Goal: Answer question/provide support: Share knowledge or assist other users

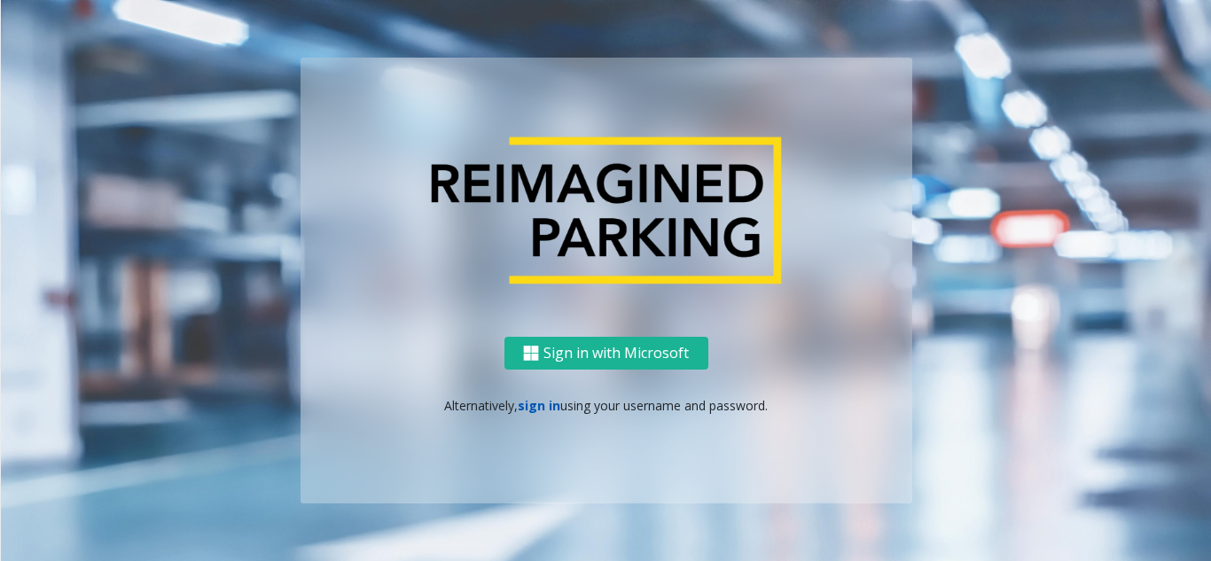
click at [534, 411] on link "sign in" at bounding box center [539, 405] width 43 height 17
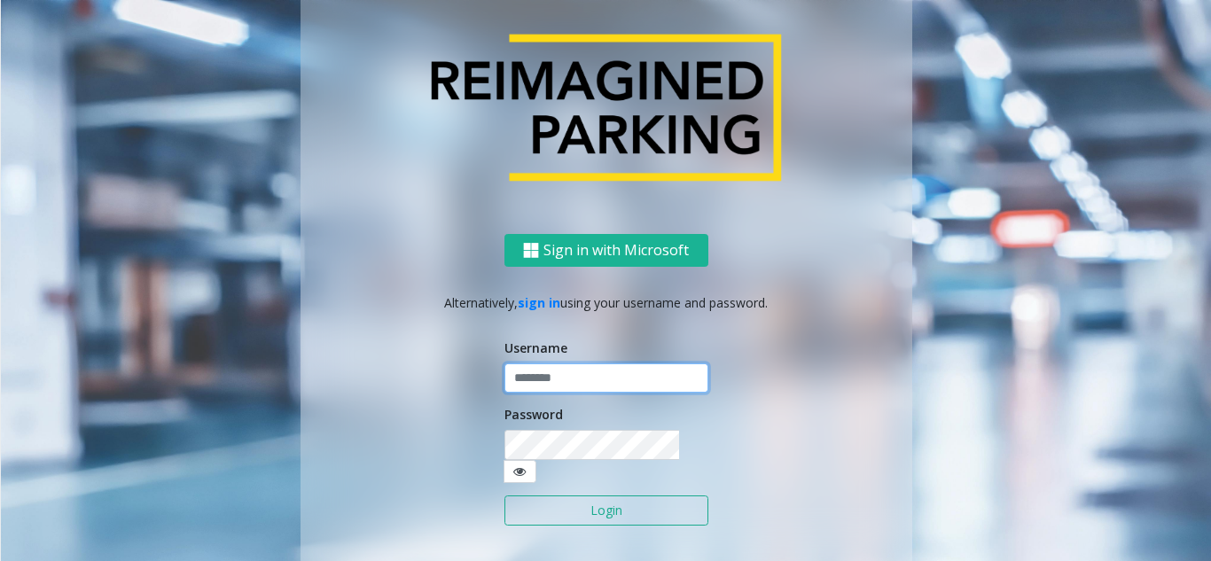
click at [546, 393] on input "text" at bounding box center [606, 378] width 204 height 30
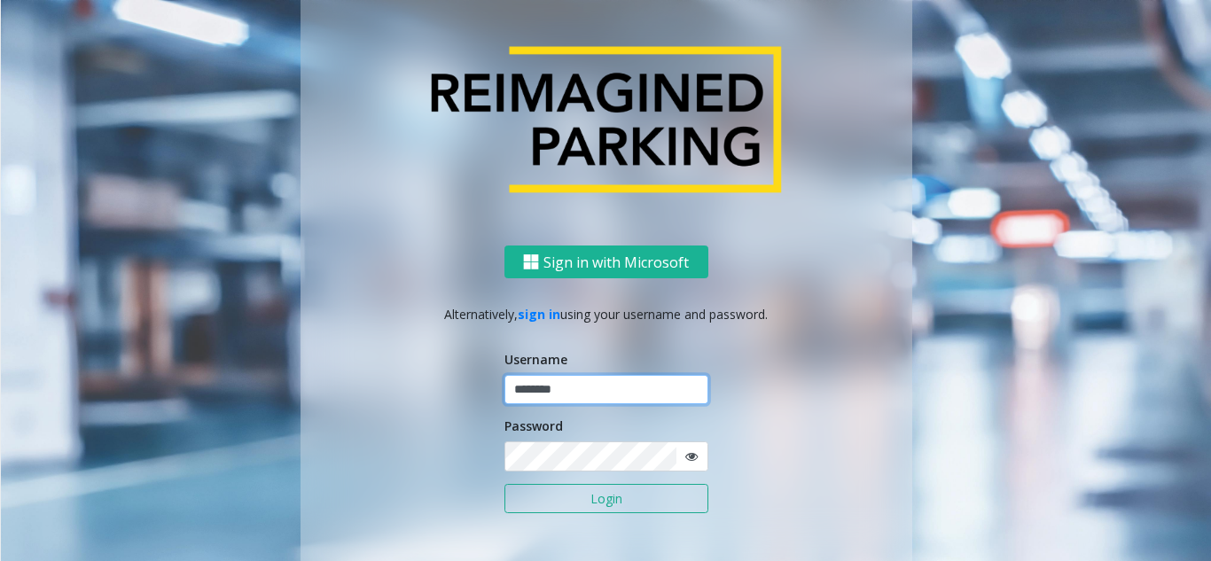
click at [546, 394] on input "********" at bounding box center [606, 390] width 204 height 30
type input "********"
click at [504, 484] on button "Login" at bounding box center [606, 499] width 204 height 30
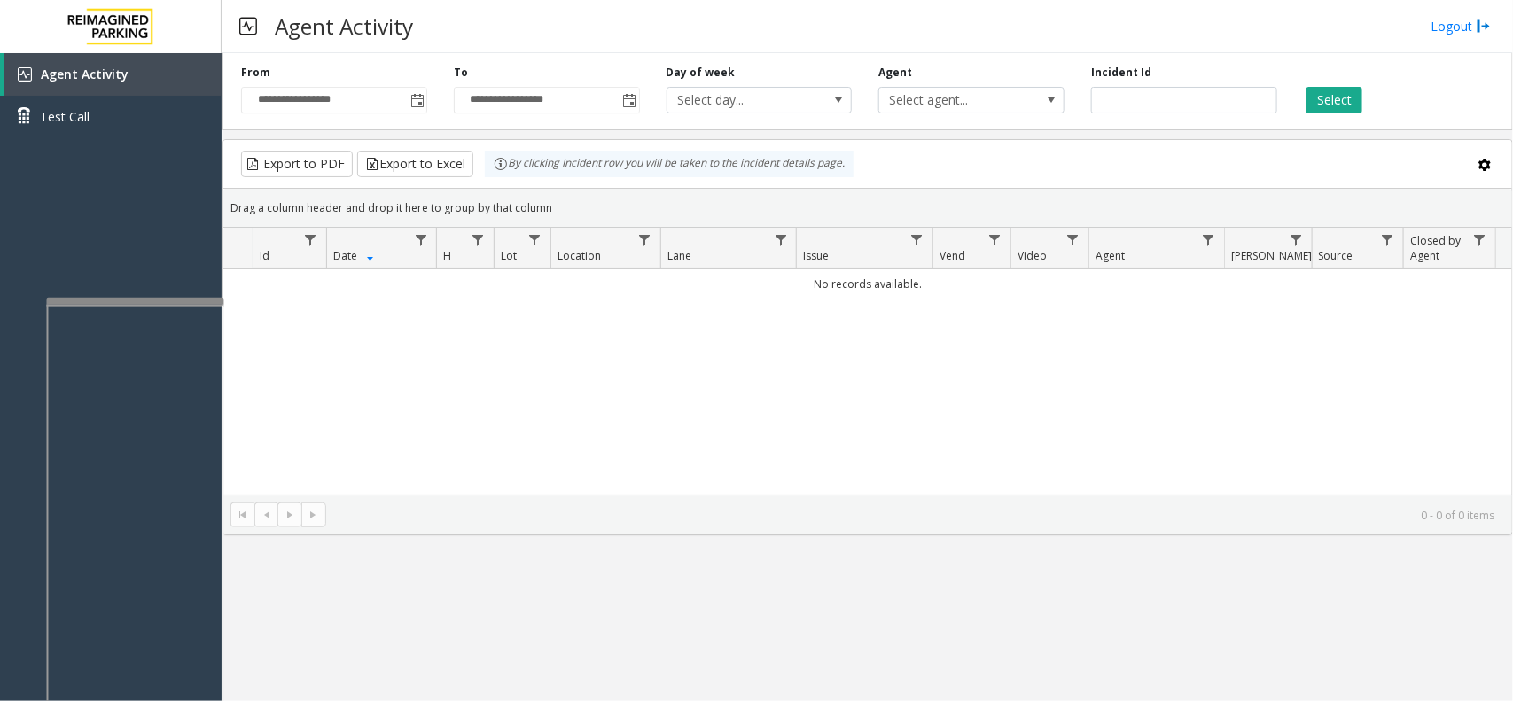
click at [165, 299] on div at bounding box center [135, 301] width 177 height 7
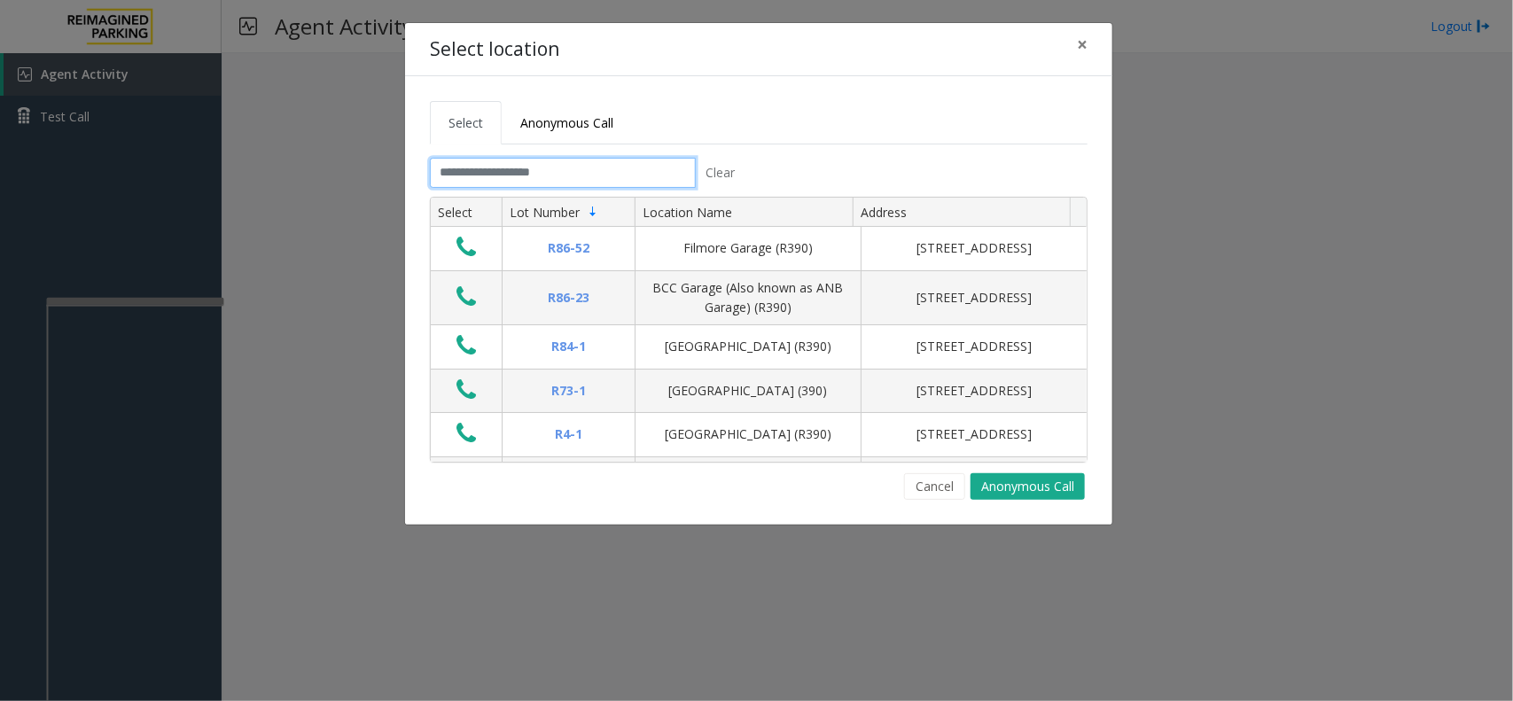
click at [638, 183] on input "text" at bounding box center [563, 173] width 266 height 30
click at [1088, 50] on button "×" at bounding box center [1081, 44] width 35 height 43
click at [579, 186] on input "text" at bounding box center [563, 173] width 266 height 30
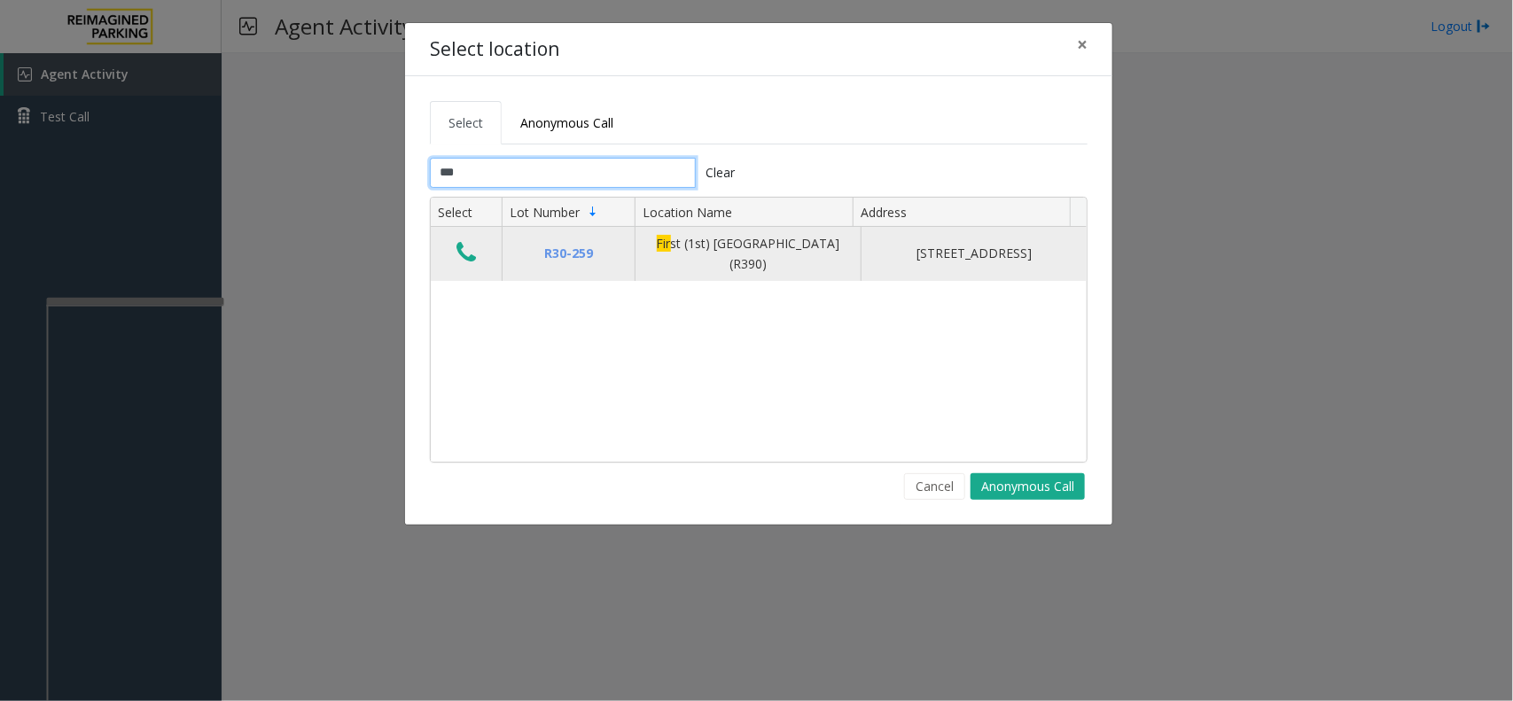
type input "***"
click at [485, 253] on td "Data table" at bounding box center [466, 254] width 71 height 54
click at [466, 264] on icon "Data table" at bounding box center [465, 252] width 19 height 25
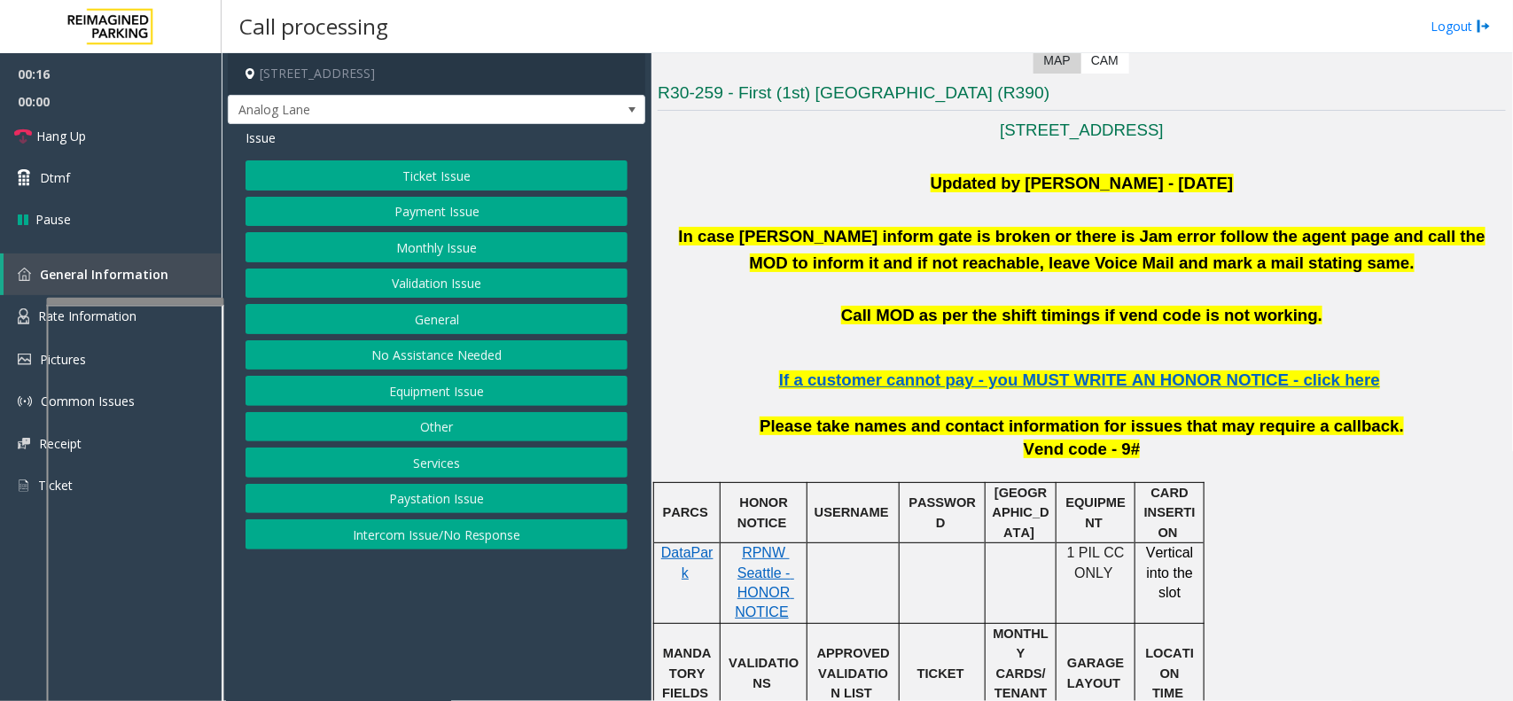
scroll to position [443, 0]
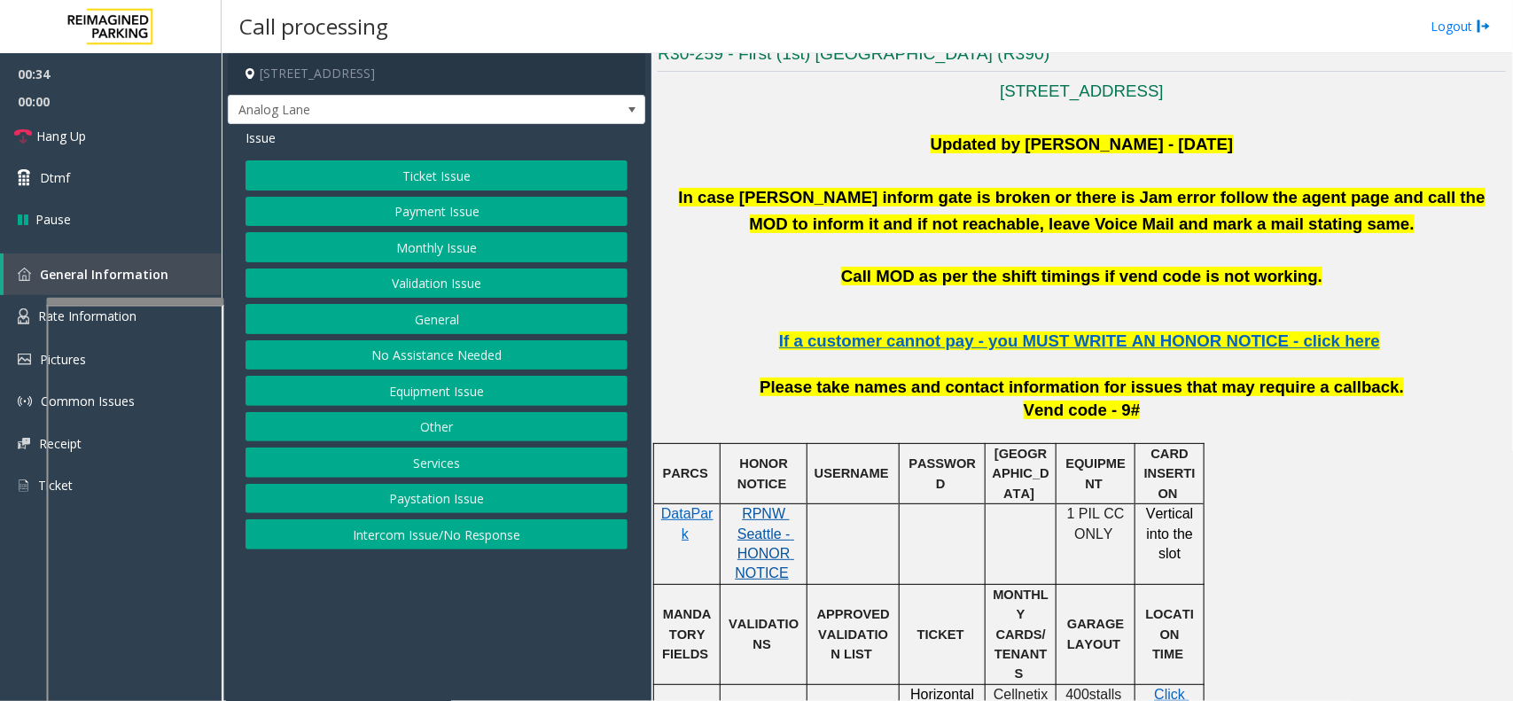
click at [769, 521] on span "RPNW Seattle - HONOR NOTICE" at bounding box center [764, 543] width 59 height 74
click at [541, 175] on button "Ticket Issue" at bounding box center [436, 175] width 382 height 30
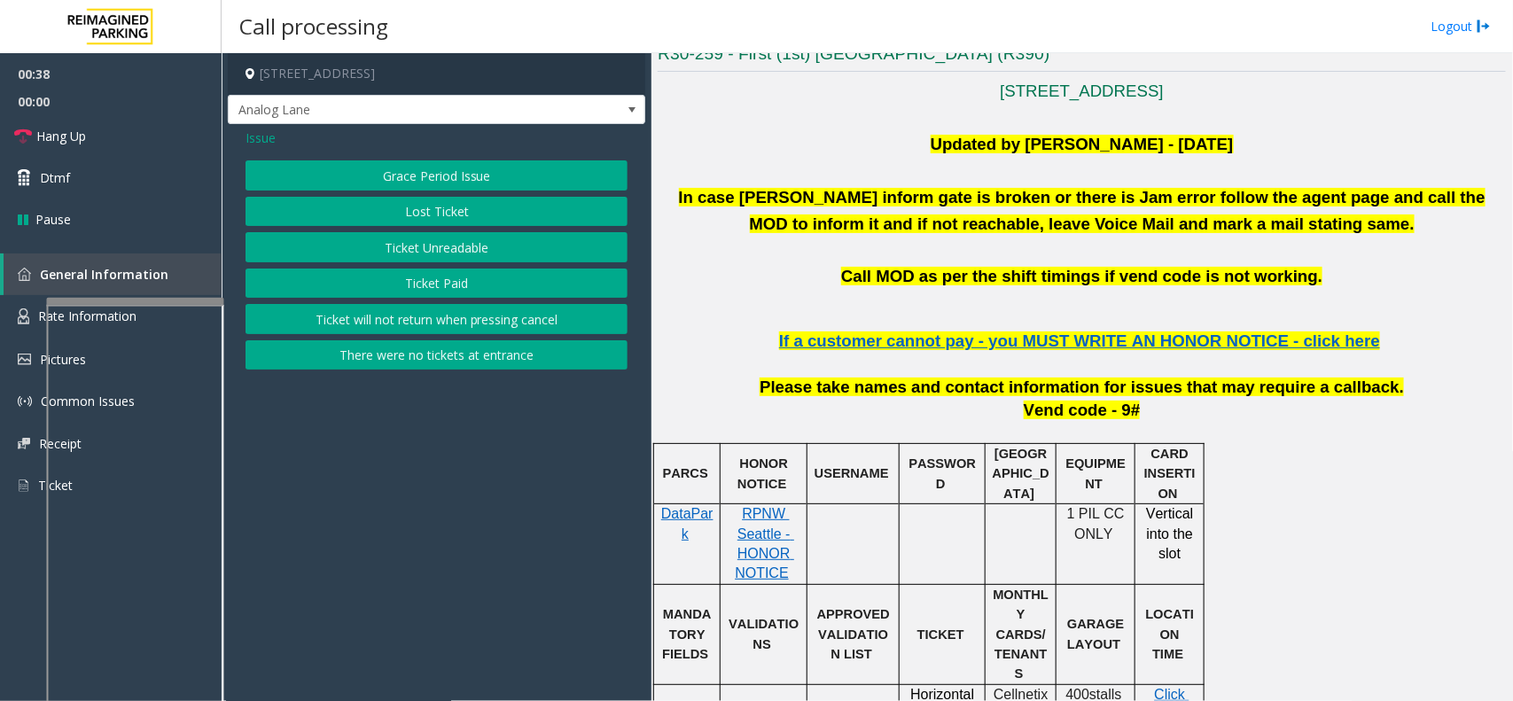
click at [499, 257] on button "Ticket Unreadable" at bounding box center [436, 247] width 382 height 30
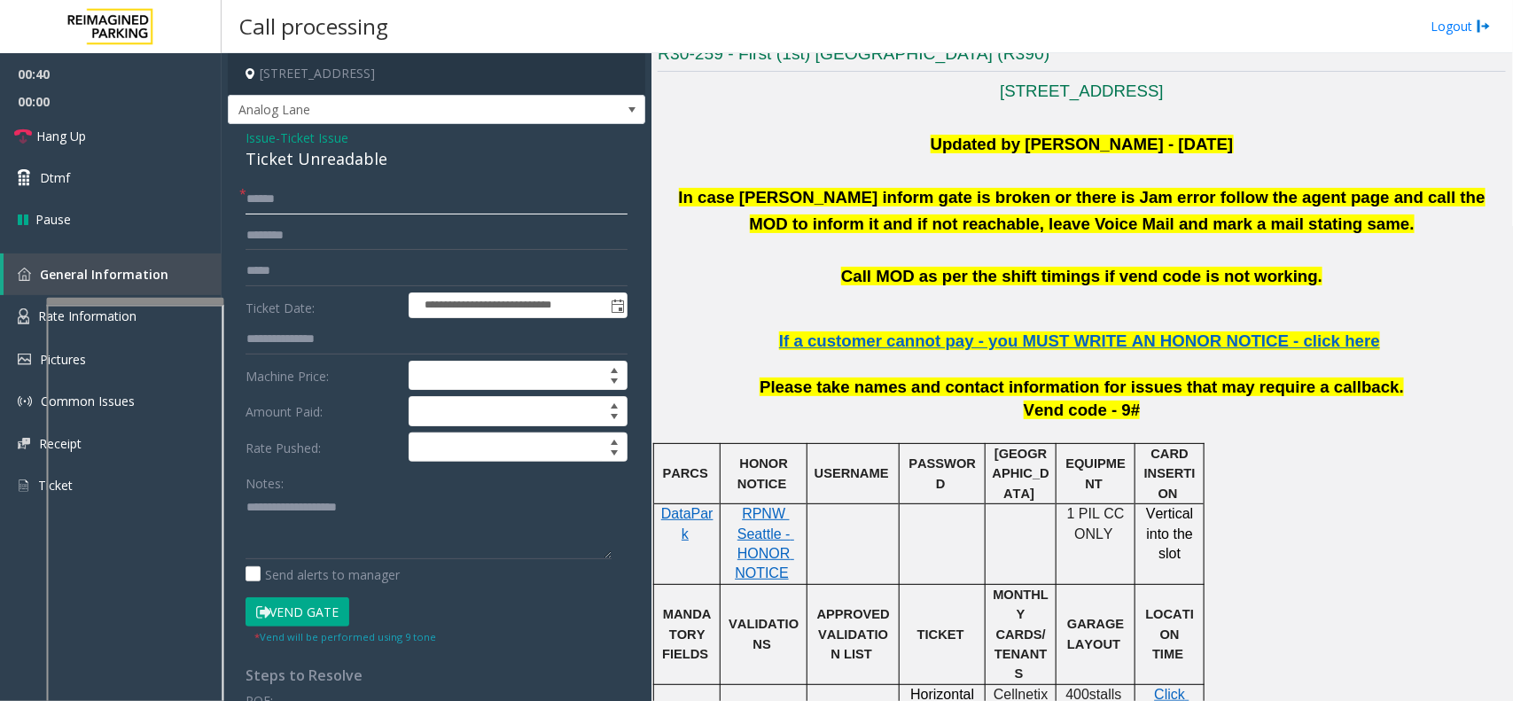
click at [350, 204] on input "text" at bounding box center [436, 199] width 382 height 30
click at [280, 187] on input "text" at bounding box center [436, 199] width 382 height 30
click at [267, 166] on div "Ticket Unreadable" at bounding box center [436, 159] width 382 height 24
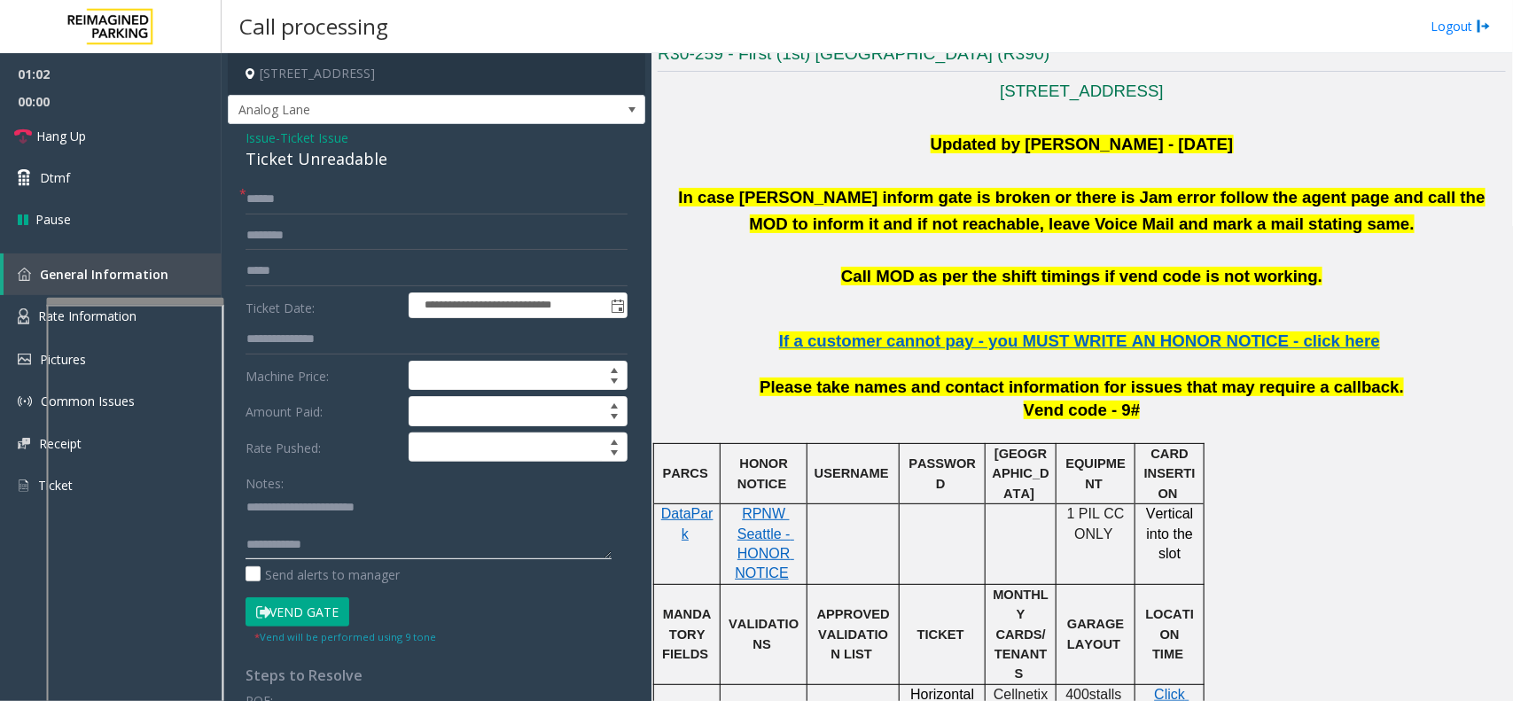
type textarea "**********"
click at [267, 188] on input "text" at bounding box center [436, 199] width 382 height 30
type input "******"
click at [377, 231] on input "text" at bounding box center [436, 236] width 382 height 30
click at [257, 236] on input "*****" at bounding box center [436, 236] width 382 height 30
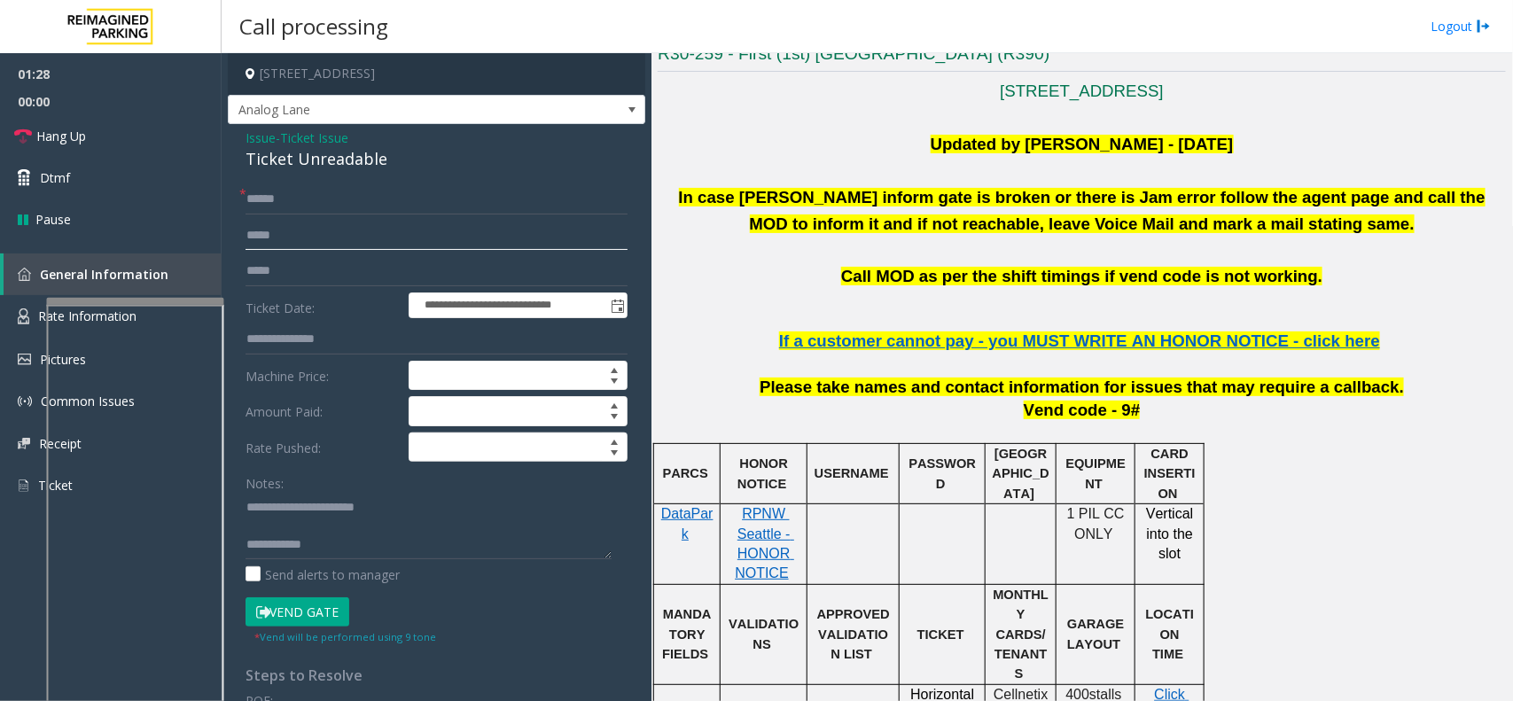
click at [262, 237] on input "*****" at bounding box center [436, 236] width 382 height 30
click at [262, 236] on input "*****" at bounding box center [436, 236] width 382 height 30
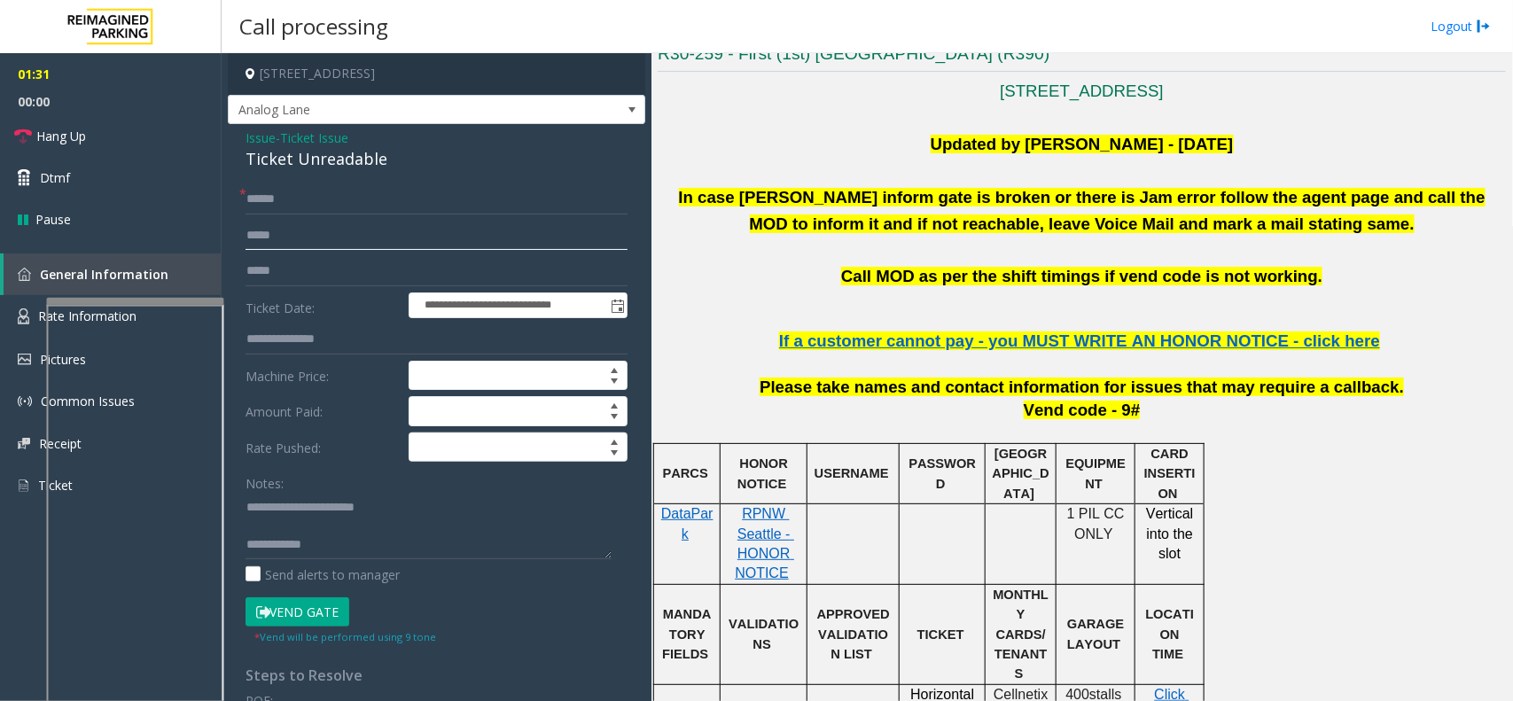
type input "*****"
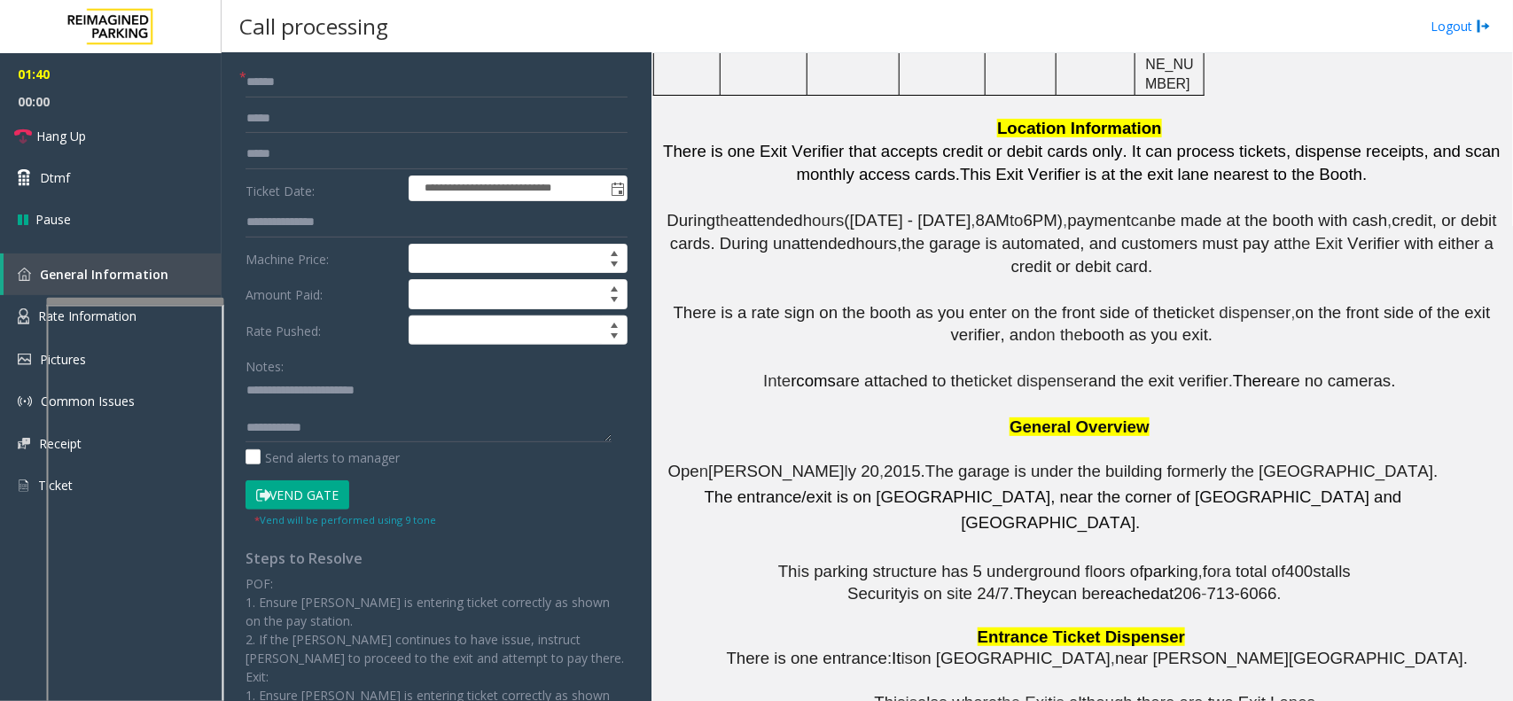
scroll to position [0, 0]
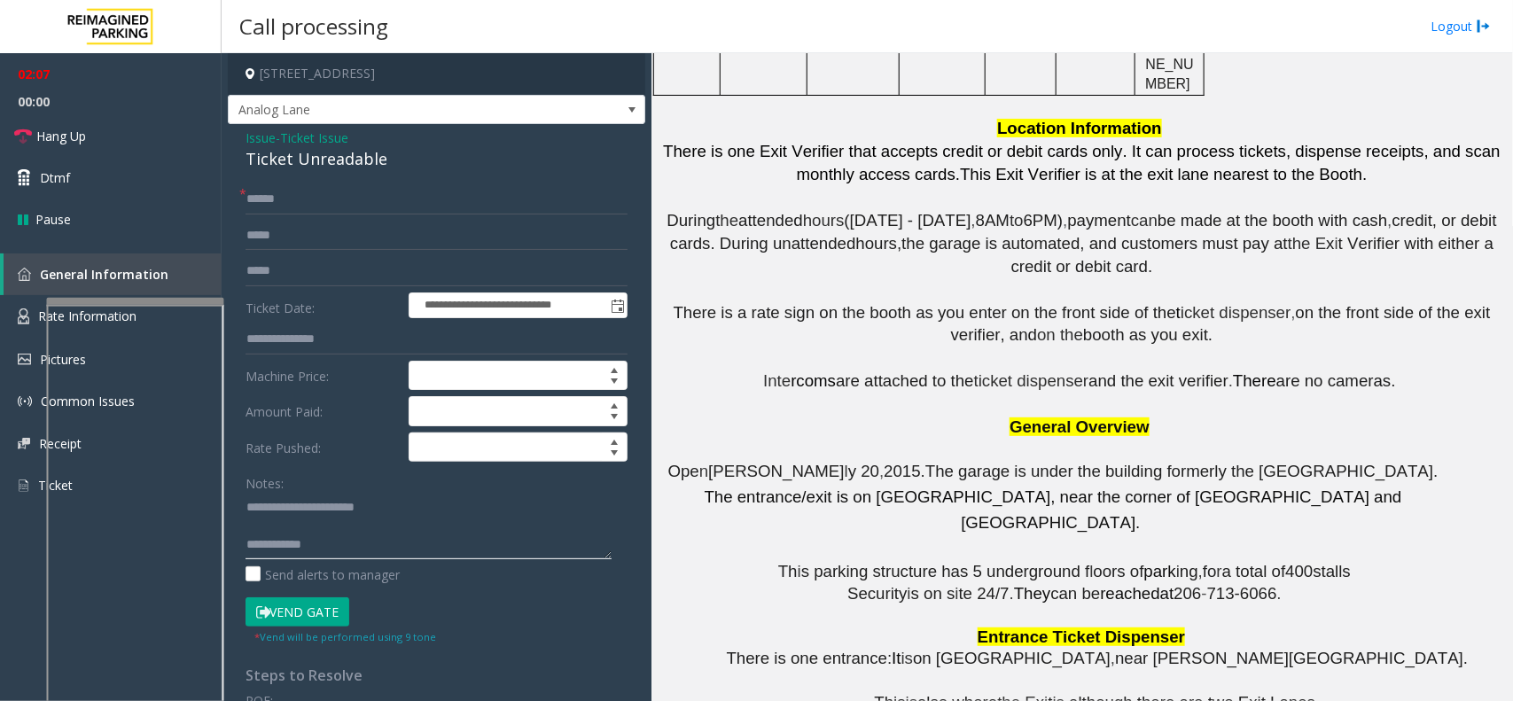
click at [374, 548] on textarea at bounding box center [428, 526] width 366 height 66
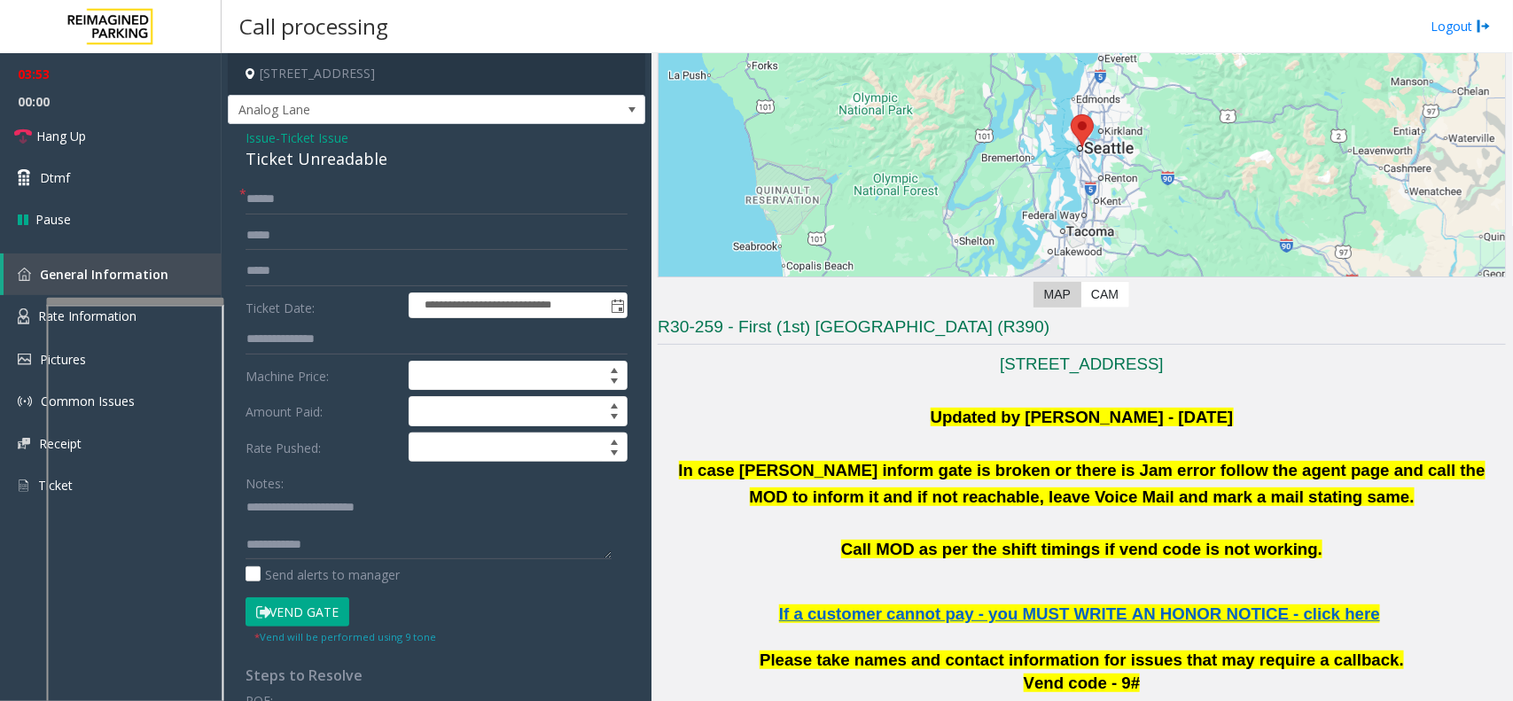
scroll to position [222, 0]
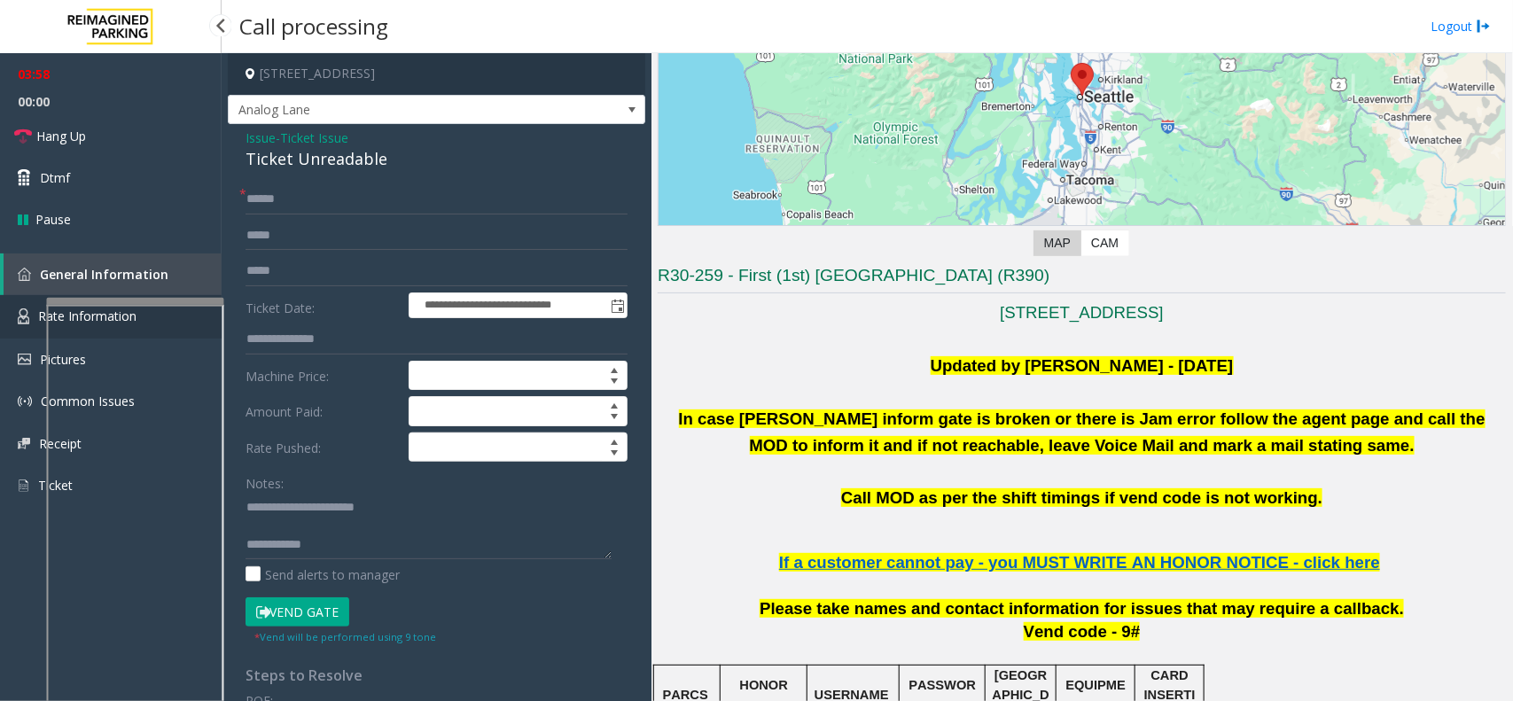
click at [31, 306] on link "Rate Information" at bounding box center [111, 316] width 222 height 43
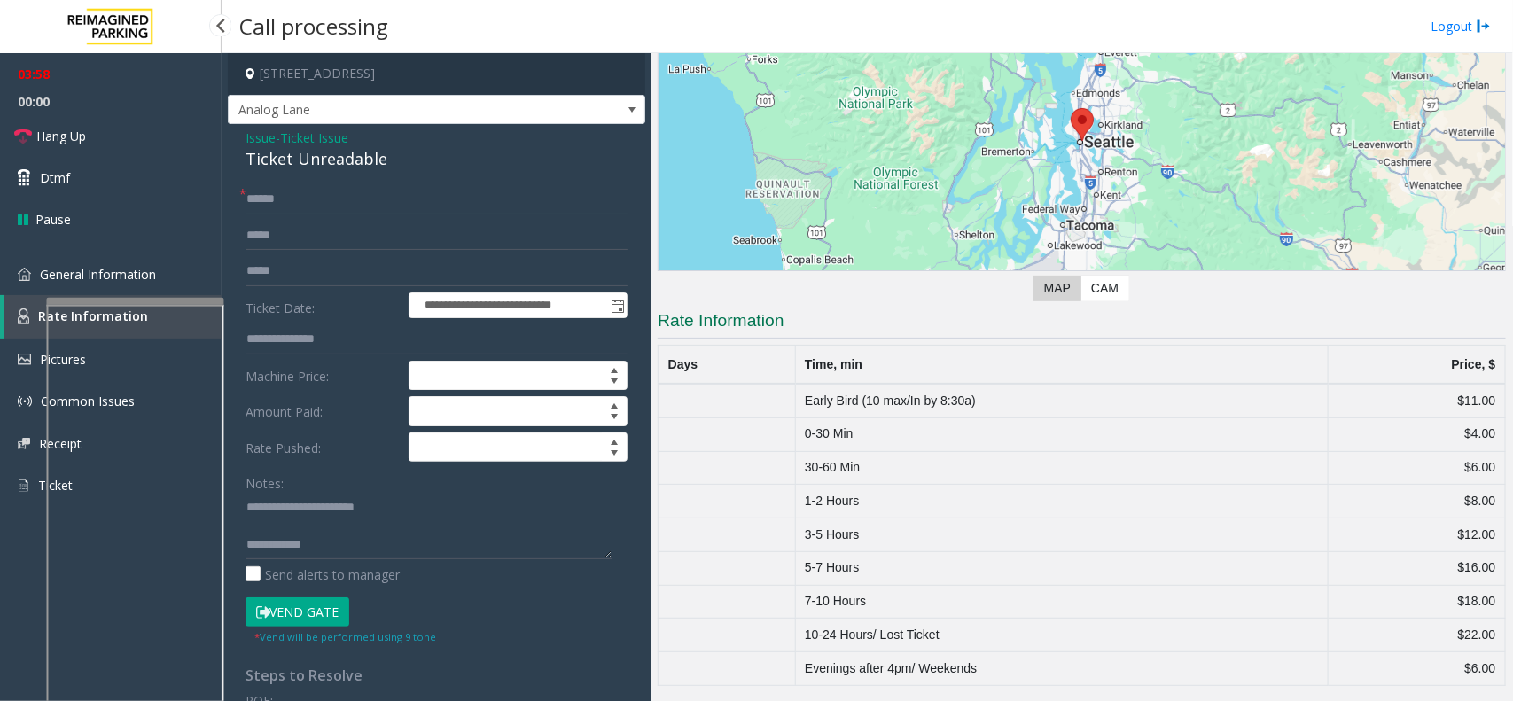
scroll to position [178, 0]
drag, startPoint x: 1440, startPoint y: 601, endPoint x: 1481, endPoint y: 596, distance: 41.0
click at [1210, 560] on td "$18.00" at bounding box center [1416, 602] width 177 height 34
click at [329, 560] on button "Vend Gate" at bounding box center [297, 612] width 104 height 30
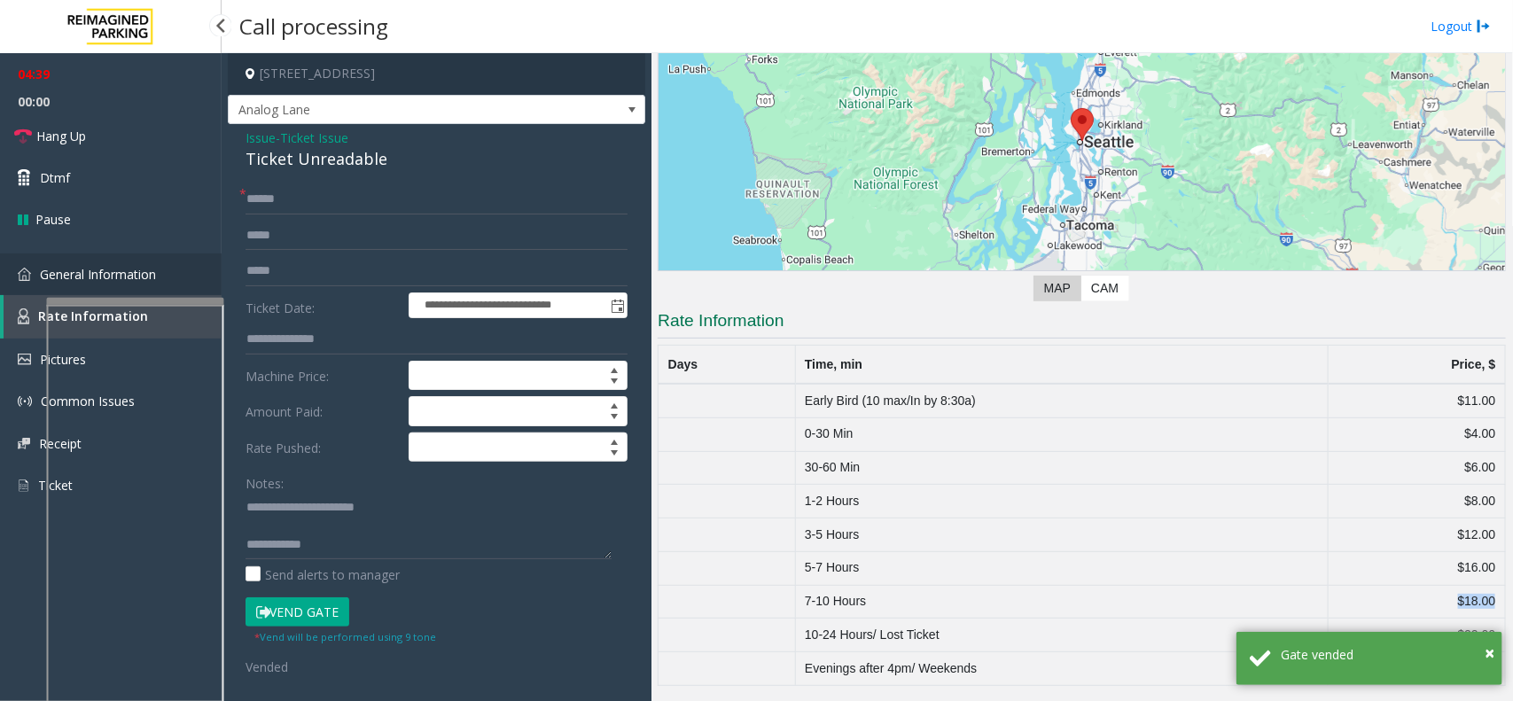
click at [81, 263] on link "General Information" at bounding box center [111, 274] width 222 height 42
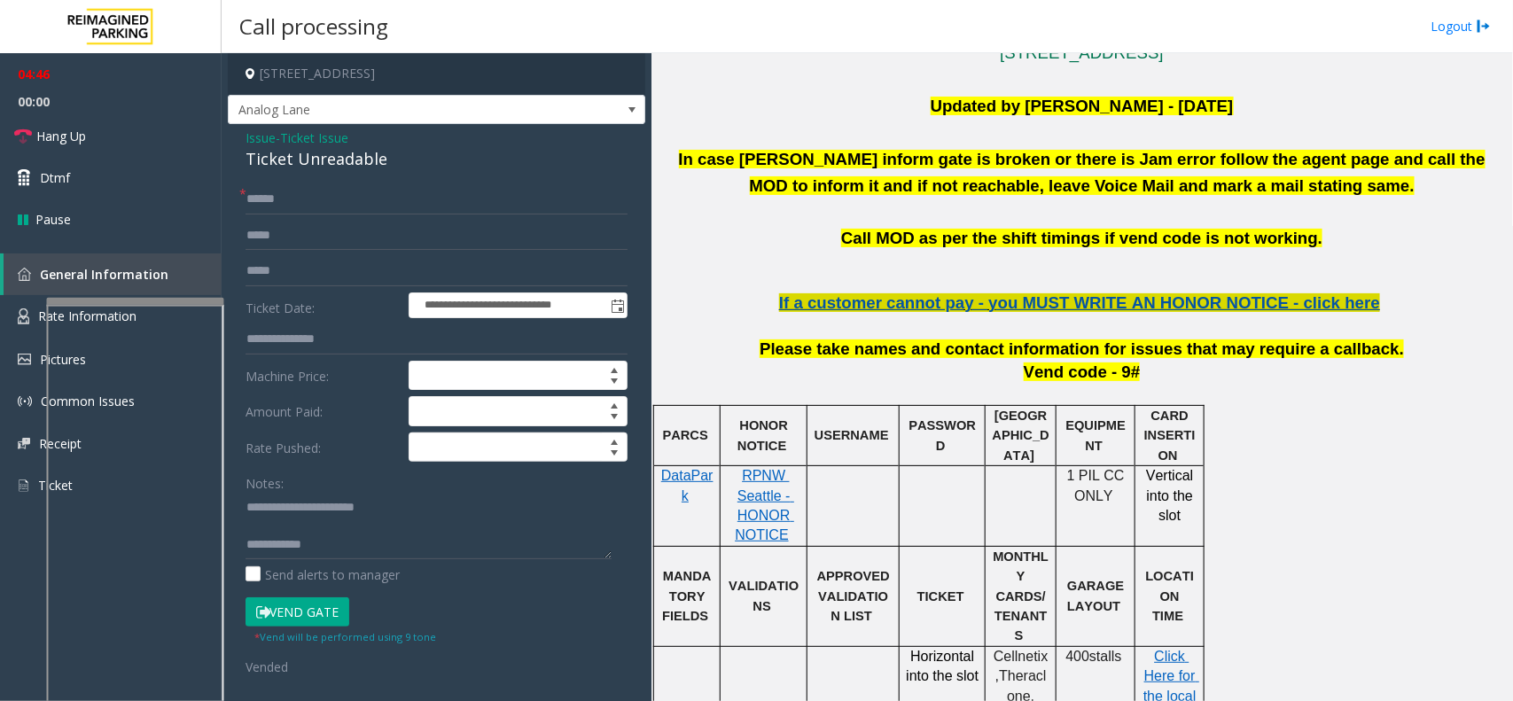
scroll to position [443, 0]
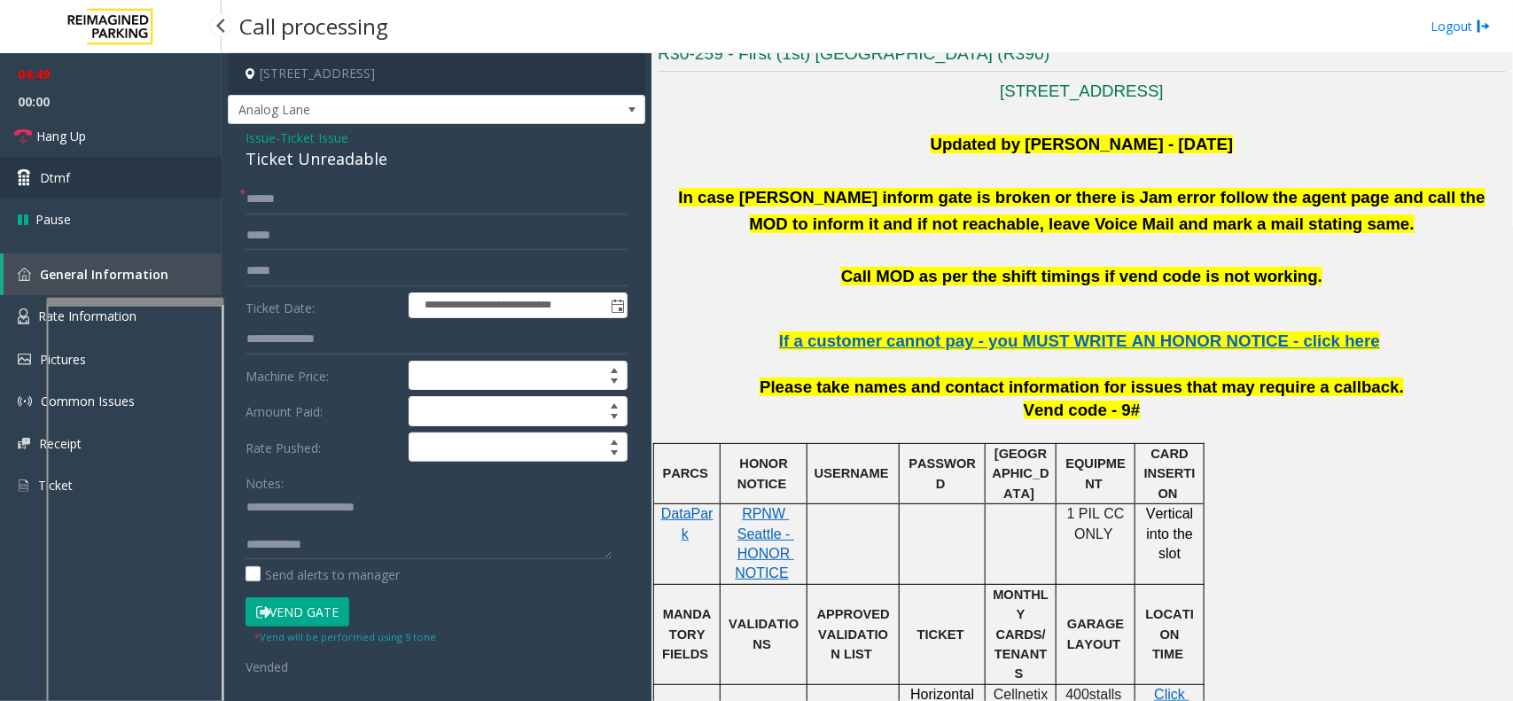
click at [117, 170] on link "Dtmf" at bounding box center [111, 178] width 222 height 42
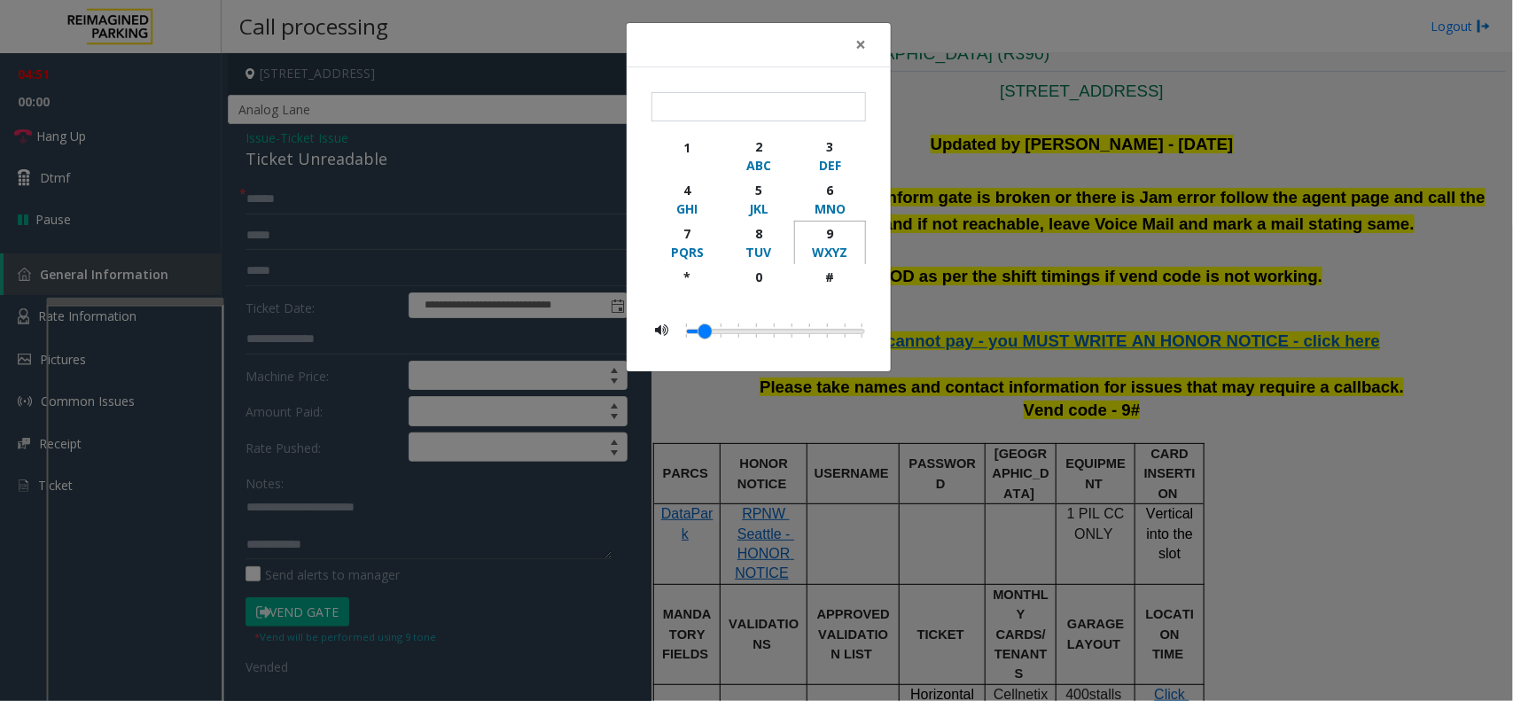
click at [829, 246] on div "WXYZ" at bounding box center [830, 252] width 49 height 19
click at [830, 268] on div "#" at bounding box center [830, 277] width 49 height 19
type input "**"
click at [1210, 267] on div "× ** 1 2 ABC 3 DEF 4 GHI 5 JKL 6 MNO 7 PQRS 8 TUV 9 WXYZ * 0 #" at bounding box center [756, 350] width 1513 height 701
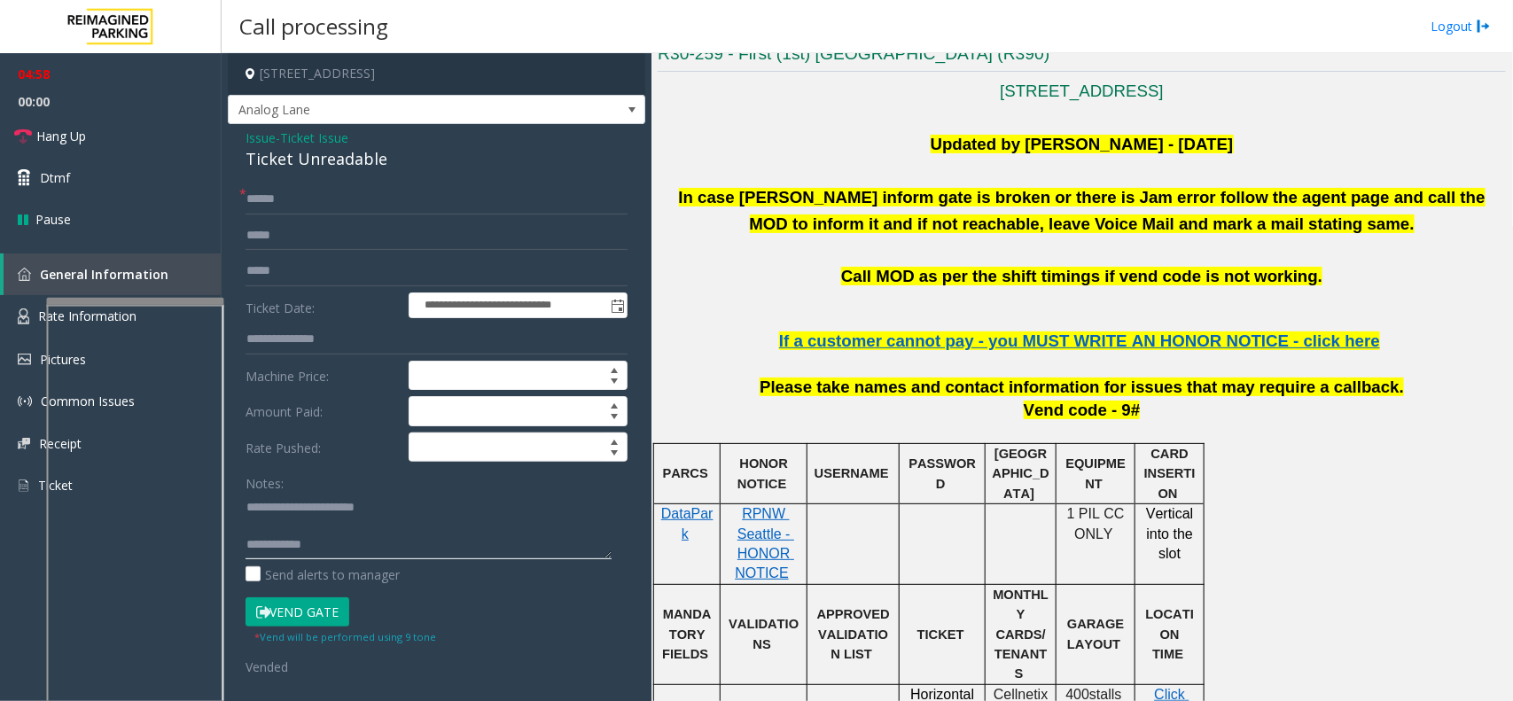
click at [383, 539] on textarea at bounding box center [428, 526] width 366 height 66
click at [98, 127] on link "Hang Up" at bounding box center [111, 136] width 222 height 42
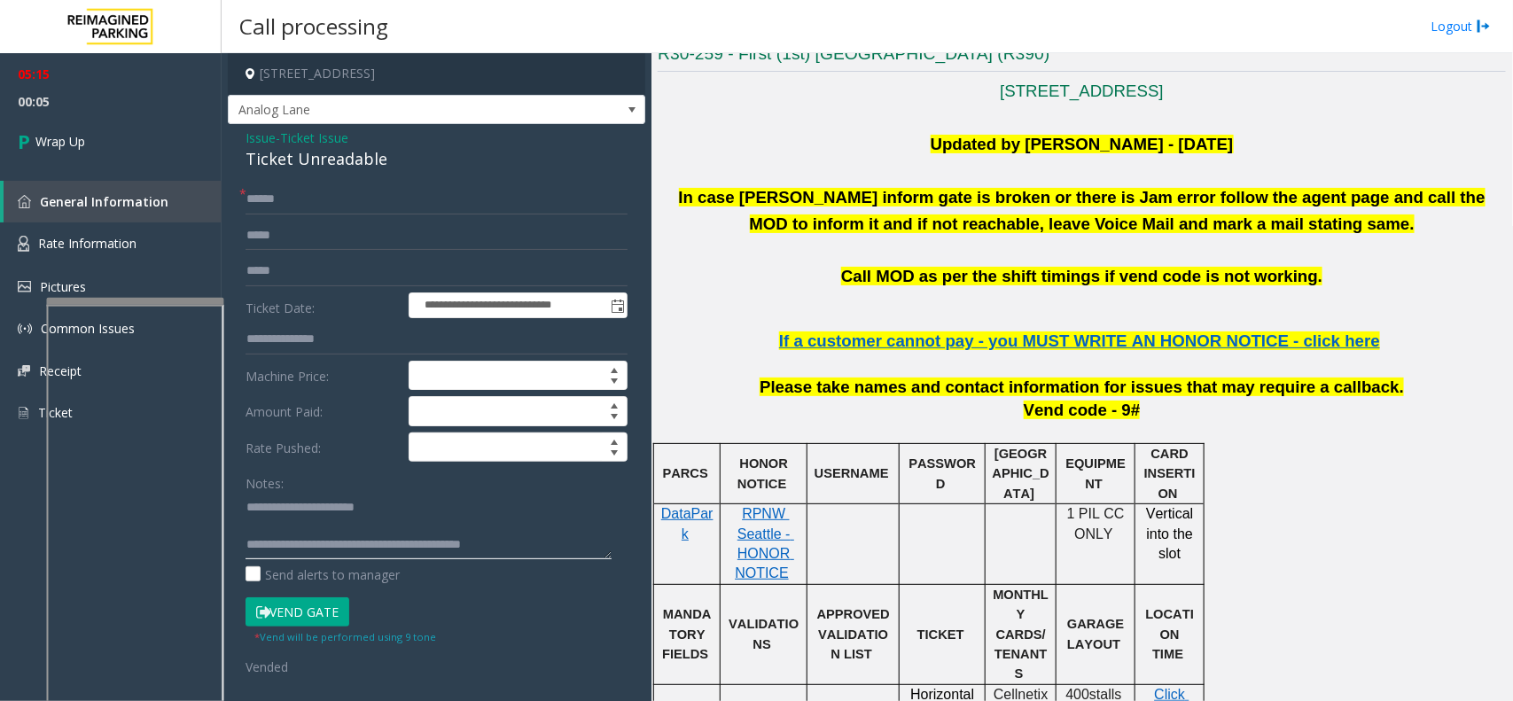
type textarea "**********"
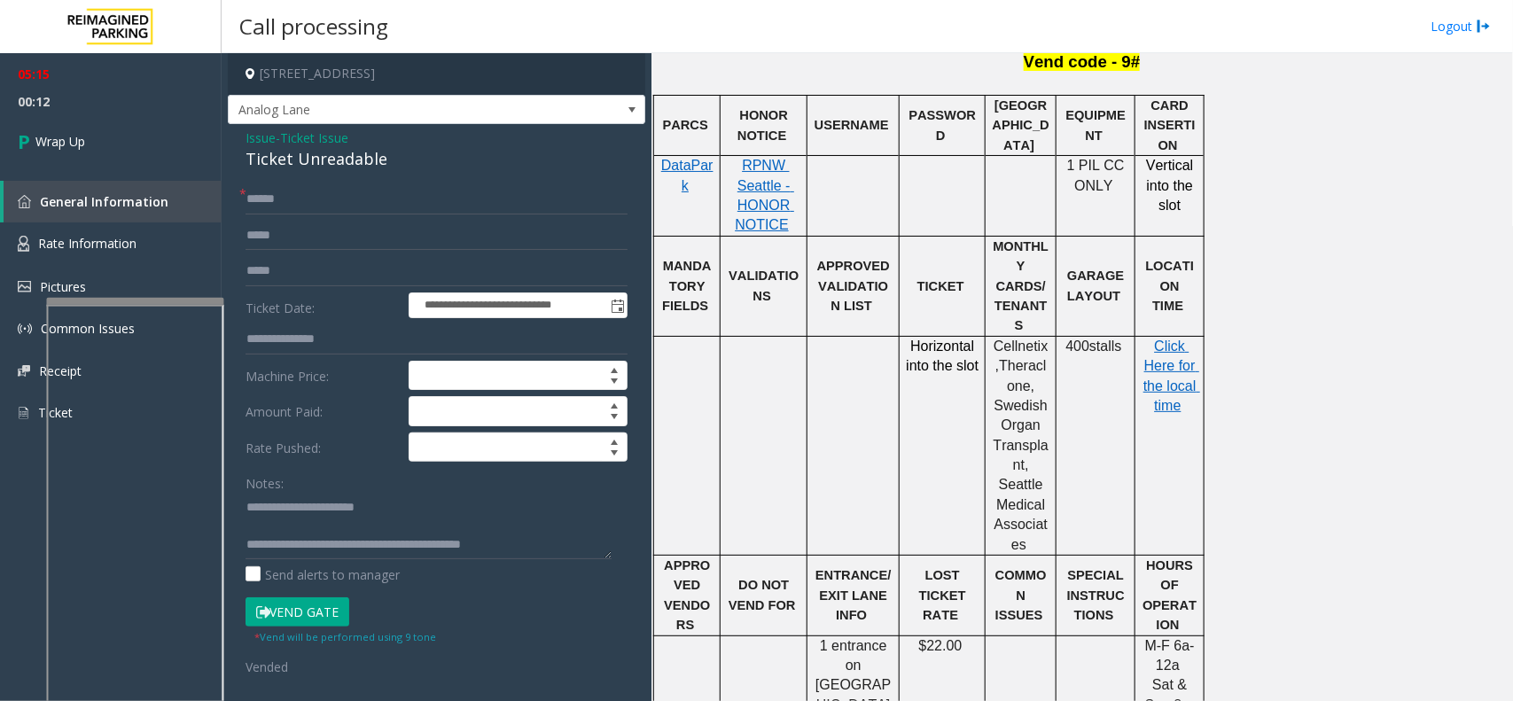
scroll to position [886, 0]
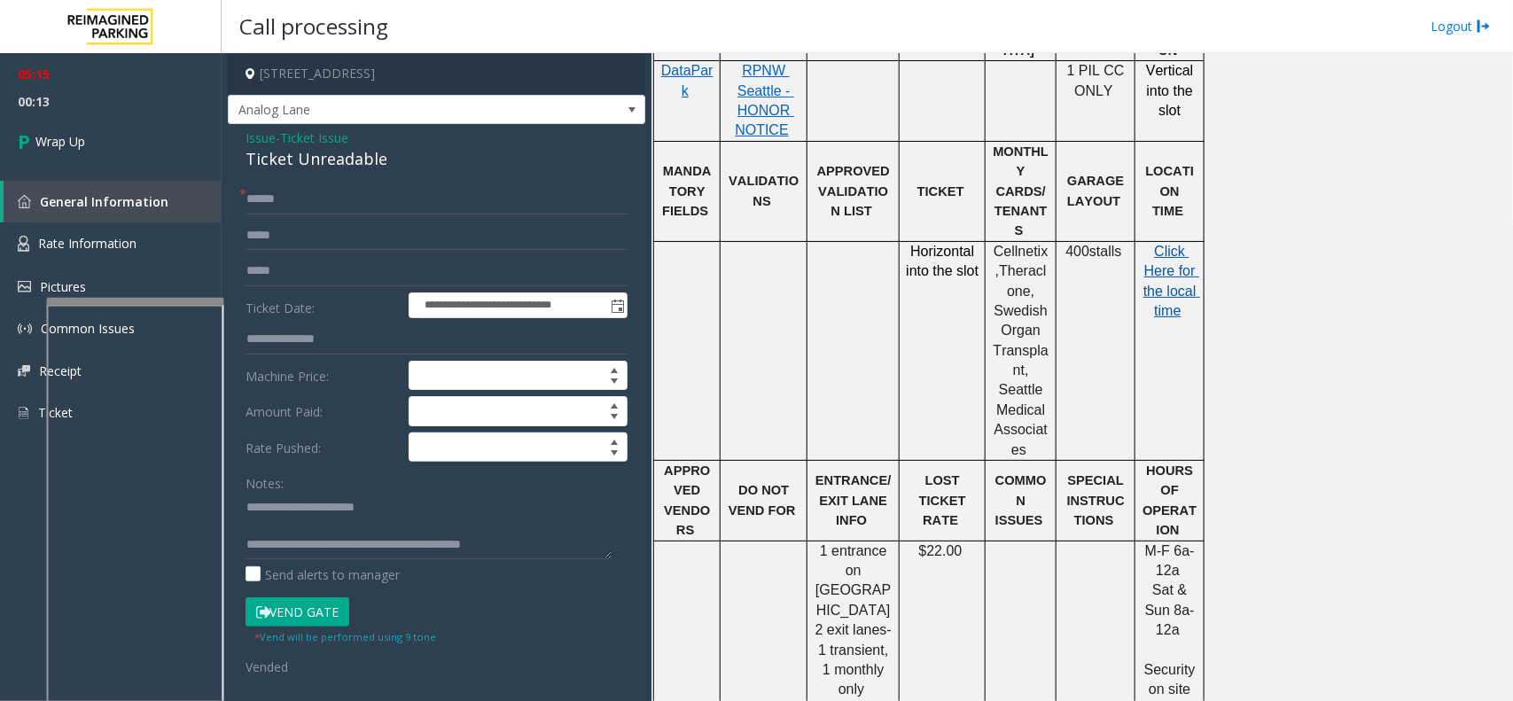
click at [1146, 246] on span "Click Here for the local time" at bounding box center [1171, 281] width 57 height 74
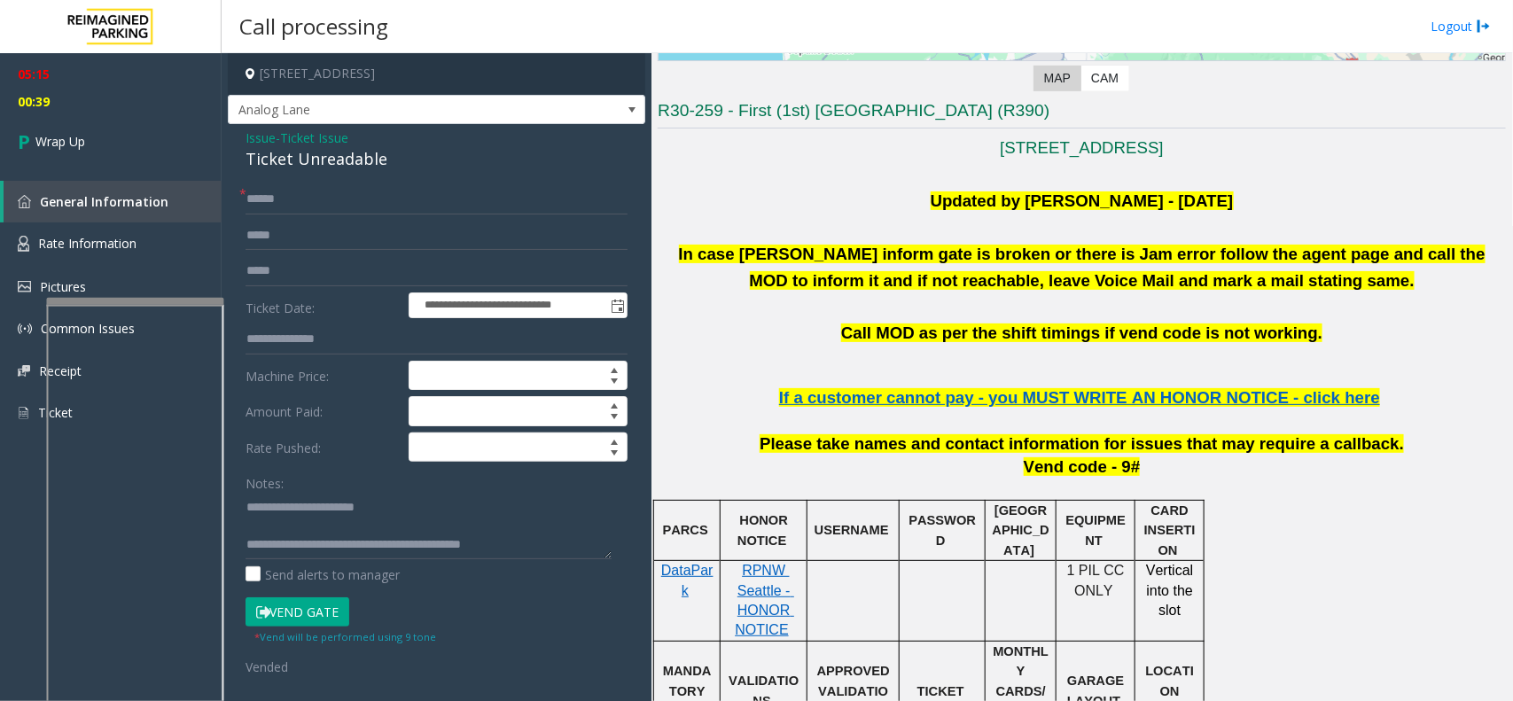
scroll to position [332, 0]
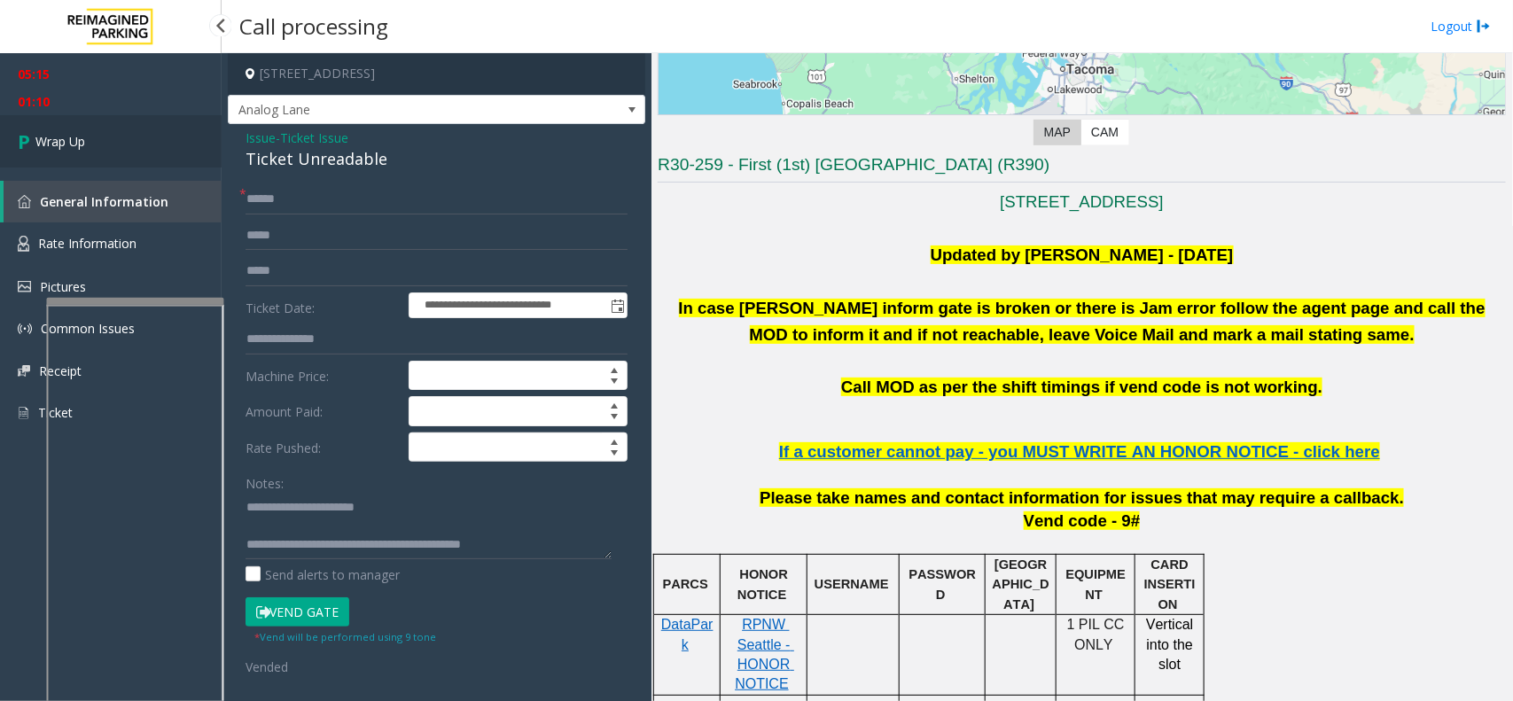
click at [177, 152] on link "Wrap Up" at bounding box center [111, 141] width 222 height 52
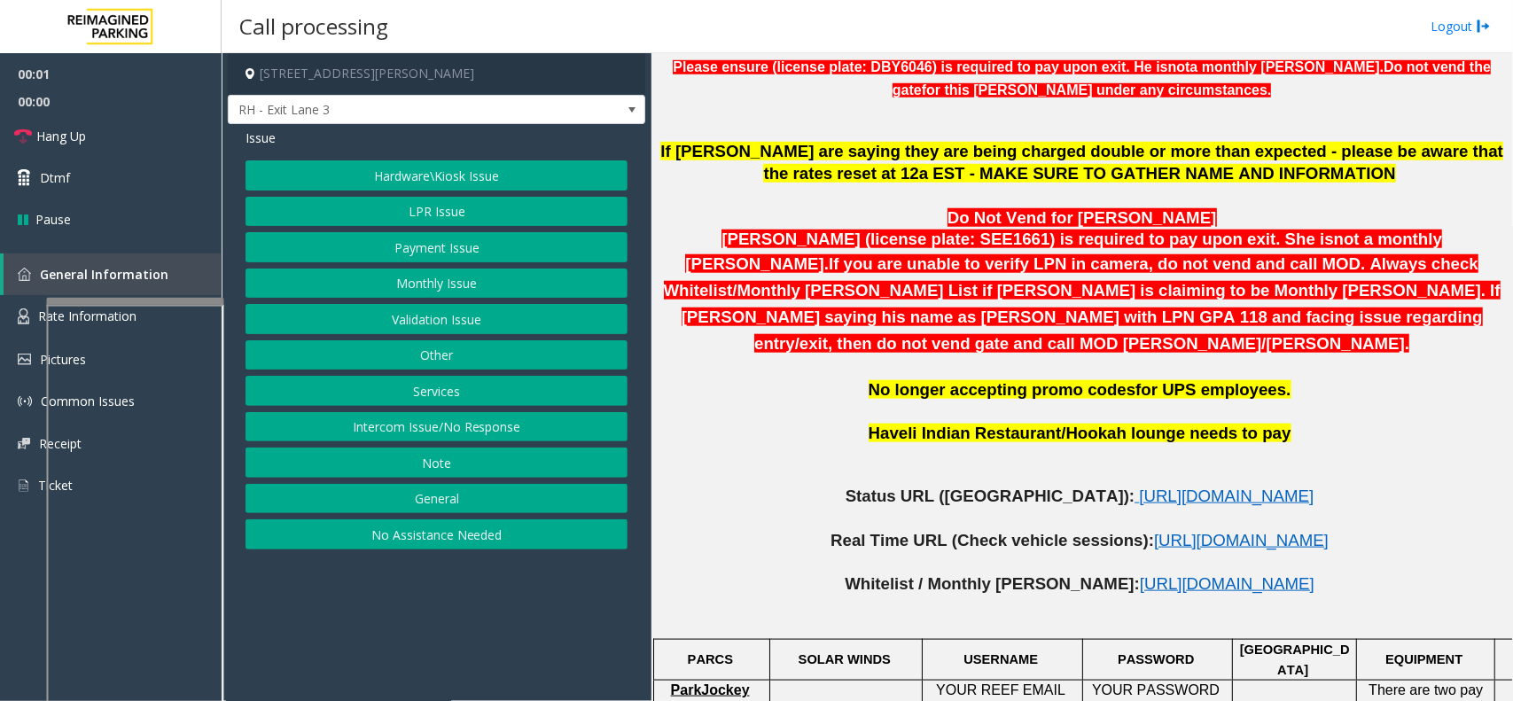
scroll to position [665, 0]
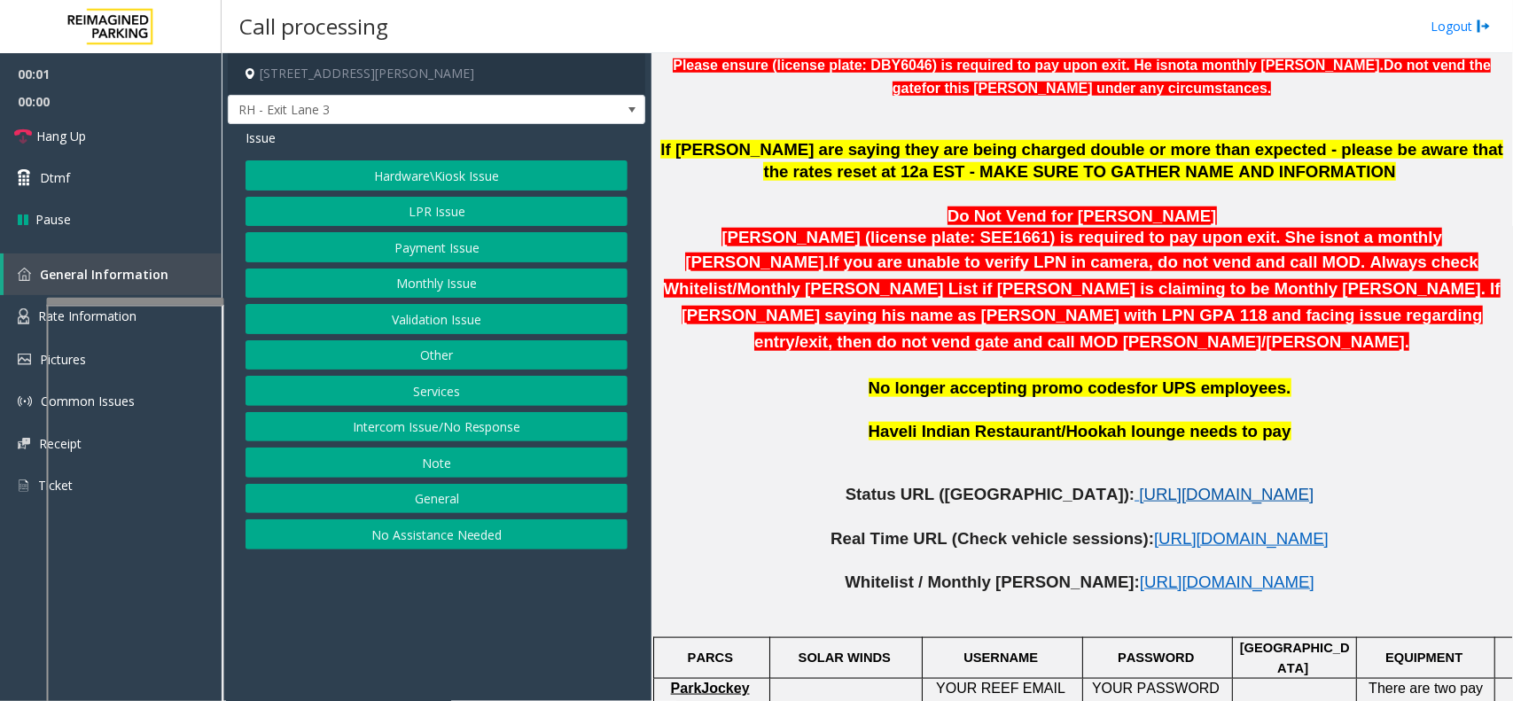
click at [1139, 485] on span "[URL][DOMAIN_NAME]" at bounding box center [1226, 494] width 175 height 19
click at [479, 397] on button "Services" at bounding box center [436, 391] width 382 height 30
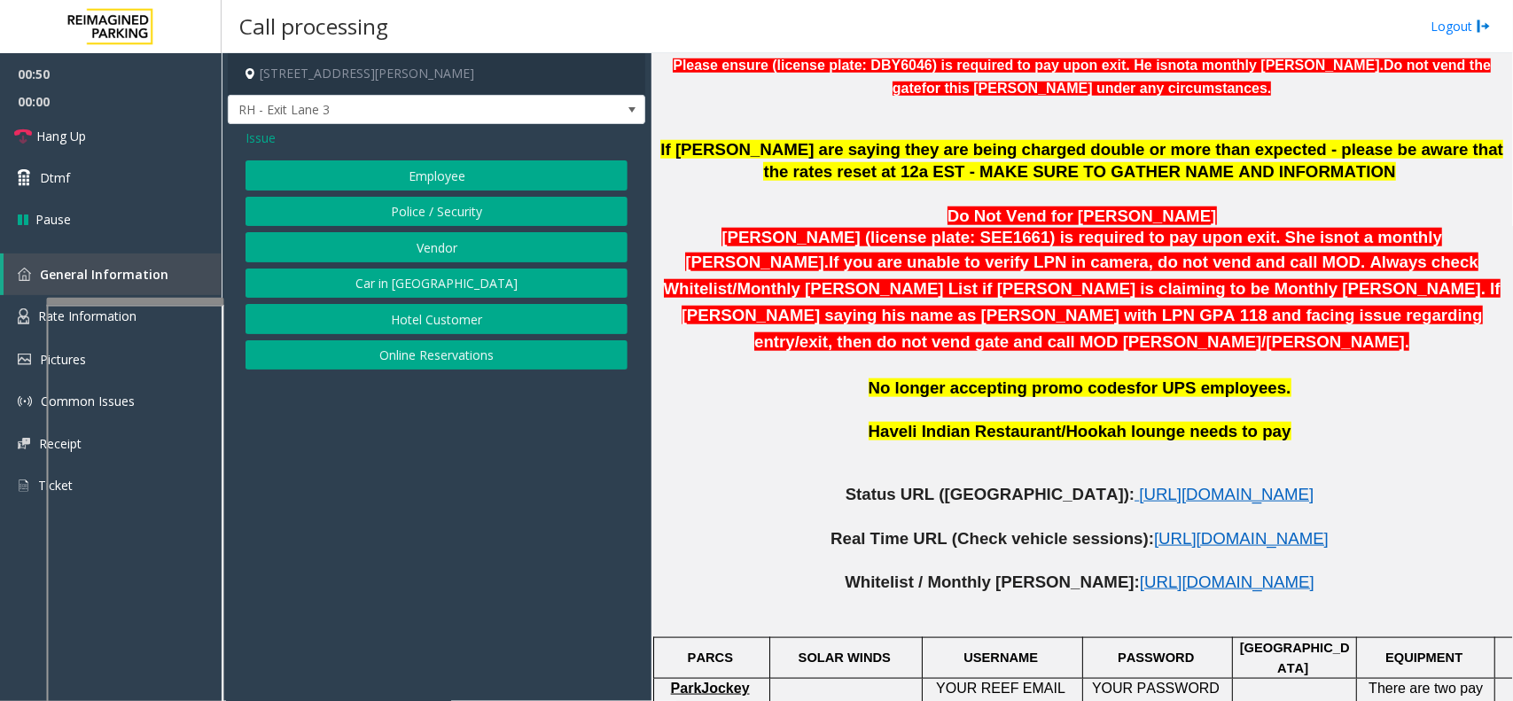
click at [452, 199] on button "Police / Security" at bounding box center [436, 212] width 382 height 30
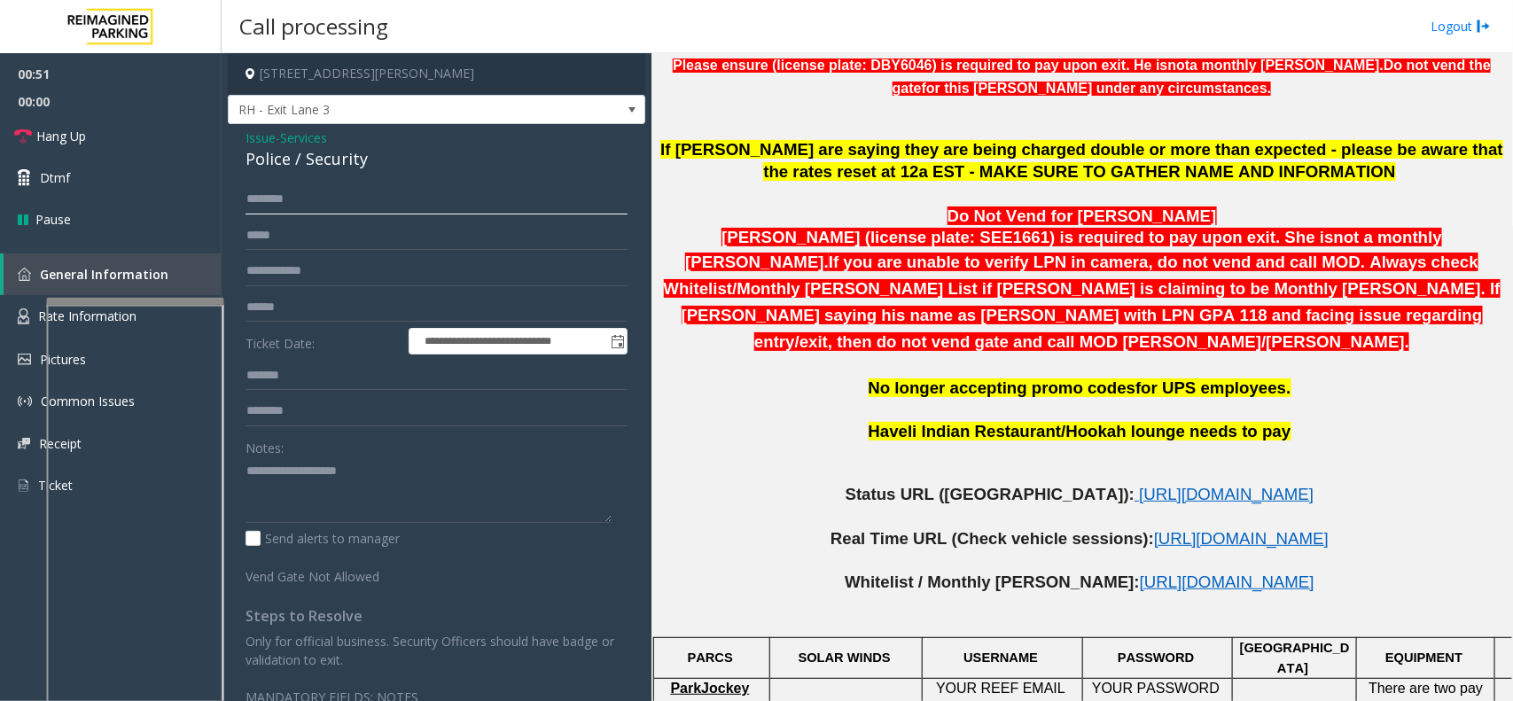
click at [298, 201] on input "text" at bounding box center [436, 199] width 382 height 30
click at [302, 232] on input "text" at bounding box center [436, 236] width 382 height 30
click at [306, 208] on input "text" at bounding box center [436, 199] width 382 height 30
click at [294, 303] on input "text" at bounding box center [436, 307] width 382 height 30
click at [370, 484] on textarea at bounding box center [428, 490] width 366 height 66
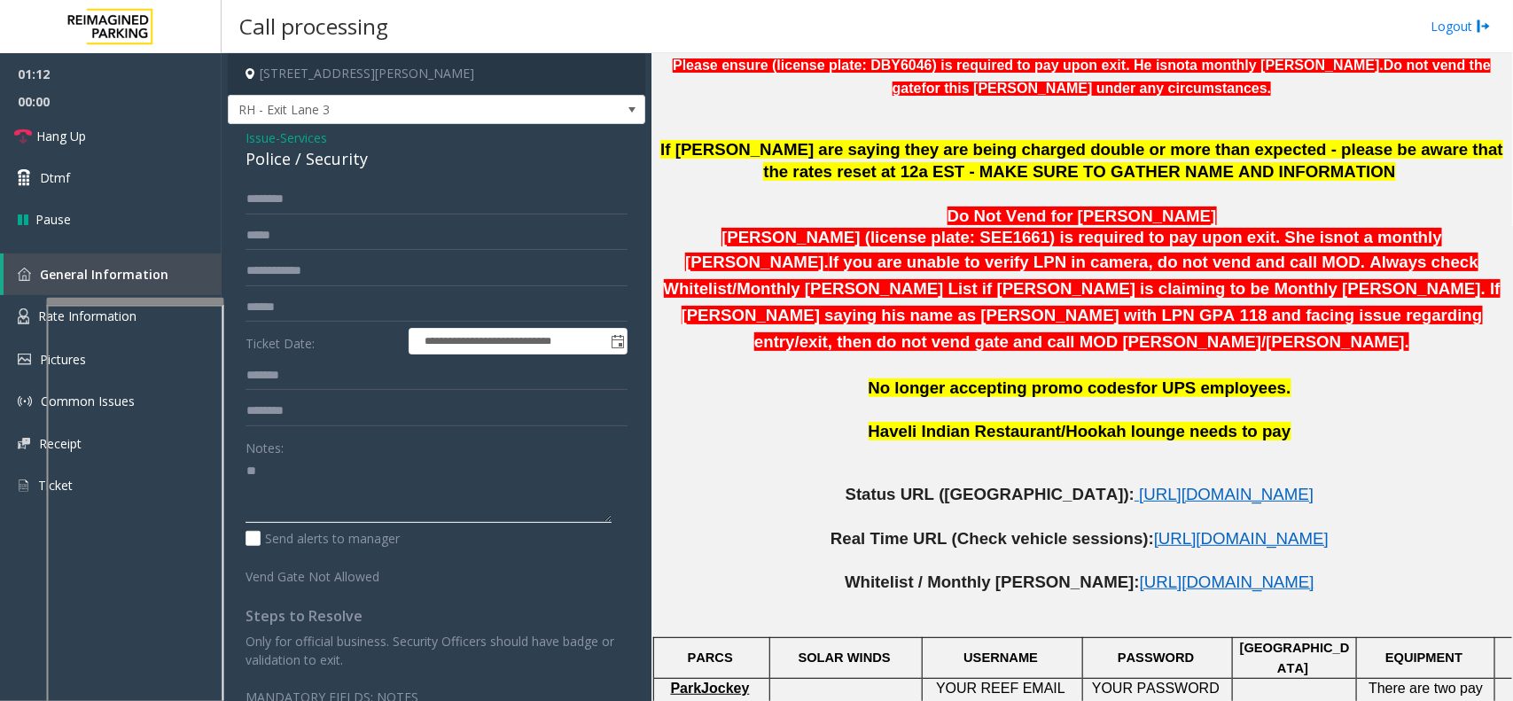
type textarea "*"
click at [362, 197] on input "text" at bounding box center [436, 199] width 382 height 30
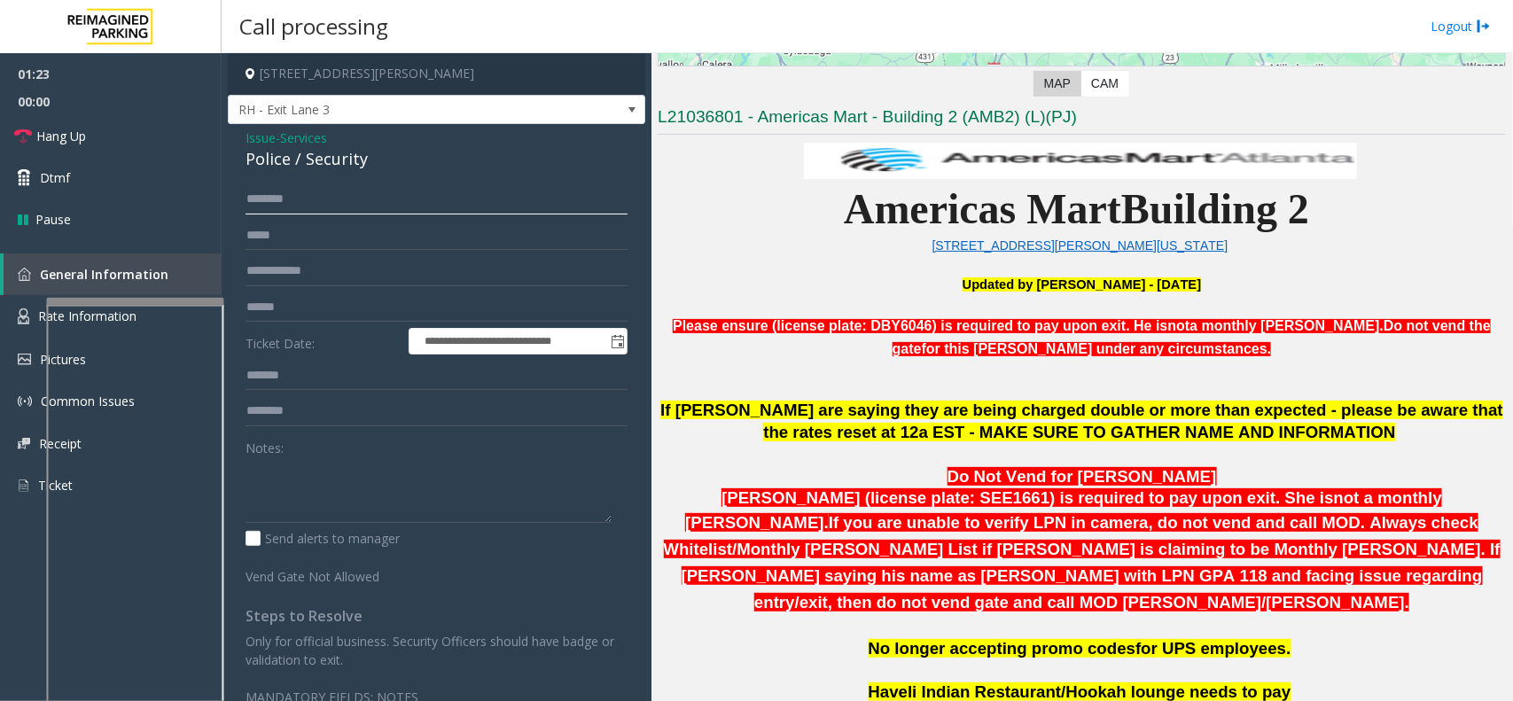
scroll to position [443, 0]
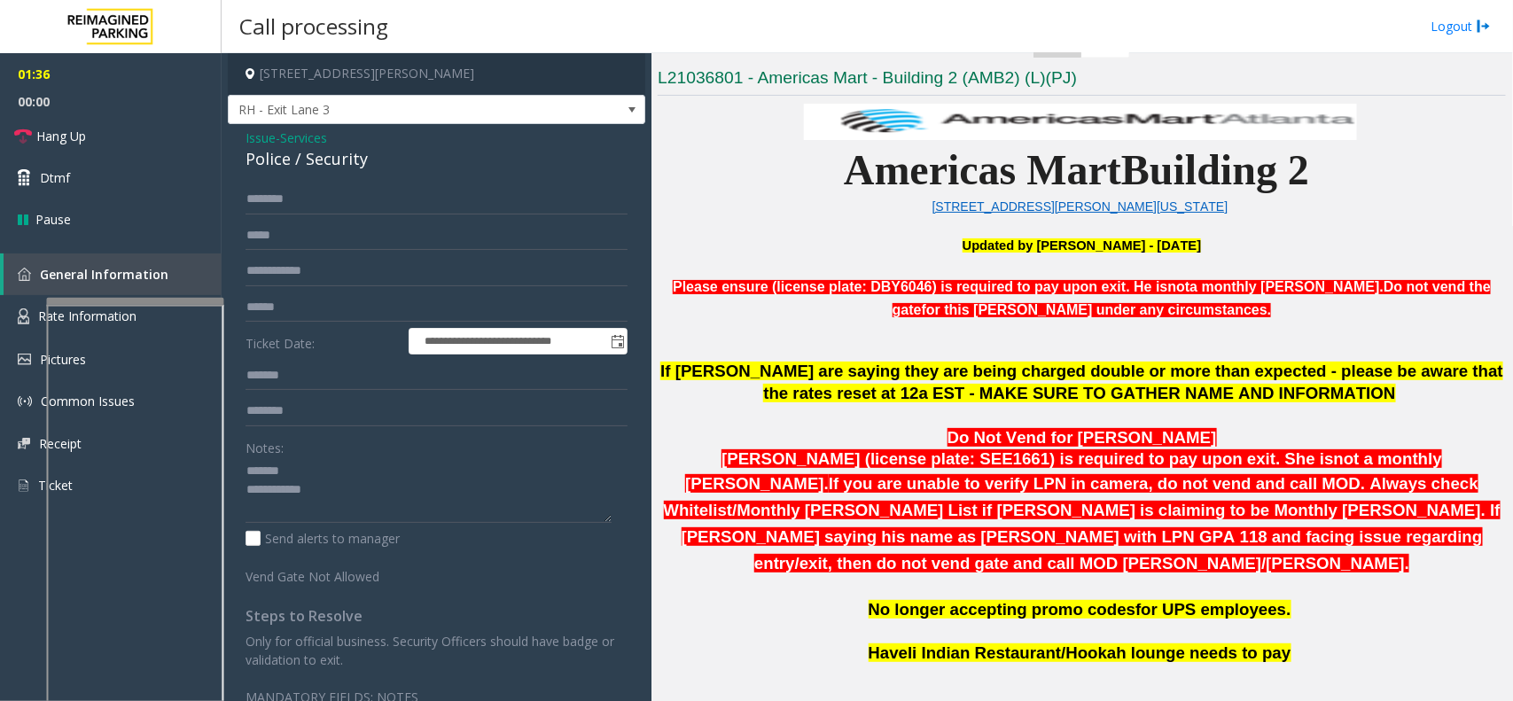
click at [307, 166] on div "Police / Security" at bounding box center [436, 159] width 382 height 24
type textarea "**********"
click at [333, 206] on input "text" at bounding box center [436, 199] width 382 height 30
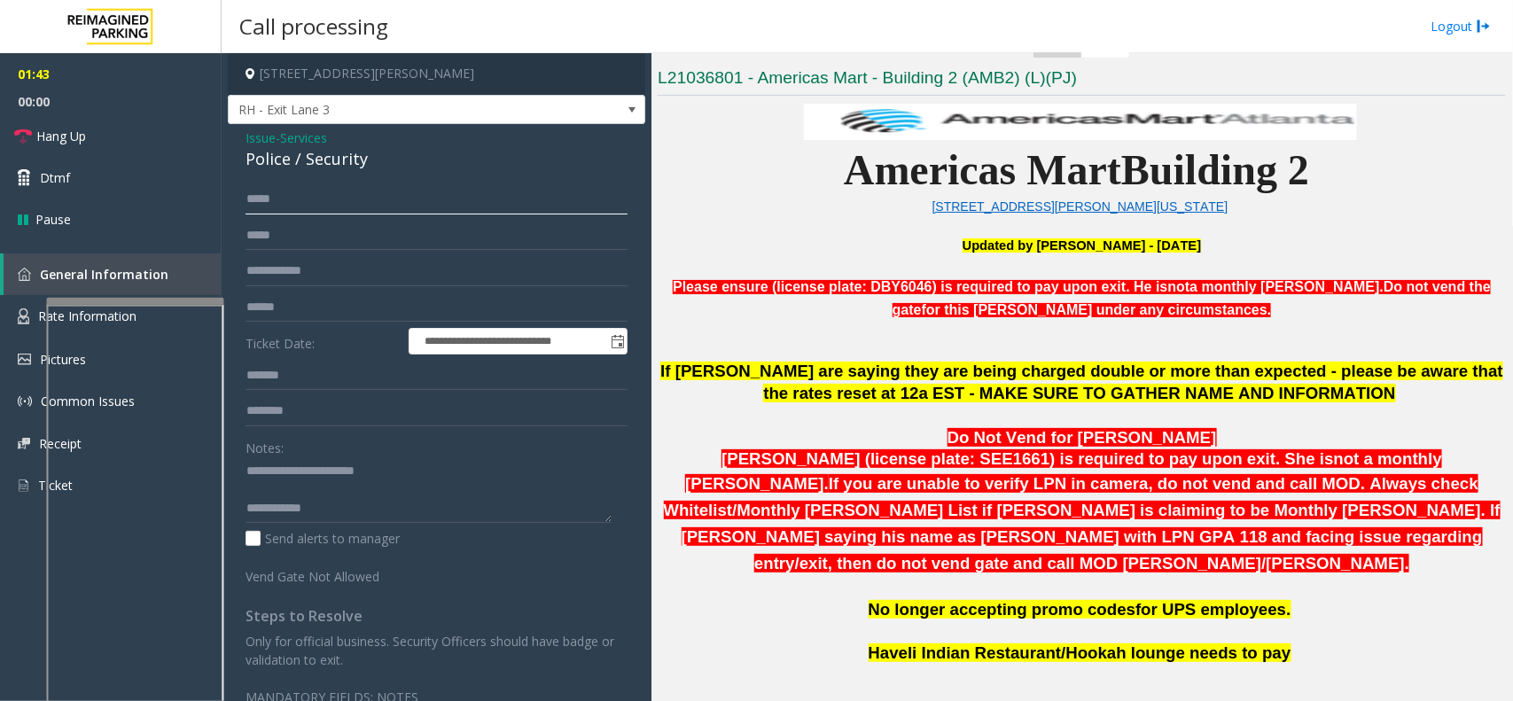
click at [259, 198] on input "*****" at bounding box center [436, 199] width 382 height 30
click at [266, 197] on input "*****" at bounding box center [436, 199] width 382 height 30
click at [273, 202] on input "*****" at bounding box center [436, 199] width 382 height 30
click at [288, 199] on input "*****" at bounding box center [436, 199] width 382 height 30
click at [259, 200] on input "*****" at bounding box center [436, 199] width 382 height 30
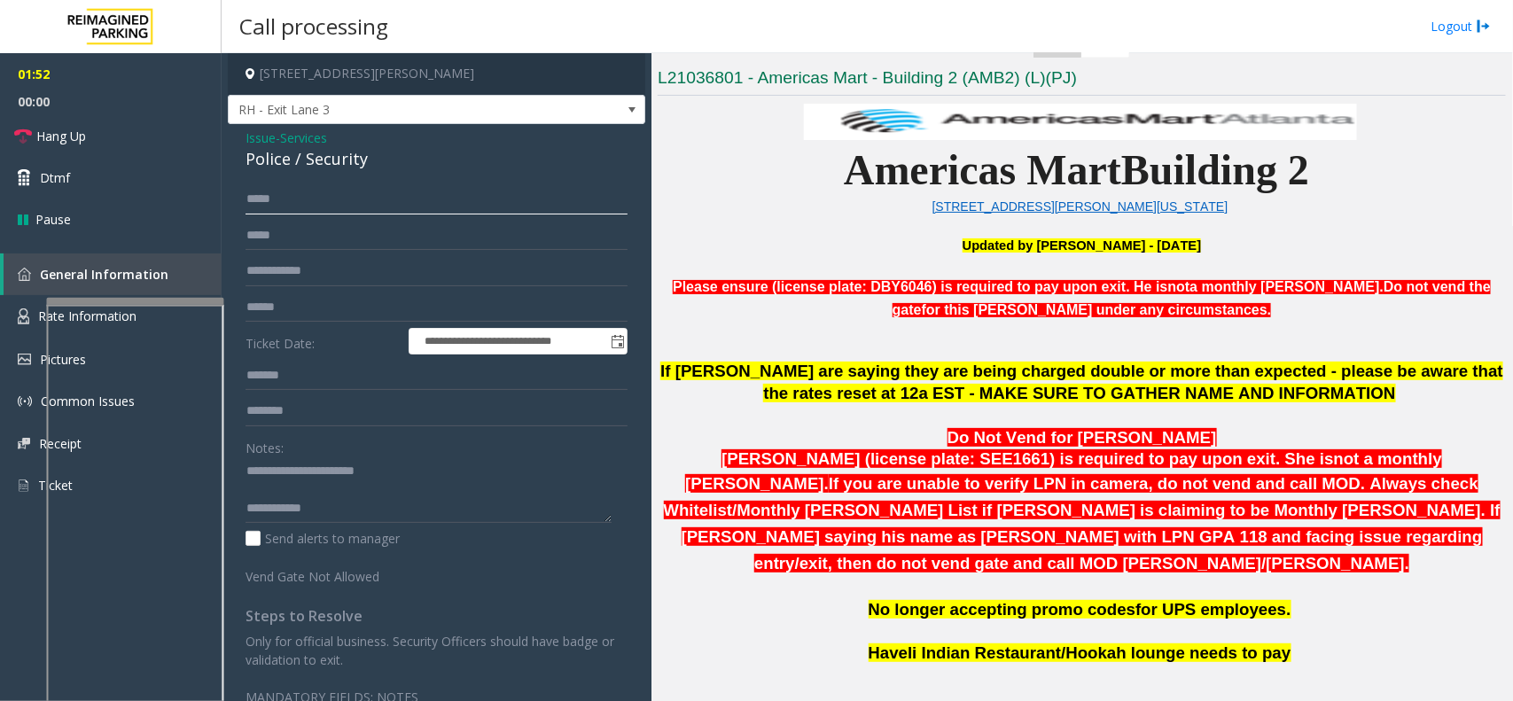
click at [267, 197] on input "*****" at bounding box center [436, 199] width 382 height 30
click at [269, 197] on input "*****" at bounding box center [436, 199] width 382 height 30
click at [286, 202] on input "*****" at bounding box center [436, 199] width 382 height 30
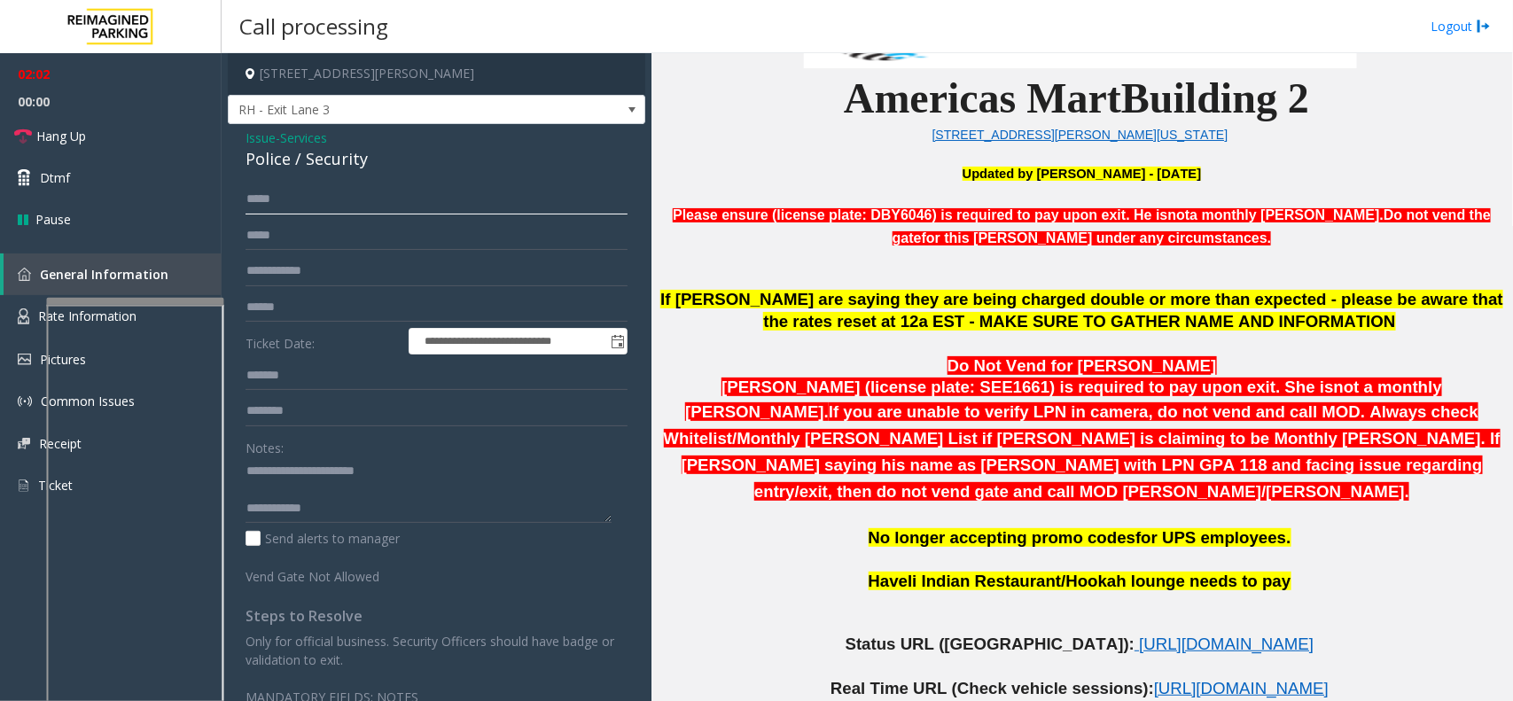
scroll to position [554, 0]
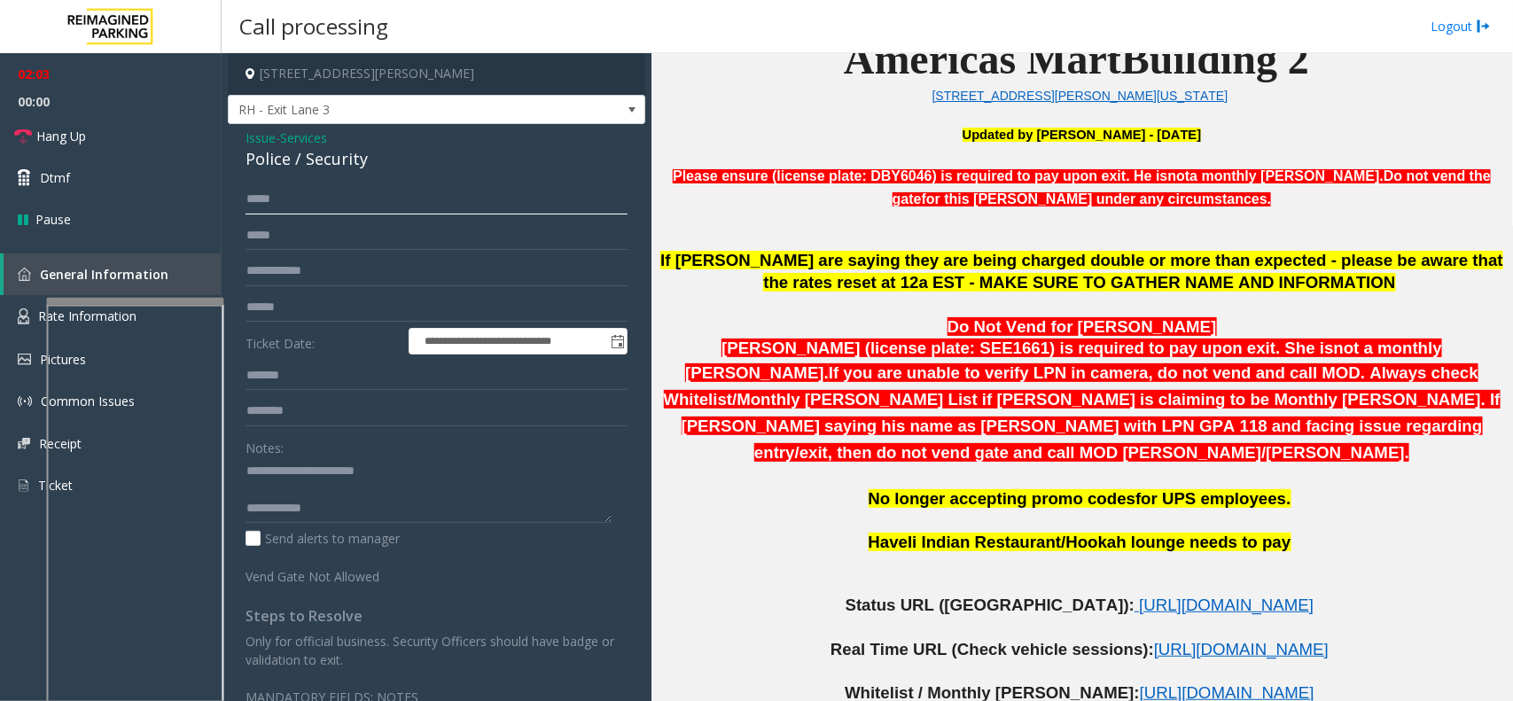
type input "*****"
click at [363, 524] on textarea at bounding box center [428, 490] width 366 height 66
click at [375, 520] on textarea at bounding box center [428, 490] width 366 height 66
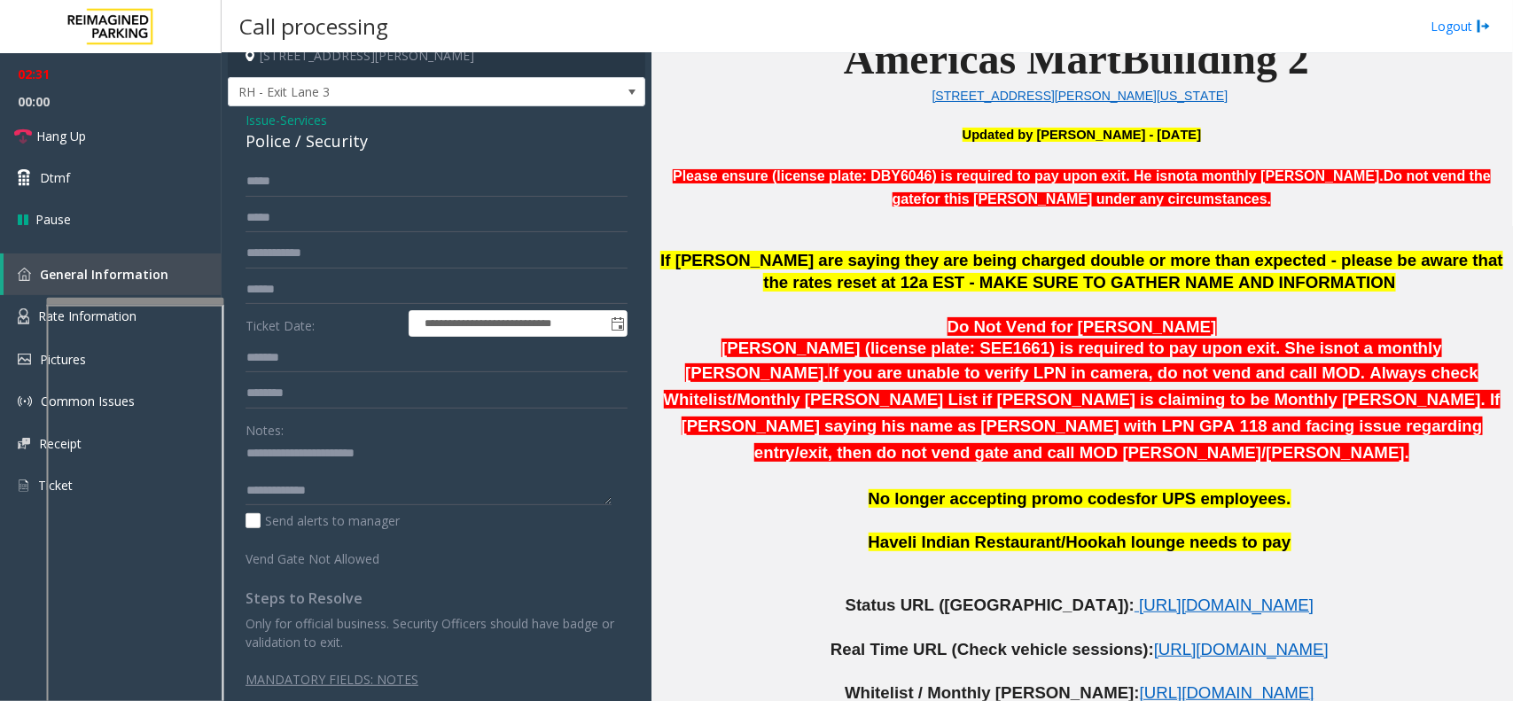
scroll to position [23, 0]
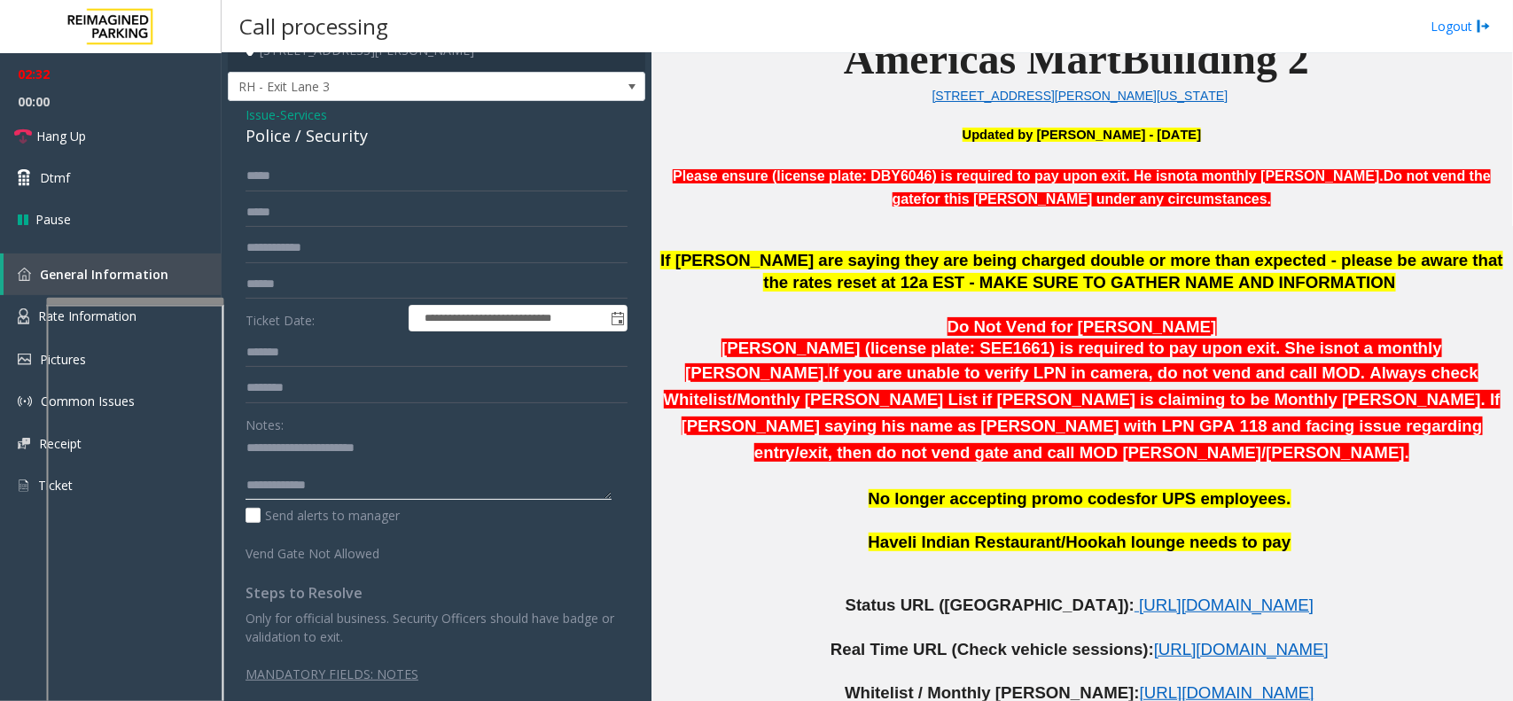
click at [322, 484] on textarea at bounding box center [428, 467] width 366 height 66
click at [325, 475] on textarea at bounding box center [428, 467] width 366 height 66
click at [325, 485] on textarea at bounding box center [428, 467] width 366 height 66
click at [390, 489] on textarea at bounding box center [428, 467] width 366 height 66
click at [355, 481] on textarea at bounding box center [428, 467] width 366 height 66
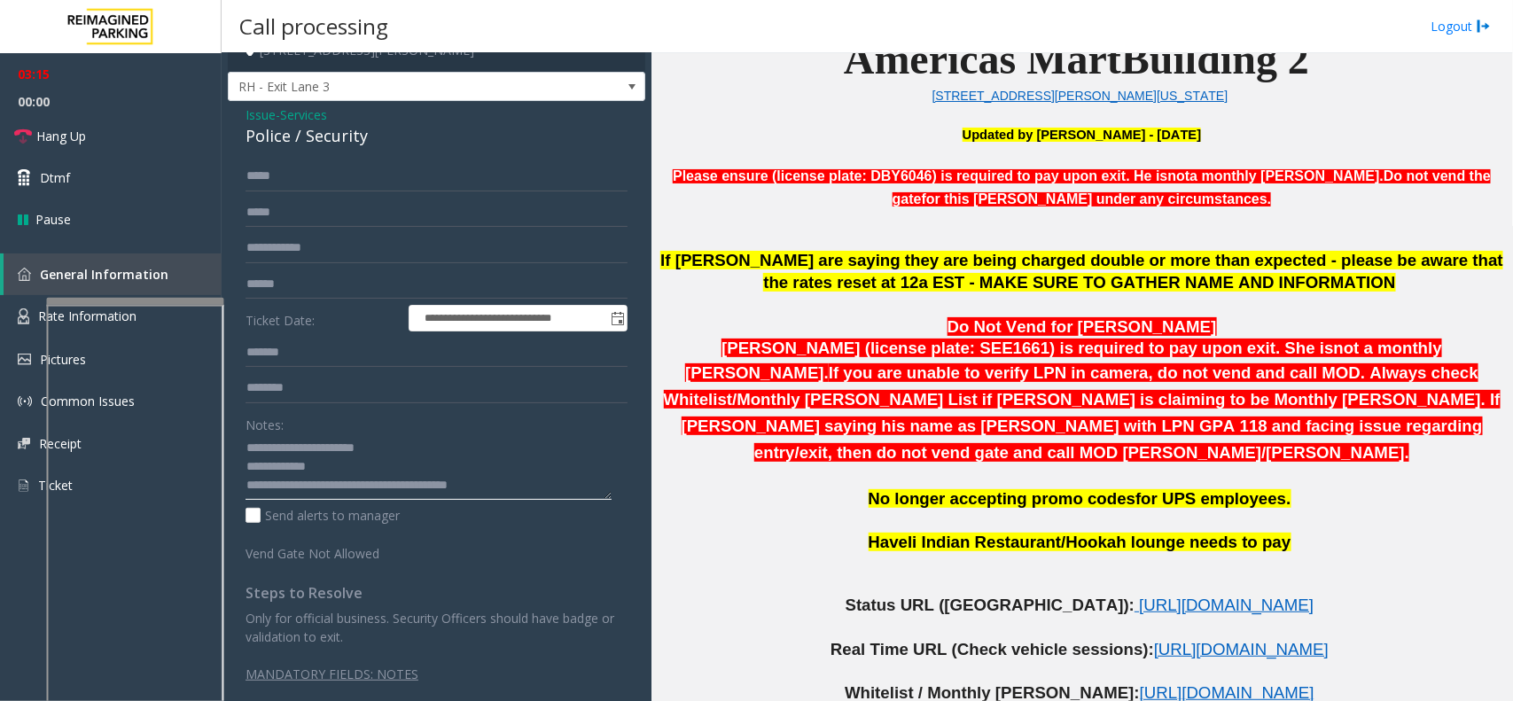
scroll to position [0, 0]
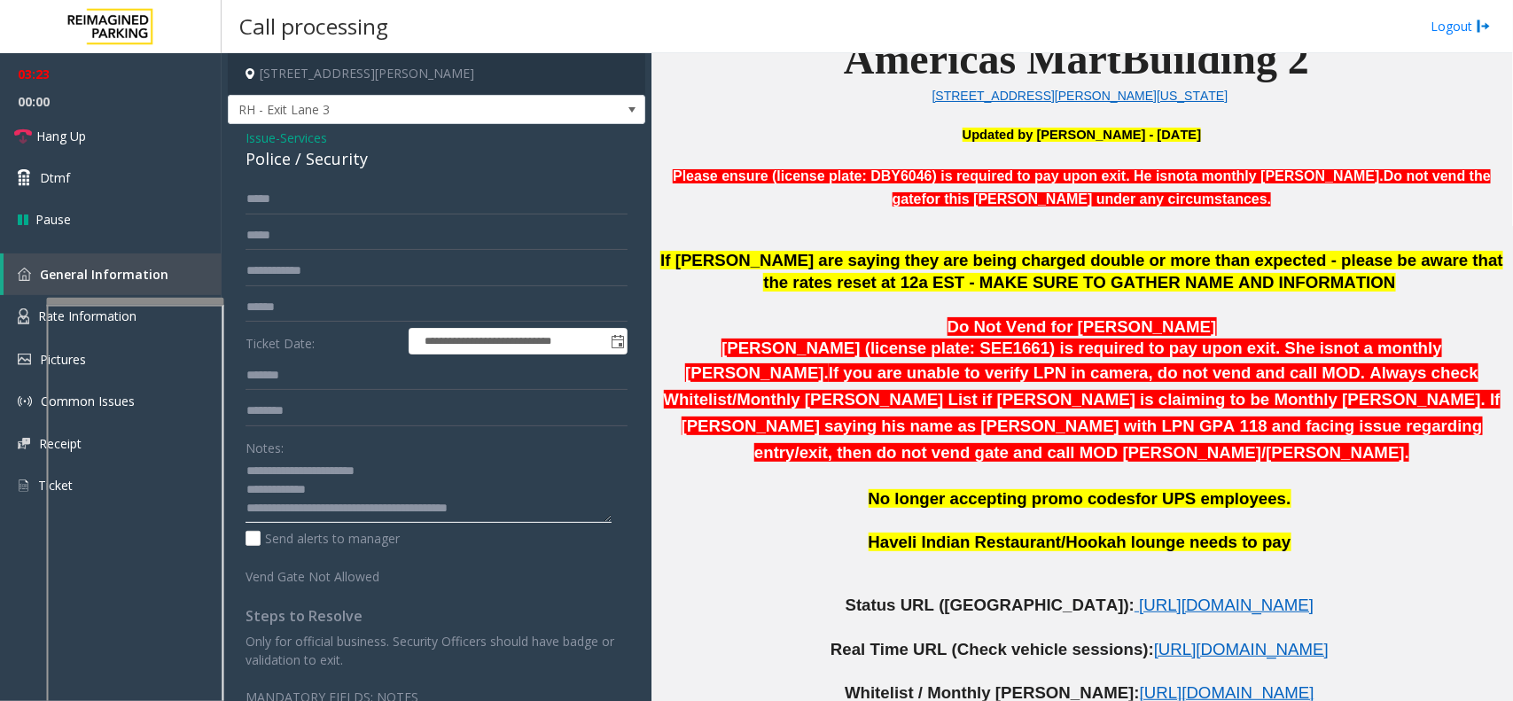
click at [519, 519] on textarea at bounding box center [428, 490] width 366 height 66
type textarea "**********"
click at [184, 144] on link "Hang Up" at bounding box center [111, 136] width 222 height 42
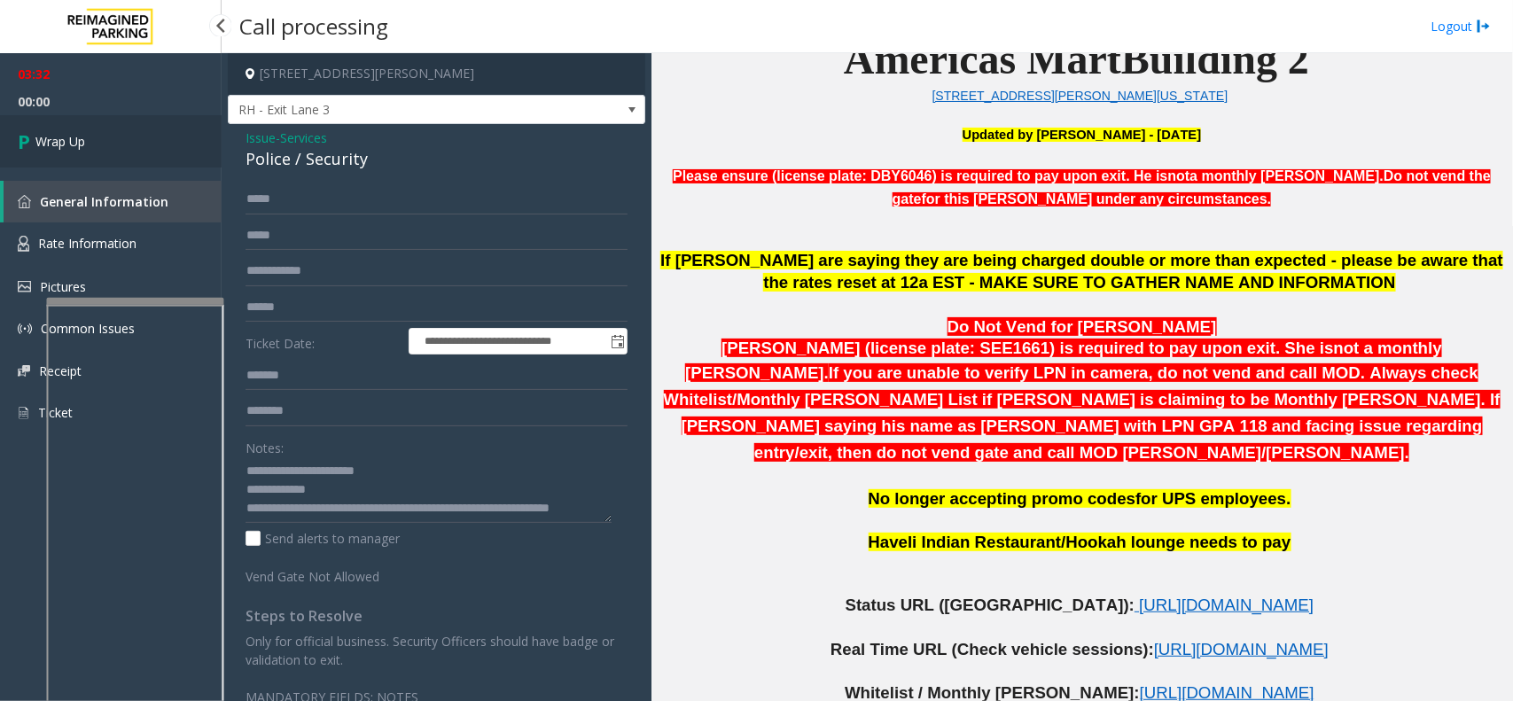
click at [111, 137] on link "Wrap Up" at bounding box center [111, 141] width 222 height 52
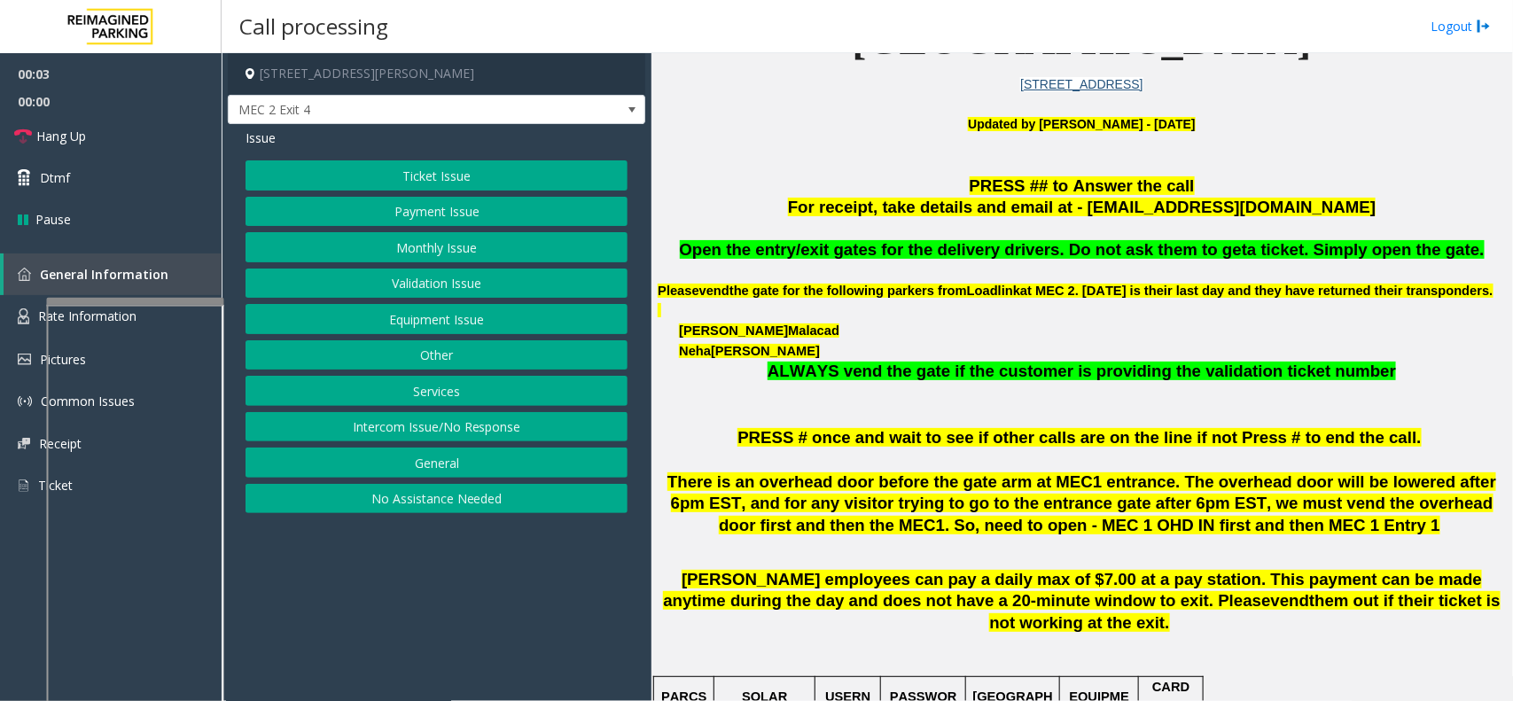
scroll to position [554, 0]
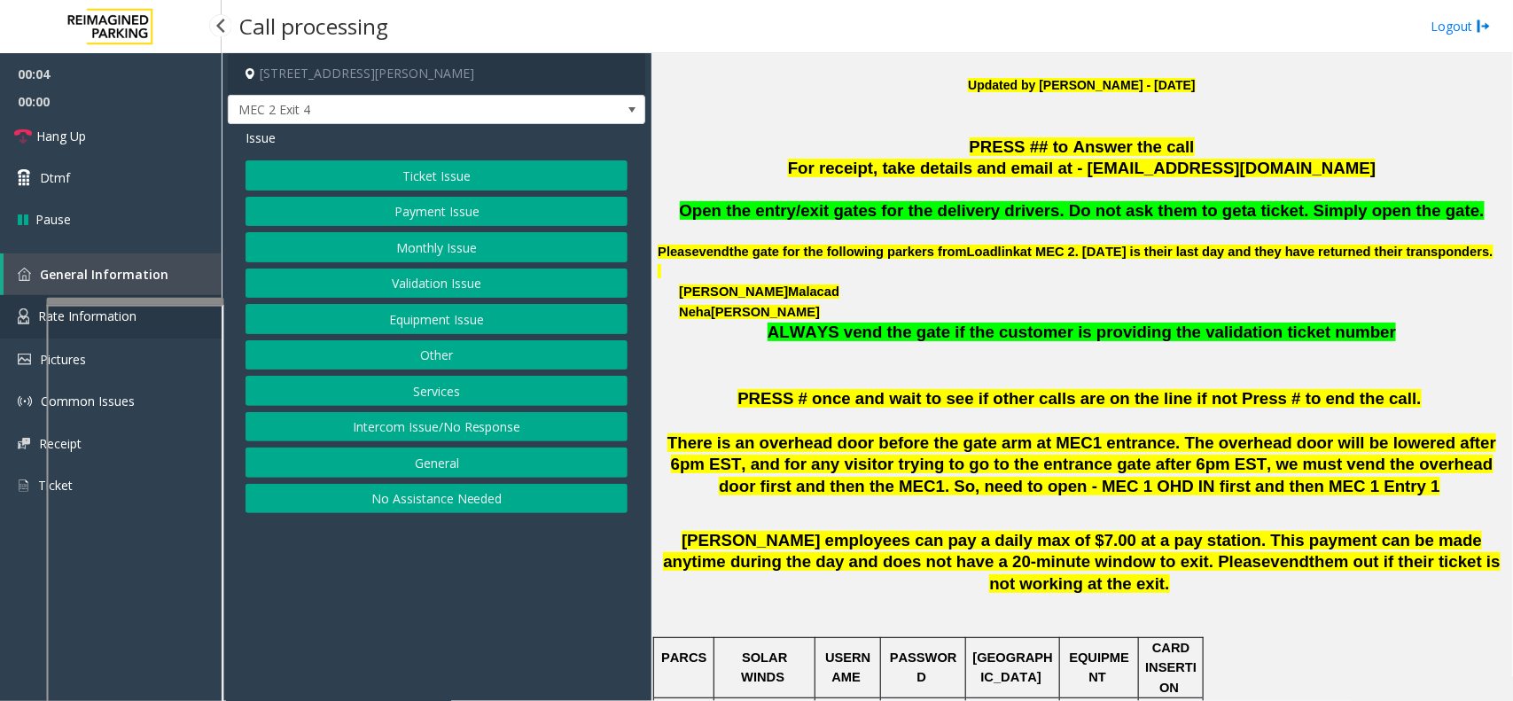
click at [33, 322] on link "Rate Information" at bounding box center [111, 316] width 222 height 43
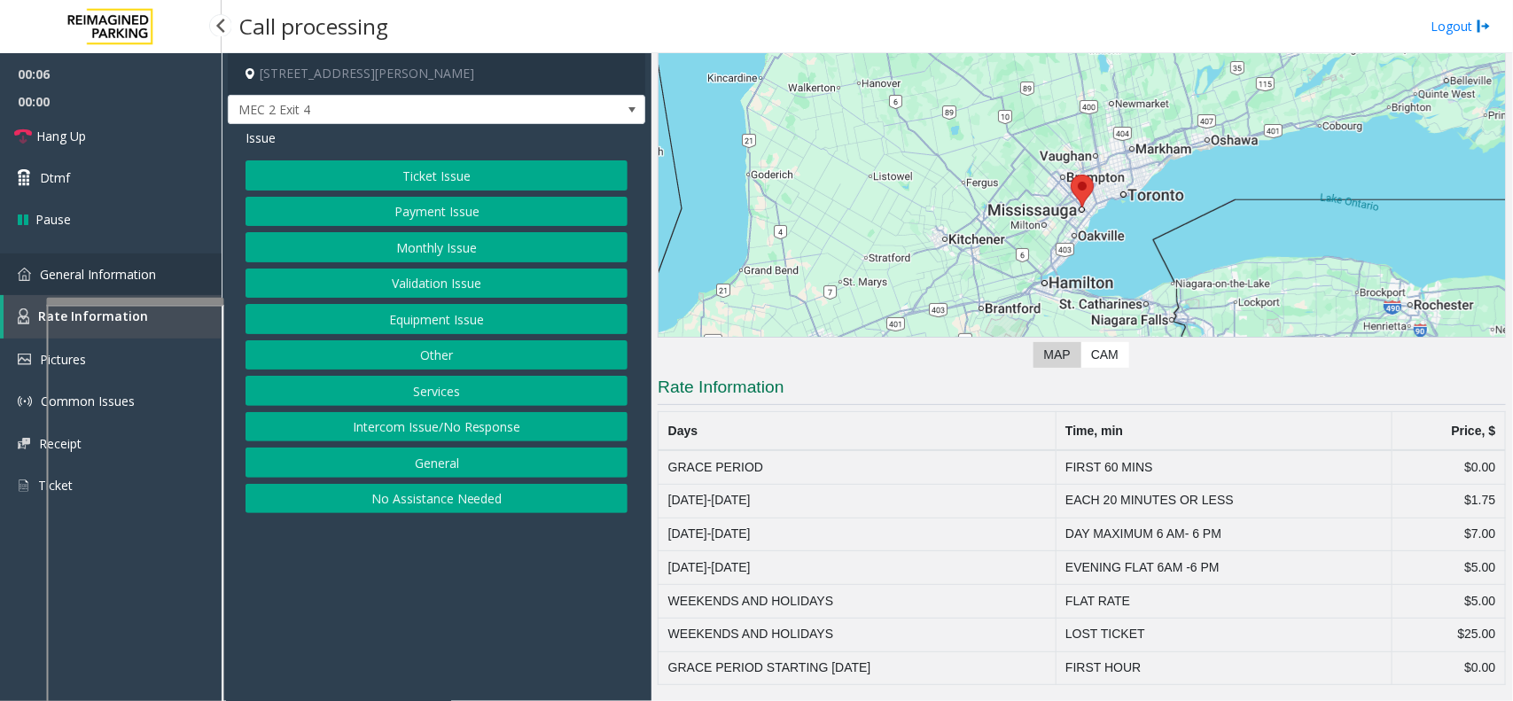
click at [27, 276] on img at bounding box center [24, 274] width 13 height 13
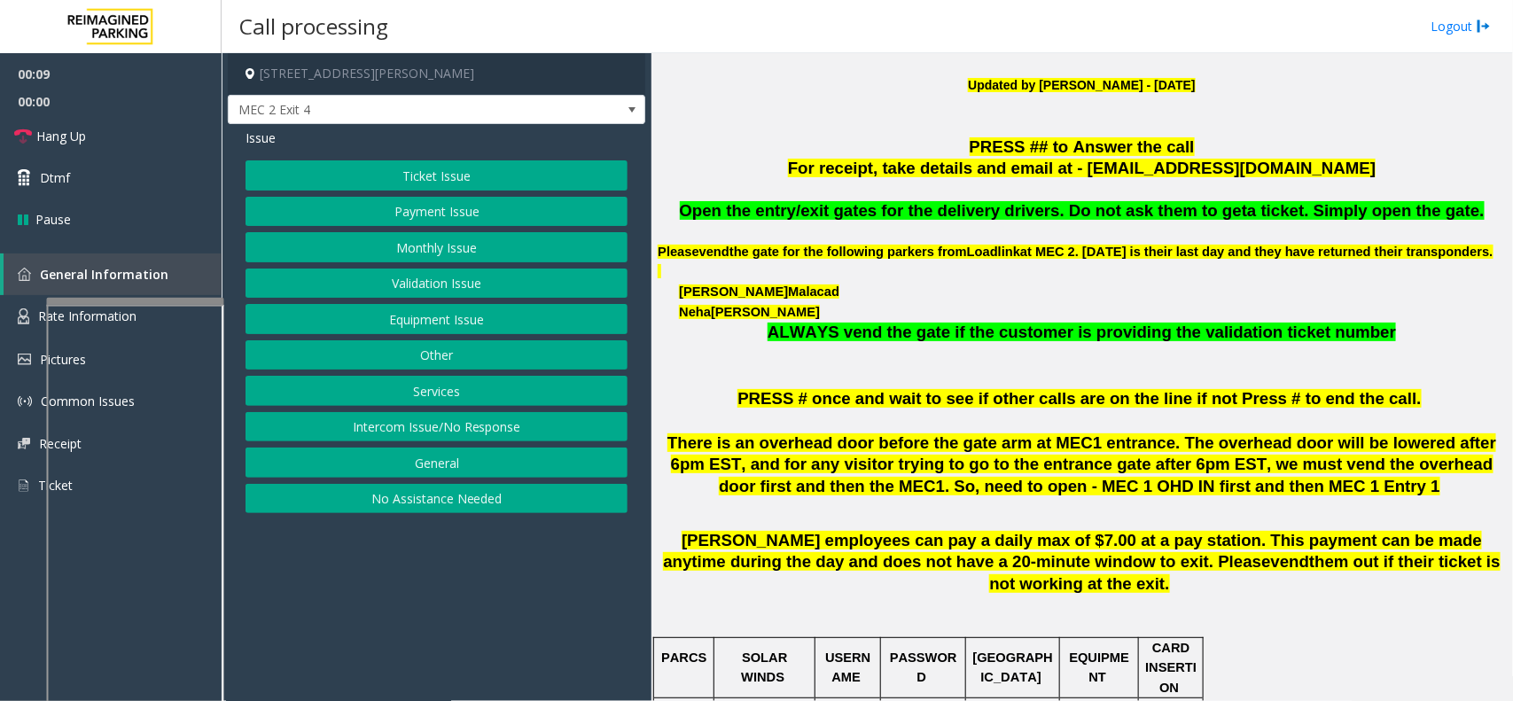
click at [414, 315] on button "Equipment Issue" at bounding box center [436, 319] width 382 height 30
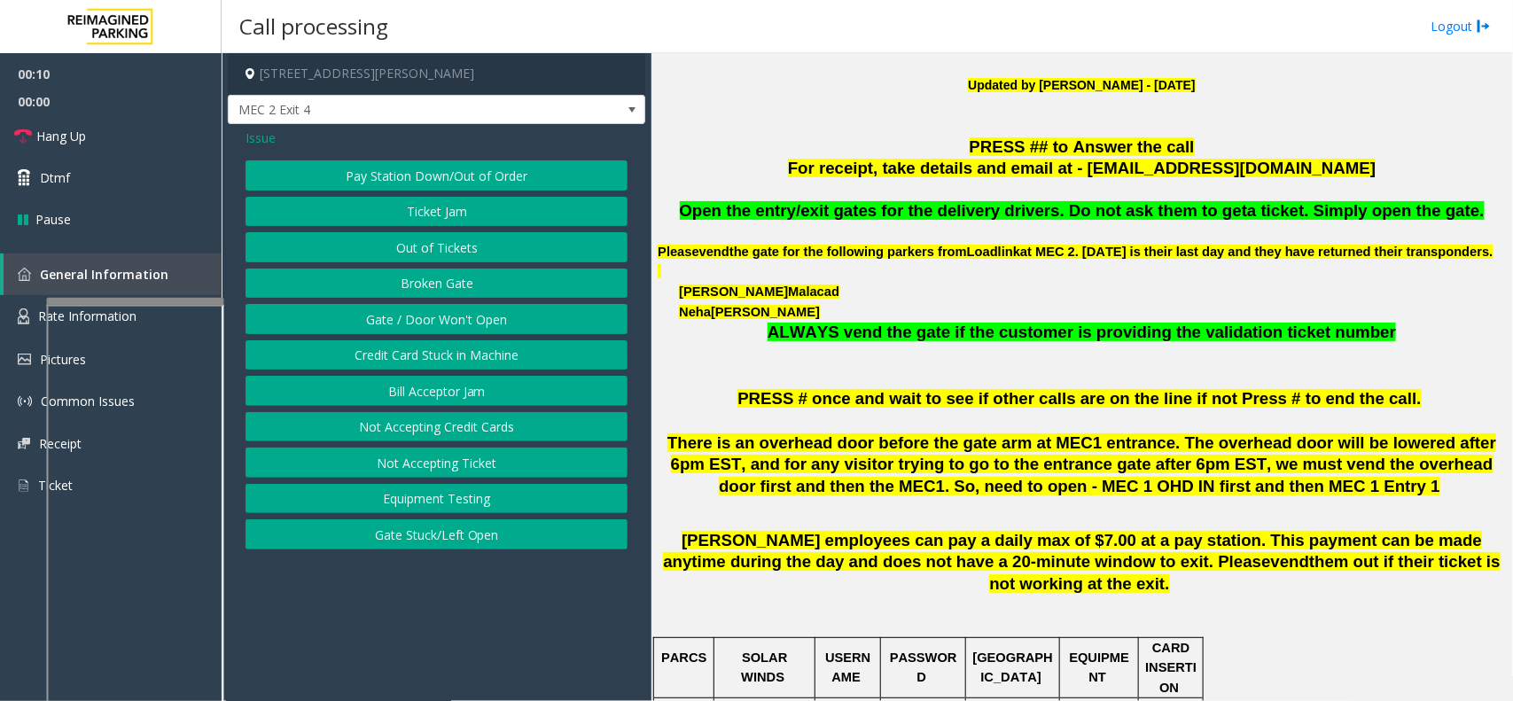
click at [414, 315] on button "Gate / Door Won't Open" at bounding box center [436, 319] width 382 height 30
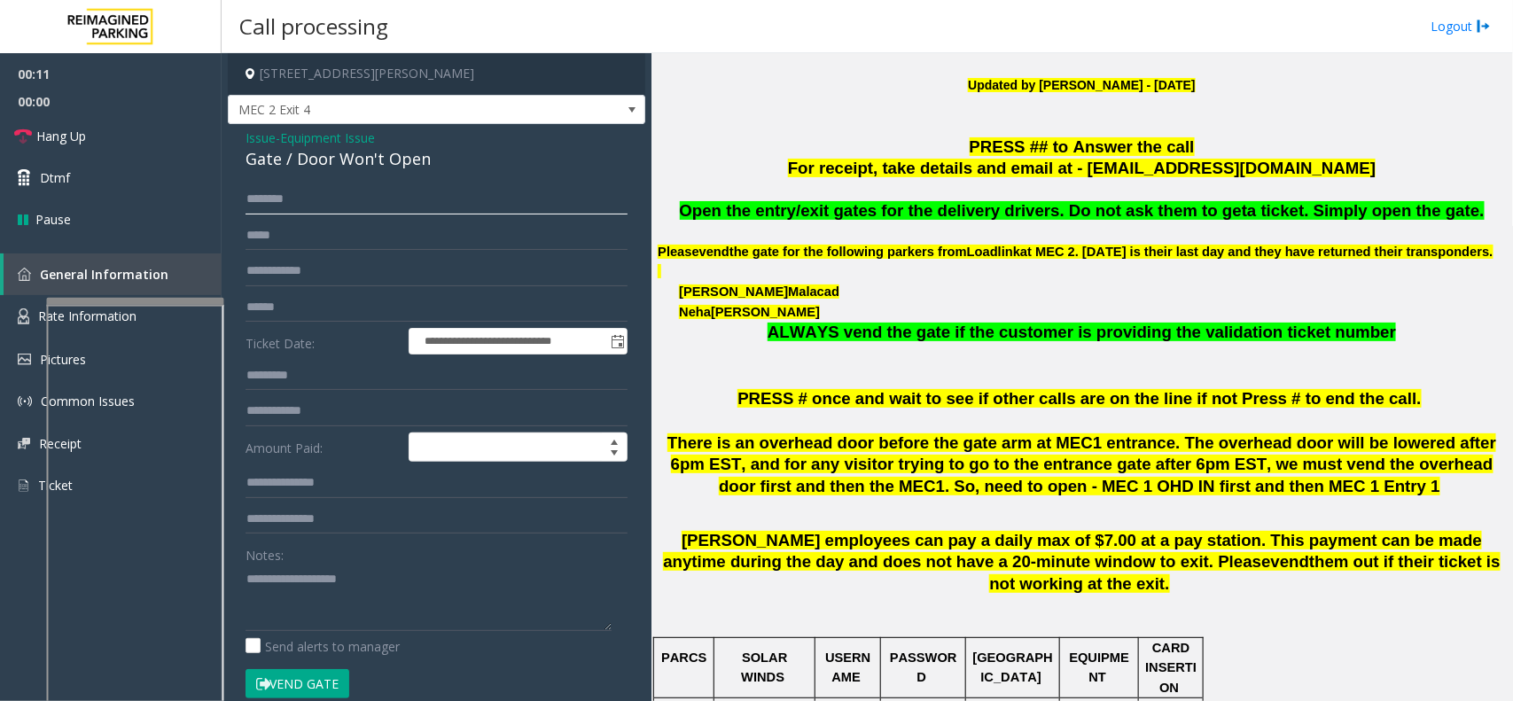
click at [394, 208] on input "text" at bounding box center [436, 199] width 382 height 30
type textarea "**********"
click at [315, 214] on input "text" at bounding box center [436, 199] width 382 height 30
type input "*****"
click at [324, 135] on span "Equipment Issue" at bounding box center [327, 137] width 95 height 19
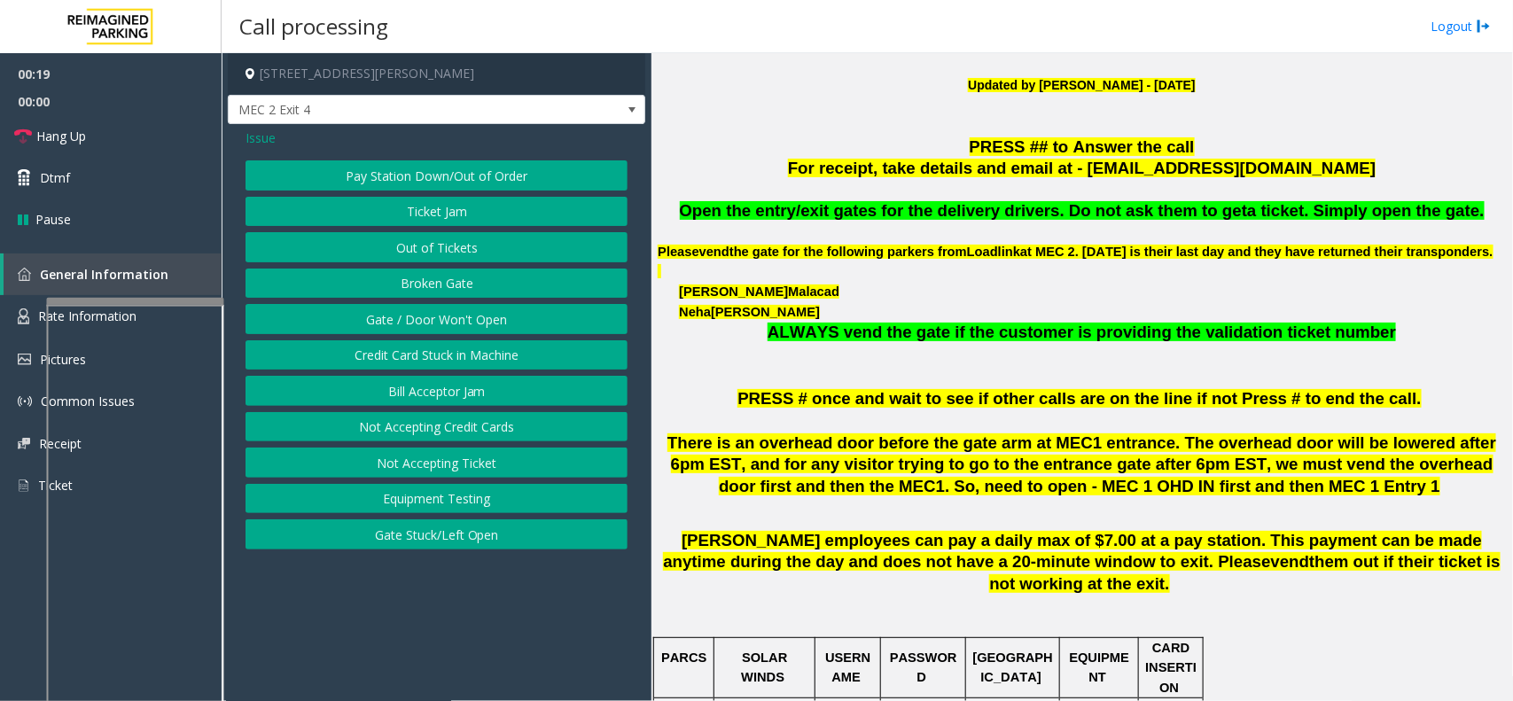
click at [272, 138] on span "Issue" at bounding box center [260, 137] width 30 height 19
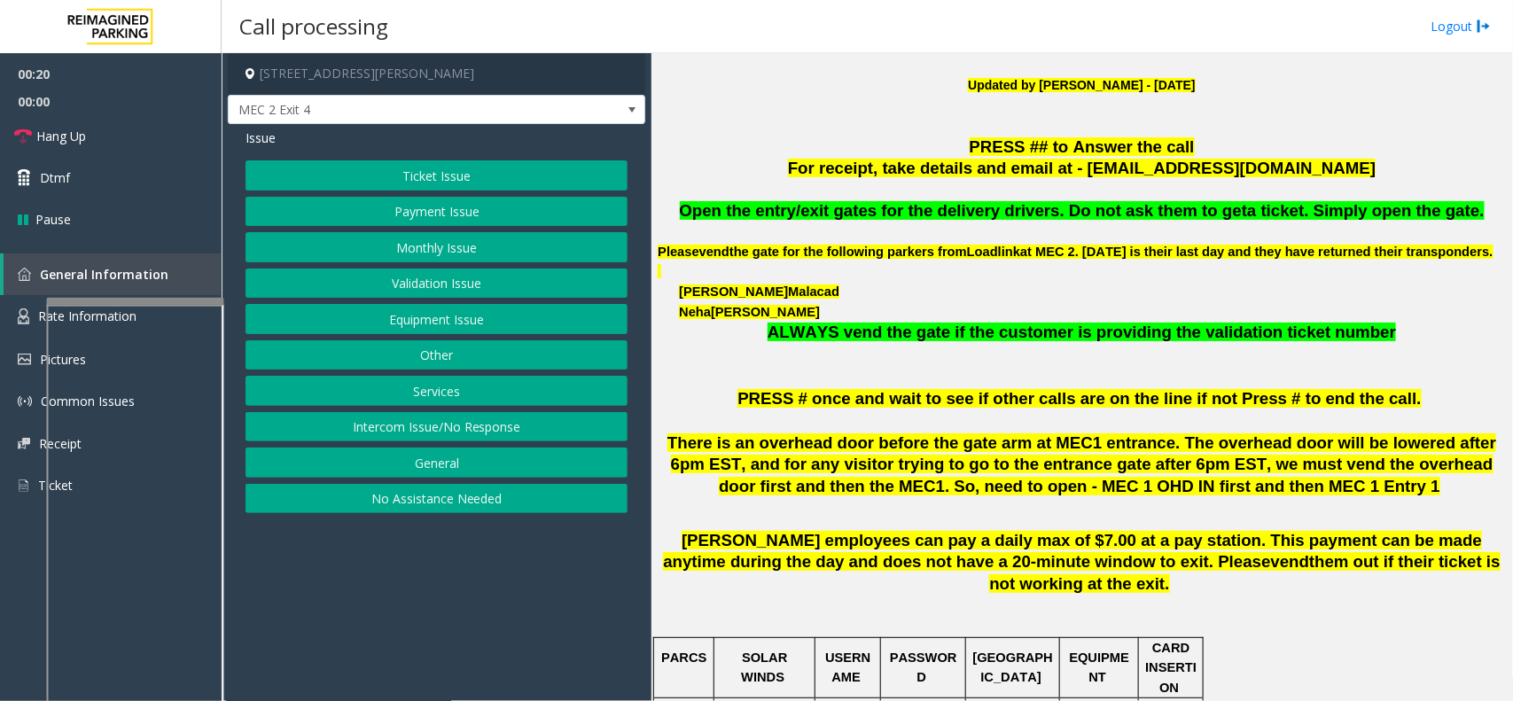
click at [448, 184] on button "Ticket Issue" at bounding box center [436, 175] width 382 height 30
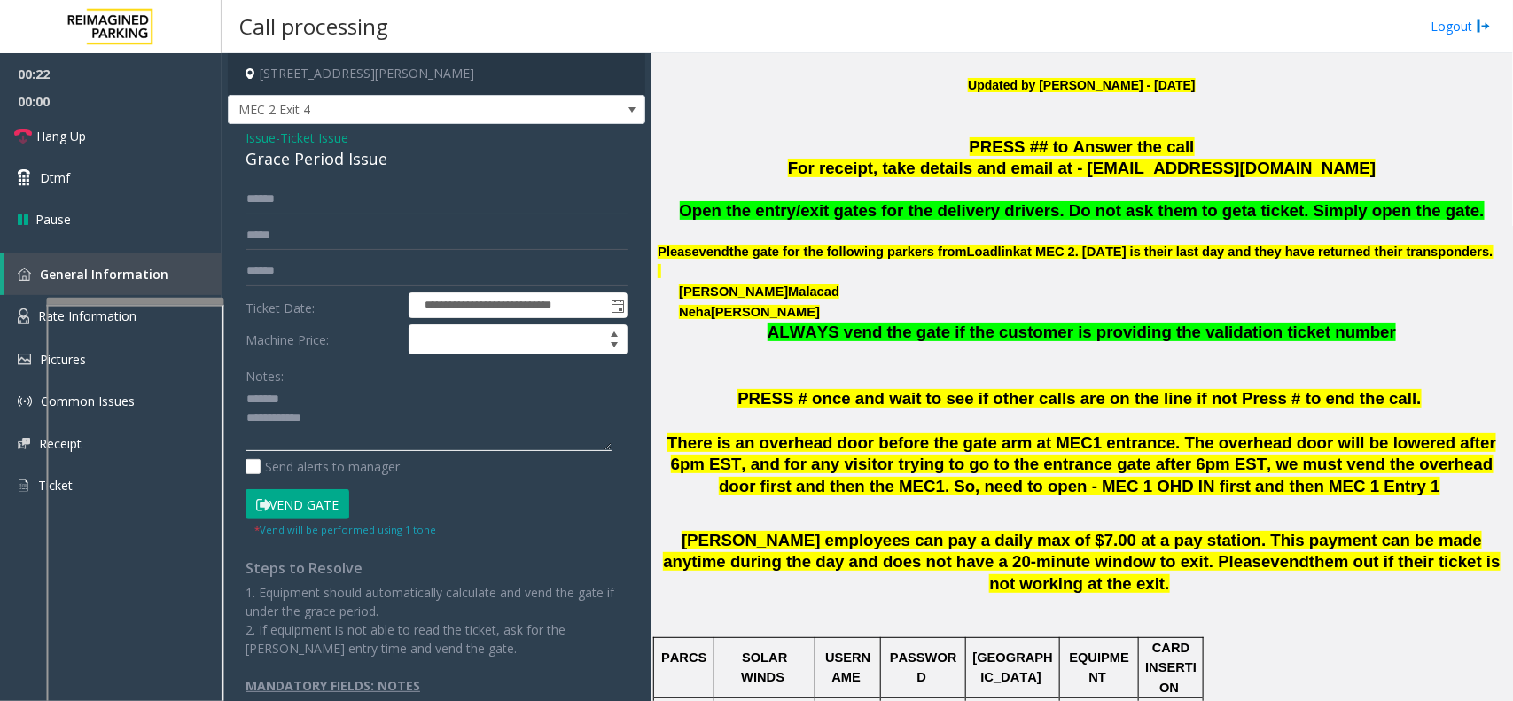
click at [317, 386] on textarea at bounding box center [428, 418] width 366 height 66
click at [313, 165] on div "Grace Period Issue" at bounding box center [436, 159] width 382 height 24
click at [316, 507] on button "Vend Gate" at bounding box center [297, 504] width 104 height 30
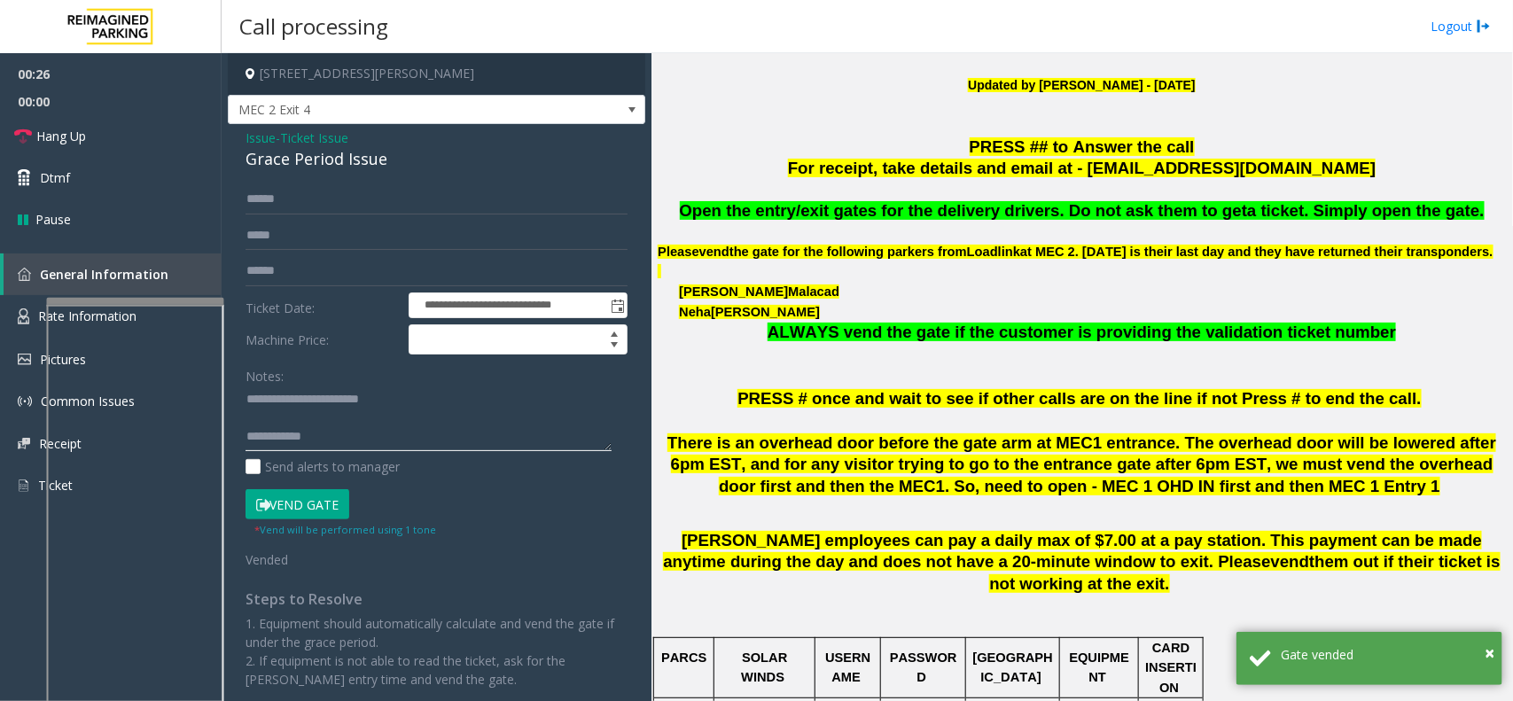
click at [486, 444] on textarea at bounding box center [428, 418] width 366 height 66
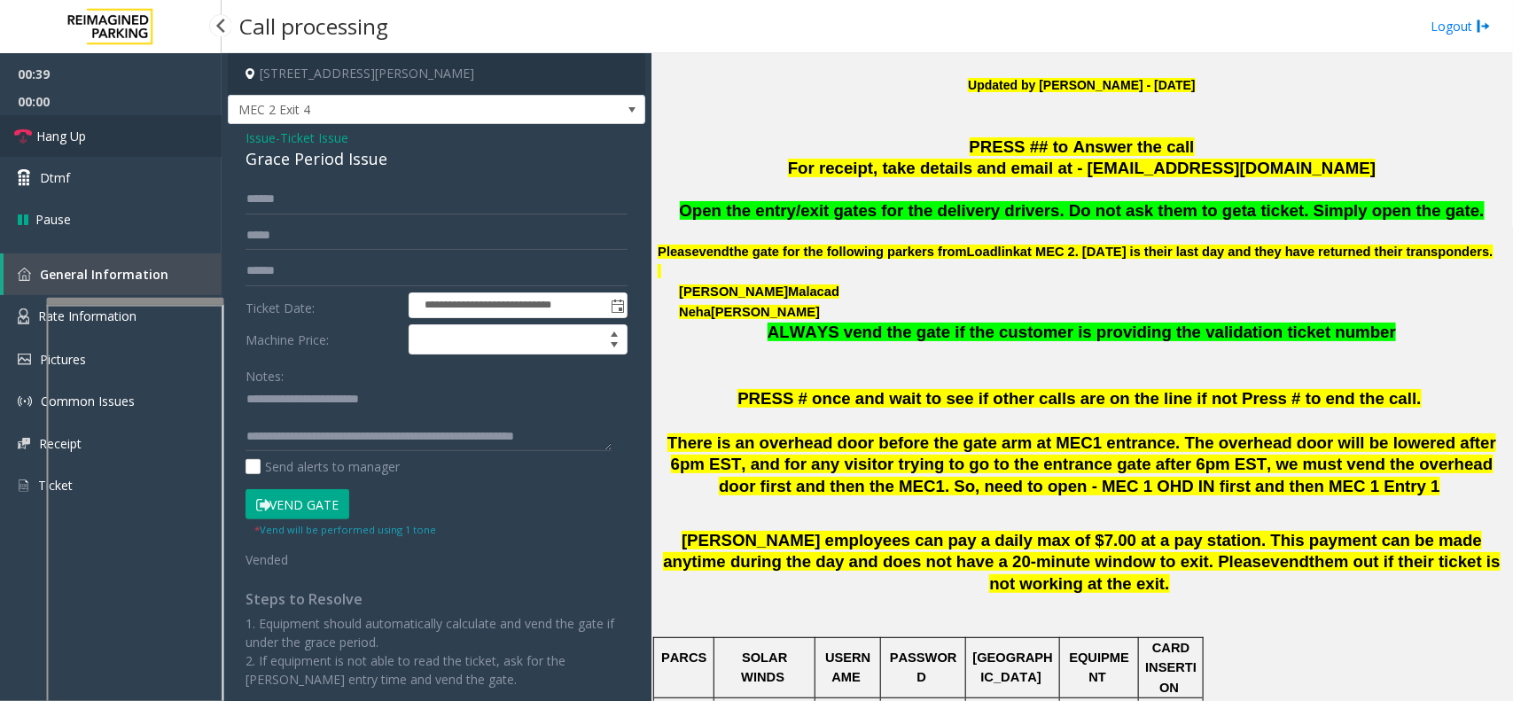
drag, startPoint x: 136, startPoint y: 136, endPoint x: 306, endPoint y: 226, distance: 192.7
click at [136, 136] on link "Hang Up" at bounding box center [111, 136] width 222 height 42
click at [596, 439] on textarea at bounding box center [428, 418] width 366 height 66
click at [587, 441] on textarea at bounding box center [428, 418] width 366 height 66
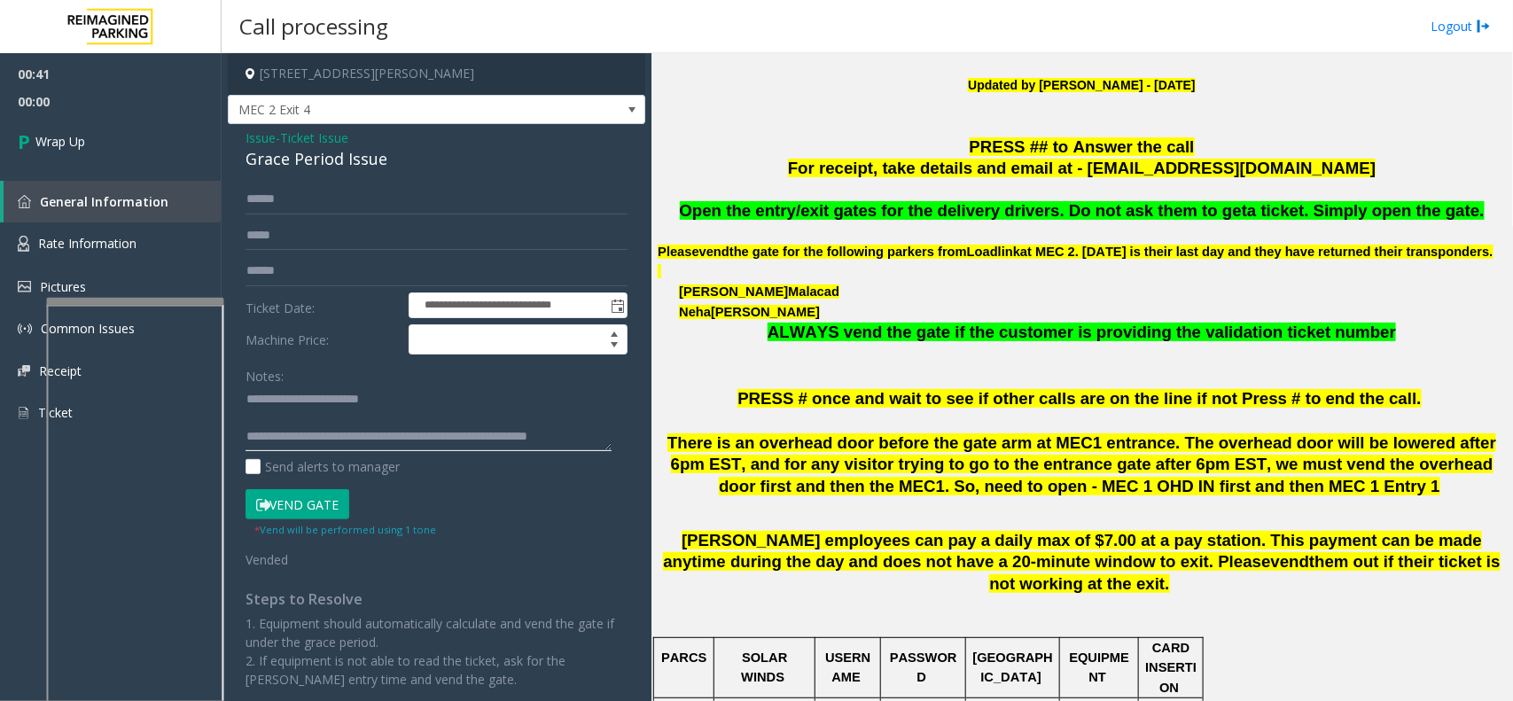
scroll to position [12, 0]
type textarea "**********"
click at [160, 106] on span "00:02" at bounding box center [111, 101] width 222 height 27
click at [157, 125] on link "Wrap Up" at bounding box center [111, 141] width 222 height 52
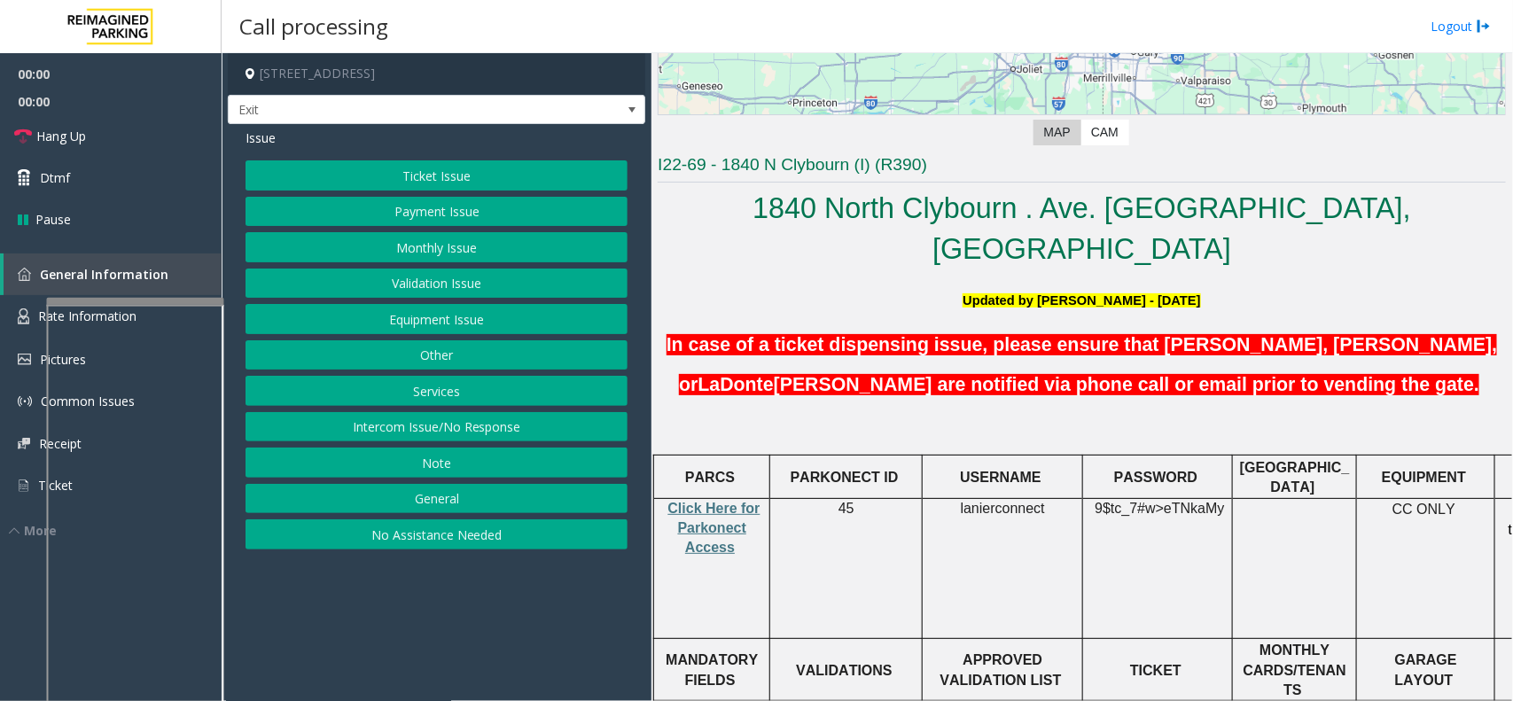
scroll to position [443, 0]
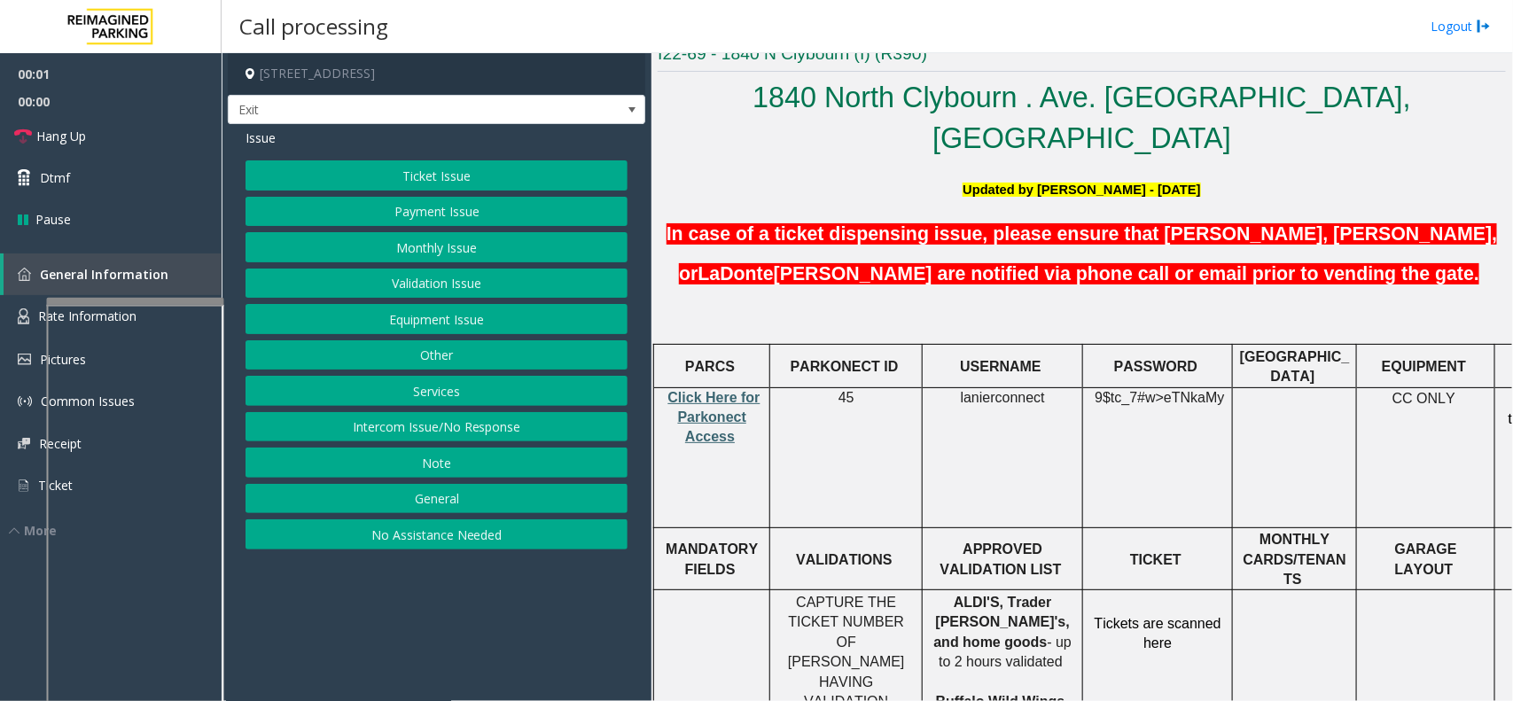
click at [728, 390] on span "Click Here for Parkonect Access" at bounding box center [714, 417] width 92 height 55
click at [381, 183] on button "Ticket Issue" at bounding box center [436, 175] width 382 height 30
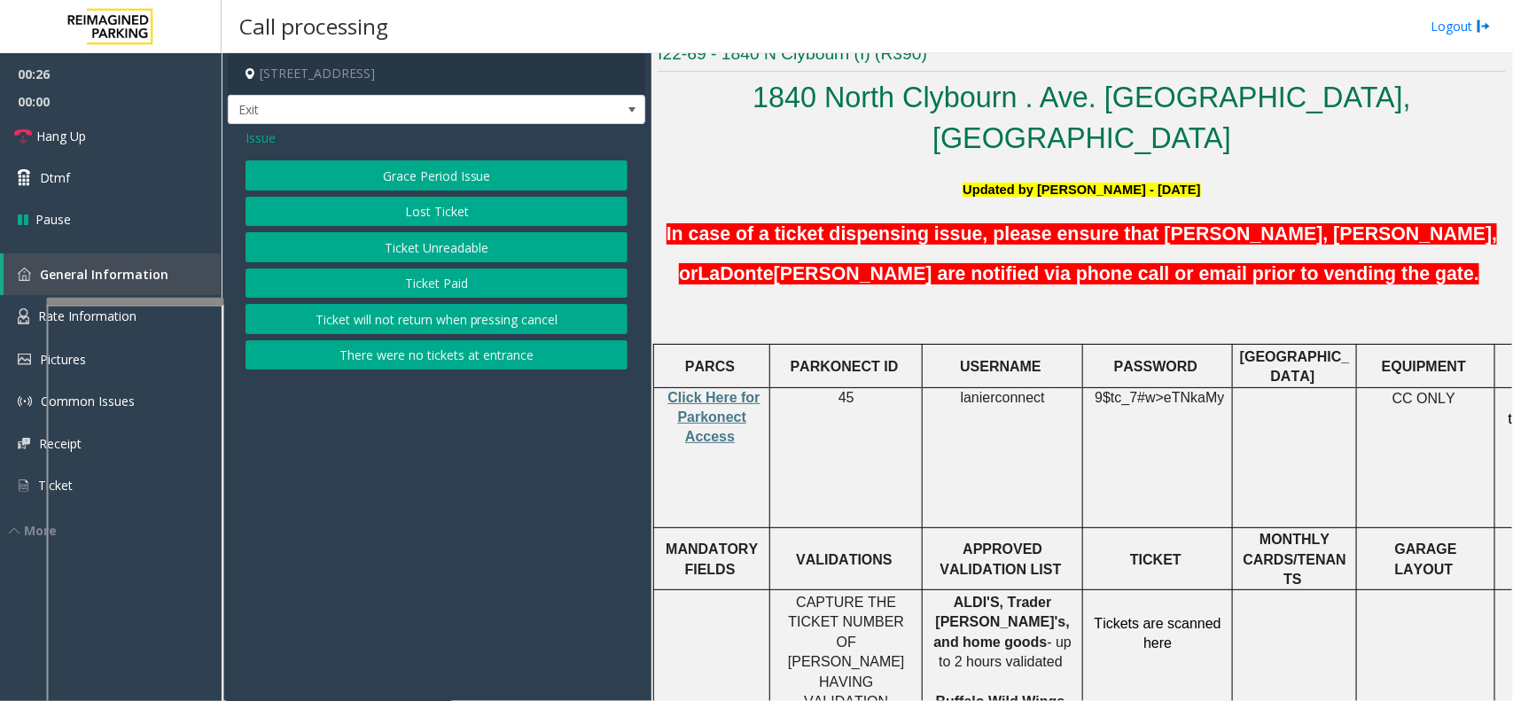
click at [436, 291] on button "Ticket Paid" at bounding box center [436, 284] width 382 height 30
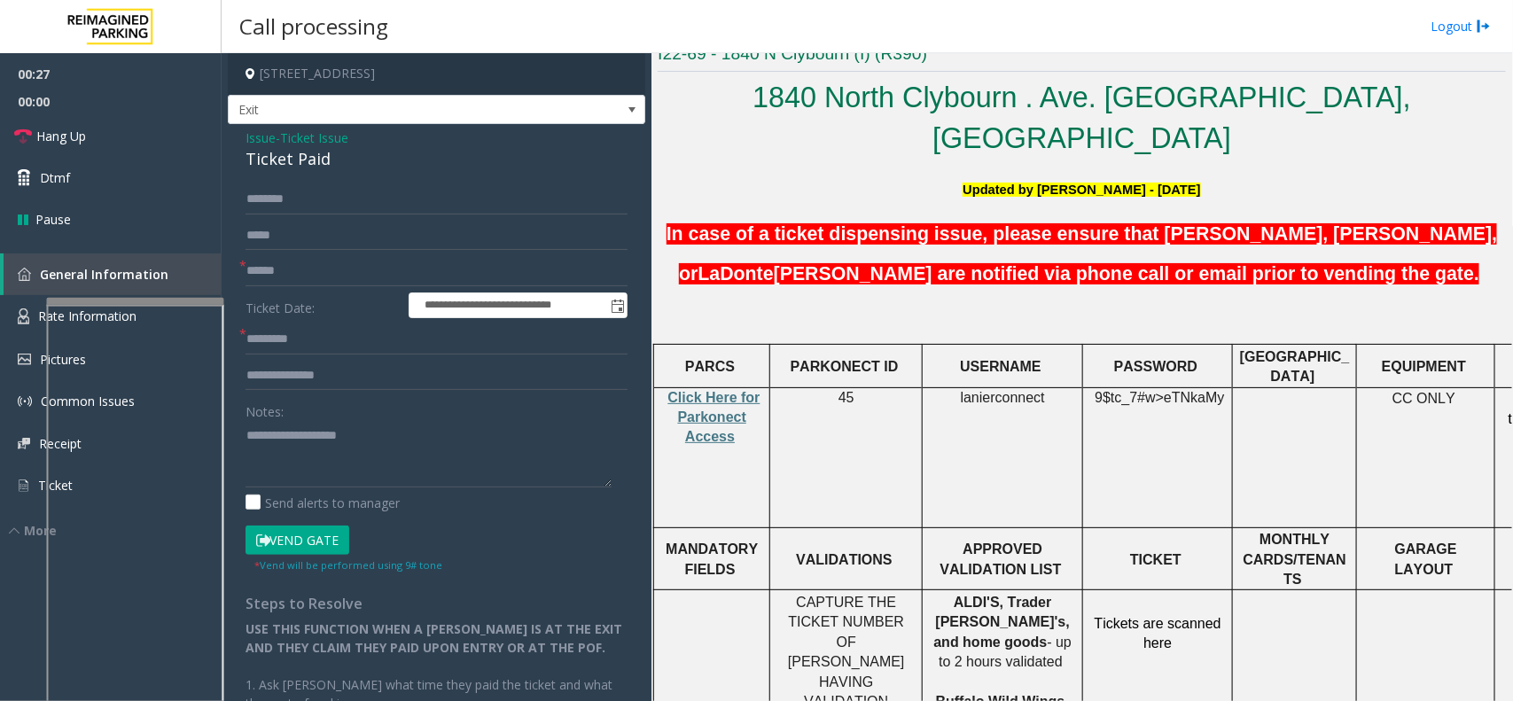
click at [279, 133] on span "- Ticket Issue" at bounding box center [312, 137] width 73 height 17
click at [282, 143] on span "- Ticket Issue" at bounding box center [312, 137] width 73 height 17
click at [311, 142] on span "Ticket Issue" at bounding box center [314, 137] width 68 height 19
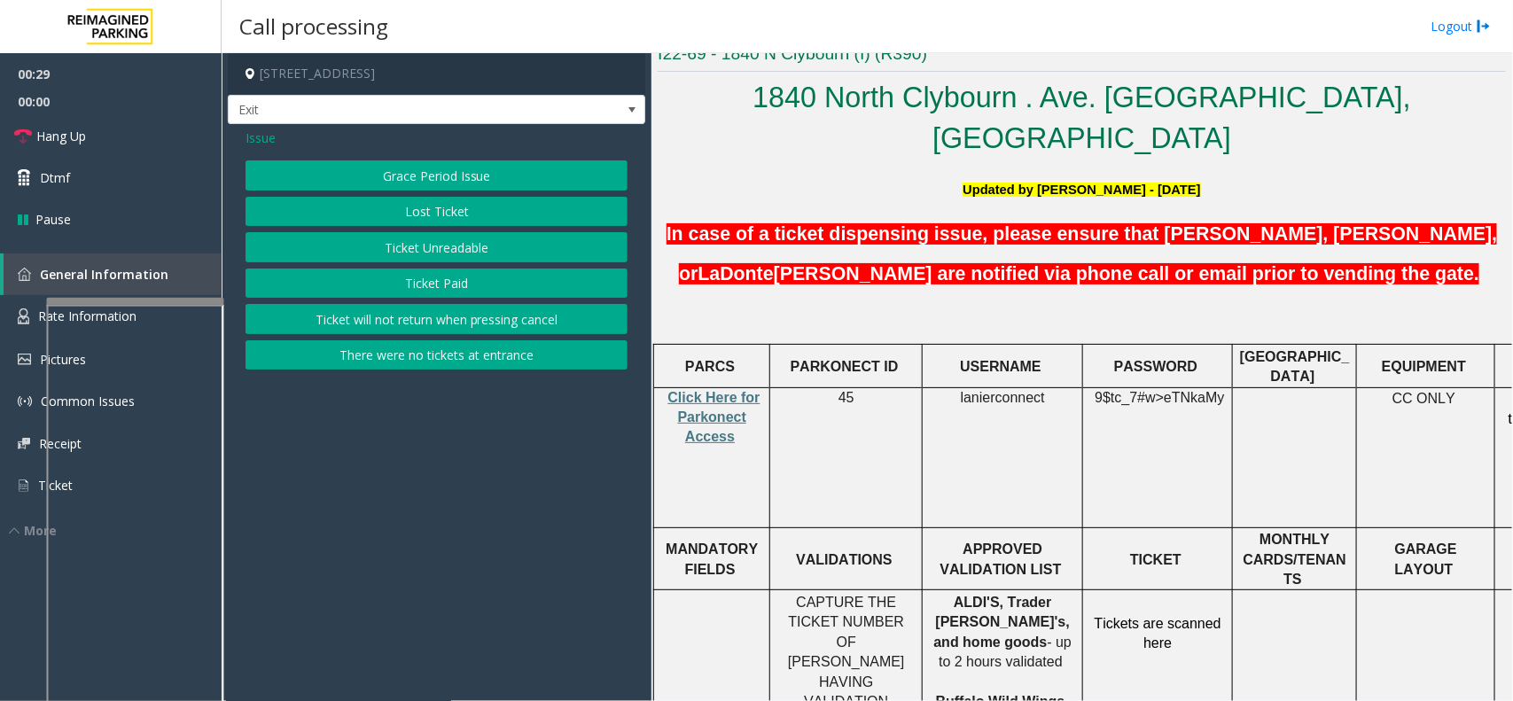
click at [445, 206] on button "Lost Ticket" at bounding box center [436, 212] width 382 height 30
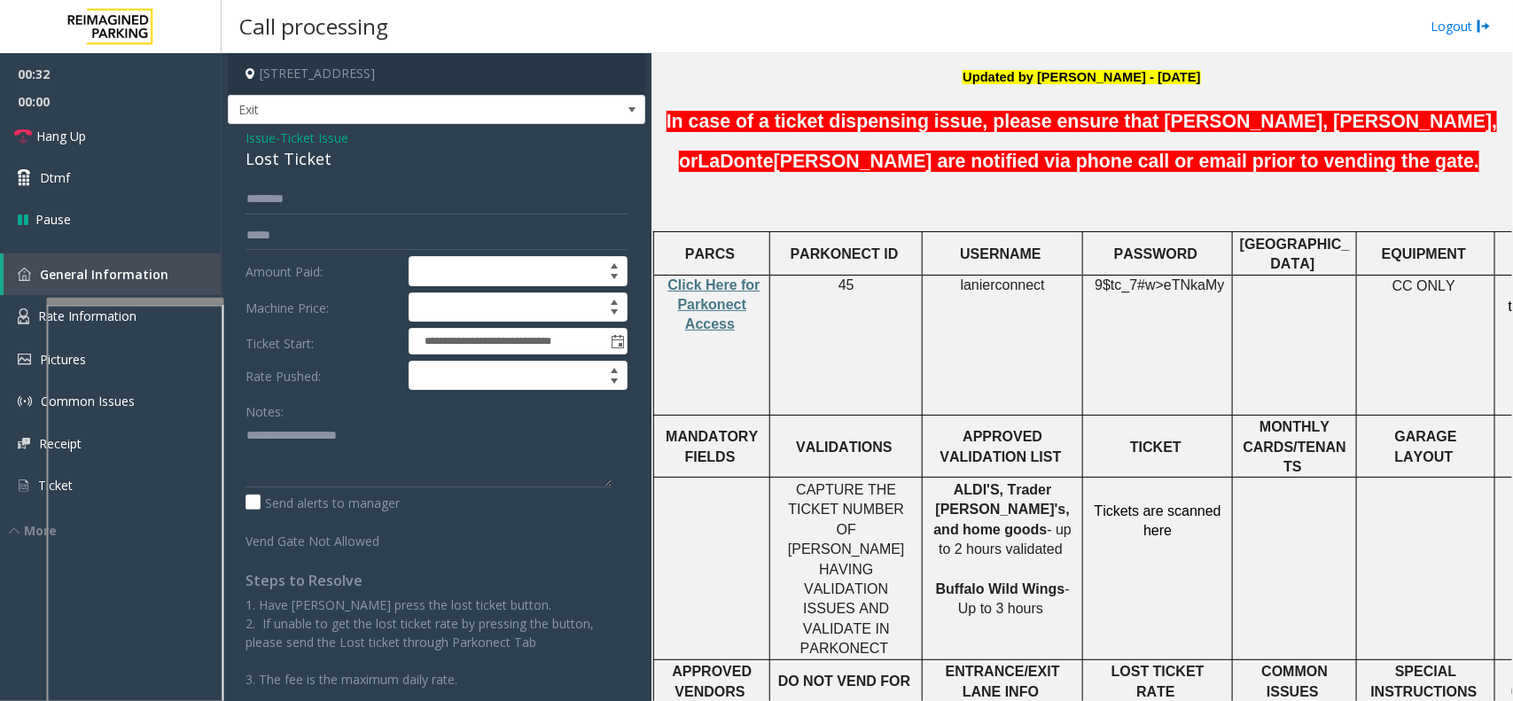
scroll to position [554, 0]
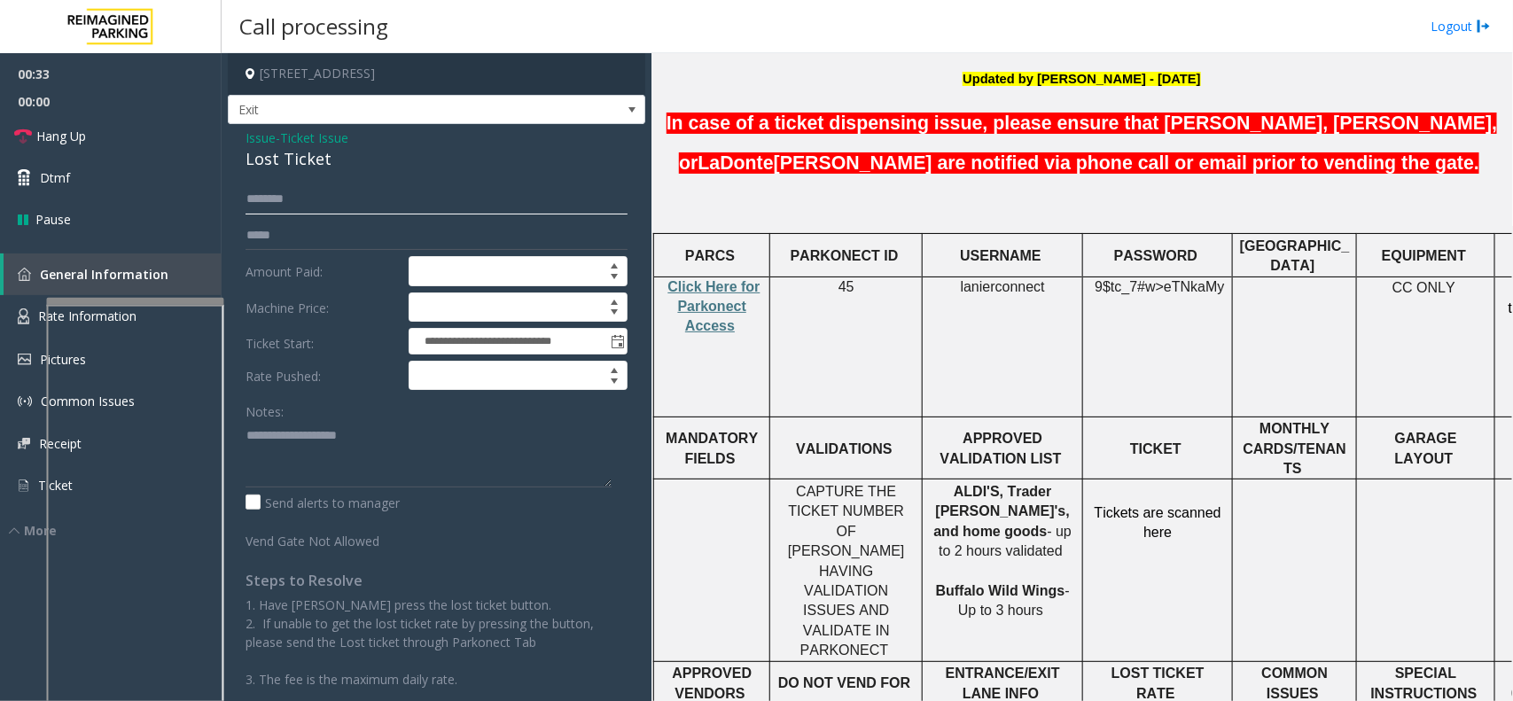
click at [302, 197] on input "text" at bounding box center [436, 199] width 382 height 30
click at [29, 302] on link "Rate Information" at bounding box center [111, 316] width 222 height 43
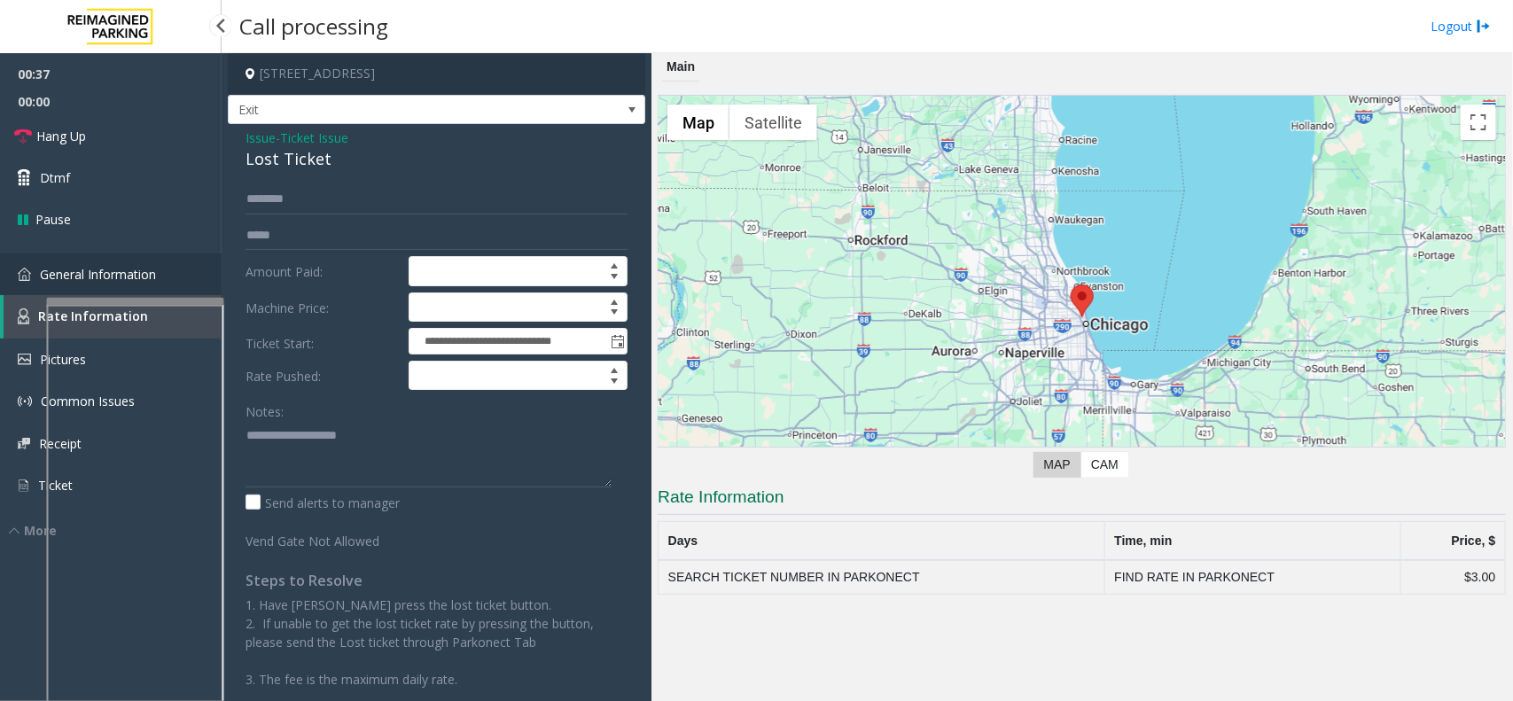
click at [121, 258] on link "General Information" at bounding box center [111, 274] width 222 height 42
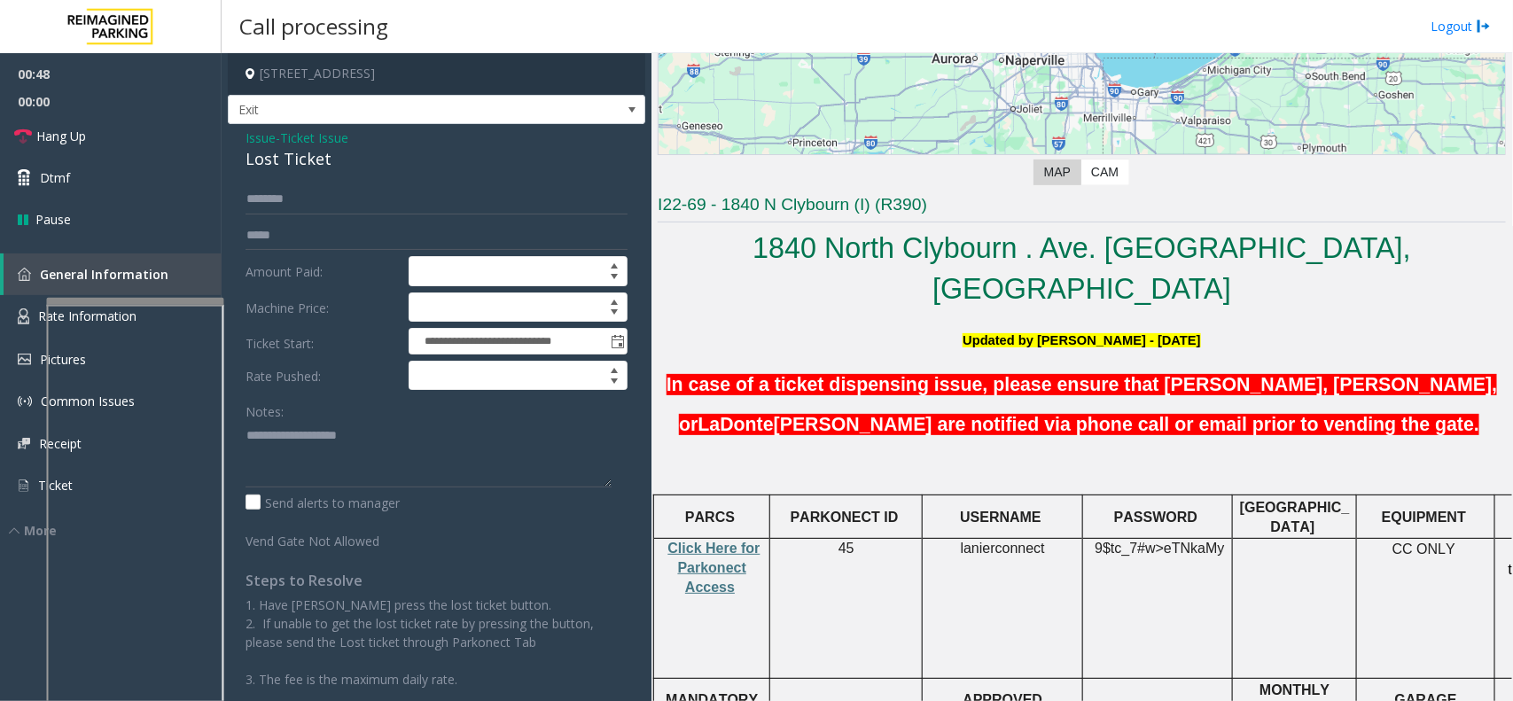
scroll to position [332, 0]
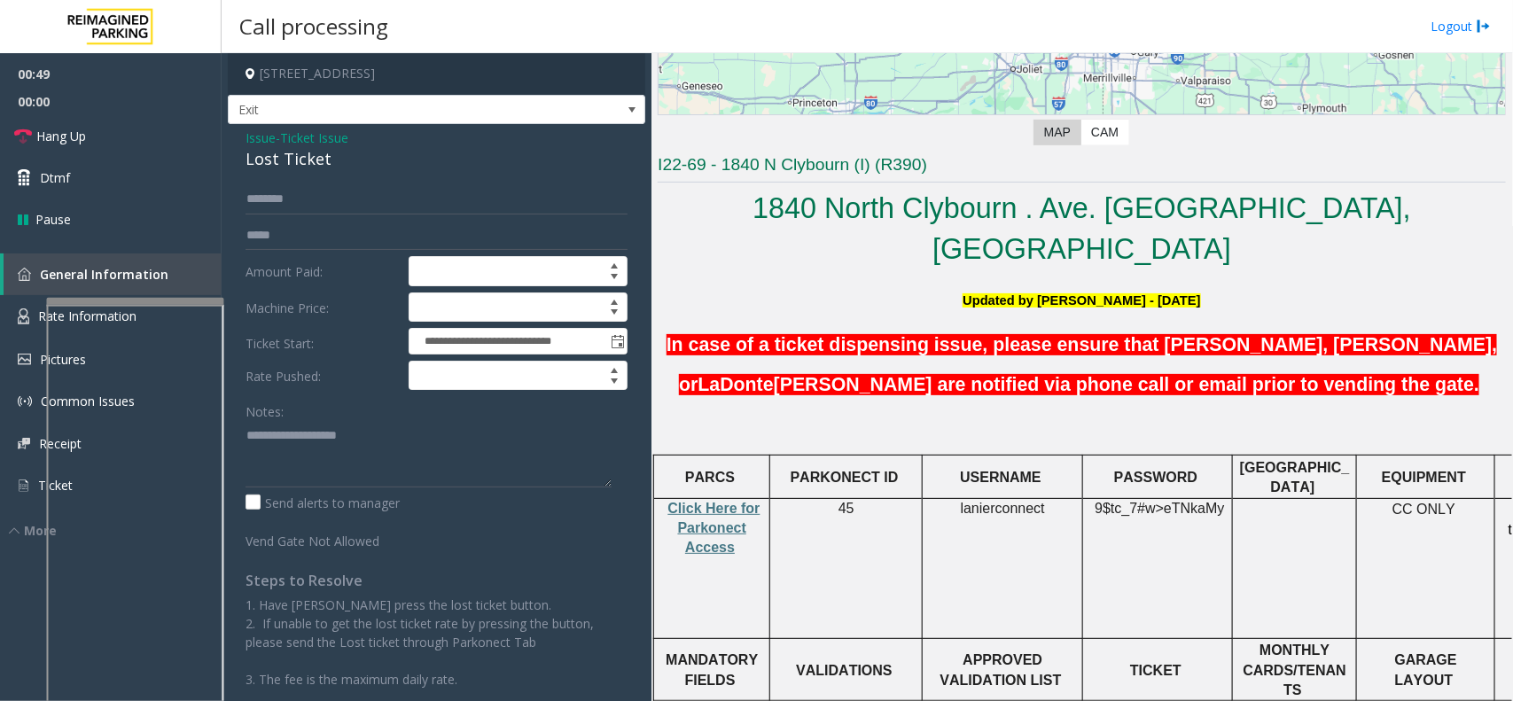
click at [1001, 470] on span "USERNAME" at bounding box center [1001, 477] width 82 height 15
click at [998, 501] on span "lanierconnect" at bounding box center [1003, 509] width 84 height 16
click at [1157, 501] on span "9$tc_7#w>" at bounding box center [1128, 508] width 69 height 15
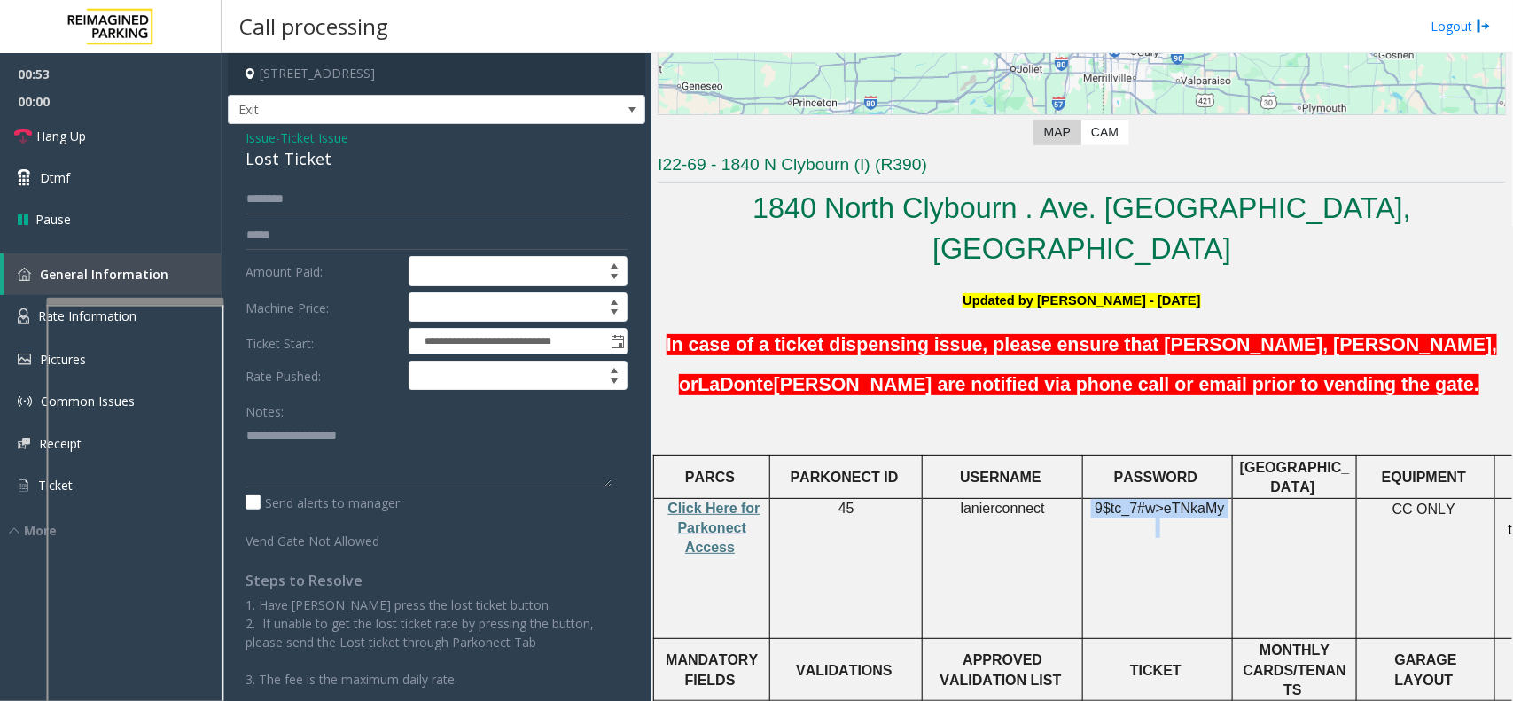
click at [1157, 501] on span "9$tc_7#w>" at bounding box center [1128, 508] width 69 height 15
click at [365, 399] on div "Notes:" at bounding box center [436, 441] width 382 height 91
click at [363, 424] on textarea at bounding box center [428, 454] width 366 height 66
type textarea "**********"
click at [288, 143] on span "Ticket Issue" at bounding box center [314, 137] width 68 height 19
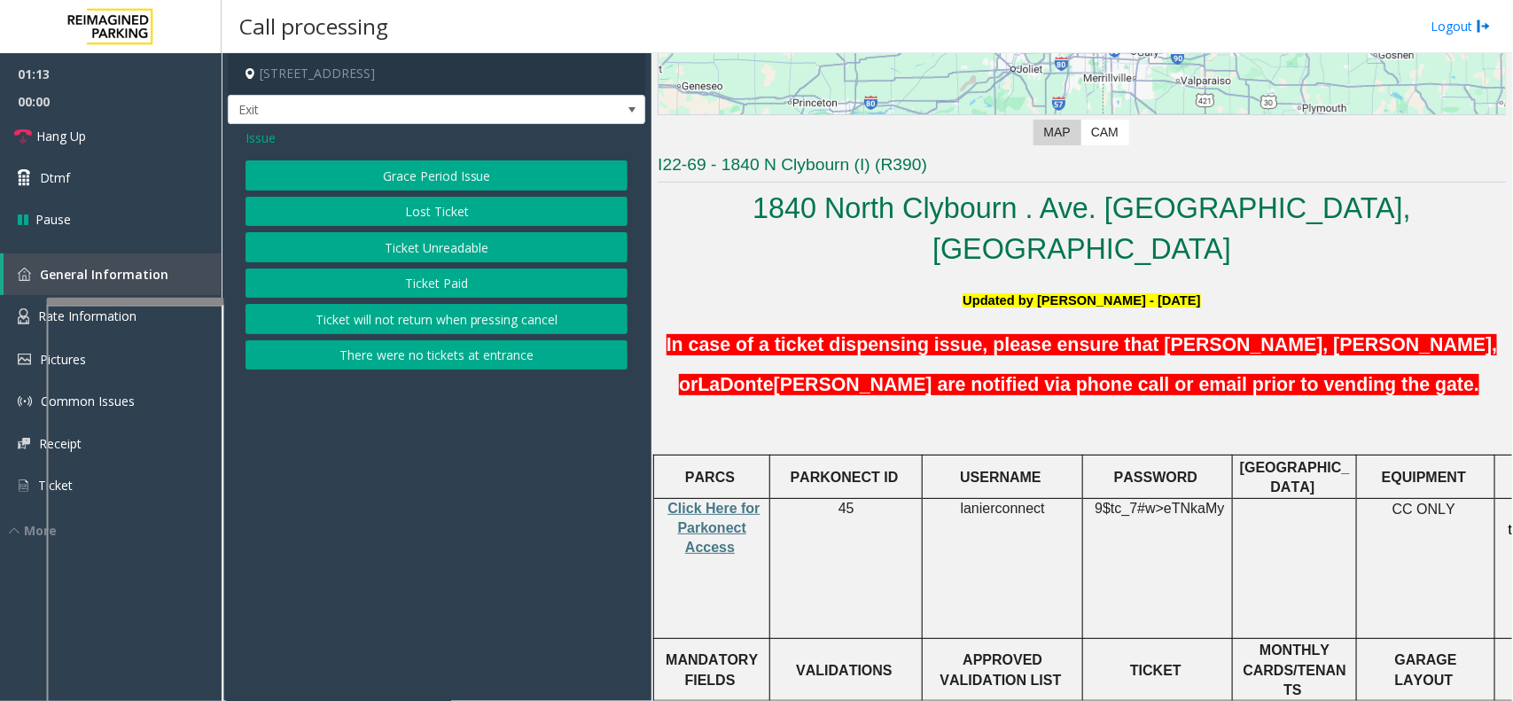
click at [431, 223] on button "Lost Ticket" at bounding box center [436, 212] width 382 height 30
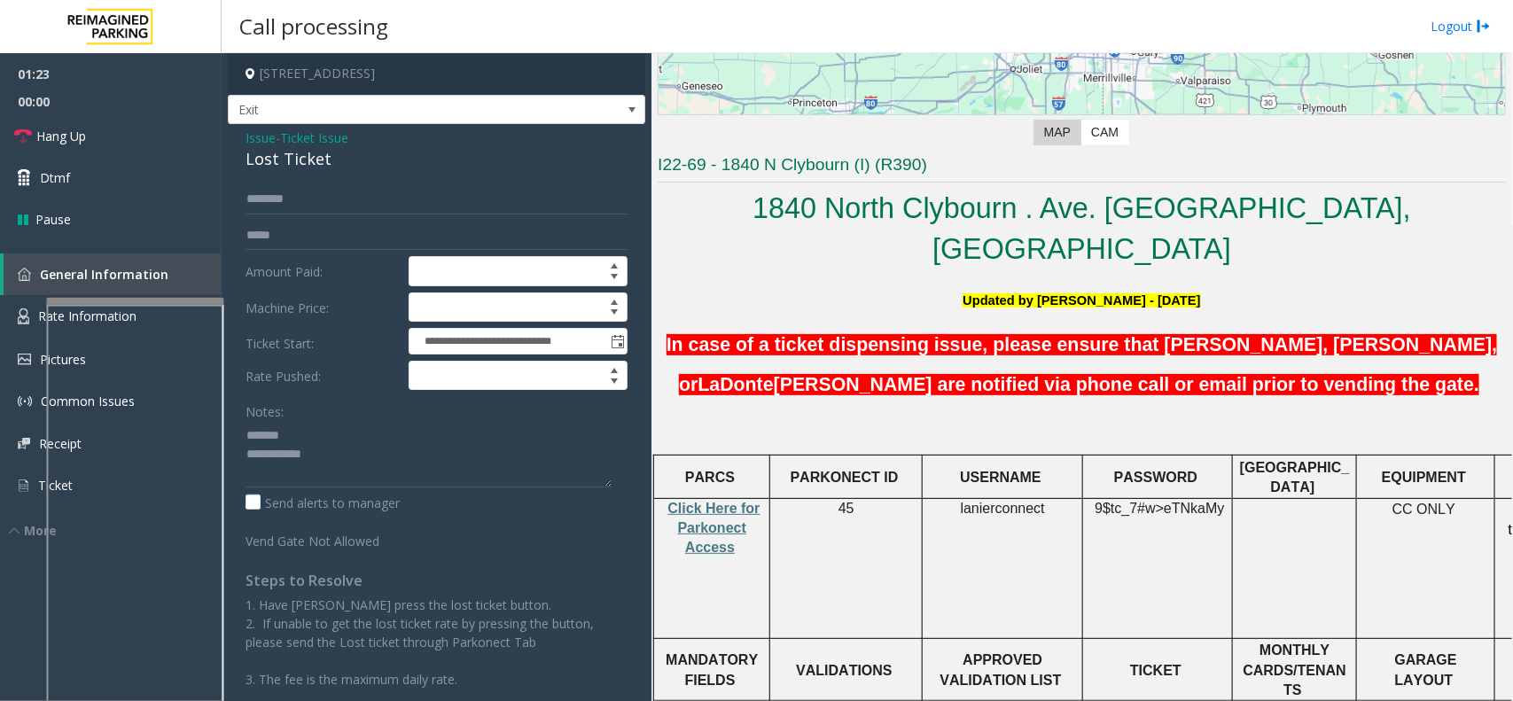
click at [300, 162] on div "Lost Ticket" at bounding box center [436, 159] width 382 height 24
click at [1157, 501] on span "9$tc_7#w>" at bounding box center [1128, 508] width 69 height 15
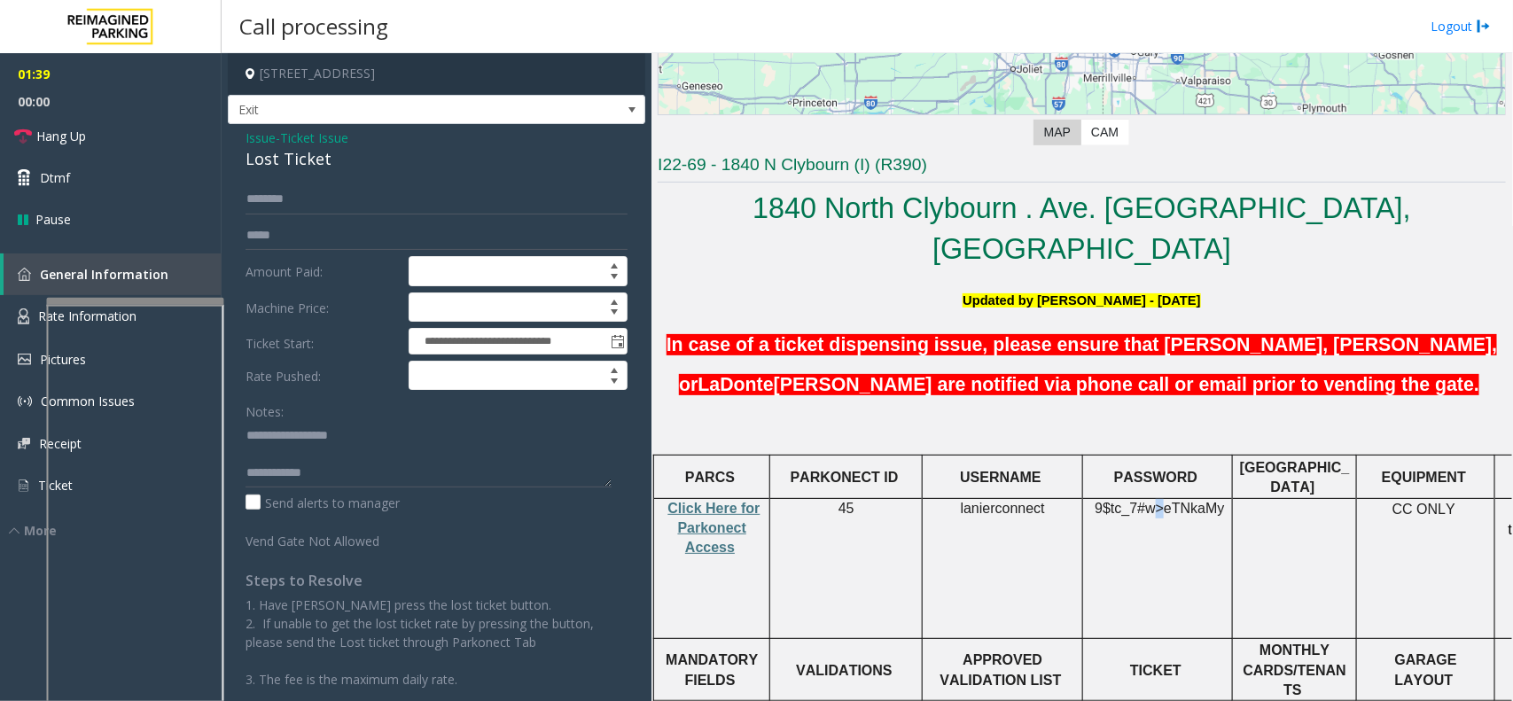
click at [1157, 501] on span "9$tc_7#w>" at bounding box center [1128, 508] width 69 height 15
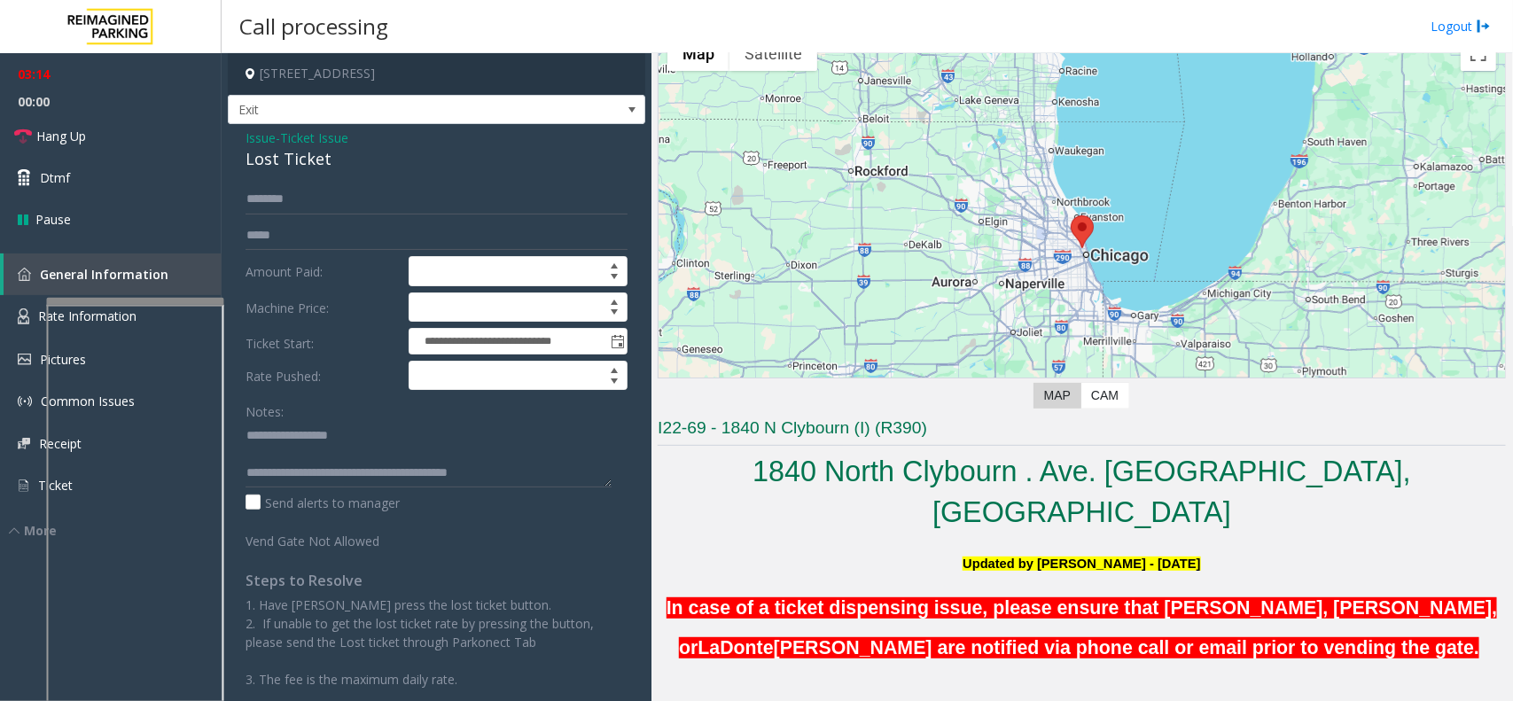
scroll to position [0, 0]
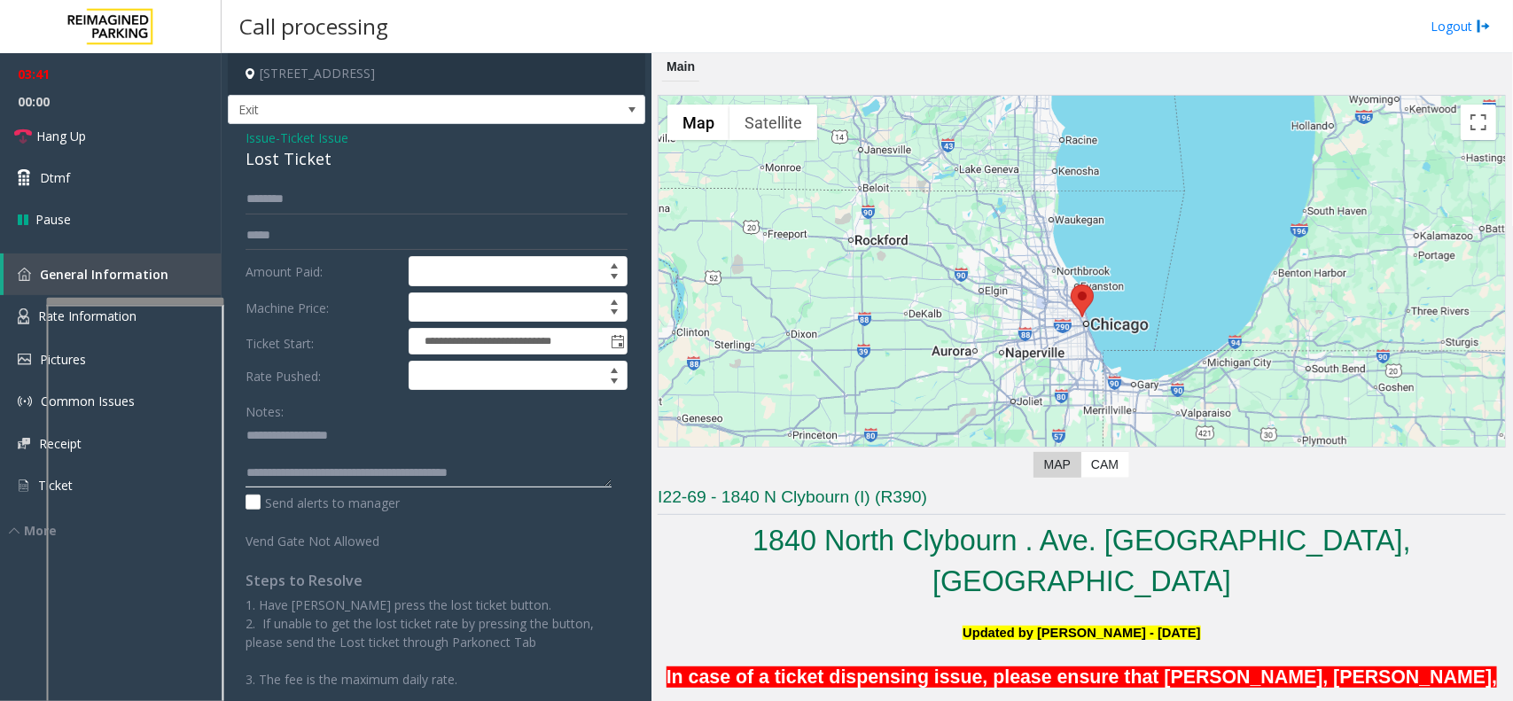
click at [453, 456] on textarea at bounding box center [428, 454] width 366 height 66
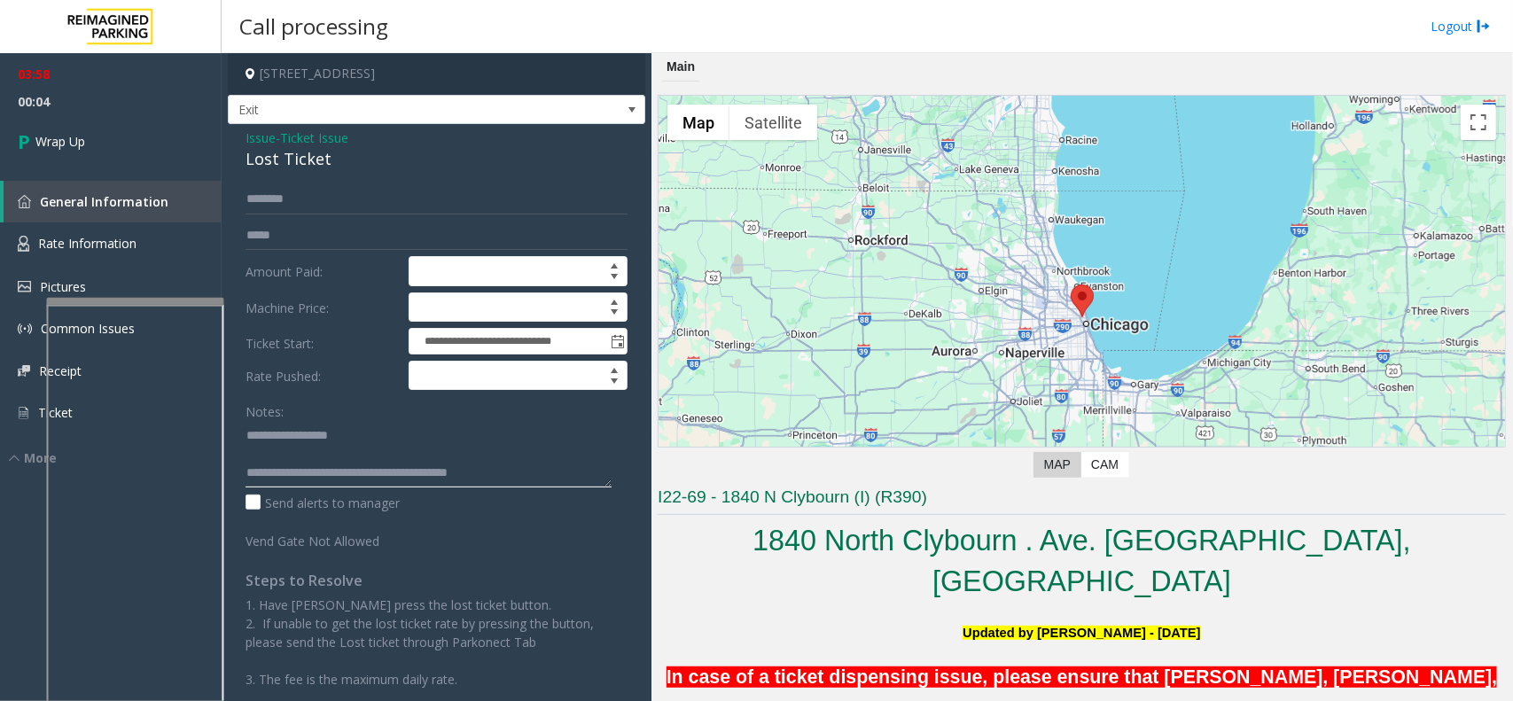
click at [525, 481] on textarea at bounding box center [428, 454] width 366 height 66
click at [329, 461] on textarea at bounding box center [428, 454] width 366 height 66
type textarea "**********"
click at [126, 116] on link "Wrap Up" at bounding box center [111, 141] width 222 height 52
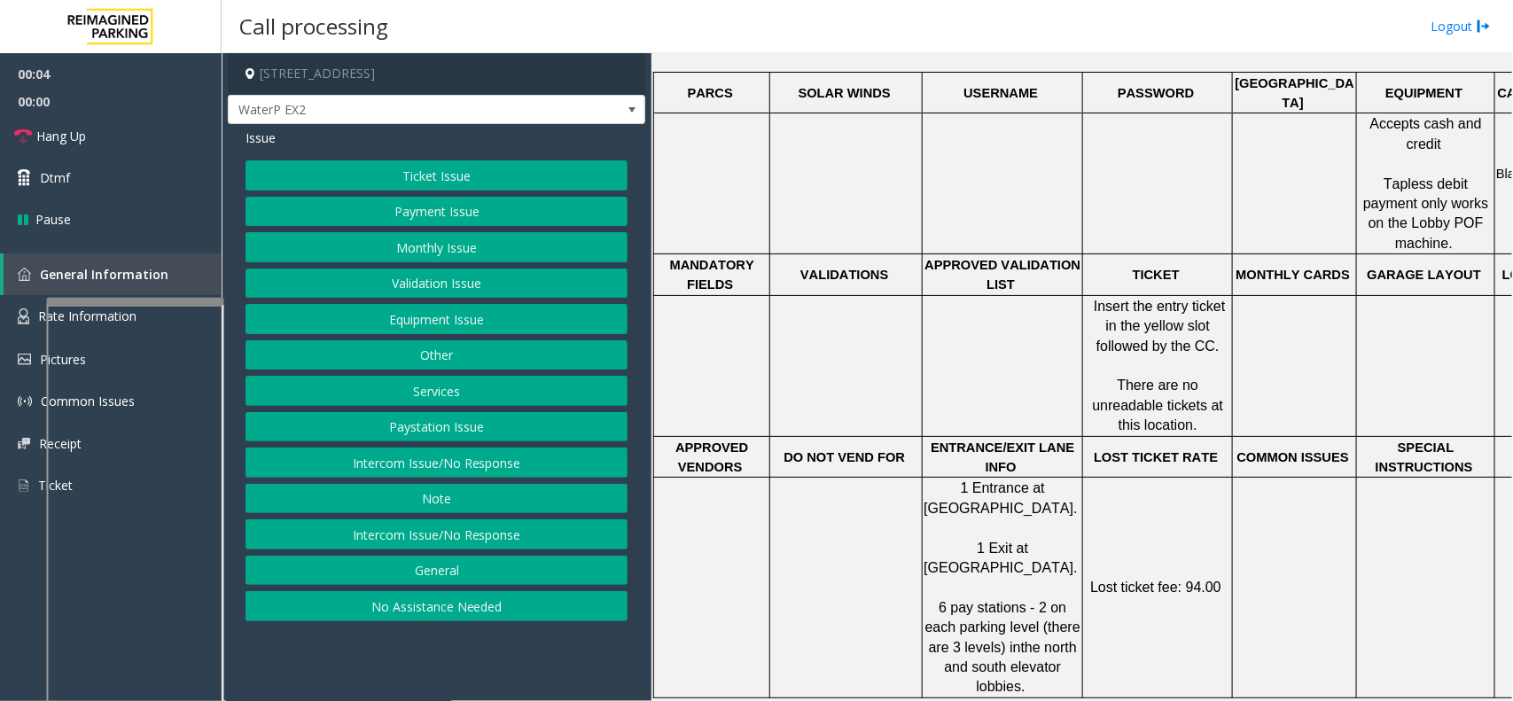
scroll to position [775, 0]
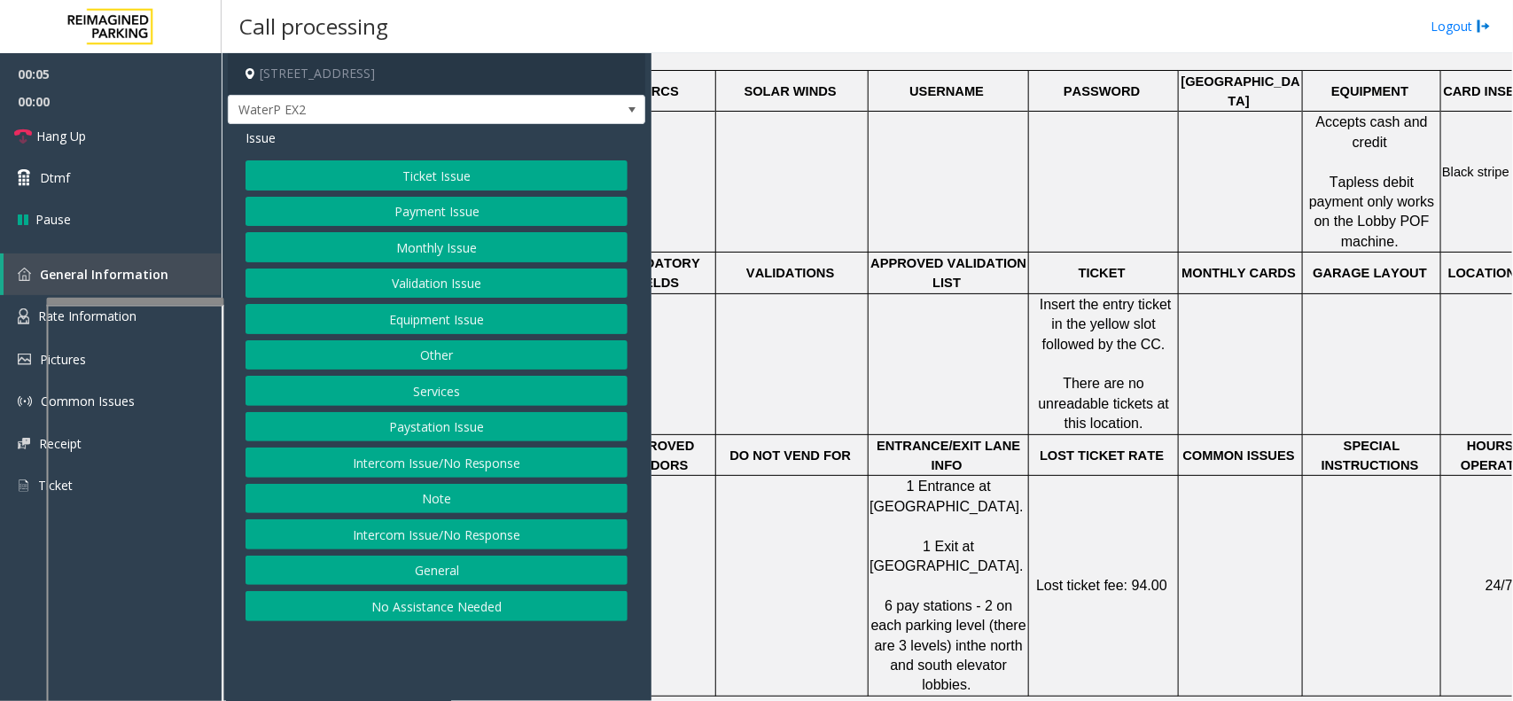
drag, startPoint x: 977, startPoint y: 301, endPoint x: 1047, endPoint y: 292, distance: 71.4
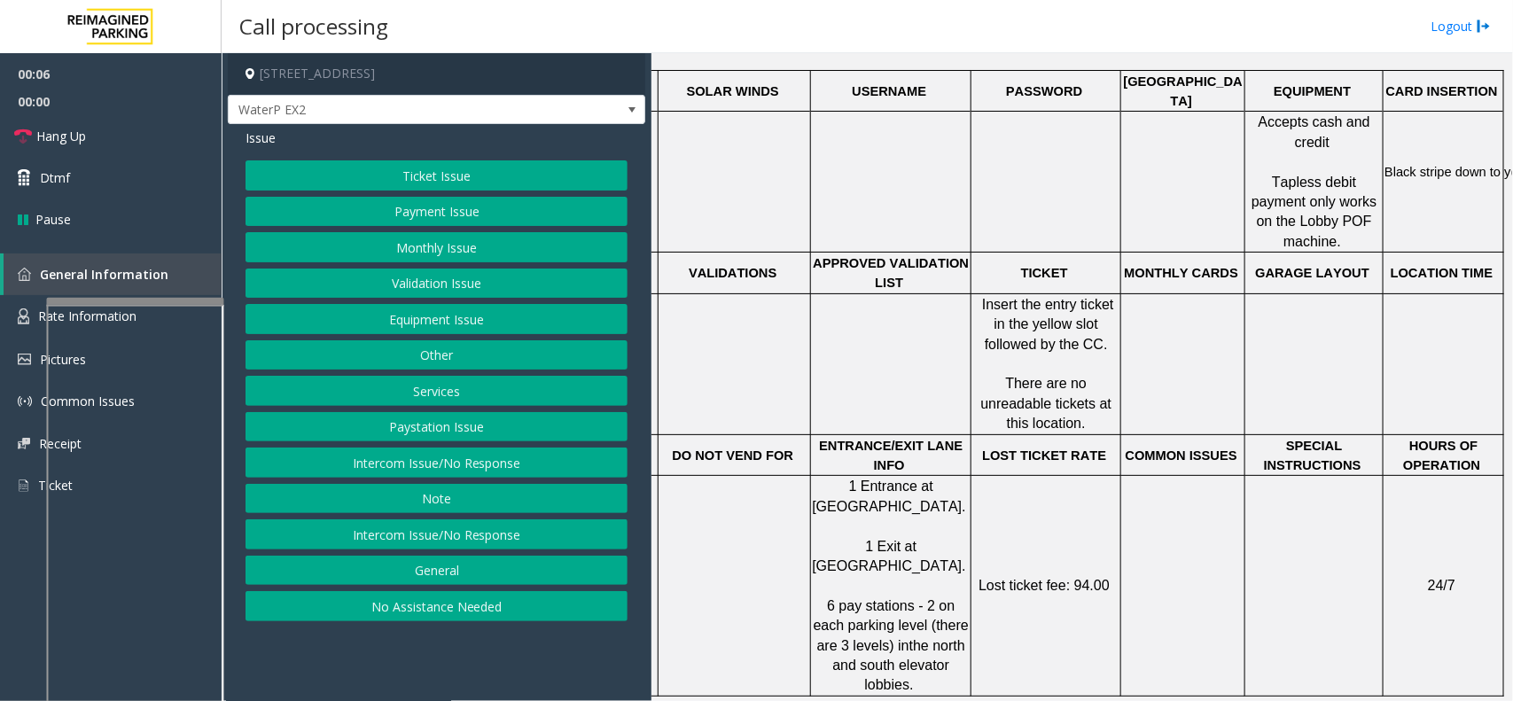
click at [891, 344] on div at bounding box center [891, 364] width 160 height 41
click at [388, 160] on button "Ticket Issue" at bounding box center [436, 175] width 382 height 30
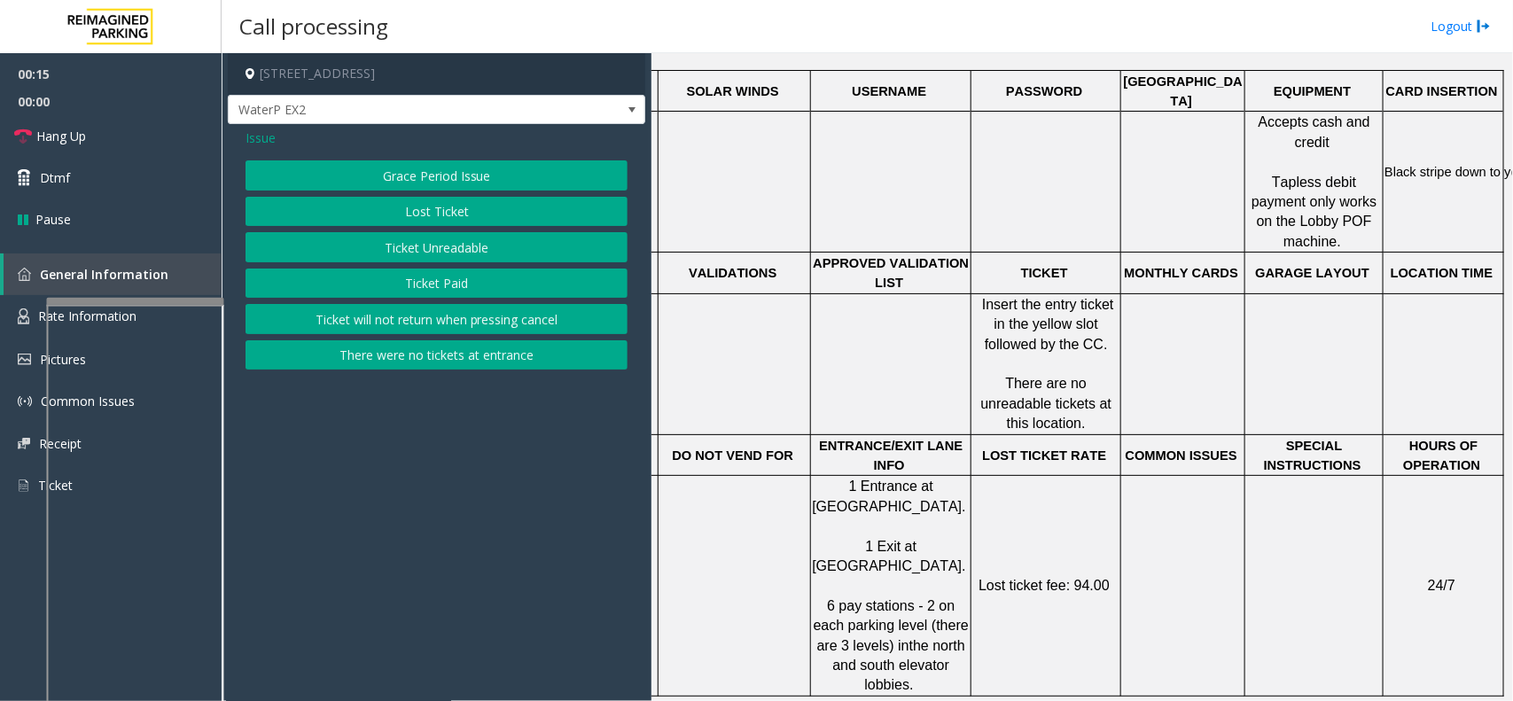
click at [390, 258] on button "Ticket Unreadable" at bounding box center [436, 247] width 382 height 30
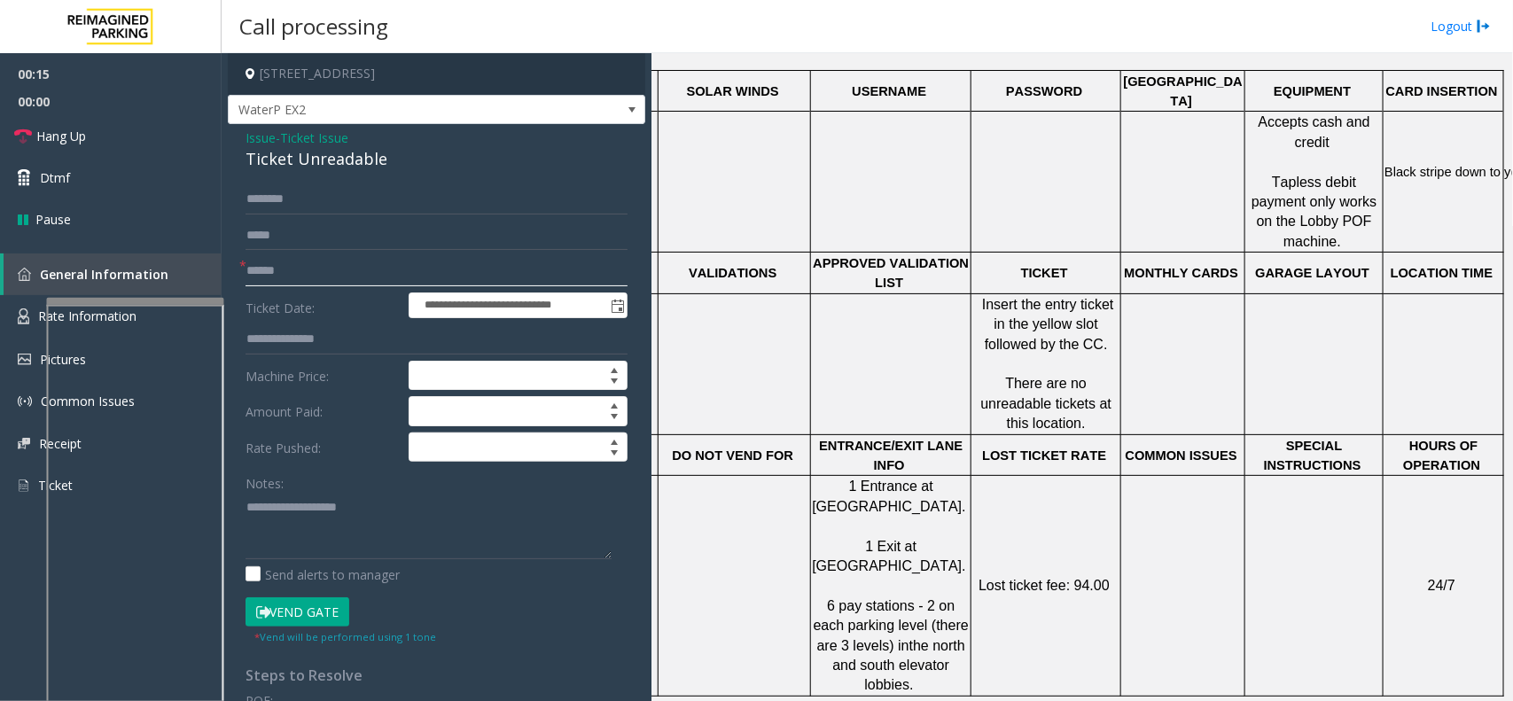
drag, startPoint x: 350, startPoint y: 277, endPoint x: 0, endPoint y: 229, distance: 353.4
click at [348, 277] on input "text" at bounding box center [436, 271] width 382 height 30
click at [445, 521] on textarea at bounding box center [428, 526] width 366 height 66
click at [421, 514] on textarea at bounding box center [428, 526] width 366 height 66
click at [339, 160] on div "Ticket Unreadable" at bounding box center [436, 159] width 382 height 24
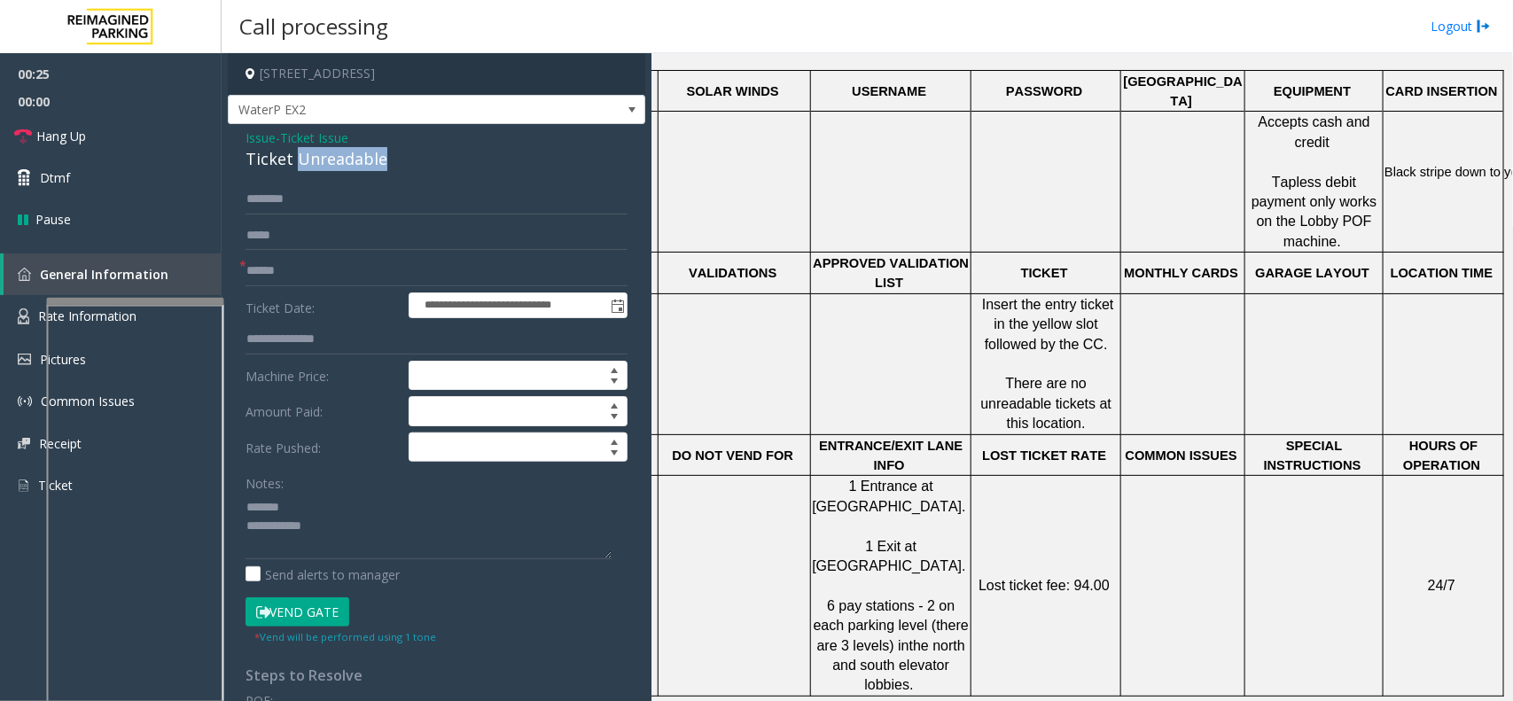
click at [339, 160] on div "Ticket Unreadable" at bounding box center [436, 159] width 382 height 24
click at [391, 543] on textarea at bounding box center [428, 526] width 366 height 66
click at [311, 277] on input "text" at bounding box center [436, 271] width 382 height 30
type textarea "**********"
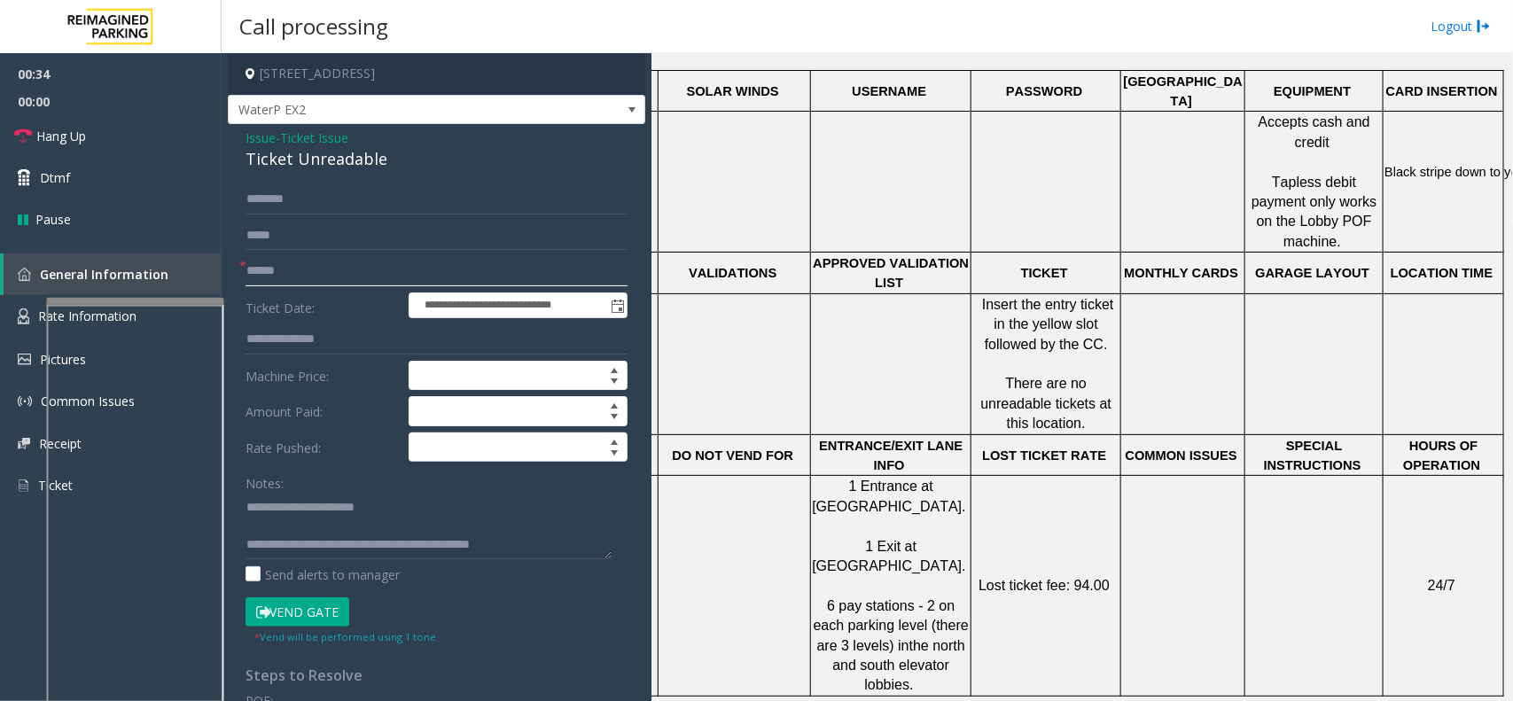
click at [360, 258] on input "text" at bounding box center [436, 271] width 382 height 30
type input "********"
click at [322, 560] on button "Vend Gate" at bounding box center [297, 612] width 104 height 30
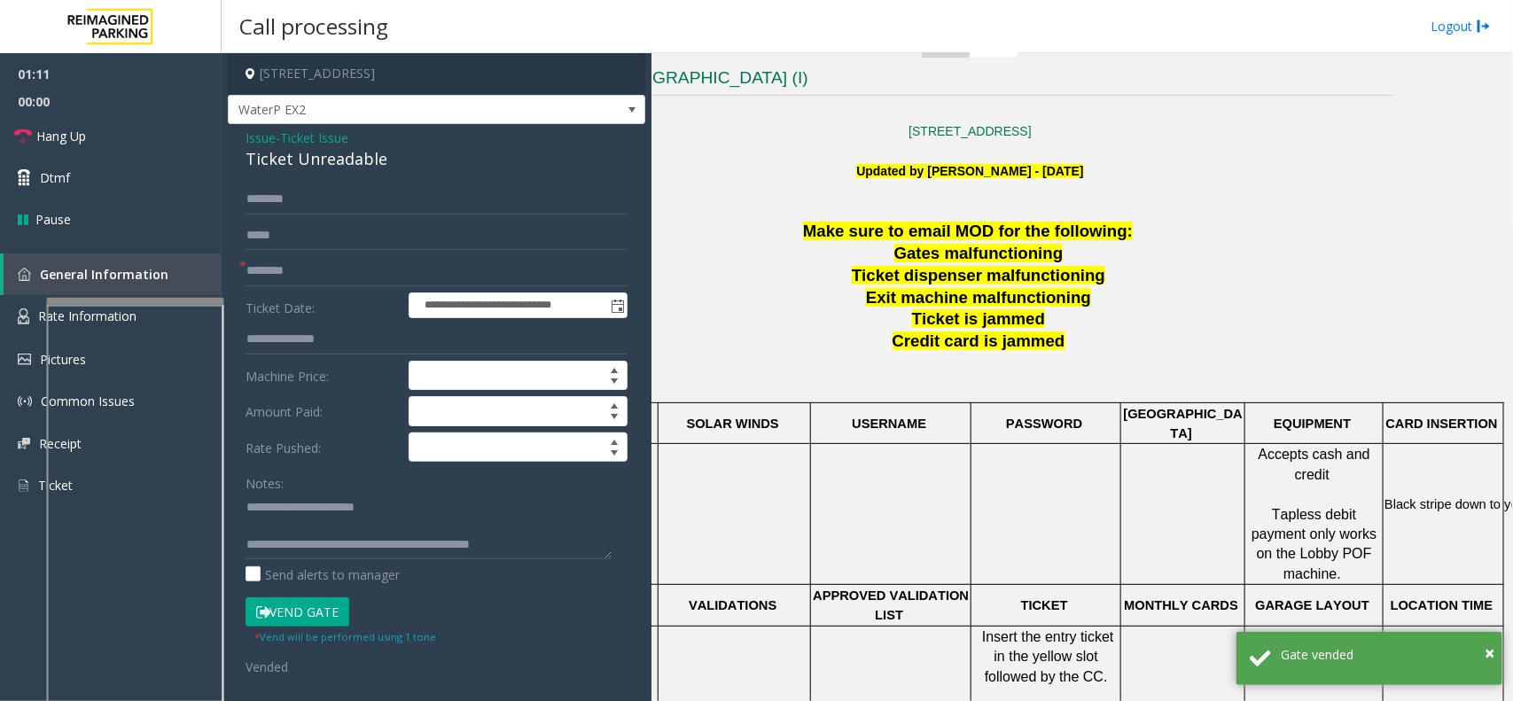
scroll to position [332, 112]
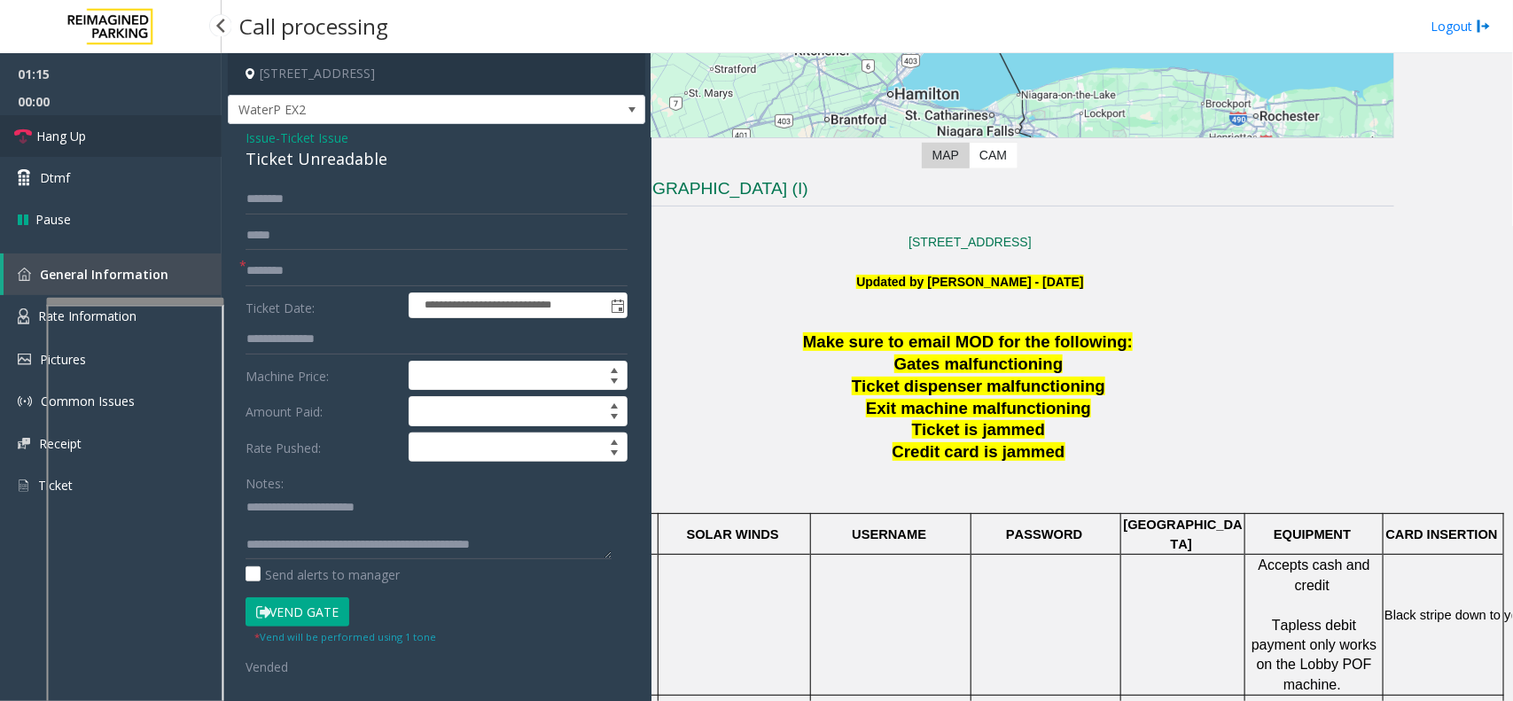
click at [142, 139] on link "Hang Up" at bounding box center [111, 136] width 222 height 42
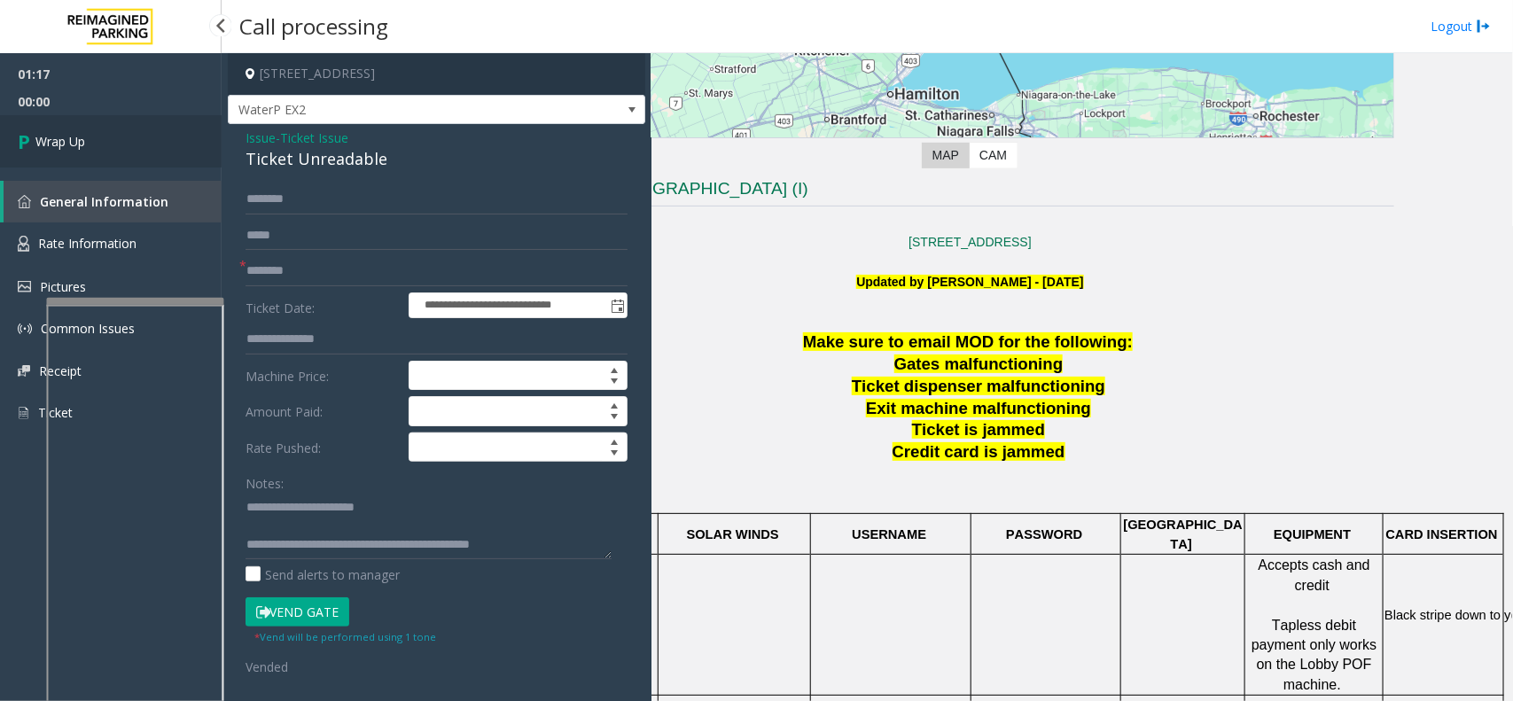
click at [94, 139] on link "Wrap Up" at bounding box center [111, 141] width 222 height 52
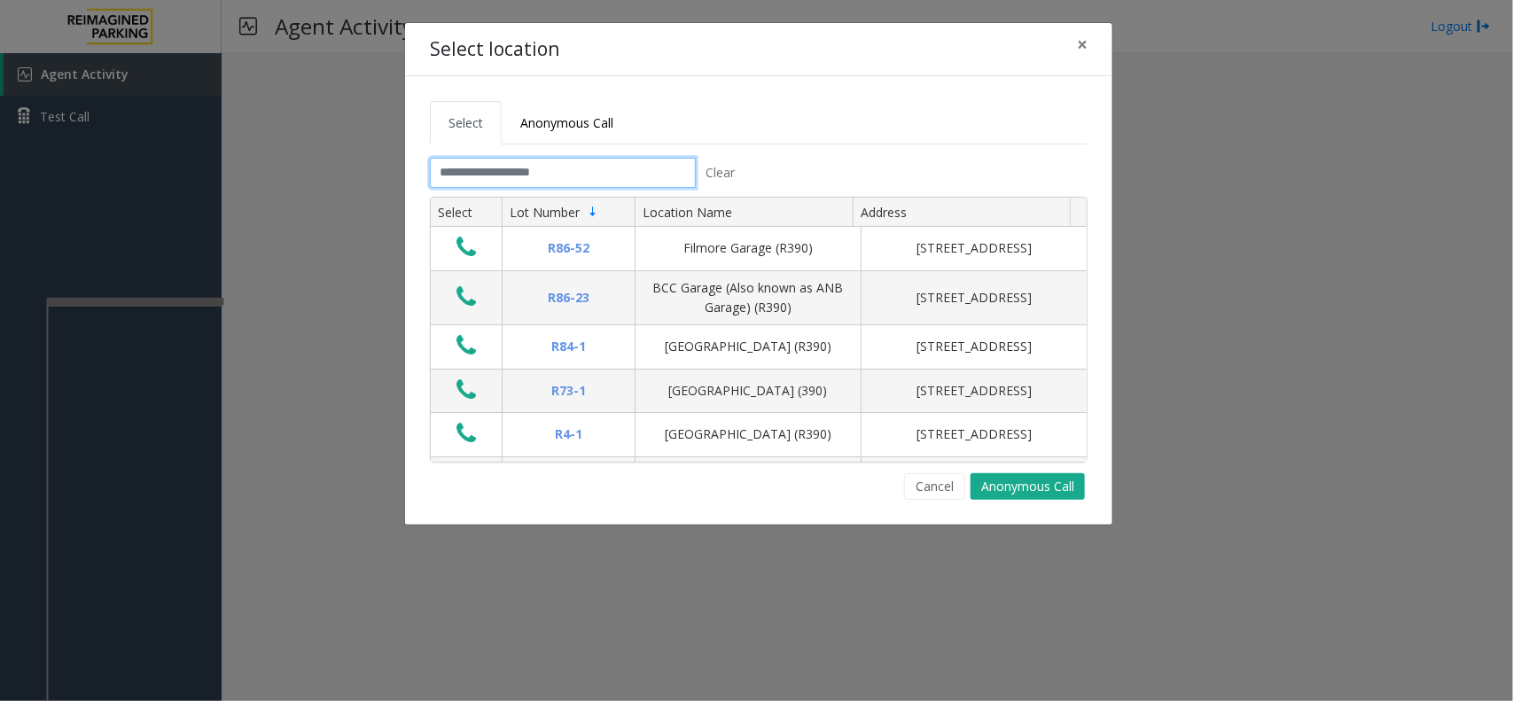
click at [549, 170] on input "text" at bounding box center [563, 173] width 266 height 30
click at [1086, 42] on span "×" at bounding box center [1082, 44] width 11 height 25
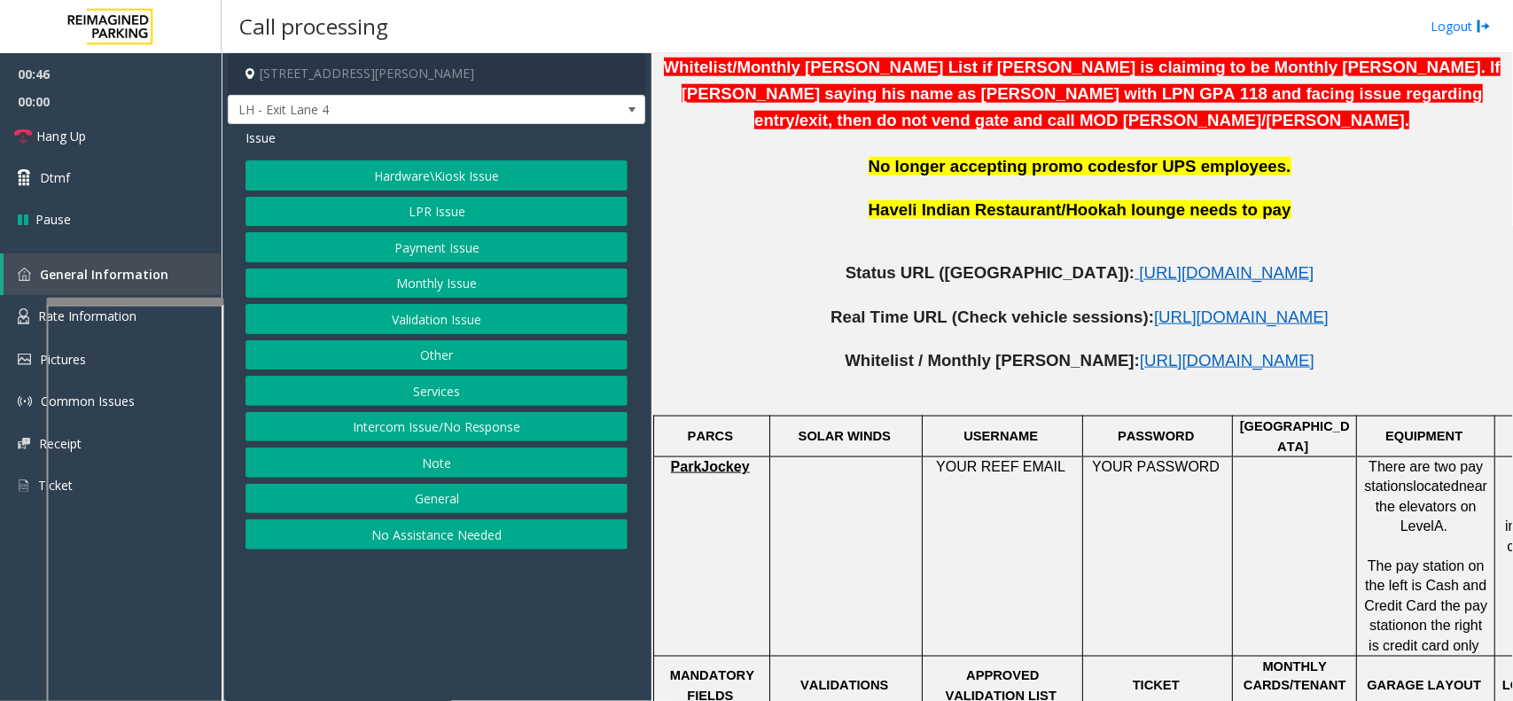
scroll to position [775, 0]
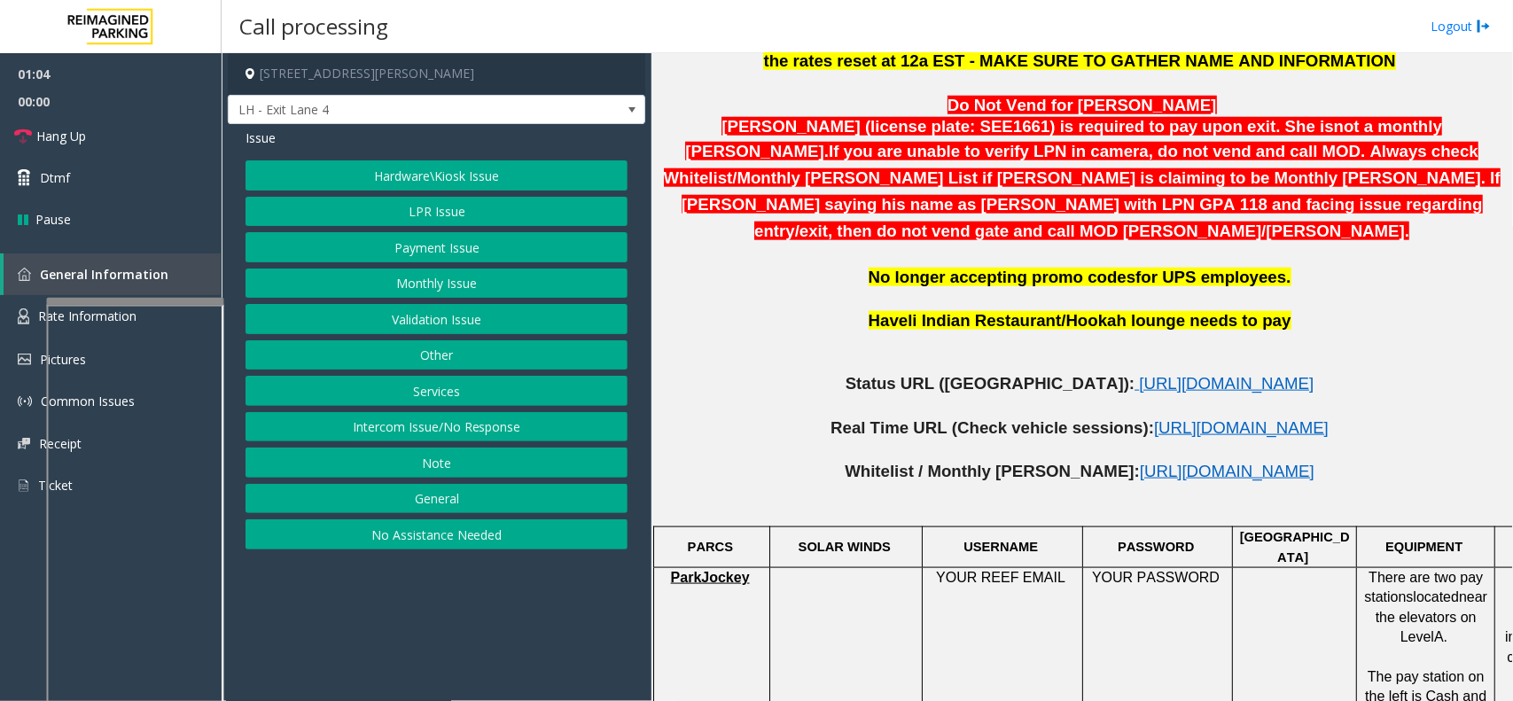
click at [421, 239] on button "Payment Issue" at bounding box center [436, 247] width 382 height 30
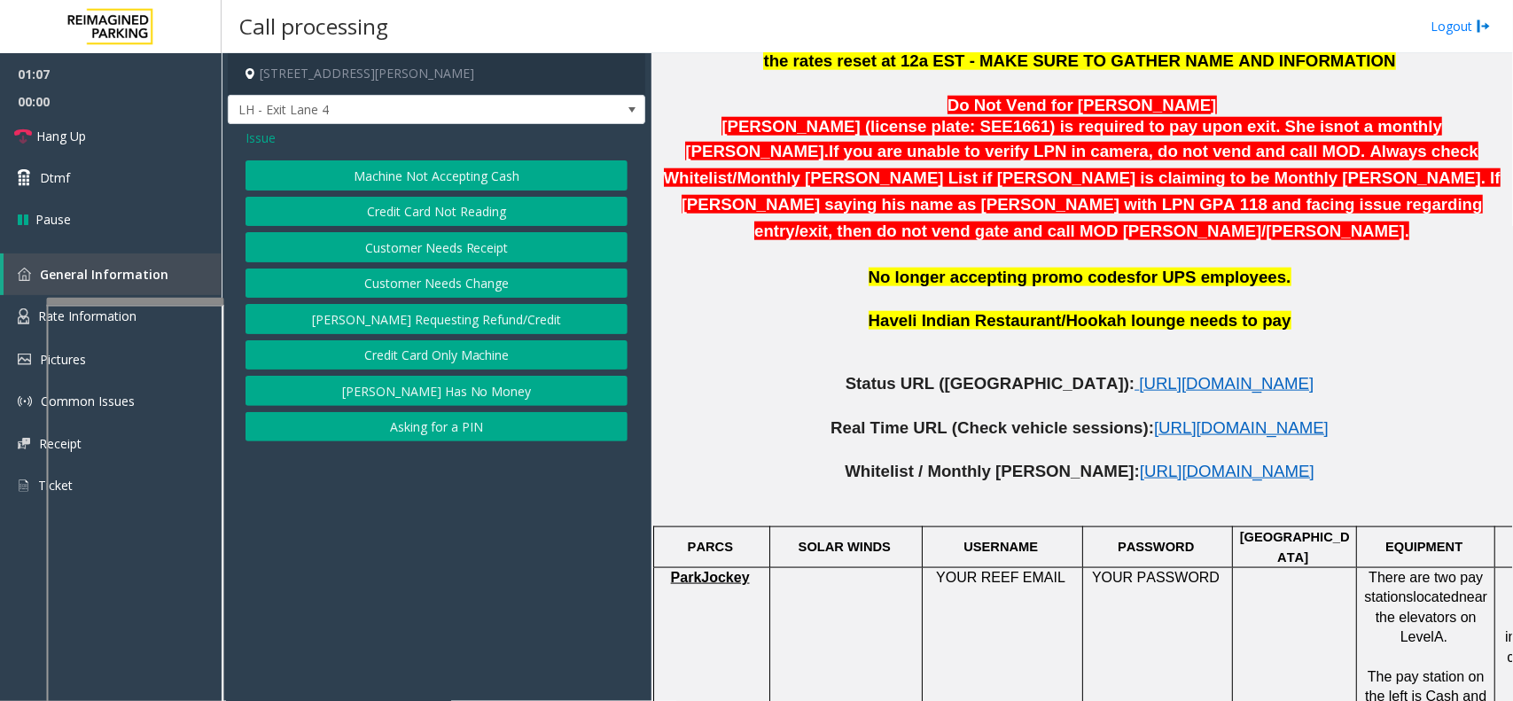
click at [263, 138] on span "Issue" at bounding box center [260, 137] width 30 height 19
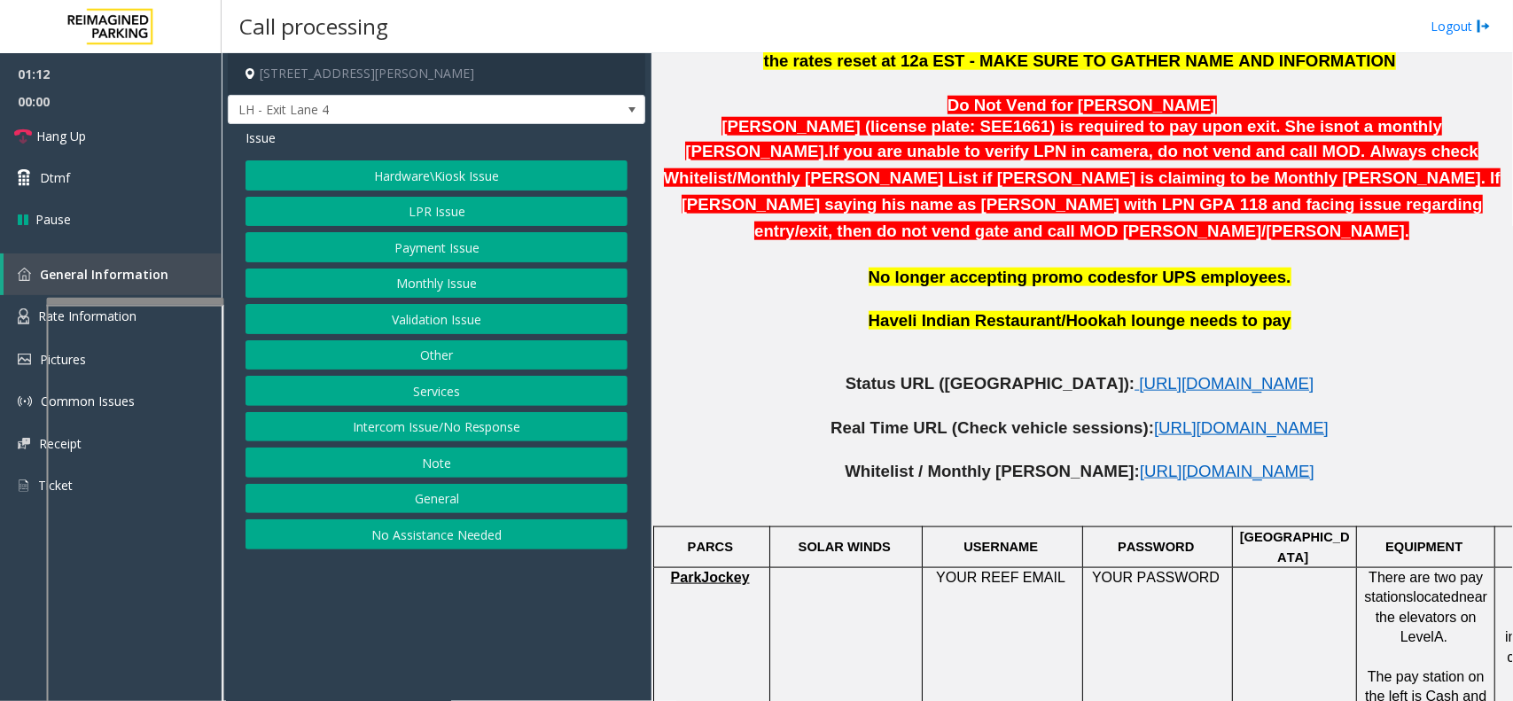
click at [459, 215] on button "LPR Issue" at bounding box center [436, 212] width 382 height 30
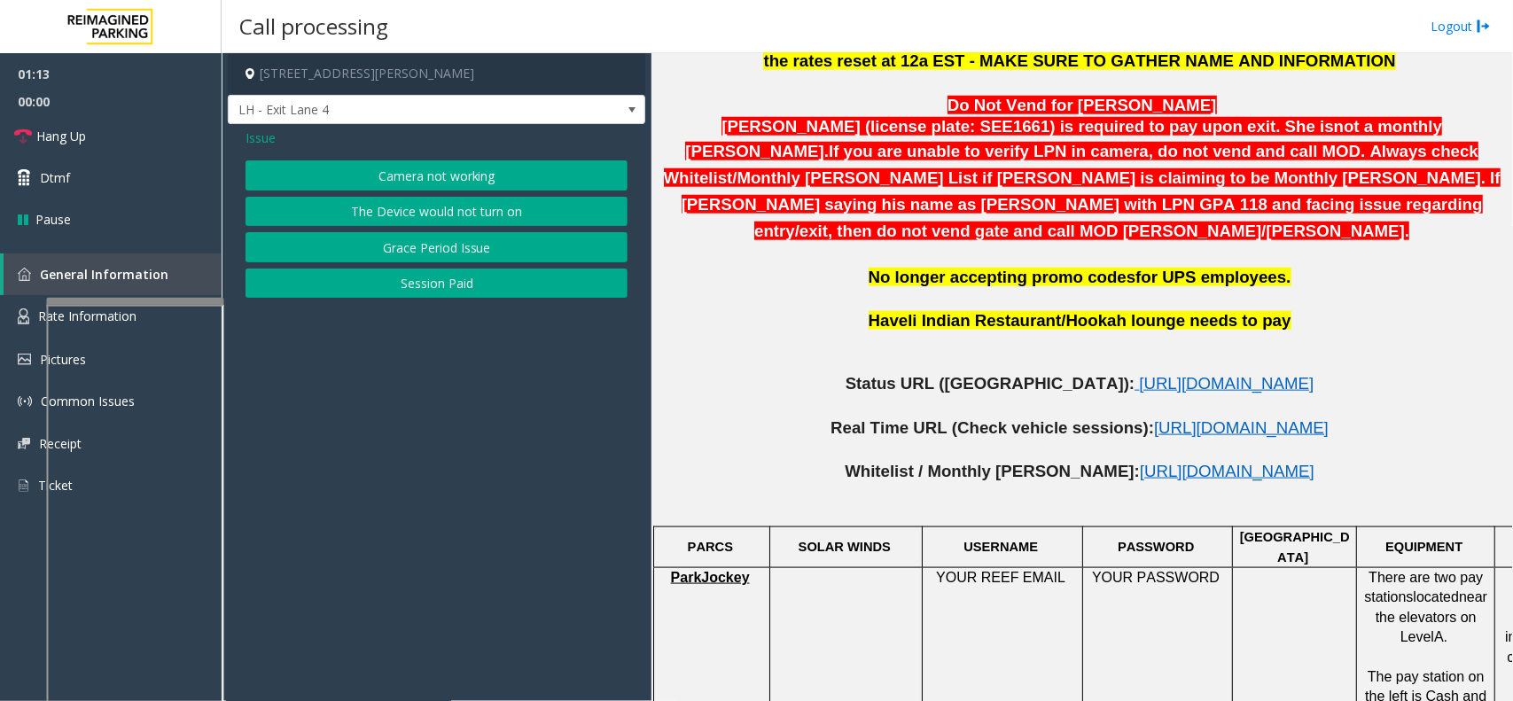
click at [455, 165] on button "Camera not working" at bounding box center [436, 175] width 382 height 30
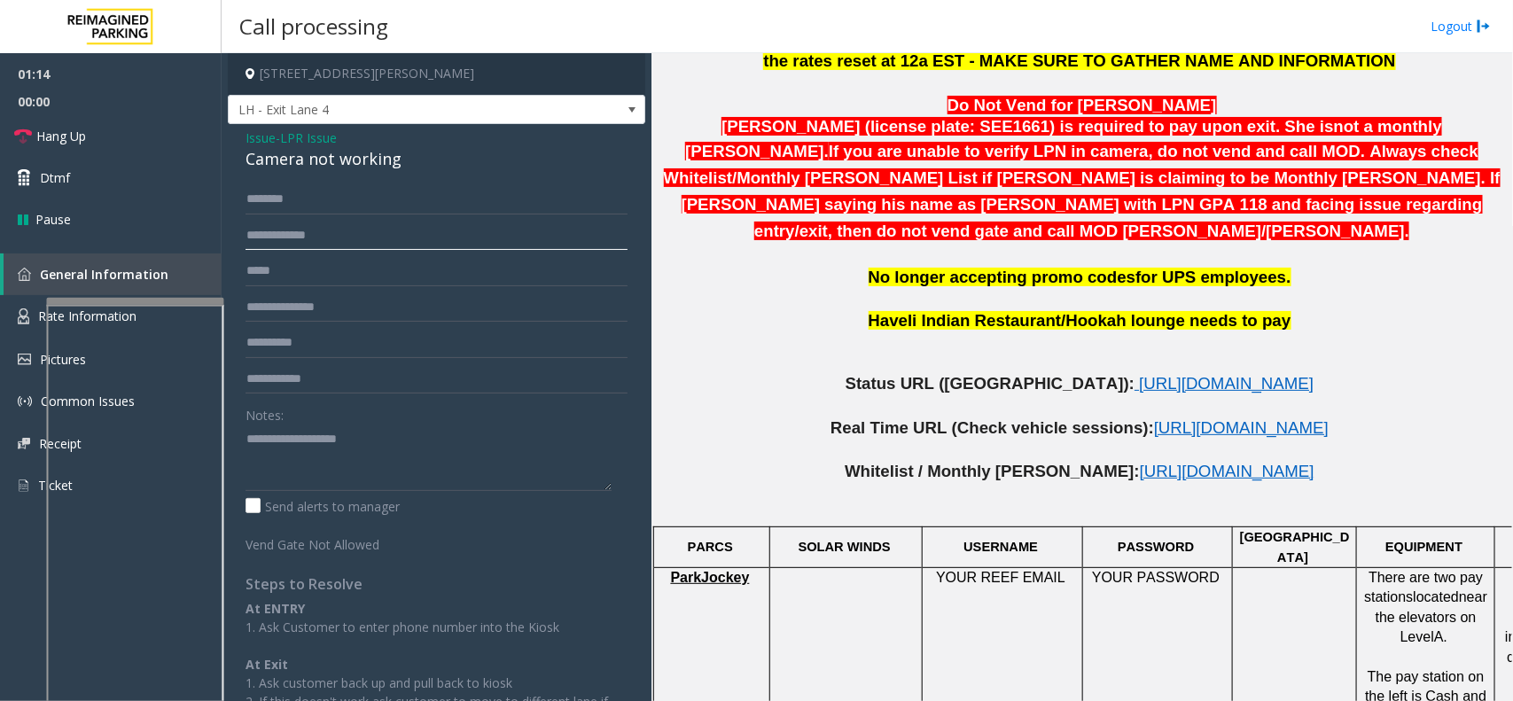
click at [347, 232] on input "text" at bounding box center [436, 236] width 382 height 30
type textarea "**********"
click at [292, 240] on input "text" at bounding box center [436, 236] width 382 height 30
type input "******"
click at [257, 152] on div "Camera not working" at bounding box center [436, 159] width 382 height 24
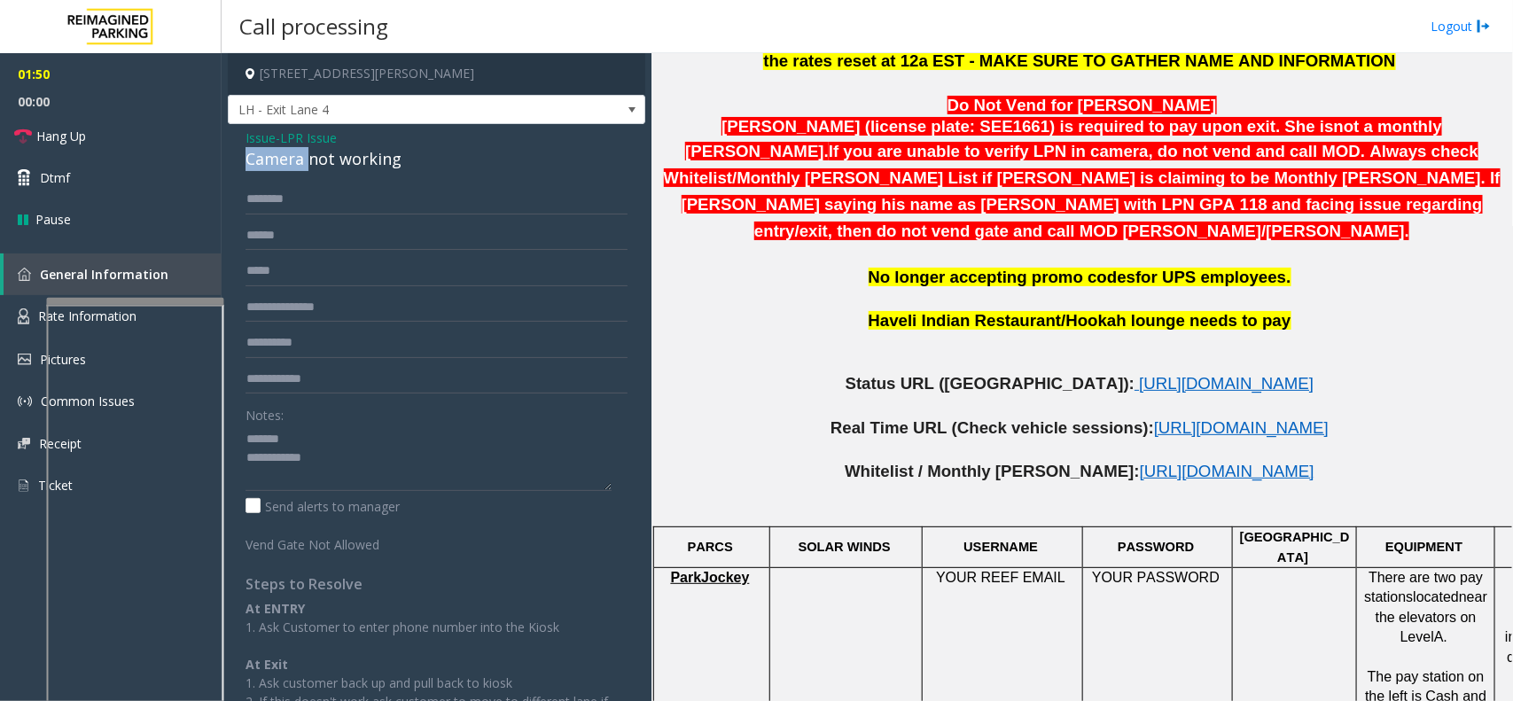
click at [257, 152] on div "Camera not working" at bounding box center [436, 159] width 382 height 24
type textarea "**********"
click at [348, 236] on input "******" at bounding box center [436, 236] width 382 height 30
click at [279, 232] on input "******" at bounding box center [436, 236] width 382 height 30
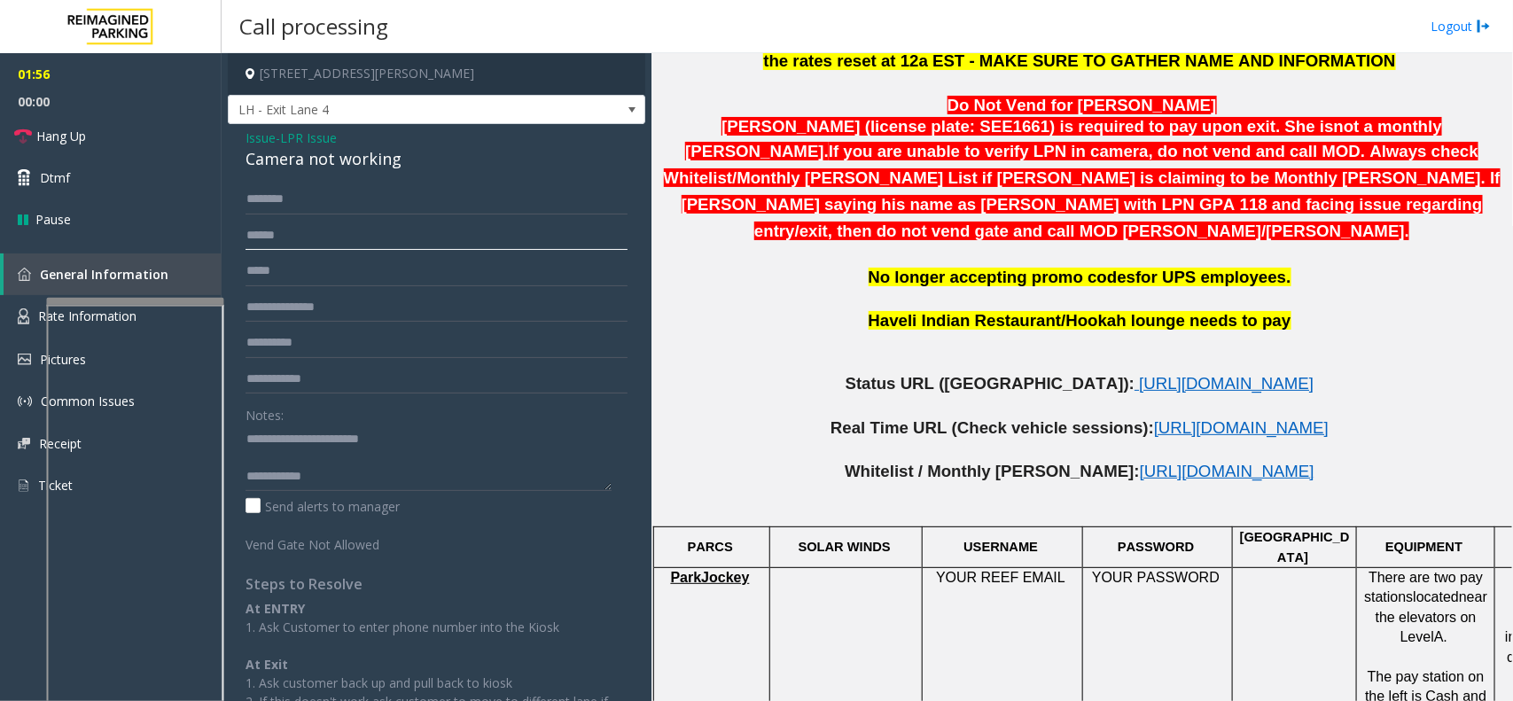
click at [315, 228] on input "******" at bounding box center [436, 236] width 382 height 30
click at [315, 213] on input "text" at bounding box center [436, 199] width 382 height 30
click at [354, 202] on input "text" at bounding box center [436, 199] width 382 height 30
type input "*****"
click at [335, 470] on textarea at bounding box center [428, 457] width 366 height 66
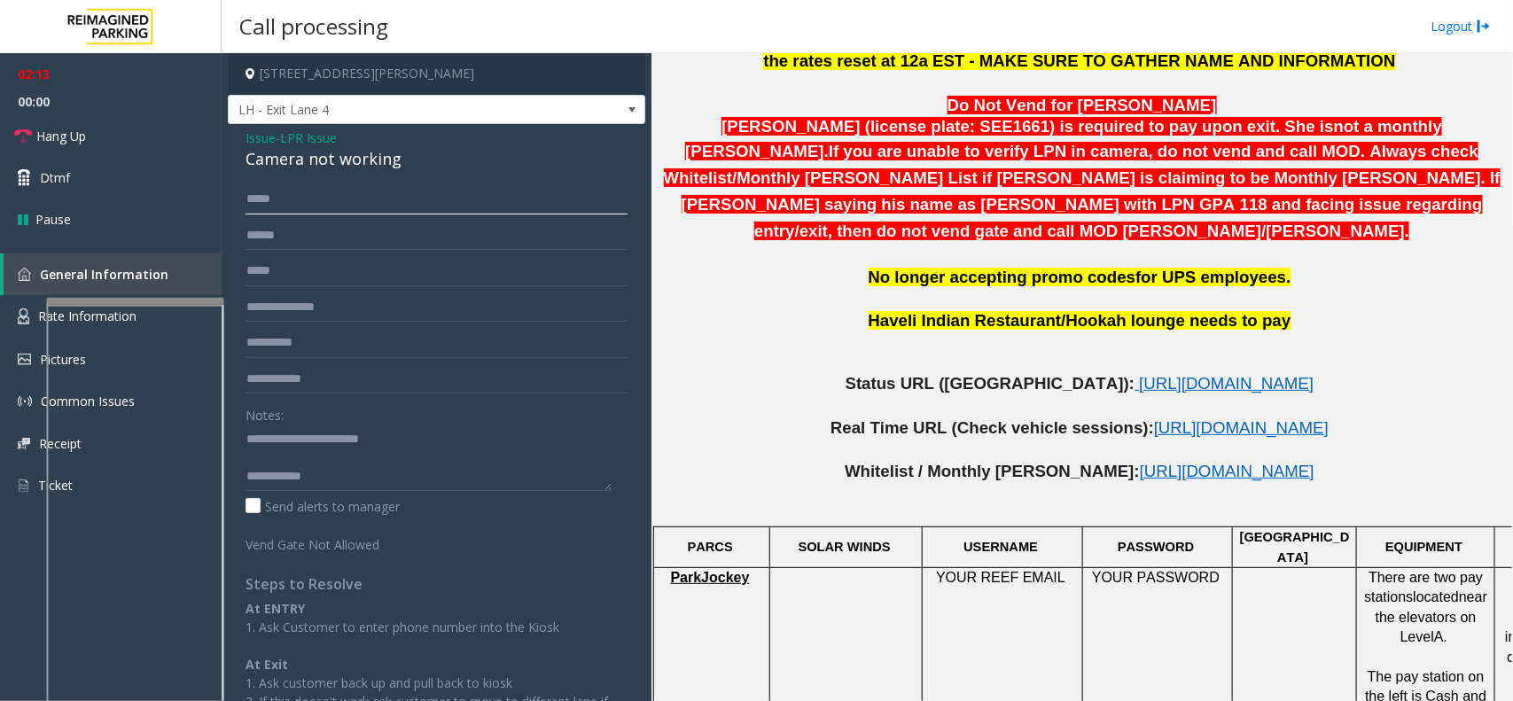
click at [279, 193] on input "*****" at bounding box center [436, 199] width 382 height 30
click at [396, 480] on textarea at bounding box center [428, 457] width 366 height 66
click at [143, 146] on link "Hang Up" at bounding box center [111, 136] width 222 height 42
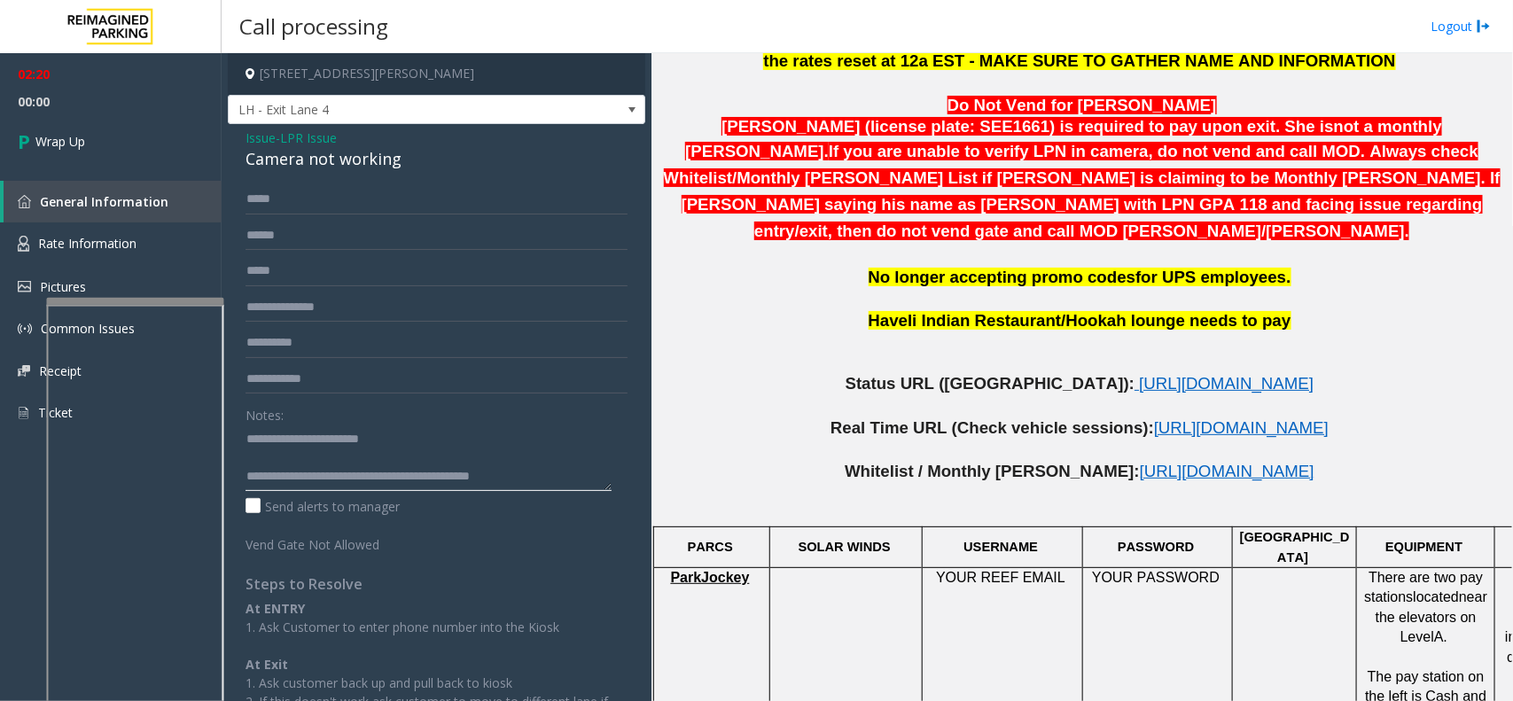
click at [559, 475] on textarea at bounding box center [428, 457] width 366 height 66
drag, startPoint x: 408, startPoint y: 486, endPoint x: 459, endPoint y: 493, distance: 51.9
click at [459, 493] on div "Notes: Send alerts to manager" at bounding box center [436, 458] width 382 height 116
click at [418, 472] on textarea at bounding box center [428, 457] width 366 height 66
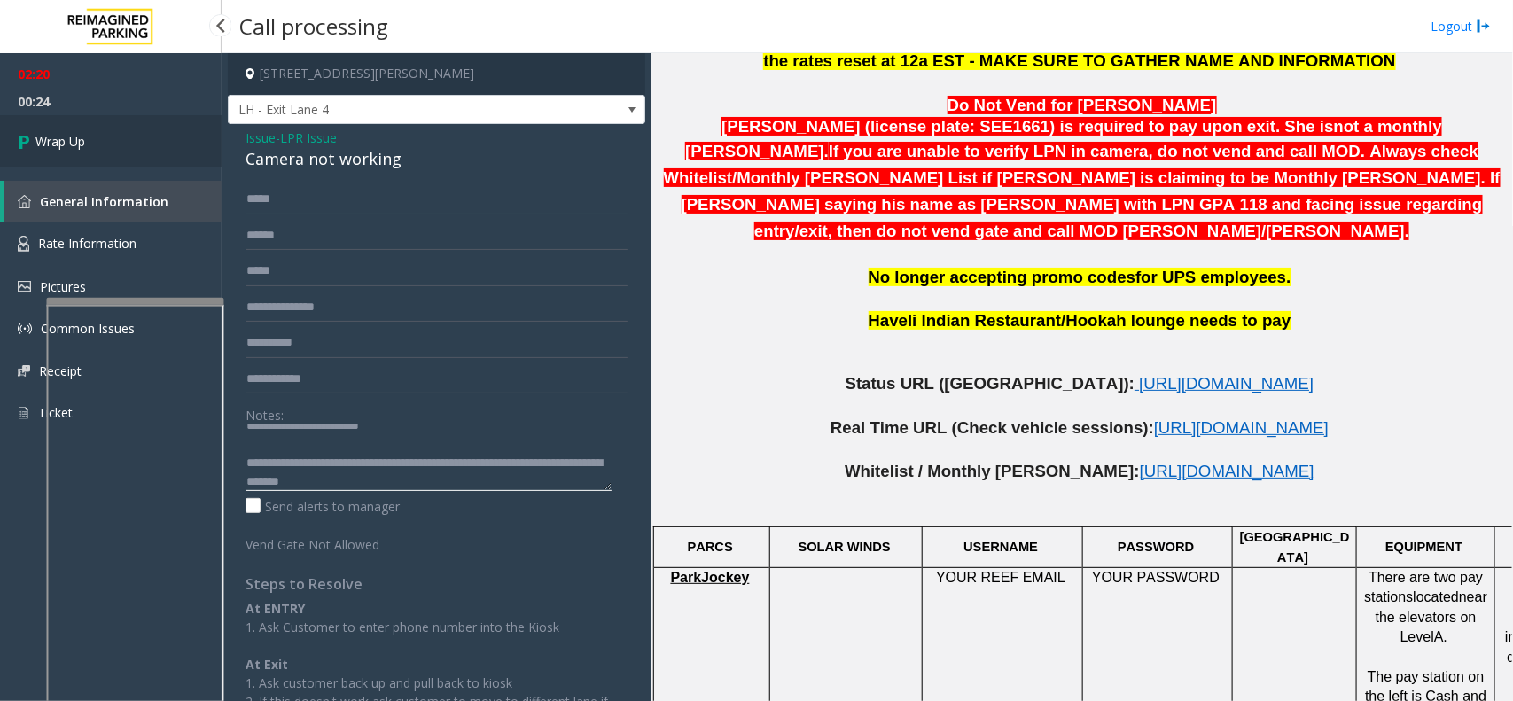
type textarea "**********"
click at [108, 148] on link "Wrap Up" at bounding box center [111, 141] width 222 height 52
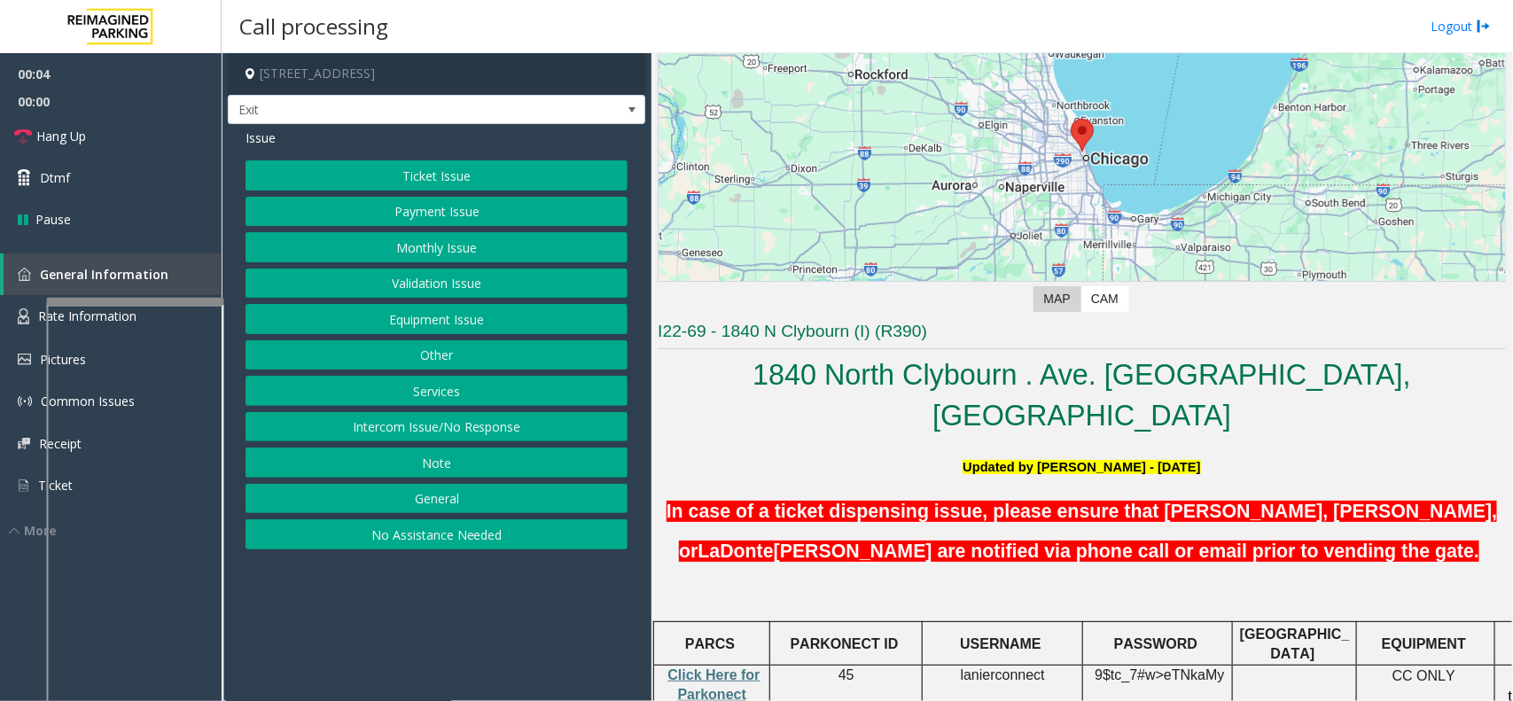
scroll to position [332, 0]
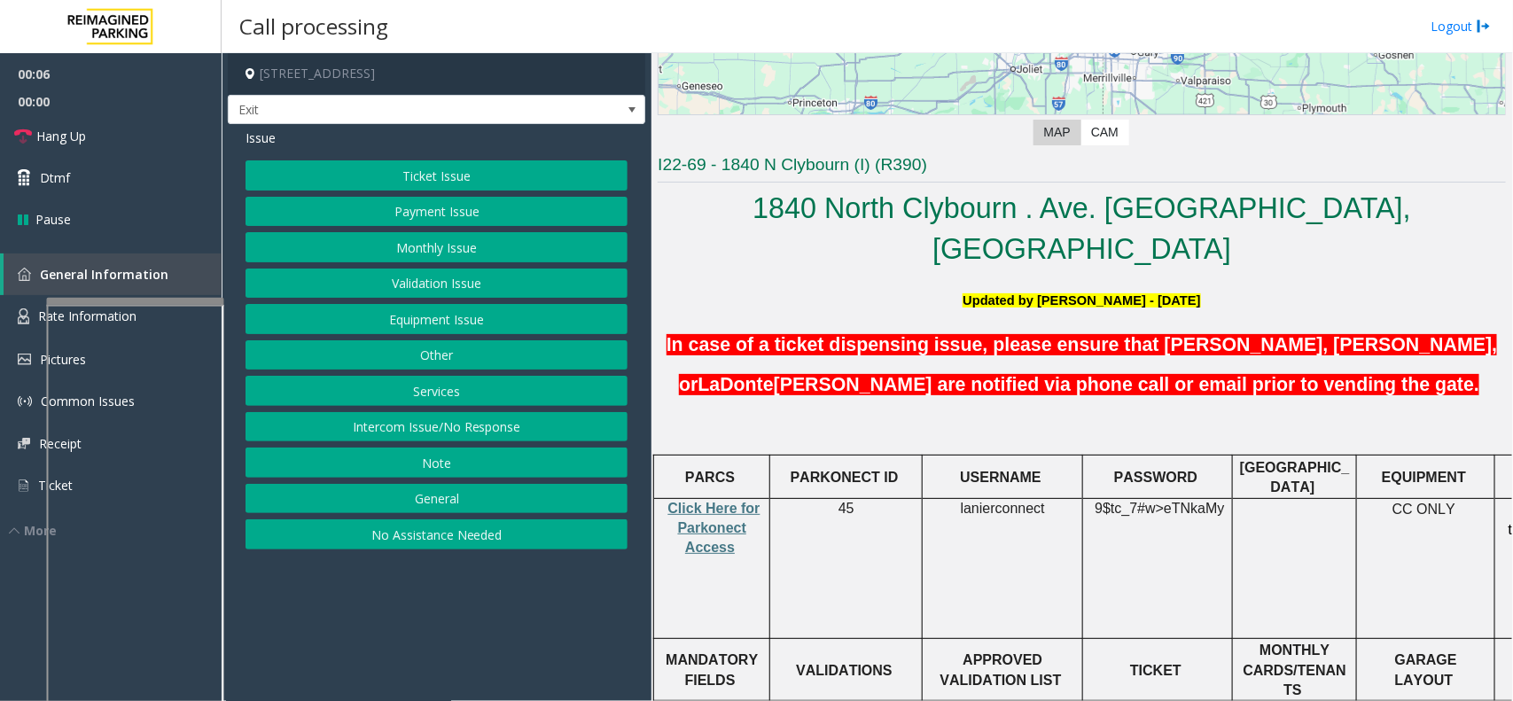
drag, startPoint x: 455, startPoint y: 538, endPoint x: 455, endPoint y: 444, distance: 93.9
click at [455, 538] on button "No Assistance Needed" at bounding box center [436, 534] width 382 height 30
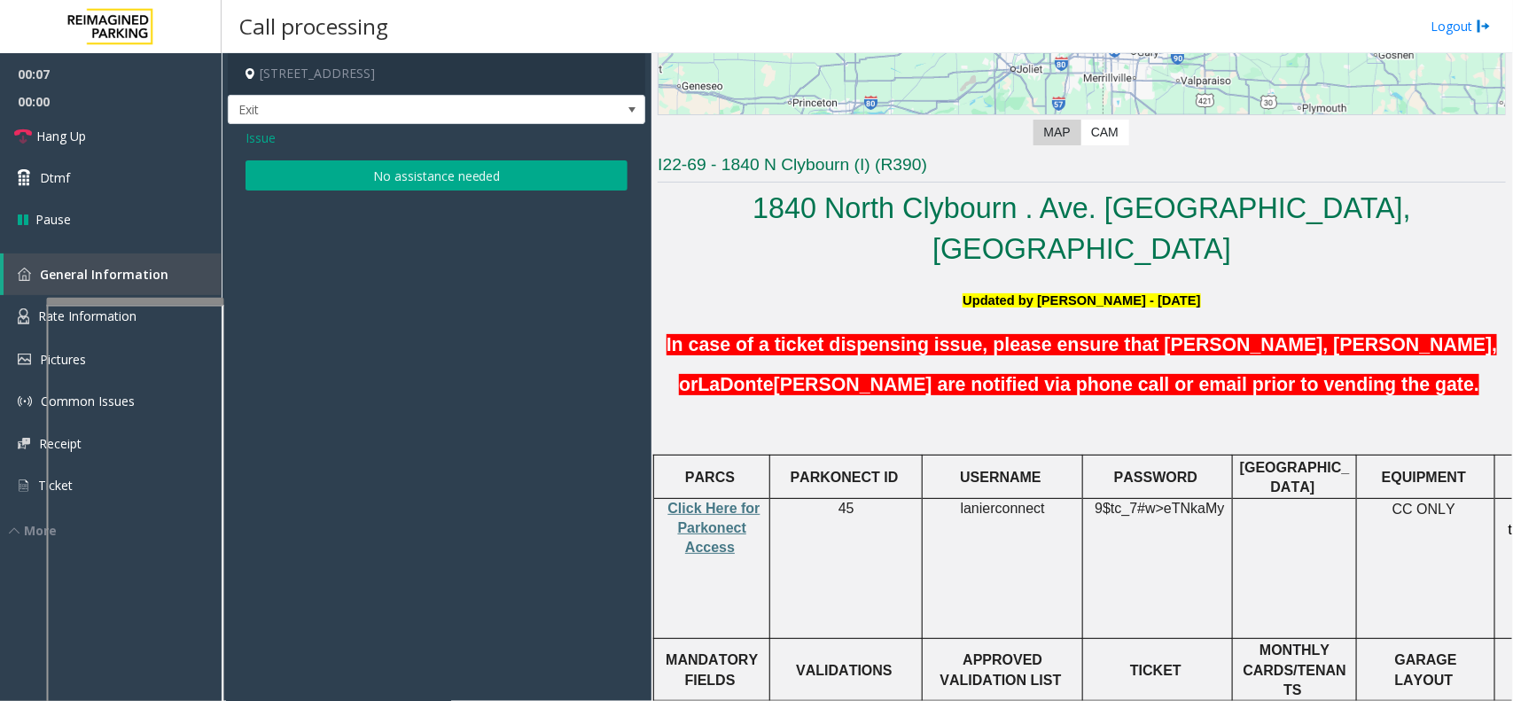
click at [444, 169] on button "No assistance needed" at bounding box center [436, 175] width 382 height 30
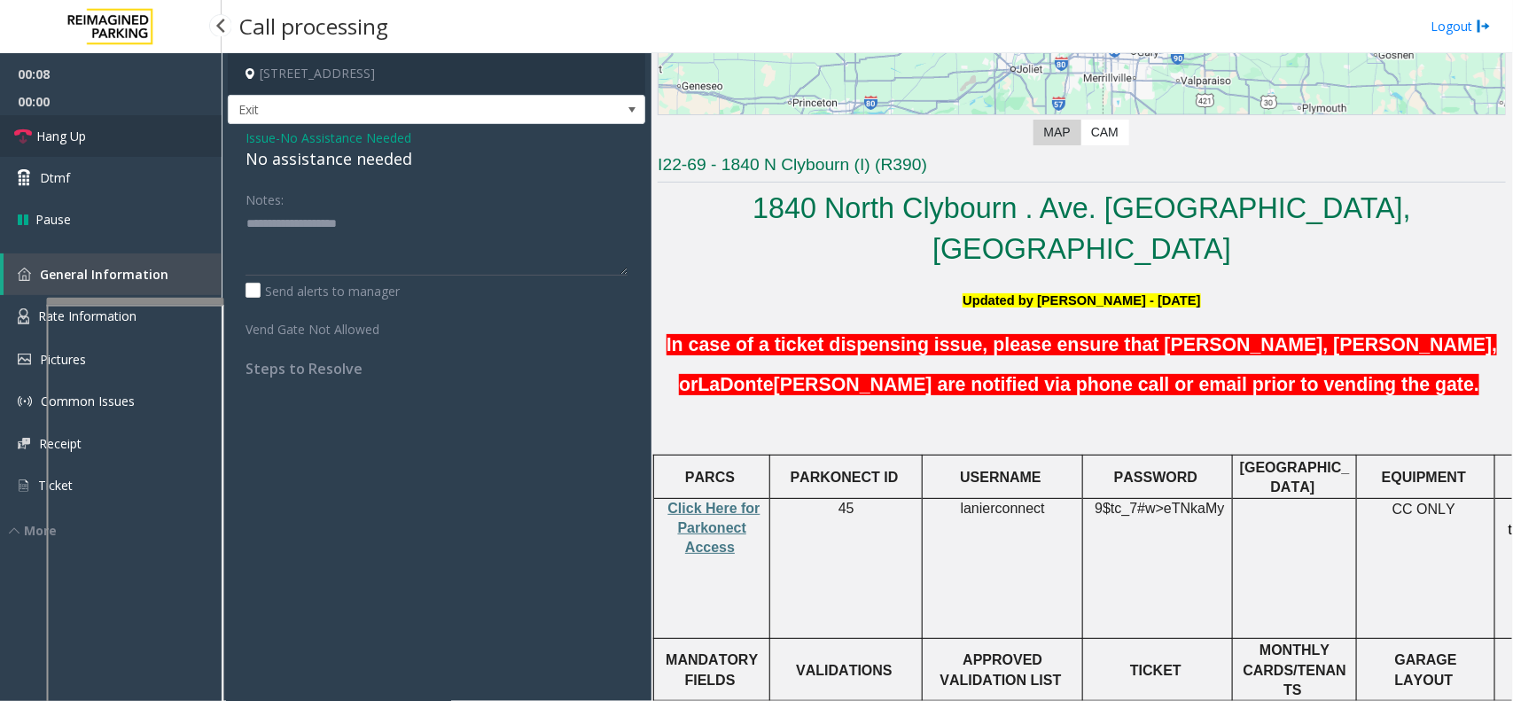
click at [162, 142] on link "Hang Up" at bounding box center [111, 136] width 222 height 42
click at [313, 171] on div "No assistance needed" at bounding box center [436, 159] width 382 height 24
click at [339, 160] on div "No assistance needed" at bounding box center [436, 159] width 382 height 24
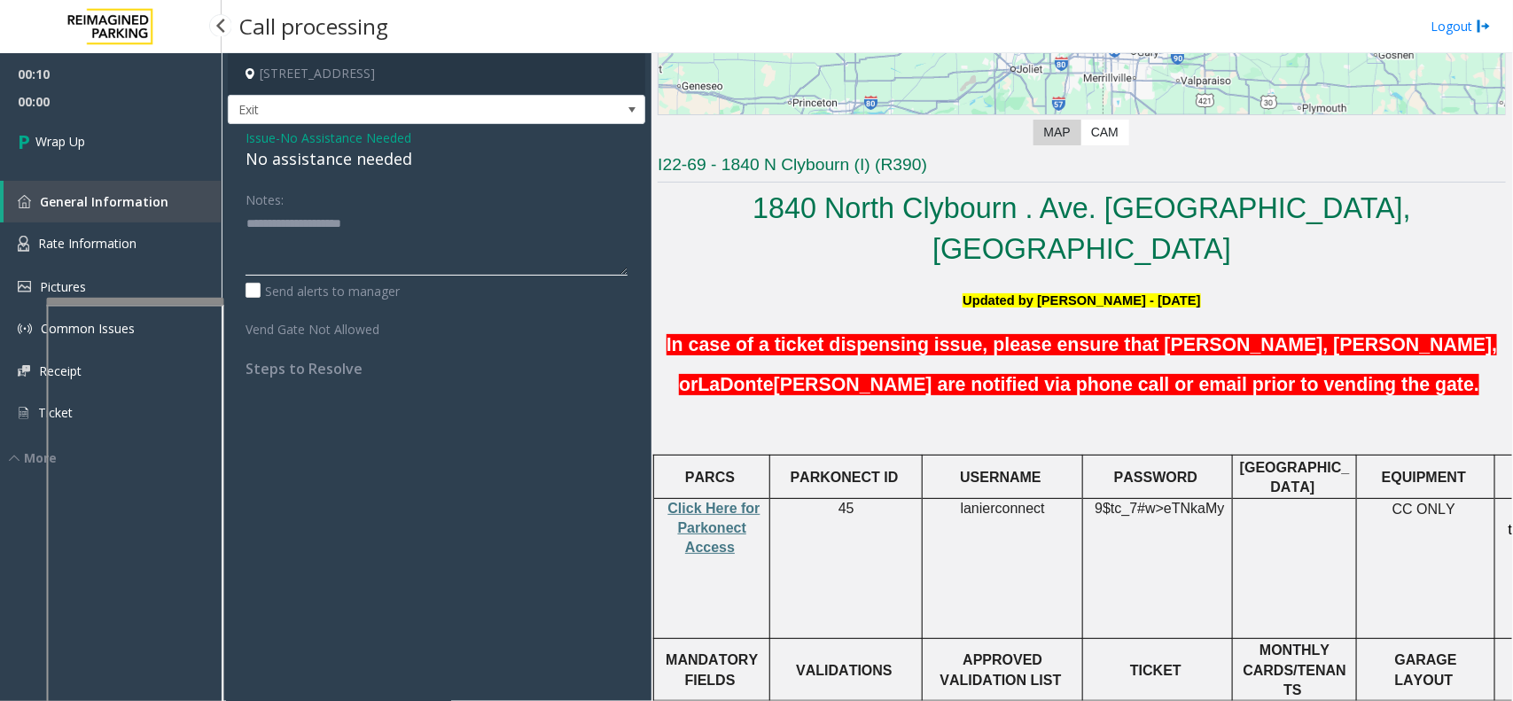
type textarea "**********"
click at [147, 149] on link "Wrap Up" at bounding box center [111, 141] width 222 height 52
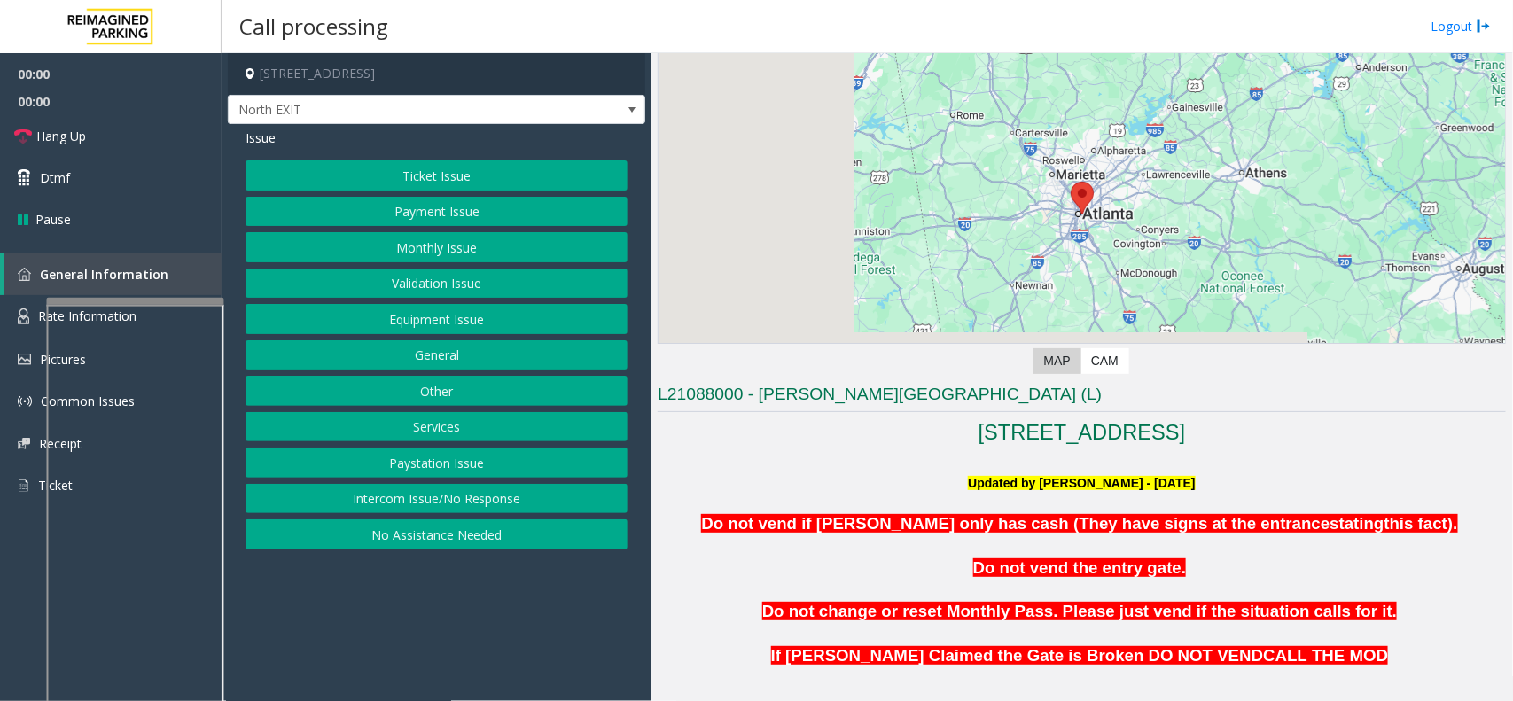
scroll to position [332, 0]
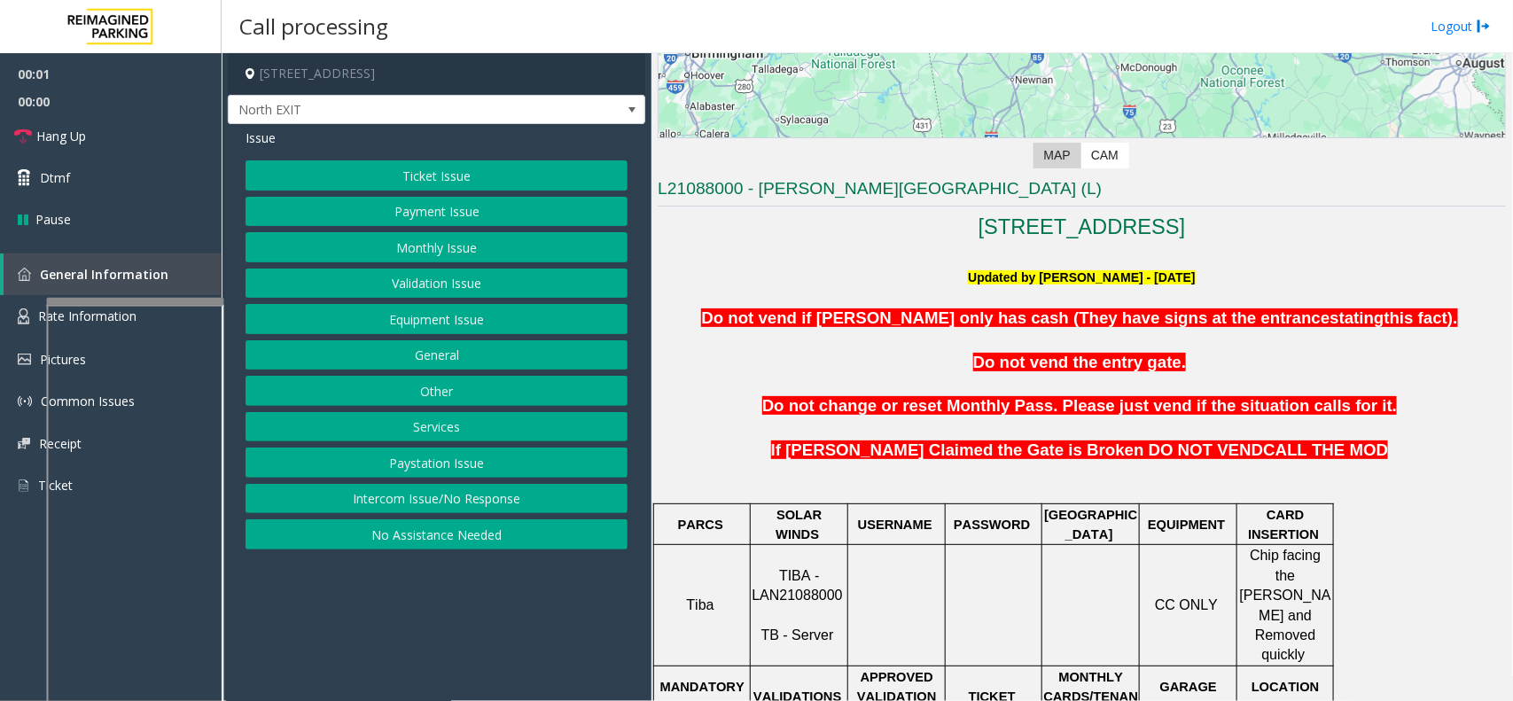
click at [804, 560] on span "TIBA - LAN21088000" at bounding box center [796, 585] width 90 height 35
copy p "LAN21088000"
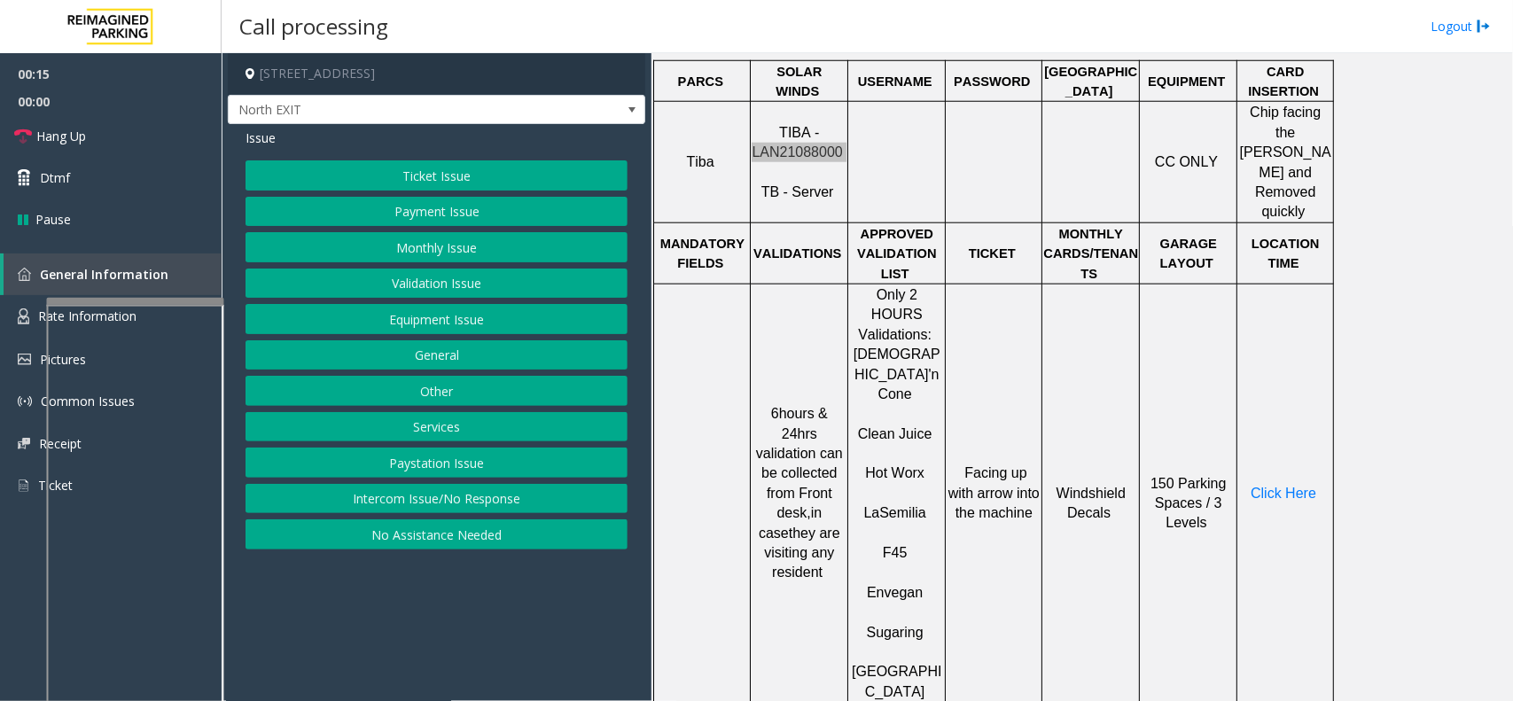
scroll to position [665, 0]
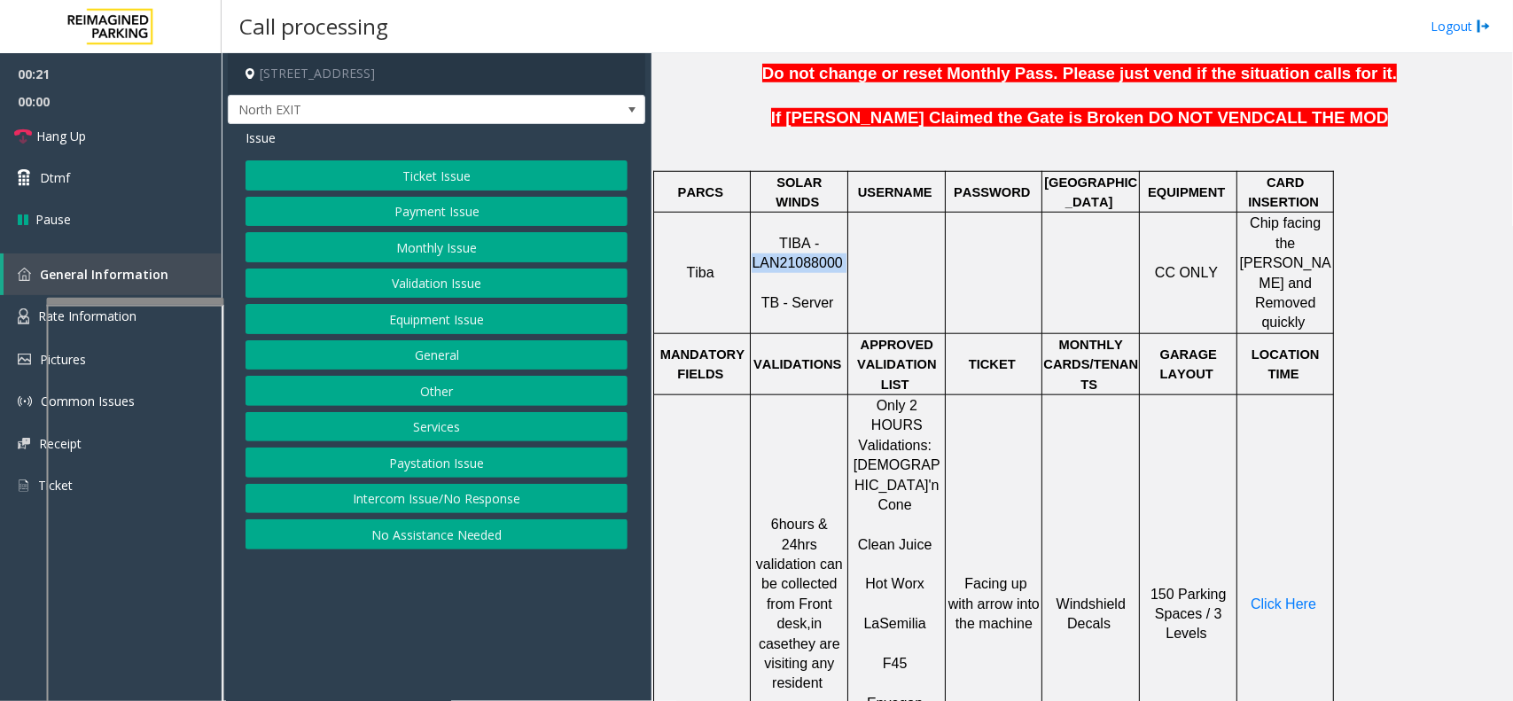
click at [388, 273] on button "Validation Issue" at bounding box center [436, 284] width 382 height 30
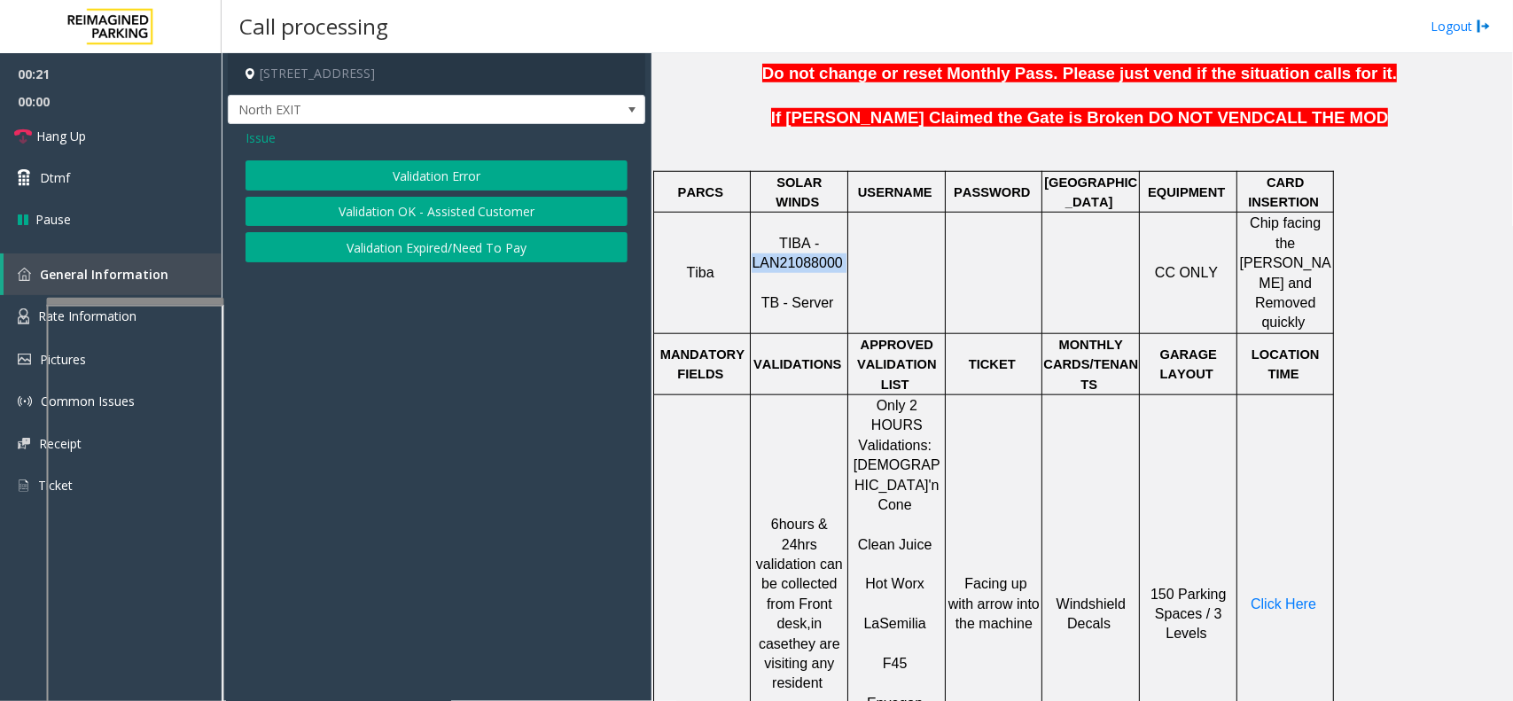
click at [425, 178] on button "Validation Error" at bounding box center [436, 175] width 382 height 30
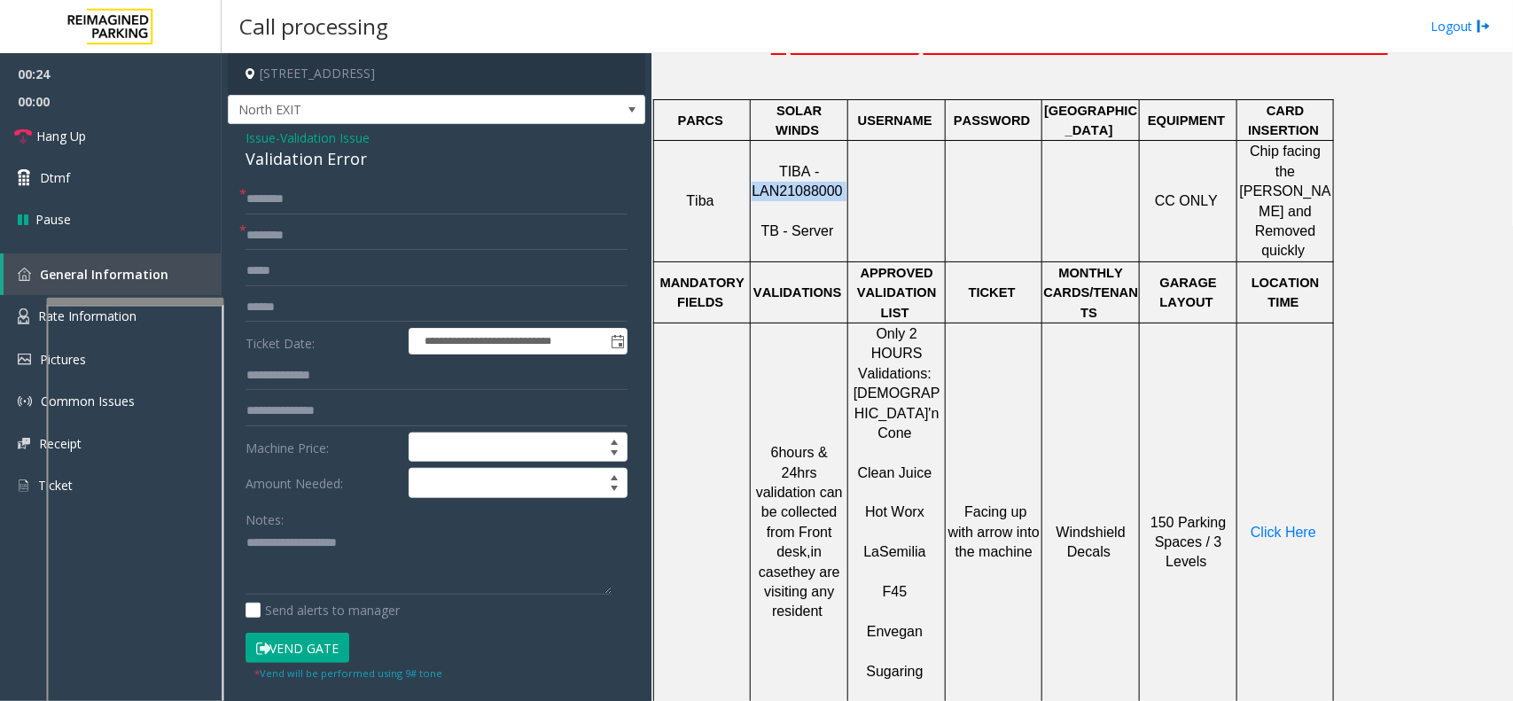
scroll to position [775, 0]
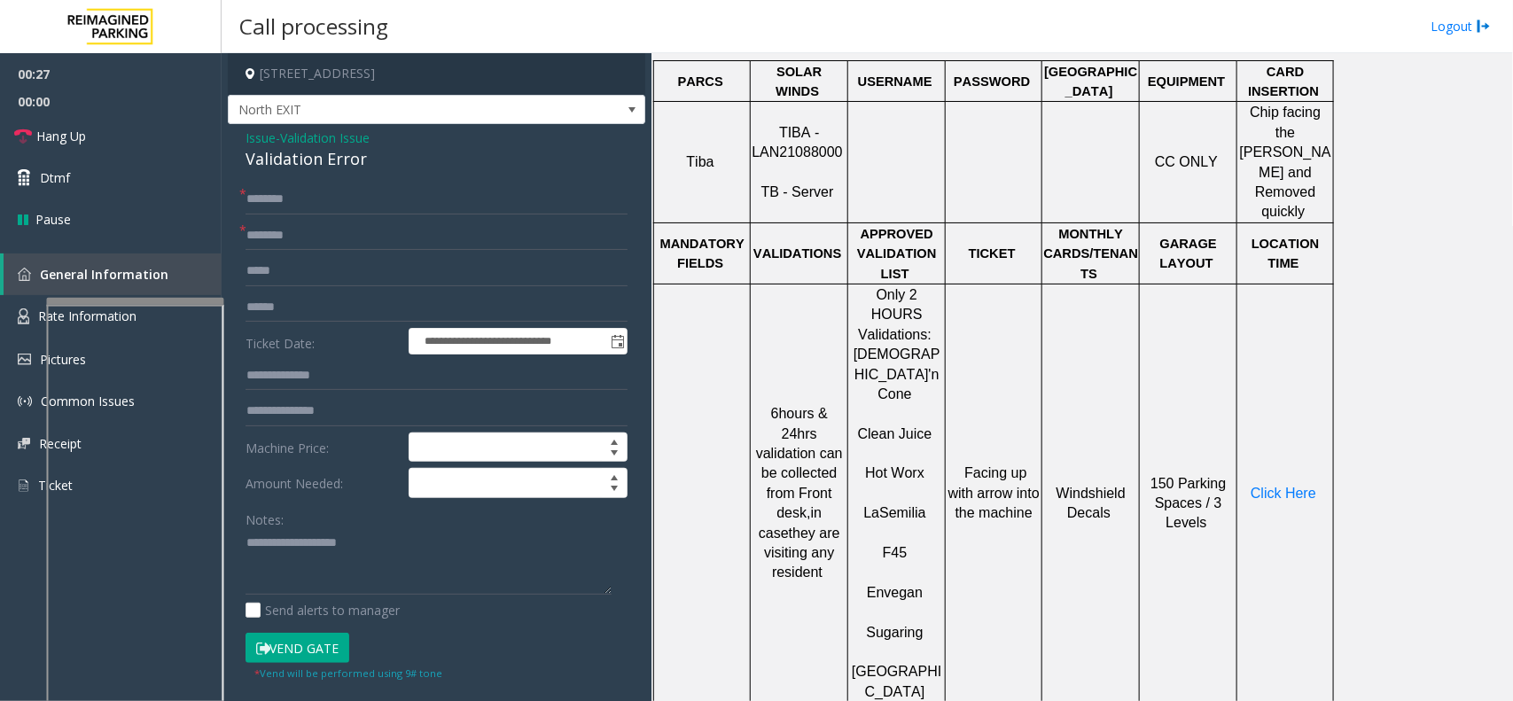
click at [891, 505] on span "Semilia" at bounding box center [902, 512] width 46 height 15
type input "**********"
click at [315, 266] on input "text" at bounding box center [436, 271] width 382 height 30
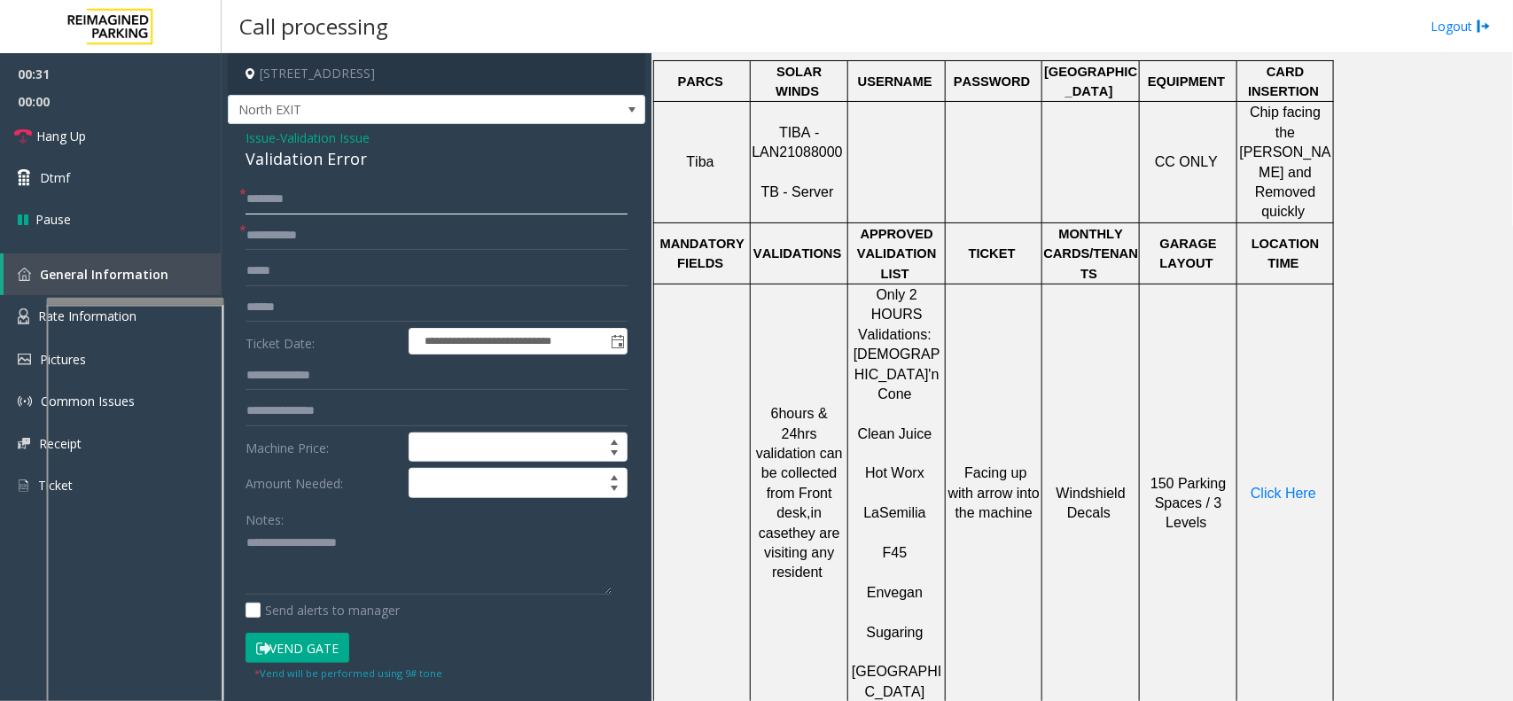
click at [313, 210] on input "text" at bounding box center [436, 199] width 382 height 30
type textarea "**********"
click at [304, 208] on input "text" at bounding box center [436, 199] width 382 height 30
click at [254, 196] on input "****" at bounding box center [436, 199] width 382 height 30
click at [263, 200] on input "****" at bounding box center [436, 199] width 382 height 30
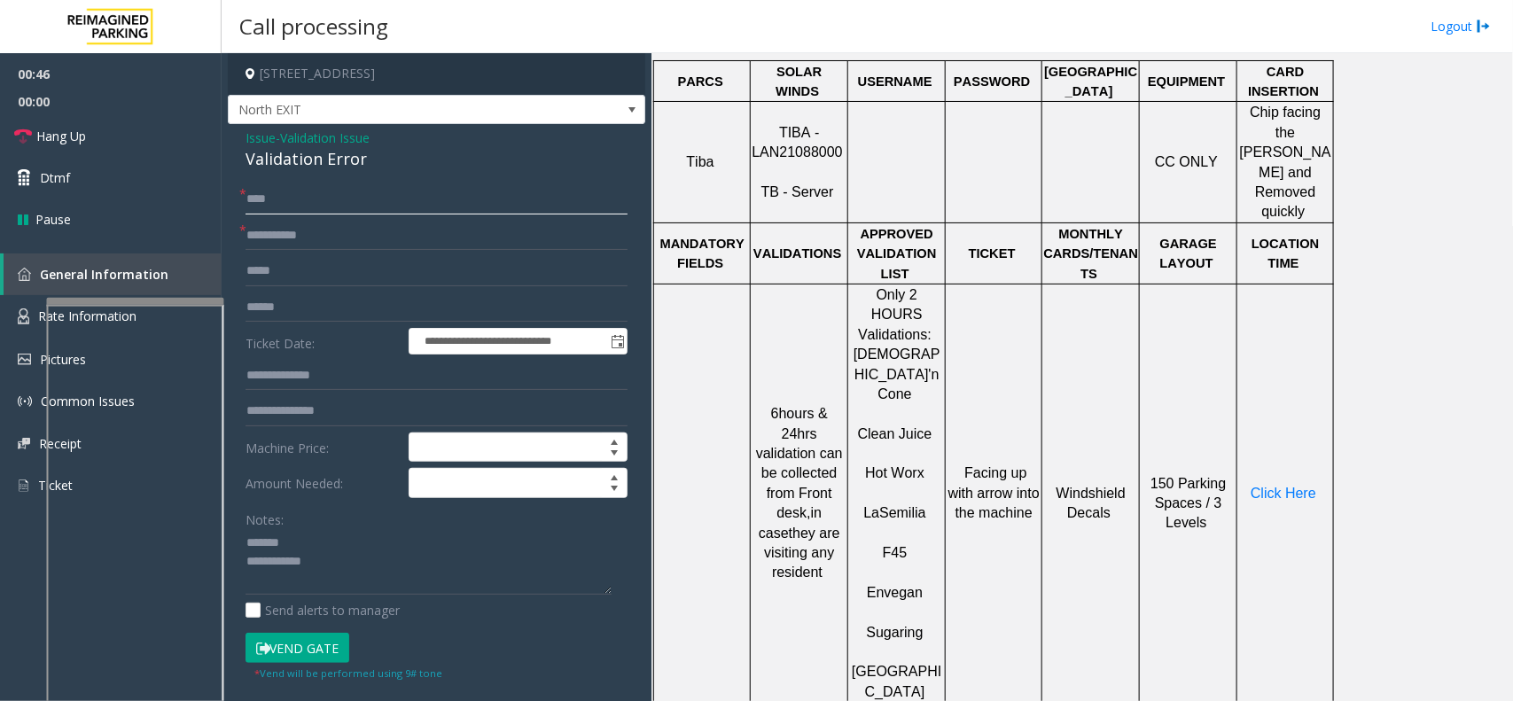
type input "****"
click at [298, 325] on form "**********" at bounding box center [436, 432] width 382 height 497
click at [307, 315] on input "text" at bounding box center [436, 307] width 382 height 30
click at [298, 533] on textarea at bounding box center [428, 562] width 366 height 66
click at [319, 153] on div "Validation Error" at bounding box center [436, 159] width 382 height 24
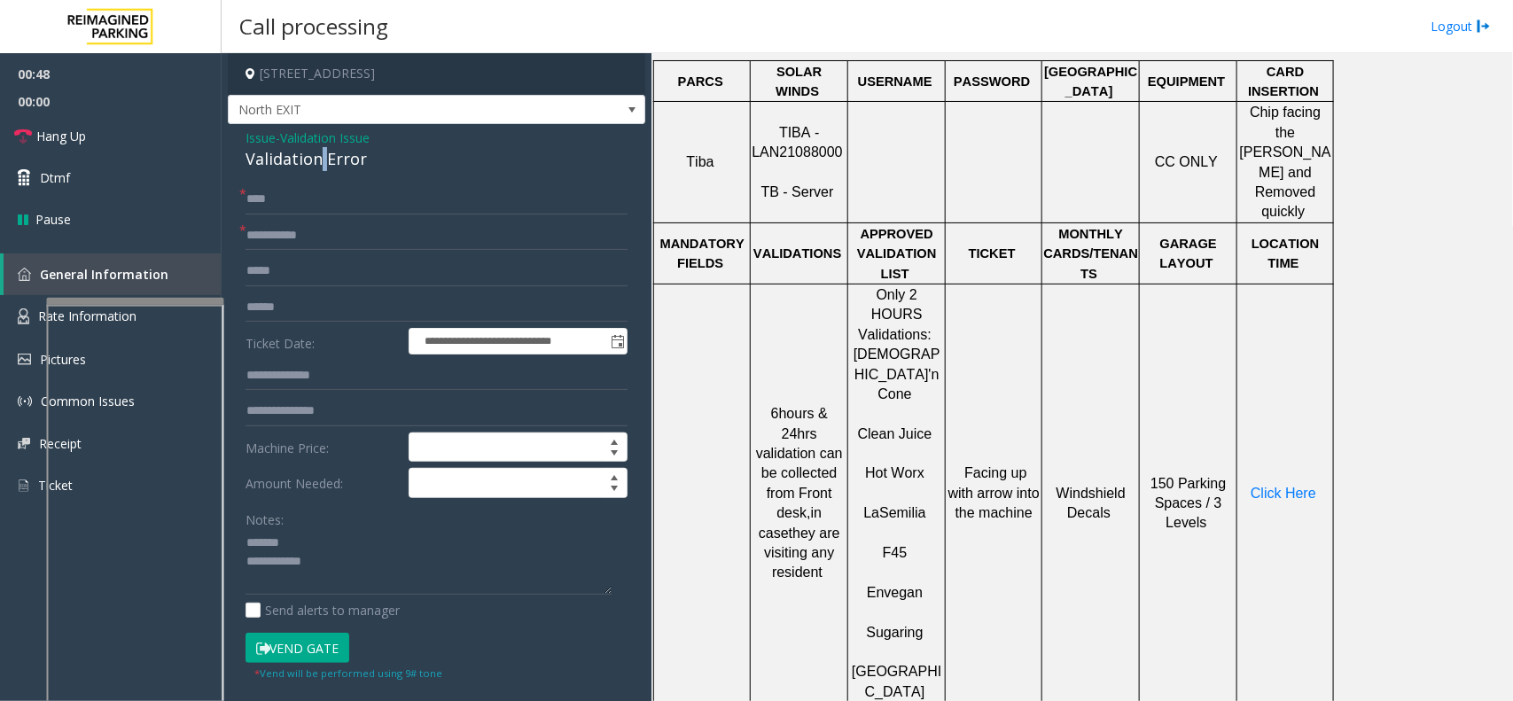
click at [319, 153] on div "Validation Error" at bounding box center [436, 159] width 382 height 24
click at [315, 331] on label "Ticket Date:" at bounding box center [322, 341] width 163 height 27
click at [315, 322] on form "**********" at bounding box center [436, 432] width 382 height 497
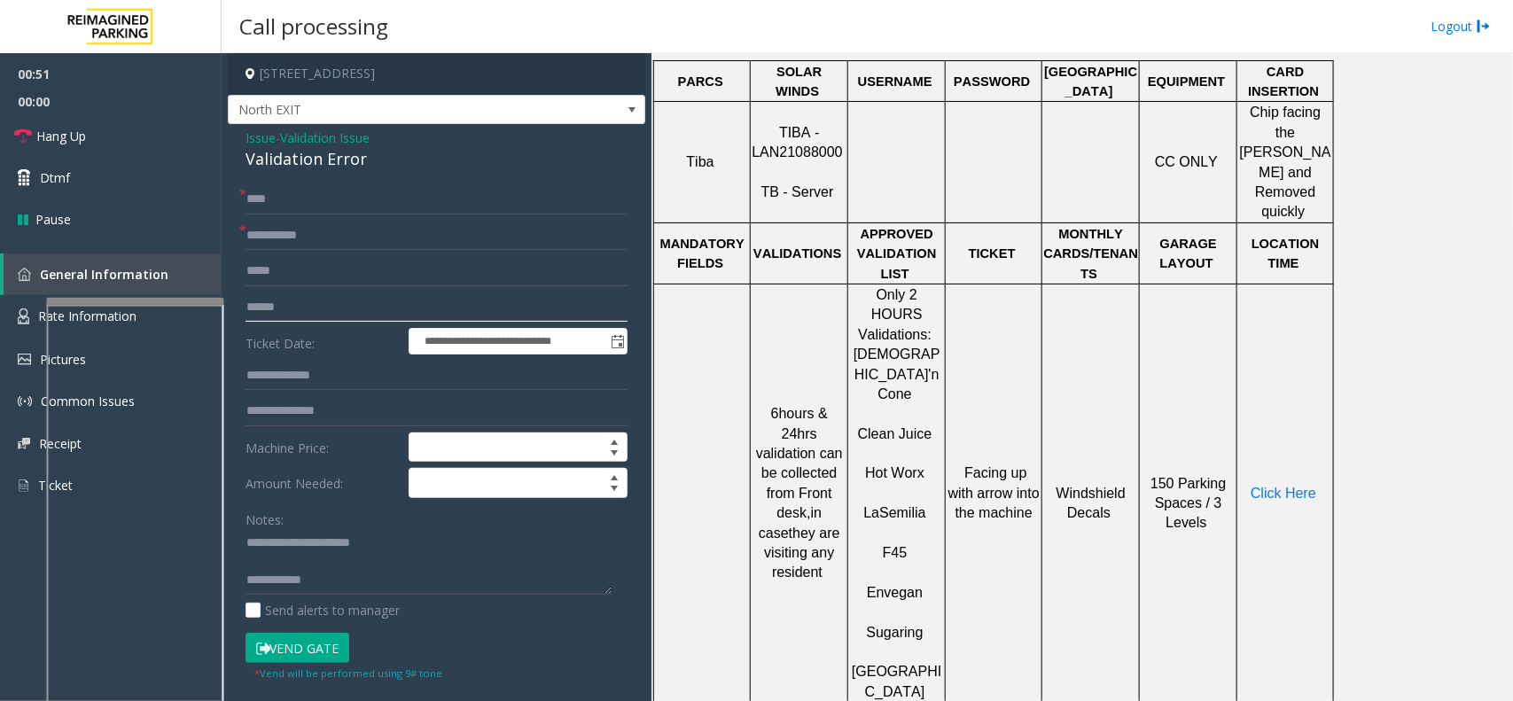
click at [319, 317] on input "text" at bounding box center [436, 307] width 382 height 30
click at [308, 556] on textarea at bounding box center [428, 562] width 366 height 66
type textarea "**********"
click at [366, 270] on input "text" at bounding box center [436, 271] width 382 height 30
click at [364, 294] on input "text" at bounding box center [436, 307] width 382 height 30
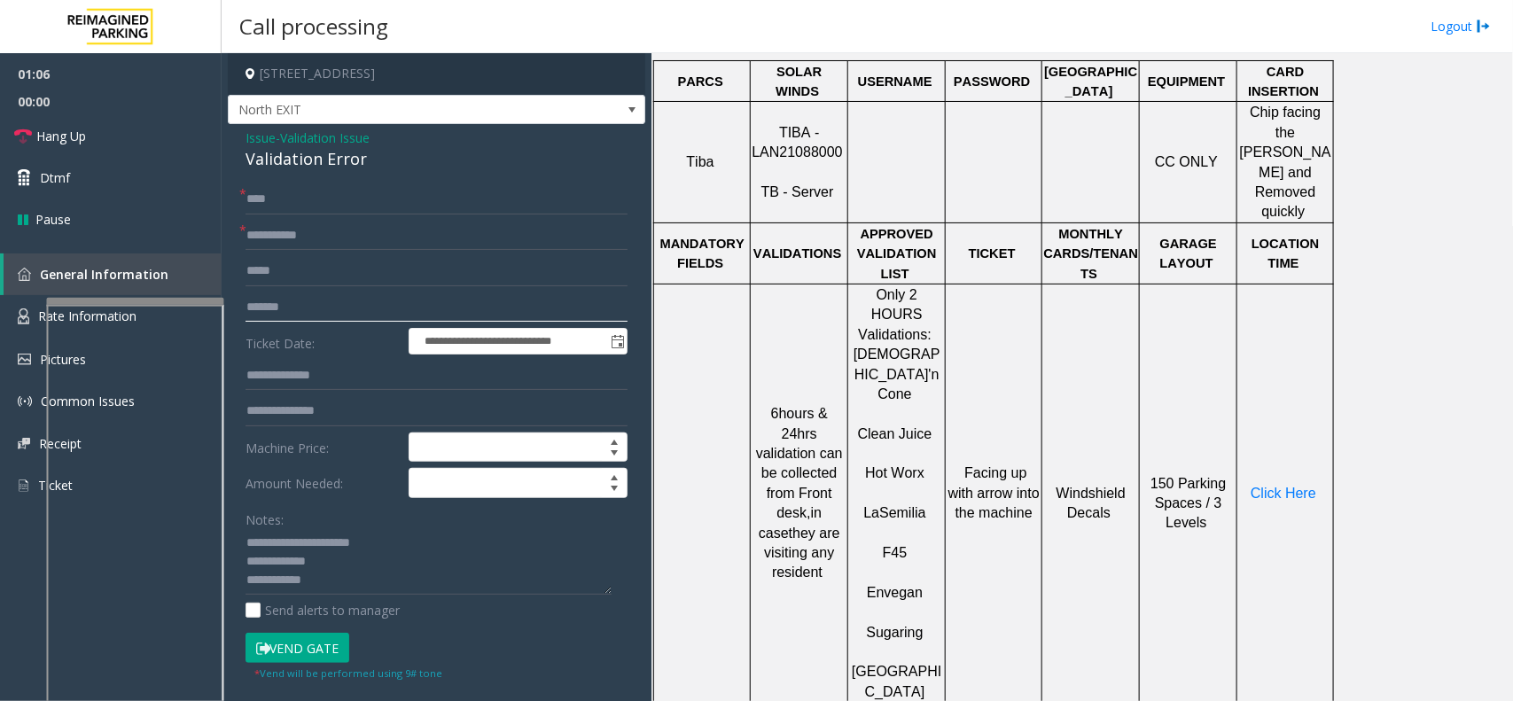
type input "*******"
click at [354, 559] on textarea at bounding box center [428, 562] width 366 height 66
click at [1210, 484] on p "Click Here" at bounding box center [1285, 493] width 94 height 19
click at [1210, 486] on span "Click Here" at bounding box center [1283, 493] width 66 height 15
click at [430, 560] on textarea at bounding box center [428, 562] width 366 height 66
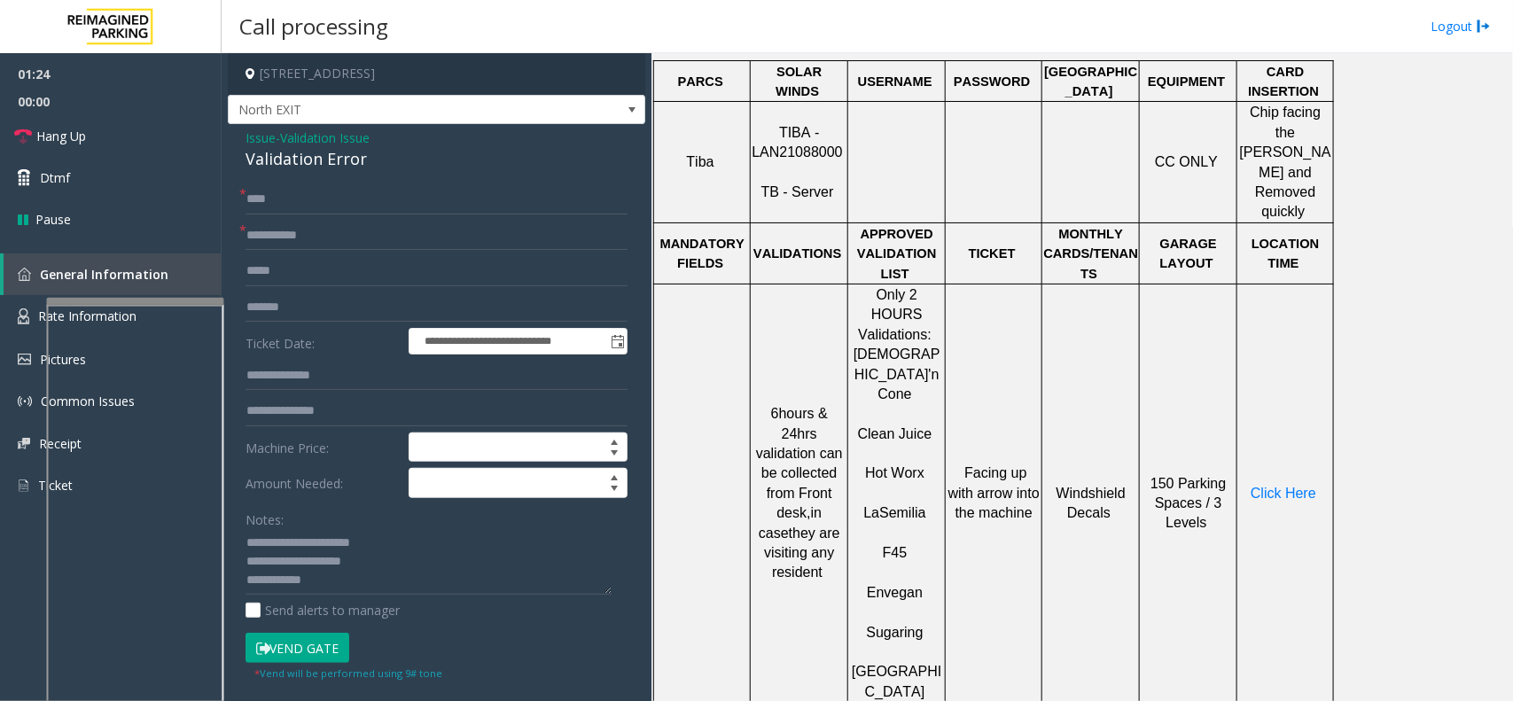
click at [308, 560] on button "Vend Gate" at bounding box center [297, 648] width 104 height 30
click at [315, 560] on button "Vend Gate" at bounding box center [297, 648] width 104 height 30
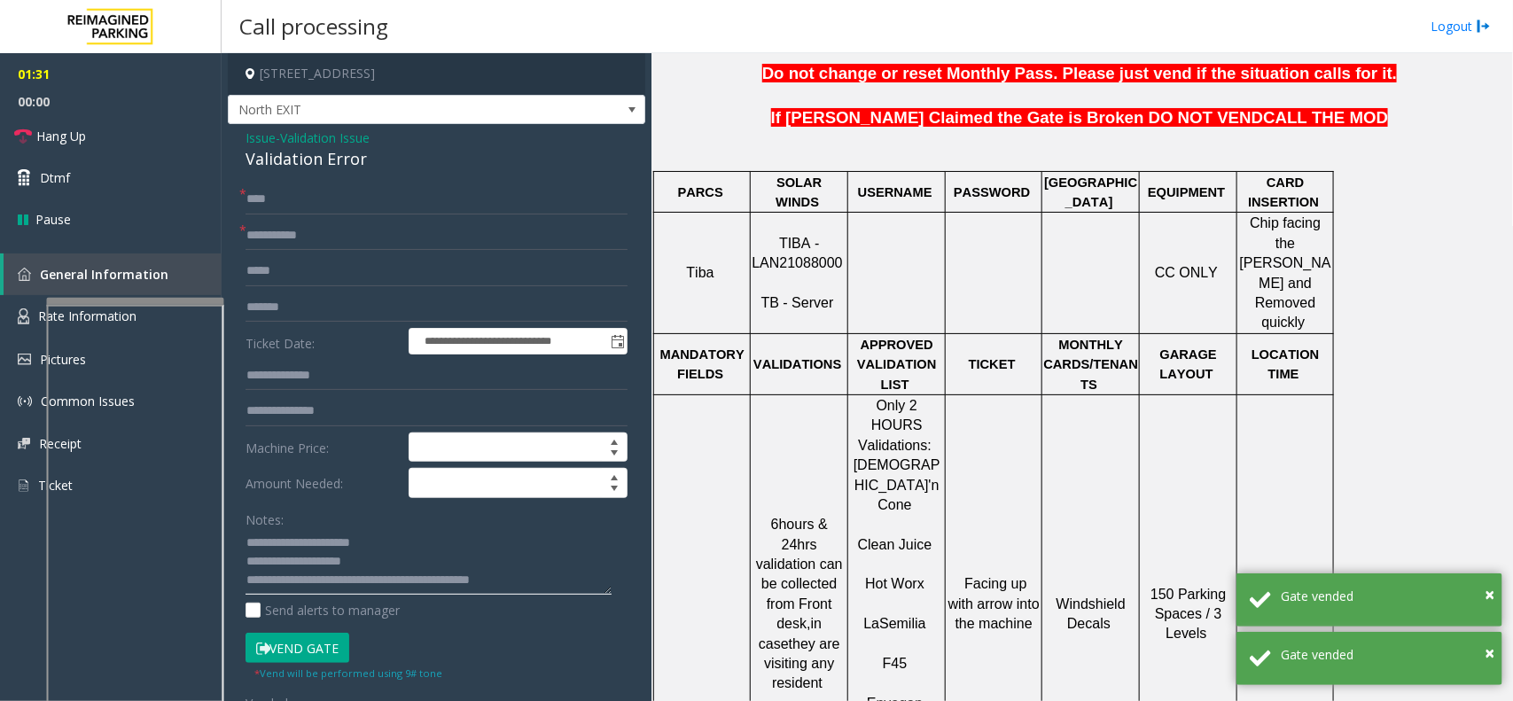
scroll to position [554, 0]
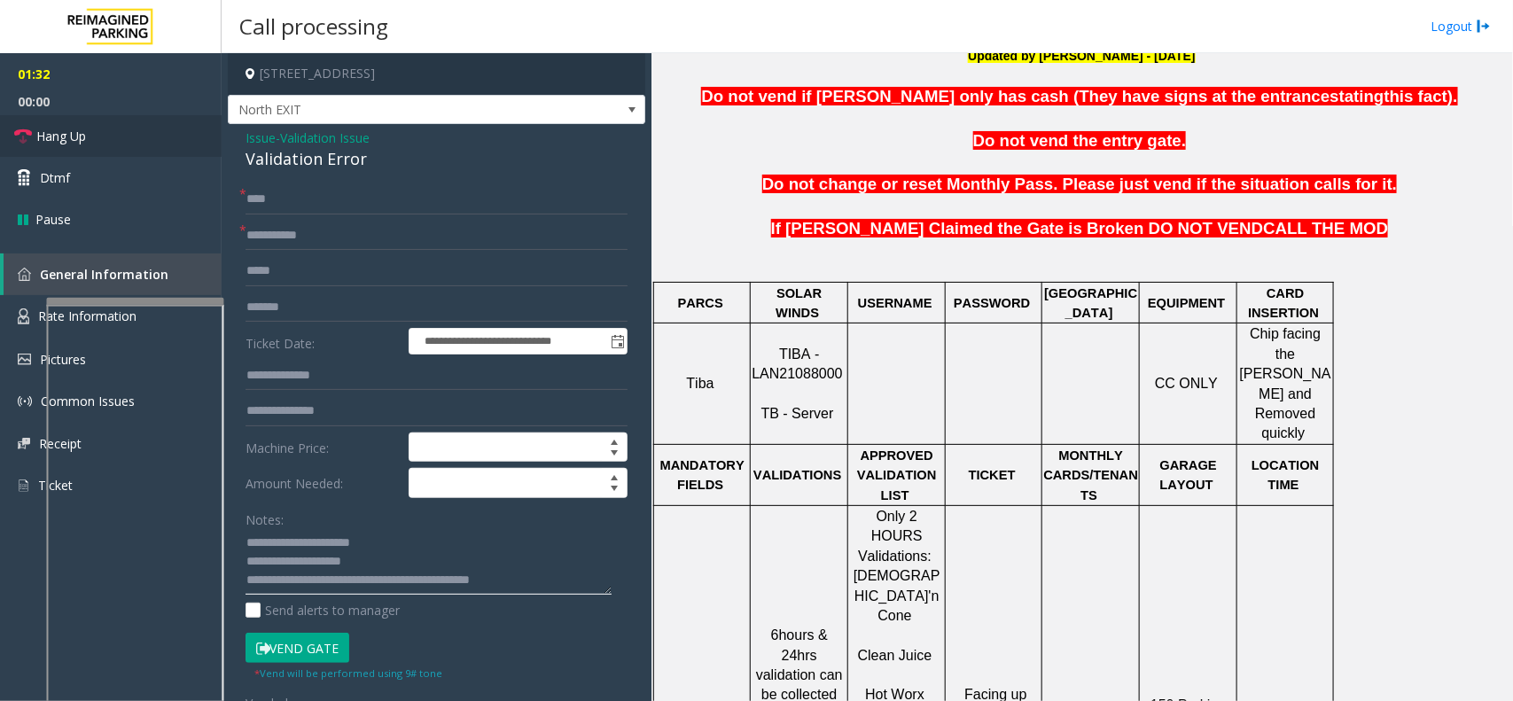
type textarea "**********"
click at [166, 139] on link "Hang Up" at bounding box center [111, 136] width 222 height 42
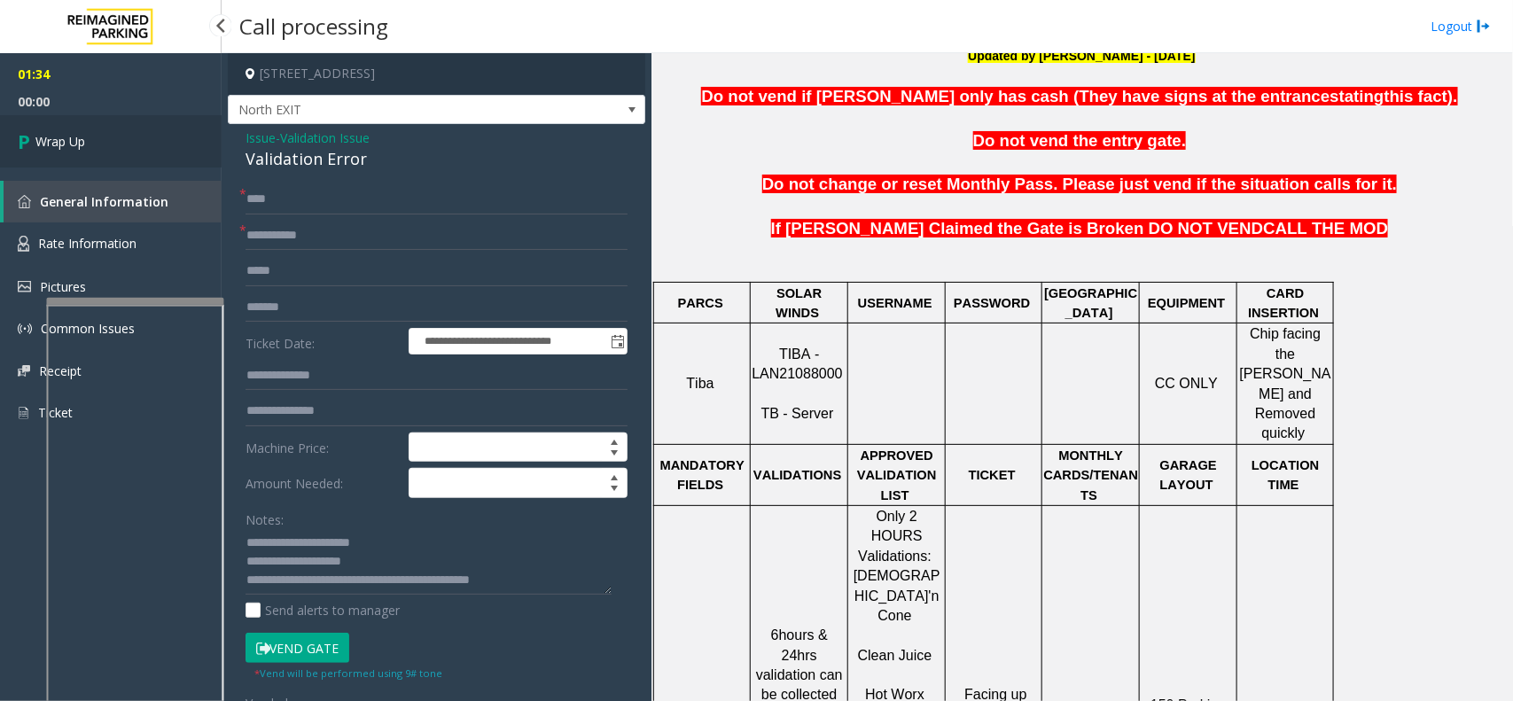
click at [65, 130] on link "Wrap Up" at bounding box center [111, 141] width 222 height 52
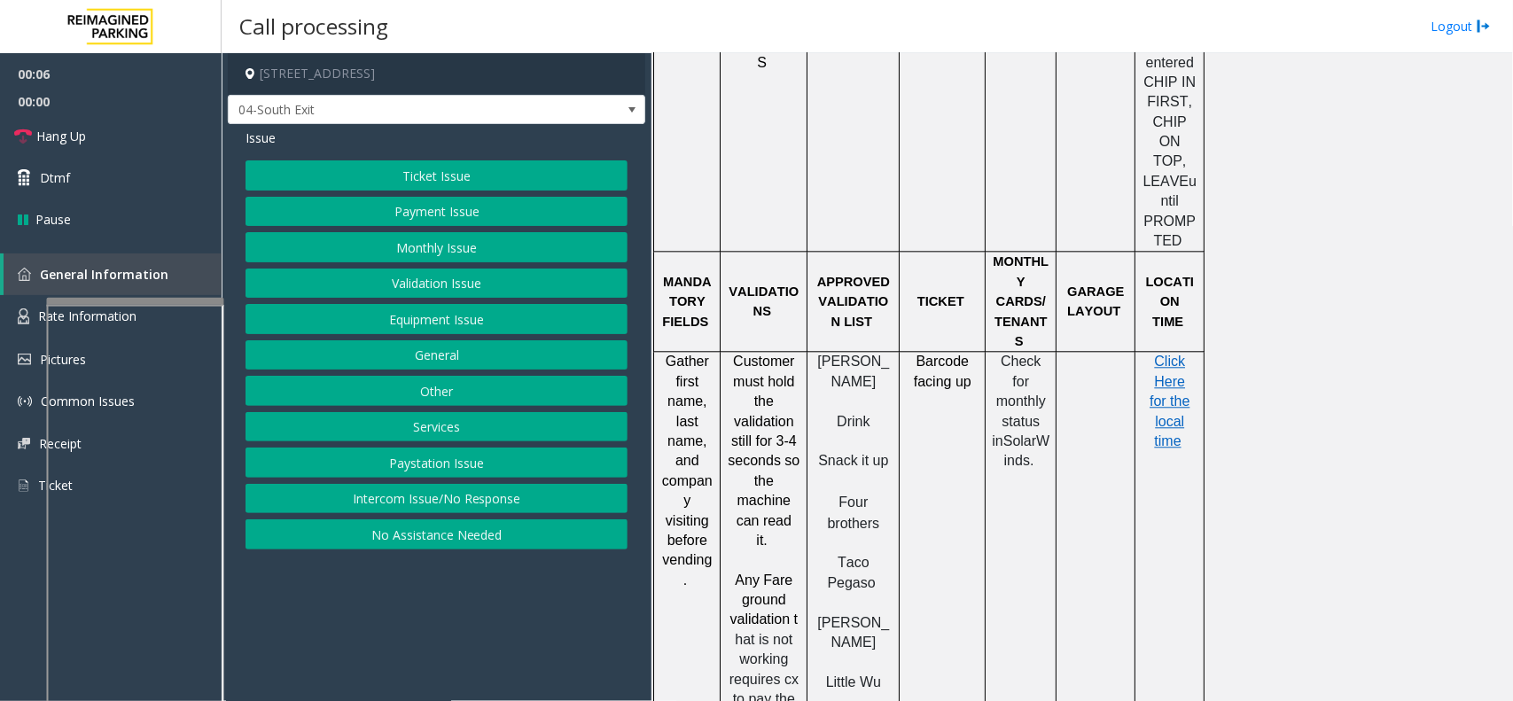
scroll to position [1772, 0]
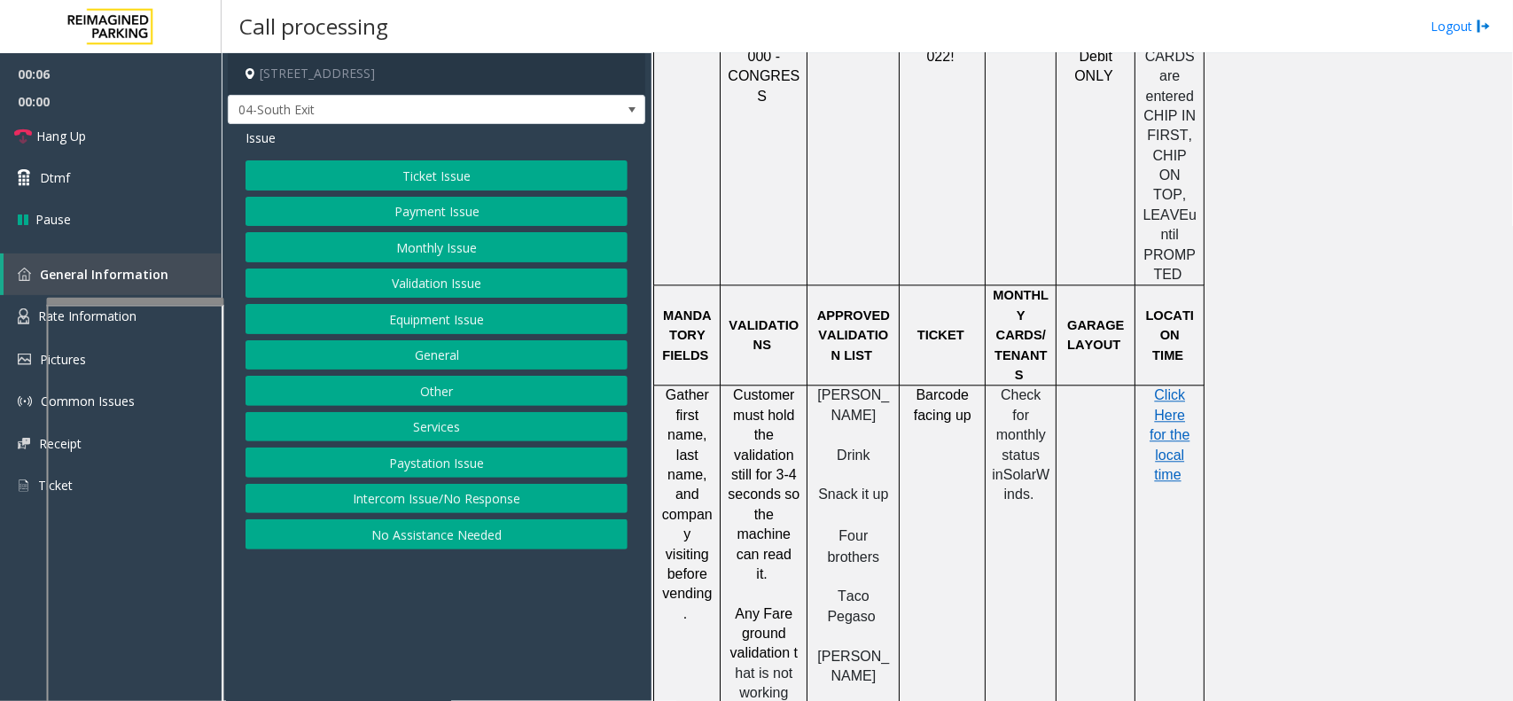
click at [529, 268] on div "Ticket Issue Payment Issue Monthly Issue Validation Issue Equipment Issue Gener…" at bounding box center [436, 354] width 382 height 389
click at [525, 281] on button "Validation Issue" at bounding box center [436, 284] width 382 height 30
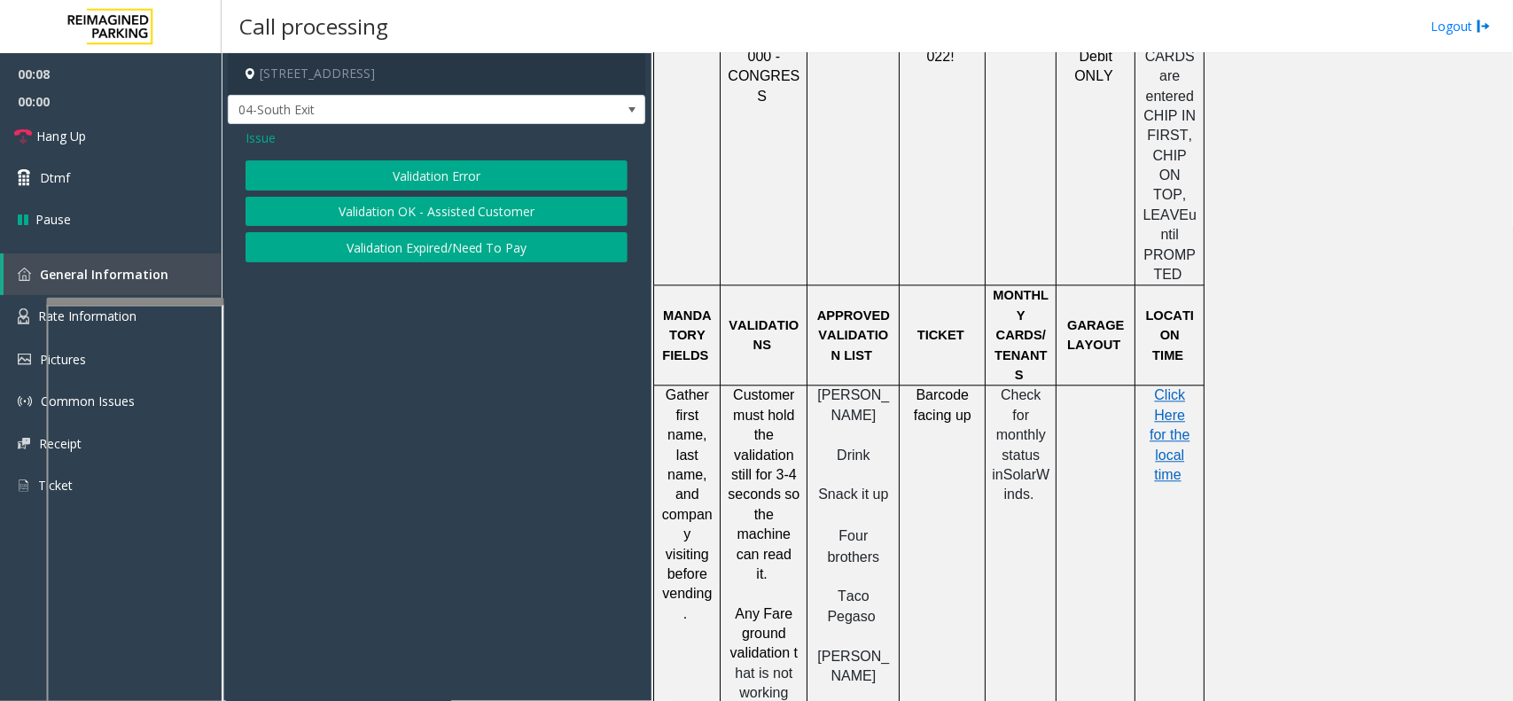
click at [511, 186] on button "Validation Error" at bounding box center [436, 175] width 382 height 30
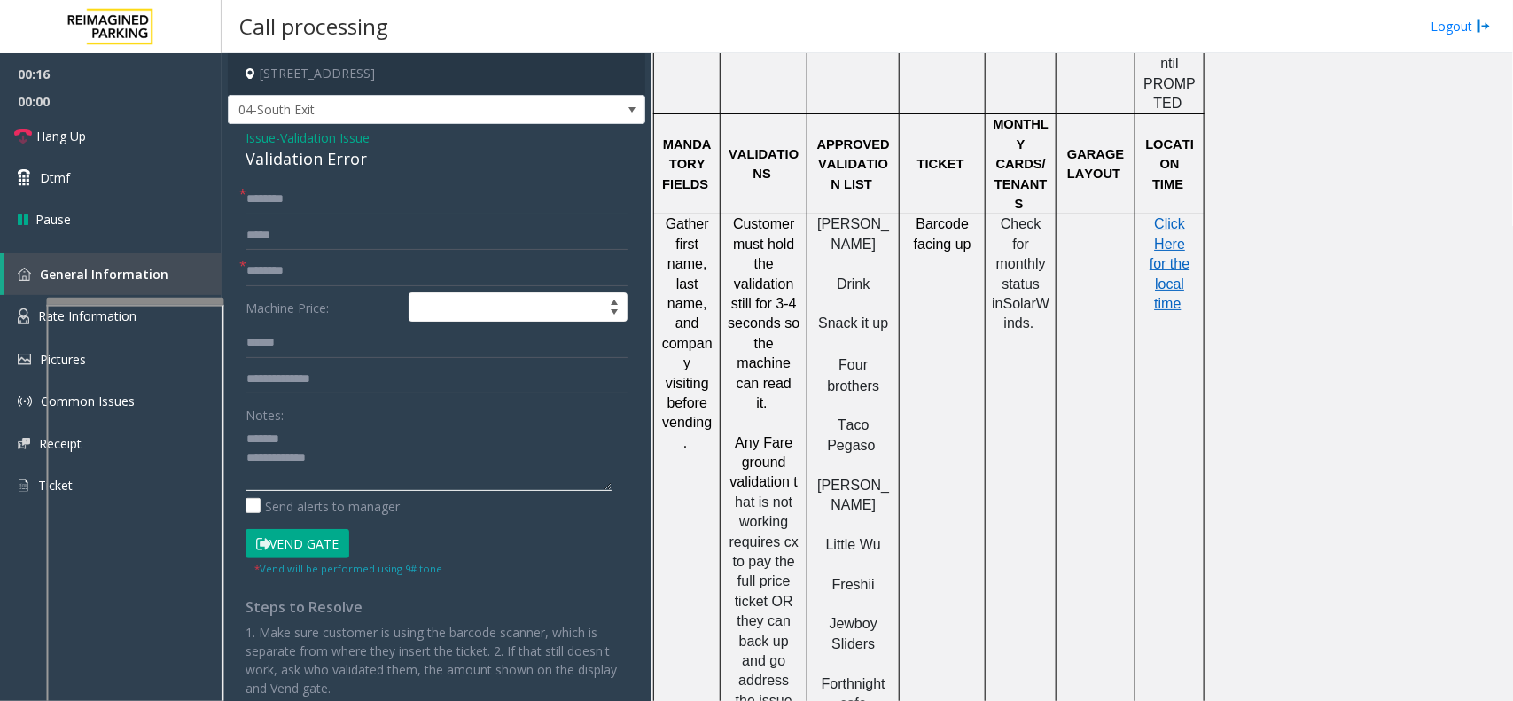
scroll to position [1994, 0]
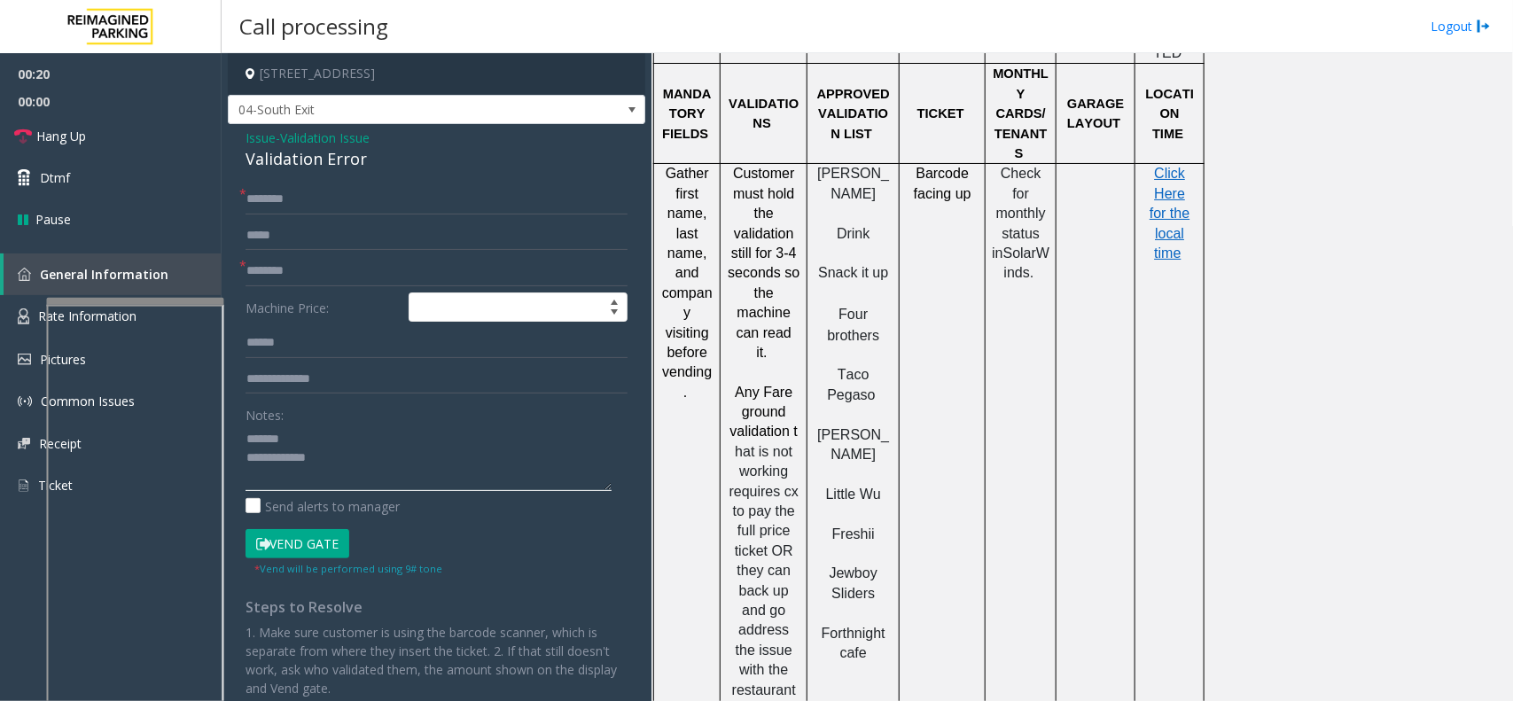
type textarea "**********"
click at [847, 166] on span "[PERSON_NAME]" at bounding box center [853, 183] width 72 height 35
type input "*****"
click at [300, 208] on input "text" at bounding box center [436, 199] width 382 height 30
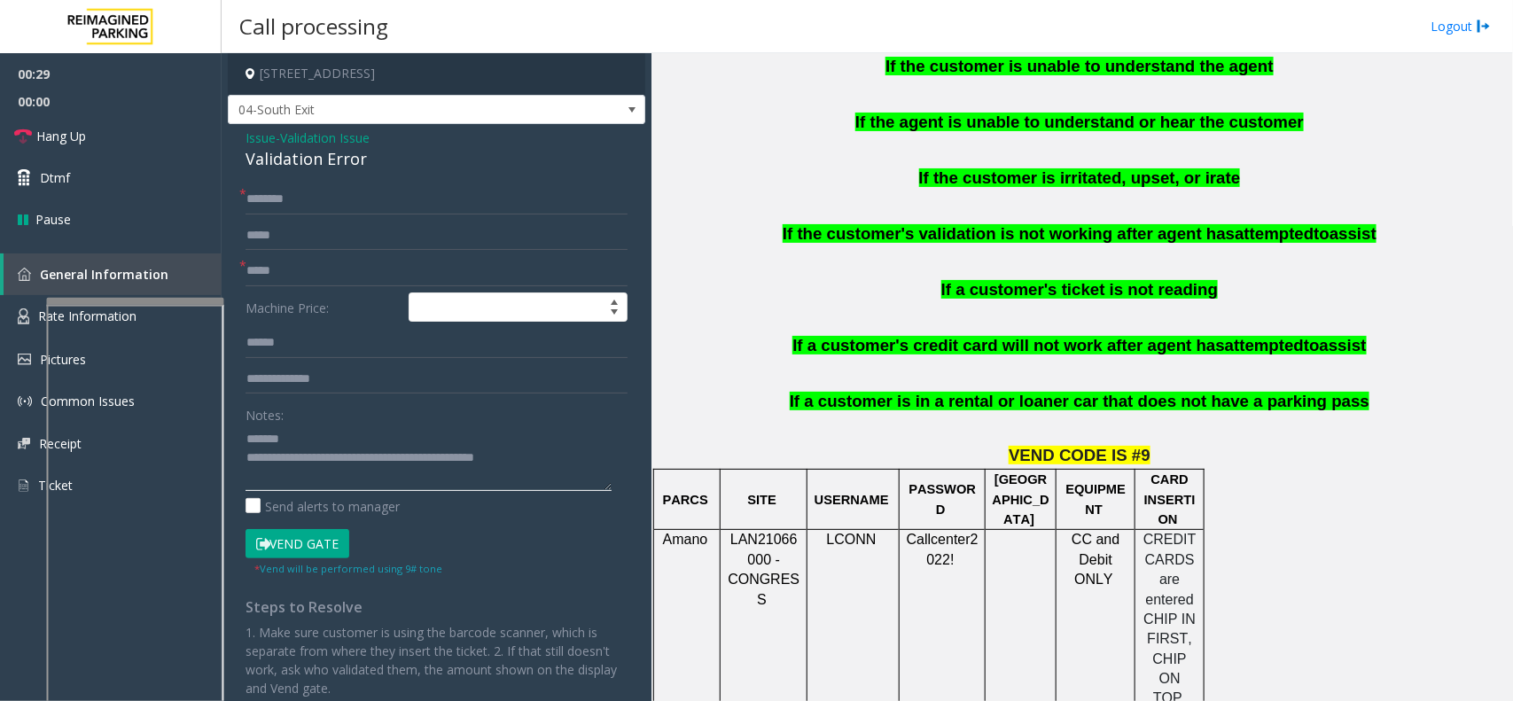
scroll to position [1218, 0]
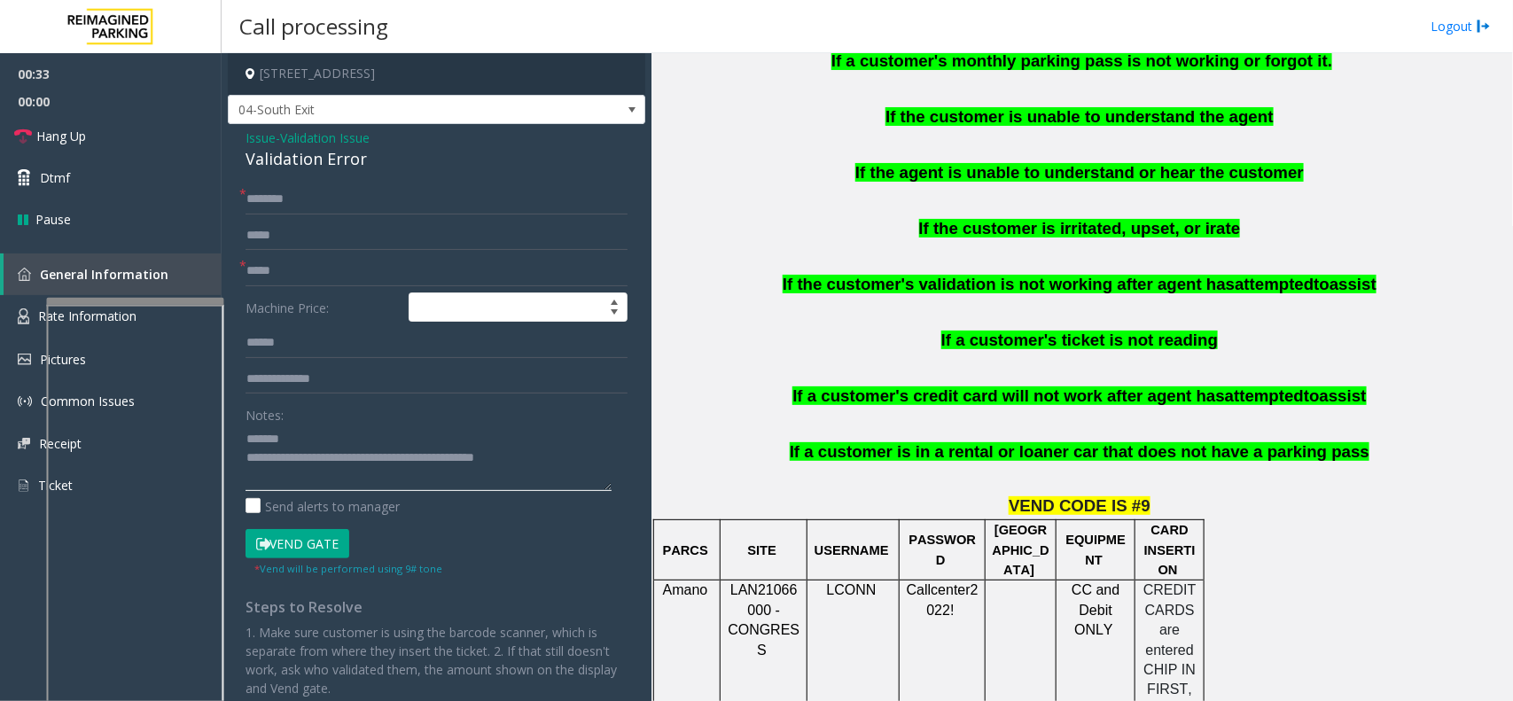
type textarea "**********"
click at [320, 211] on input "text" at bounding box center [436, 199] width 382 height 30
type input "****"
click at [289, 338] on input "text" at bounding box center [436, 343] width 382 height 30
click at [313, 162] on div "Validation Error" at bounding box center [436, 159] width 382 height 24
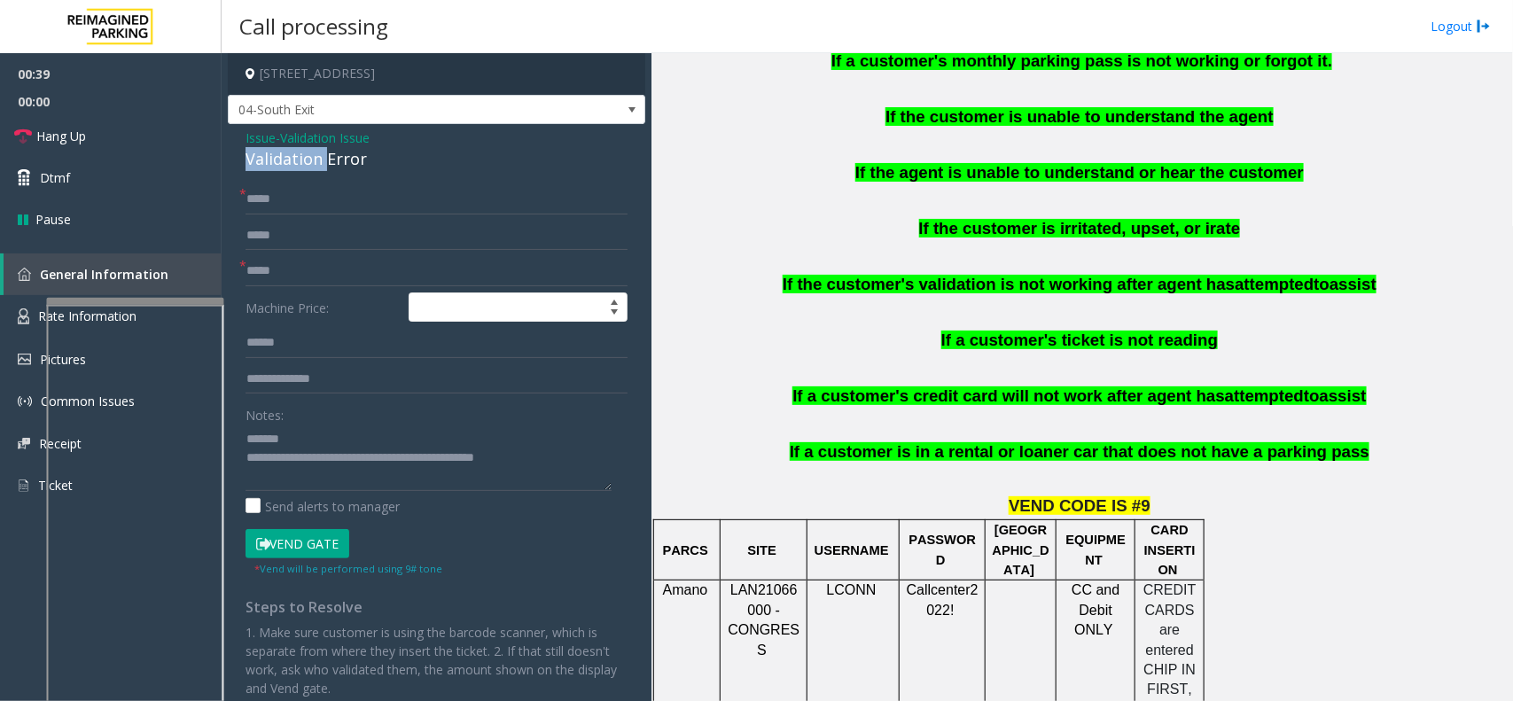
click at [313, 162] on div "Validation Error" at bounding box center [436, 159] width 382 height 24
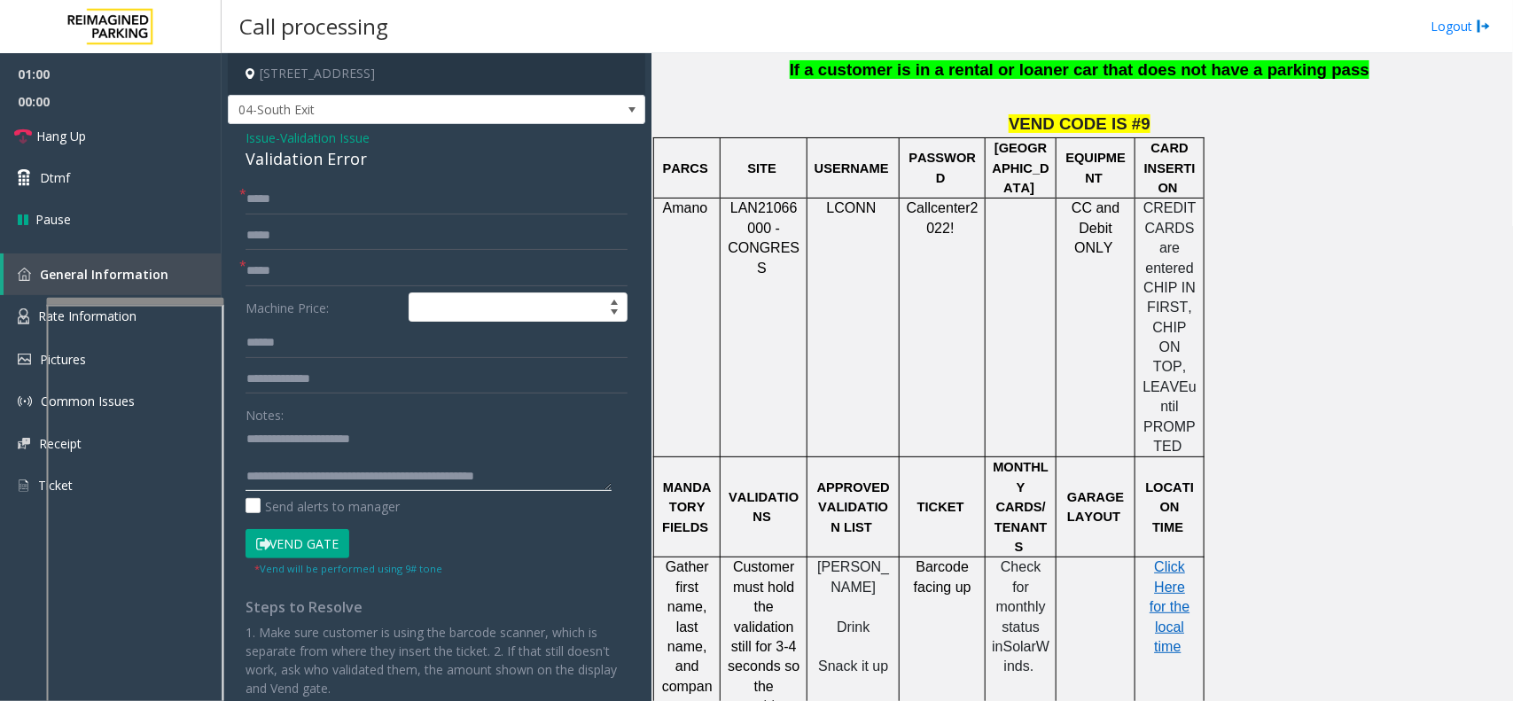
scroll to position [1551, 0]
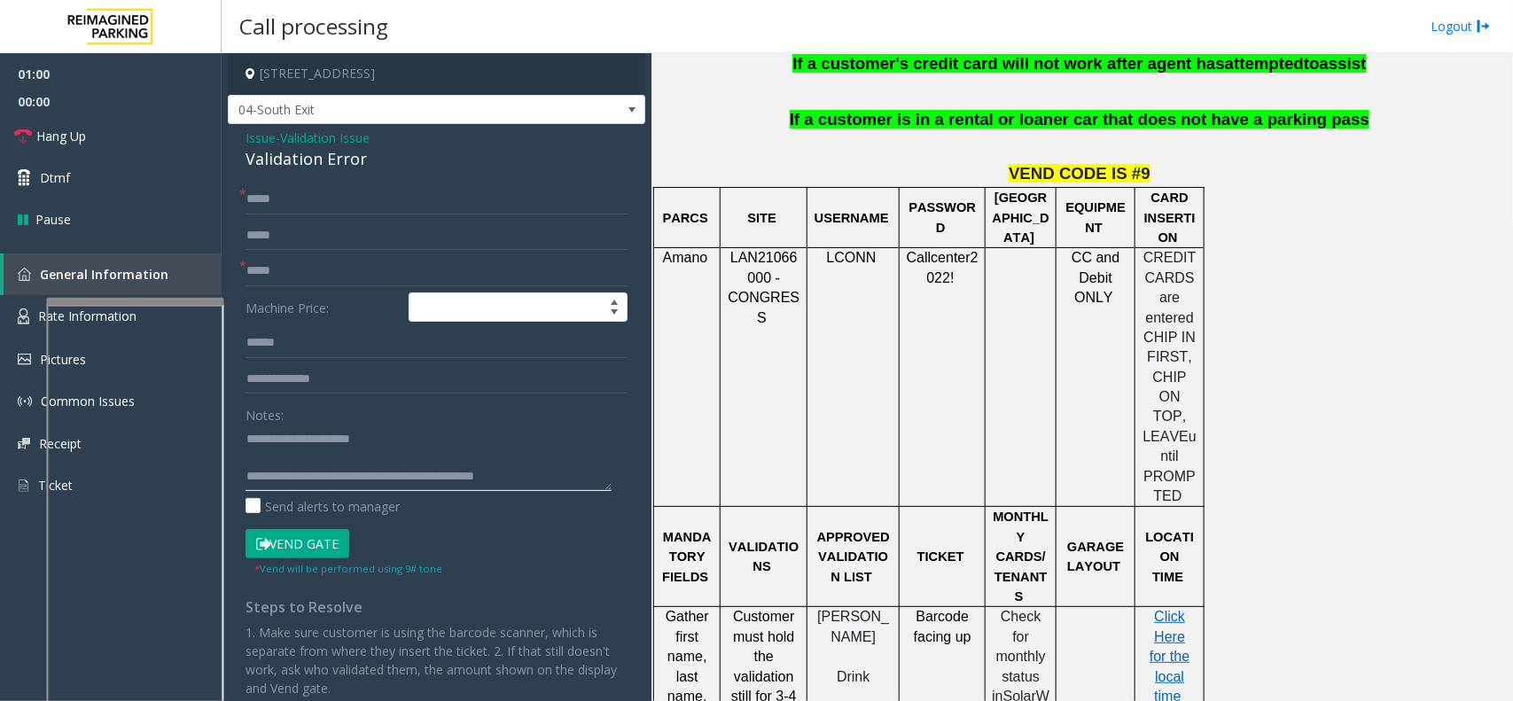
type textarea "**********"
click at [317, 275] on input "*****" at bounding box center [436, 271] width 382 height 30
click at [315, 338] on input "text" at bounding box center [436, 343] width 382 height 30
type input "**********"
click at [308, 539] on button "Vend Gate" at bounding box center [297, 544] width 104 height 30
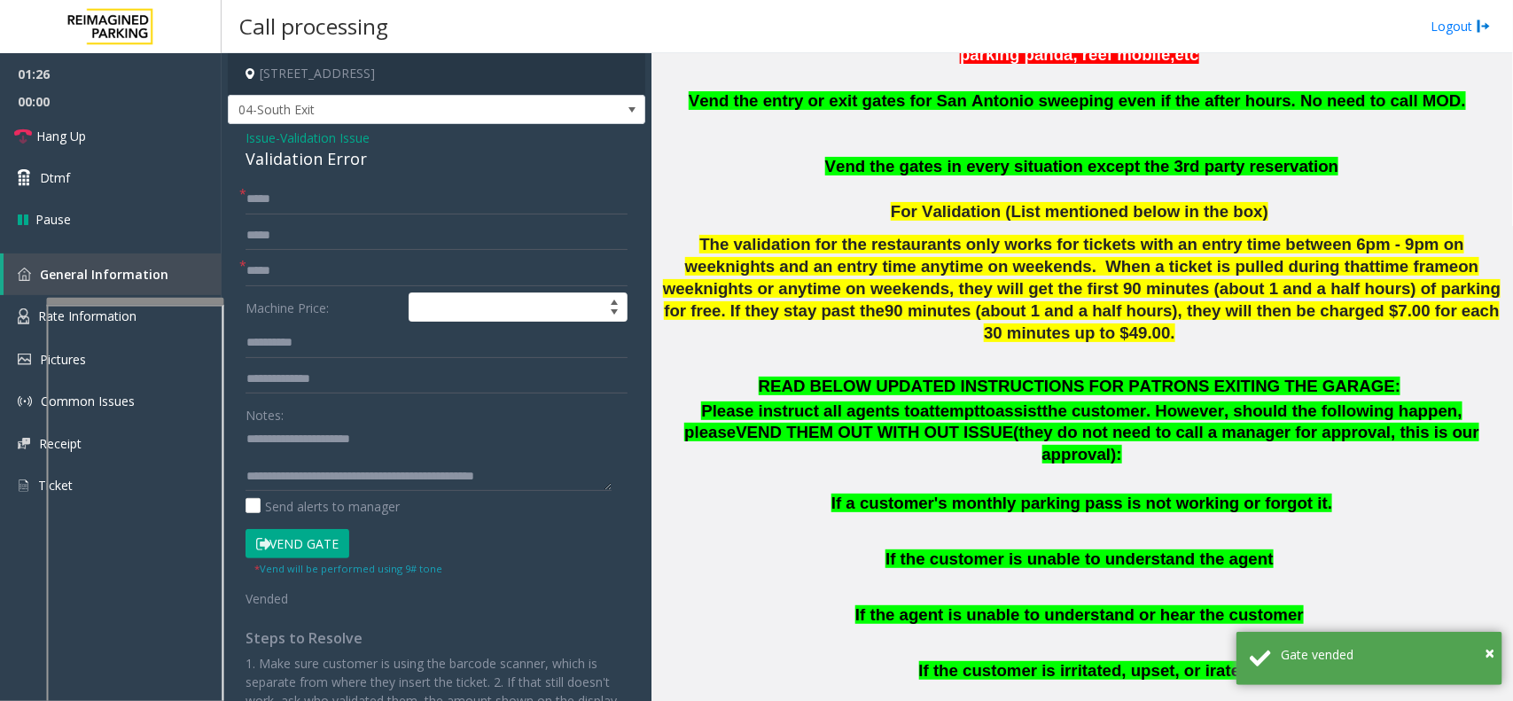
scroll to position [775, 0]
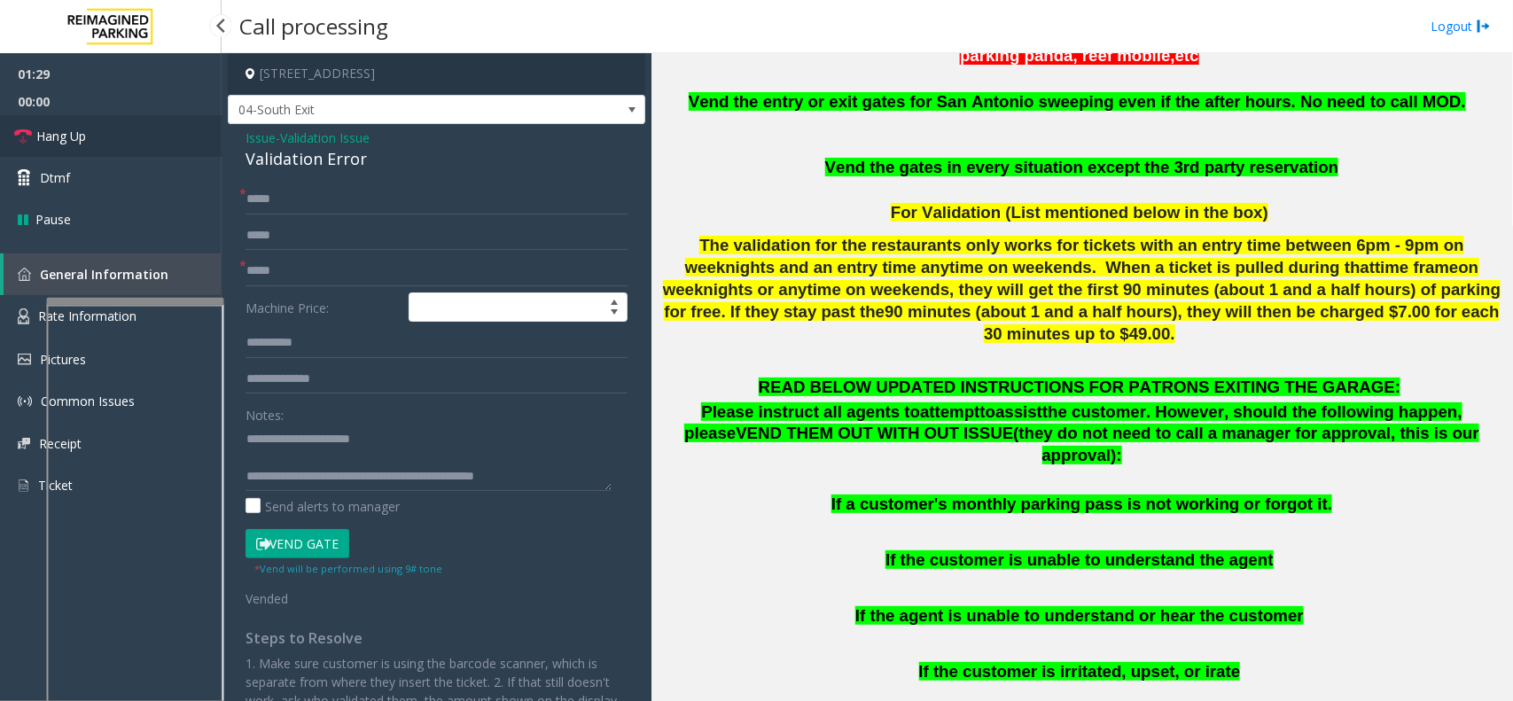
click at [124, 137] on link "Hang Up" at bounding box center [111, 136] width 222 height 42
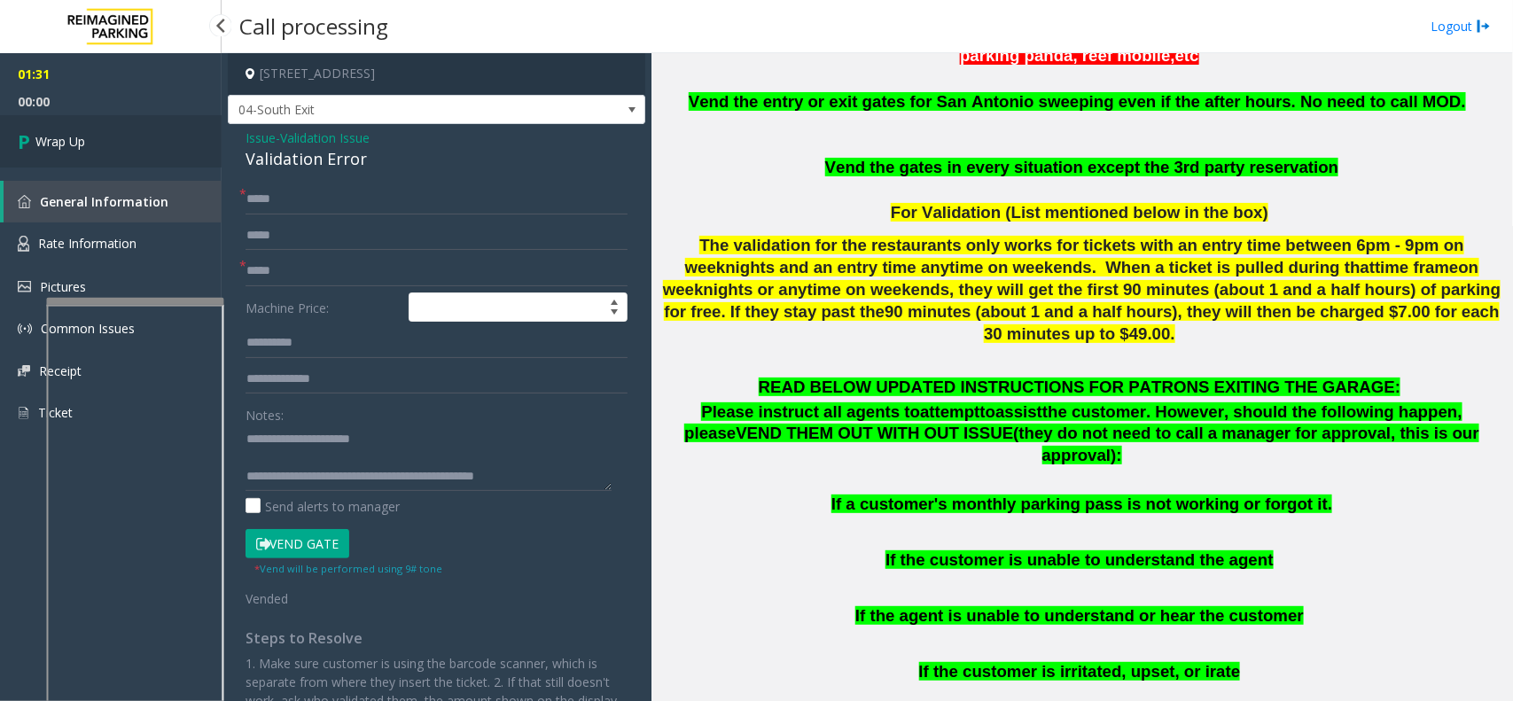
click at [94, 138] on link "Wrap Up" at bounding box center [111, 141] width 222 height 52
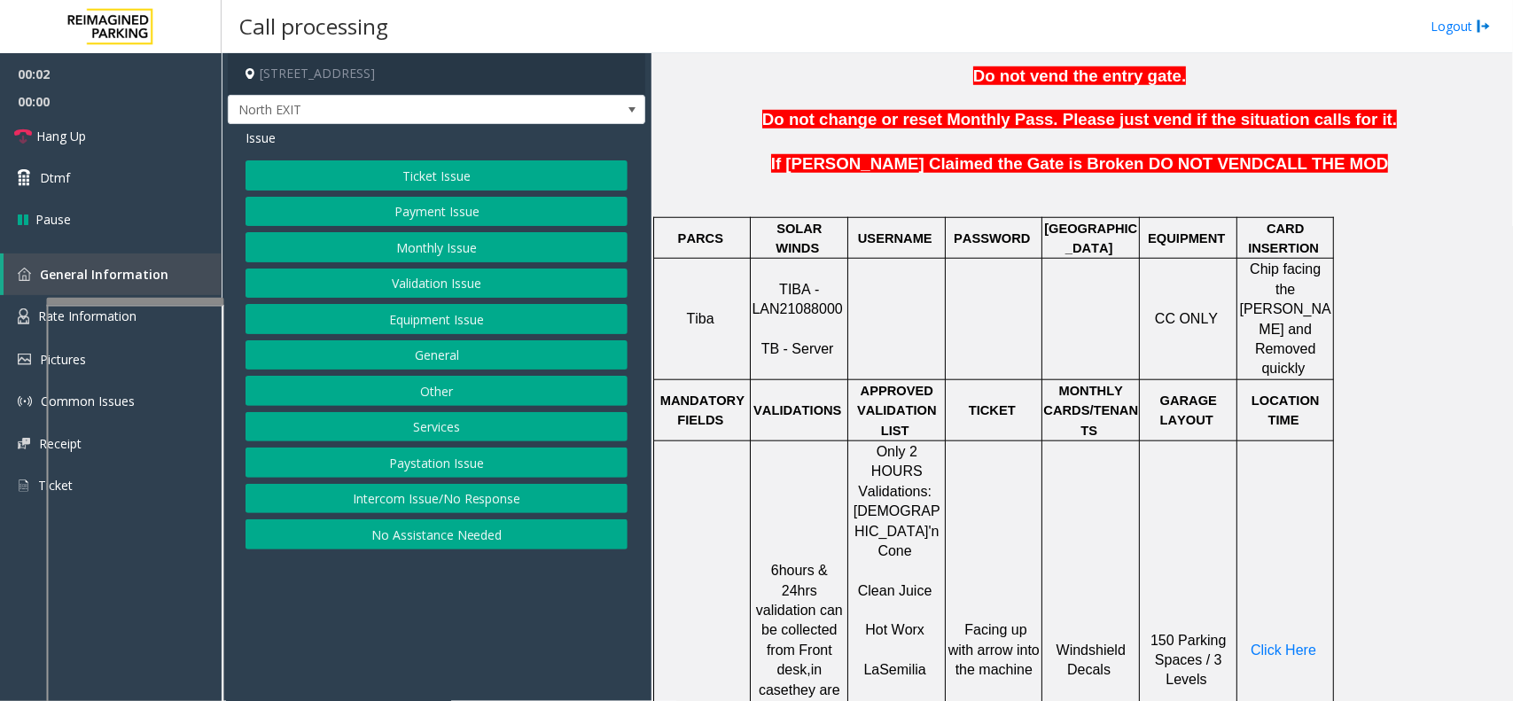
scroll to position [665, 0]
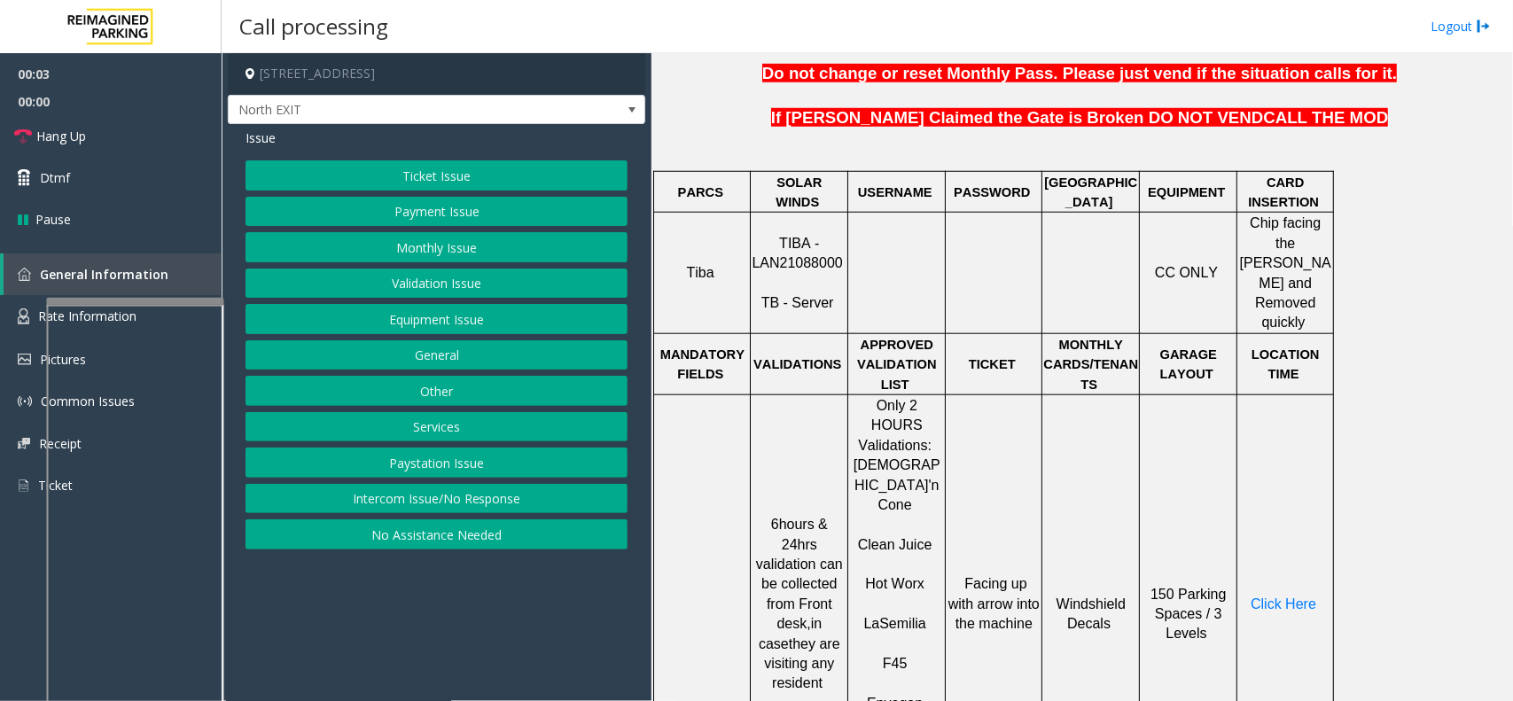
click at [795, 241] on span "TIBA - LAN21088000" at bounding box center [796, 253] width 90 height 35
copy p "LAN21088000"
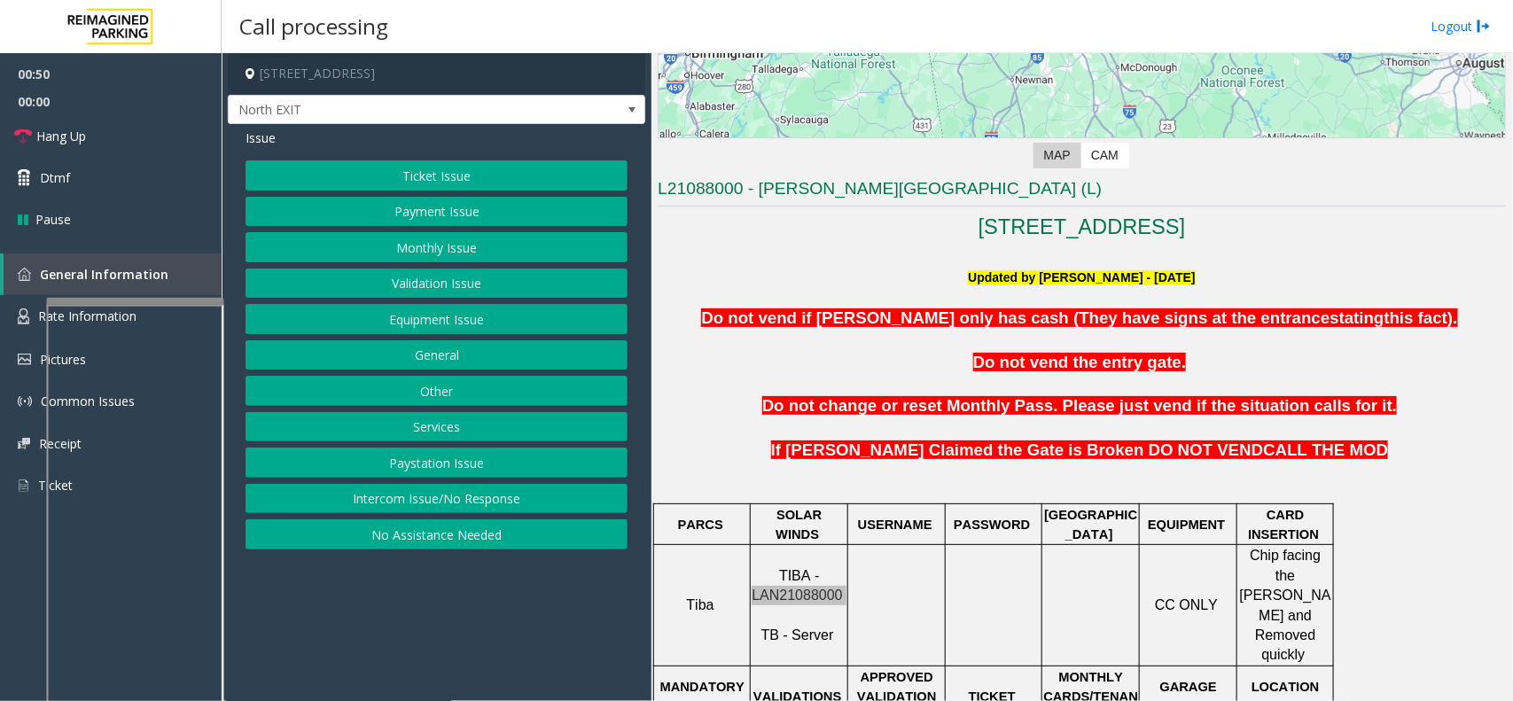
scroll to position [554, 0]
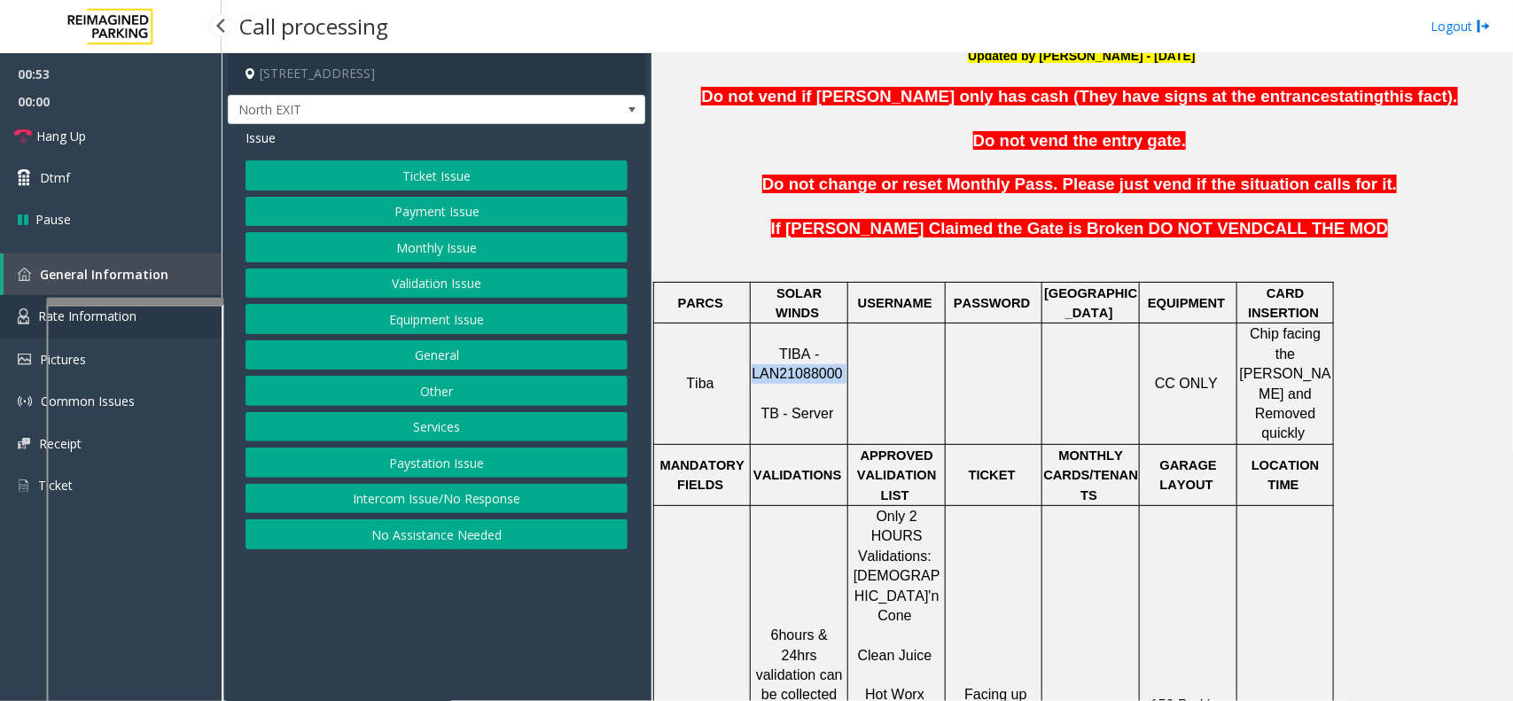
click at [19, 323] on link "Rate Information" at bounding box center [111, 316] width 222 height 43
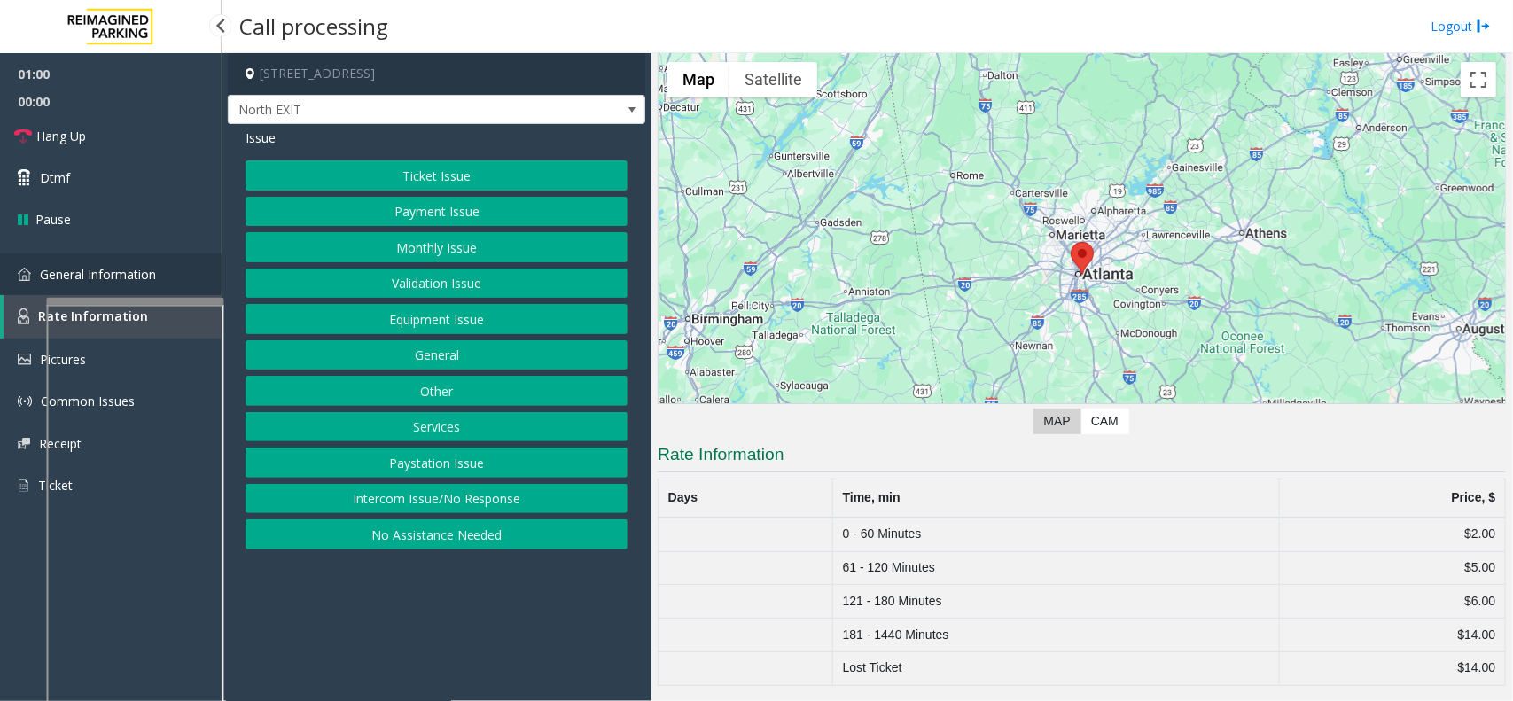
click at [27, 293] on link "General Information" at bounding box center [111, 274] width 222 height 42
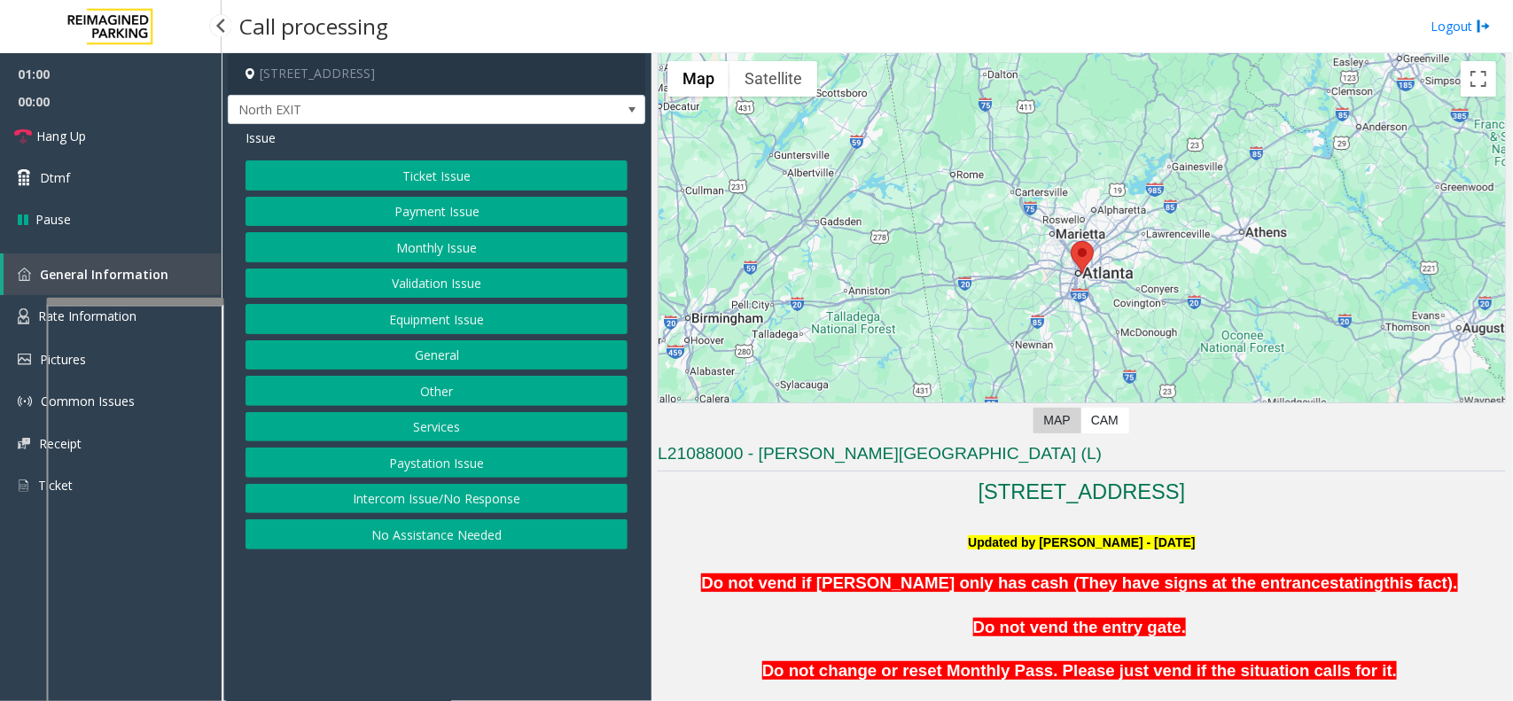
scroll to position [554, 0]
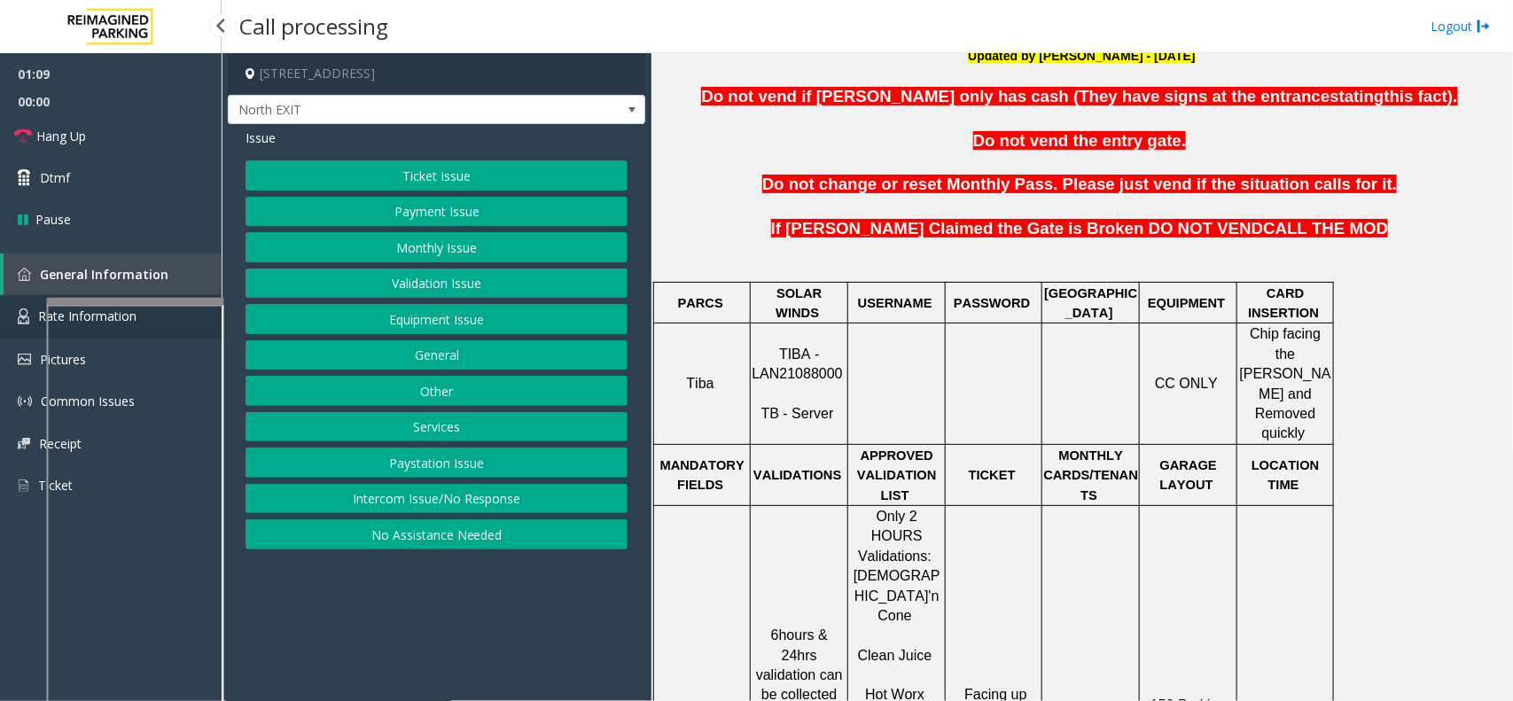
click at [38, 330] on link "Rate Information" at bounding box center [111, 316] width 222 height 43
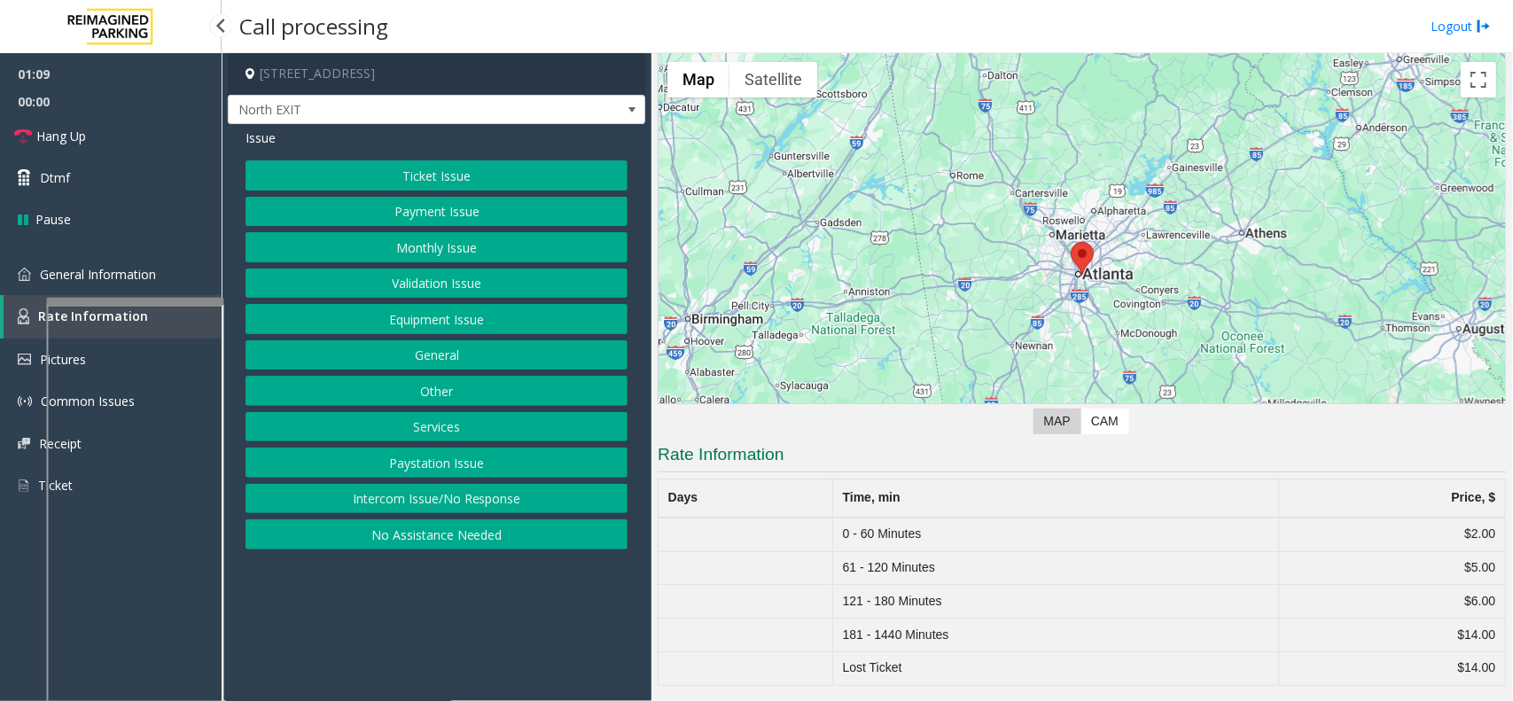
scroll to position [67, 0]
click at [28, 288] on link "General Information" at bounding box center [111, 274] width 222 height 42
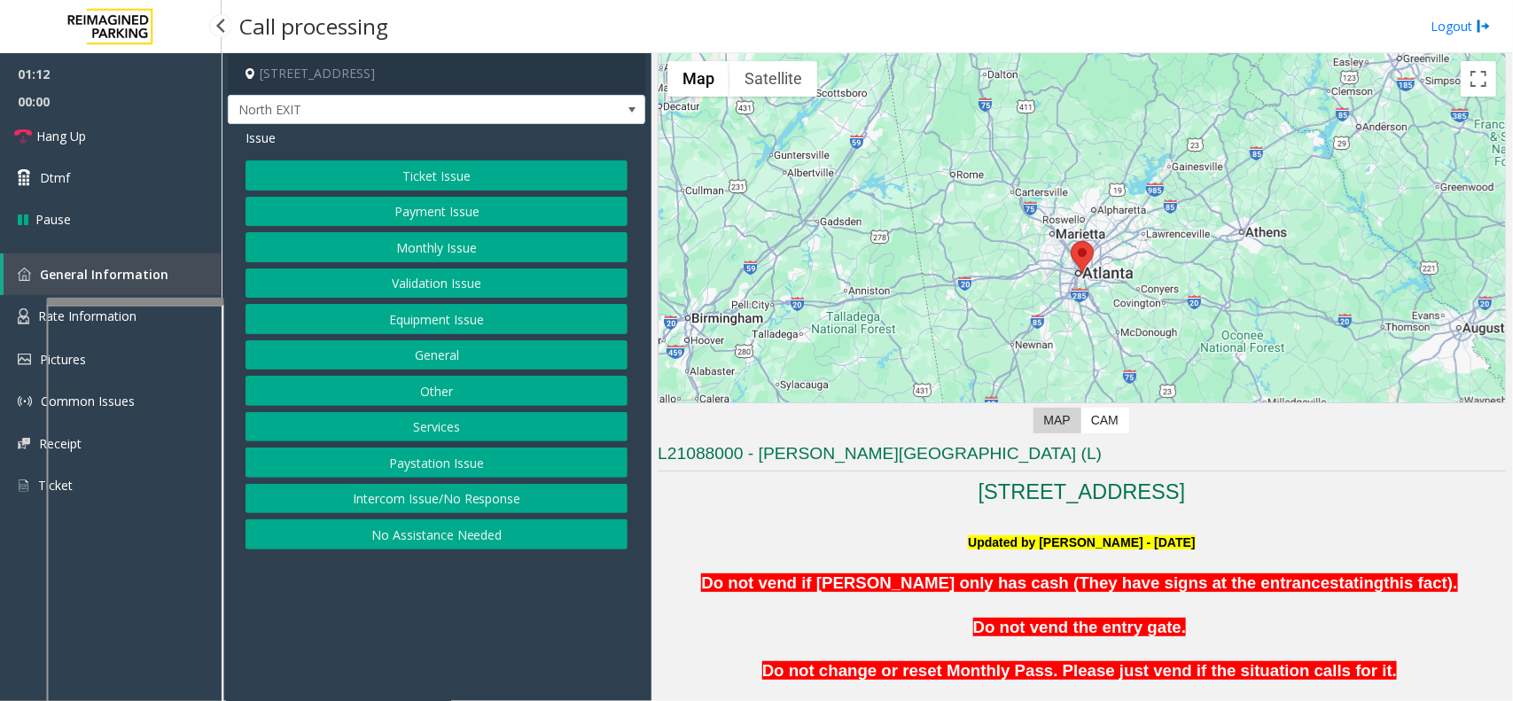
scroll to position [554, 0]
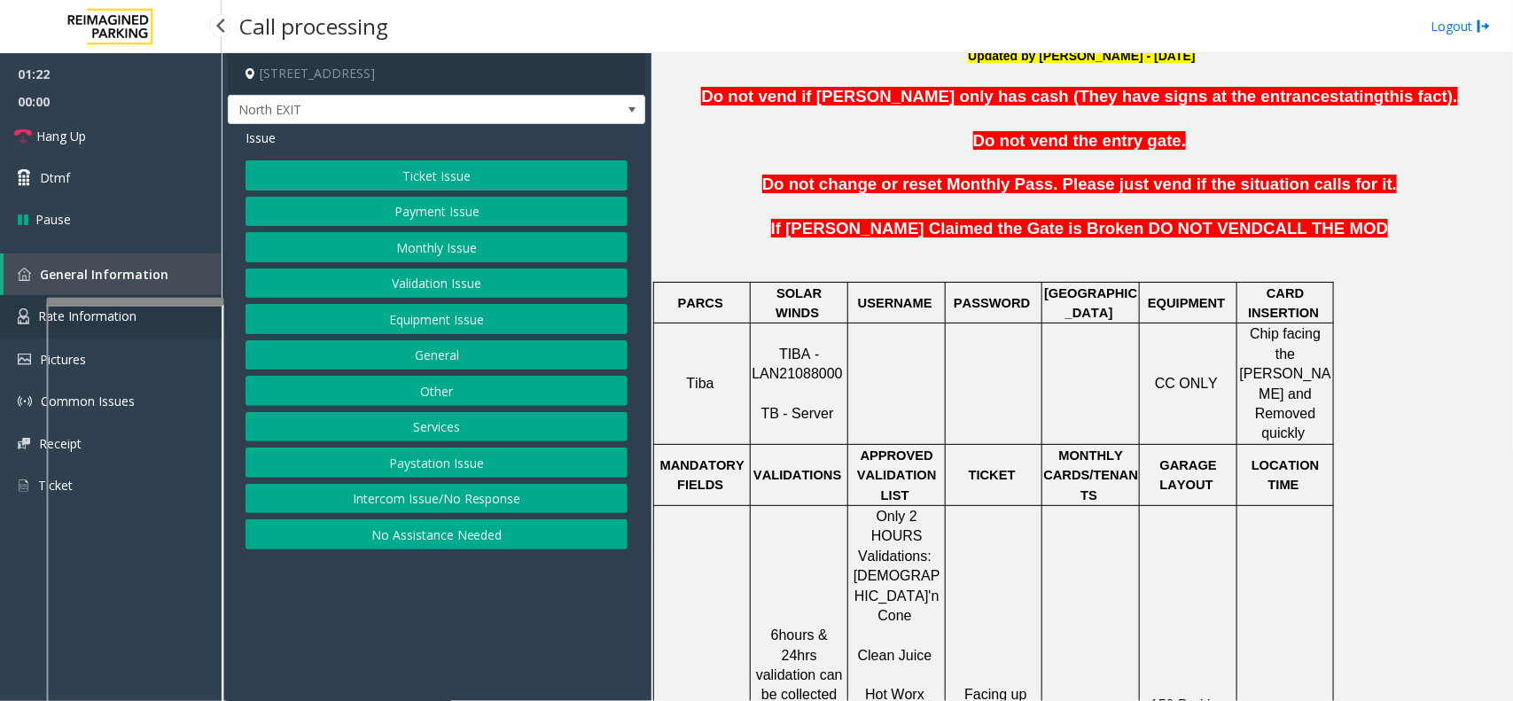
click at [11, 307] on link "Rate Information" at bounding box center [111, 316] width 222 height 43
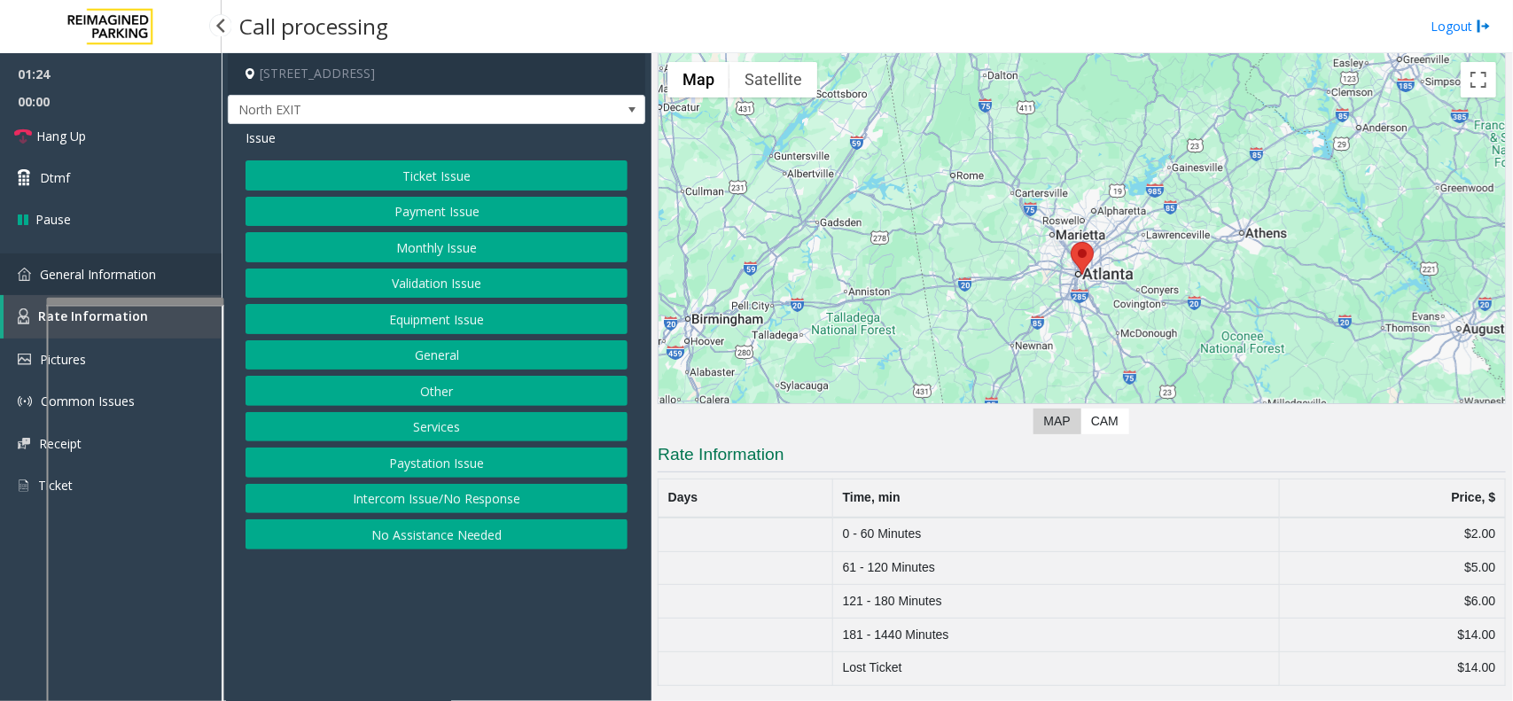
click at [20, 285] on link "General Information" at bounding box center [111, 274] width 222 height 42
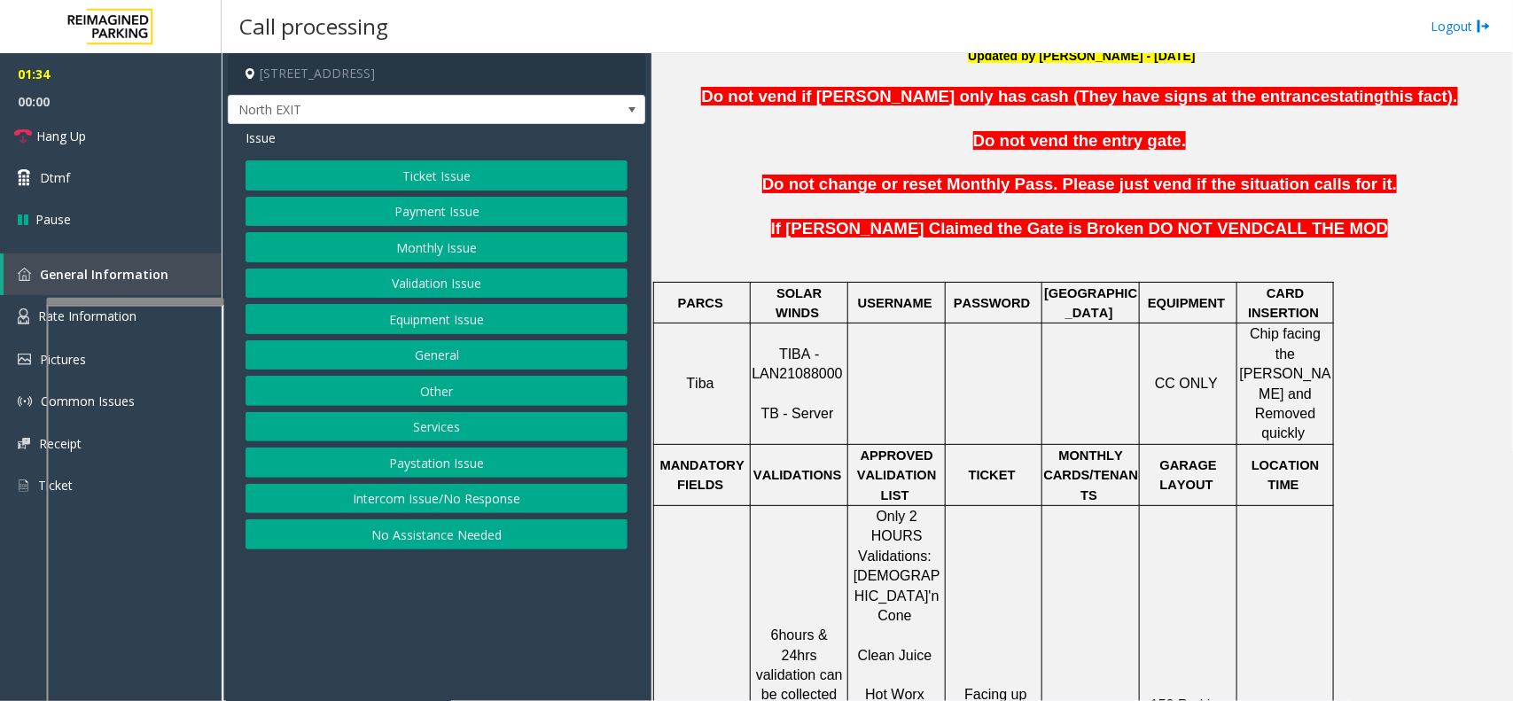
click at [512, 187] on button "Ticket Issue" at bounding box center [436, 175] width 382 height 30
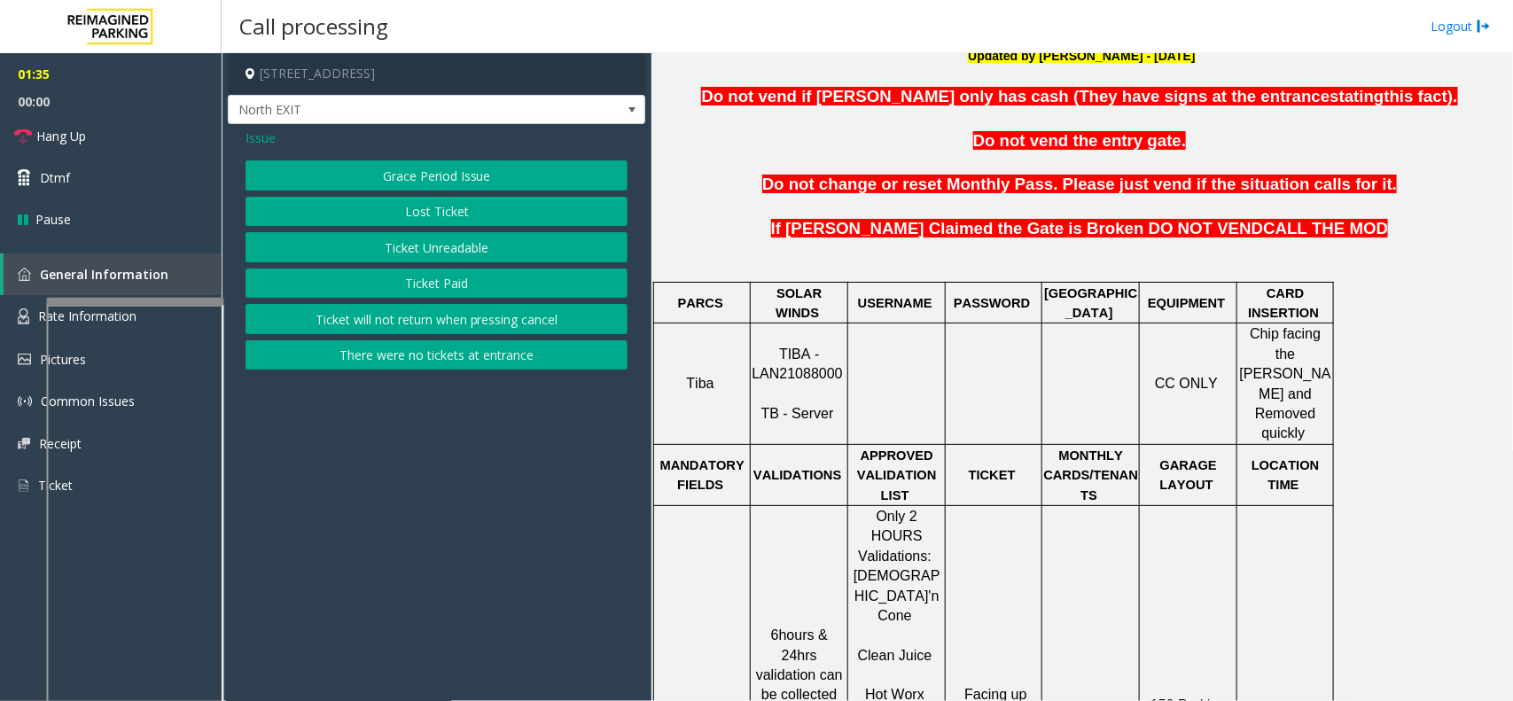
click at [472, 253] on button "Ticket Unreadable" at bounding box center [436, 247] width 382 height 30
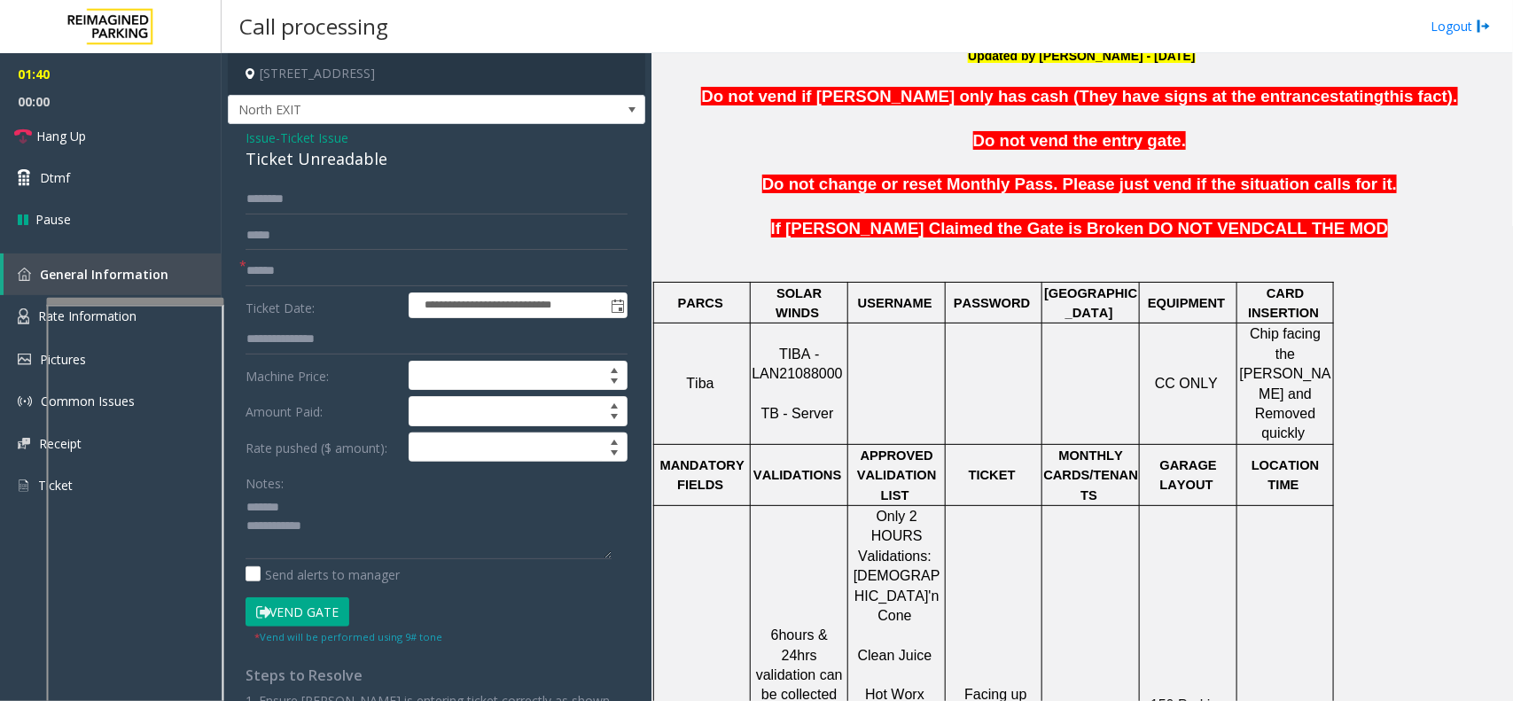
click at [316, 157] on div "Ticket Unreadable" at bounding box center [436, 159] width 382 height 24
type textarea "**********"
click at [325, 268] on input "text" at bounding box center [436, 271] width 382 height 30
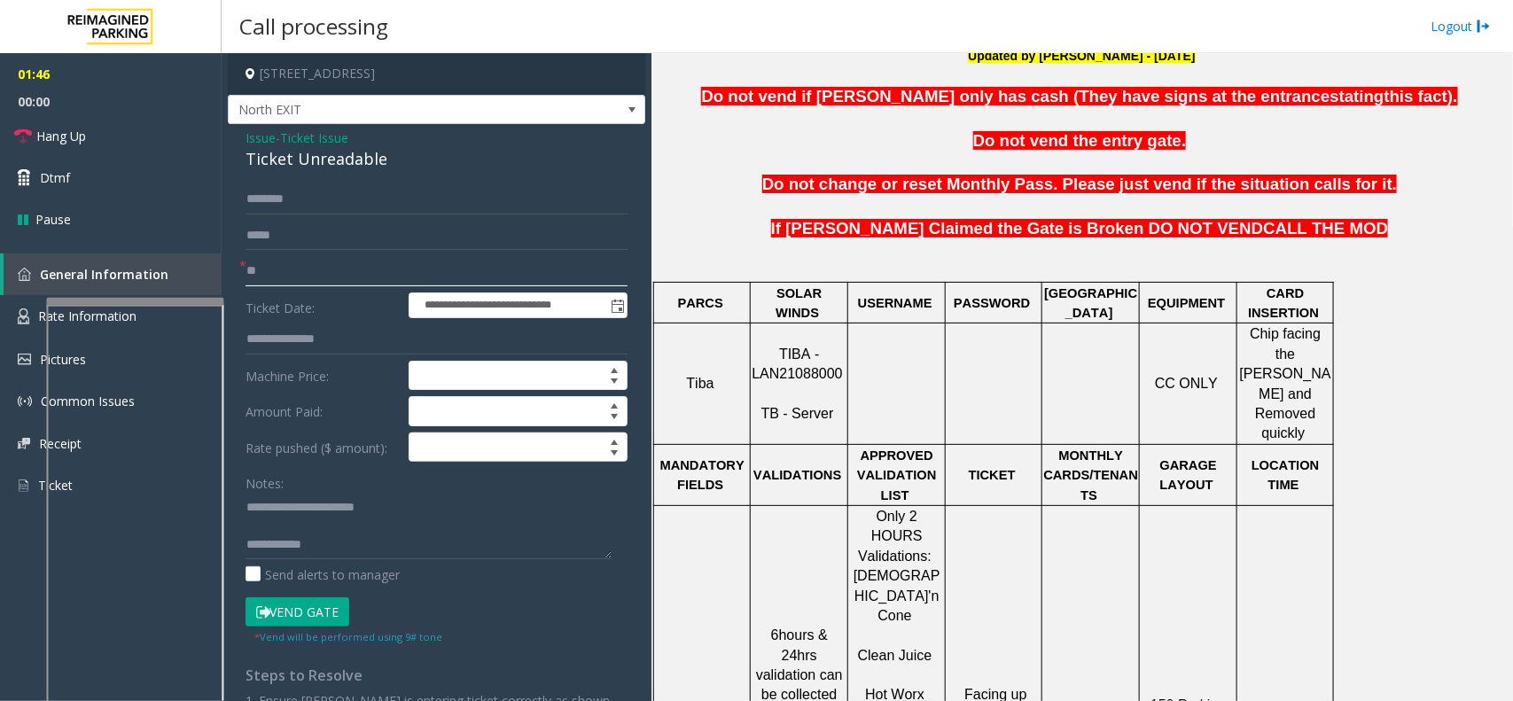
type input "**"
click at [396, 552] on textarea at bounding box center [428, 526] width 366 height 66
click at [326, 560] on button "Vend Gate" at bounding box center [297, 612] width 104 height 30
click at [162, 136] on link "Hang Up" at bounding box center [111, 136] width 222 height 42
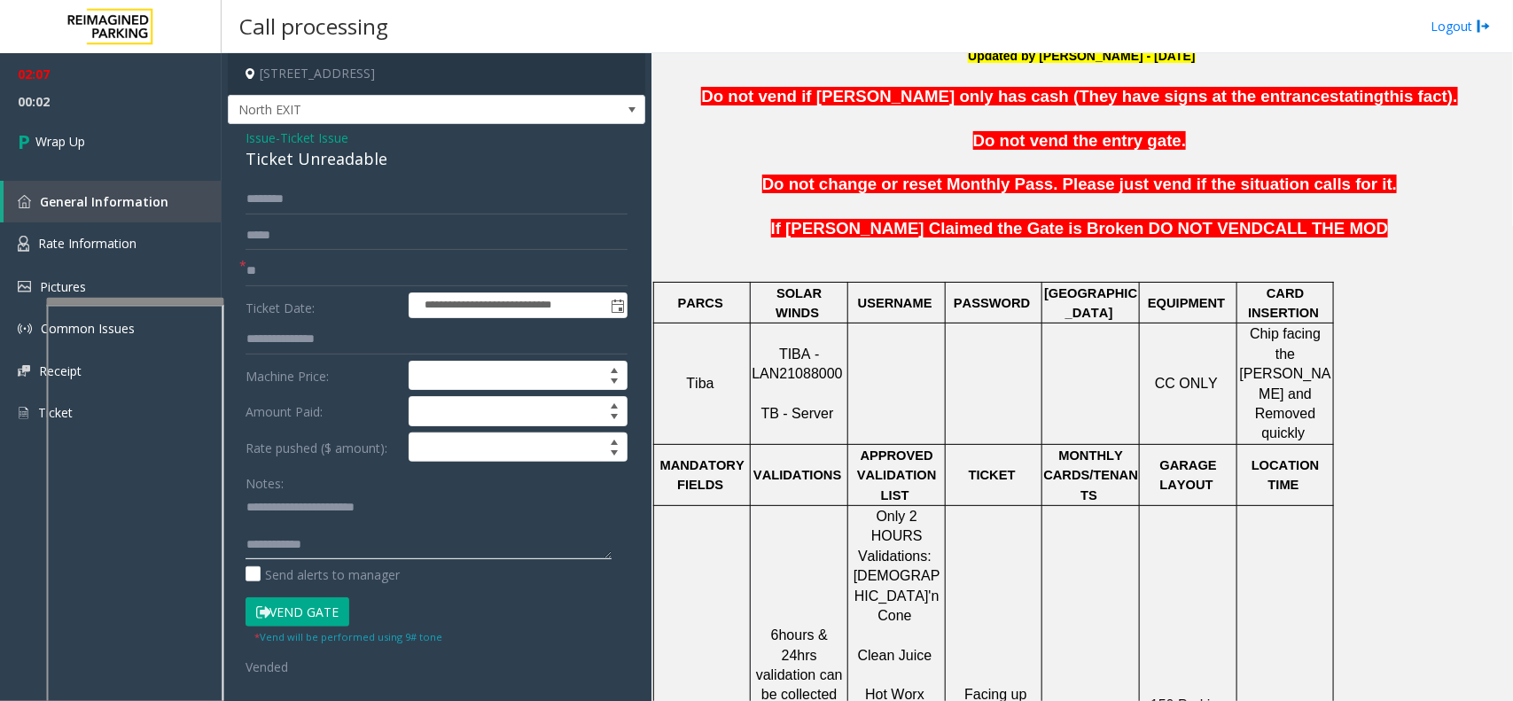
click at [377, 546] on textarea at bounding box center [428, 526] width 366 height 66
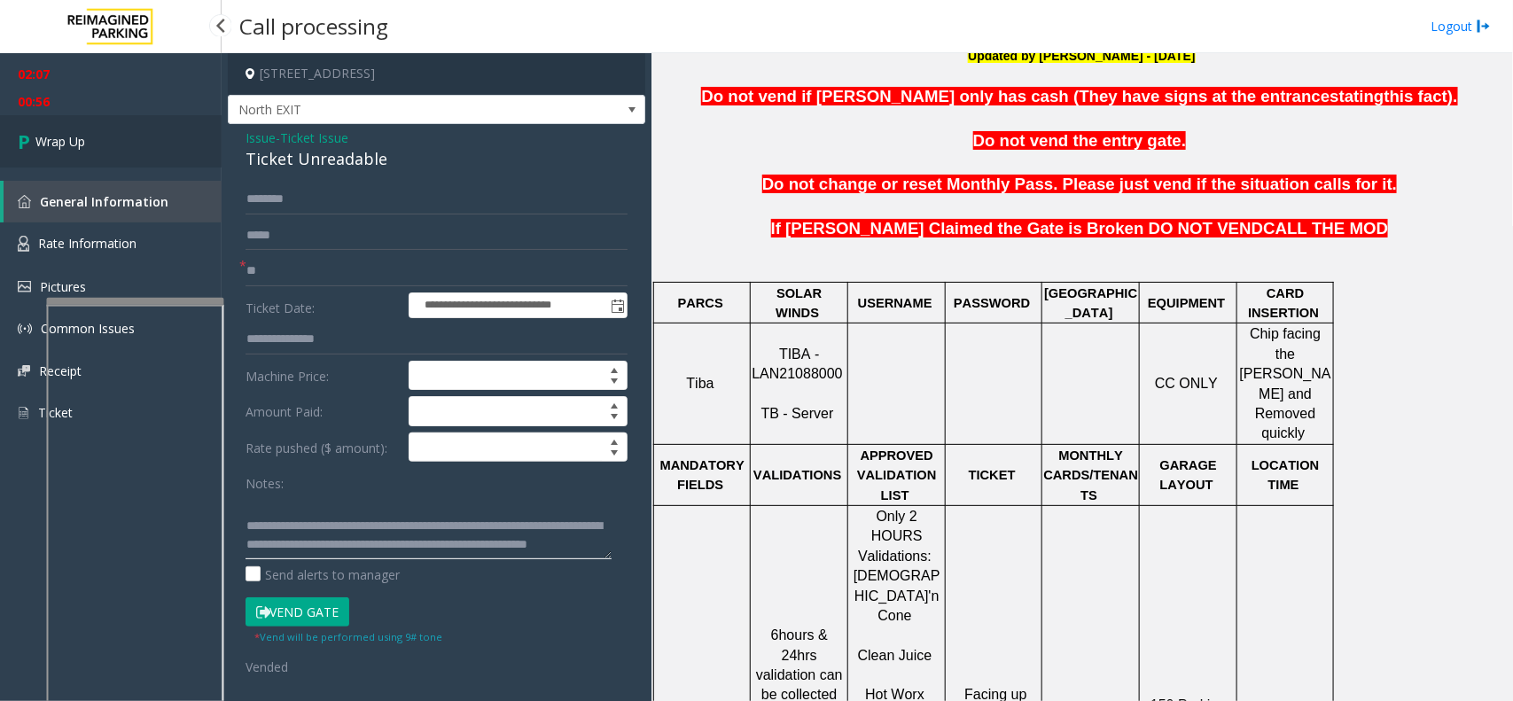
type textarea "**********"
click at [32, 147] on icon at bounding box center [27, 141] width 18 height 29
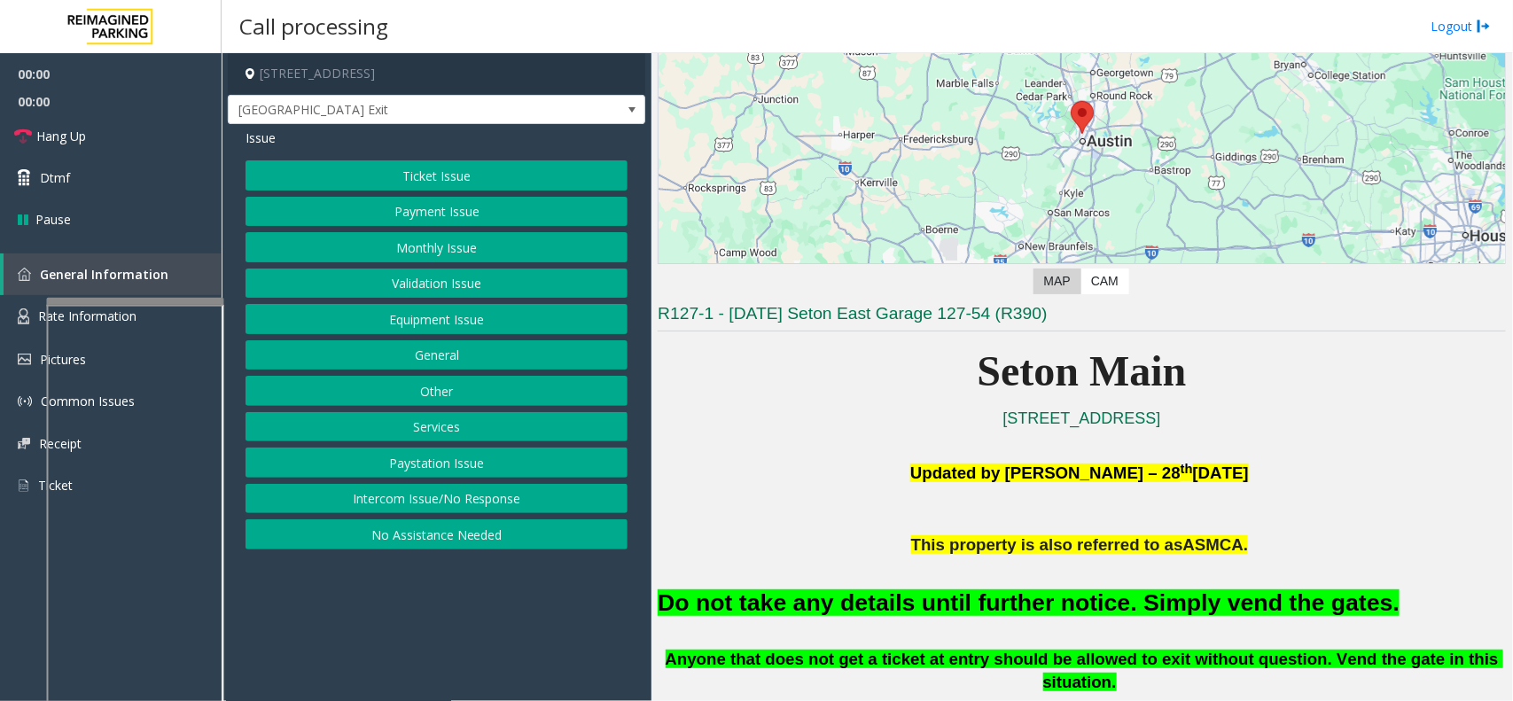
scroll to position [332, 0]
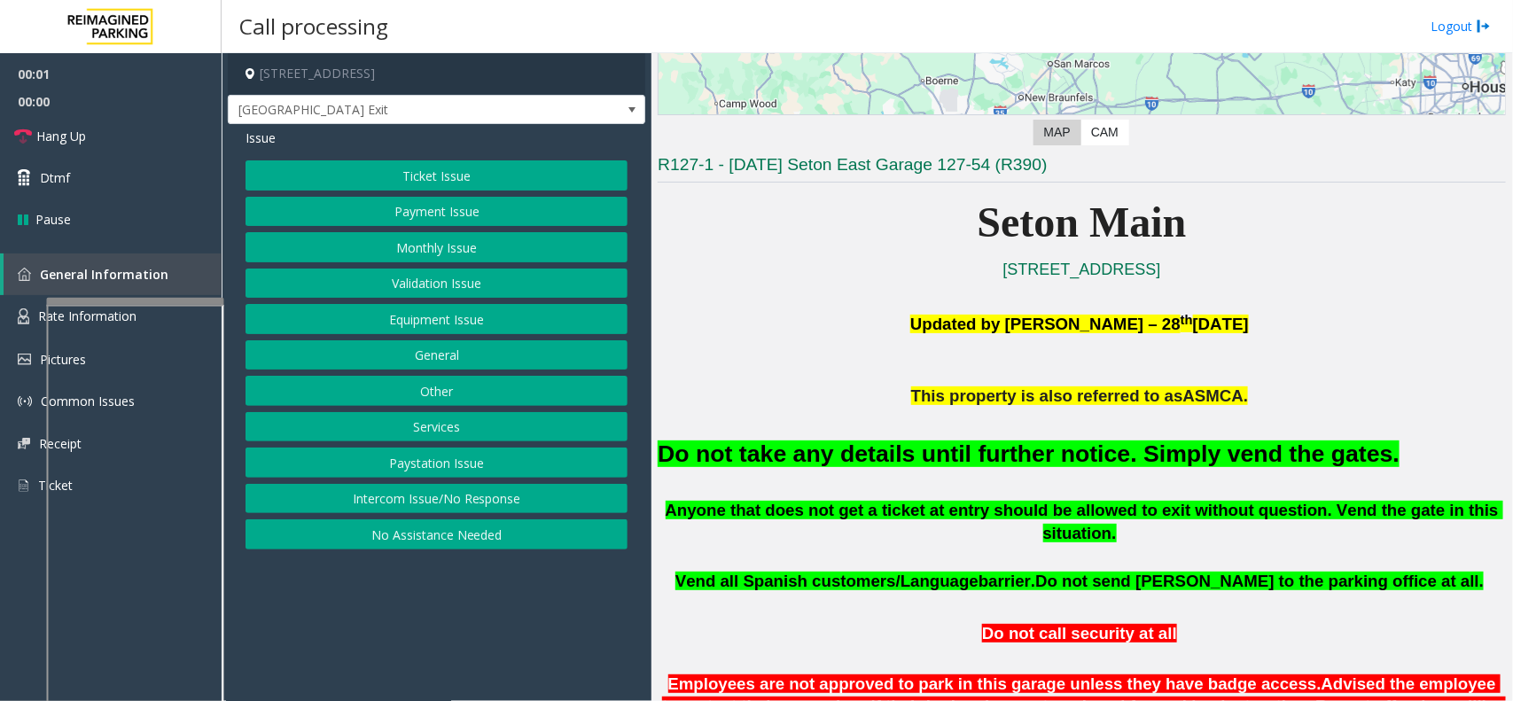
click at [508, 315] on button "Equipment Issue" at bounding box center [436, 319] width 382 height 30
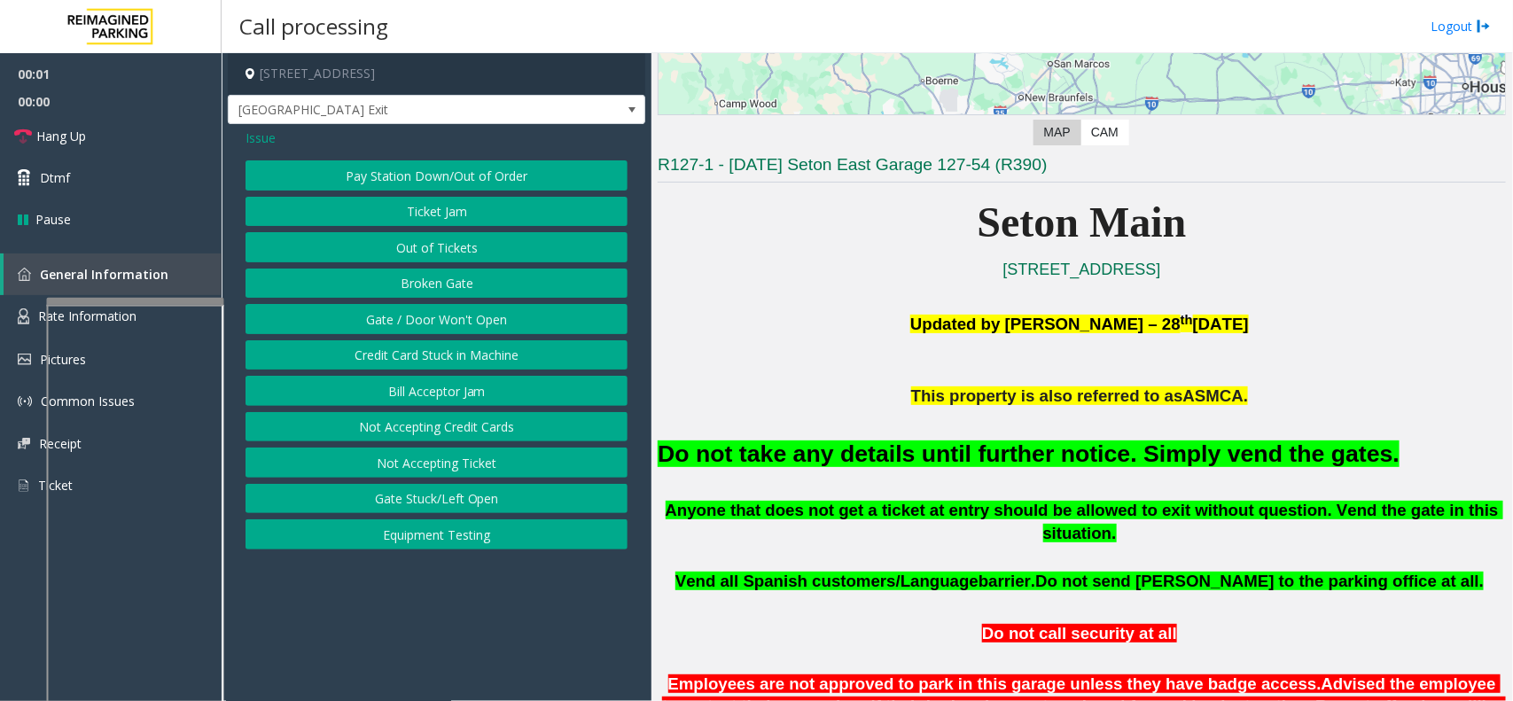
click at [508, 315] on button "Gate / Door Won't Open" at bounding box center [436, 319] width 382 height 30
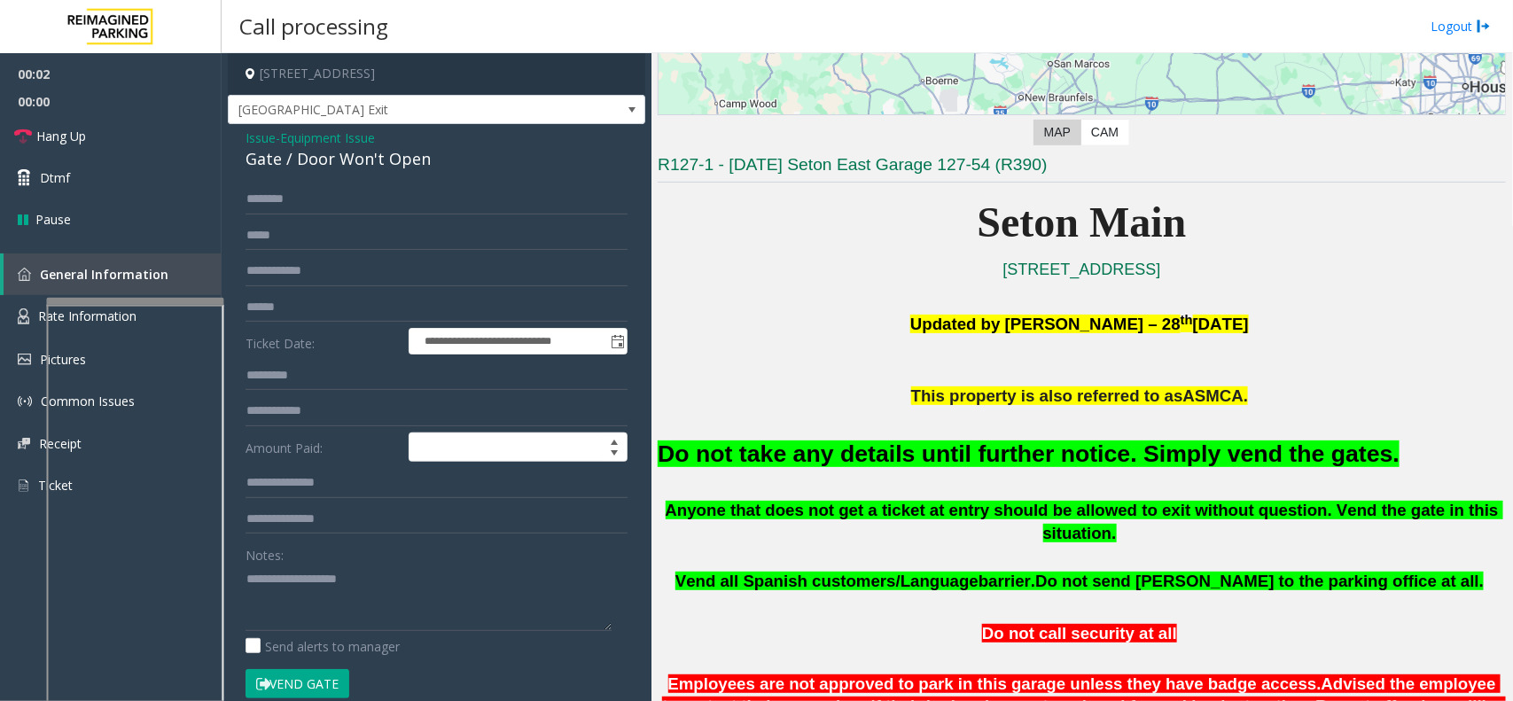
click at [324, 560] on button "Vend Gate" at bounding box center [297, 684] width 104 height 30
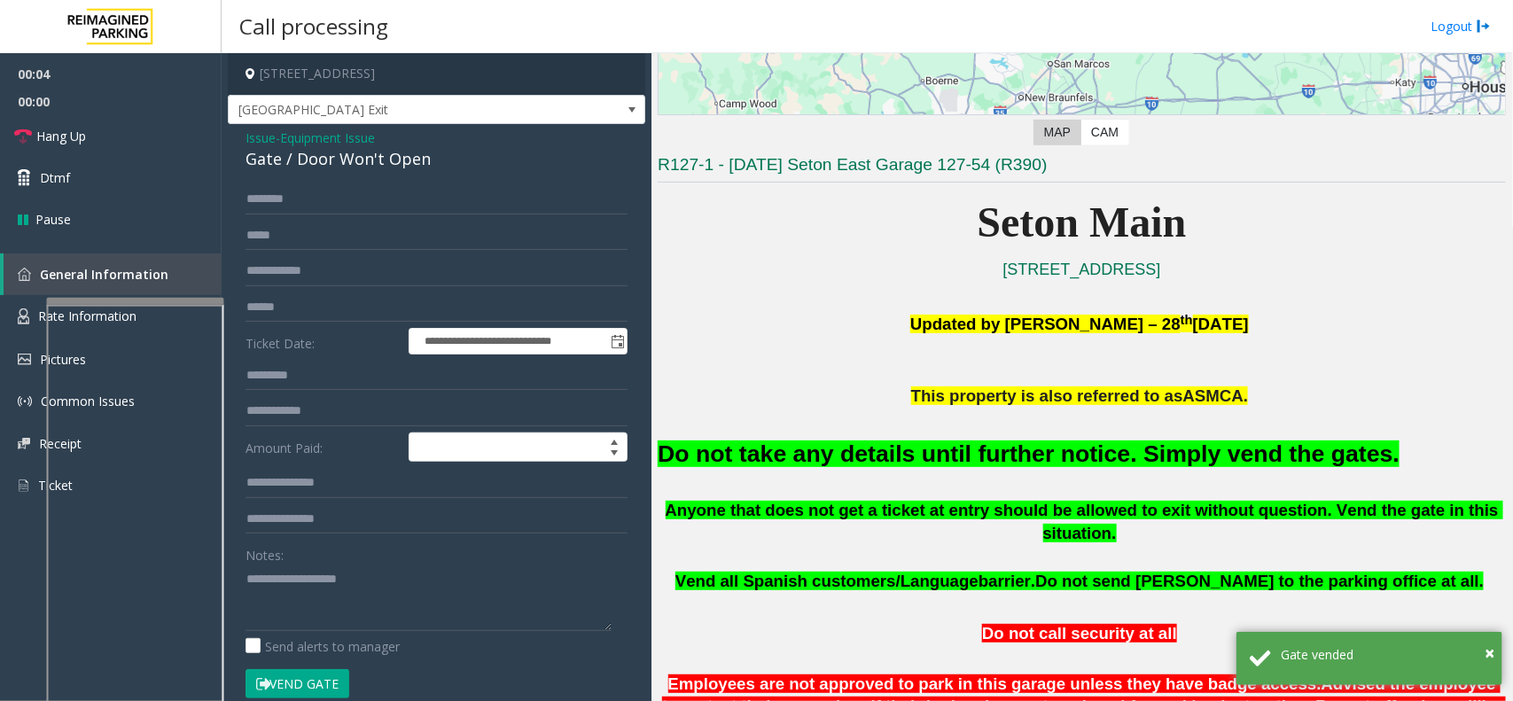
click at [804, 448] on font "Do not take any details until further notice. Simply vend the gates." at bounding box center [1029, 453] width 742 height 27
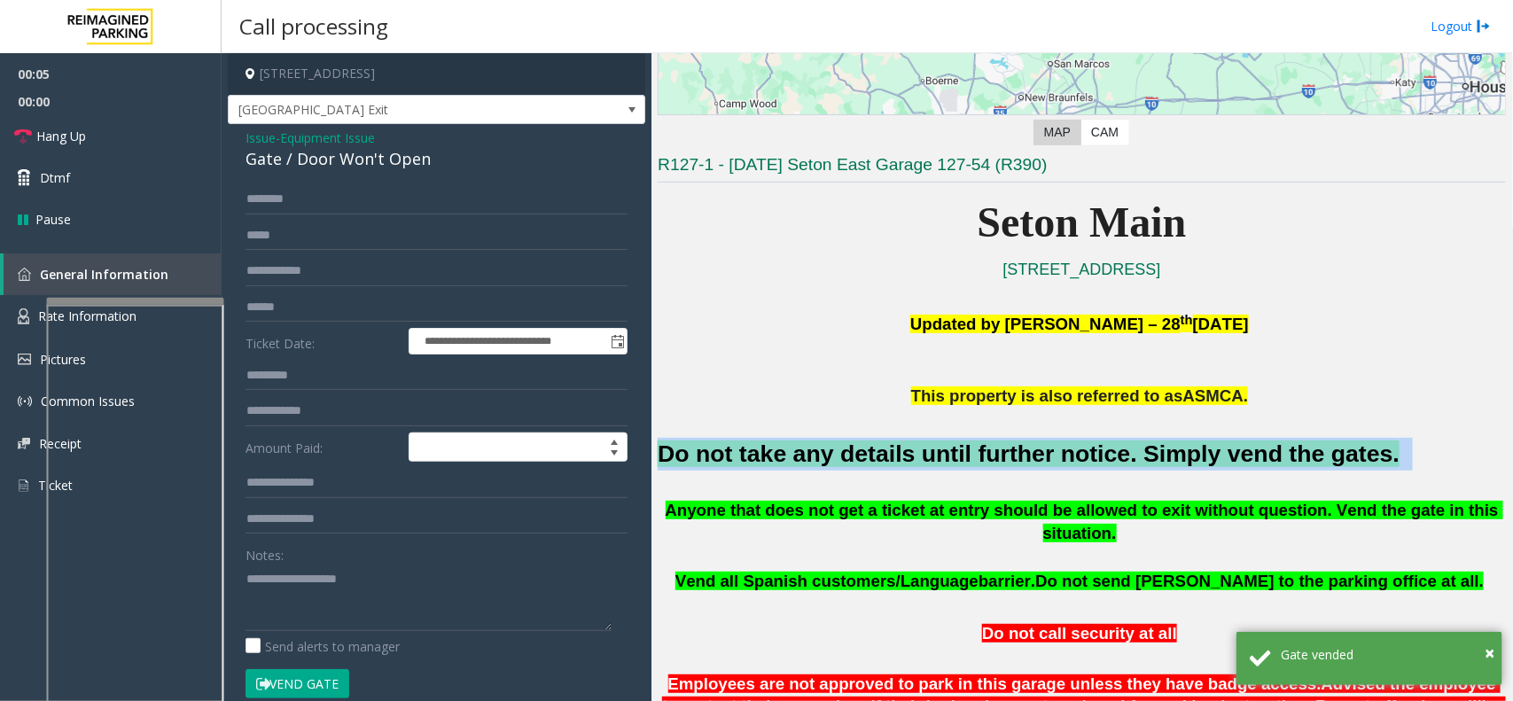
click at [804, 448] on font "Do not take any details until further notice. Simply vend the gates." at bounding box center [1029, 453] width 742 height 27
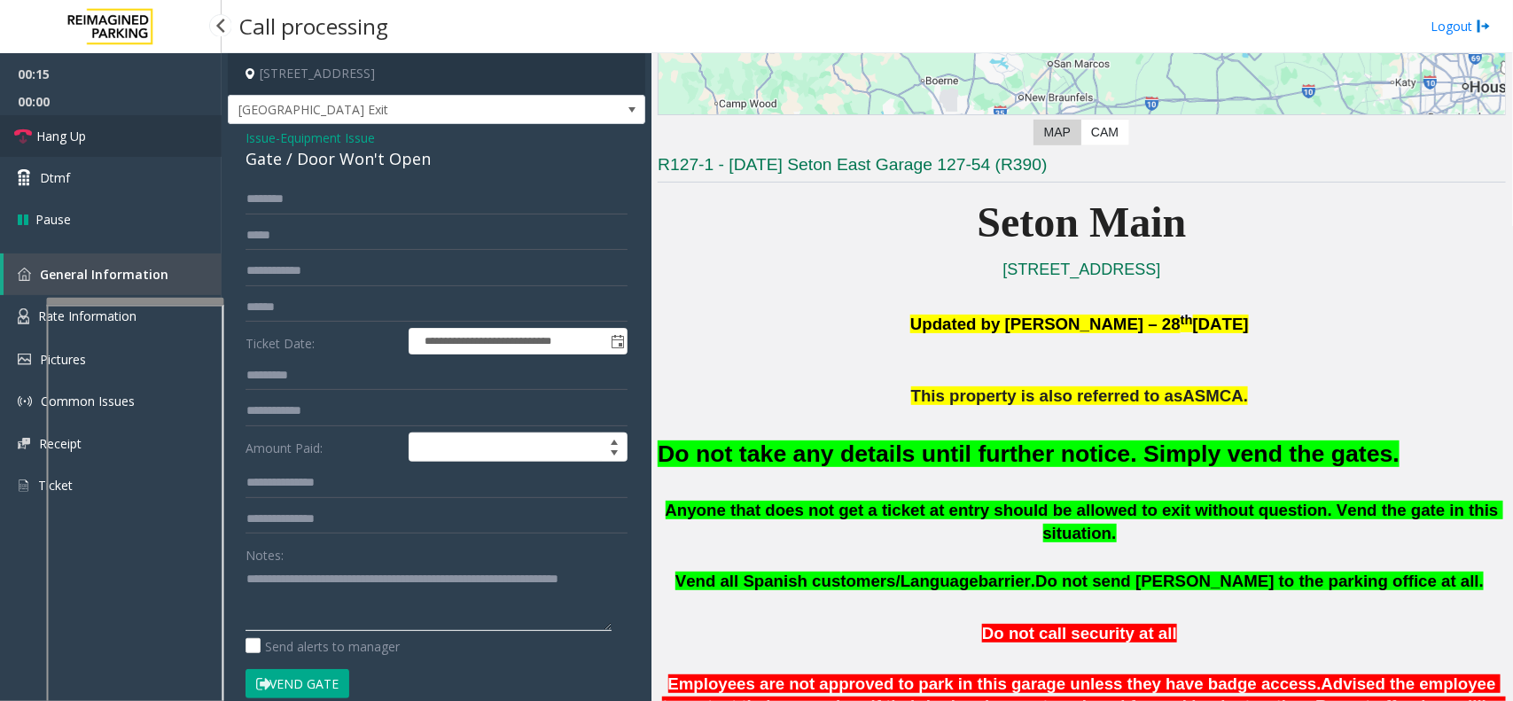
type textarea "**********"
click at [161, 122] on link "Hang Up" at bounding box center [111, 136] width 222 height 42
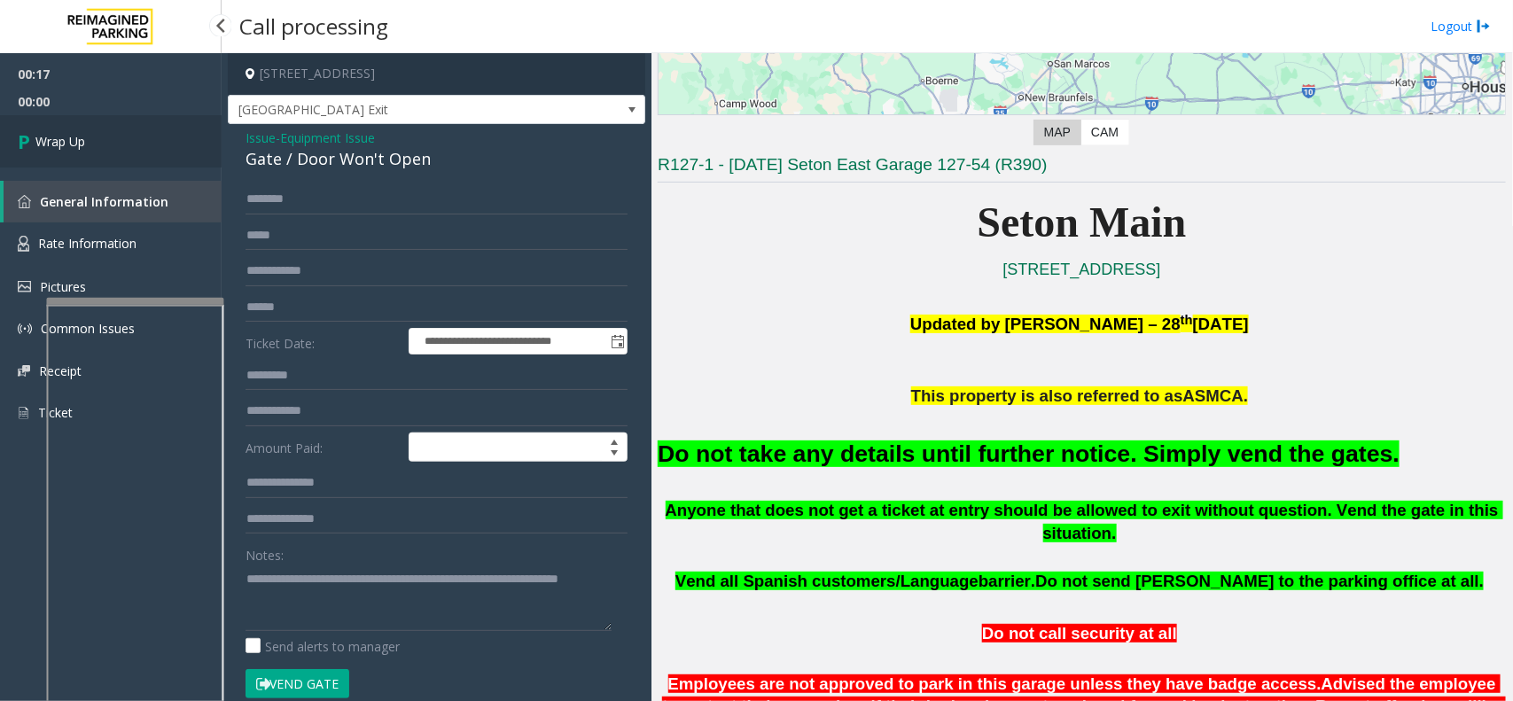
click at [128, 137] on link "Wrap Up" at bounding box center [111, 141] width 222 height 52
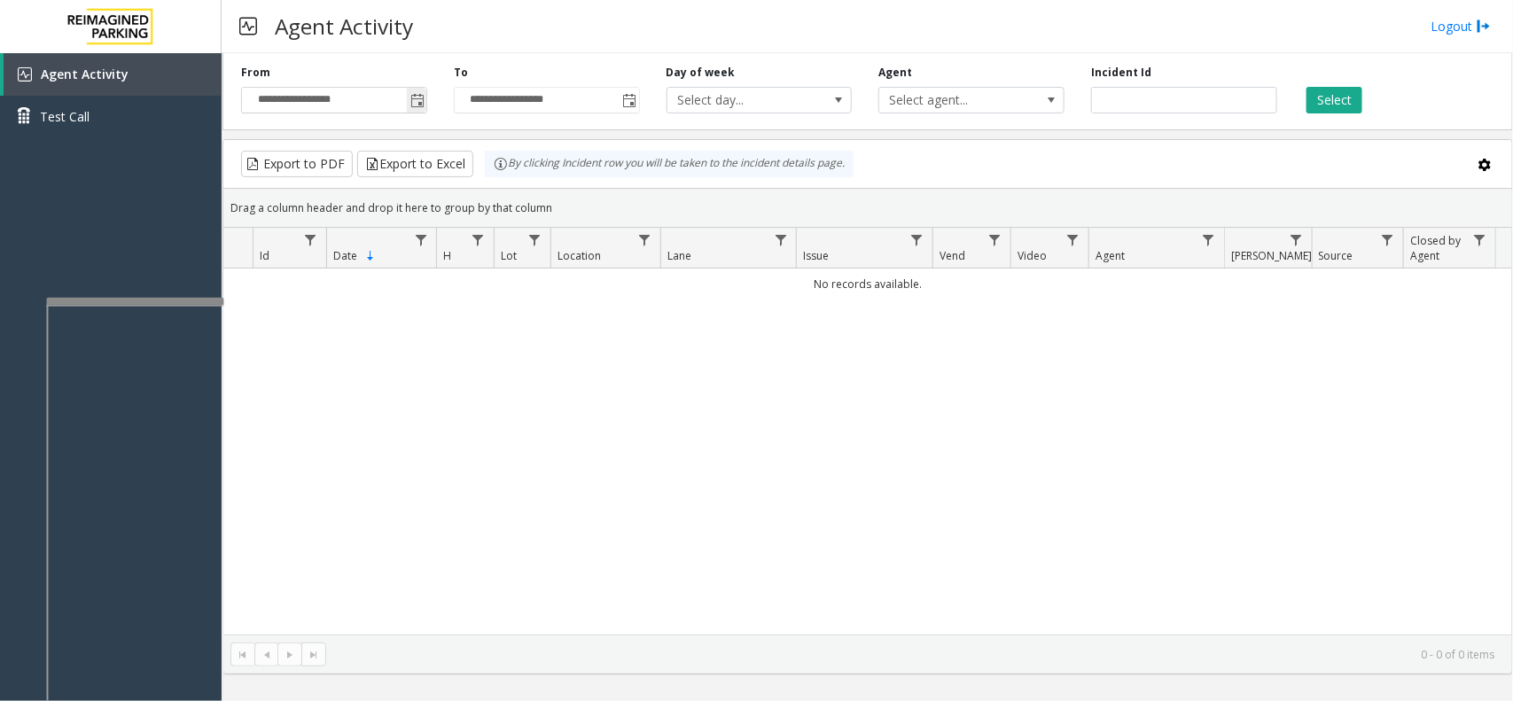
click at [413, 103] on span "Toggle popup" at bounding box center [417, 101] width 14 height 14
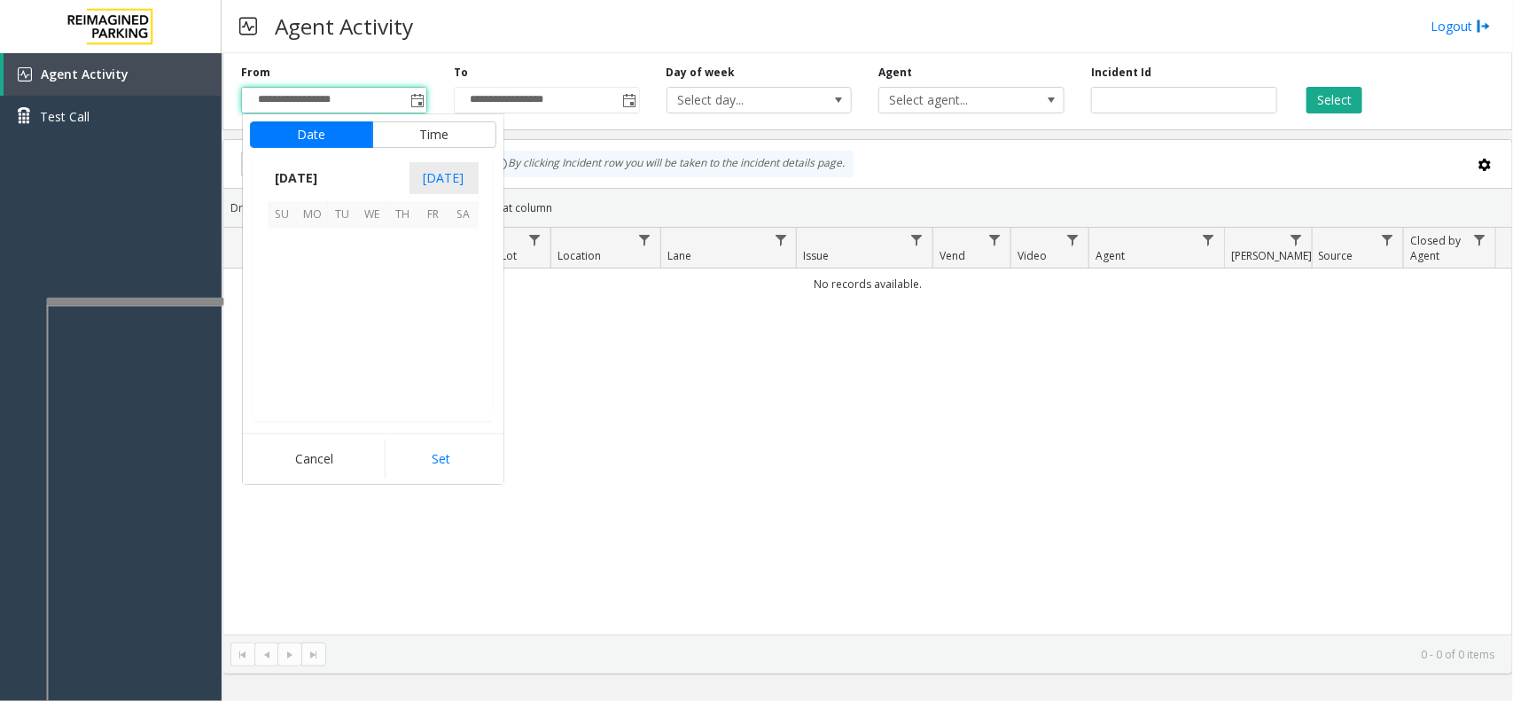
scroll to position [317904, 0]
click at [462, 237] on span "6" at bounding box center [463, 244] width 30 height 30
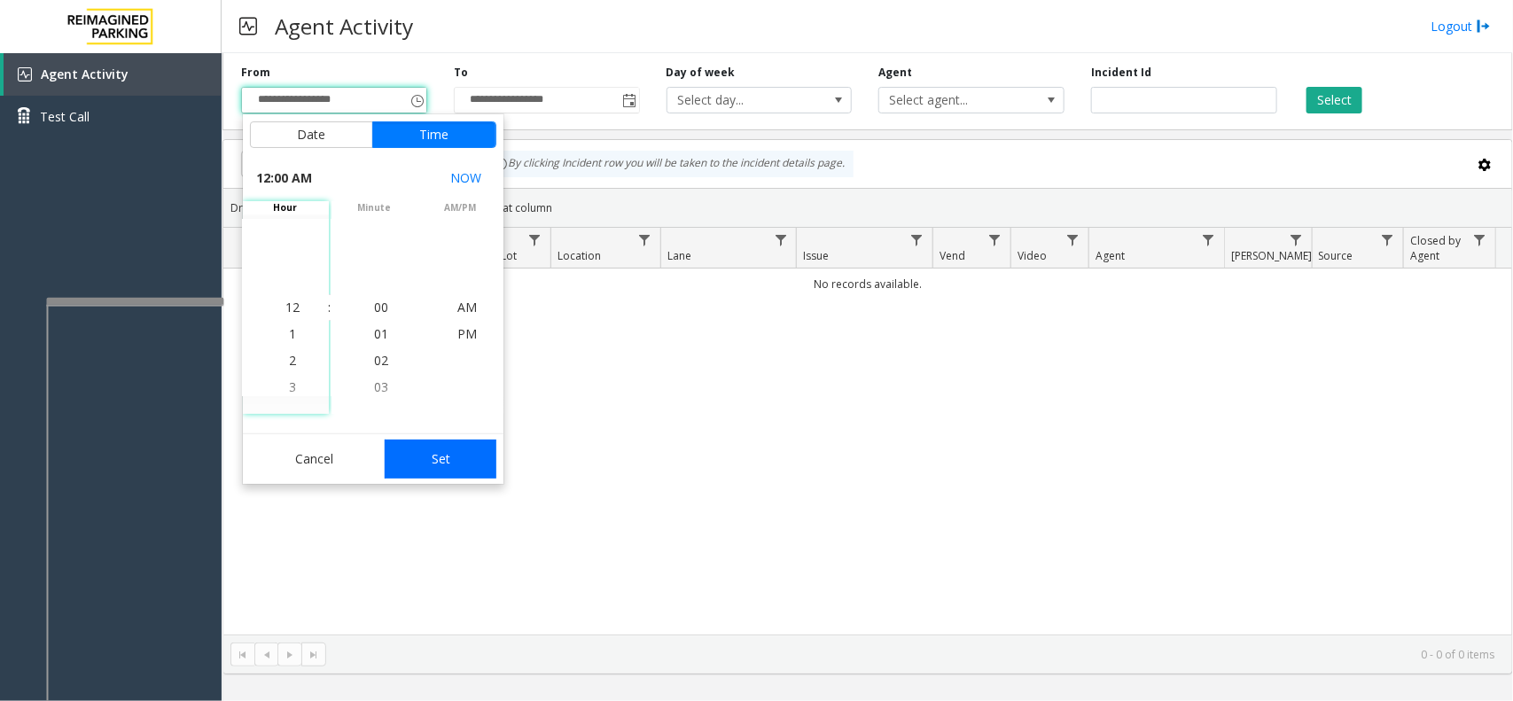
click at [446, 458] on button "Set" at bounding box center [441, 459] width 112 height 39
type input "**********"
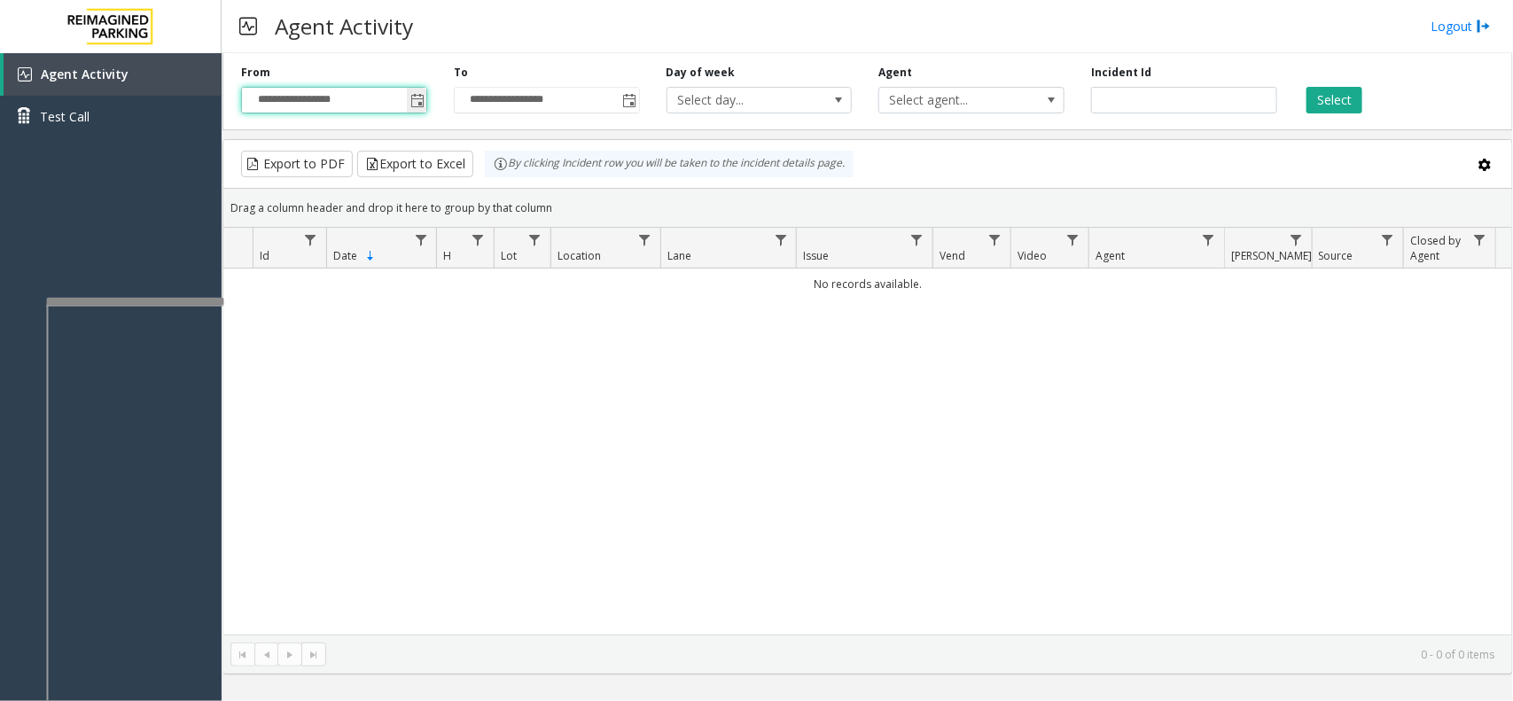
click at [421, 94] on span "Toggle popup" at bounding box center [417, 101] width 14 height 14
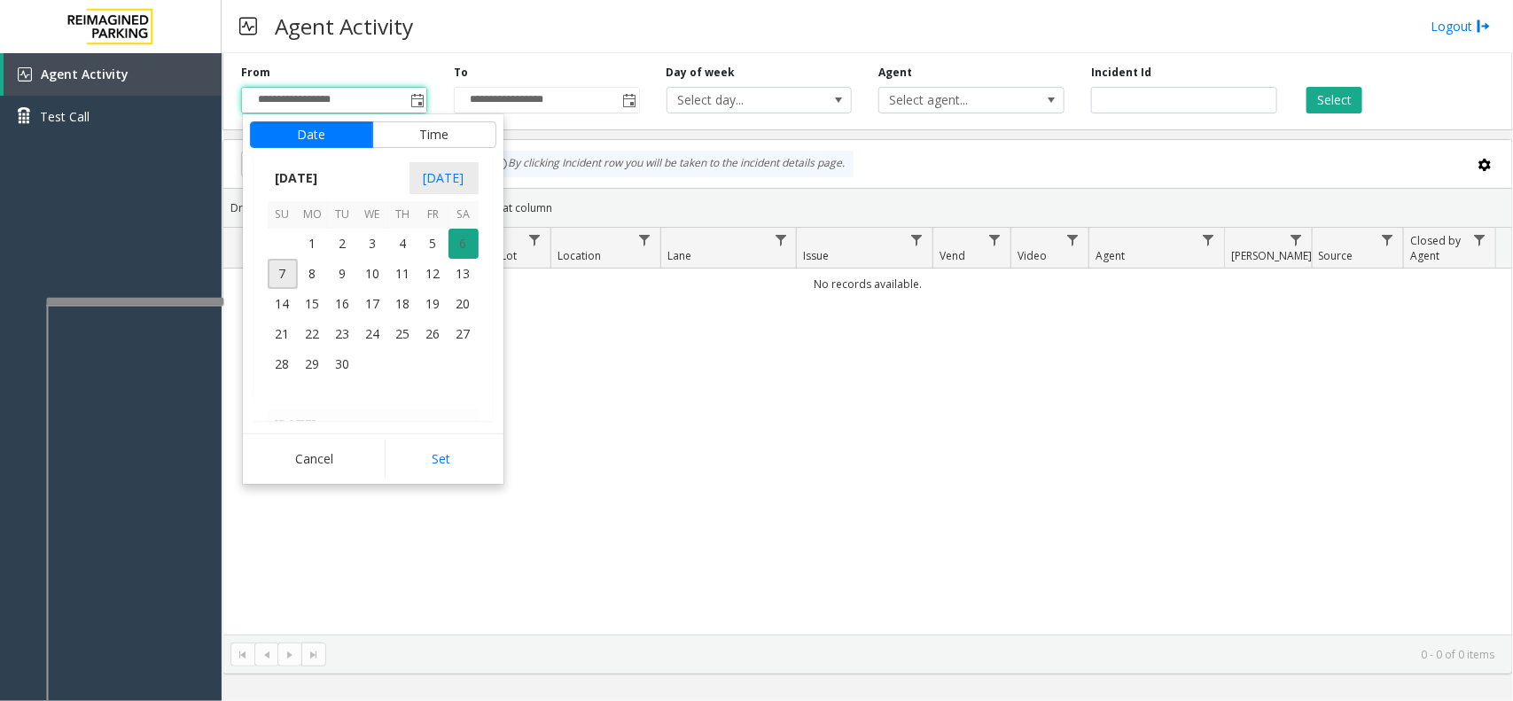
click at [459, 242] on span "6" at bounding box center [463, 244] width 30 height 30
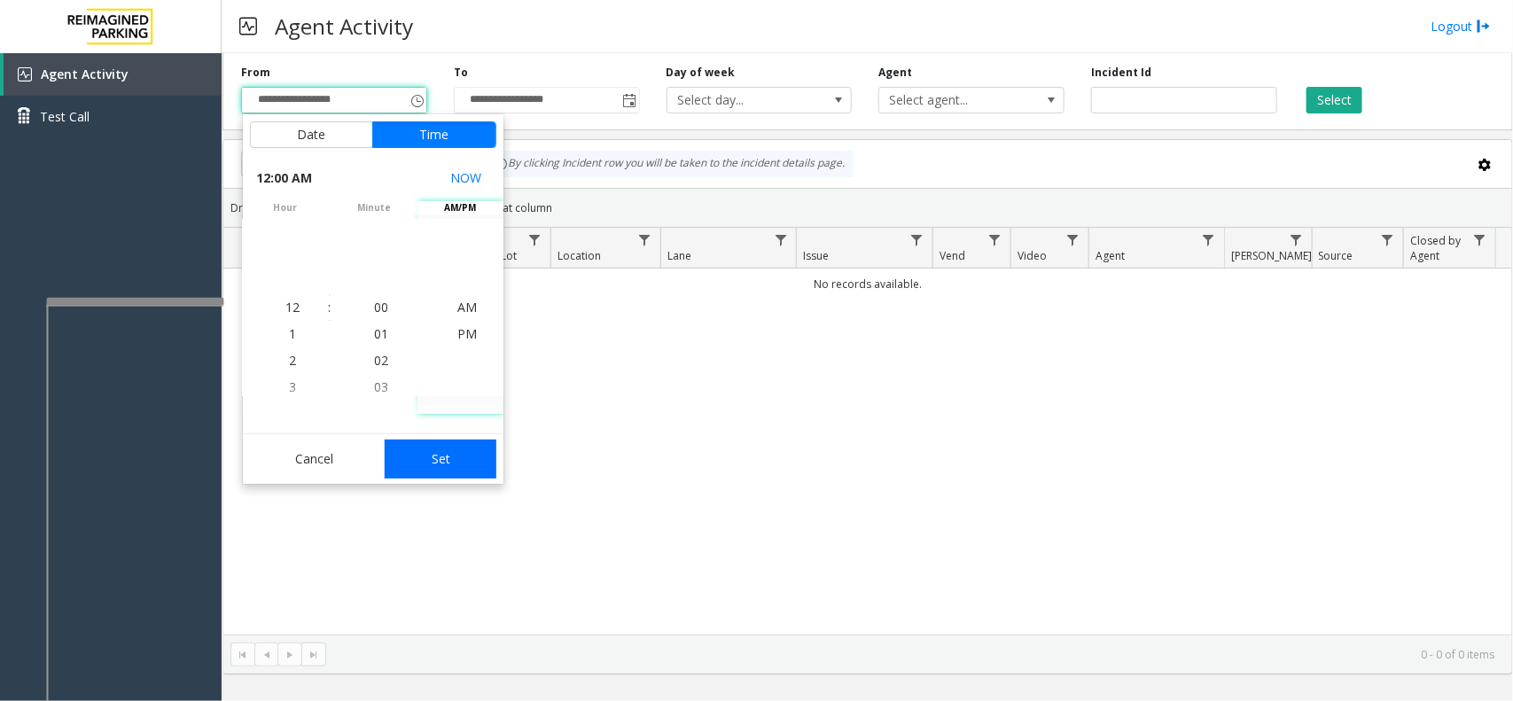
click at [445, 440] on button "Set" at bounding box center [441, 459] width 112 height 39
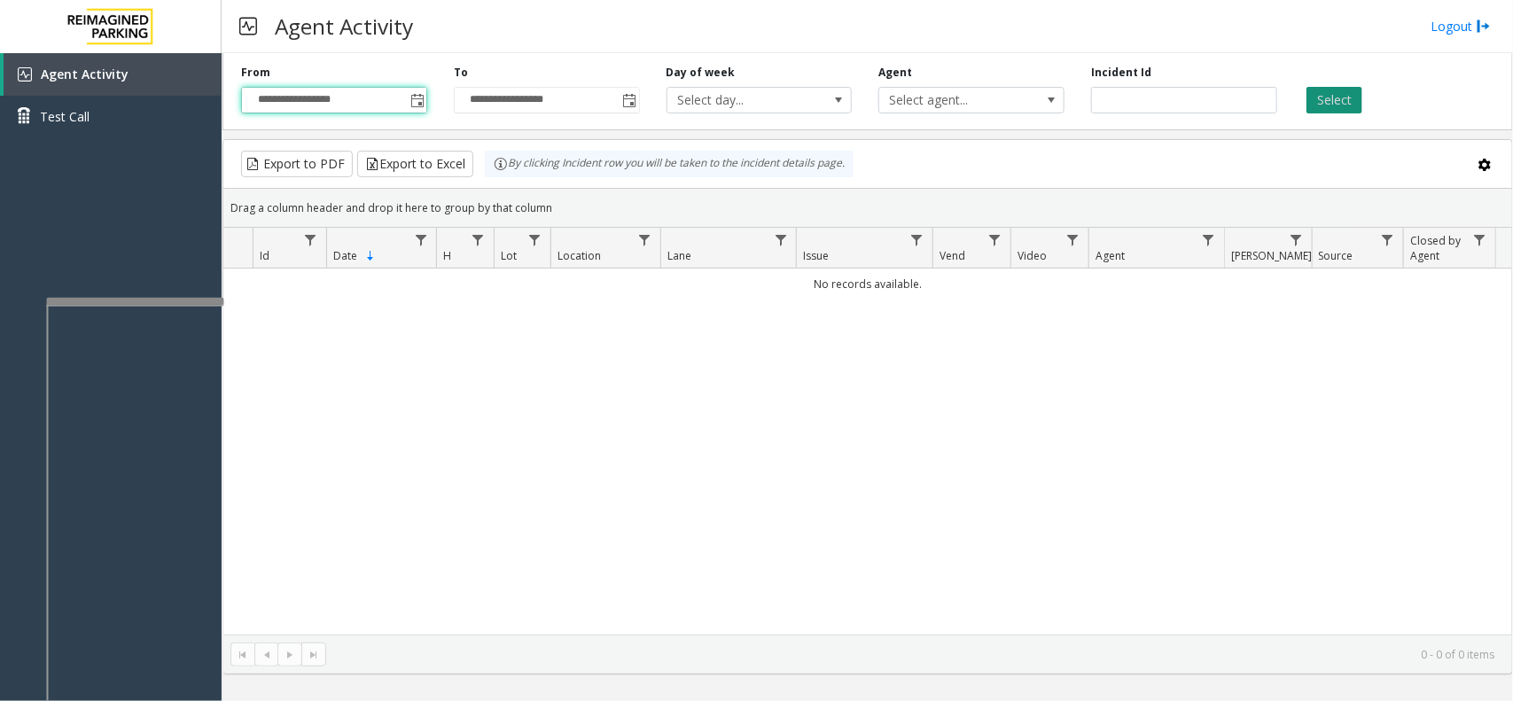
click at [1210, 93] on button "Select" at bounding box center [1334, 100] width 56 height 27
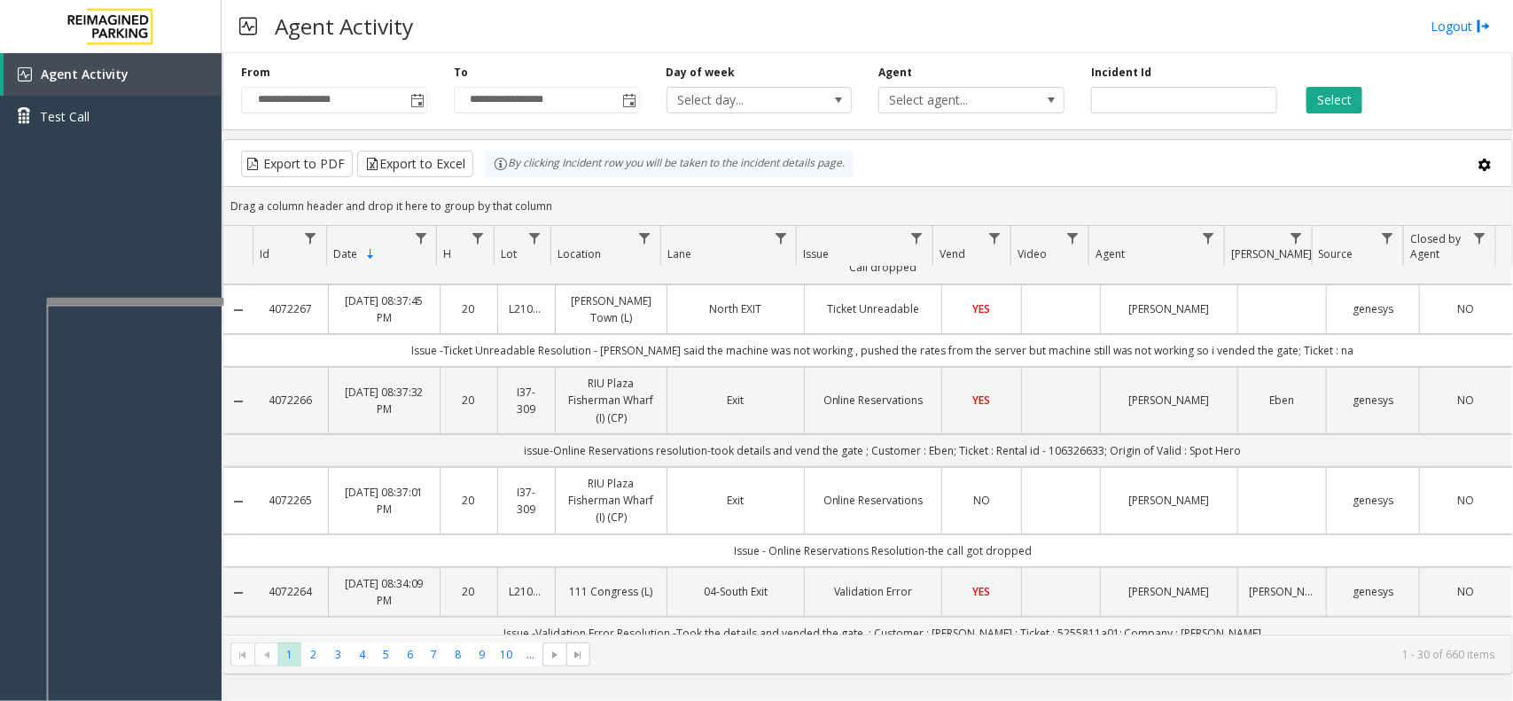
scroll to position [111, 0]
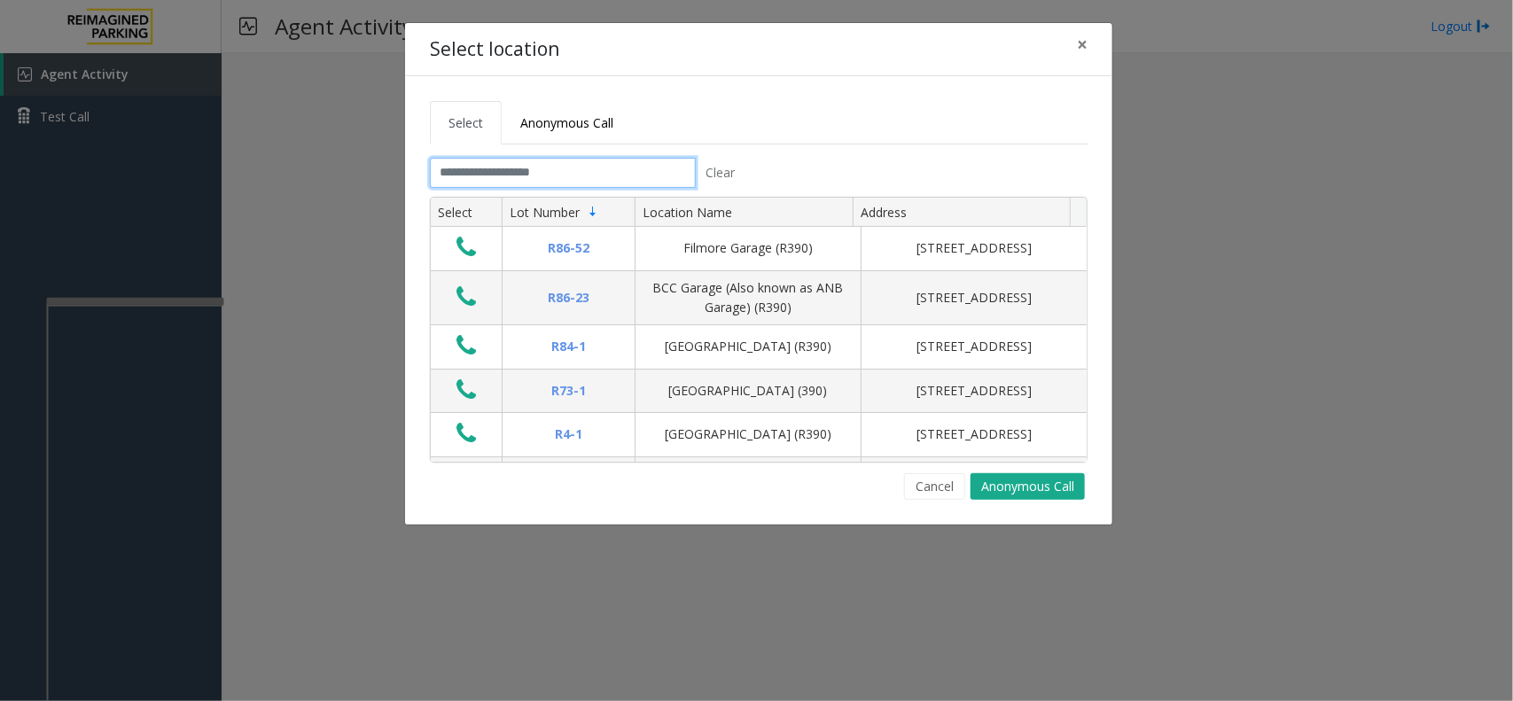
click at [629, 167] on input "text" at bounding box center [563, 173] width 266 height 30
click at [1092, 43] on button "×" at bounding box center [1081, 44] width 35 height 43
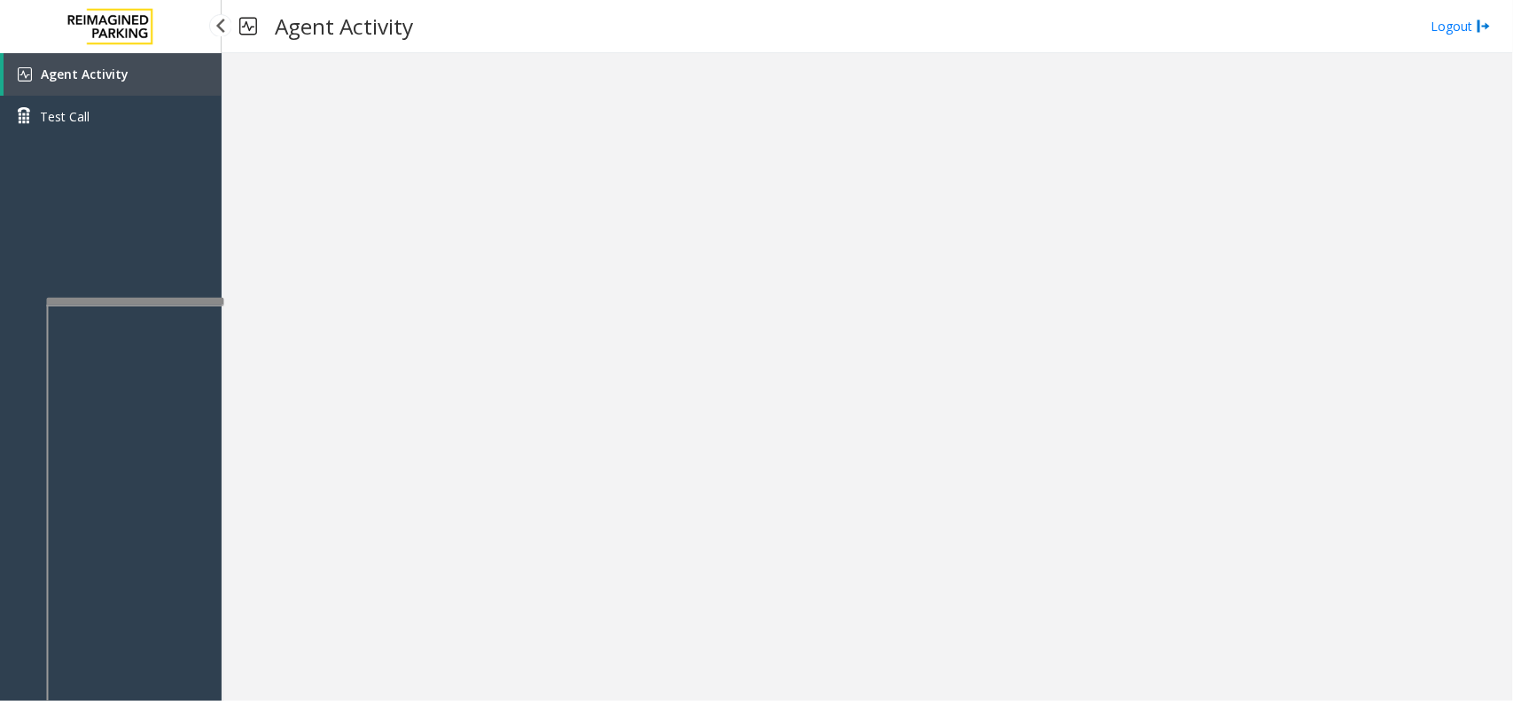
click at [197, 67] on link "Agent Activity" at bounding box center [113, 74] width 218 height 43
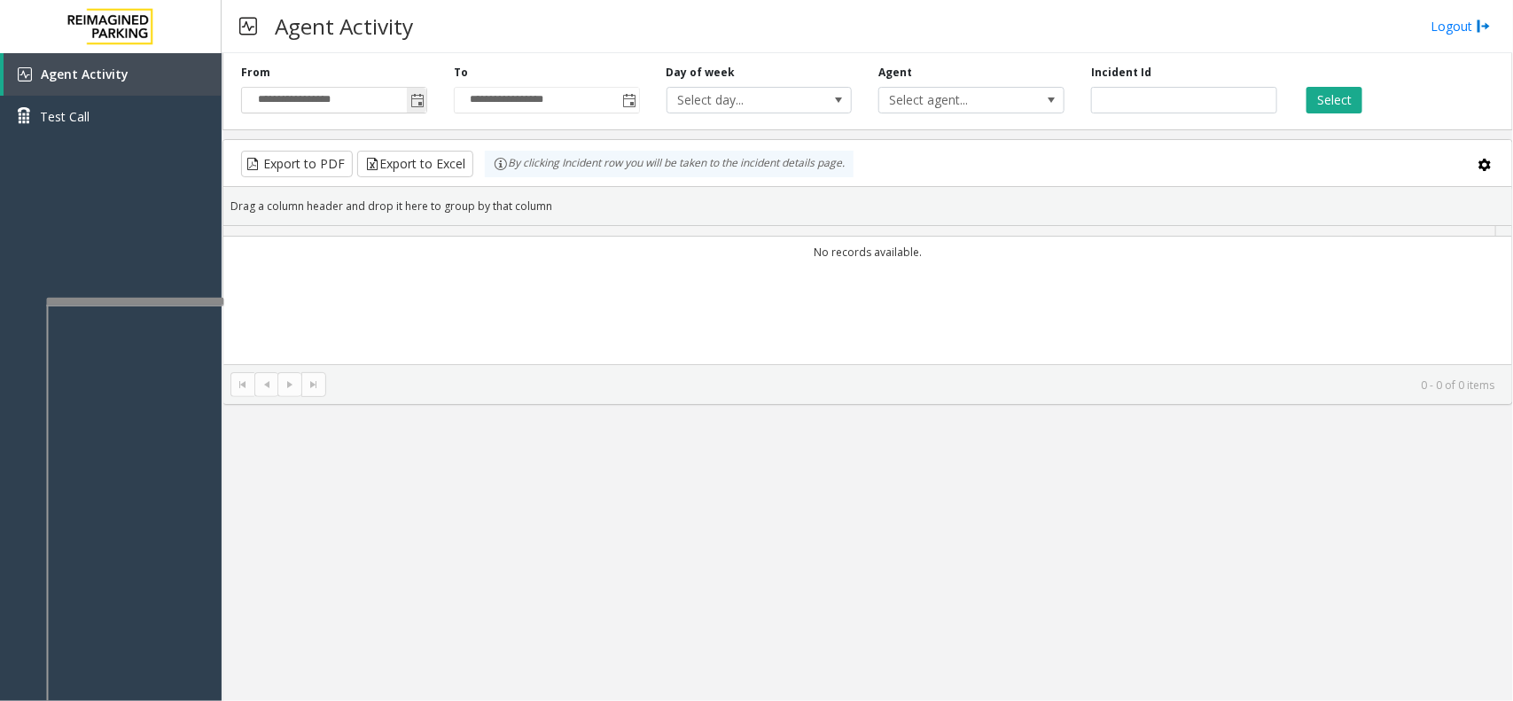
click at [423, 102] on span "Toggle popup" at bounding box center [417, 101] width 14 height 14
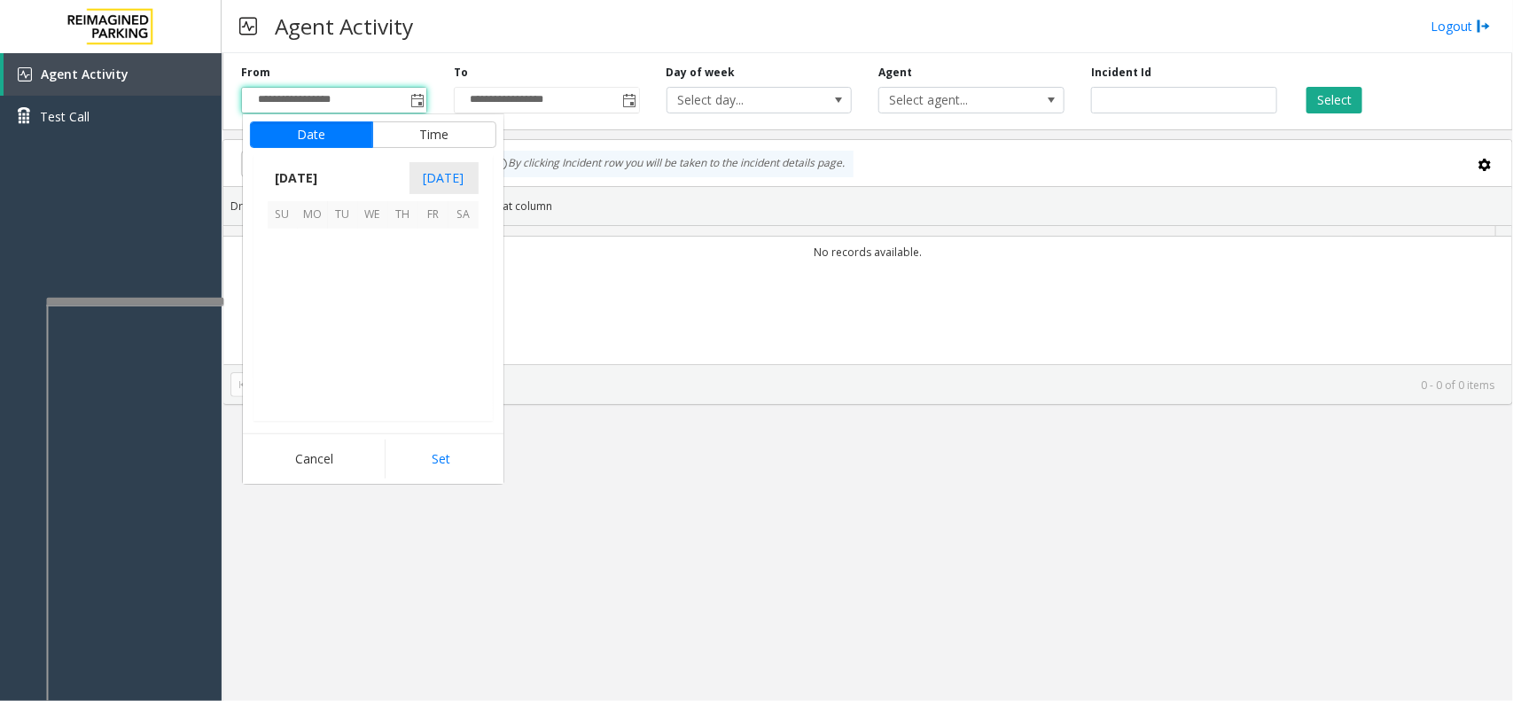
scroll to position [317904, 0]
click at [471, 236] on span "6" at bounding box center [463, 244] width 30 height 30
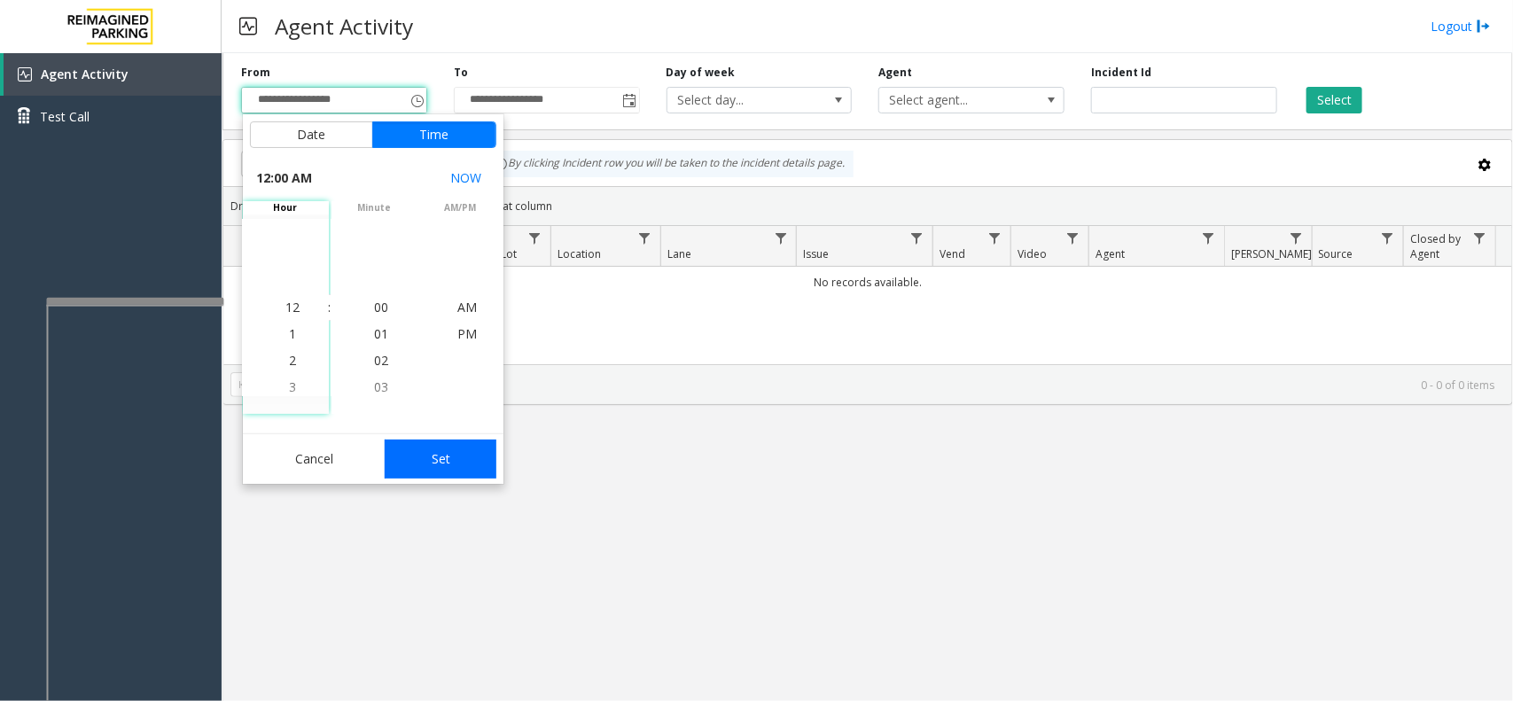
click at [463, 453] on button "Set" at bounding box center [441, 459] width 112 height 39
type input "**********"
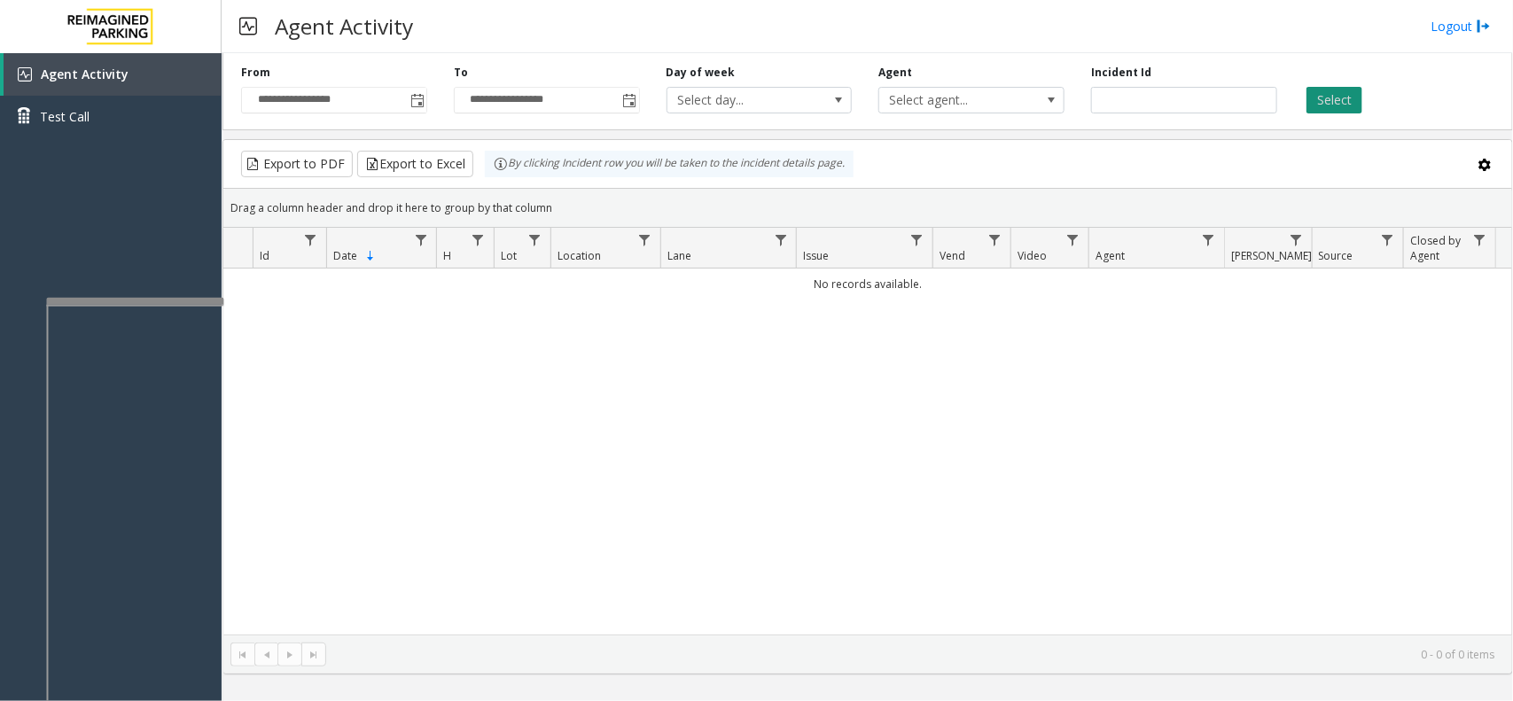
click at [1210, 90] on button "Select" at bounding box center [1334, 100] width 56 height 27
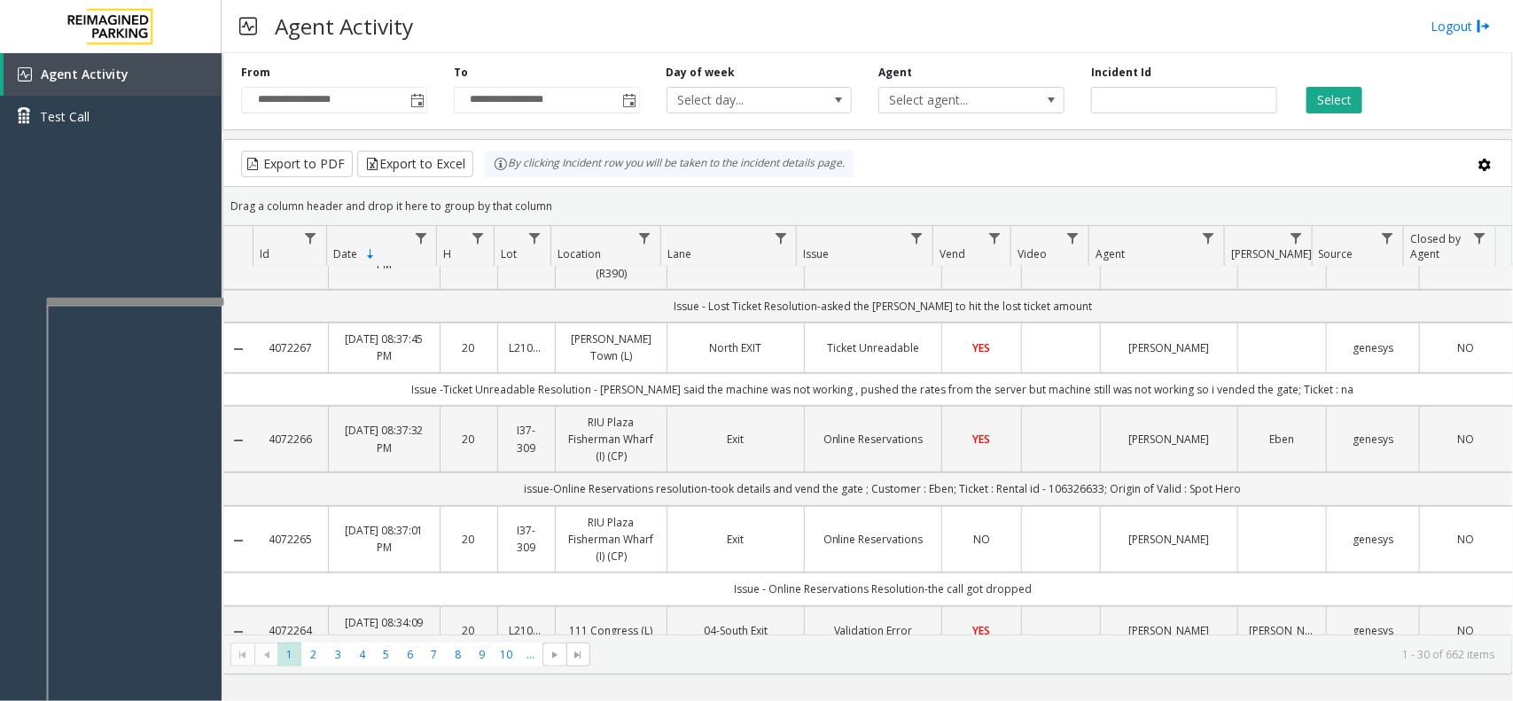
scroll to position [332, 0]
click at [666, 352] on td "North EXIT" at bounding box center [734, 341] width 137 height 50
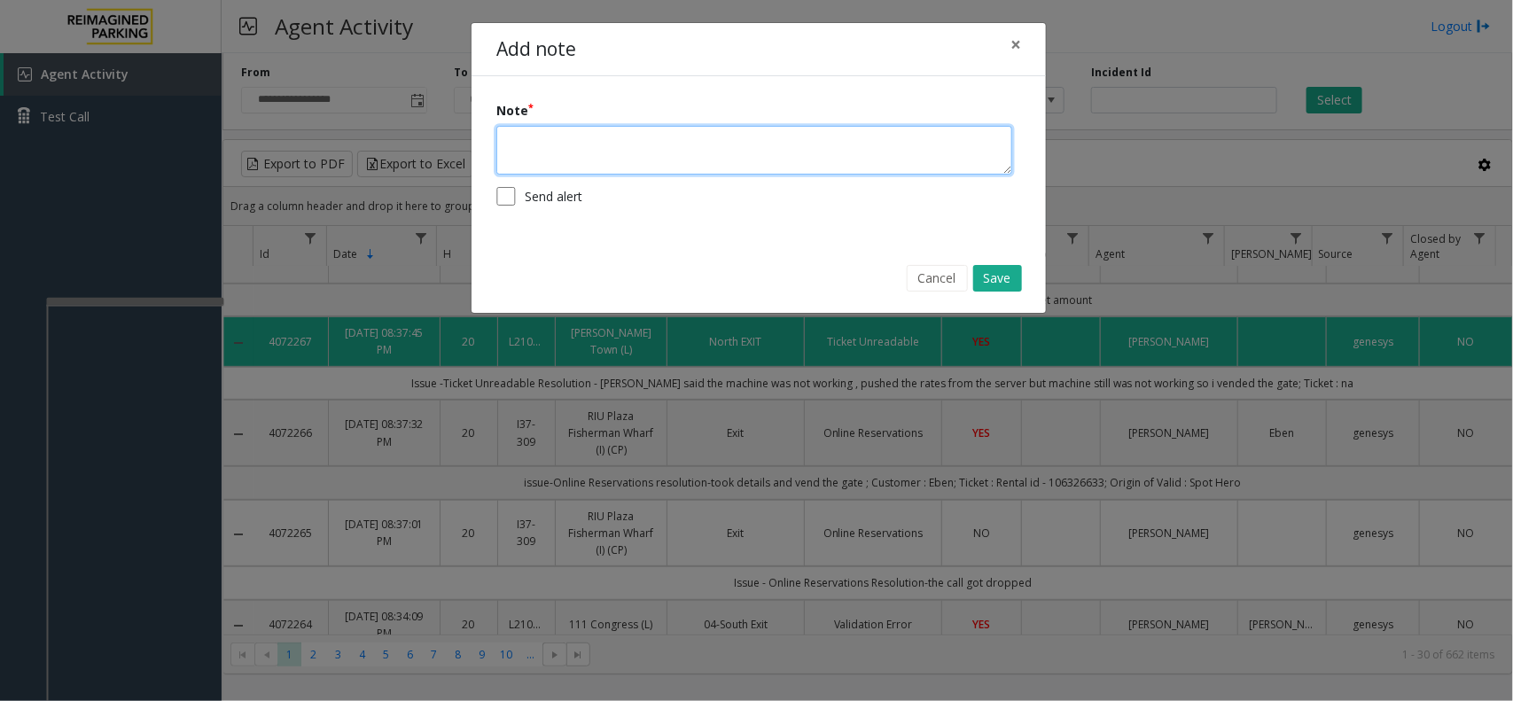
click at [696, 152] on textarea at bounding box center [754, 150] width 516 height 49
type textarea "**********"
click at [998, 267] on button "Save" at bounding box center [997, 278] width 49 height 27
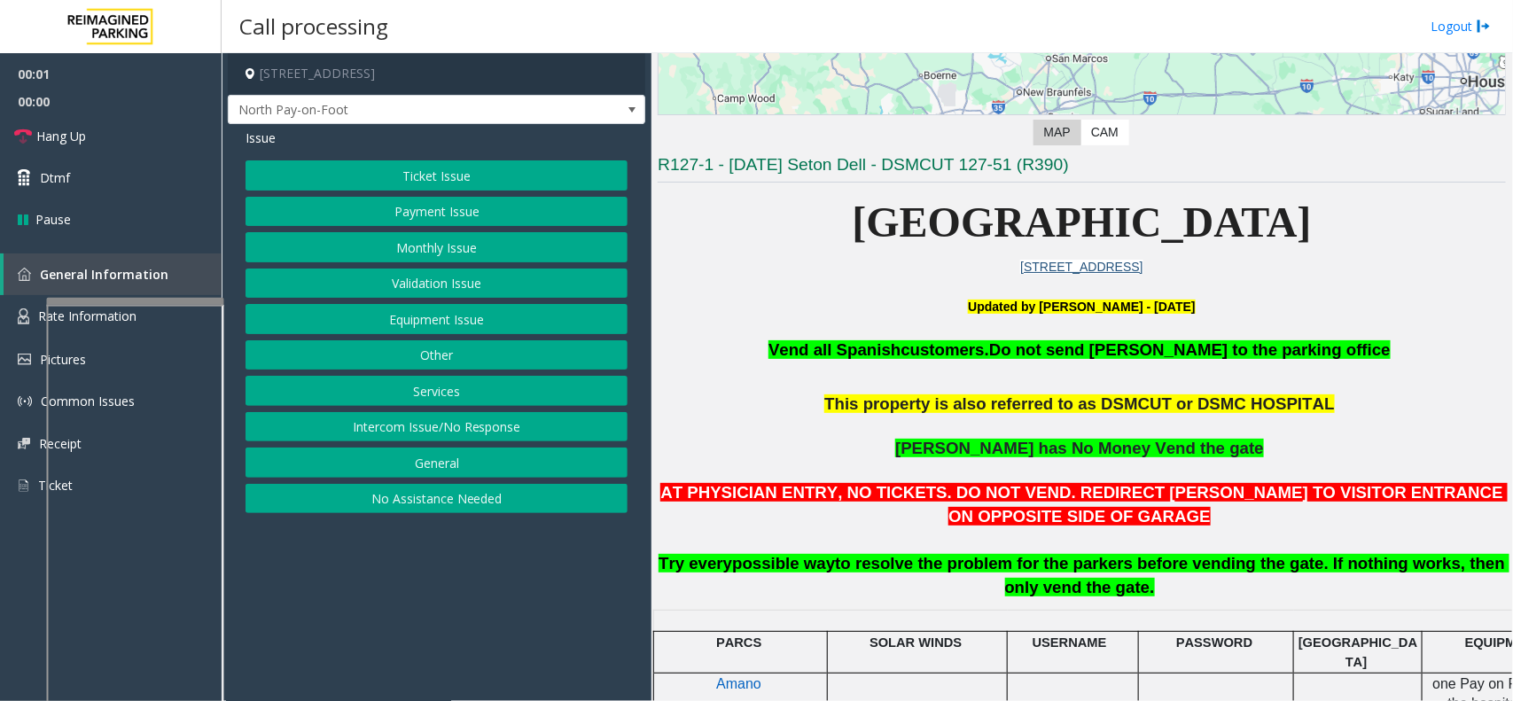
scroll to position [443, 0]
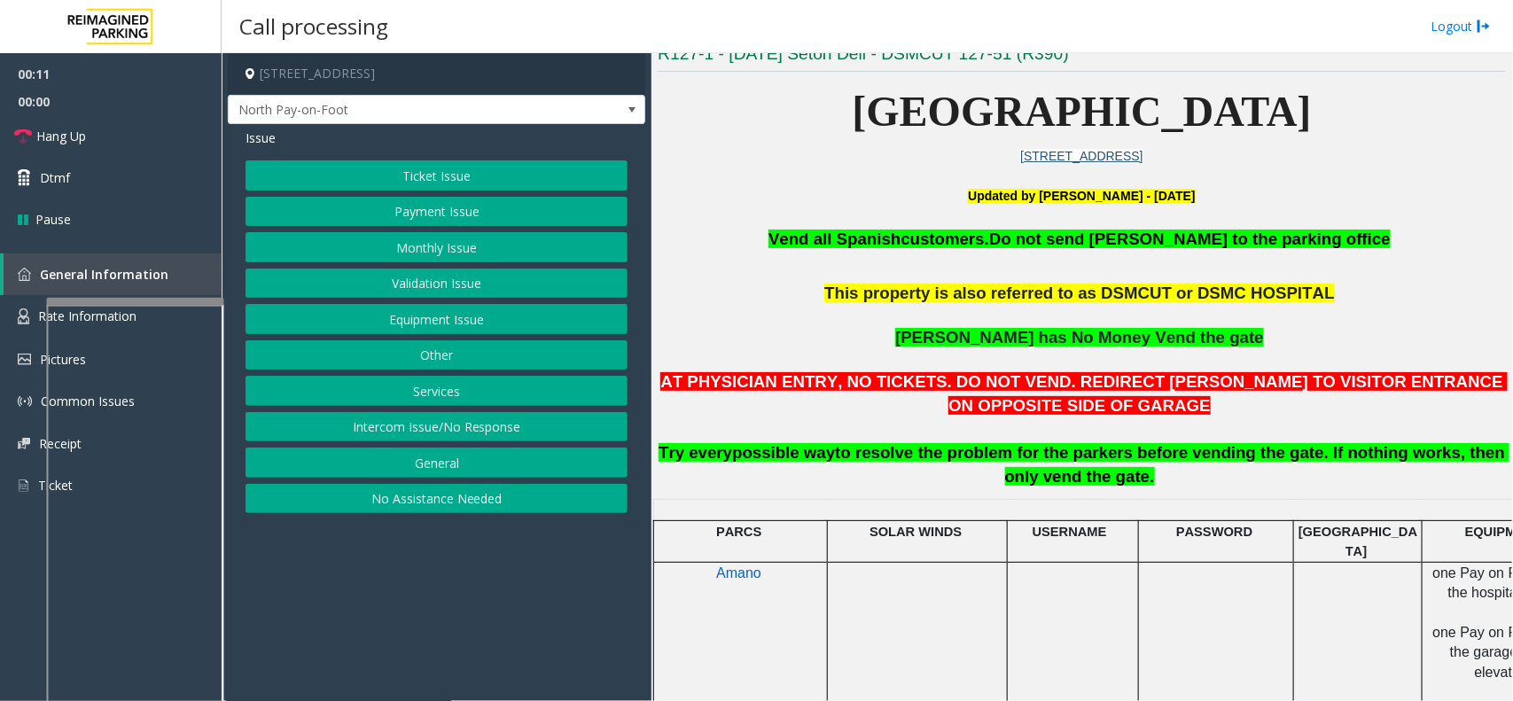
click at [453, 311] on button "Equipment Issue" at bounding box center [436, 319] width 382 height 30
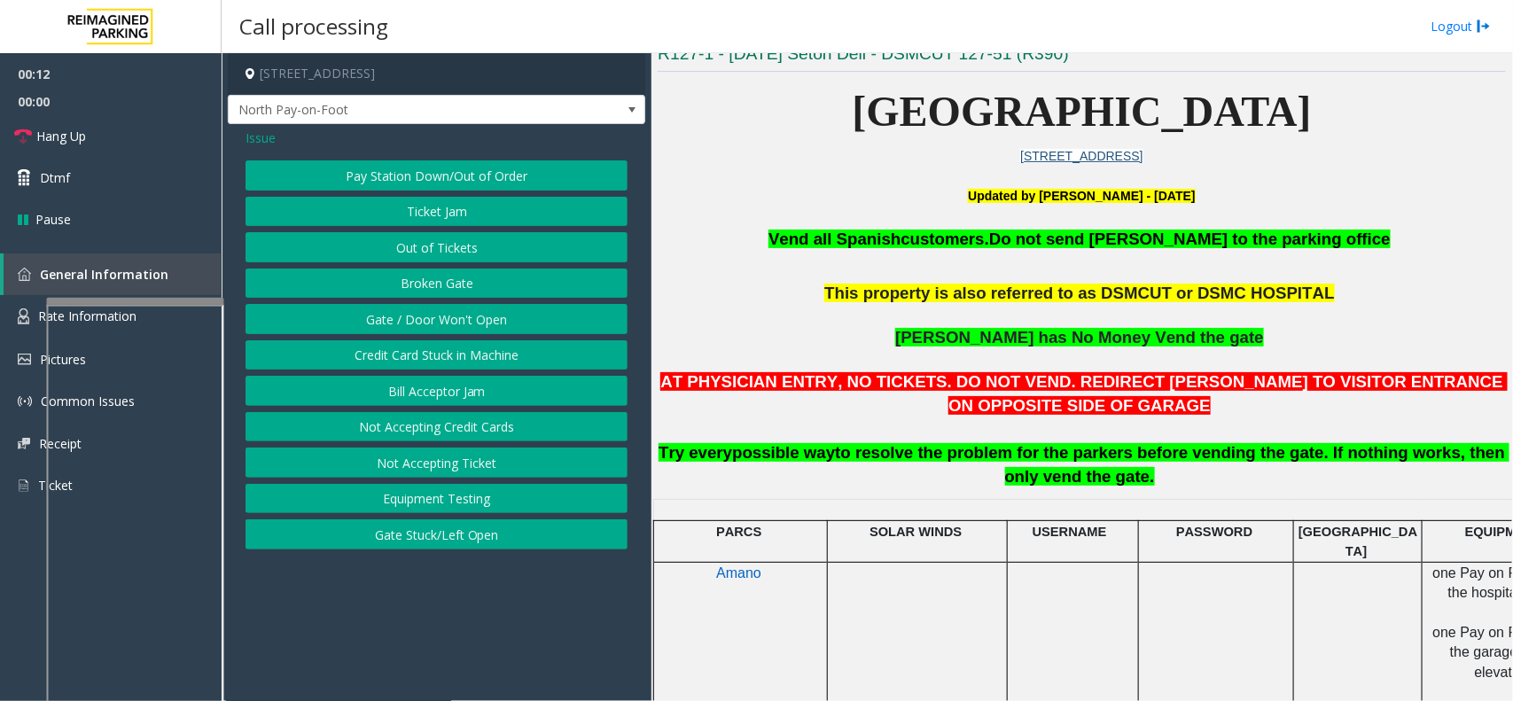
click at [444, 334] on button "Gate / Door Won't Open" at bounding box center [436, 319] width 382 height 30
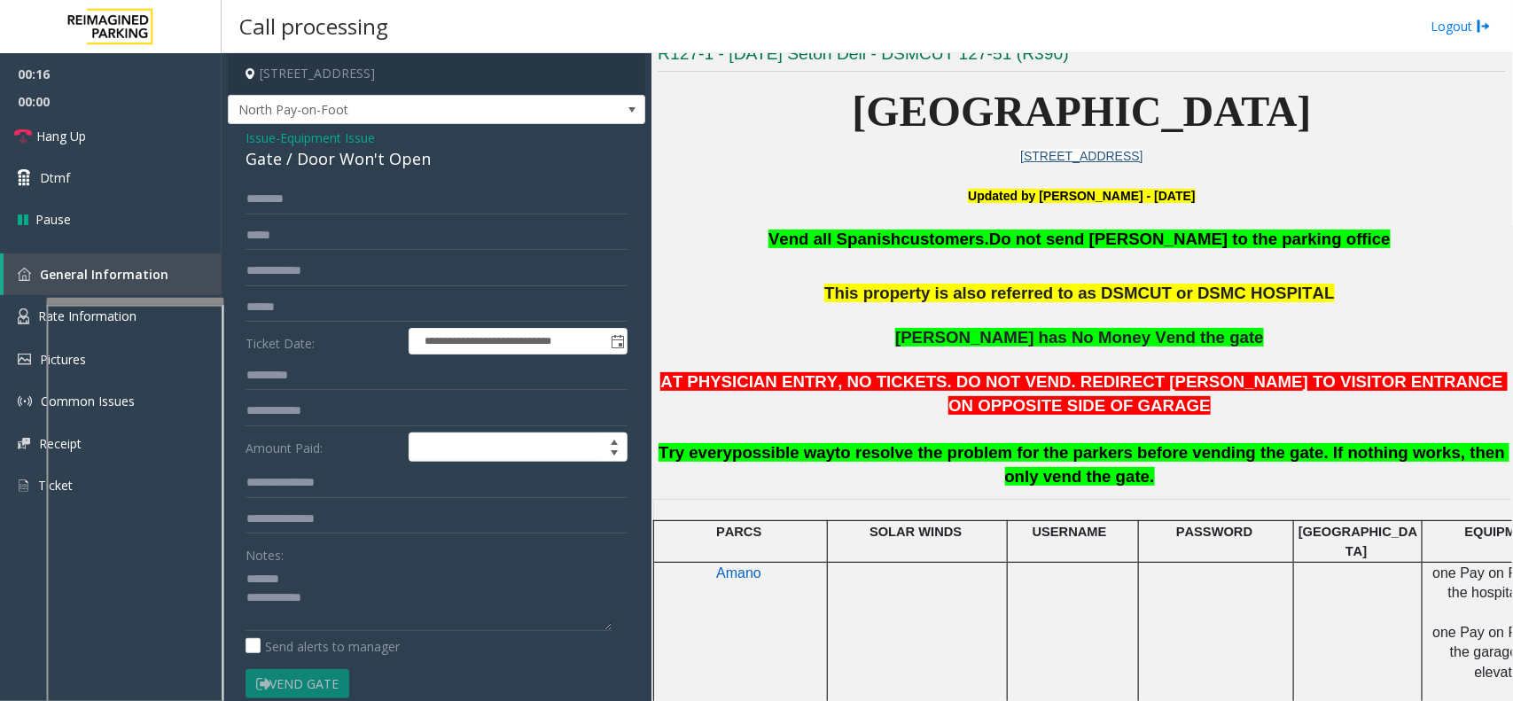
click at [324, 162] on div "Gate / Door Won't Open" at bounding box center [436, 159] width 382 height 24
click at [128, 143] on link "Hang Up" at bounding box center [111, 136] width 222 height 42
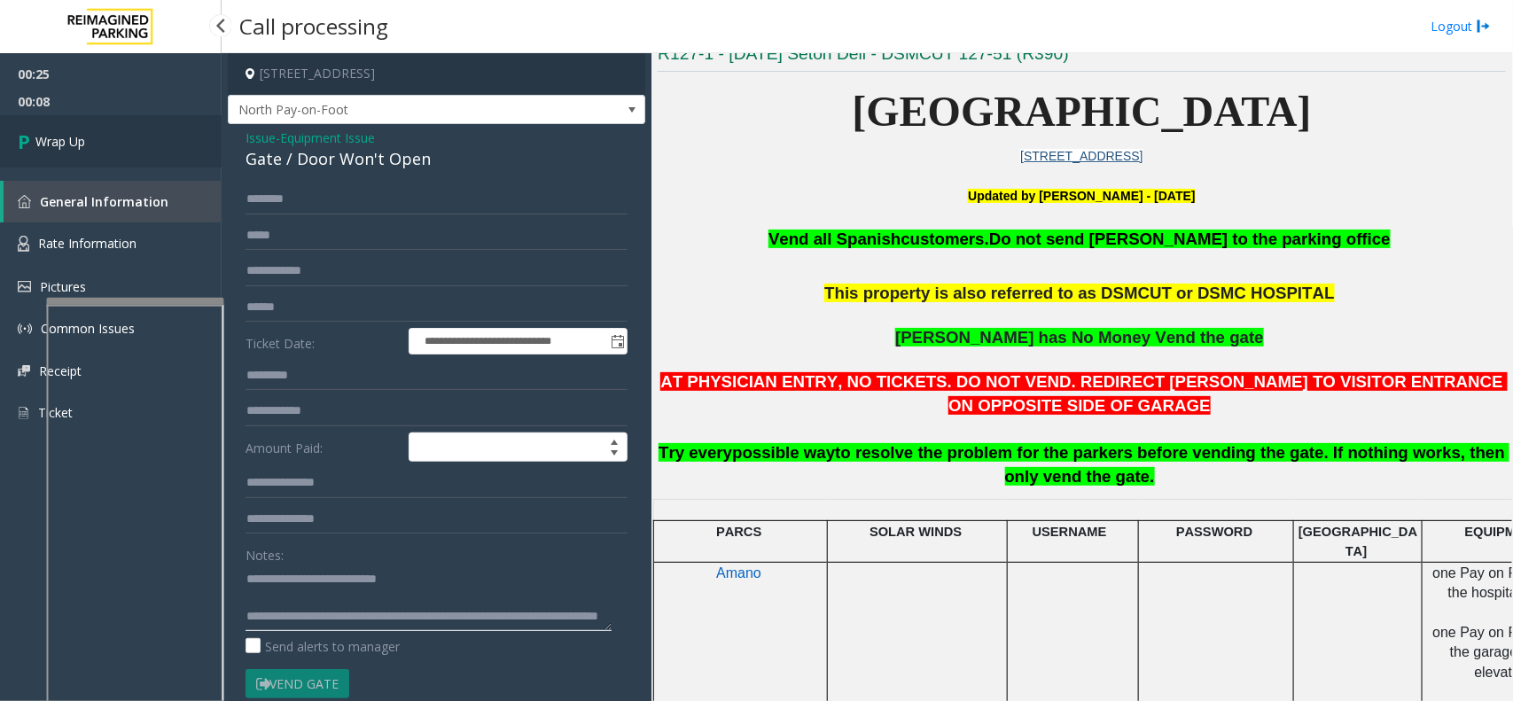
type textarea "**********"
click at [127, 138] on link "Wrap Up" at bounding box center [111, 141] width 222 height 52
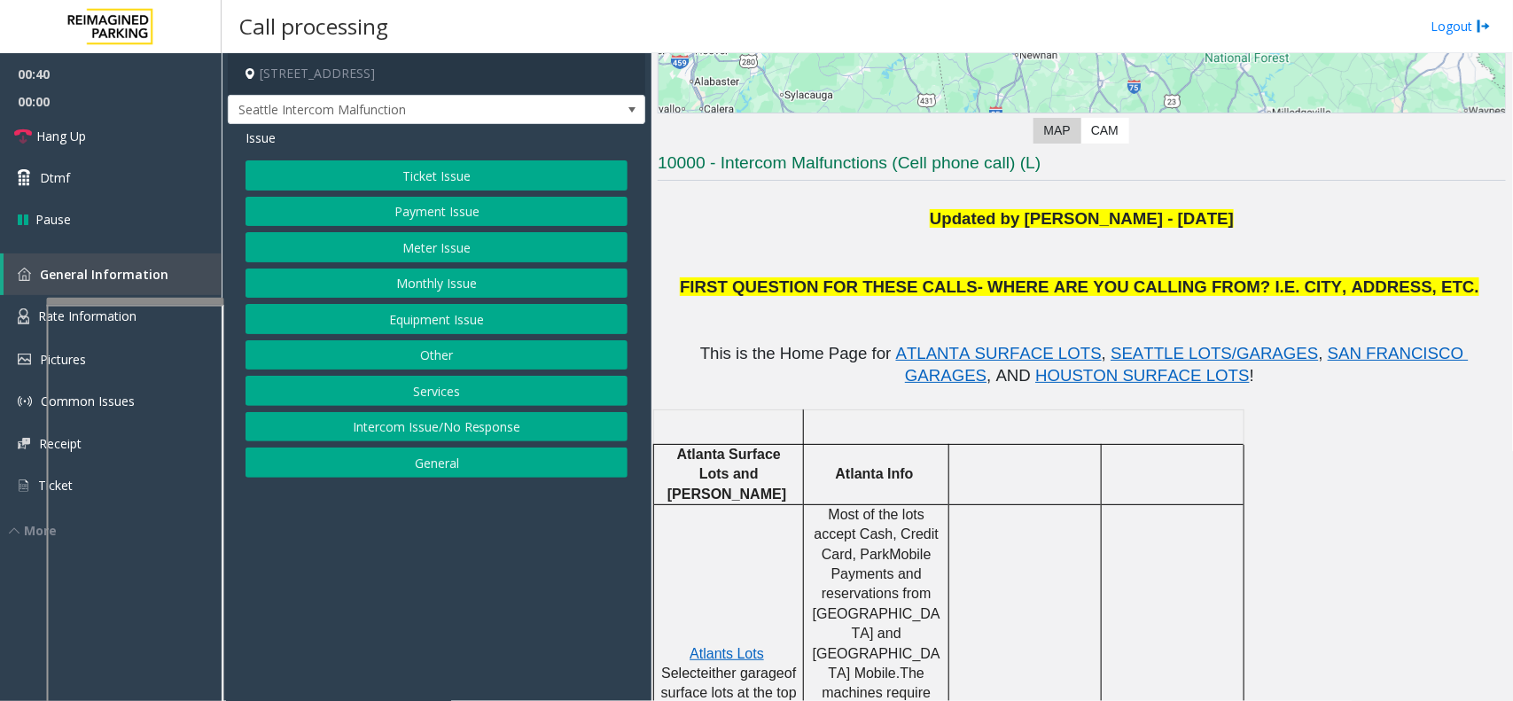
scroll to position [332, 0]
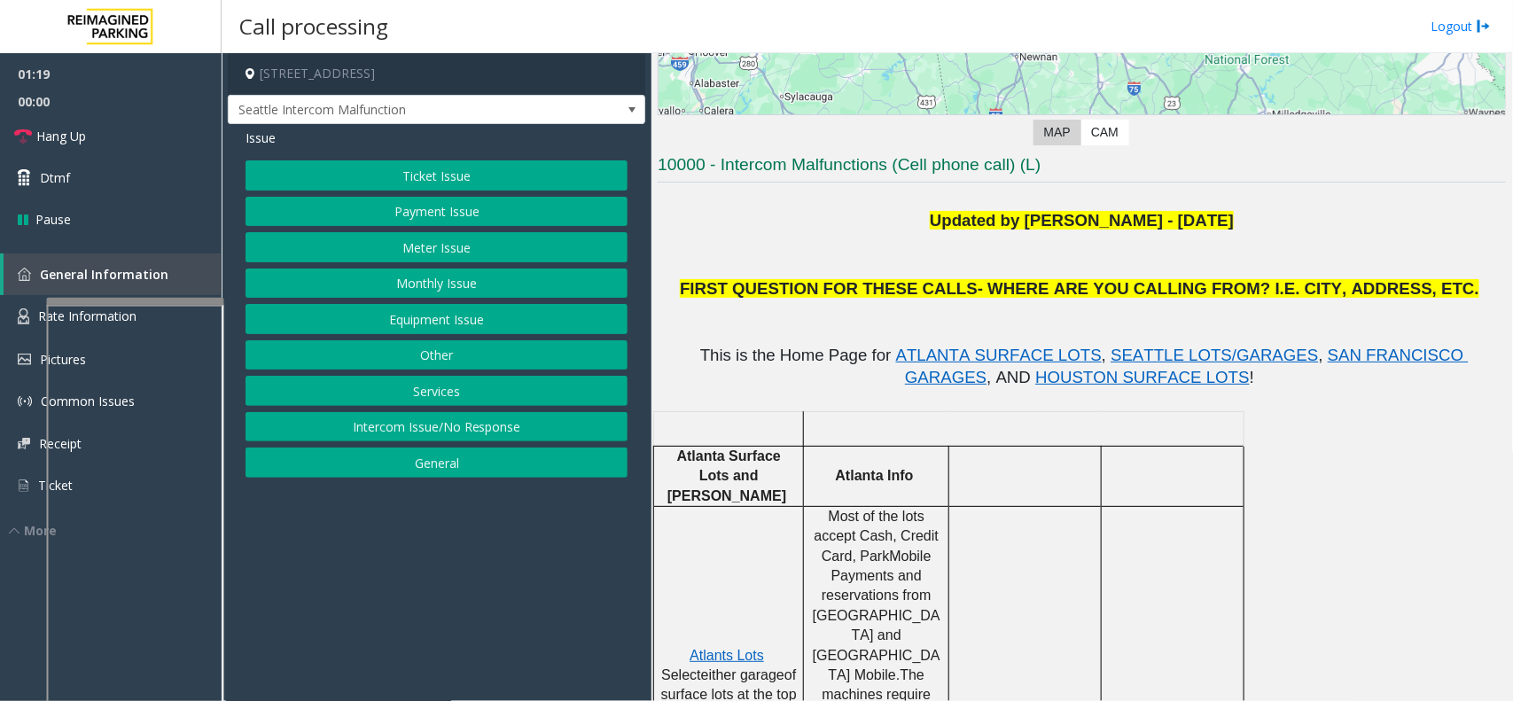
click at [989, 288] on span "FIRST QUESTION FOR THESE CALLS- WHERE ARE YOU CALLING FROM? I.E. CITY, ADDRESS,…" at bounding box center [1079, 288] width 799 height 19
click at [993, 286] on span "FIRST QUESTION FOR THESE CALLS- WHERE ARE YOU CALLING FROM? I.E. CITY, ADDRESS,…" at bounding box center [1079, 288] width 799 height 19
click at [1055, 294] on span "FIRST QUESTION FOR THESE CALLS- WHERE ARE YOU CALLING FROM? I.E. CITY, ADDRESS,…" at bounding box center [1079, 288] width 799 height 19
drag, startPoint x: 1052, startPoint y: 293, endPoint x: 1061, endPoint y: 289, distance: 9.9
click at [1061, 289] on span "FIRST QUESTION FOR THESE CALLS- WHERE ARE YOU CALLING FROM? I.E. CITY, ADDRESS,…" at bounding box center [1079, 288] width 799 height 19
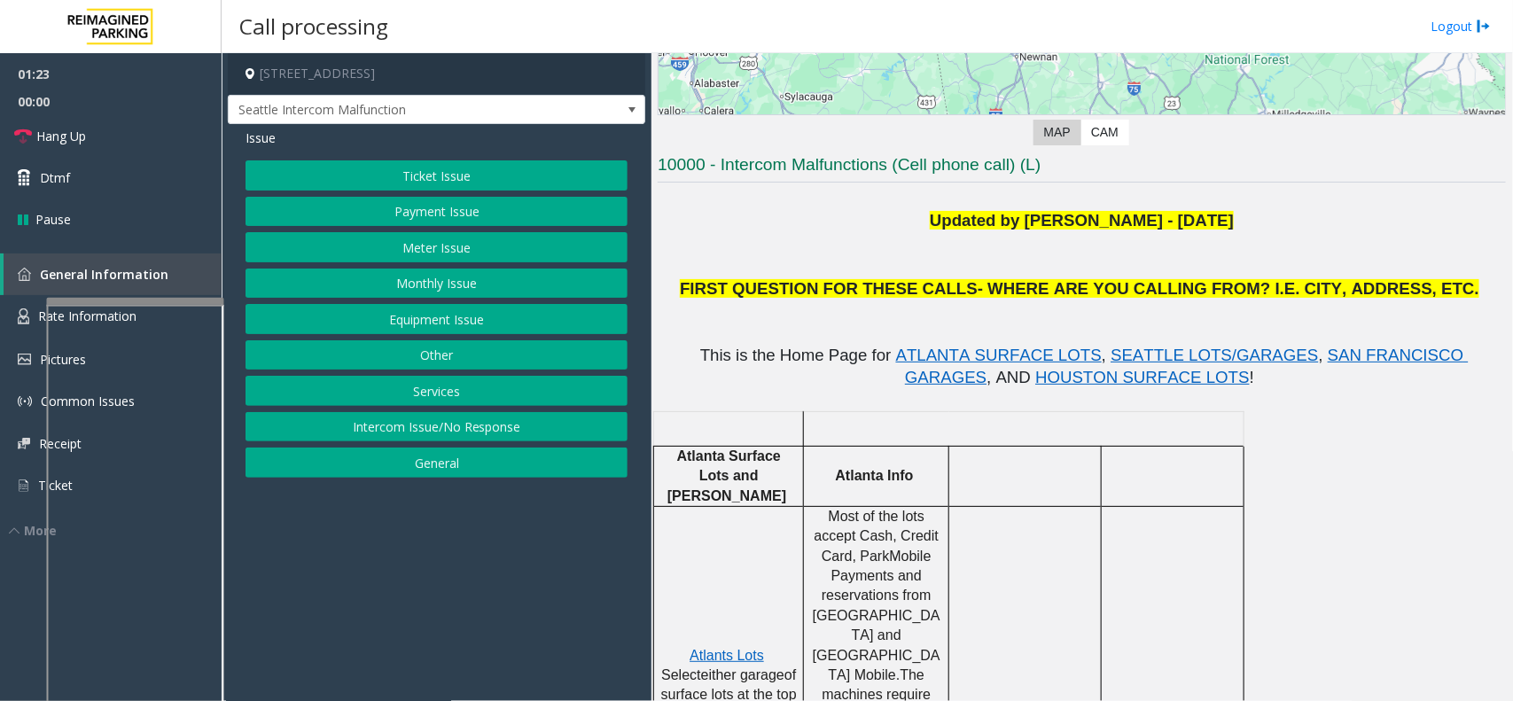
click at [1087, 270] on p at bounding box center [1082, 265] width 848 height 23
drag, startPoint x: 1081, startPoint y: 291, endPoint x: 1097, endPoint y: 284, distance: 17.5
click at [1097, 284] on span "FIRST QUESTION FOR THESE CALLS- WHERE ARE YOU CALLING FROM? I.E. CITY, ADDRESS,…" at bounding box center [1079, 288] width 799 height 19
click at [1103, 282] on span "FIRST QUESTION FOR THESE CALLS- WHERE ARE YOU CALLING FROM? I.E. CITY, ADDRESS,…" at bounding box center [1079, 288] width 799 height 19
drag, startPoint x: 1101, startPoint y: 290, endPoint x: 1109, endPoint y: 288, distance: 9.0
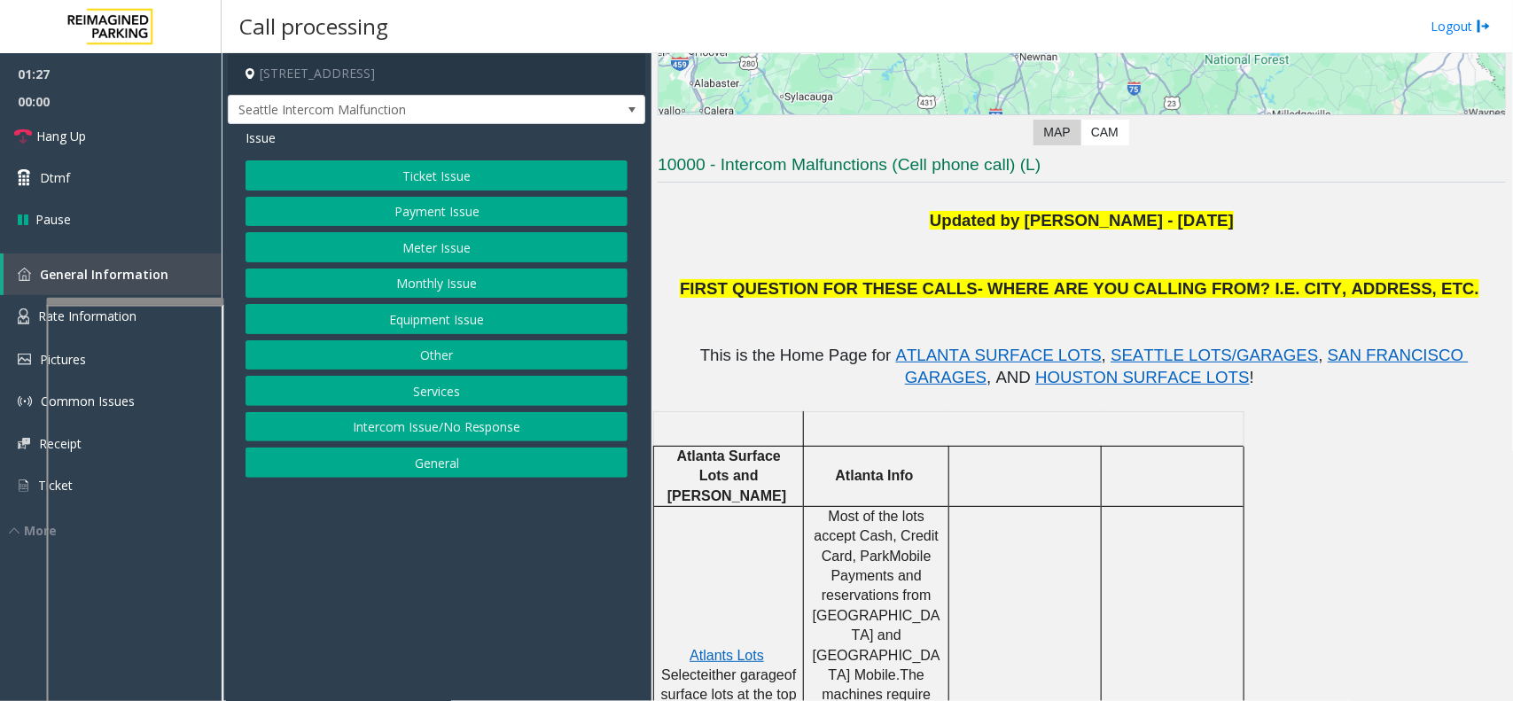
click at [1108, 289] on span "FIRST QUESTION FOR THESE CALLS- WHERE ARE YOU CALLING FROM? I.E. CITY, ADDRESS,…" at bounding box center [1079, 288] width 799 height 19
click at [1096, 288] on span "FIRST QUESTION FOR THESE CALLS- WHERE ARE YOU CALLING FROM? I.E. CITY, ADDRESS,…" at bounding box center [1079, 288] width 799 height 19
drag, startPoint x: 1081, startPoint y: 289, endPoint x: 1101, endPoint y: 293, distance: 20.0
click at [1101, 293] on span "FIRST QUESTION FOR THESE CALLS- WHERE ARE YOU CALLING FROM? I.E. CITY, ADDRESS,…" at bounding box center [1079, 288] width 799 height 19
click at [1084, 303] on p at bounding box center [1082, 321] width 848 height 43
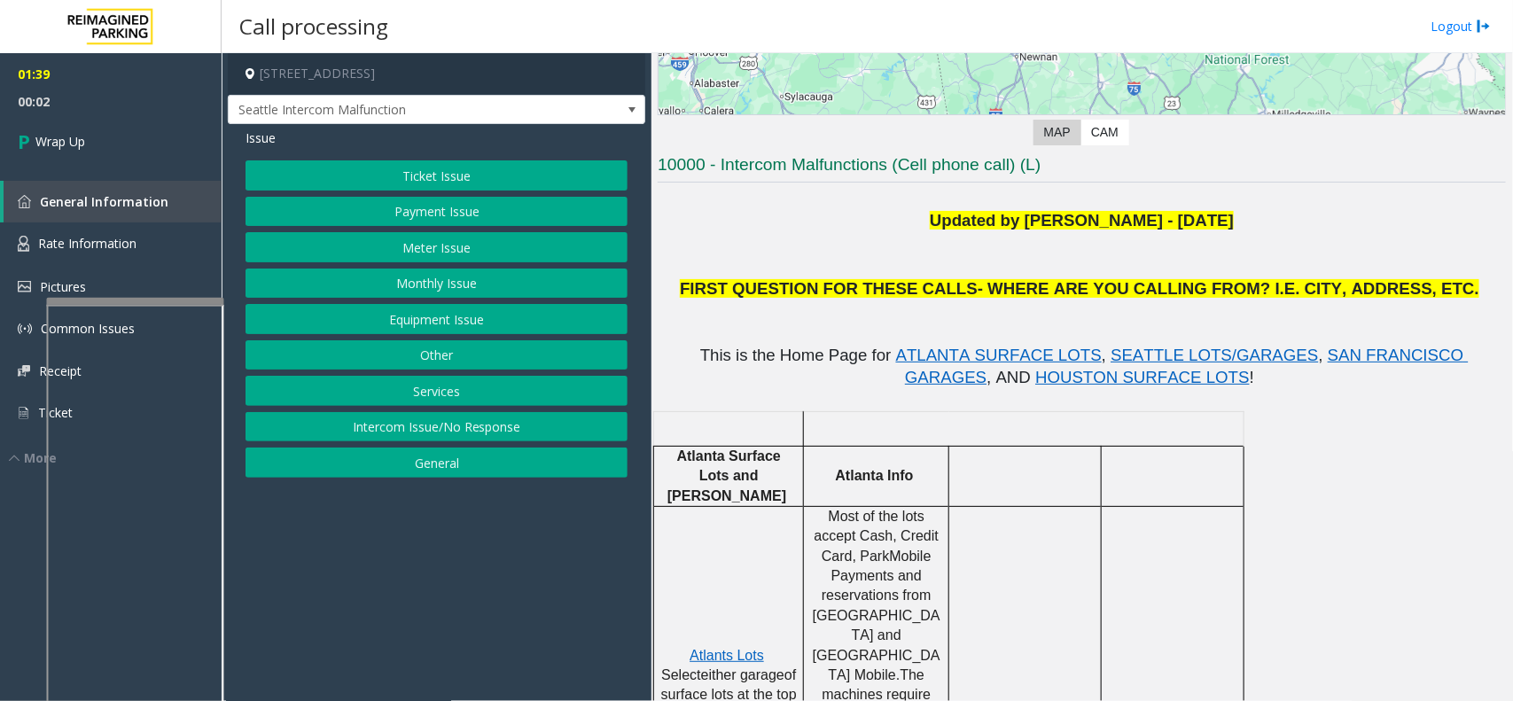
click at [414, 326] on button "Equipment Issue" at bounding box center [436, 319] width 382 height 30
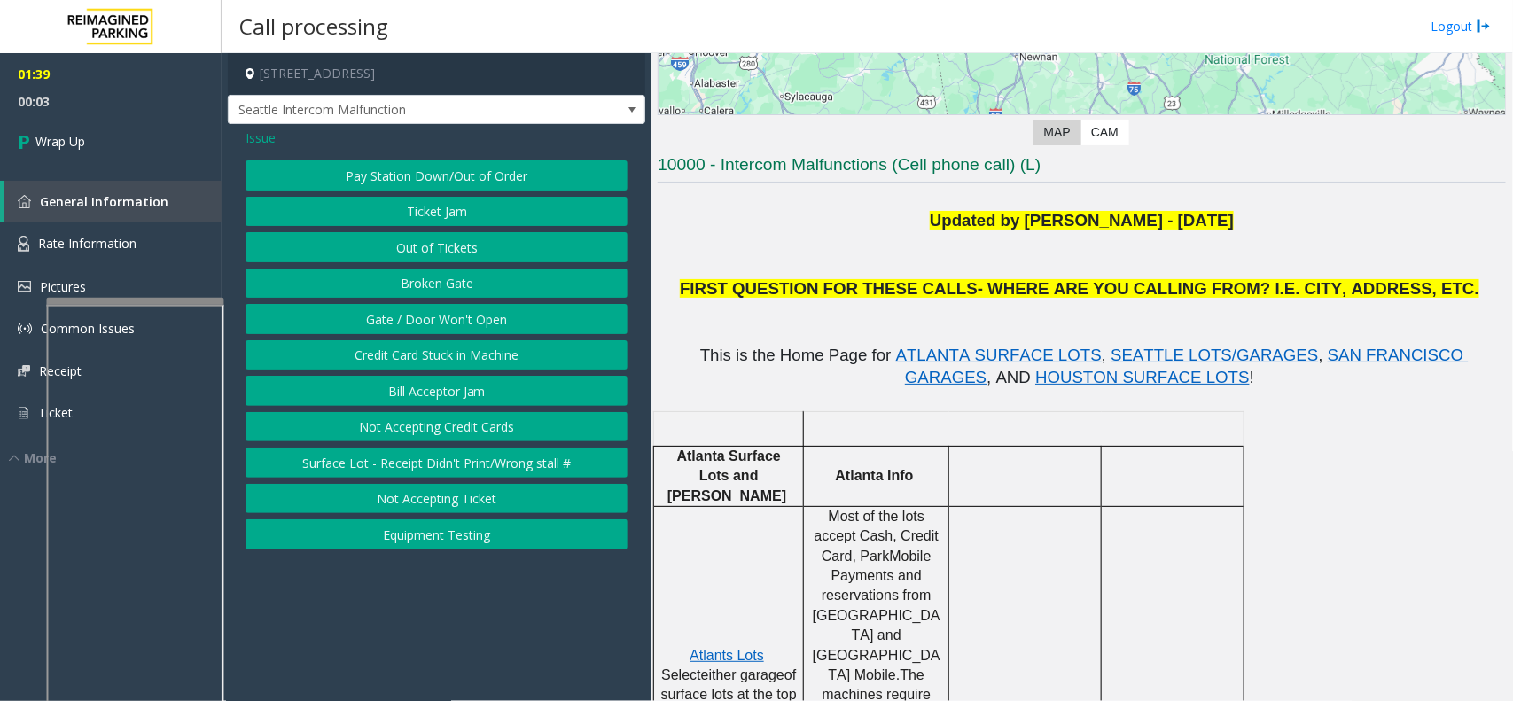
click at [416, 315] on button "Gate / Door Won't Open" at bounding box center [436, 319] width 382 height 30
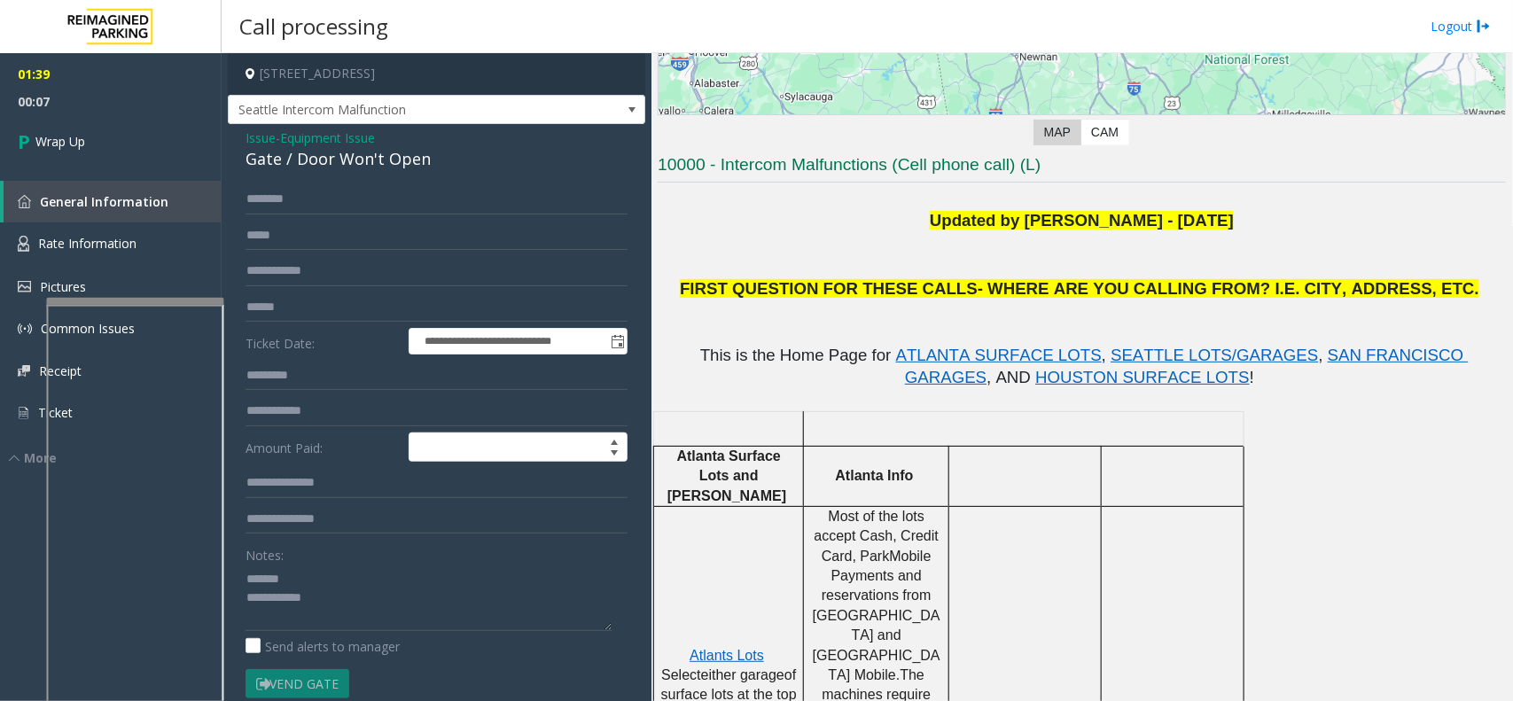
click at [351, 166] on div "Gate / Door Won't Open" at bounding box center [436, 159] width 382 height 24
click at [507, 560] on textarea at bounding box center [428, 597] width 366 height 66
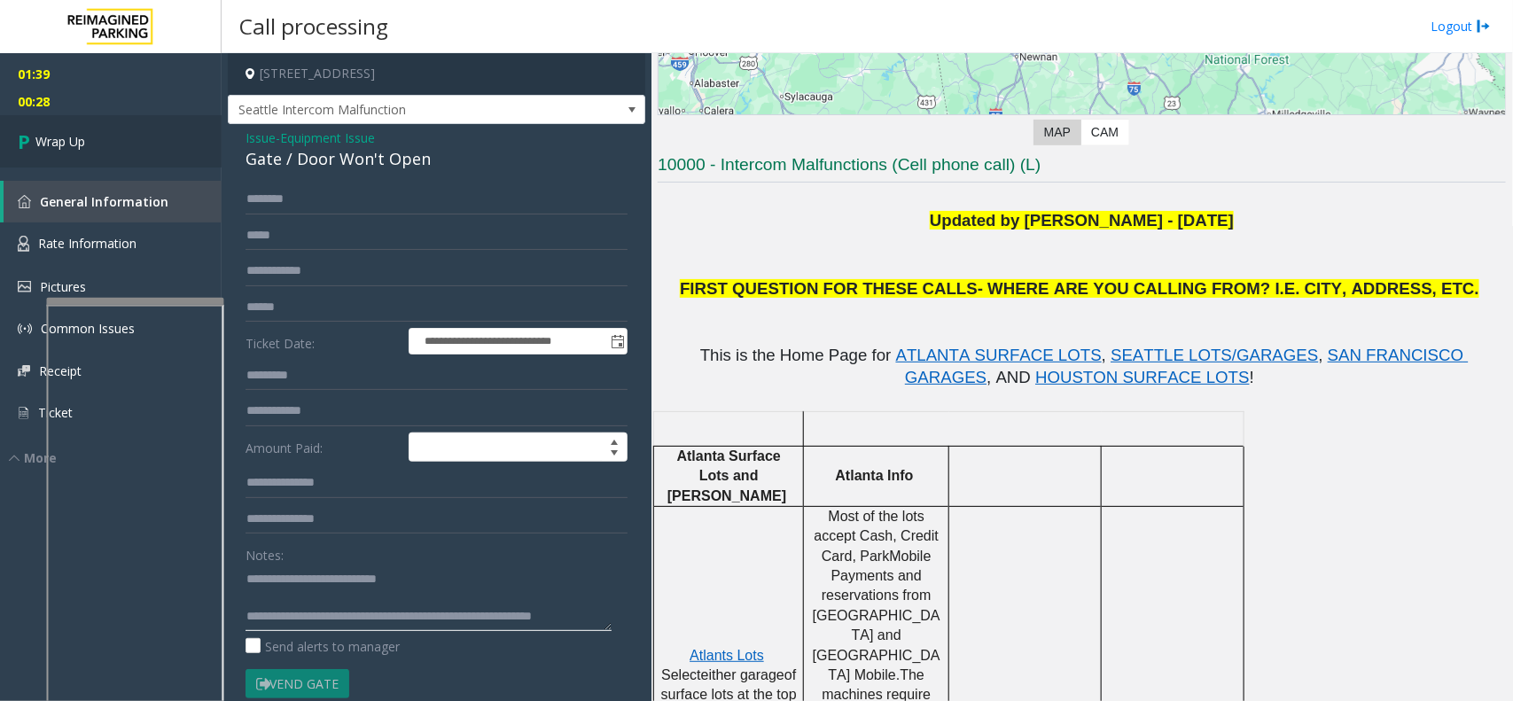
type textarea "**********"
click at [143, 130] on link "Wrap Up" at bounding box center [111, 141] width 222 height 52
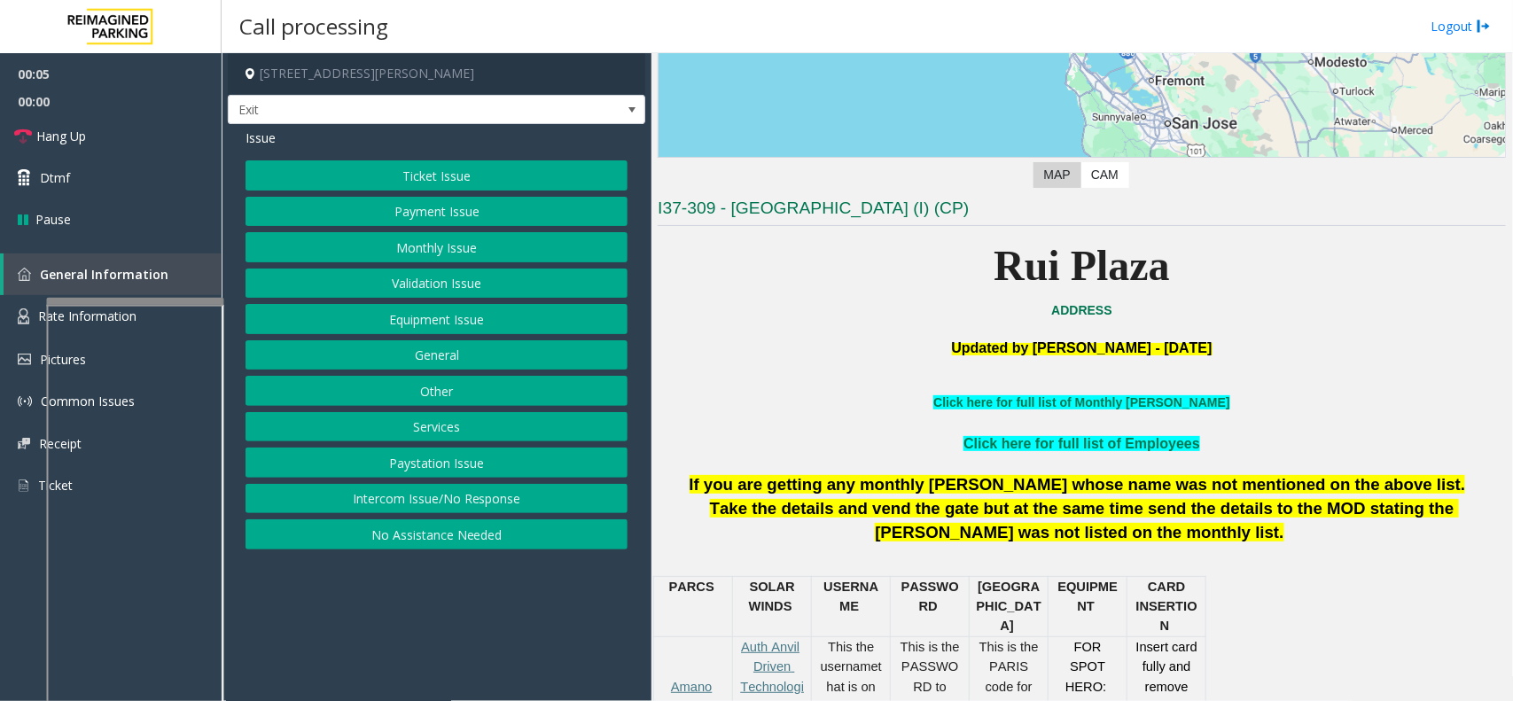
scroll to position [554, 0]
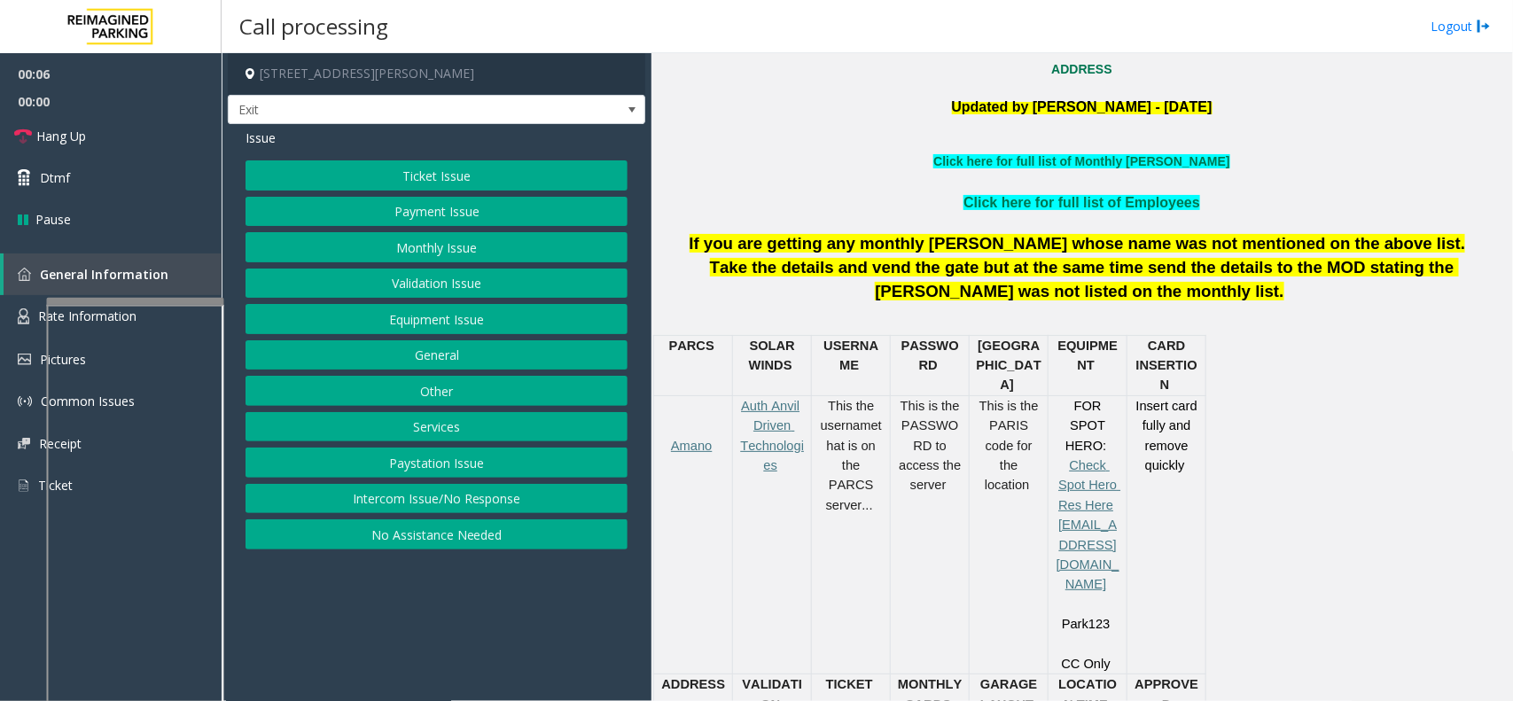
click at [494, 426] on button "Services" at bounding box center [436, 427] width 382 height 30
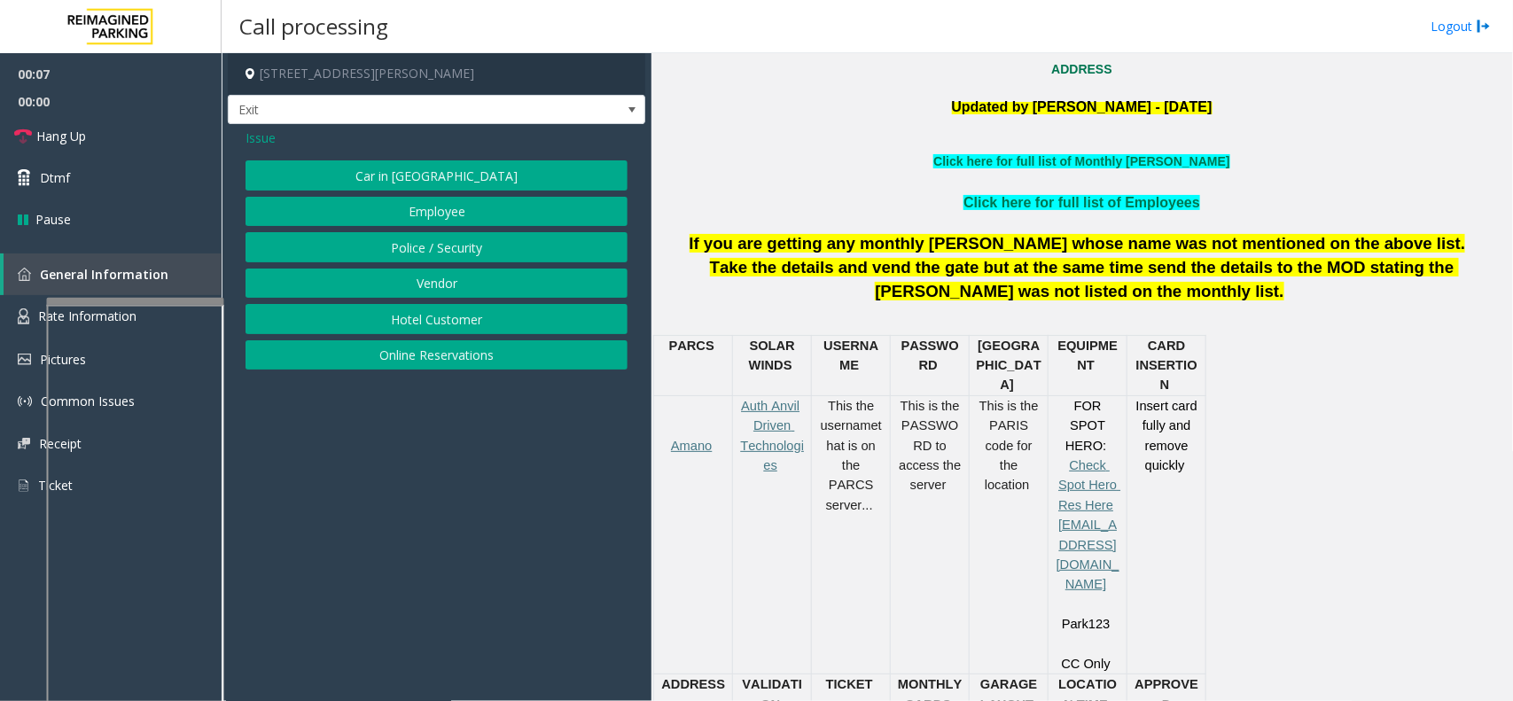
click at [446, 353] on button "Online Reservations" at bounding box center [436, 355] width 382 height 30
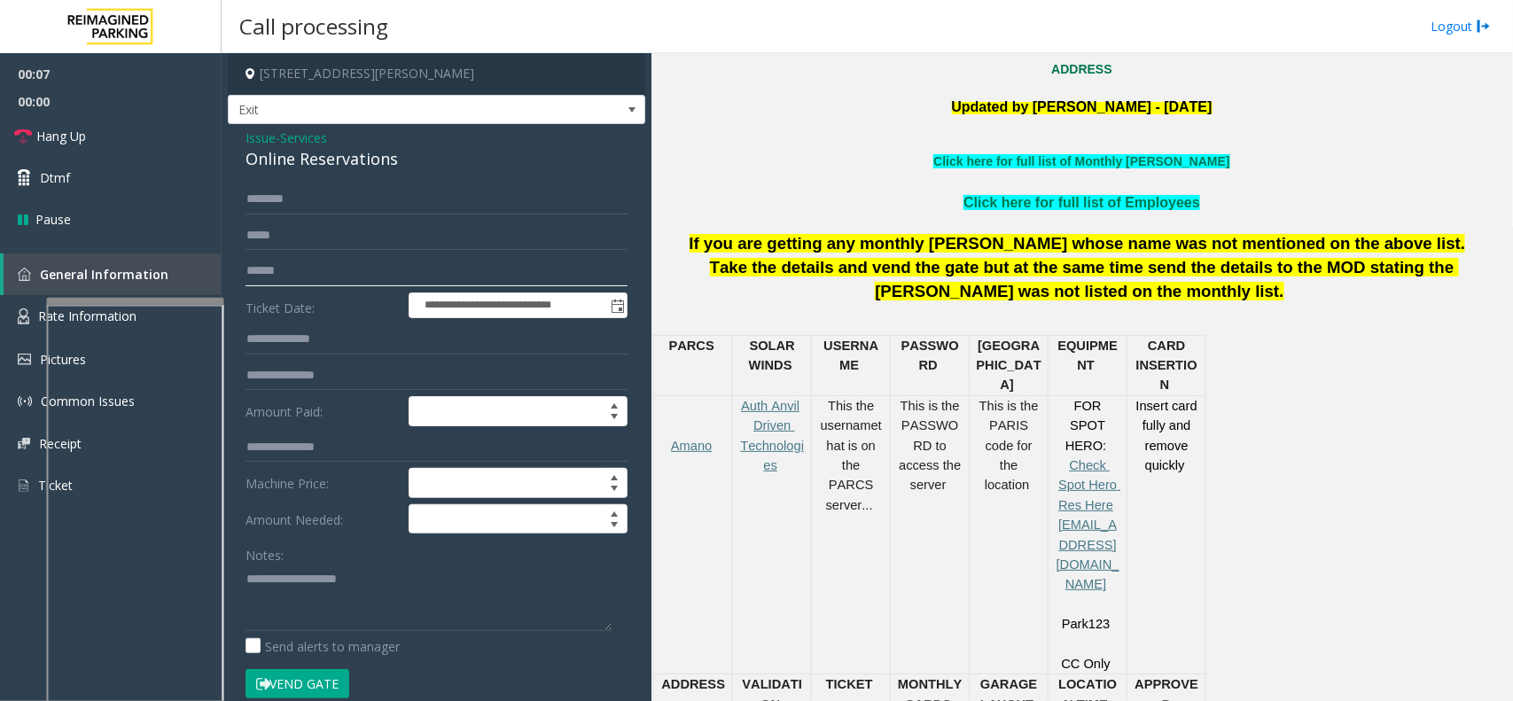
click at [373, 276] on input "text" at bounding box center [436, 271] width 382 height 30
click at [301, 282] on input "text" at bounding box center [436, 271] width 382 height 30
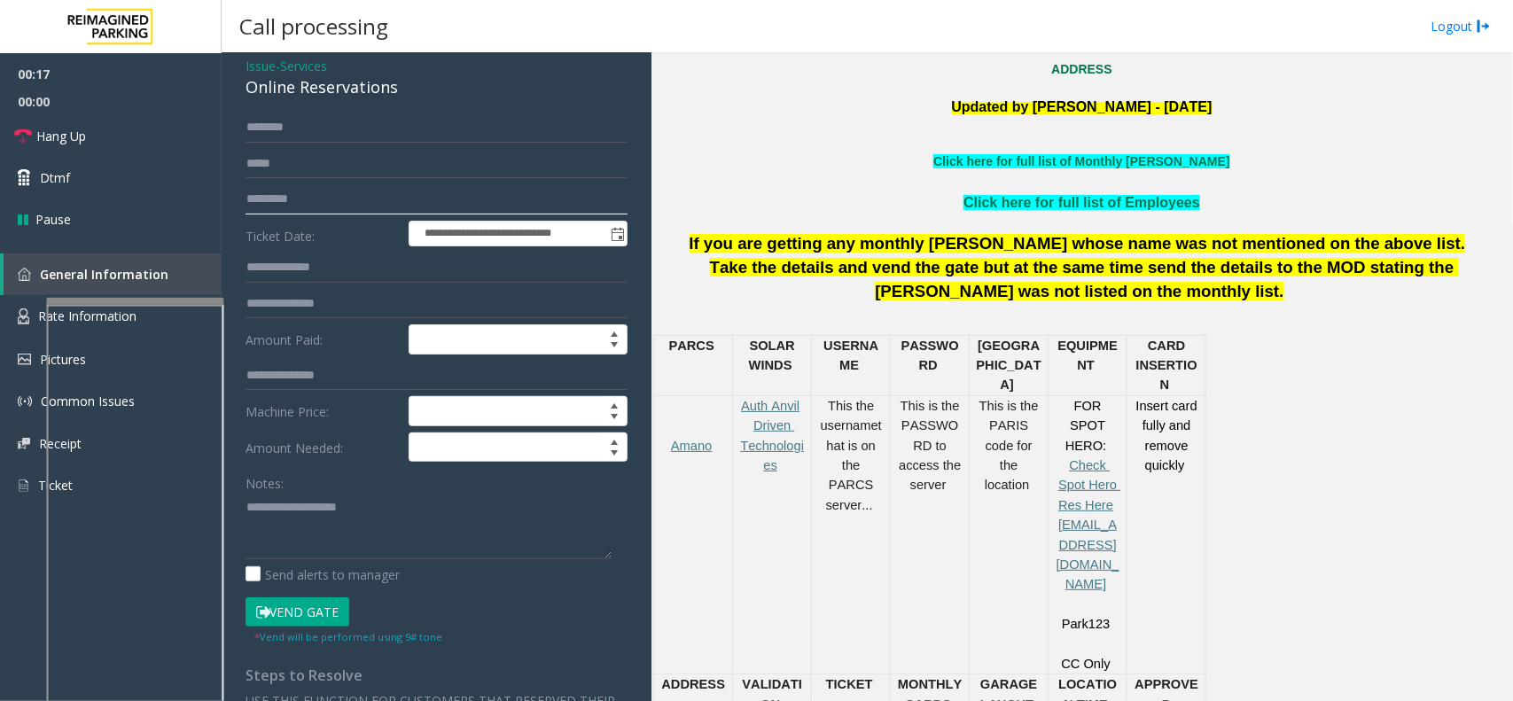
scroll to position [111, 0]
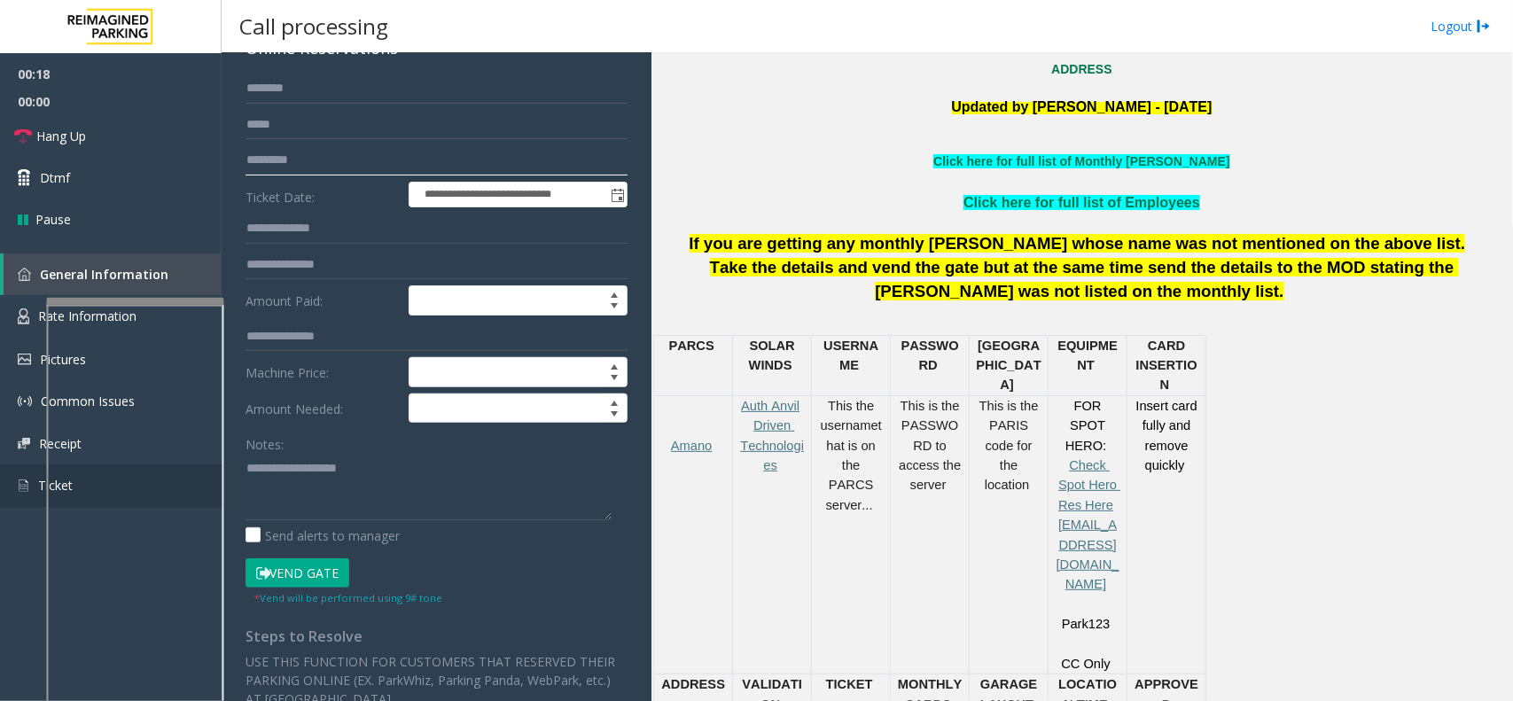
type input "*********"
click at [332, 560] on button "Vend Gate" at bounding box center [297, 573] width 104 height 30
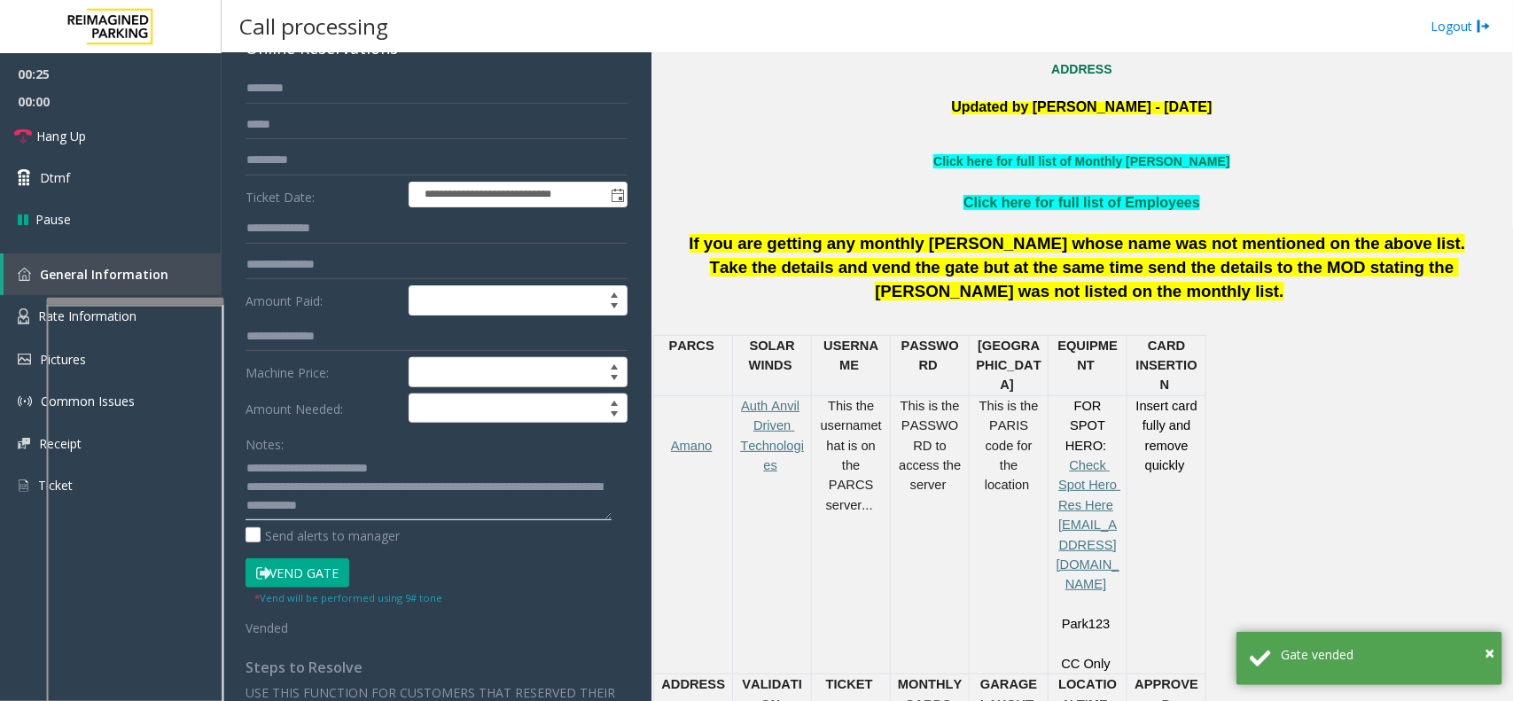
click at [430, 475] on textarea at bounding box center [428, 487] width 366 height 66
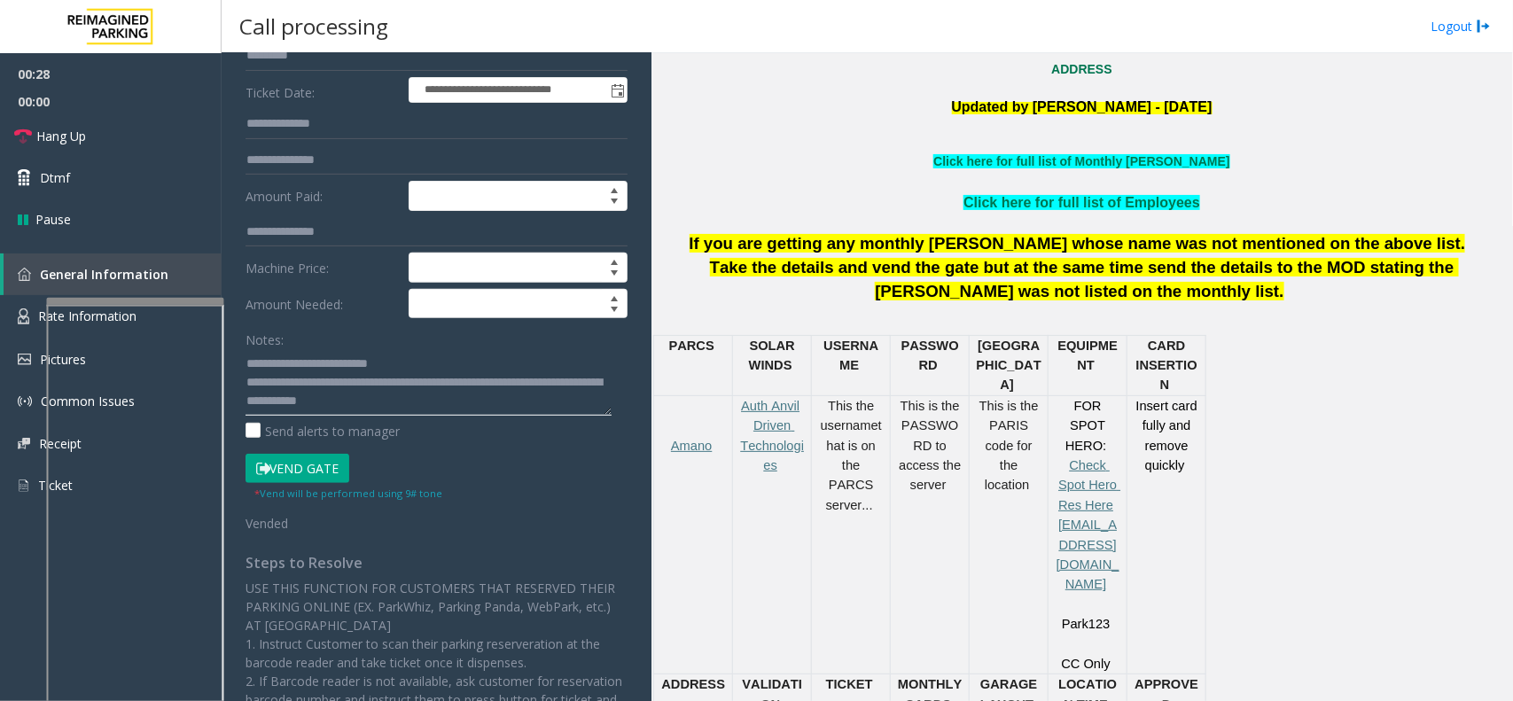
scroll to position [222, 0]
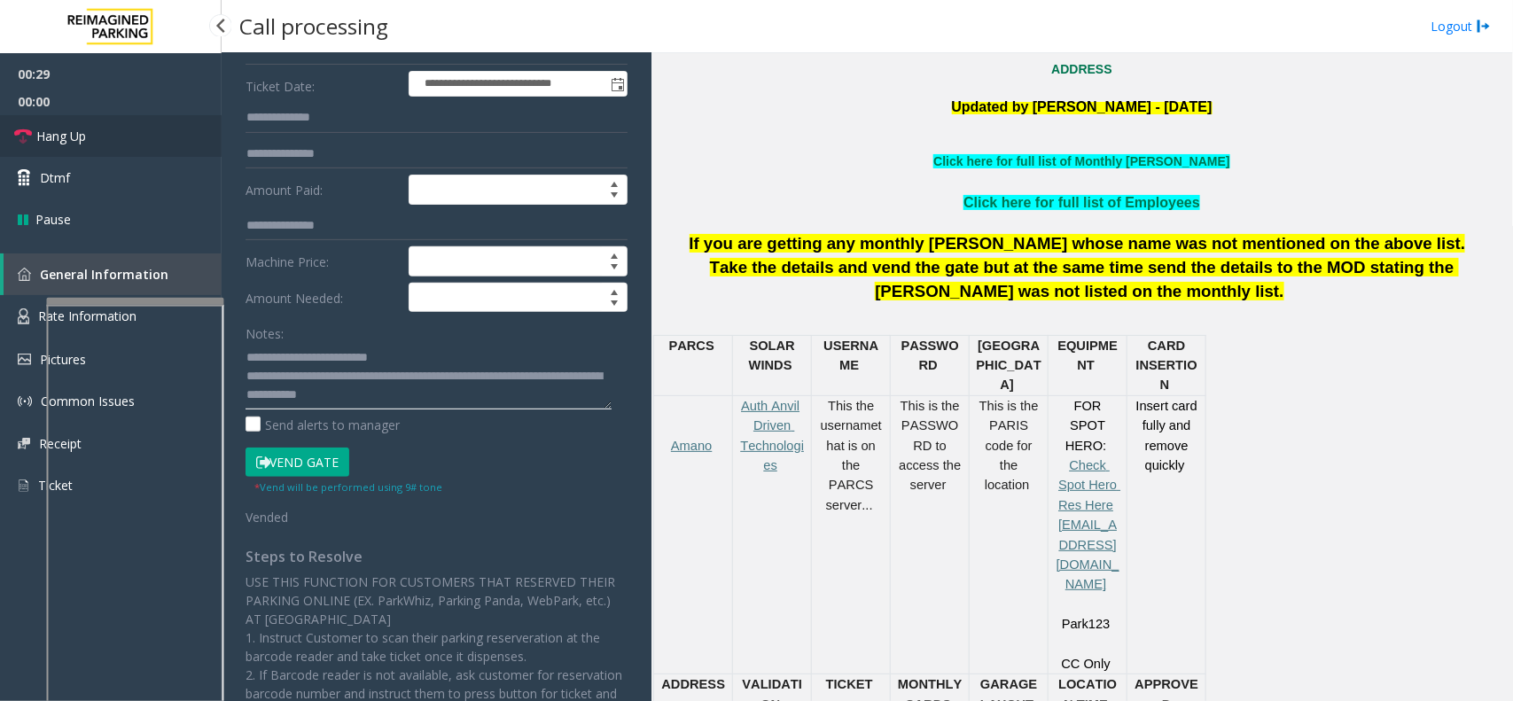
type textarea "**********"
click at [166, 139] on link "Hang Up" at bounding box center [111, 136] width 222 height 42
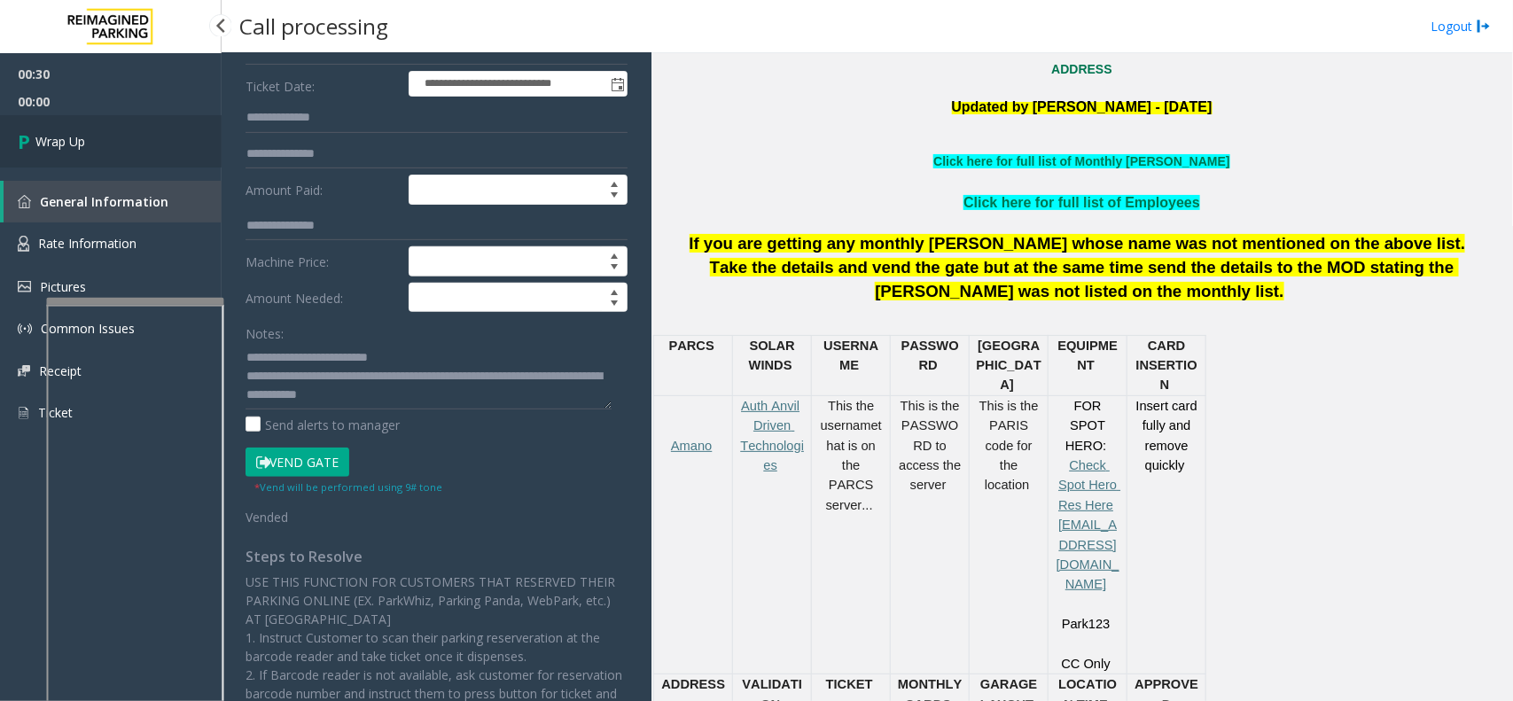
click at [166, 139] on link "Wrap Up" at bounding box center [111, 141] width 222 height 52
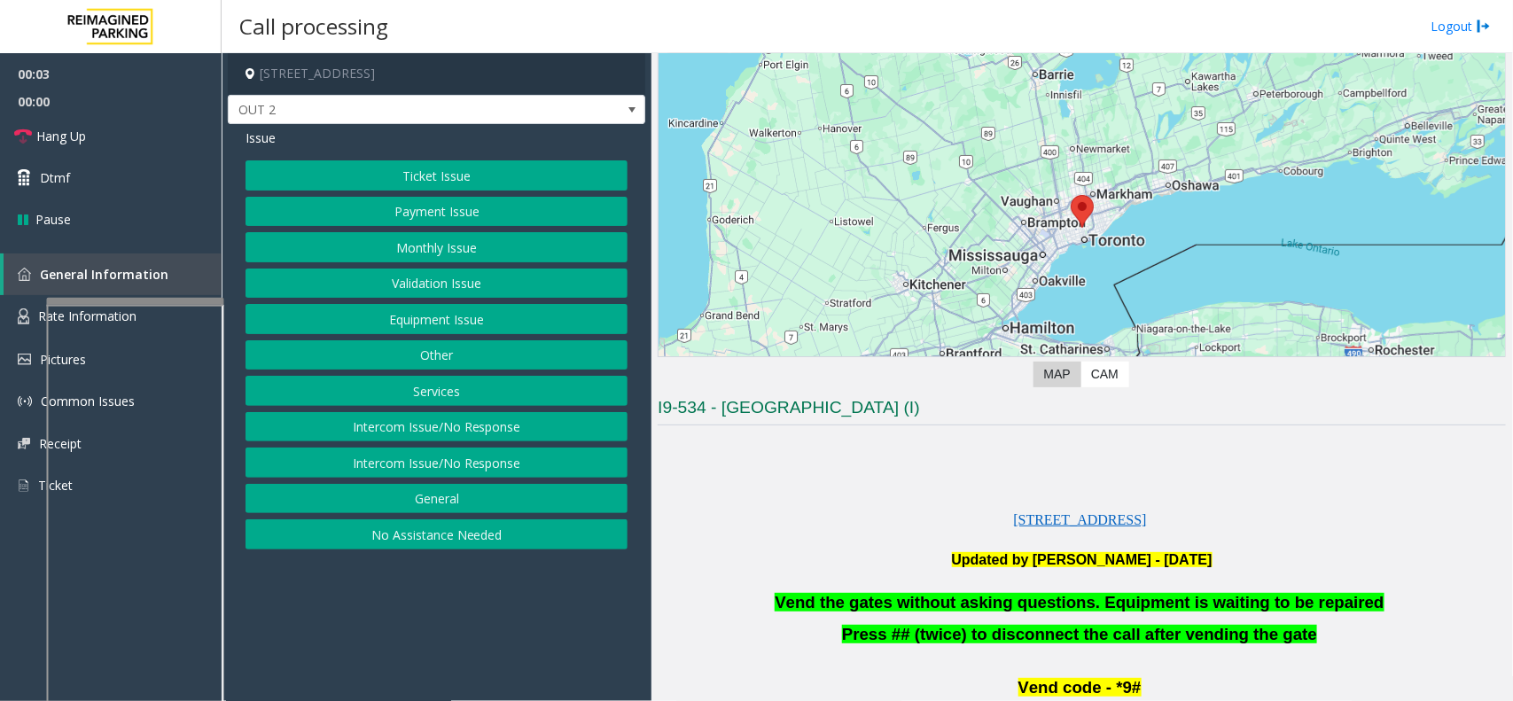
scroll to position [222, 0]
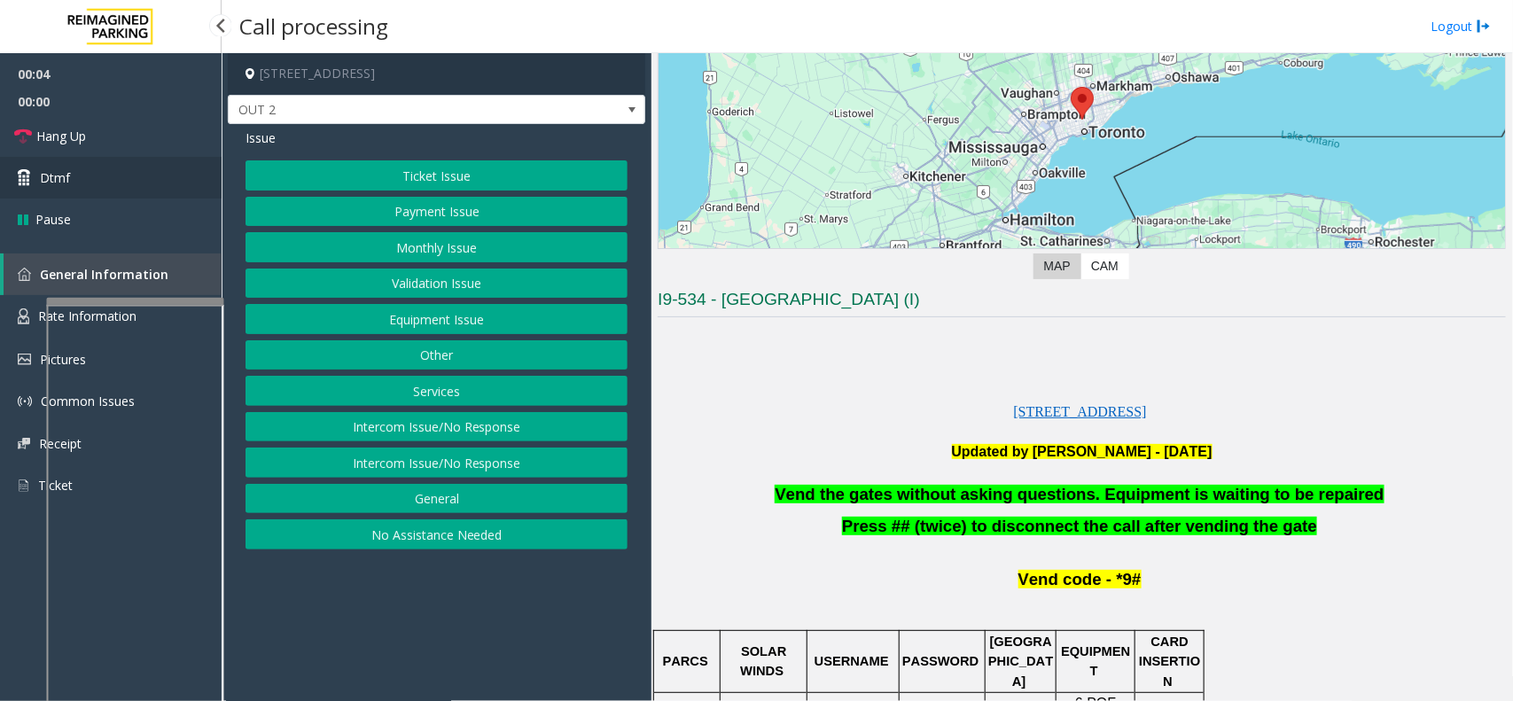
click at [97, 187] on link "Dtmf" at bounding box center [111, 178] width 222 height 42
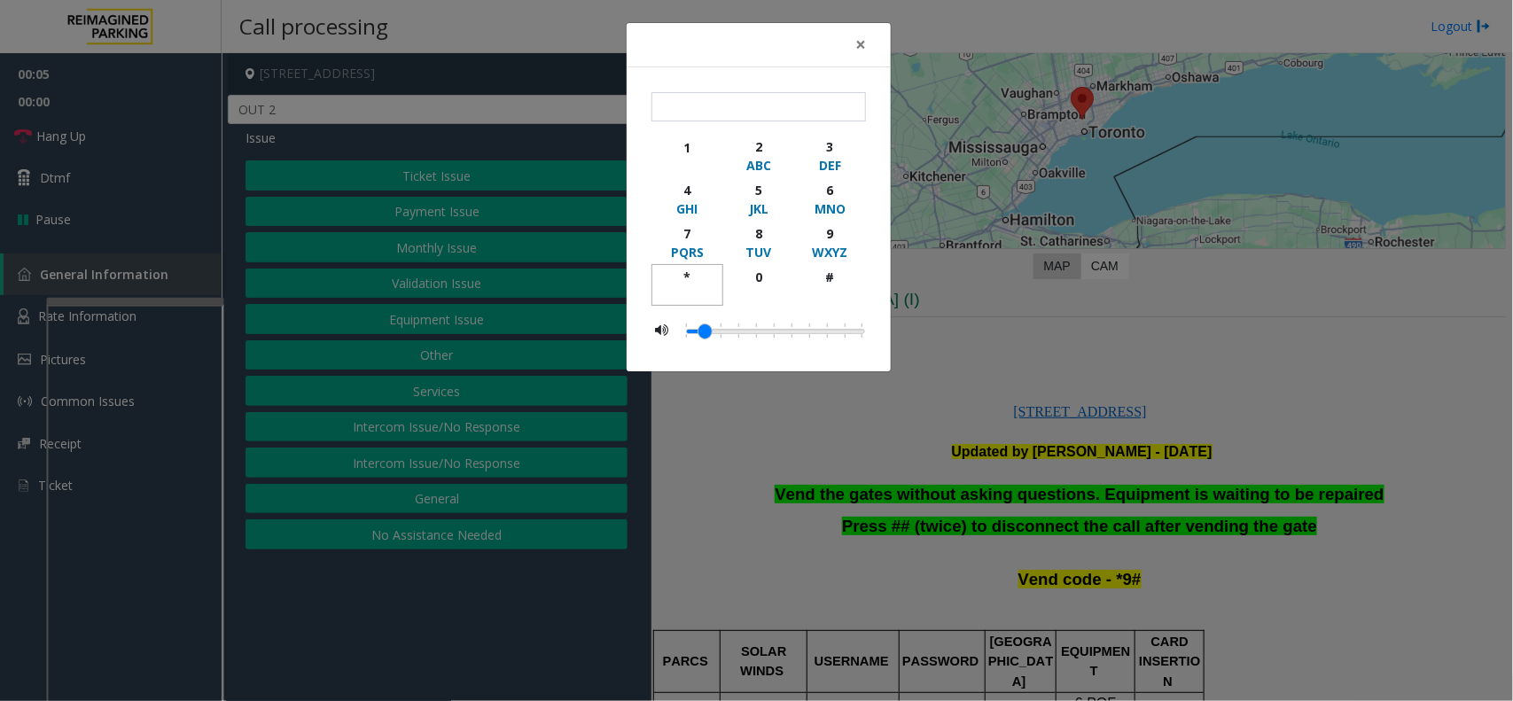
drag, startPoint x: 674, startPoint y: 281, endPoint x: 700, endPoint y: 275, distance: 26.4
click at [676, 281] on div "*" at bounding box center [687, 277] width 49 height 19
click at [827, 233] on div "9" at bounding box center [830, 233] width 49 height 19
click at [816, 293] on div "button" at bounding box center [830, 294] width 49 height 16
type input "***"
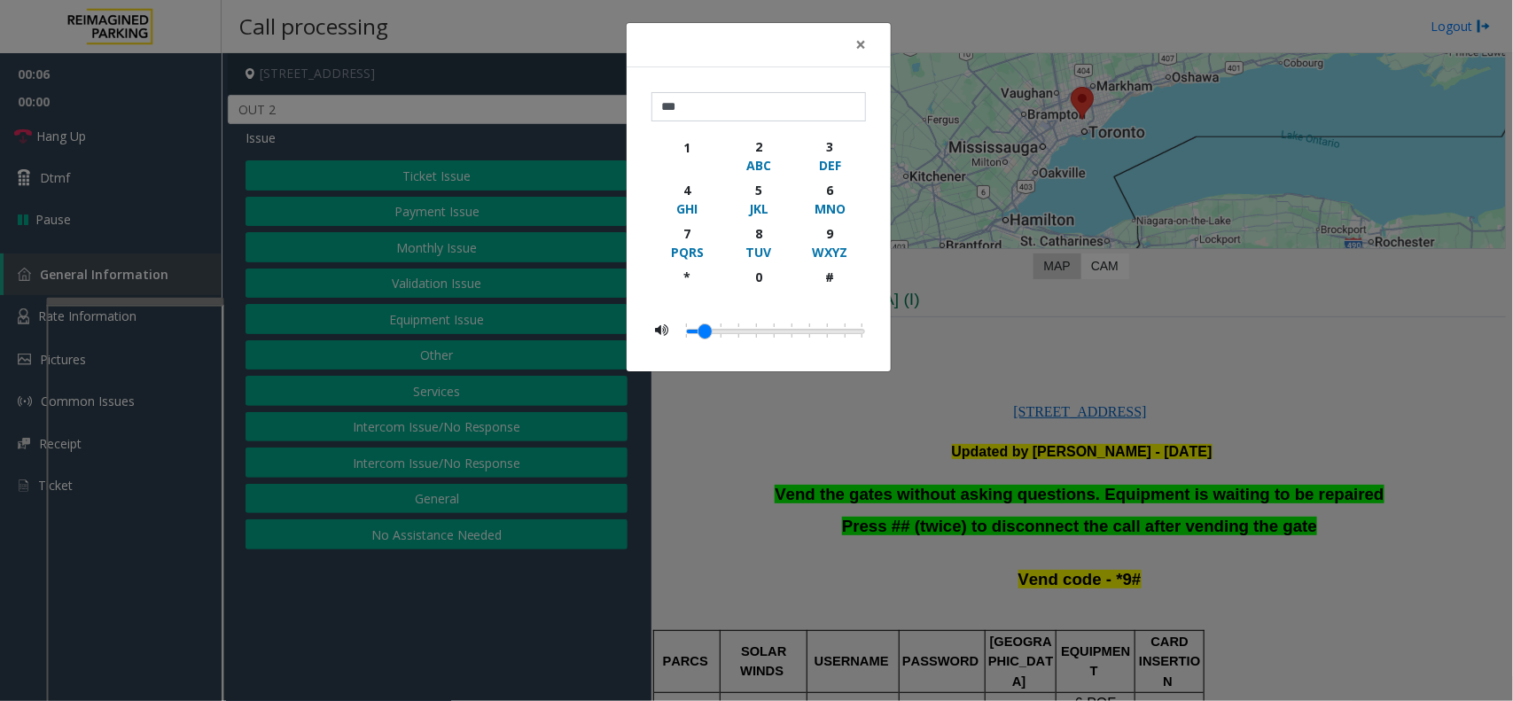
click at [937, 350] on div "× *** 1 2 ABC 3 DEF 4 GHI 5 JKL 6 MNO 7 PQRS 8 TUV 9 WXYZ * 0 #" at bounding box center [756, 350] width 1513 height 701
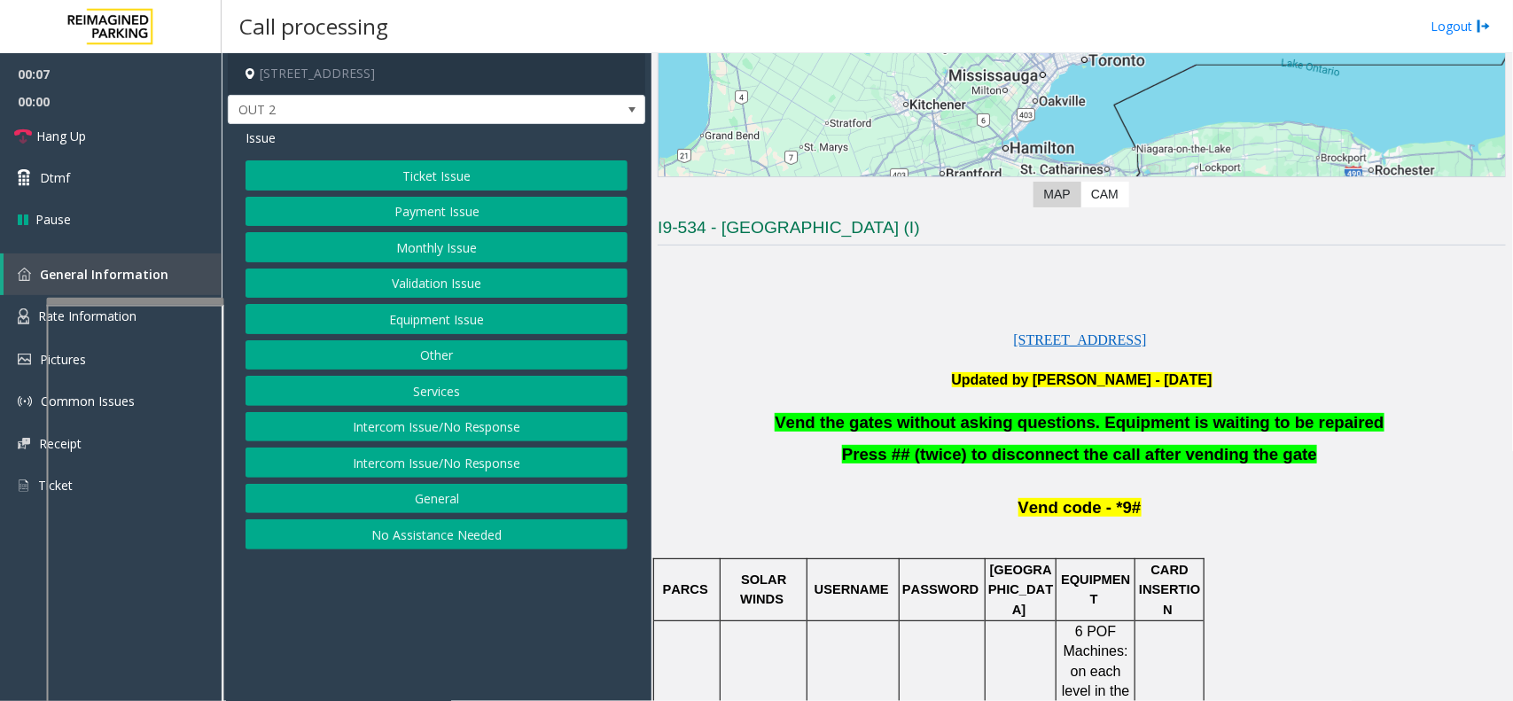
scroll to position [332, 0]
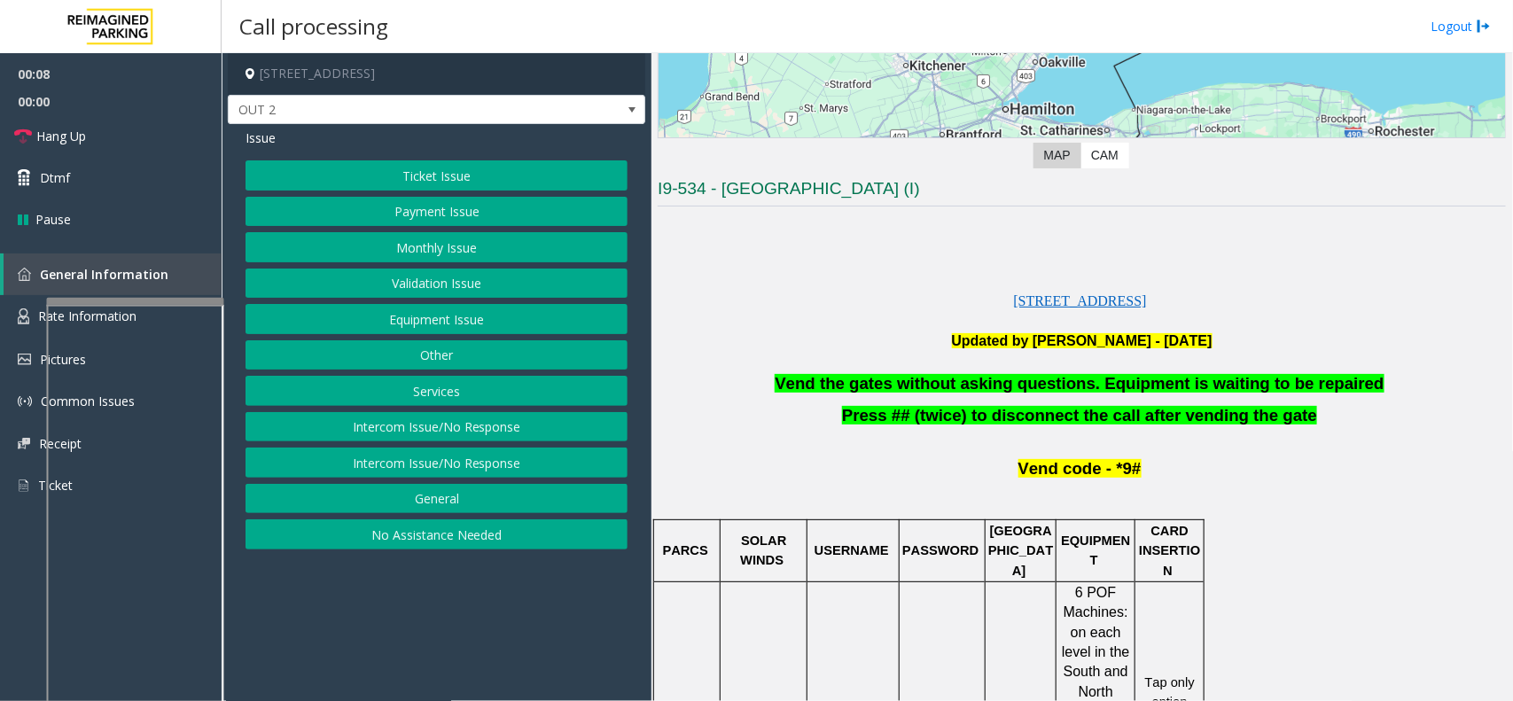
click at [510, 304] on div "Ticket Issue Payment Issue Monthly Issue Validation Issue Equipment Issue Other…" at bounding box center [436, 354] width 382 height 389
click at [496, 320] on button "Equipment Issue" at bounding box center [436, 319] width 382 height 30
click at [492, 321] on button "Gate / Door Won't Open" at bounding box center [436, 319] width 382 height 30
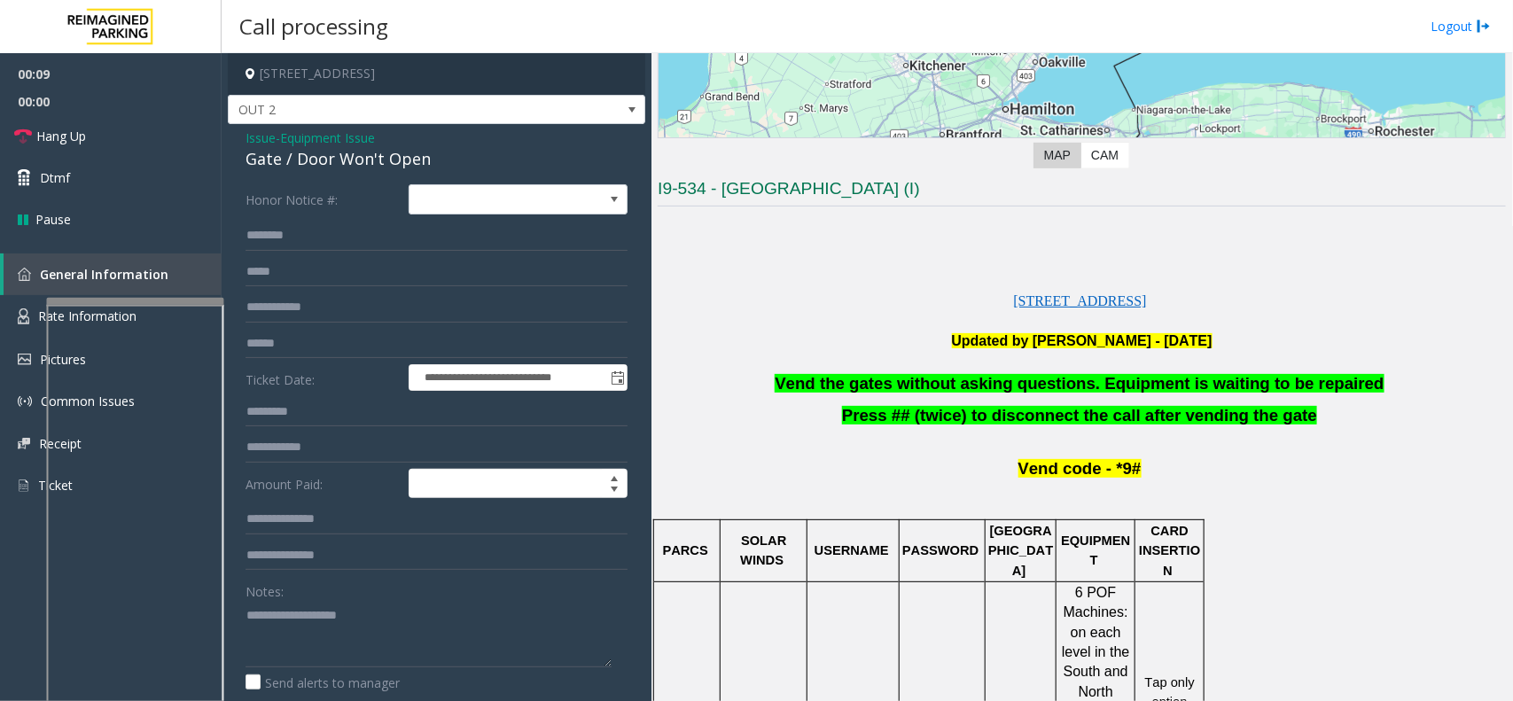
click at [893, 381] on span "Vend the gates without asking questions. Equipment is waiting to be repaired" at bounding box center [1079, 383] width 609 height 19
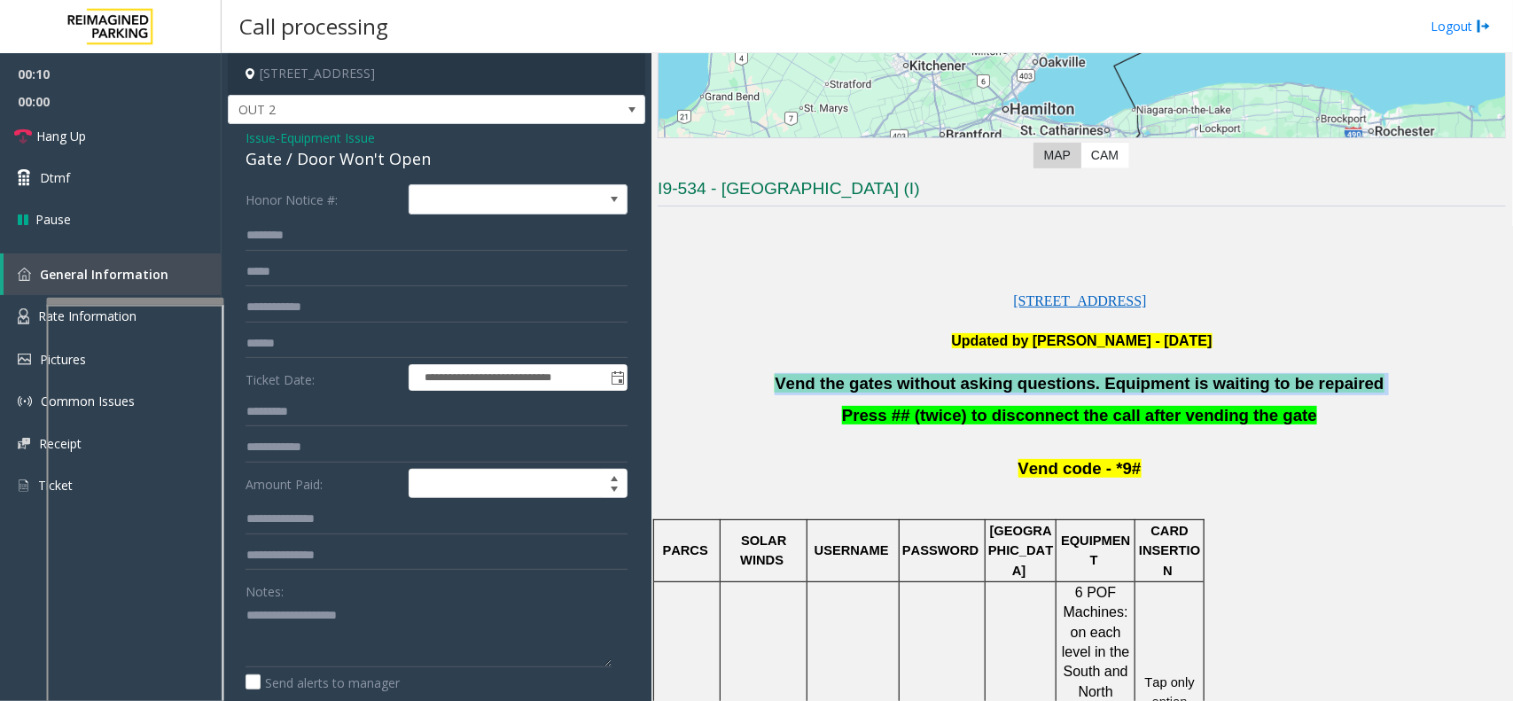
click at [893, 381] on span "Vend the gates without asking questions. Equipment is waiting to be repaired" at bounding box center [1079, 383] width 609 height 19
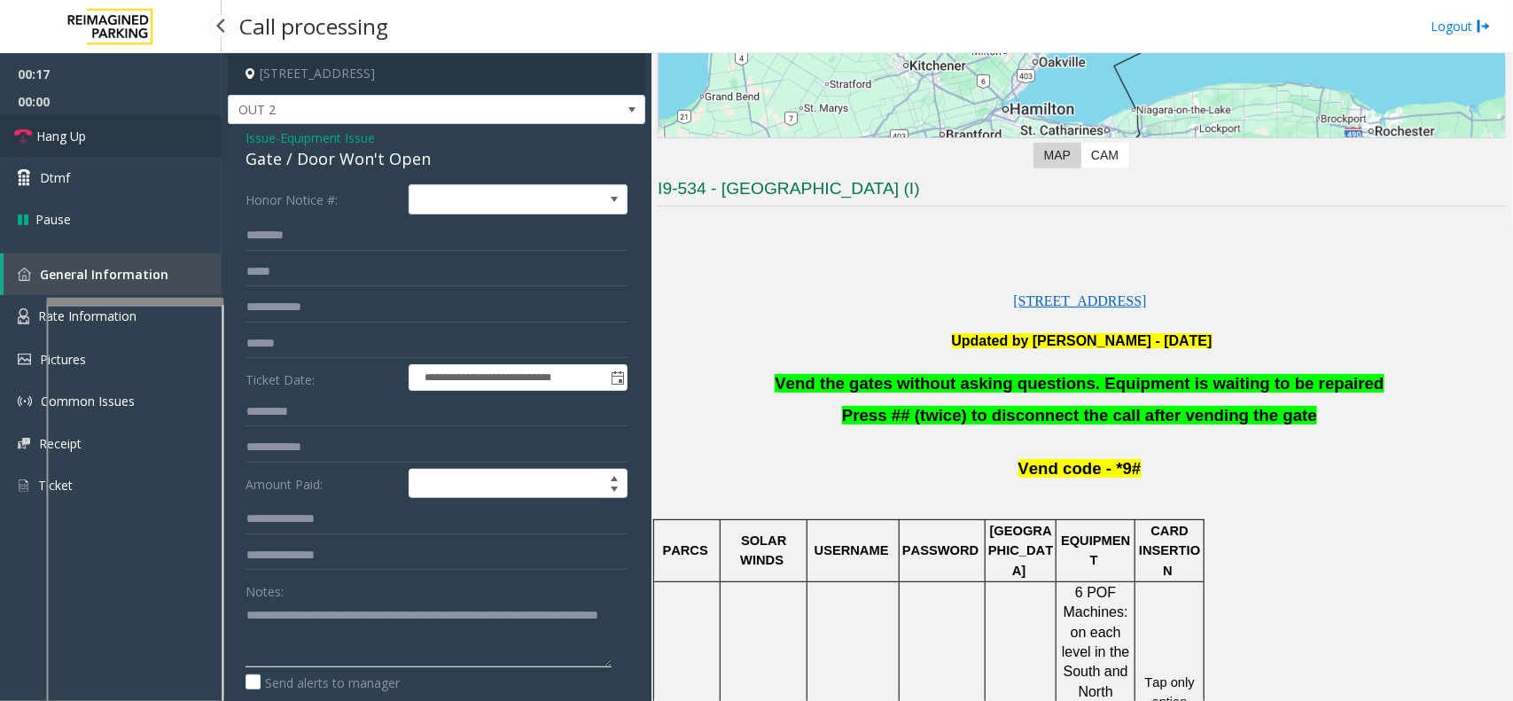
type textarea "**********"
click at [104, 127] on link "Hang Up" at bounding box center [111, 136] width 222 height 42
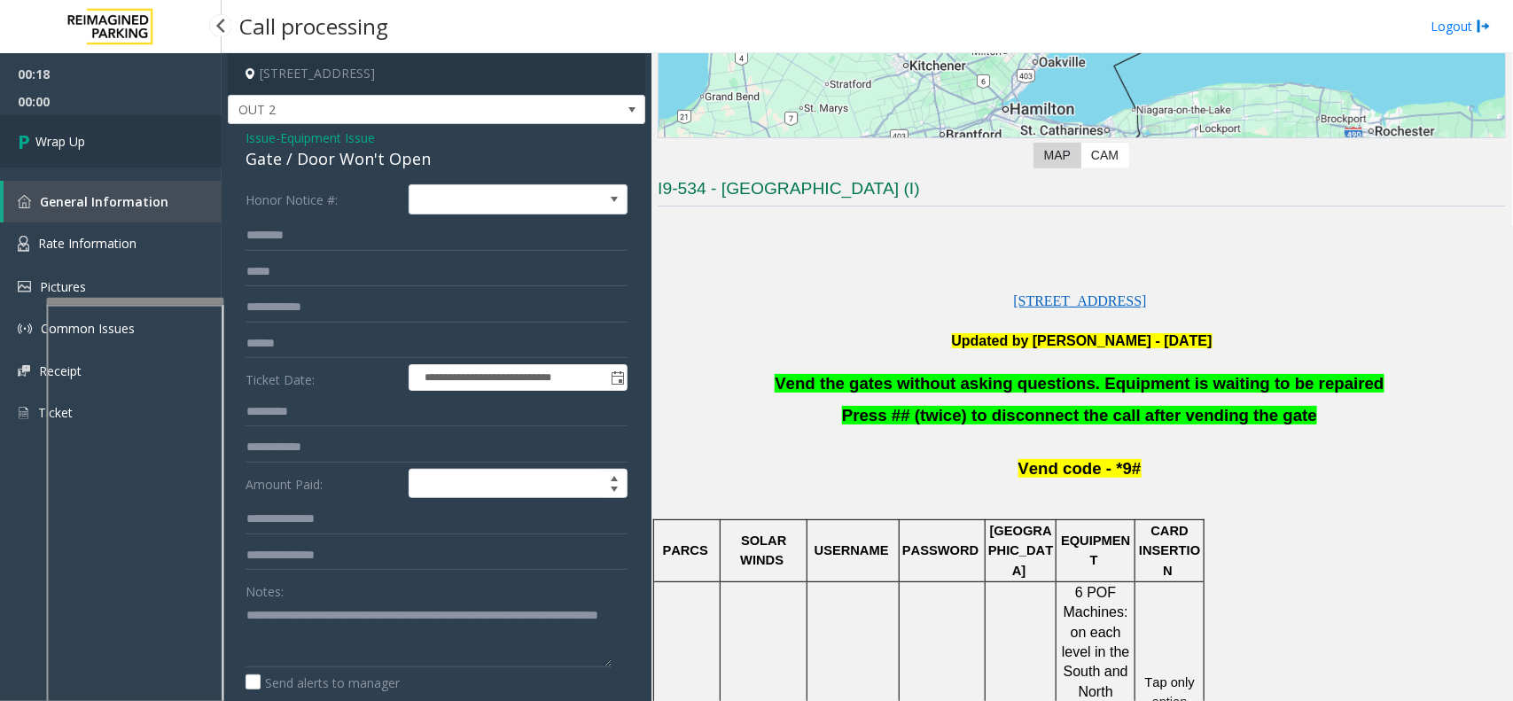
click at [104, 127] on link "Wrap Up" at bounding box center [111, 141] width 222 height 52
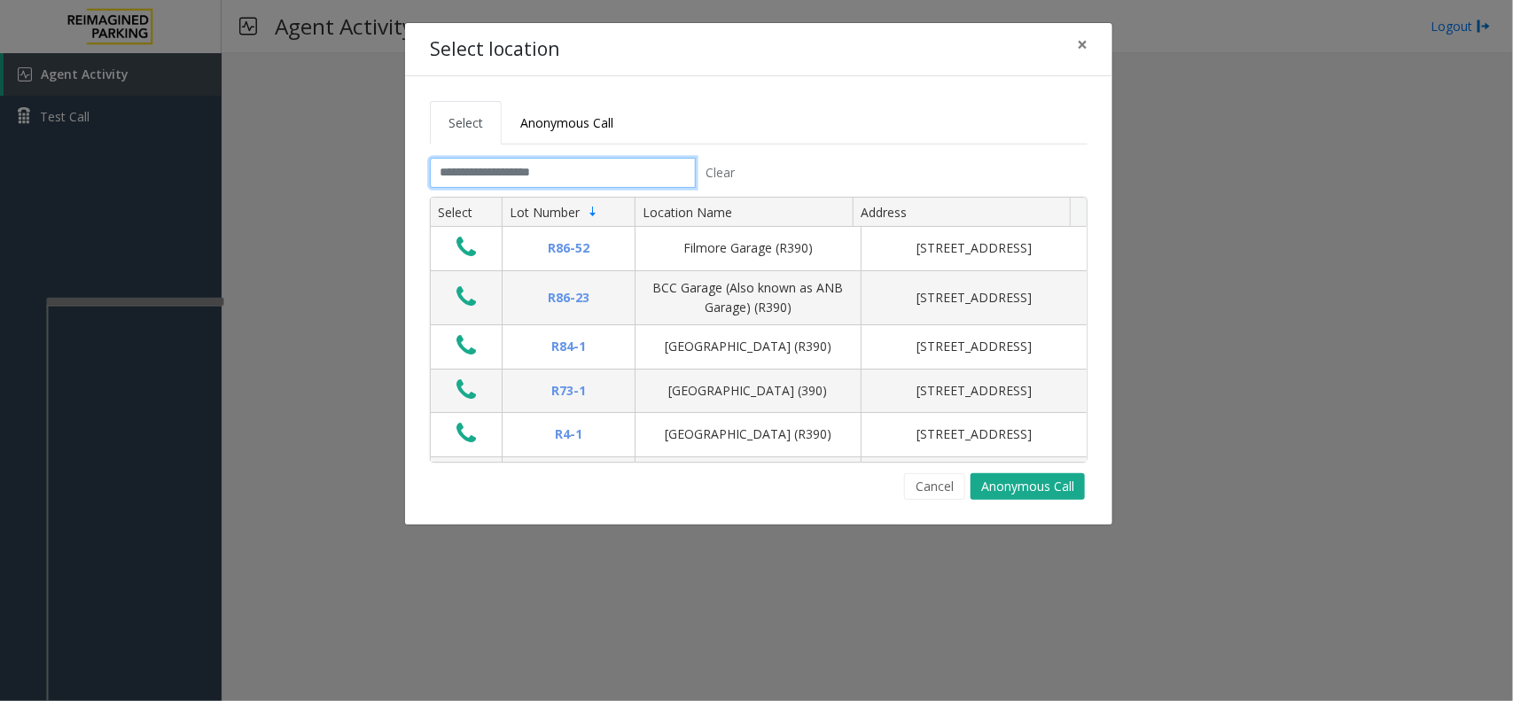
click at [510, 173] on input "text" at bounding box center [563, 173] width 266 height 30
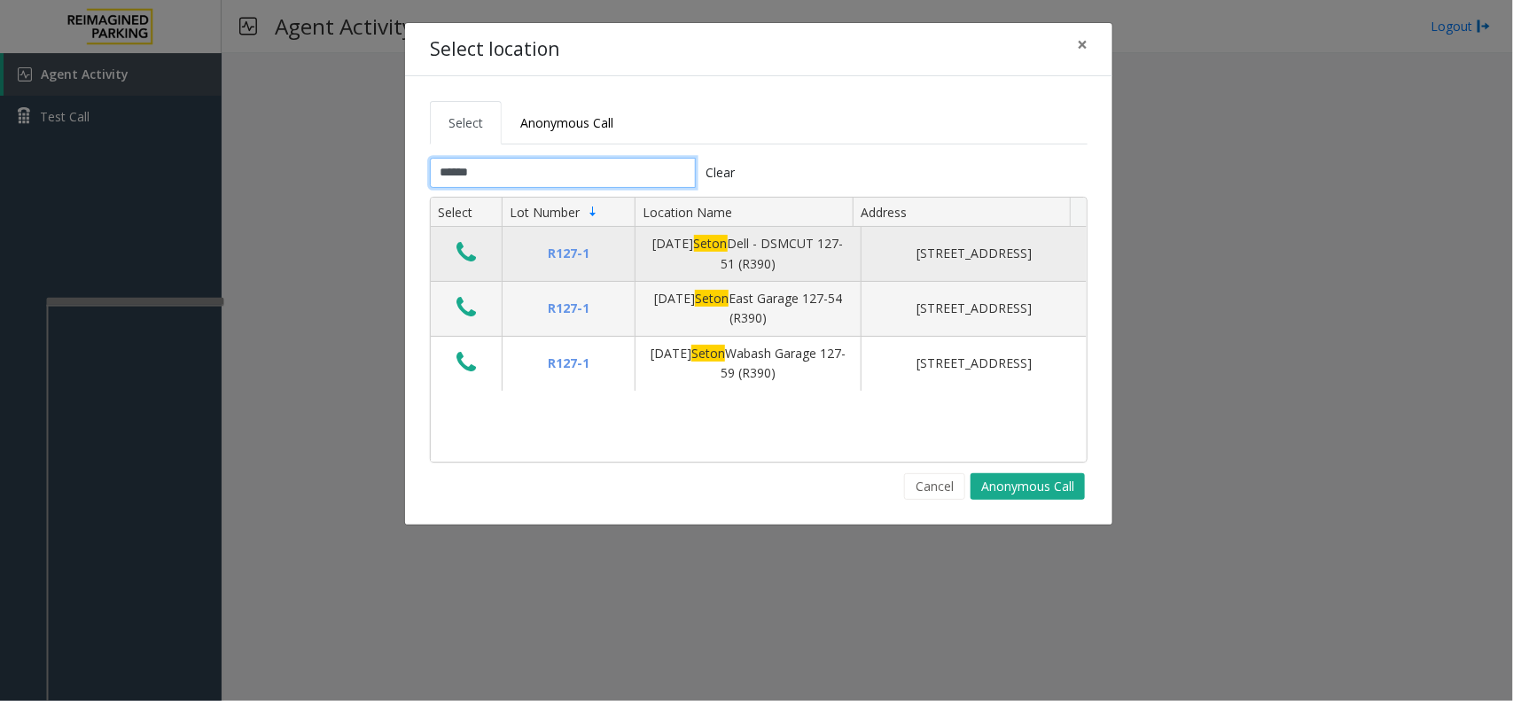
type input "*****"
click at [458, 241] on button "Data table" at bounding box center [466, 253] width 30 height 28
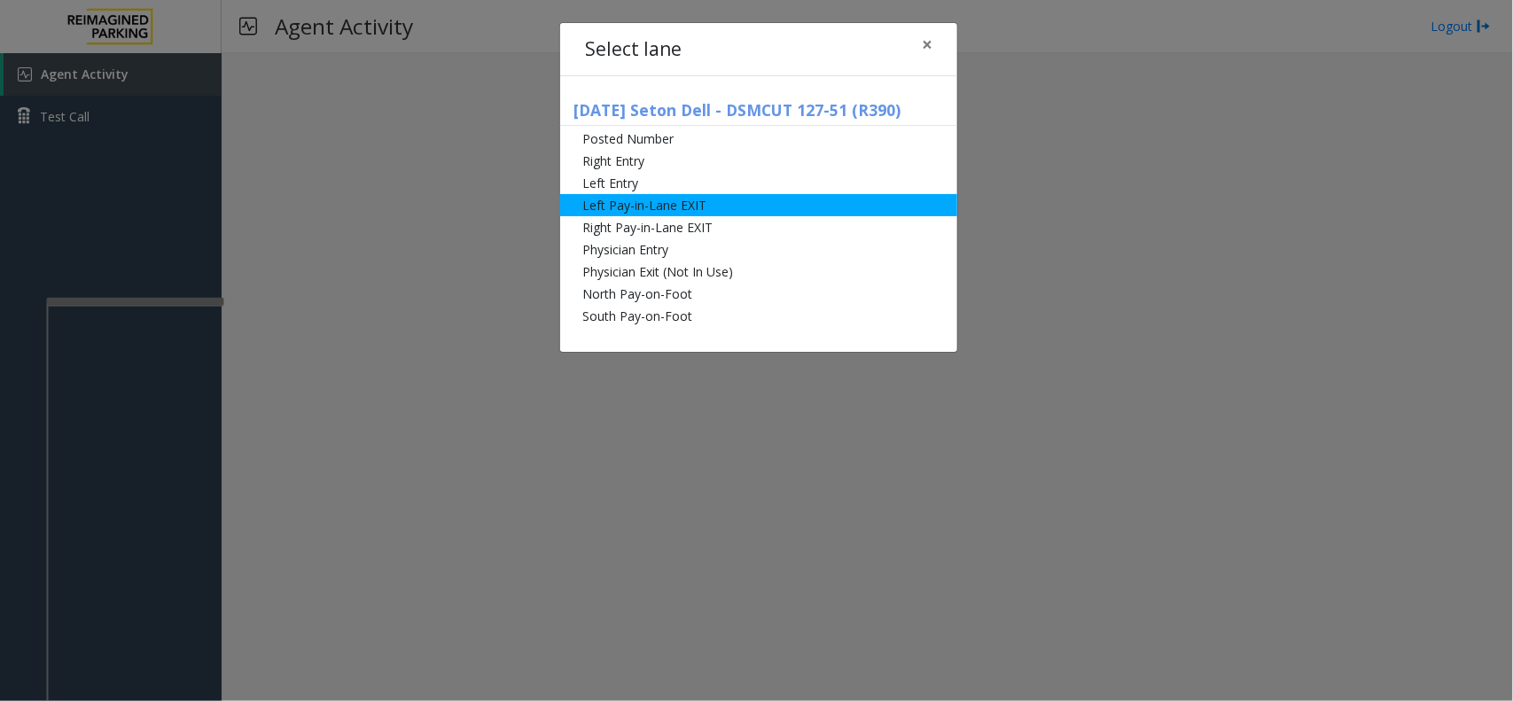
click at [608, 204] on li "Left Pay-in-Lane EXIT" at bounding box center [758, 205] width 397 height 22
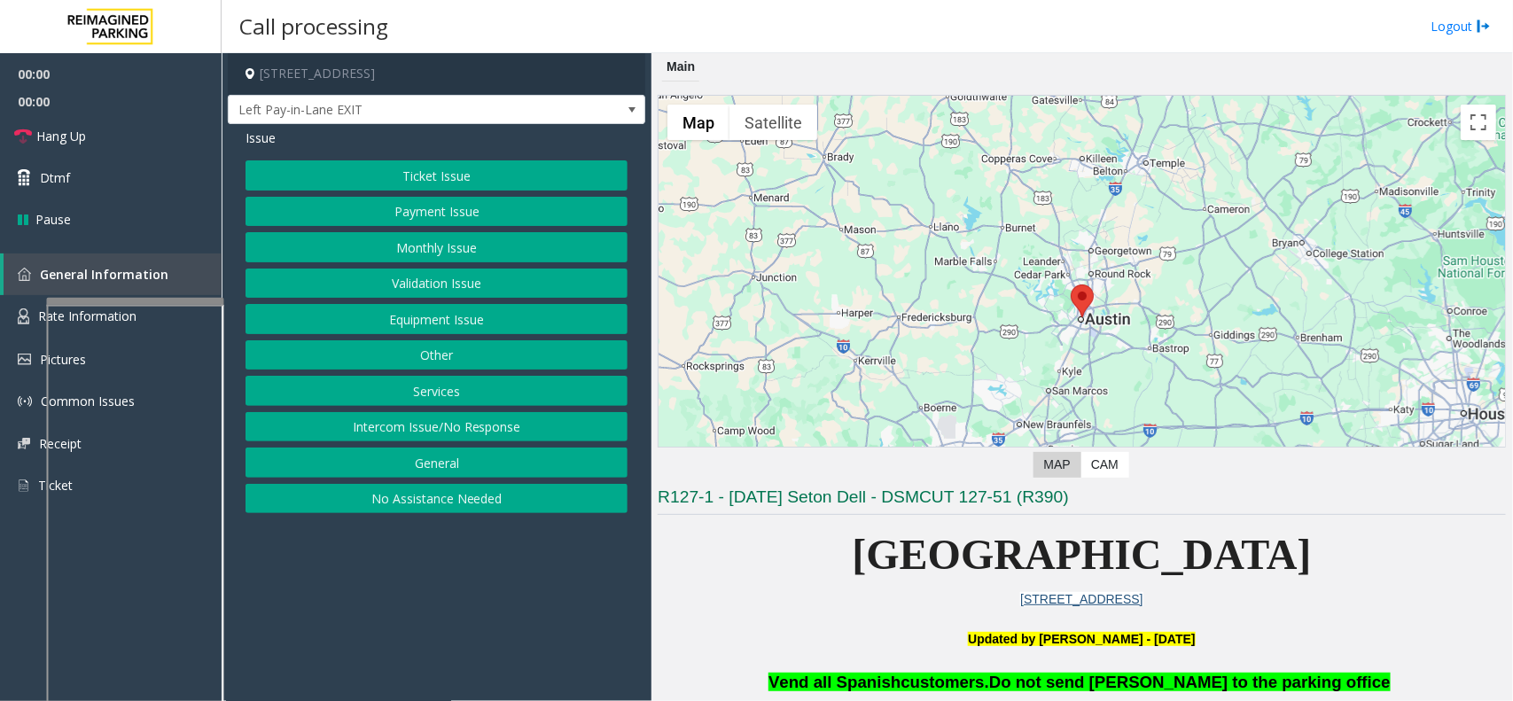
click at [583, 183] on button "Ticket Issue" at bounding box center [436, 175] width 382 height 30
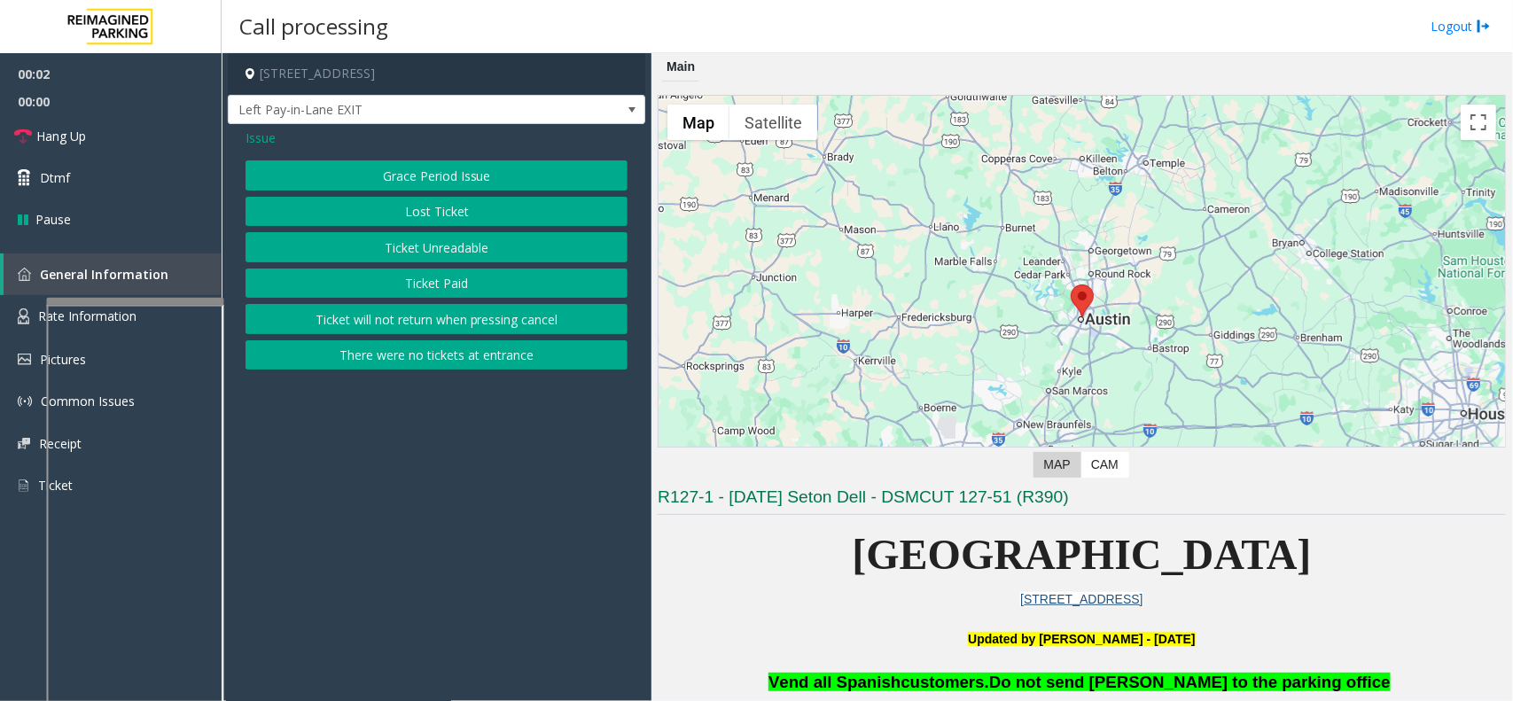
click at [520, 352] on button "There were no tickets at entrance" at bounding box center [436, 355] width 382 height 30
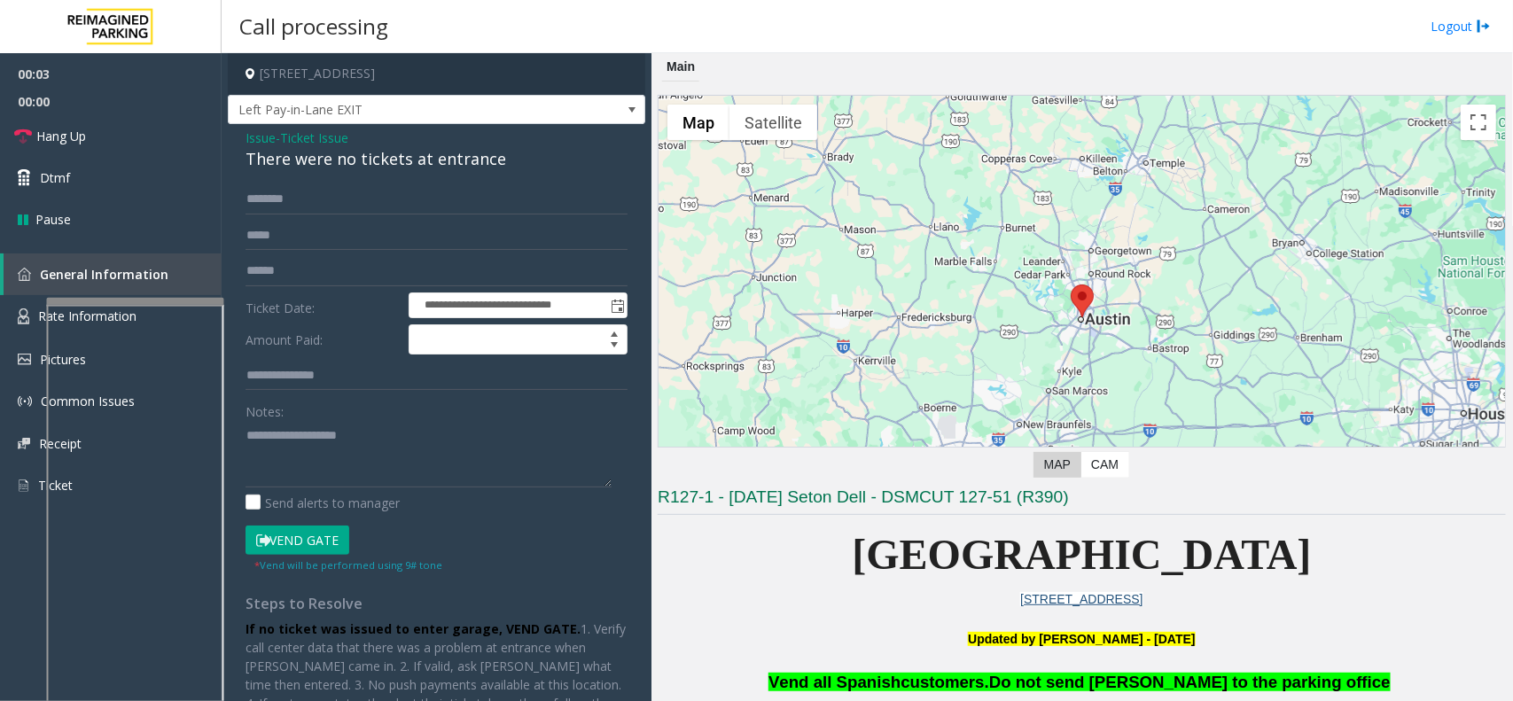
click at [409, 217] on form "**********" at bounding box center [436, 378] width 382 height 389
click at [416, 196] on input "text" at bounding box center [436, 199] width 382 height 30
click at [394, 147] on div "There were no tickets at entrance" at bounding box center [436, 159] width 382 height 24
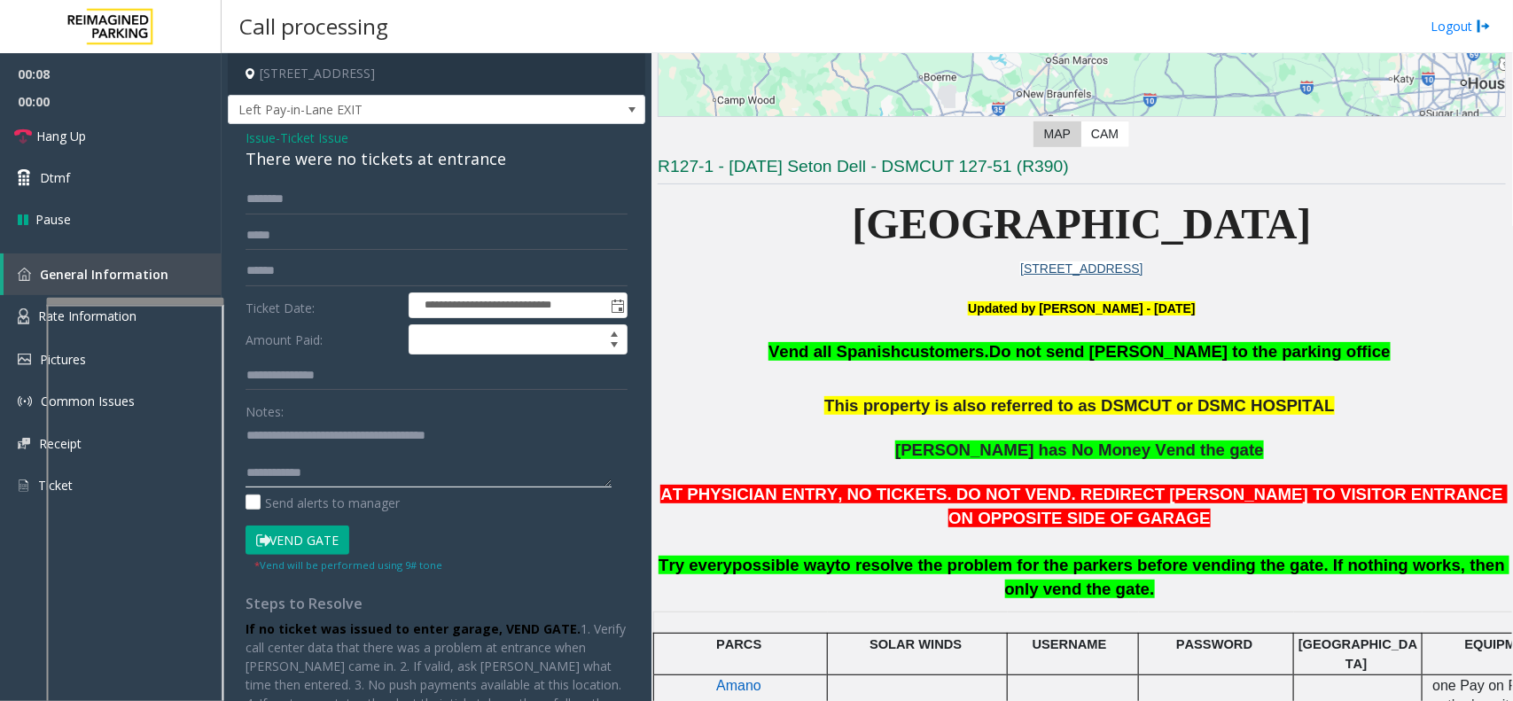
scroll to position [332, 0]
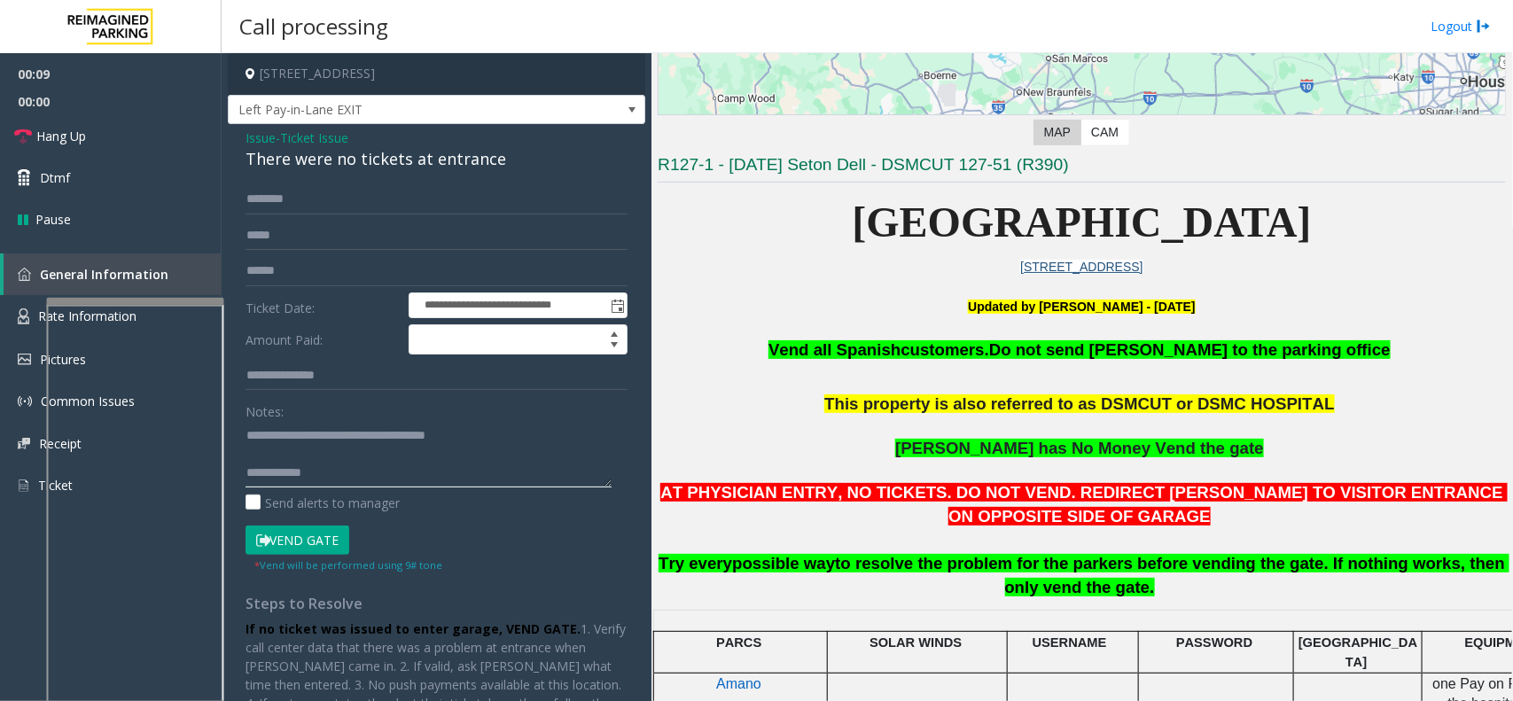
type textarea "**********"
click at [471, 206] on input "text" at bounding box center [436, 199] width 382 height 30
type input "*****"
click at [325, 529] on button "Vend Gate" at bounding box center [297, 540] width 104 height 30
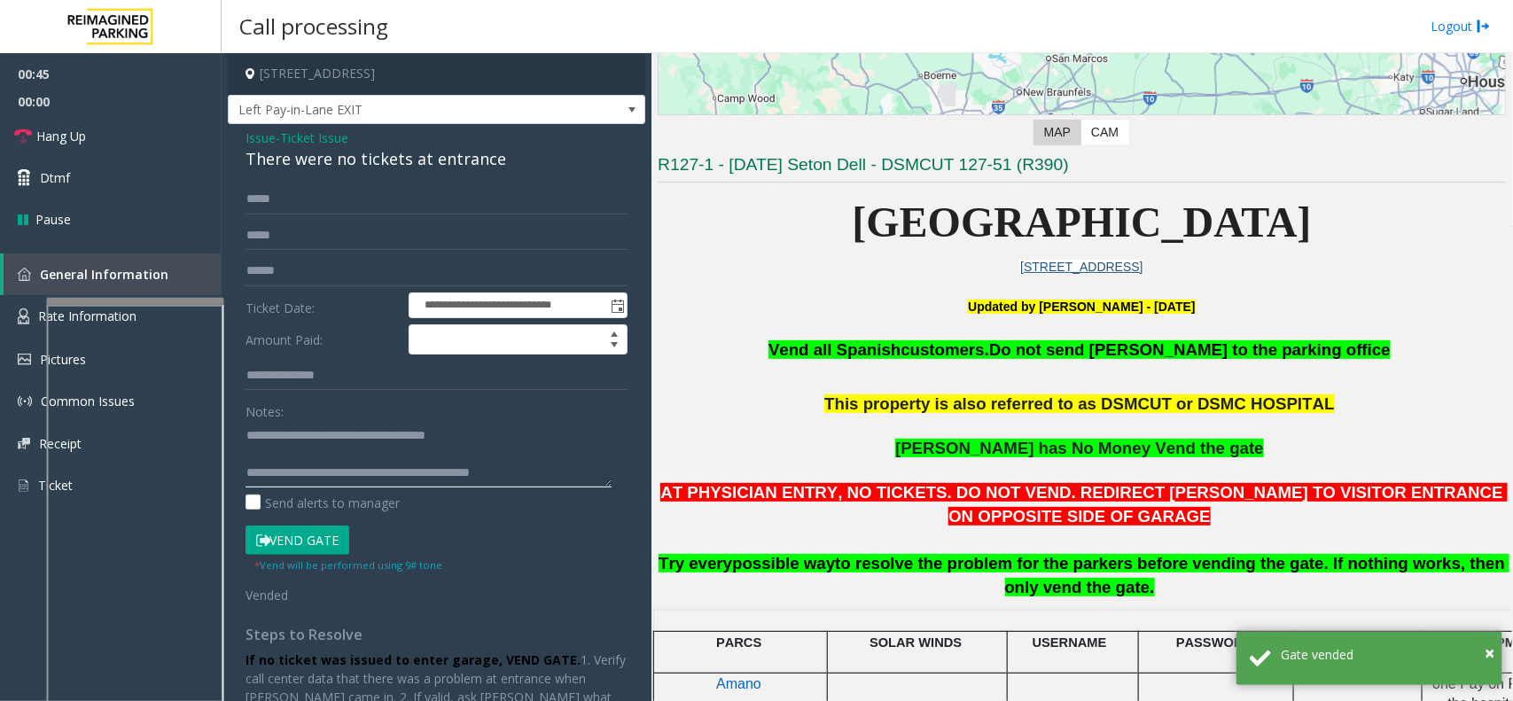
click at [534, 475] on textarea at bounding box center [428, 454] width 366 height 66
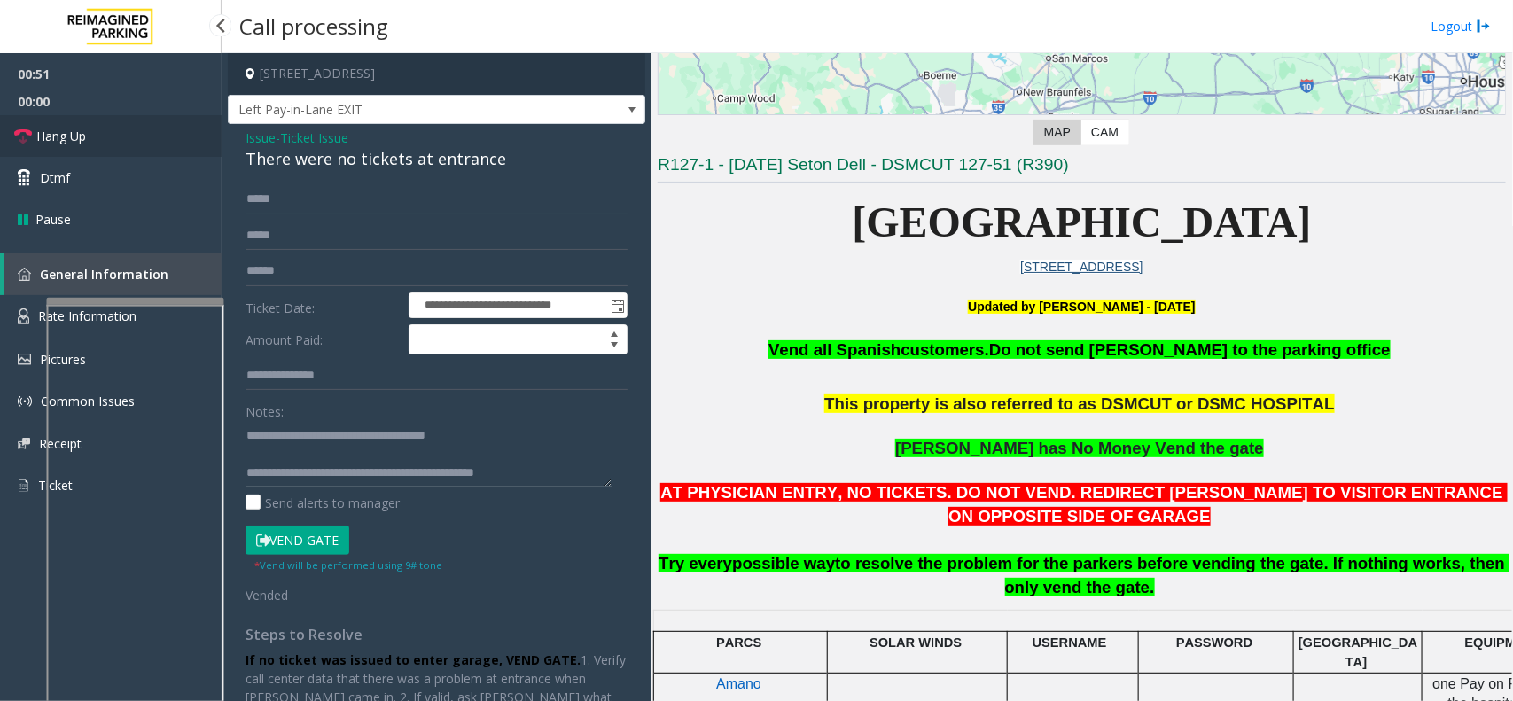
type textarea "**********"
click at [58, 155] on link "Hang Up" at bounding box center [111, 136] width 222 height 42
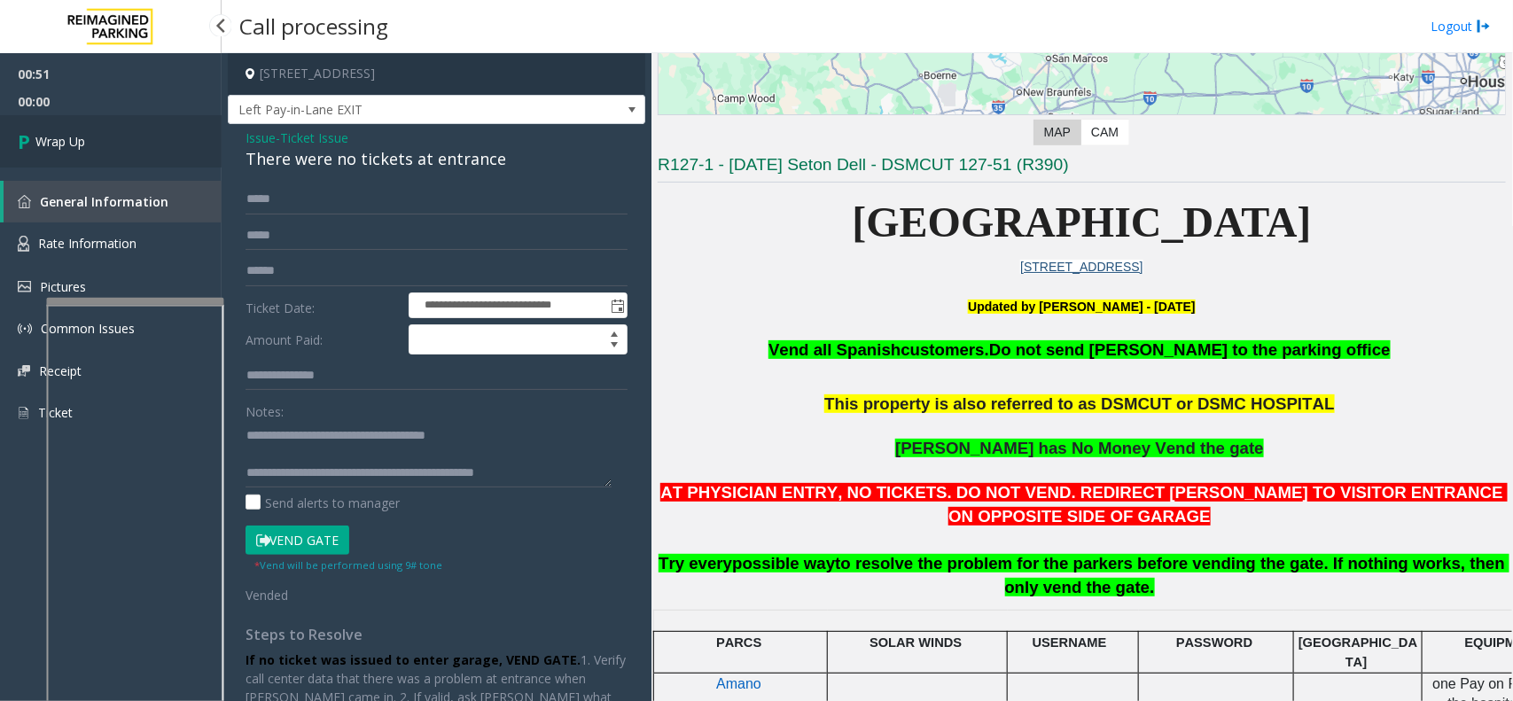
click at [58, 155] on link "Wrap Up" at bounding box center [111, 141] width 222 height 52
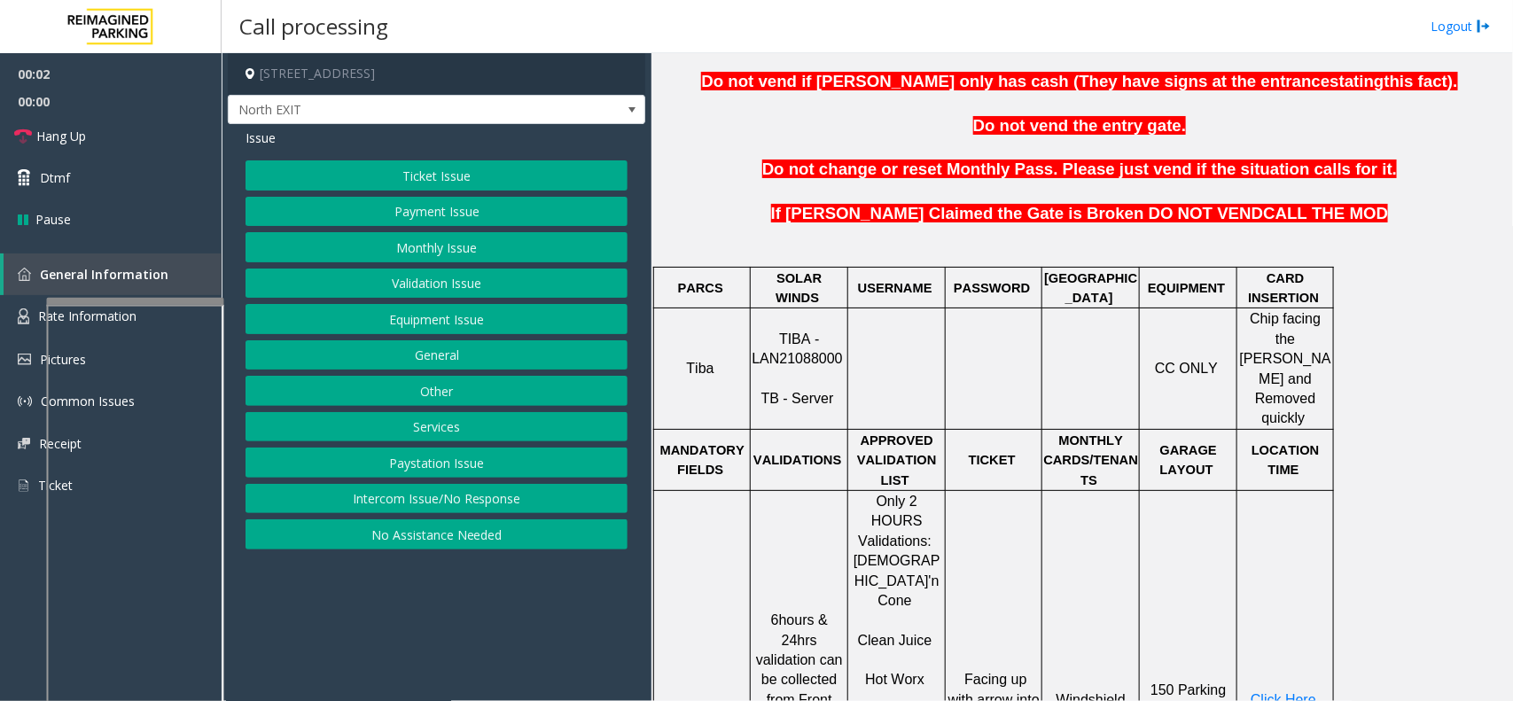
scroll to position [665, 0]
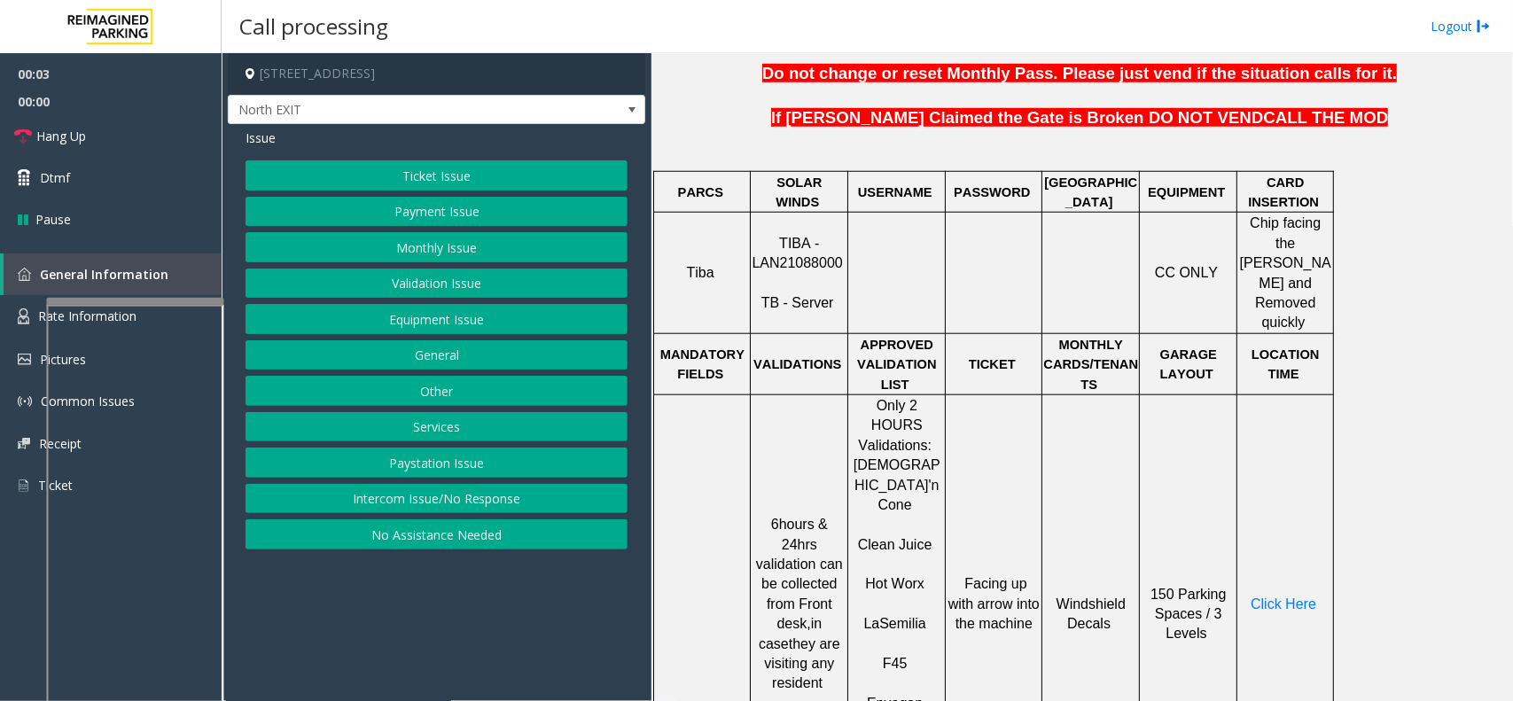
click at [781, 251] on span "TIBA - LAN21088000" at bounding box center [796, 253] width 90 height 35
copy p "LAN21088000"
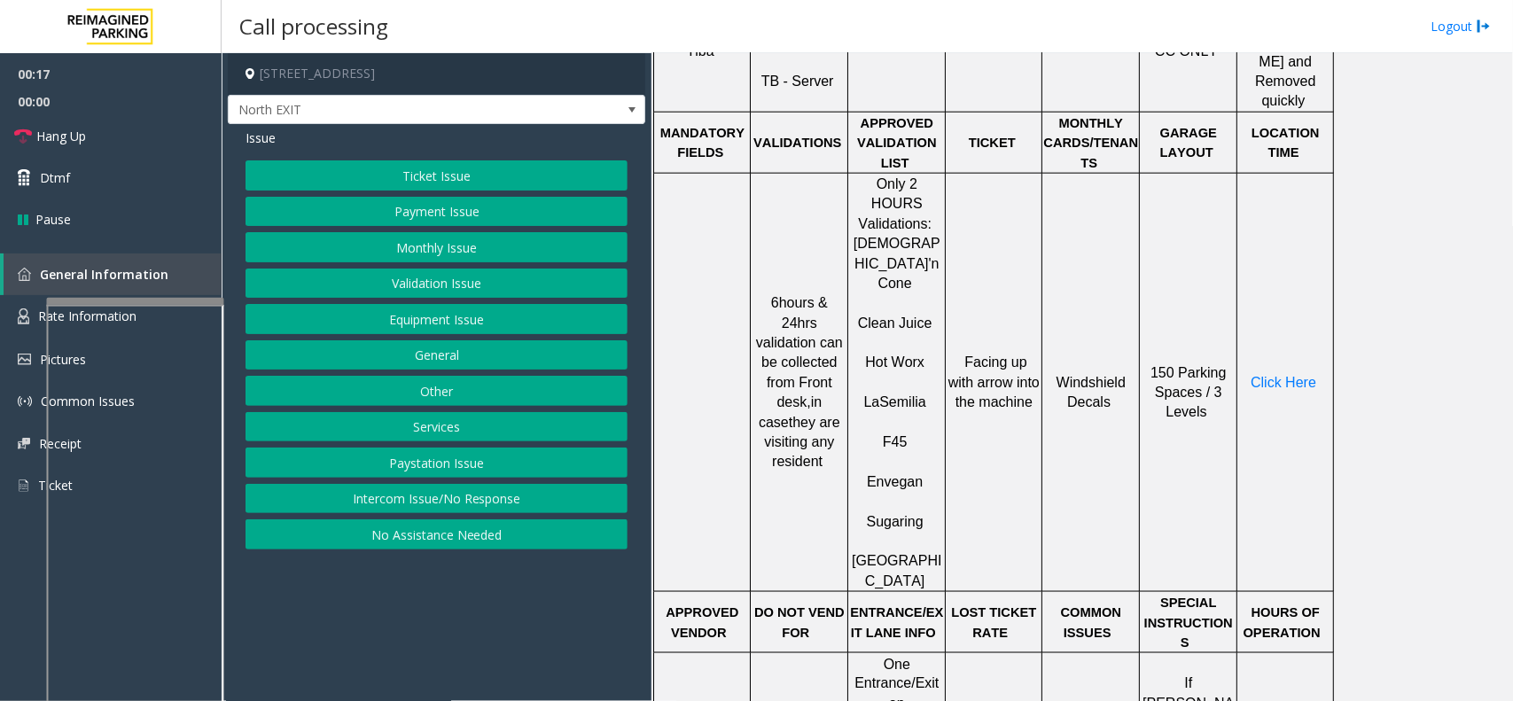
scroll to position [775, 0]
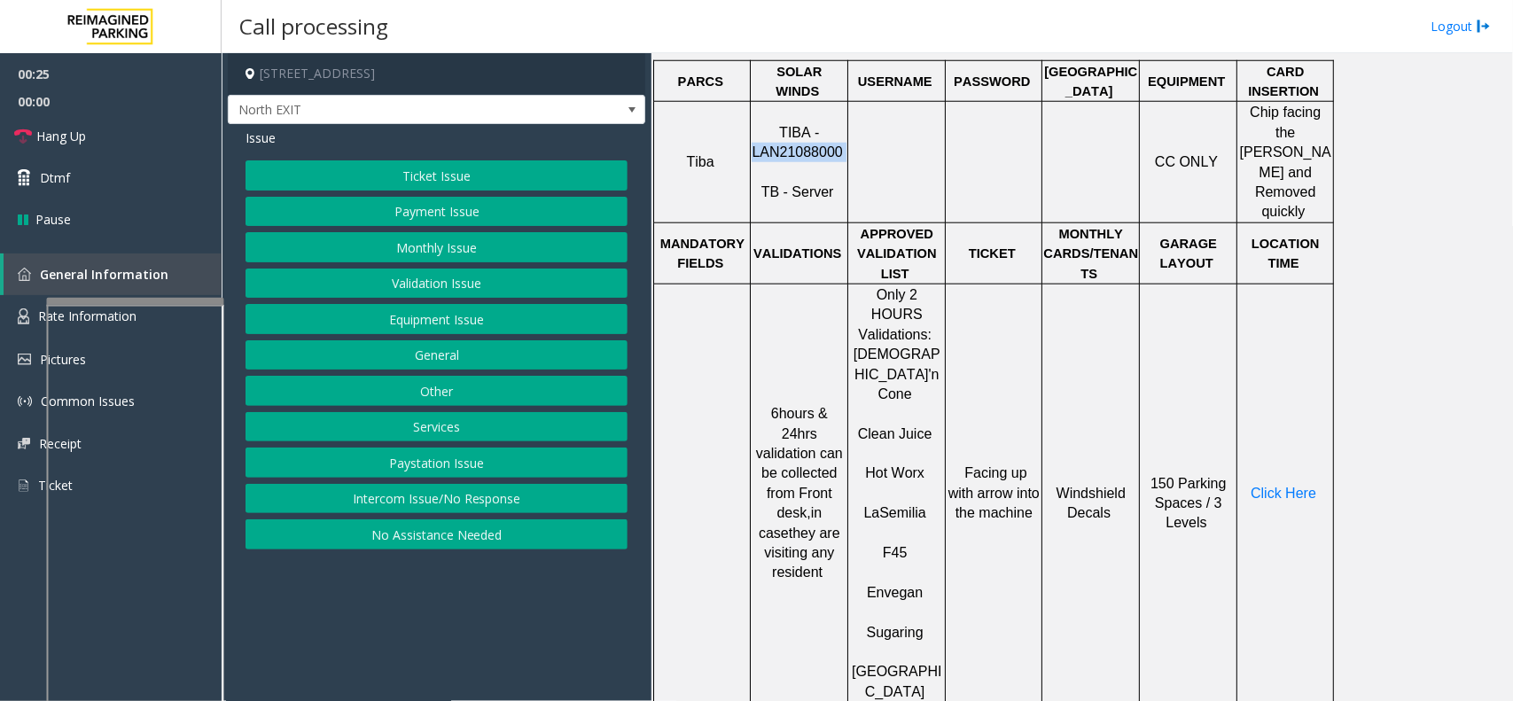
click at [534, 169] on button "Ticket Issue" at bounding box center [436, 175] width 382 height 30
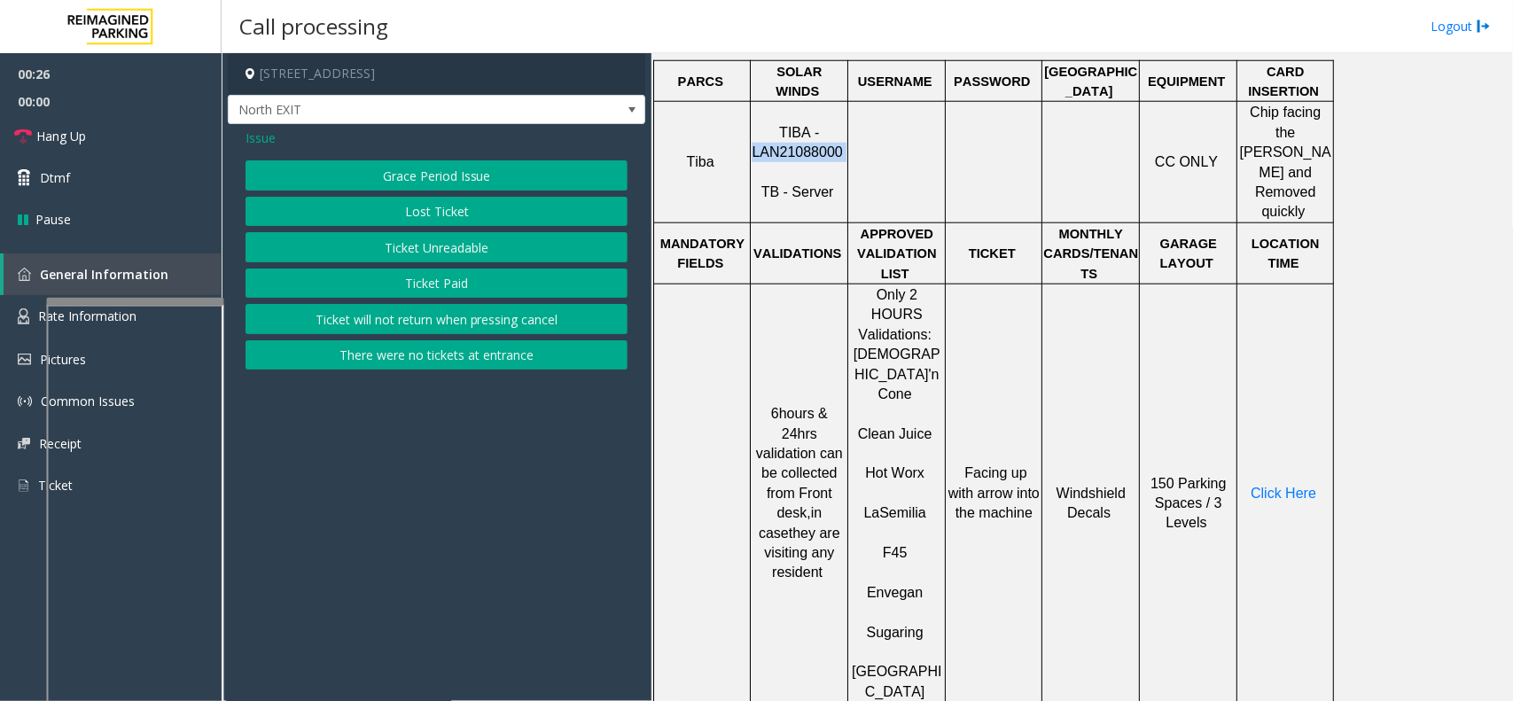
click at [518, 239] on button "Ticket Unreadable" at bounding box center [436, 247] width 382 height 30
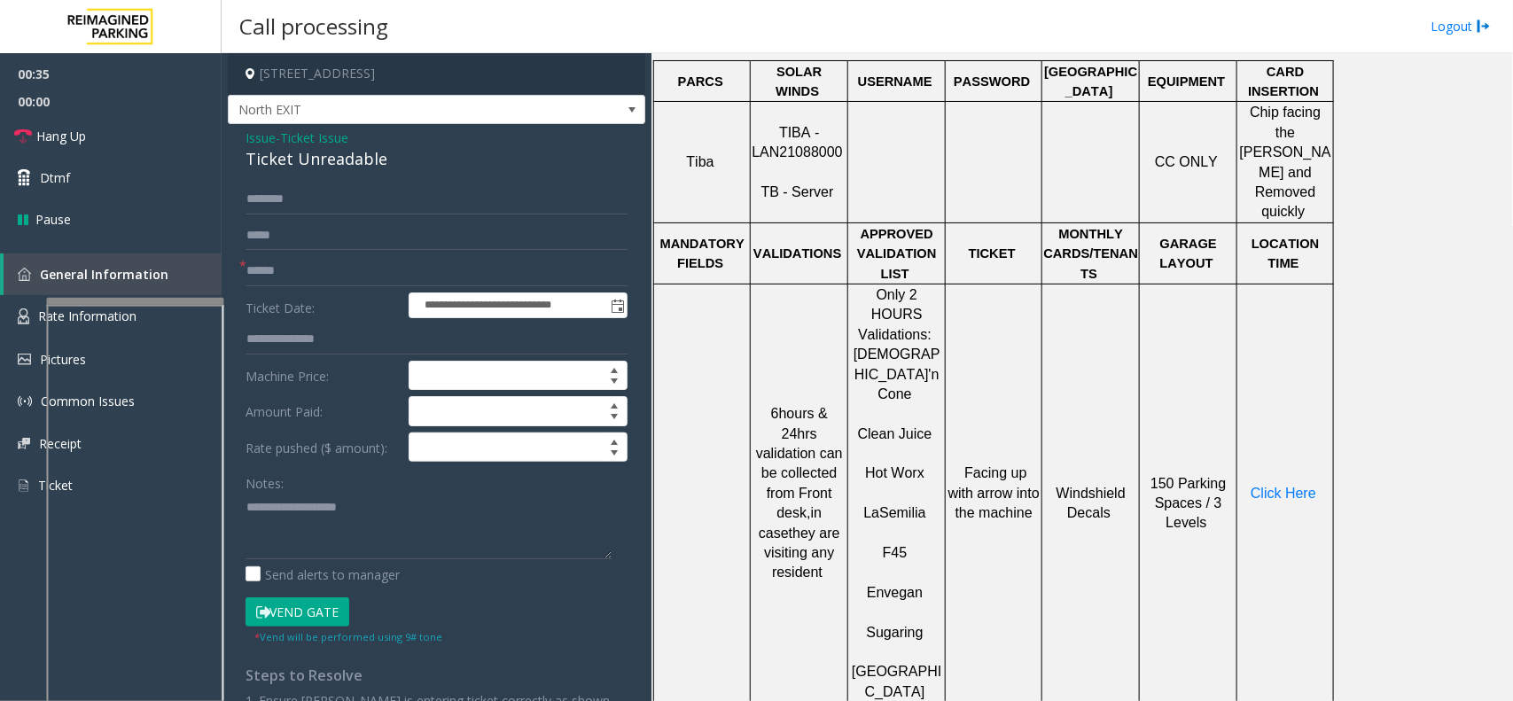
click at [1083, 463] on p "Windshield Decals" at bounding box center [1090, 492] width 95 height 59
click at [316, 284] on input "text" at bounding box center [436, 271] width 382 height 30
click at [328, 133] on span "Ticket Issue" at bounding box center [314, 137] width 68 height 19
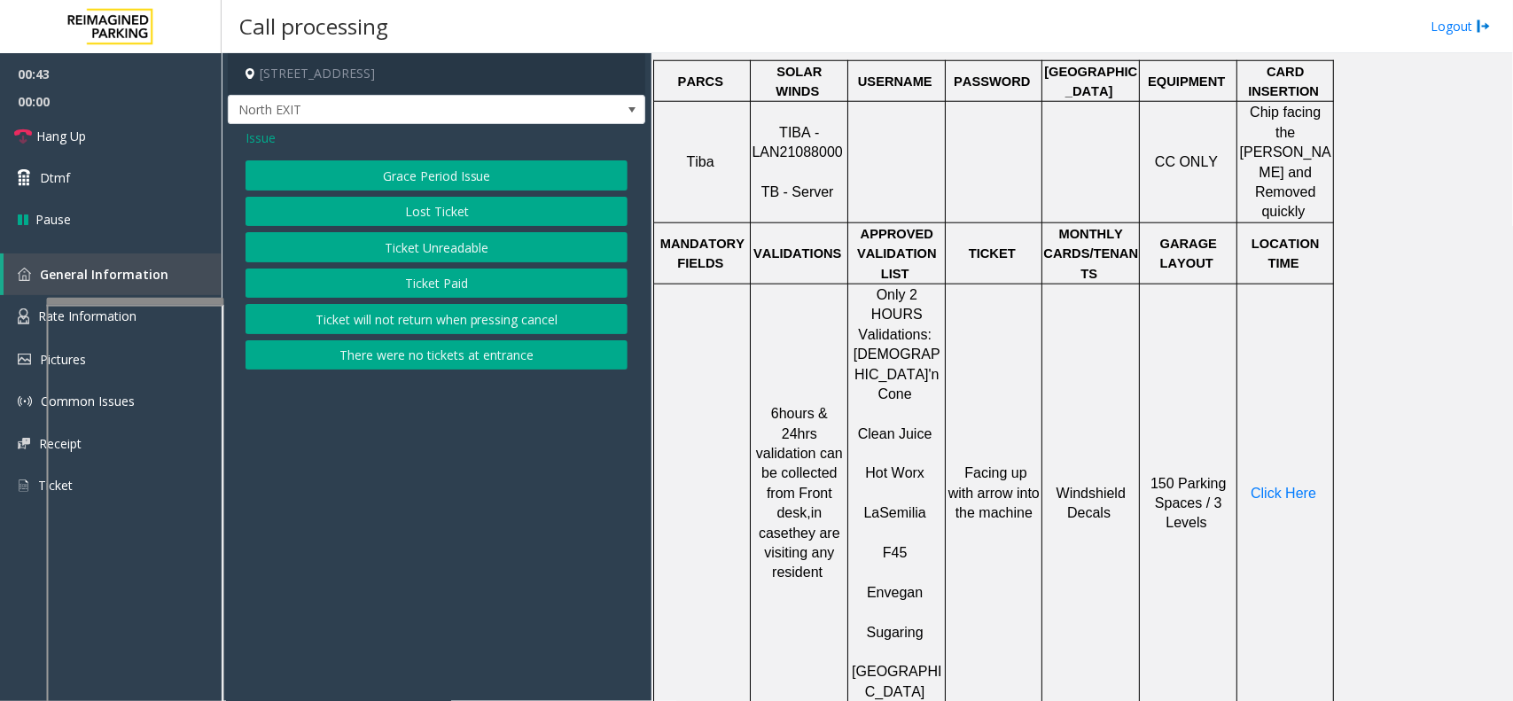
click at [268, 134] on span "Issue" at bounding box center [260, 137] width 30 height 19
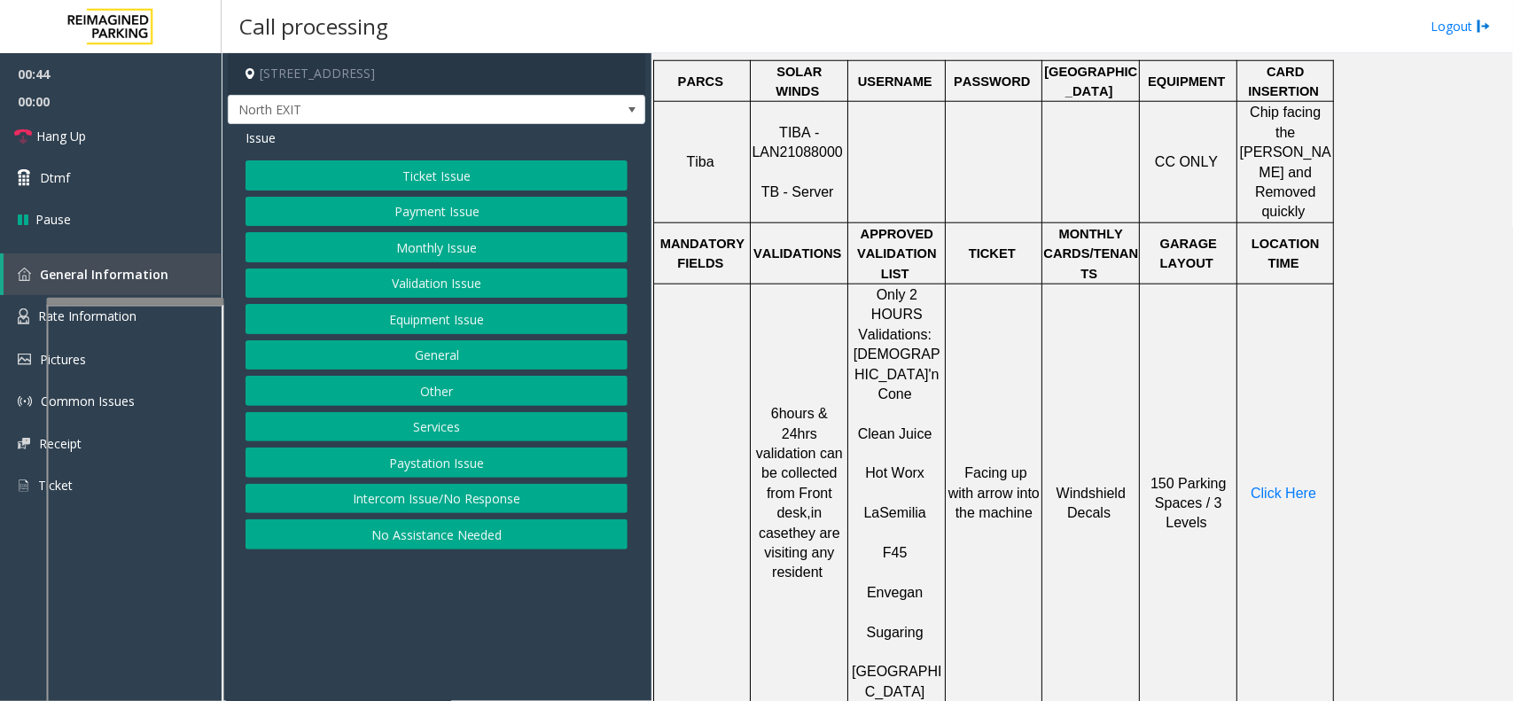
click at [425, 264] on div "Ticket Issue Payment Issue Monthly Issue Validation Issue Equipment Issue Gener…" at bounding box center [436, 354] width 382 height 389
click at [446, 288] on button "Validation Issue" at bounding box center [436, 284] width 382 height 30
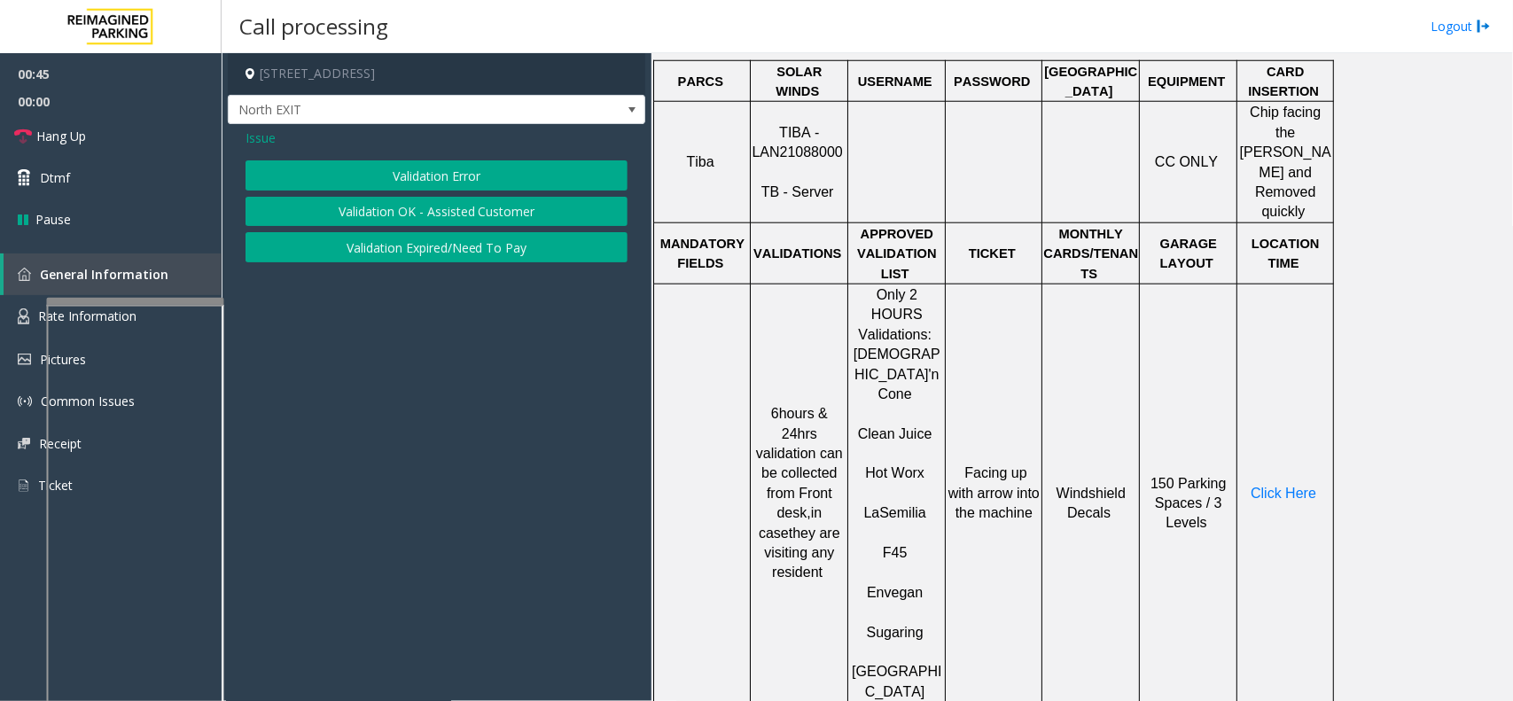
click at [449, 186] on button "Validation Error" at bounding box center [436, 175] width 382 height 30
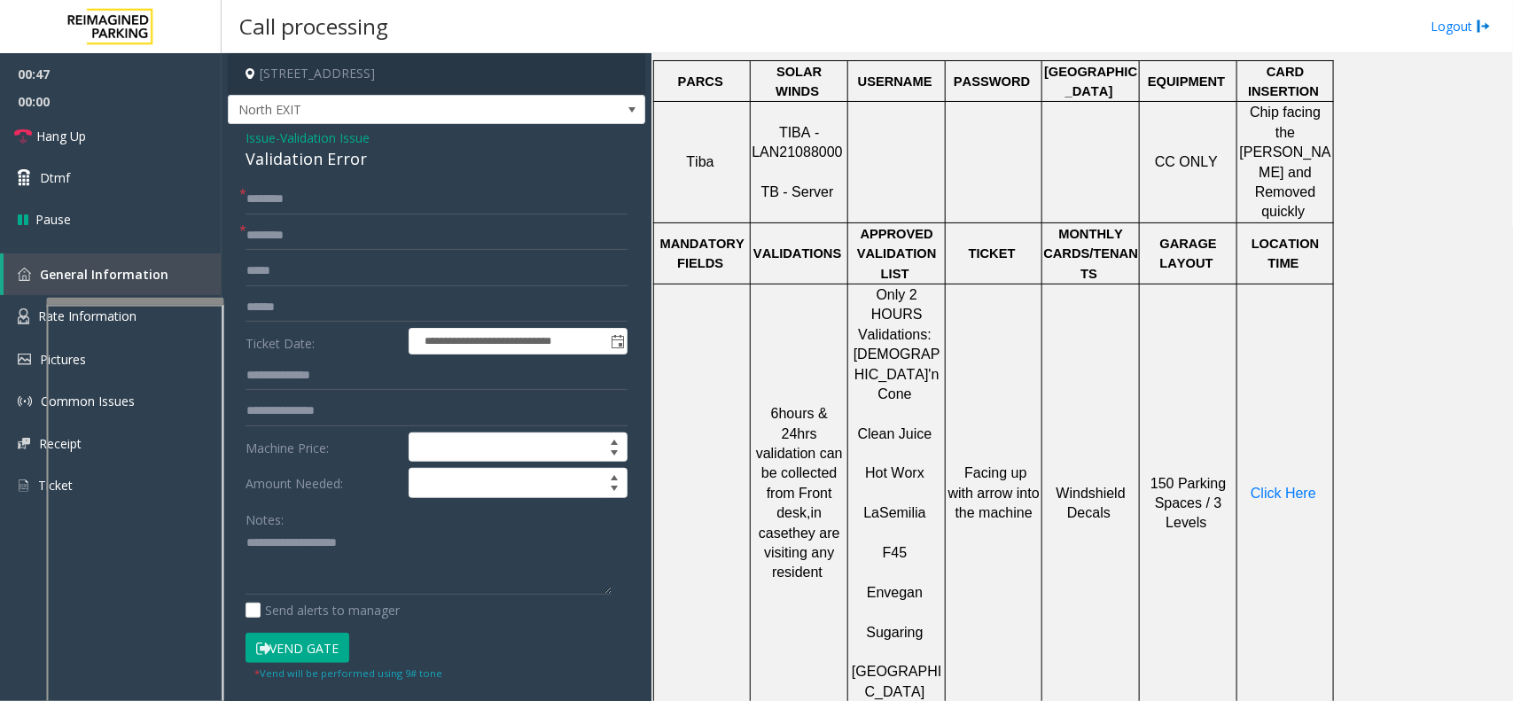
click at [874, 505] on span "La" at bounding box center [871, 512] width 16 height 15
type input "**********"
click at [313, 210] on input "text" at bounding box center [436, 199] width 382 height 30
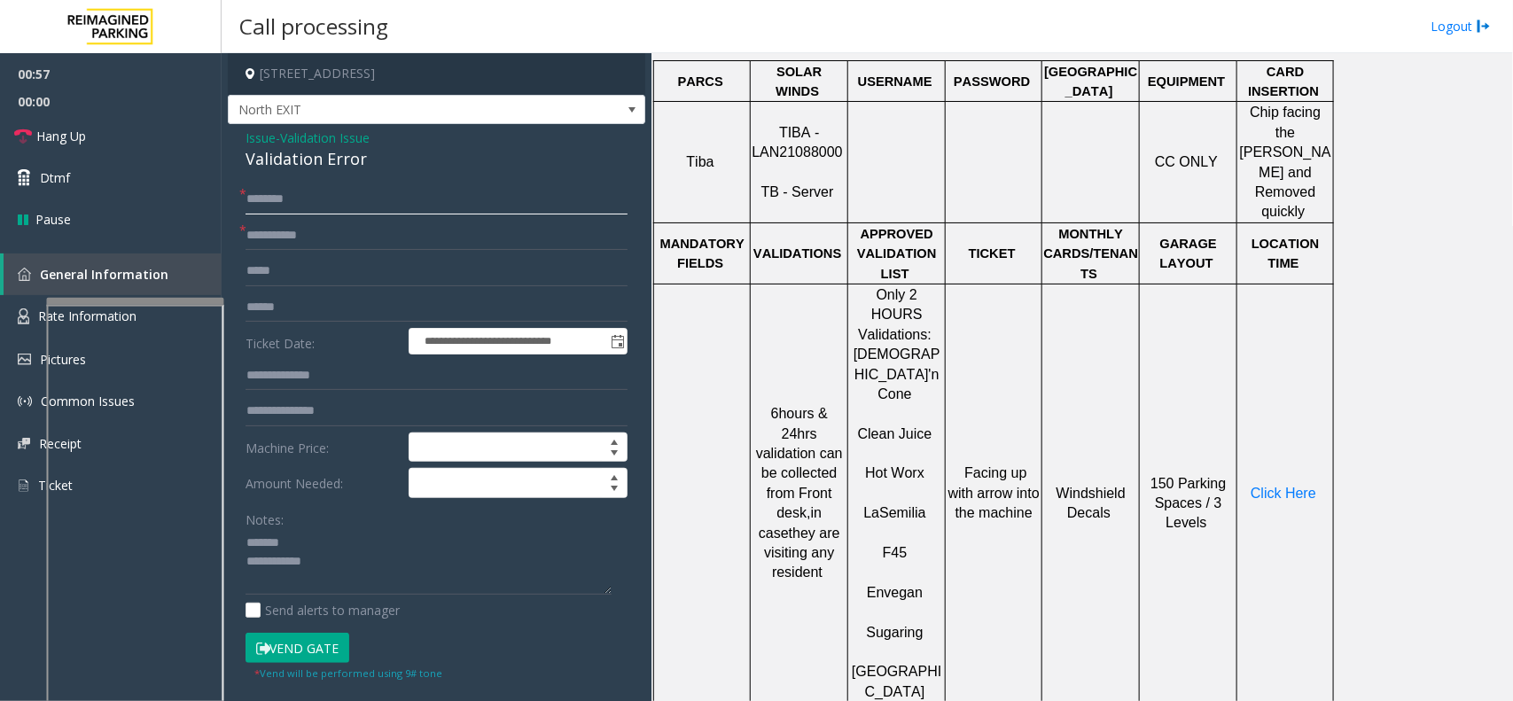
click at [339, 208] on input "text" at bounding box center [436, 199] width 382 height 30
click at [334, 164] on div "Validation Error" at bounding box center [436, 159] width 382 height 24
type textarea "**********"
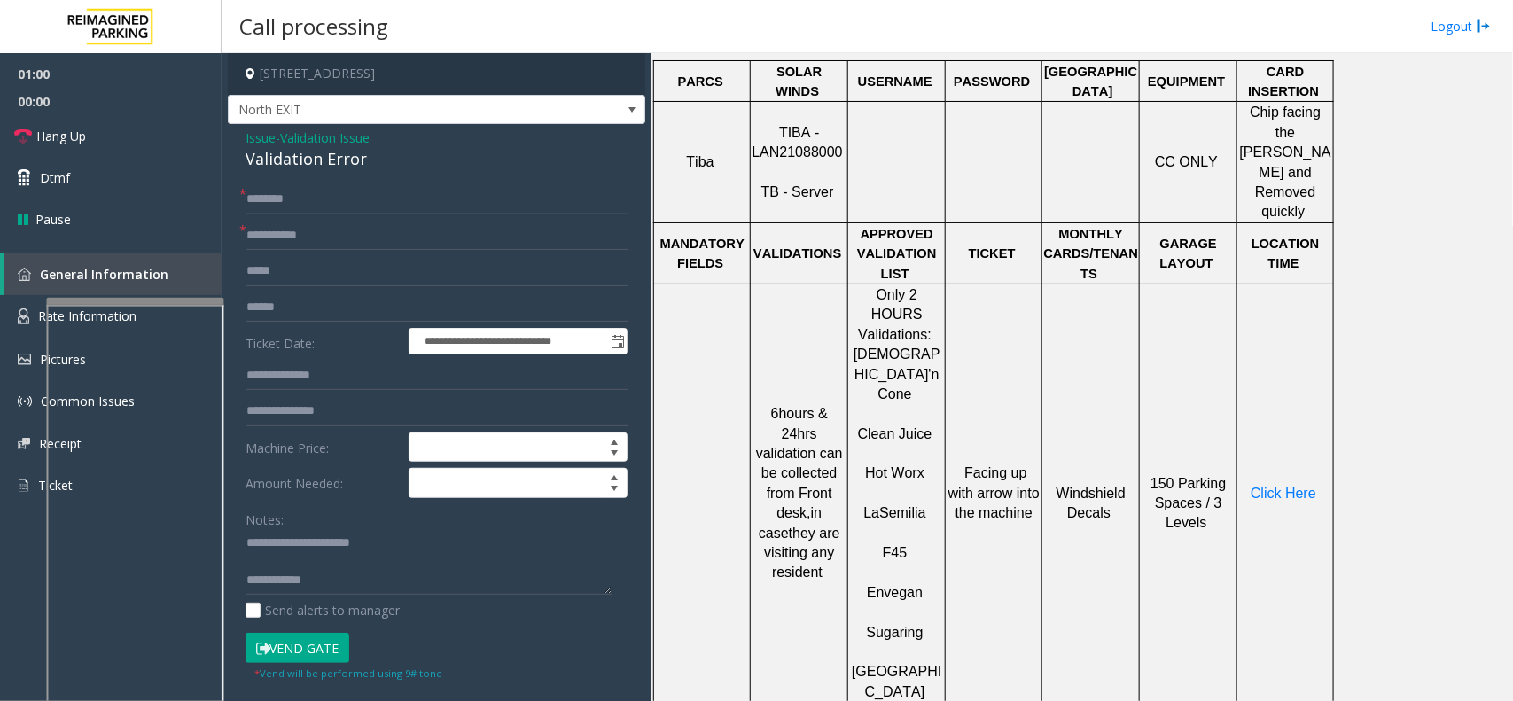
click at [385, 202] on input "text" at bounding box center [436, 199] width 382 height 30
drag, startPoint x: 264, startPoint y: 197, endPoint x: 413, endPoint y: 173, distance: 150.8
click at [413, 173] on div "**********" at bounding box center [436, 639] width 417 height 1030
click at [271, 195] on input "**********" at bounding box center [436, 199] width 382 height 30
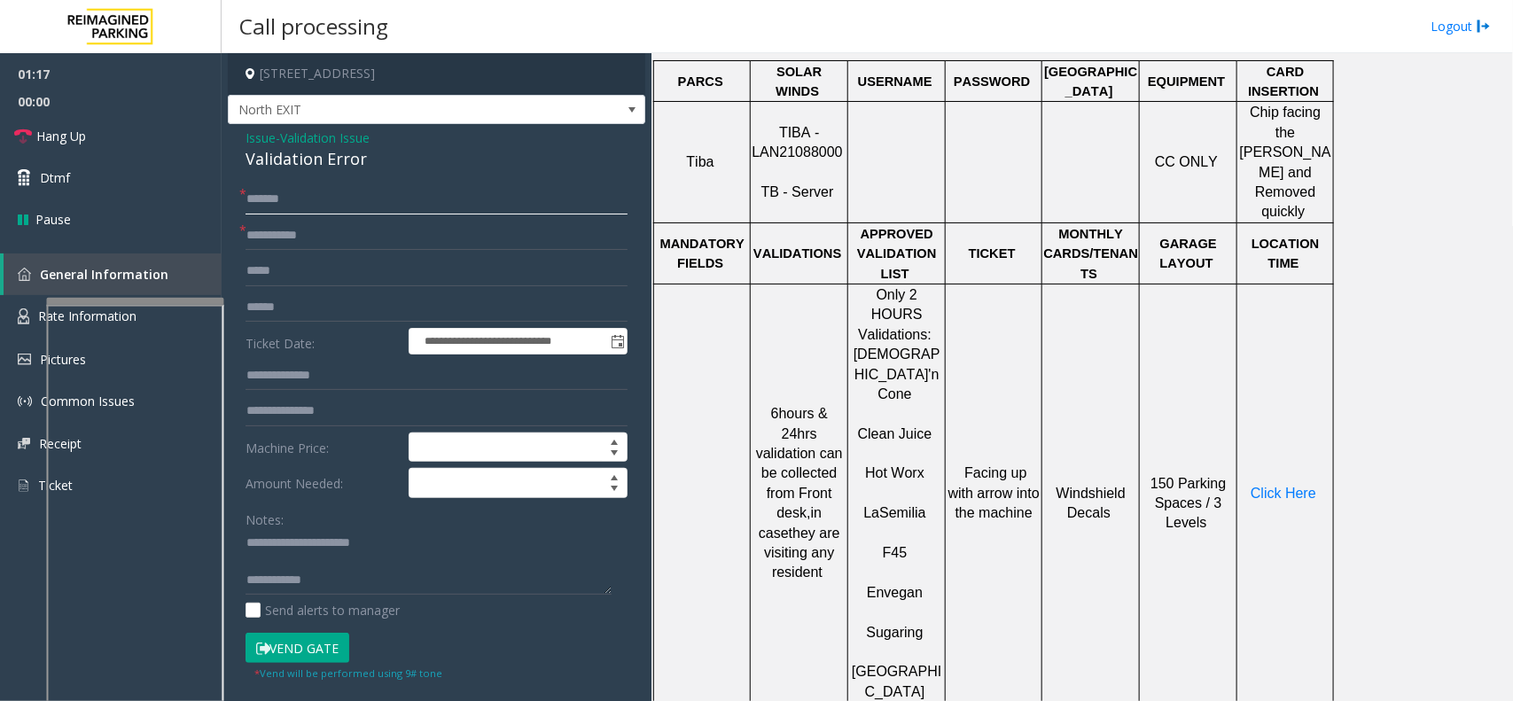
type input "*******"
click at [300, 241] on input "**********" at bounding box center [436, 236] width 382 height 30
click at [263, 199] on input "*******" at bounding box center [436, 199] width 382 height 30
click at [298, 303] on input "text" at bounding box center [436, 307] width 382 height 30
click at [369, 560] on textarea at bounding box center [428, 562] width 366 height 66
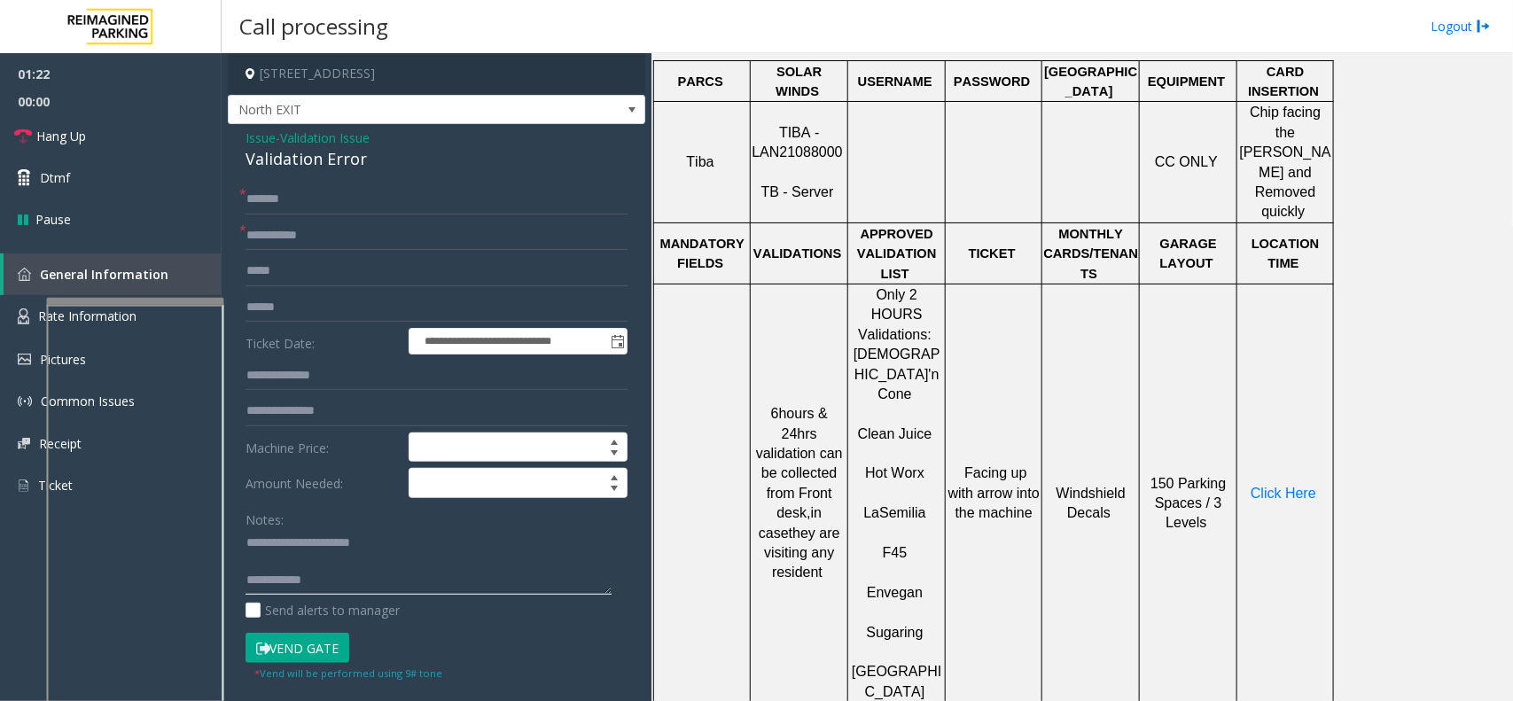
click at [333, 560] on textarea at bounding box center [428, 562] width 366 height 66
type textarea "**********"
click at [338, 315] on input "text" at bounding box center [436, 307] width 382 height 30
type input "*******"
click at [321, 560] on textarea at bounding box center [428, 562] width 366 height 66
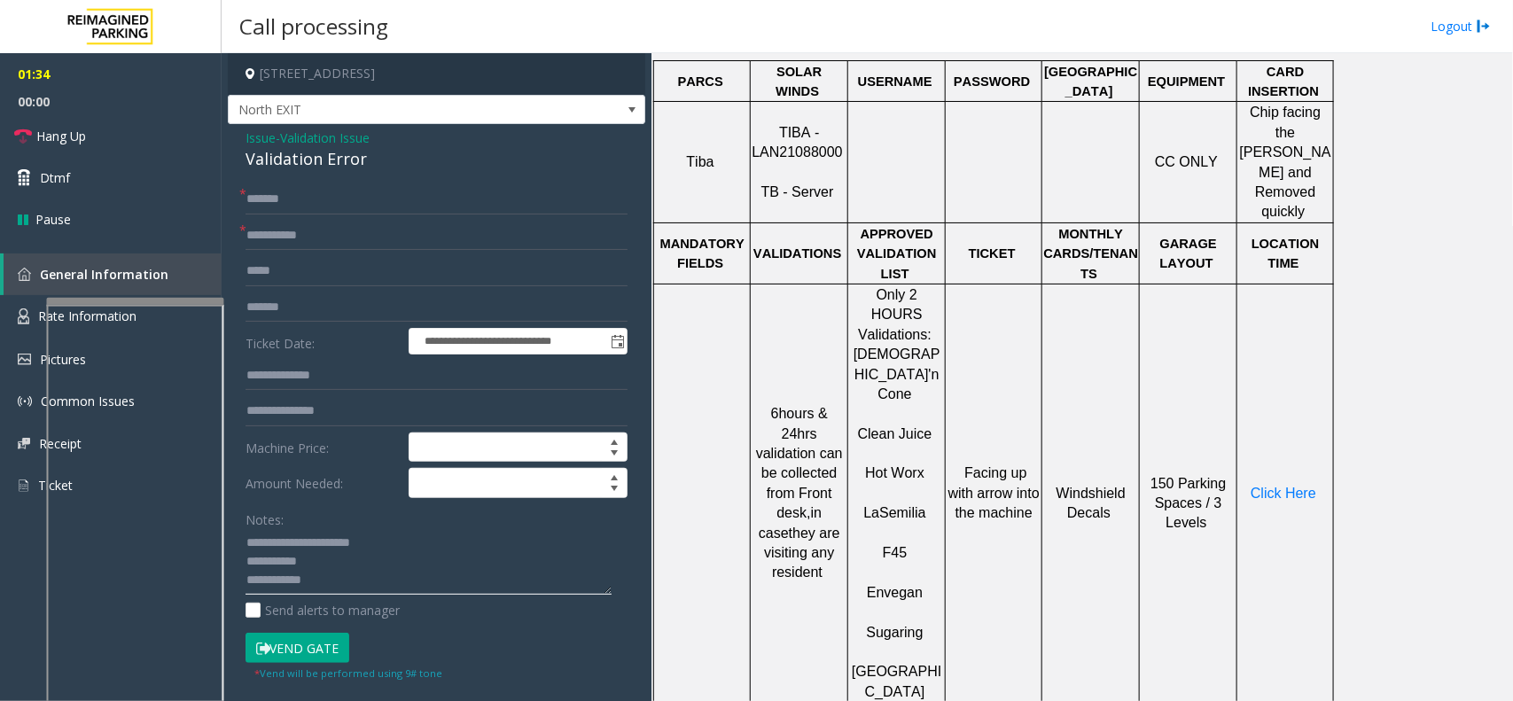
click at [294, 560] on textarea at bounding box center [428, 562] width 366 height 66
drag, startPoint x: 294, startPoint y: 564, endPoint x: 573, endPoint y: 578, distance: 279.5
click at [573, 560] on textarea at bounding box center [428, 562] width 366 height 66
type textarea "**********"
click at [1210, 428] on td "Click Here" at bounding box center [1285, 493] width 97 height 418
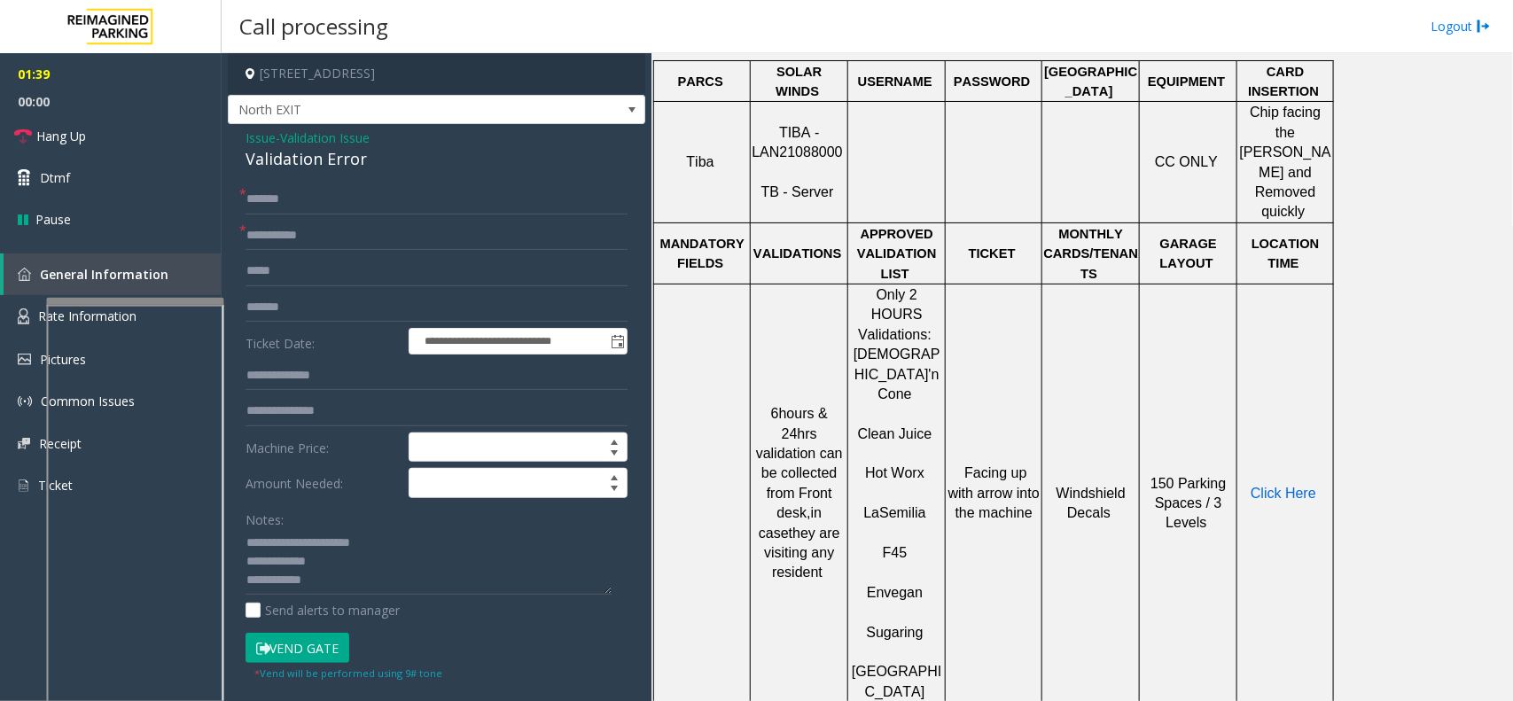
click at [1210, 486] on span "Click Here" at bounding box center [1283, 493] width 66 height 15
click at [359, 555] on textarea at bounding box center [428, 562] width 366 height 66
click at [470, 547] on textarea at bounding box center [428, 562] width 366 height 66
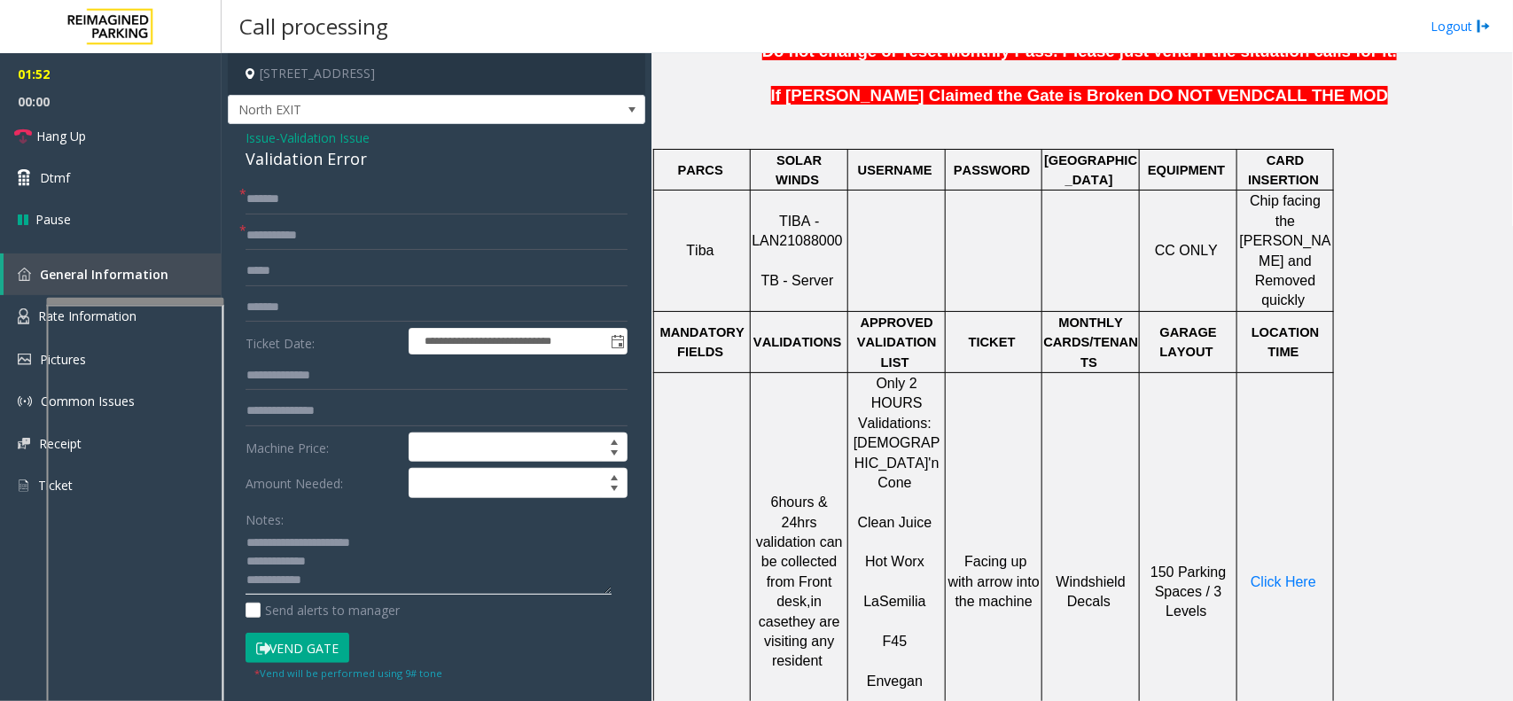
scroll to position [554, 0]
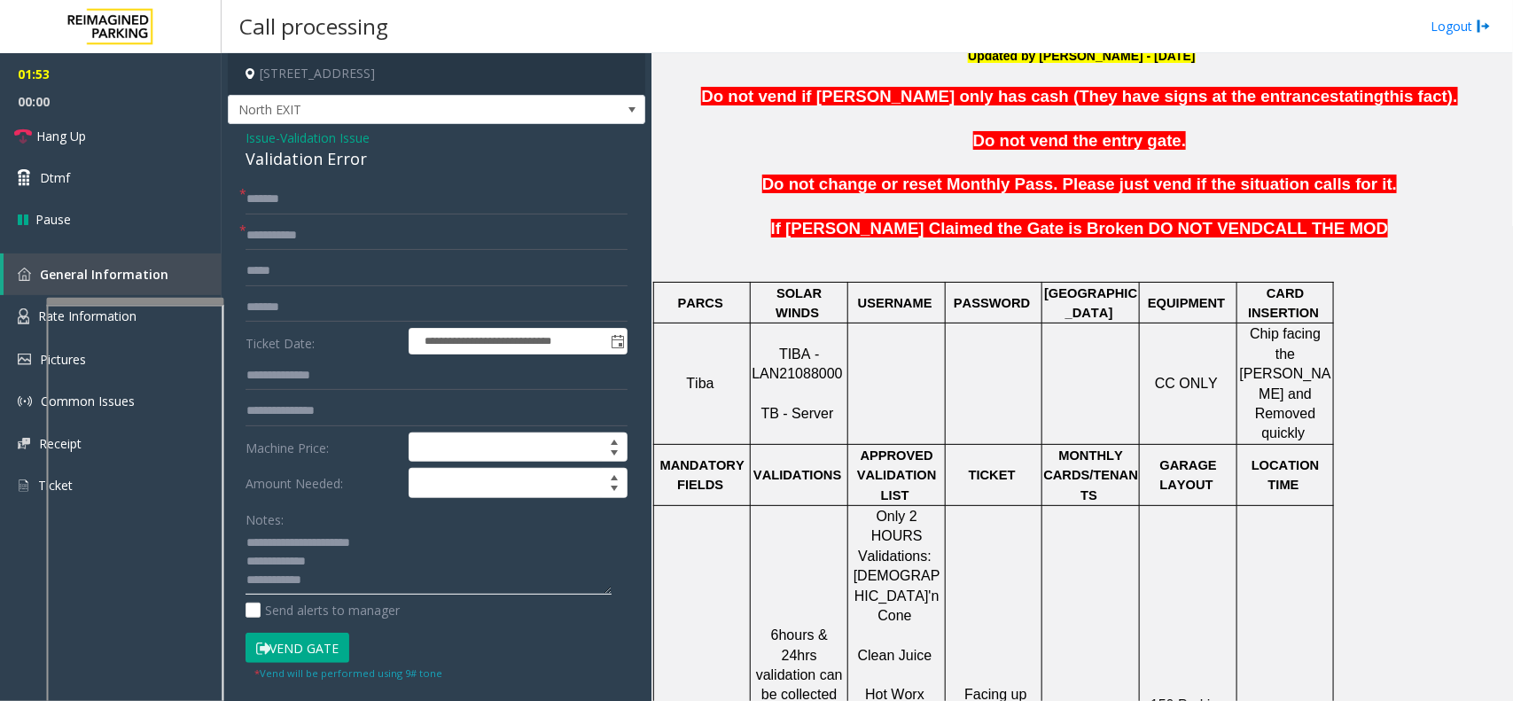
click at [528, 549] on textarea at bounding box center [428, 562] width 366 height 66
click at [352, 131] on span "Validation Issue" at bounding box center [325, 137] width 90 height 19
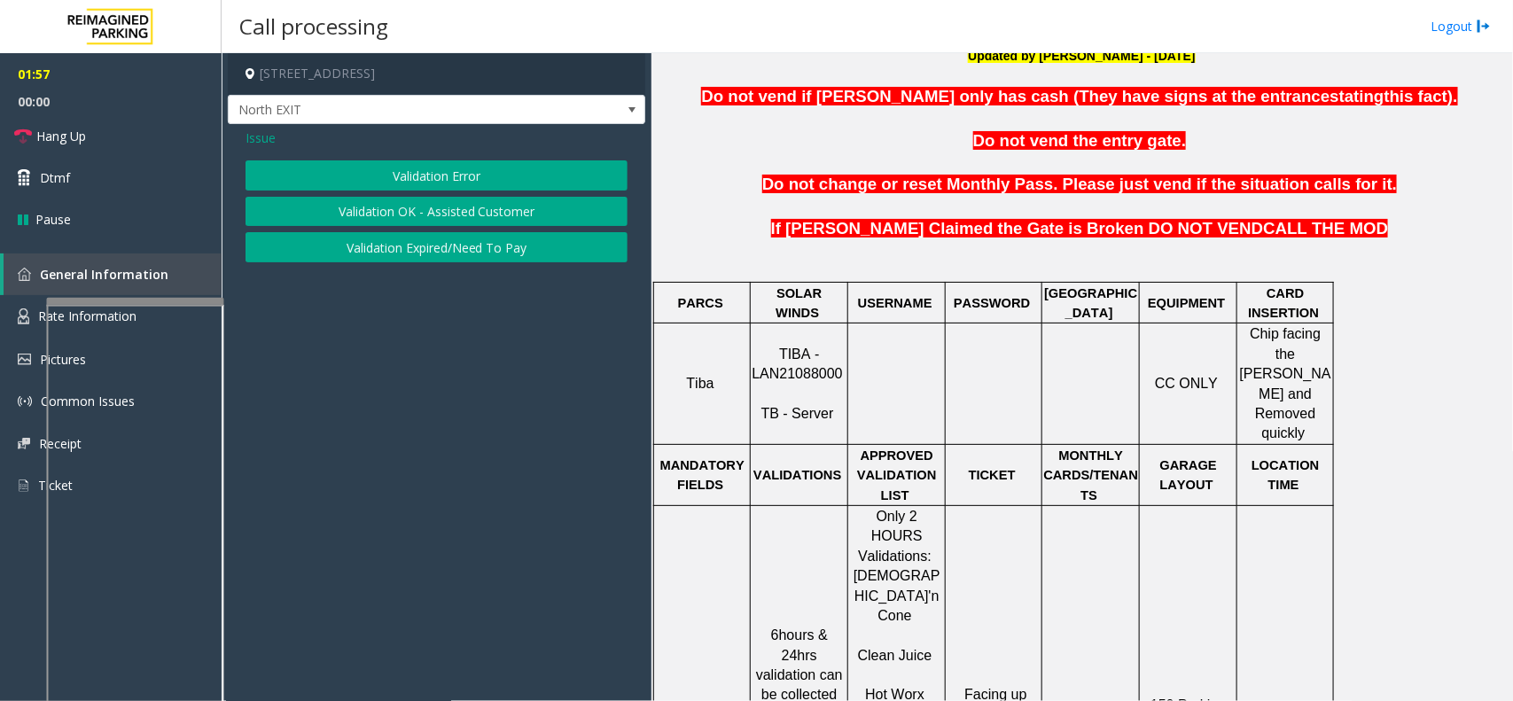
click at [418, 175] on button "Validation Error" at bounding box center [436, 175] width 382 height 30
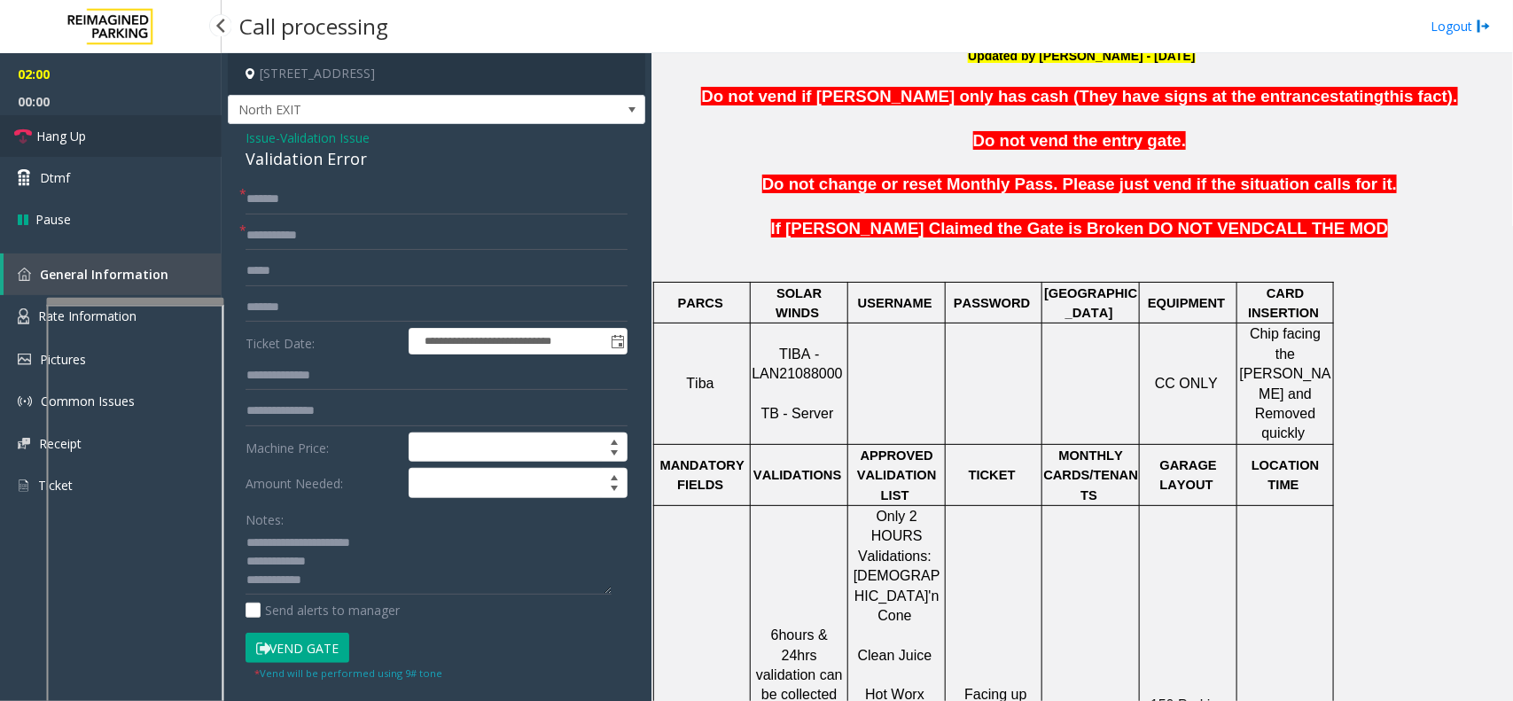
click at [208, 146] on link "Hang Up" at bounding box center [111, 136] width 222 height 42
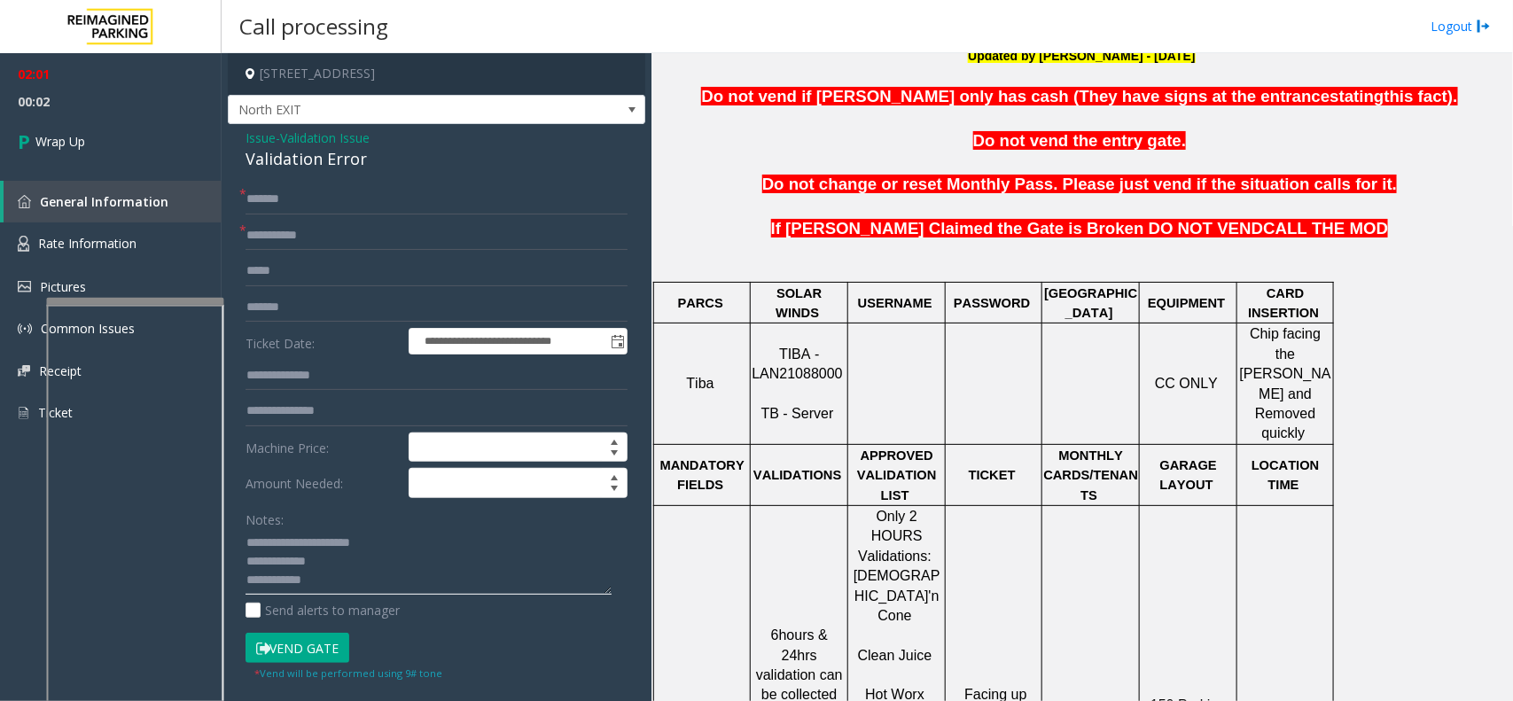
click at [395, 560] on textarea at bounding box center [428, 562] width 366 height 66
click at [382, 560] on textarea at bounding box center [428, 562] width 366 height 66
type textarea "**********"
click at [191, 147] on link "Wrap Up" at bounding box center [111, 141] width 222 height 52
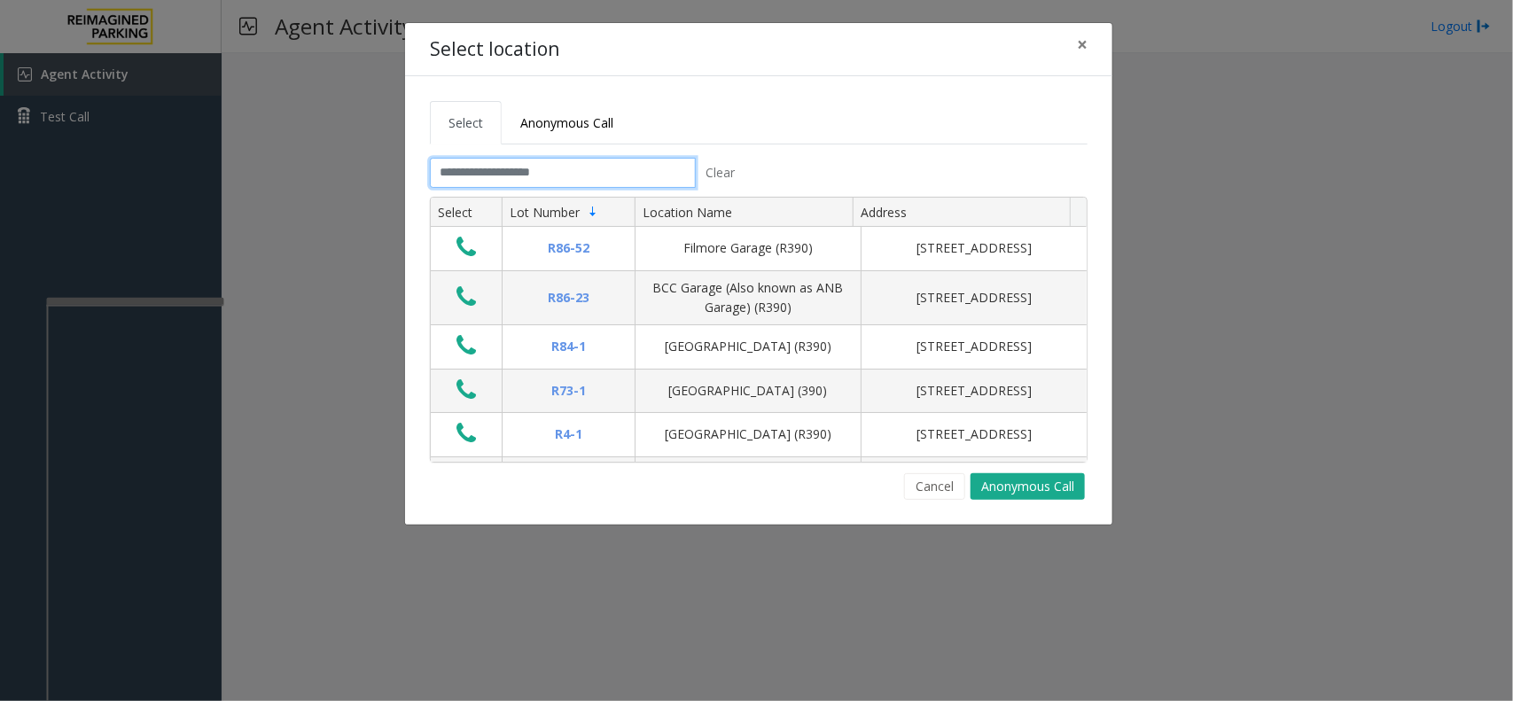
click at [564, 162] on input "text" at bounding box center [563, 173] width 266 height 30
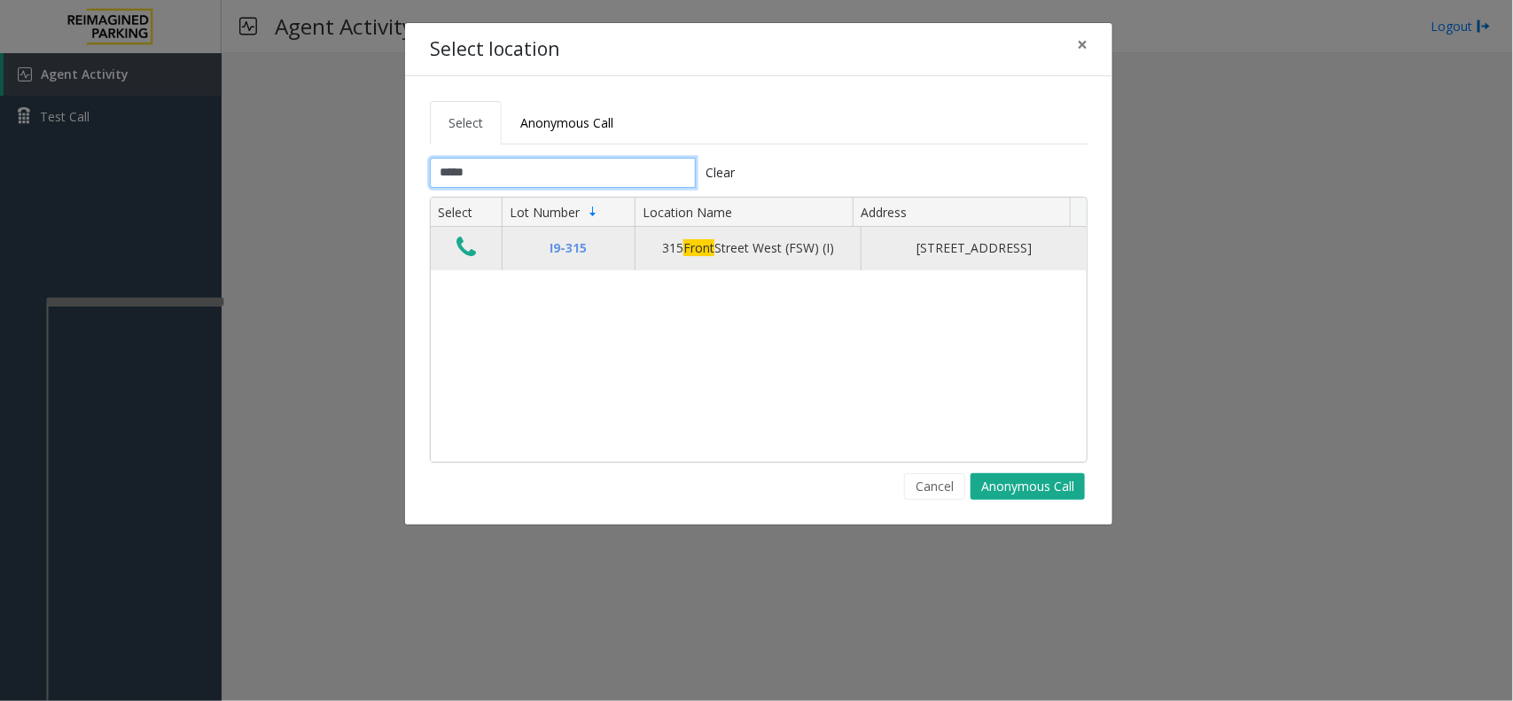
type input "*****"
click at [450, 240] on td "Data table" at bounding box center [466, 248] width 71 height 43
click at [445, 250] on td "Data table" at bounding box center [466, 248] width 71 height 43
click at [466, 253] on icon "Data table" at bounding box center [465, 247] width 19 height 25
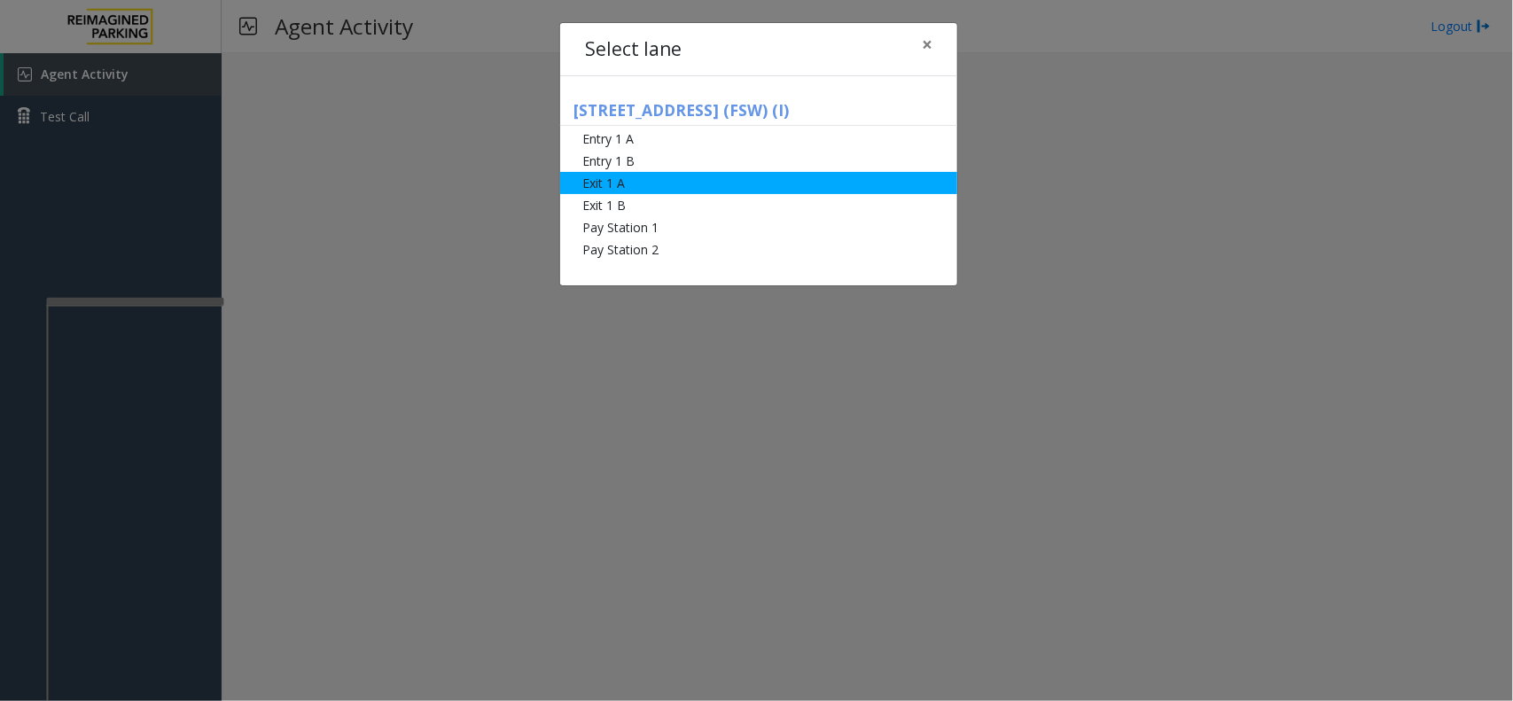
click at [644, 183] on li "Exit 1 A" at bounding box center [758, 183] width 397 height 22
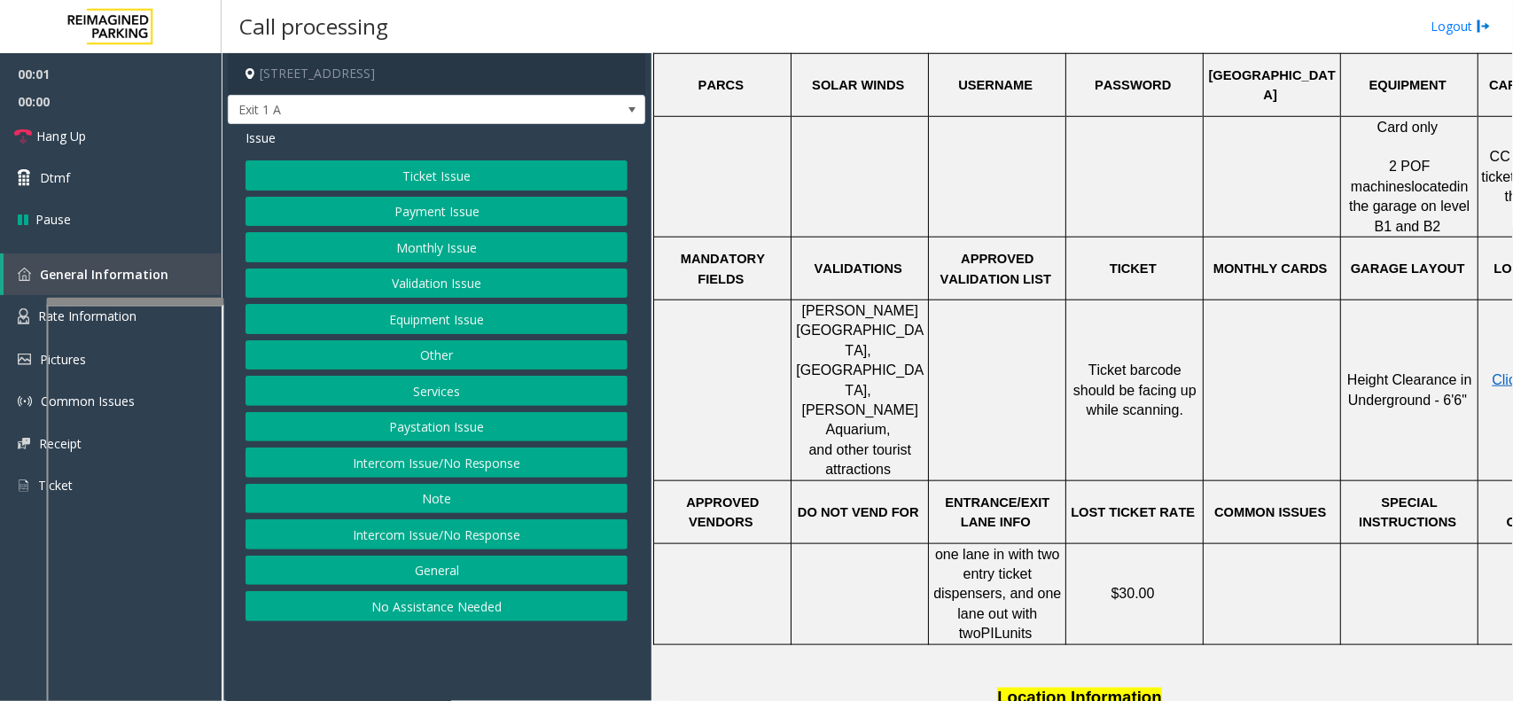
scroll to position [554, 0]
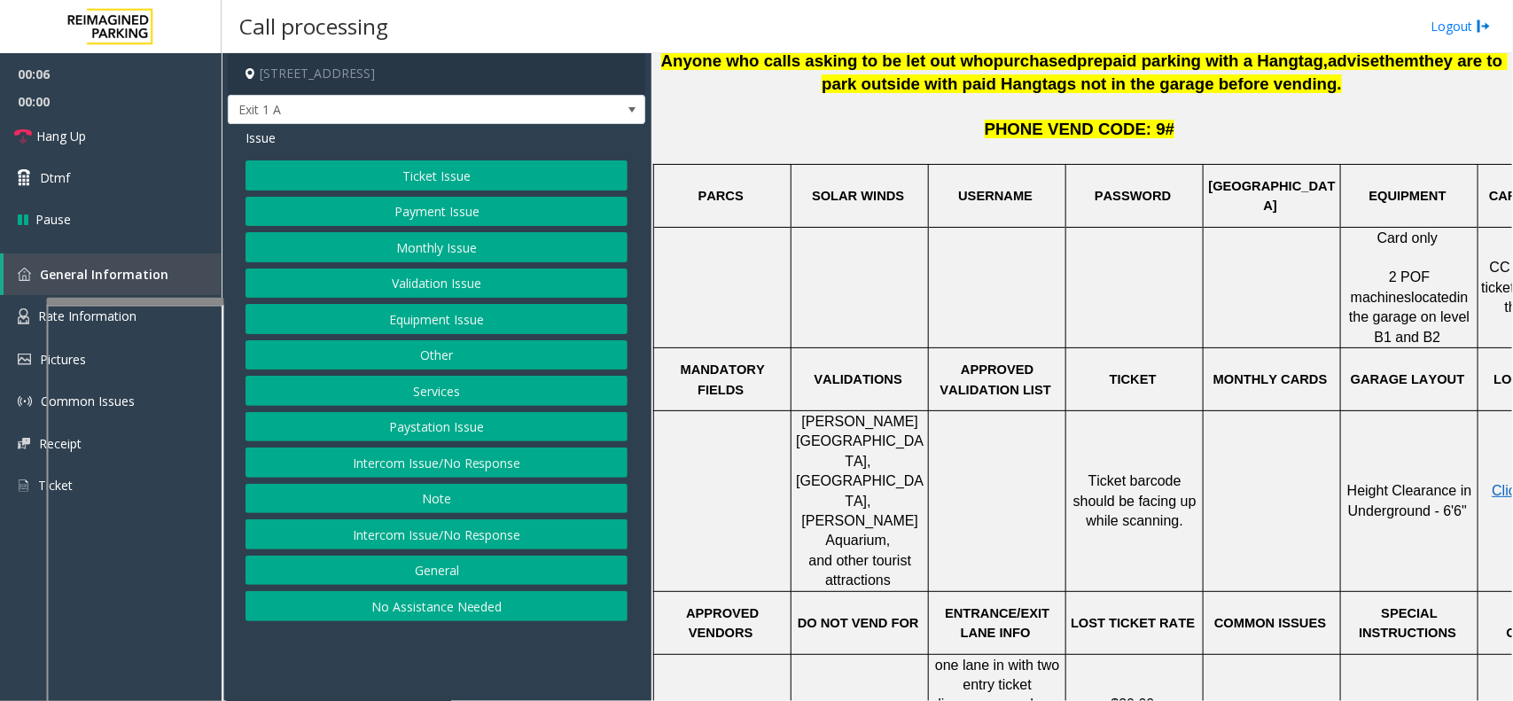
drag, startPoint x: 1072, startPoint y: 419, endPoint x: 1189, endPoint y: 466, distance: 126.1
click at [1189, 471] on p "Ticket barcode should be facing up while scanning." at bounding box center [1134, 500] width 135 height 59
click at [563, 175] on button "Ticket Issue" at bounding box center [436, 175] width 382 height 30
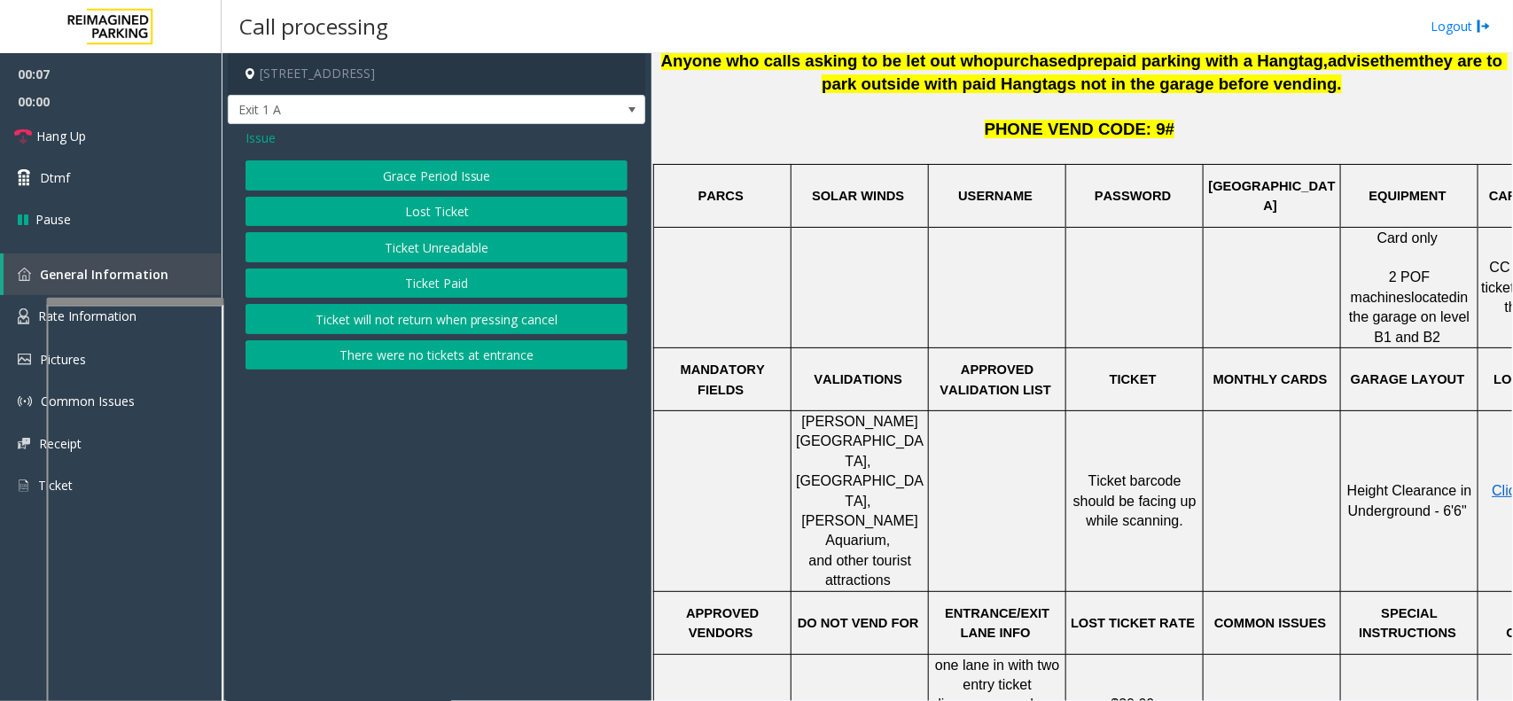
click at [558, 244] on button "Ticket Unreadable" at bounding box center [436, 247] width 382 height 30
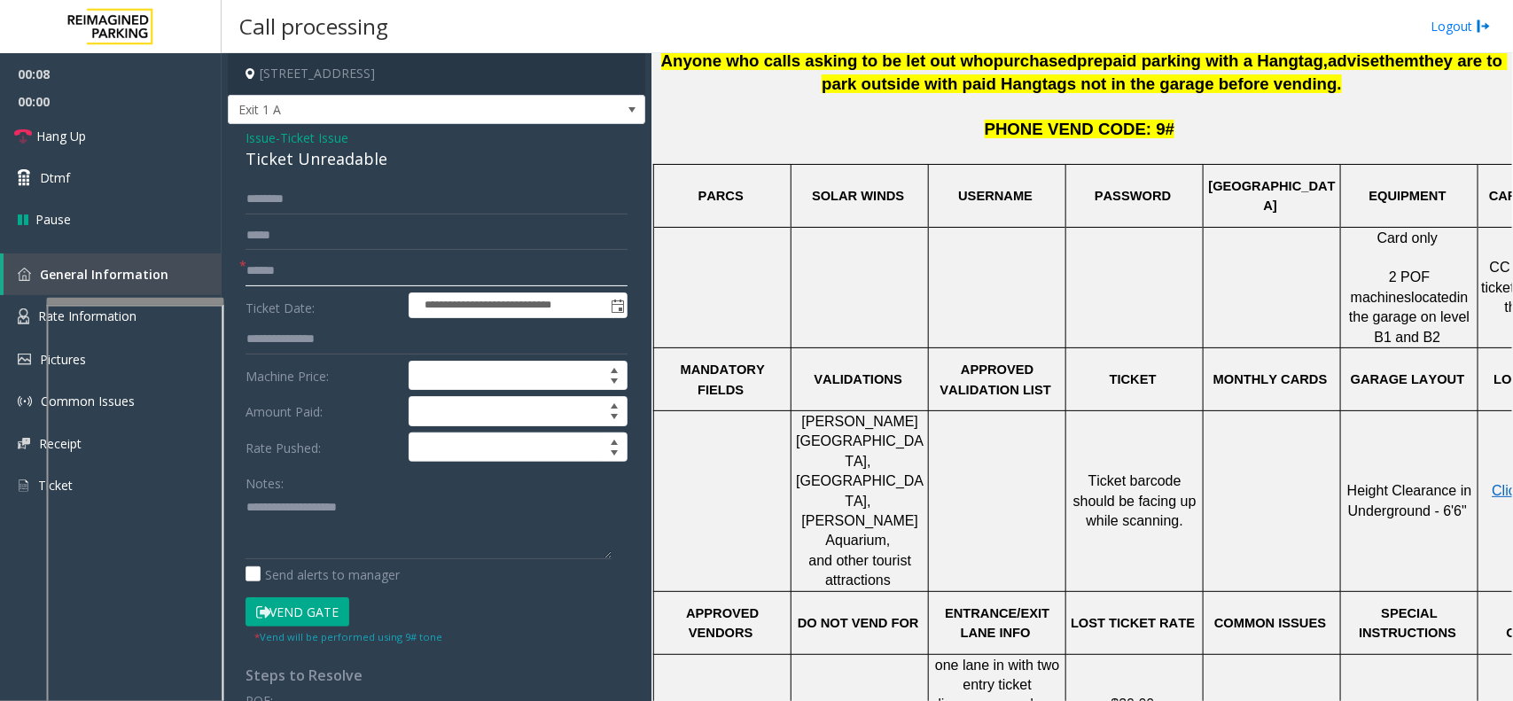
click at [321, 280] on input "text" at bounding box center [436, 271] width 382 height 30
click at [284, 152] on div "Ticket Unreadable" at bounding box center [436, 159] width 382 height 24
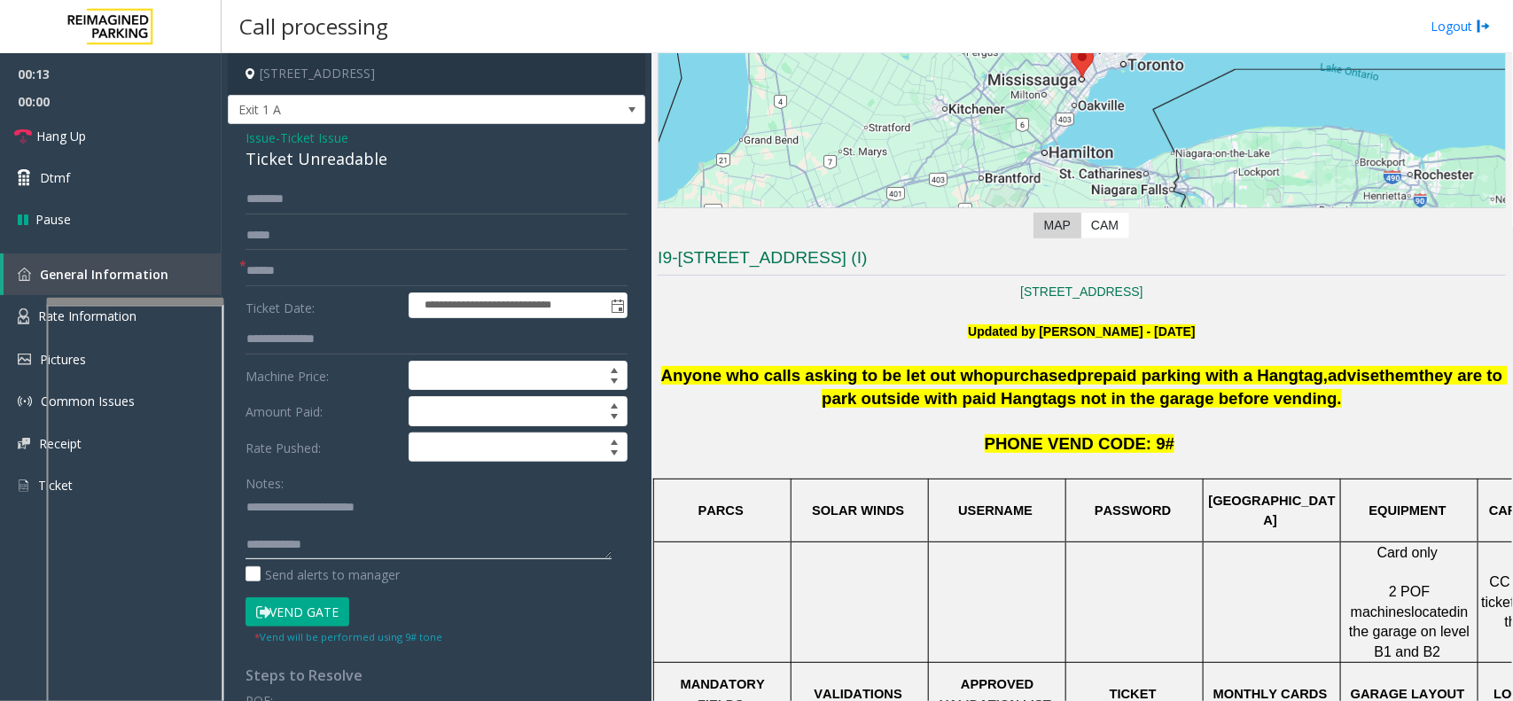
scroll to position [222, 0]
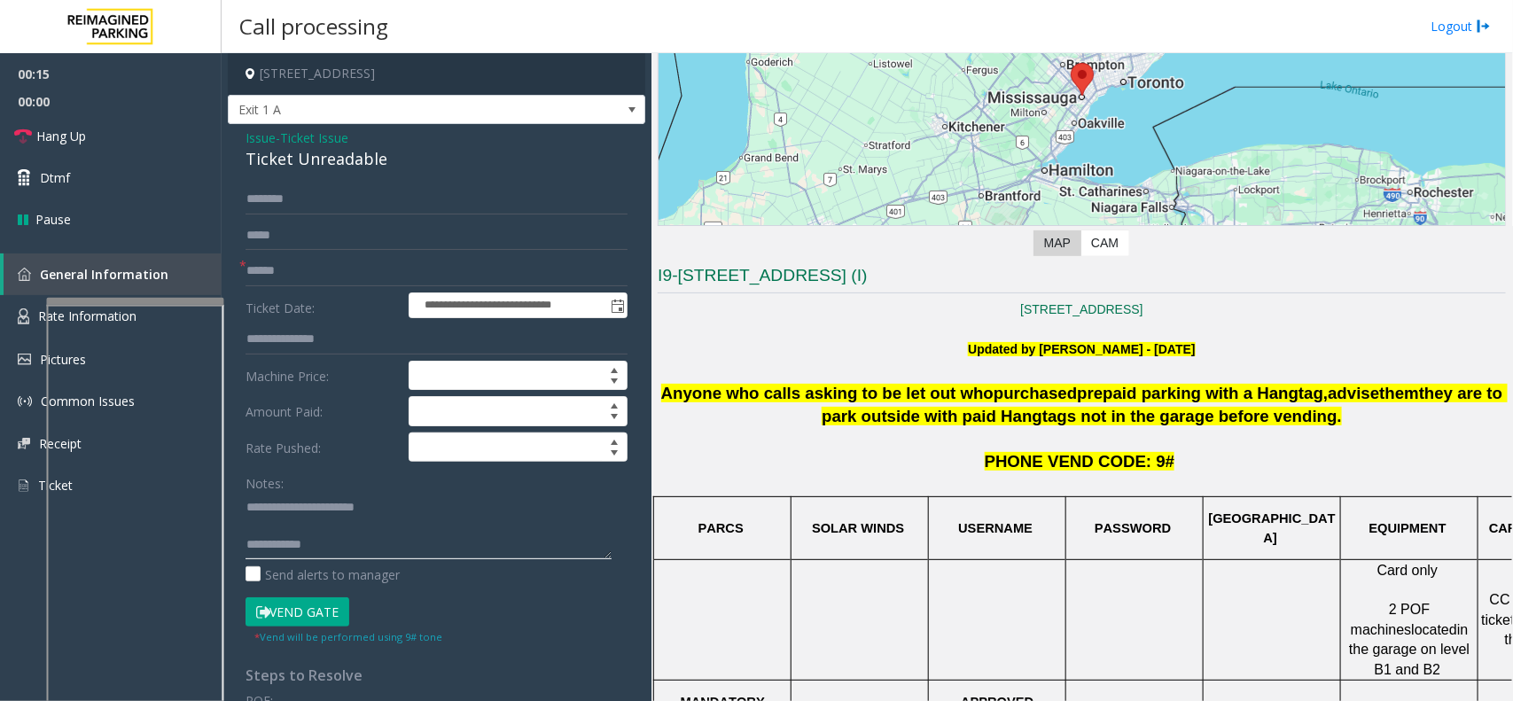
type textarea "**********"
click at [372, 279] on input "text" at bounding box center [436, 271] width 382 height 30
type input "**"
click at [158, 124] on link "Hang Up" at bounding box center [111, 136] width 222 height 42
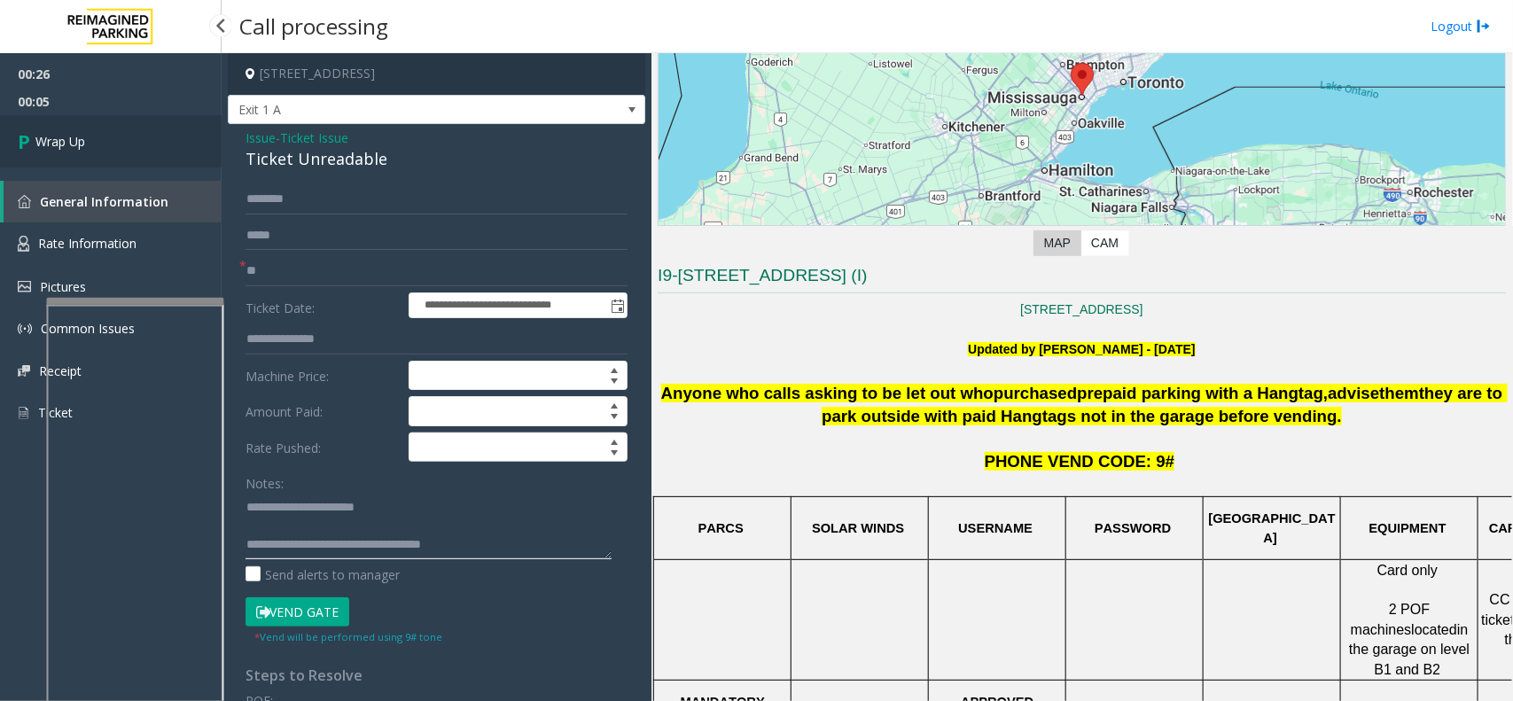
type textarea "**********"
click at [152, 148] on link "Wrap Up" at bounding box center [111, 141] width 222 height 52
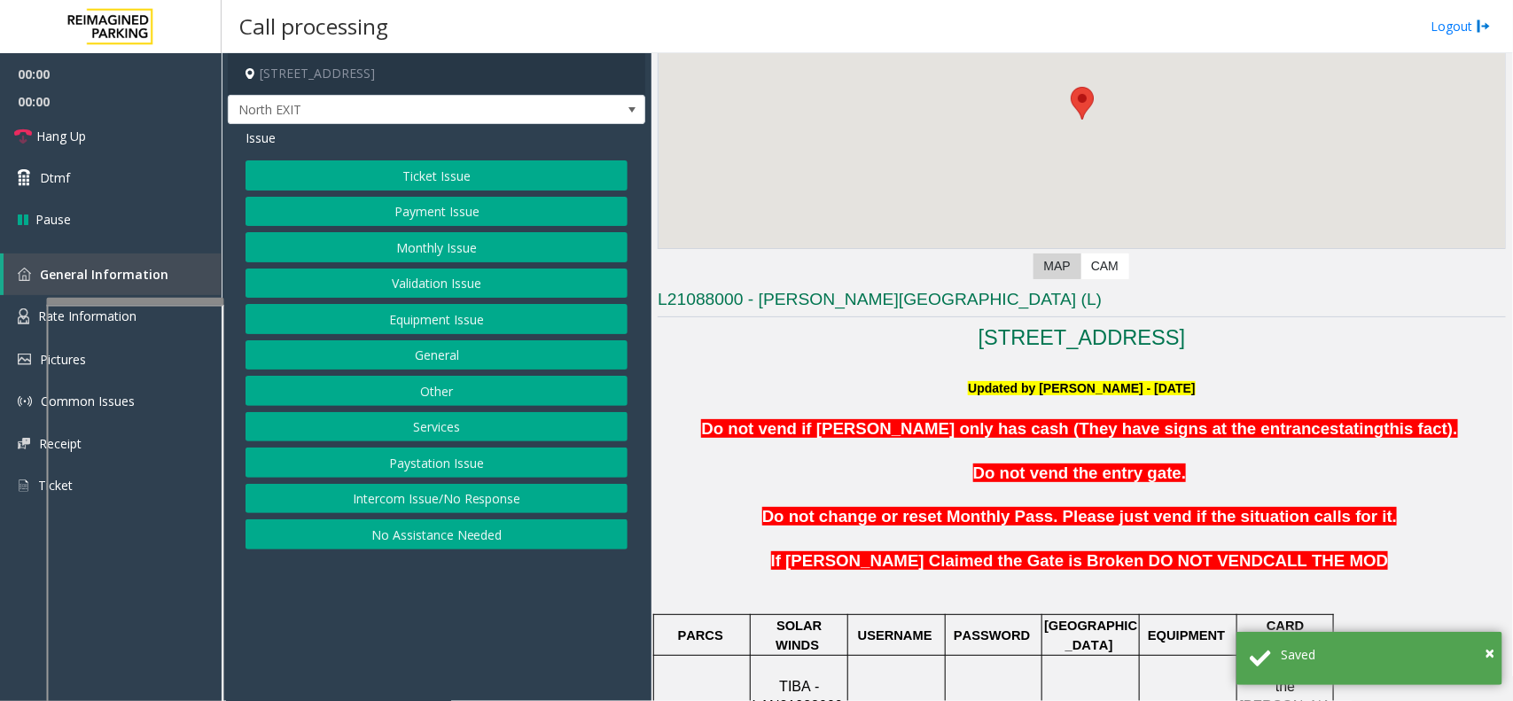
scroll to position [332, 0]
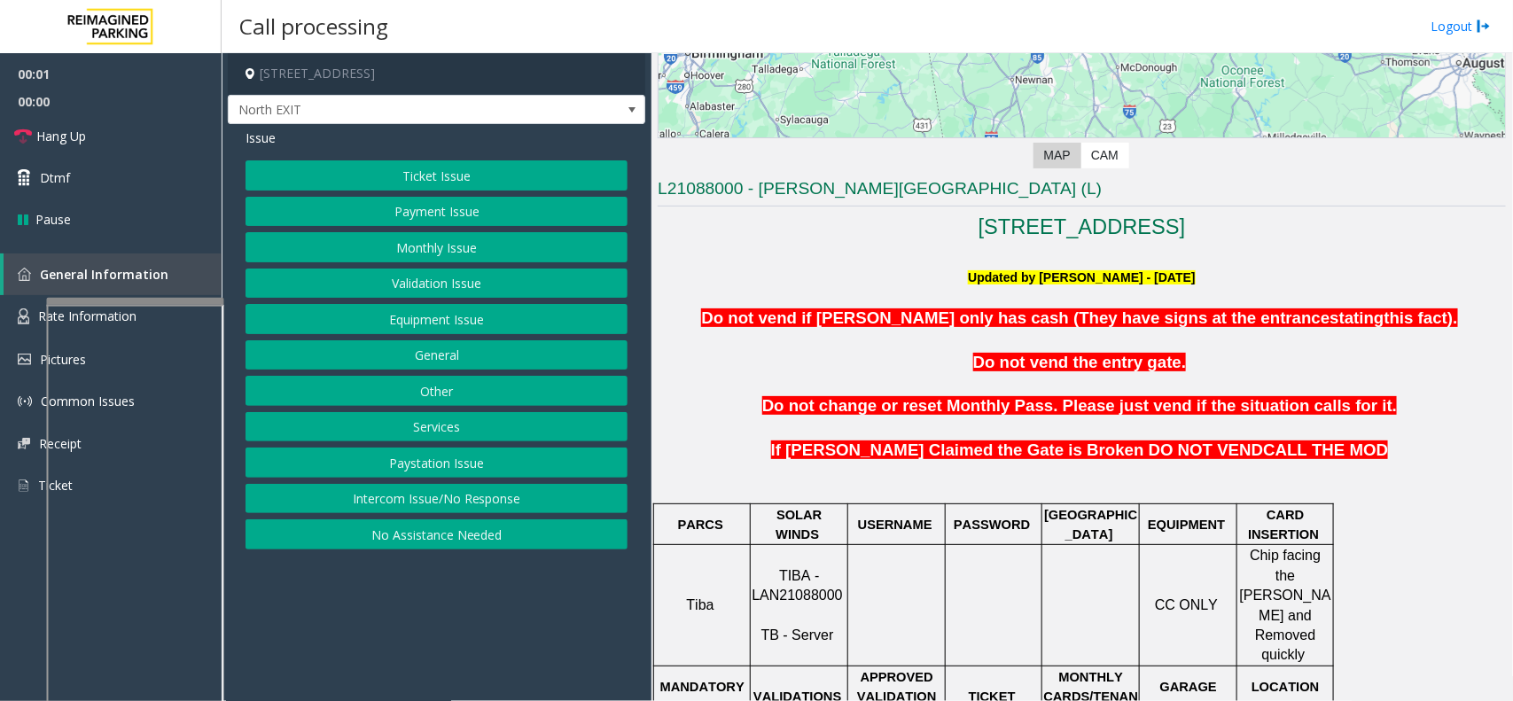
click at [829, 560] on span "TIBA - LAN21088000" at bounding box center [796, 585] width 90 height 35
copy p "LAN21088000"
click at [396, 175] on button "Ticket Issue" at bounding box center [436, 175] width 382 height 30
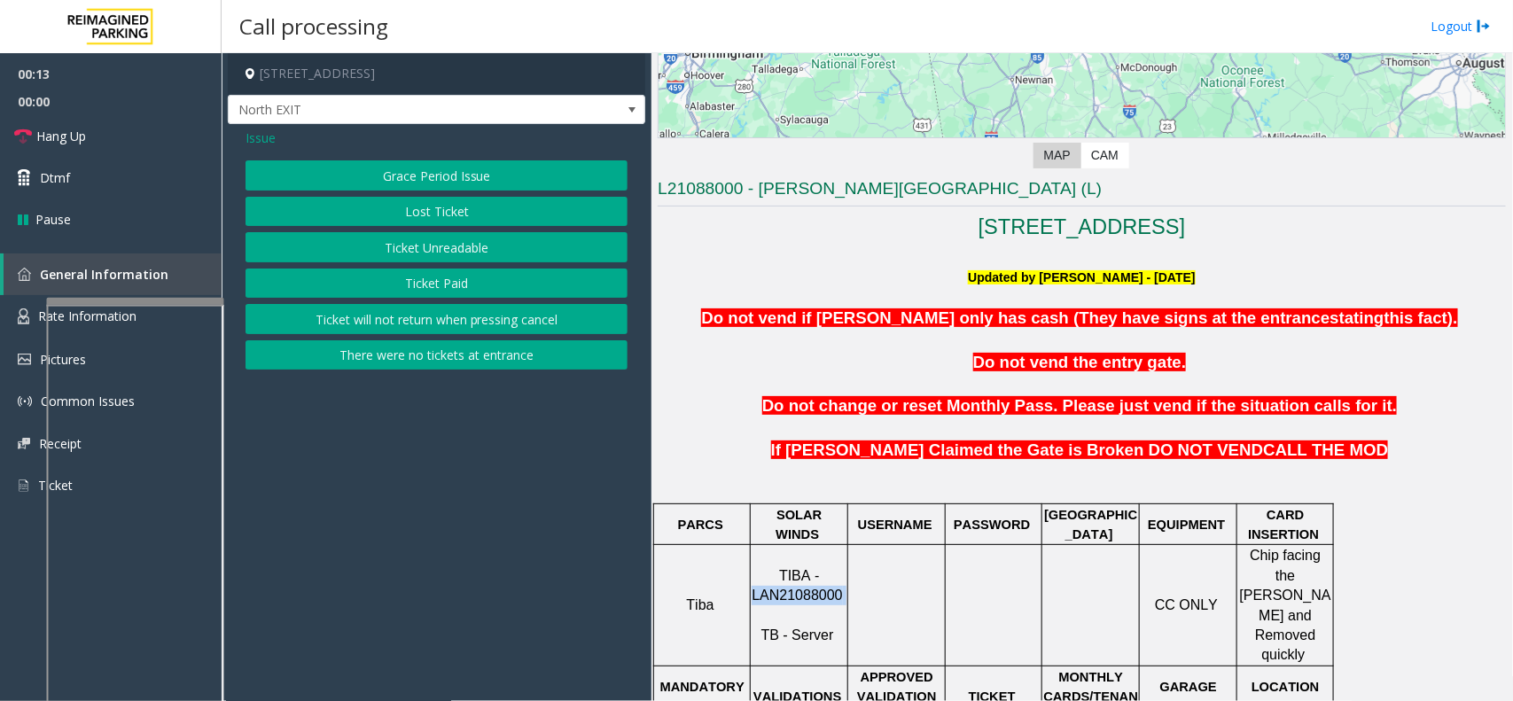
click at [401, 250] on button "Ticket Unreadable" at bounding box center [436, 247] width 382 height 30
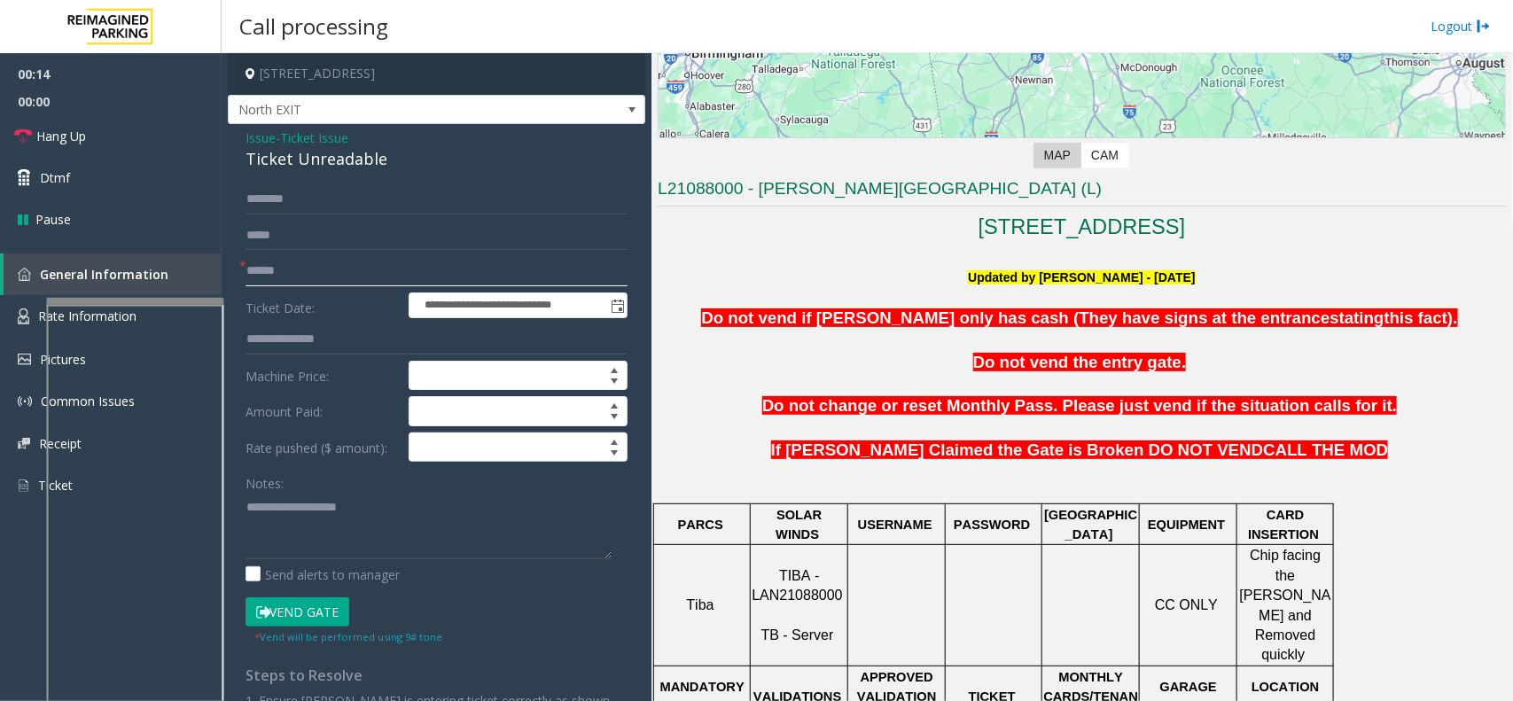
click at [396, 258] on input "text" at bounding box center [436, 271] width 382 height 30
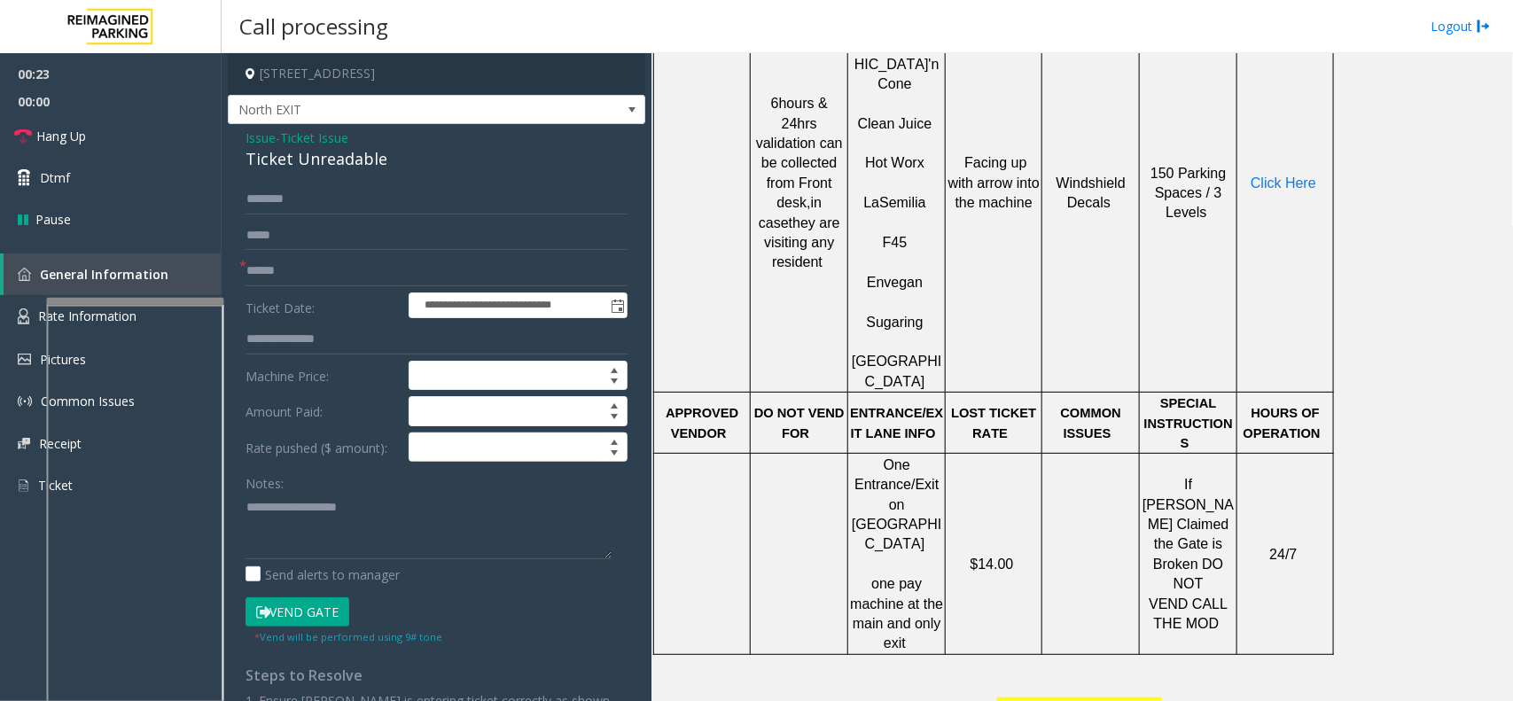
scroll to position [1108, 0]
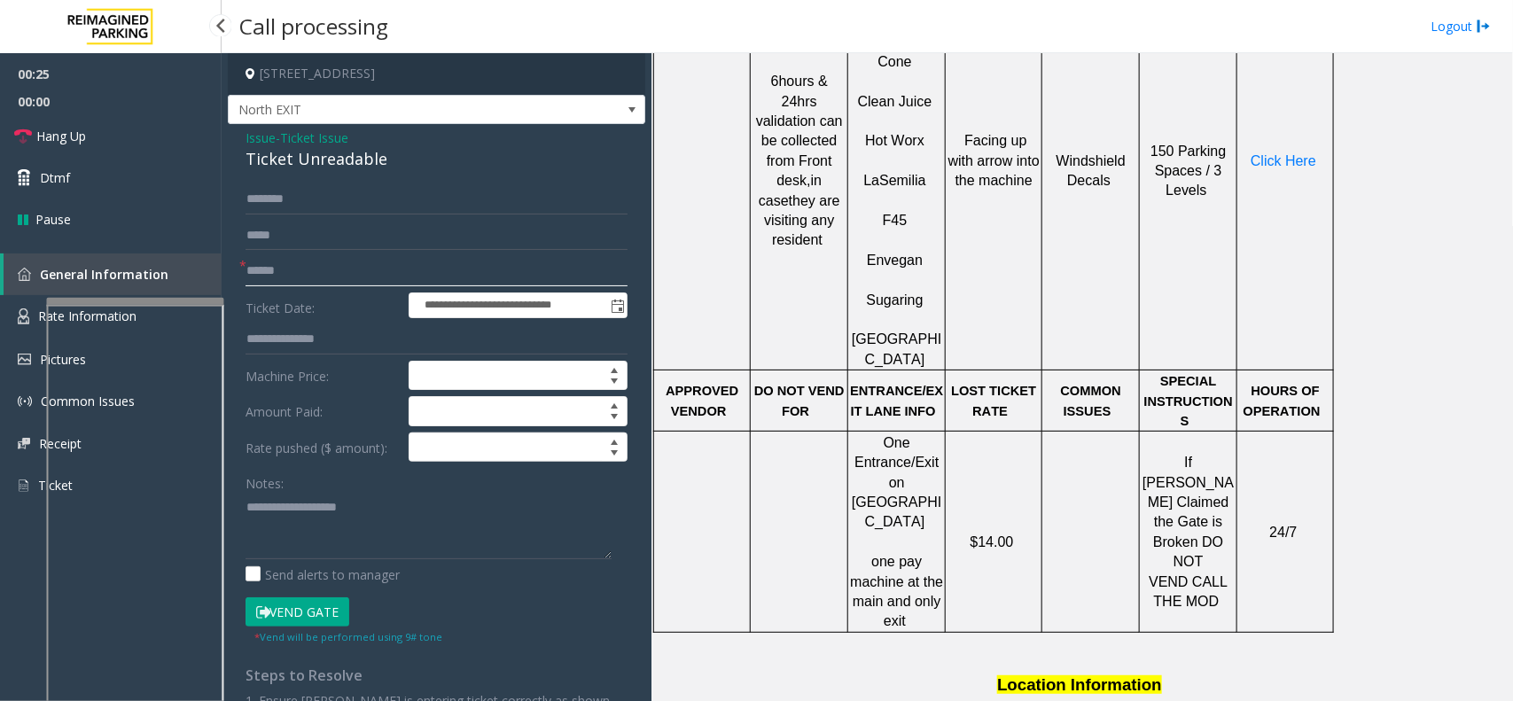
click at [284, 275] on input "text" at bounding box center [436, 271] width 382 height 30
type input "*******"
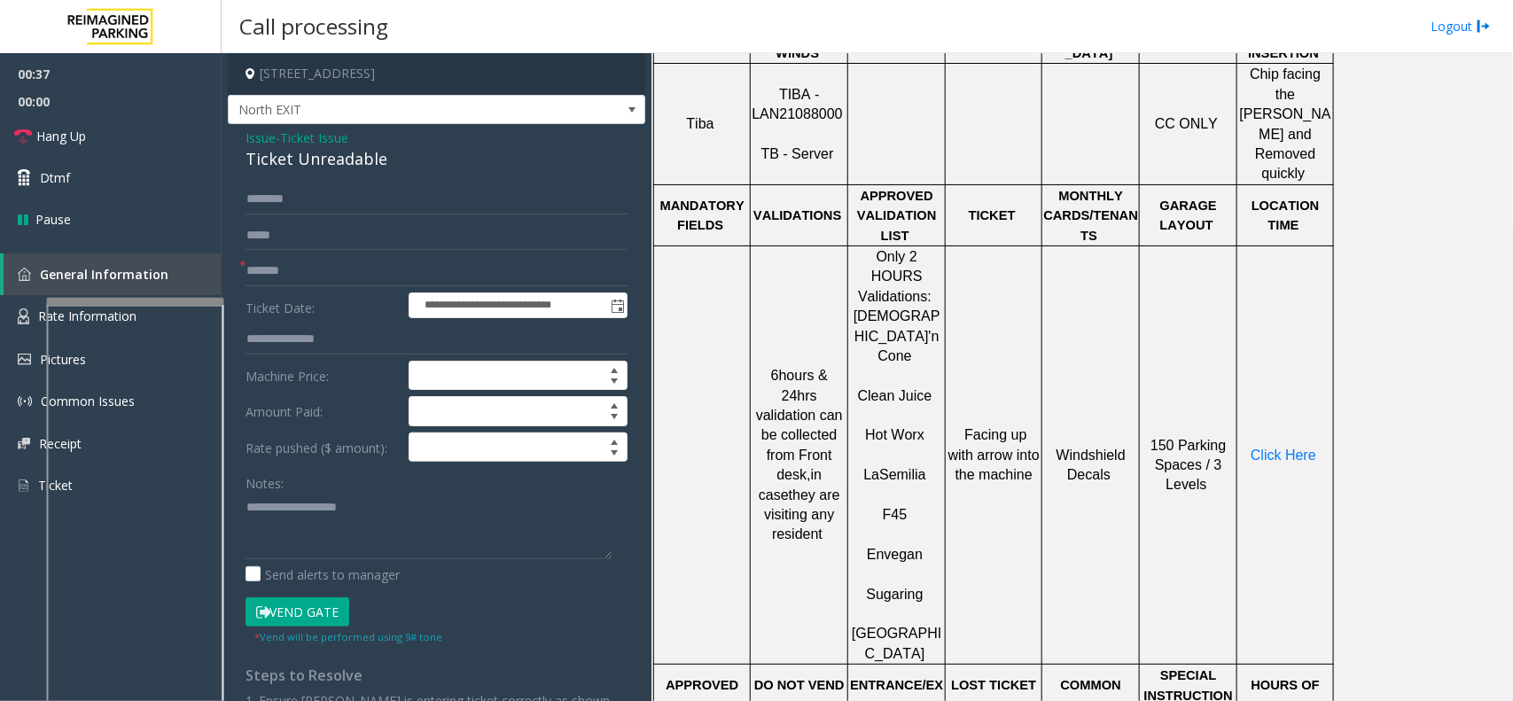
scroll to position [775, 0]
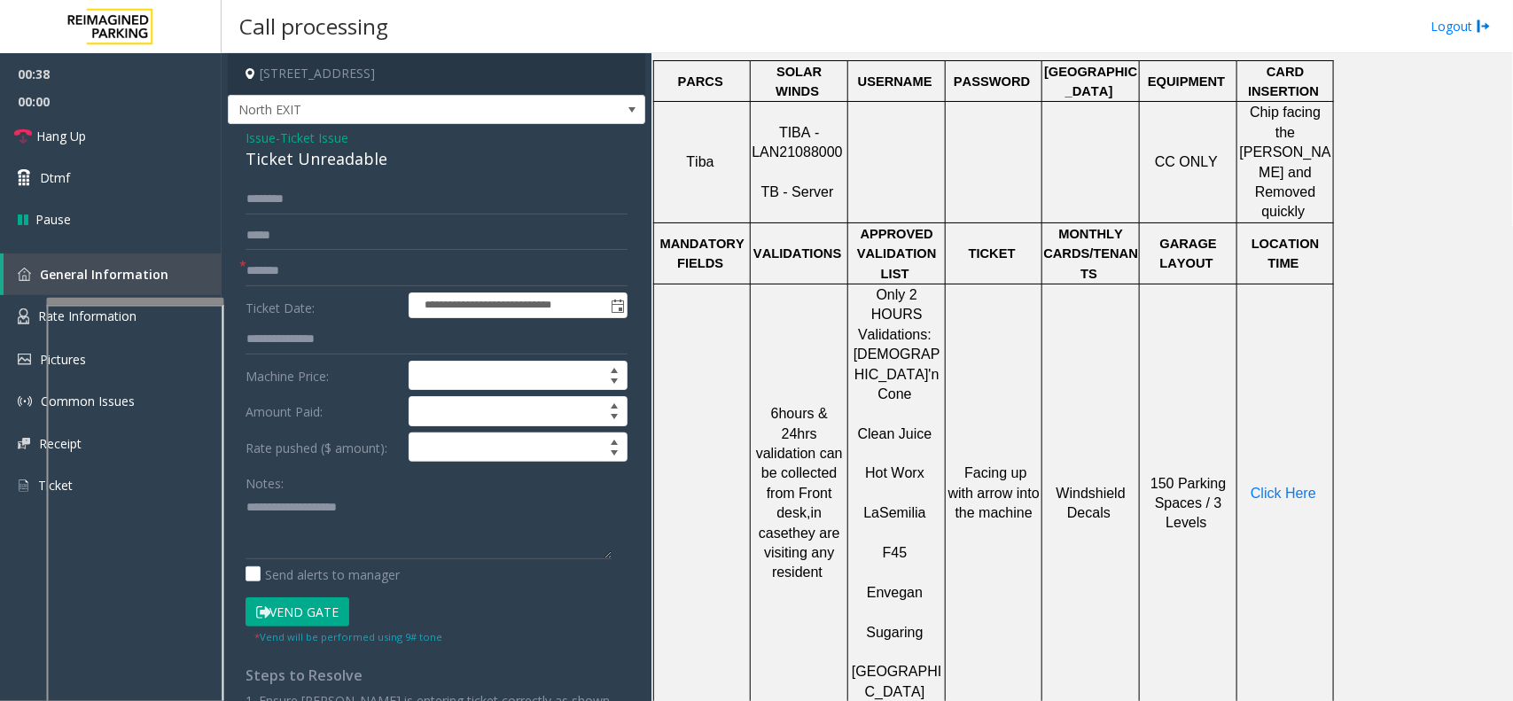
click at [284, 131] on span "- Ticket Issue" at bounding box center [312, 137] width 73 height 17
click at [348, 131] on span "Ticket Issue" at bounding box center [314, 137] width 68 height 19
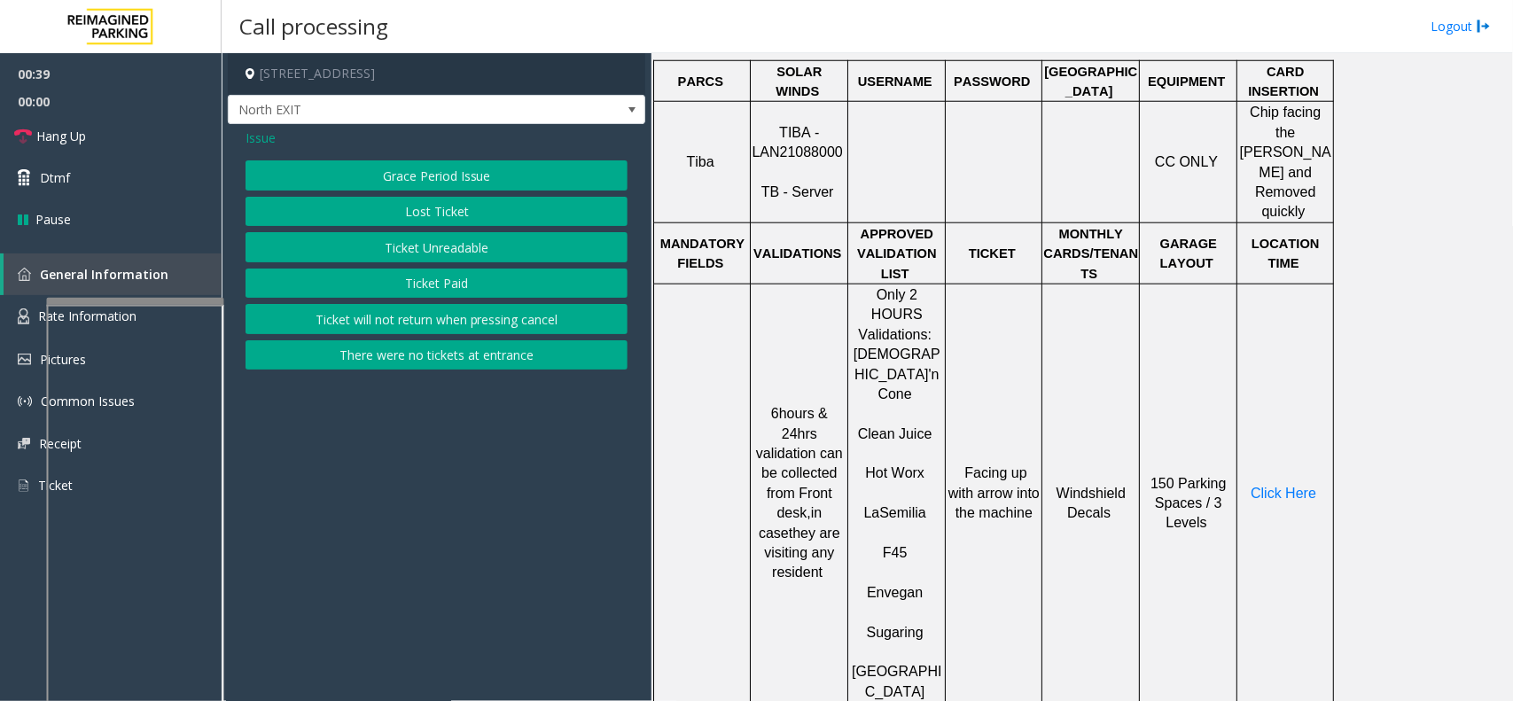
click at [262, 131] on span "Issue" at bounding box center [260, 137] width 30 height 19
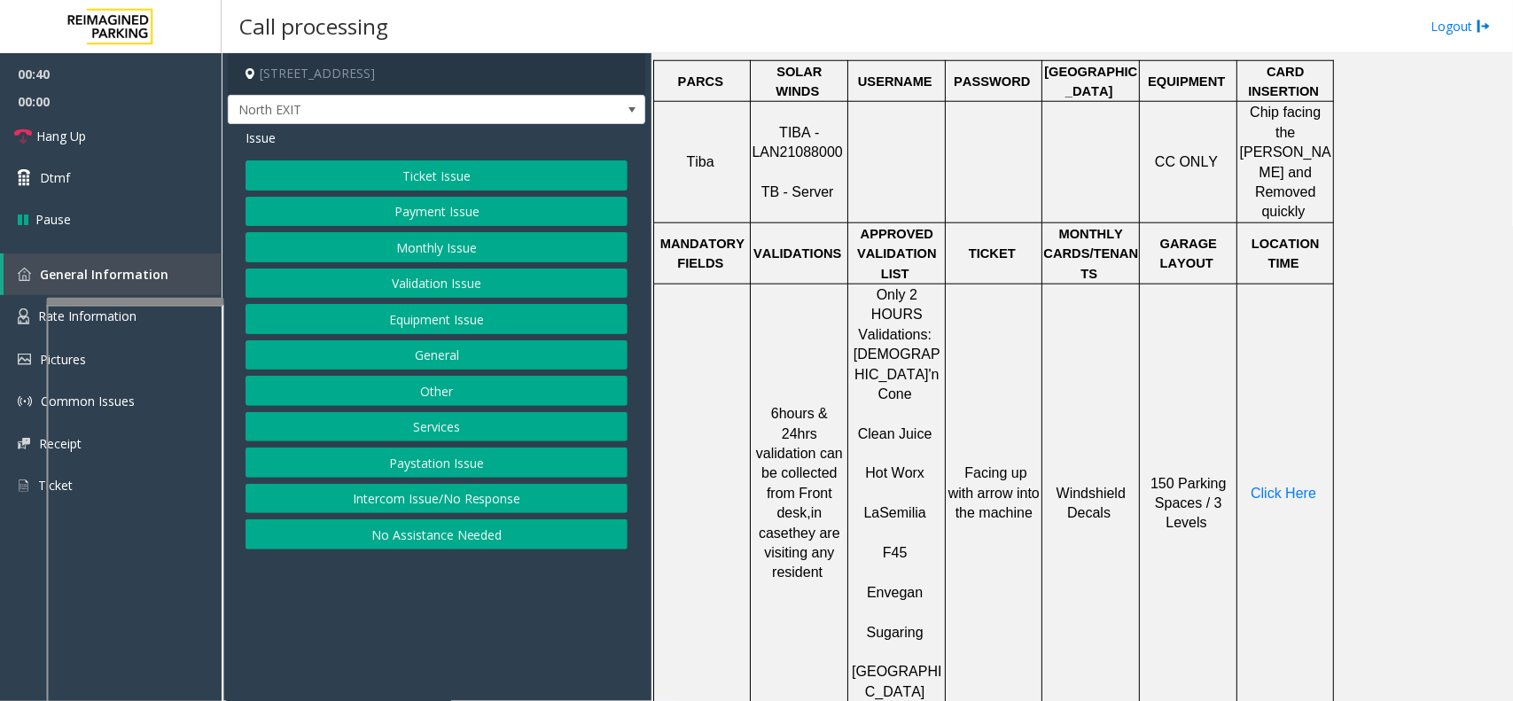
click at [373, 268] on div "Ticket Issue Payment Issue Monthly Issue Validation Issue Equipment Issue Gener…" at bounding box center [436, 354] width 382 height 389
click at [373, 275] on button "Validation Issue" at bounding box center [436, 284] width 382 height 30
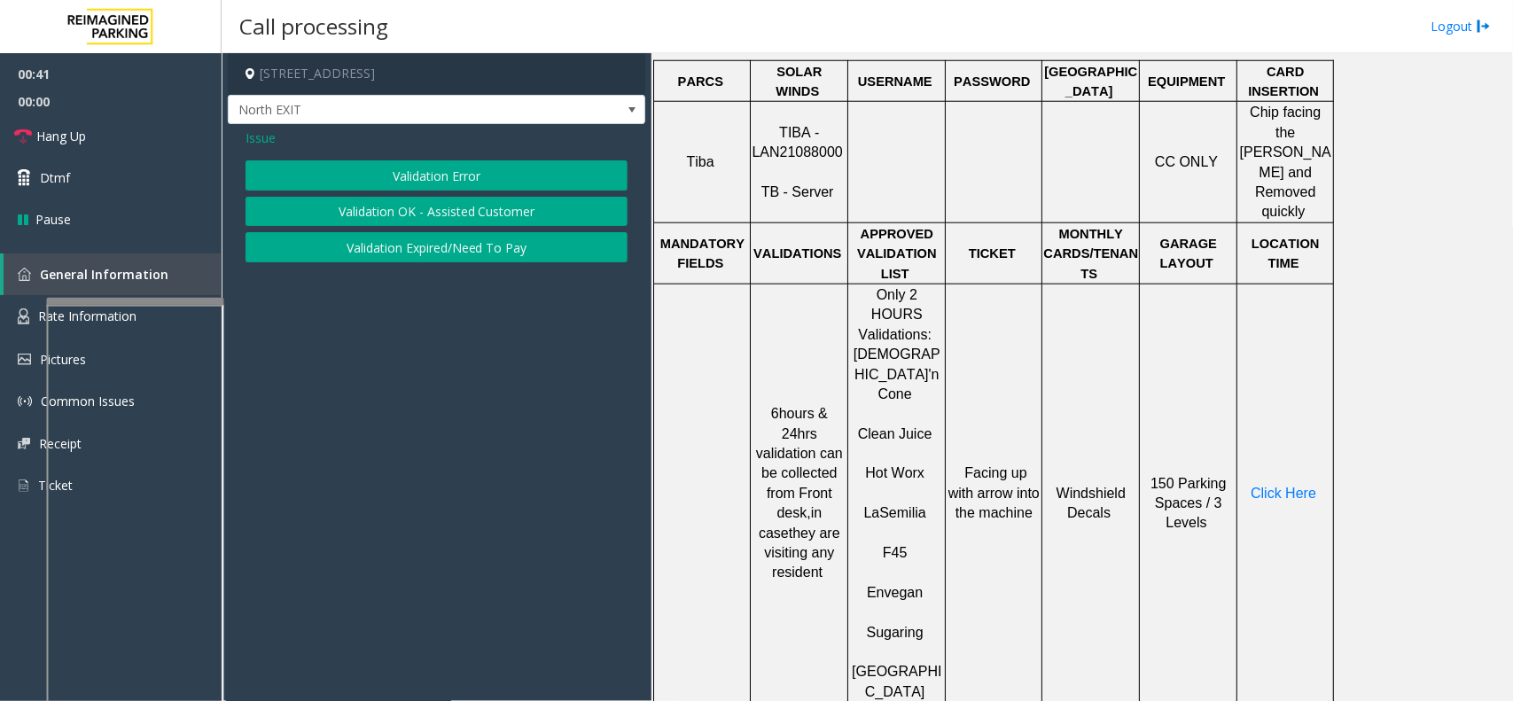
click at [419, 183] on button "Validation Error" at bounding box center [436, 175] width 382 height 30
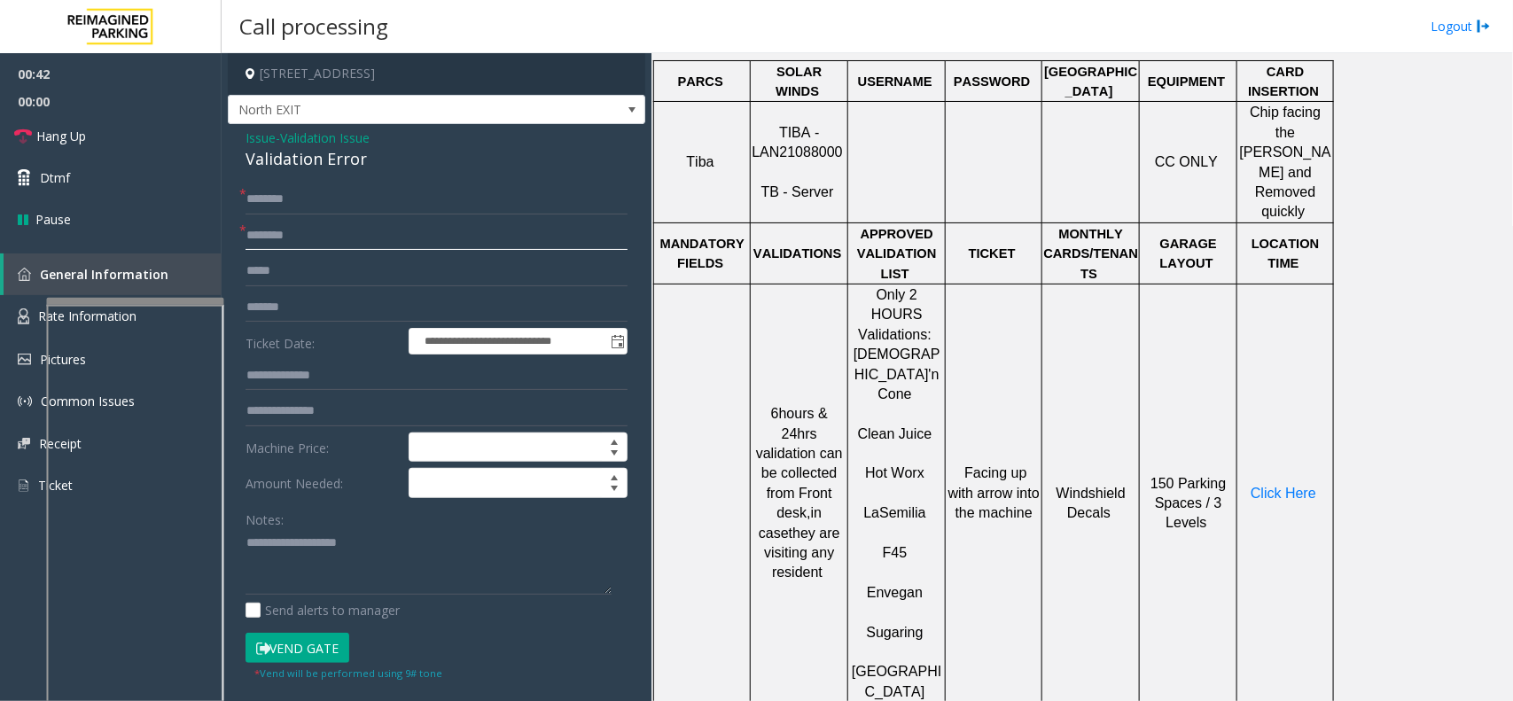
click at [374, 236] on input "text" at bounding box center [436, 236] width 382 height 30
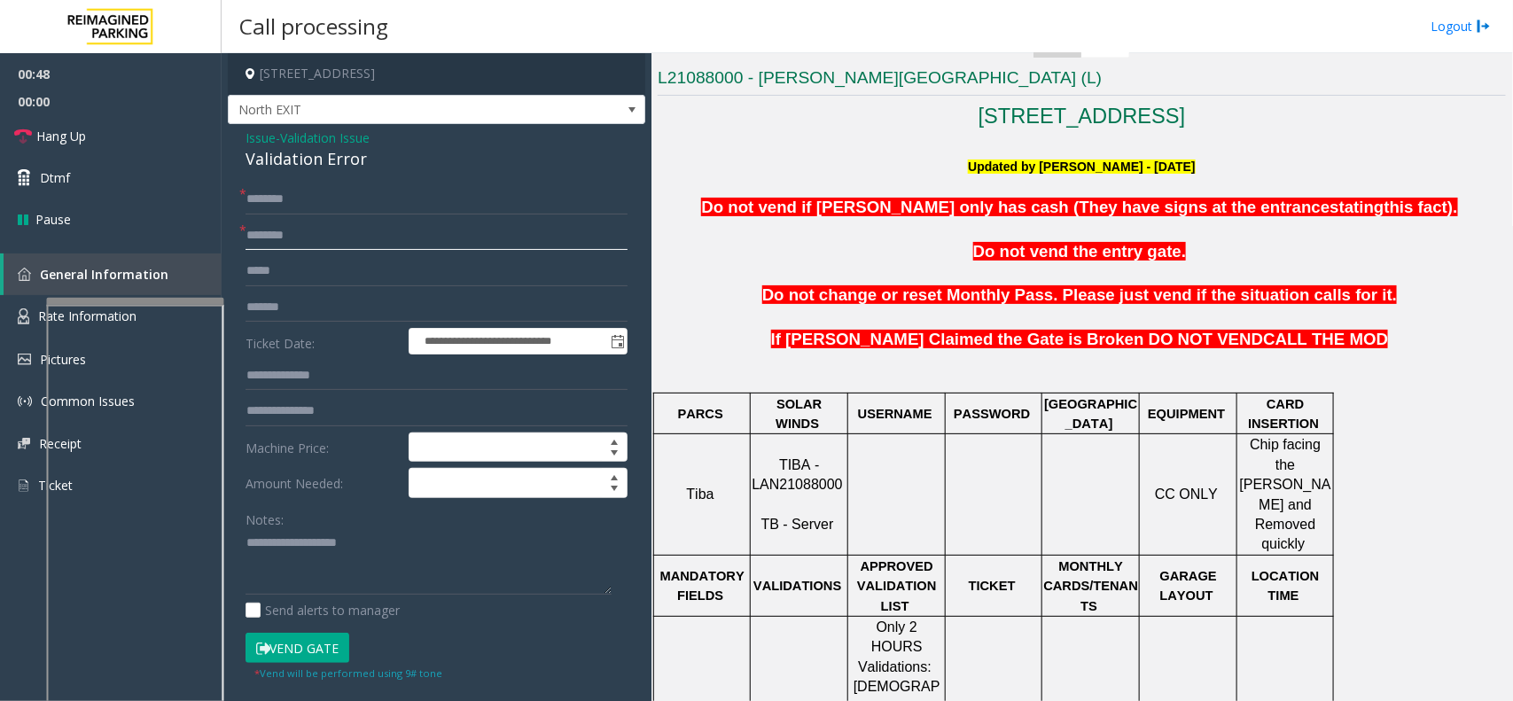
scroll to position [111, 0]
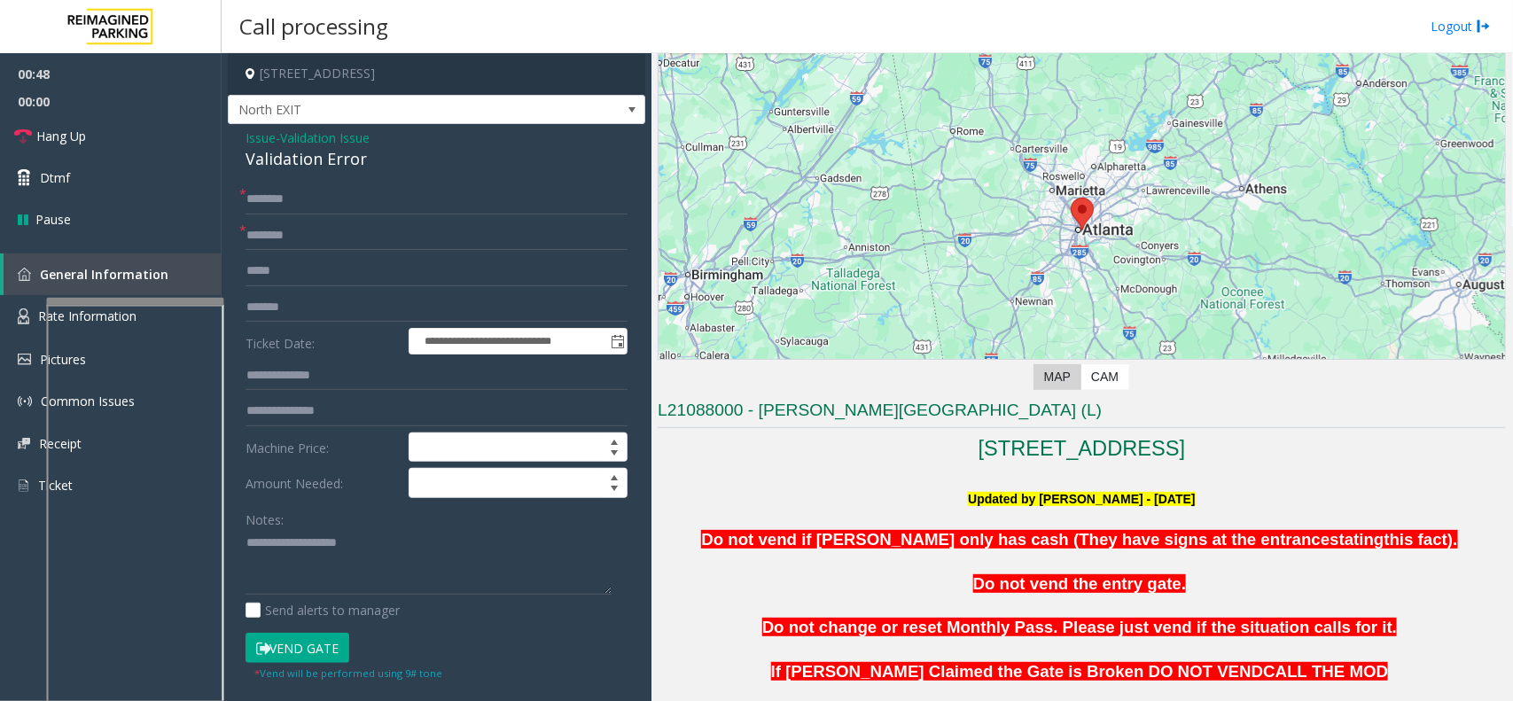
click at [794, 399] on h3 "L21088000 - [PERSON_NAME][GEOGRAPHIC_DATA] (L)" at bounding box center [1082, 413] width 848 height 29
click at [793, 413] on h3 "L21088000 - [PERSON_NAME][GEOGRAPHIC_DATA] (L)" at bounding box center [1082, 413] width 848 height 29
click at [806, 440] on h2 "[STREET_ADDRESS]" at bounding box center [1082, 448] width 848 height 29
drag, startPoint x: 759, startPoint y: 410, endPoint x: 951, endPoint y: 414, distance: 192.3
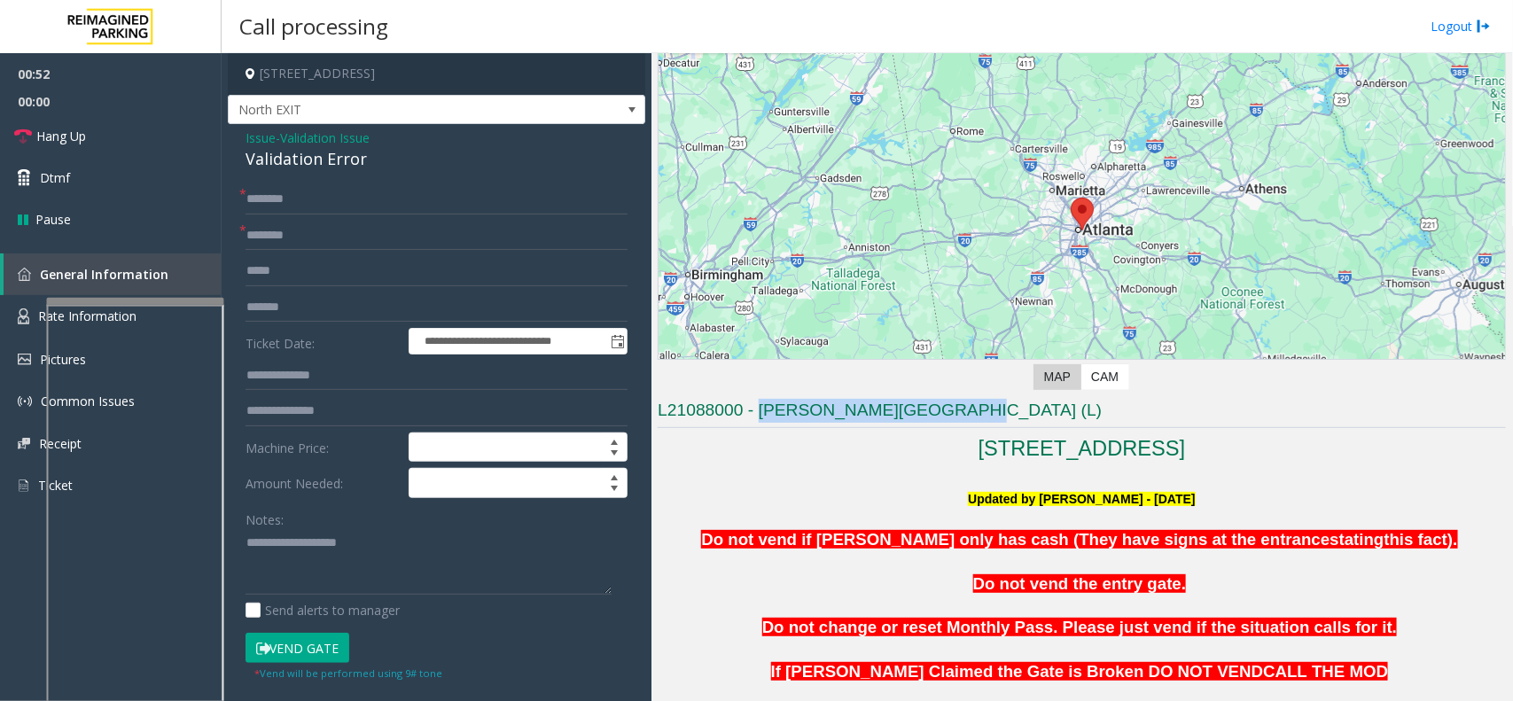
click at [951, 414] on h3 "L21088000 - [PERSON_NAME][GEOGRAPHIC_DATA] (L)" at bounding box center [1082, 413] width 848 height 29
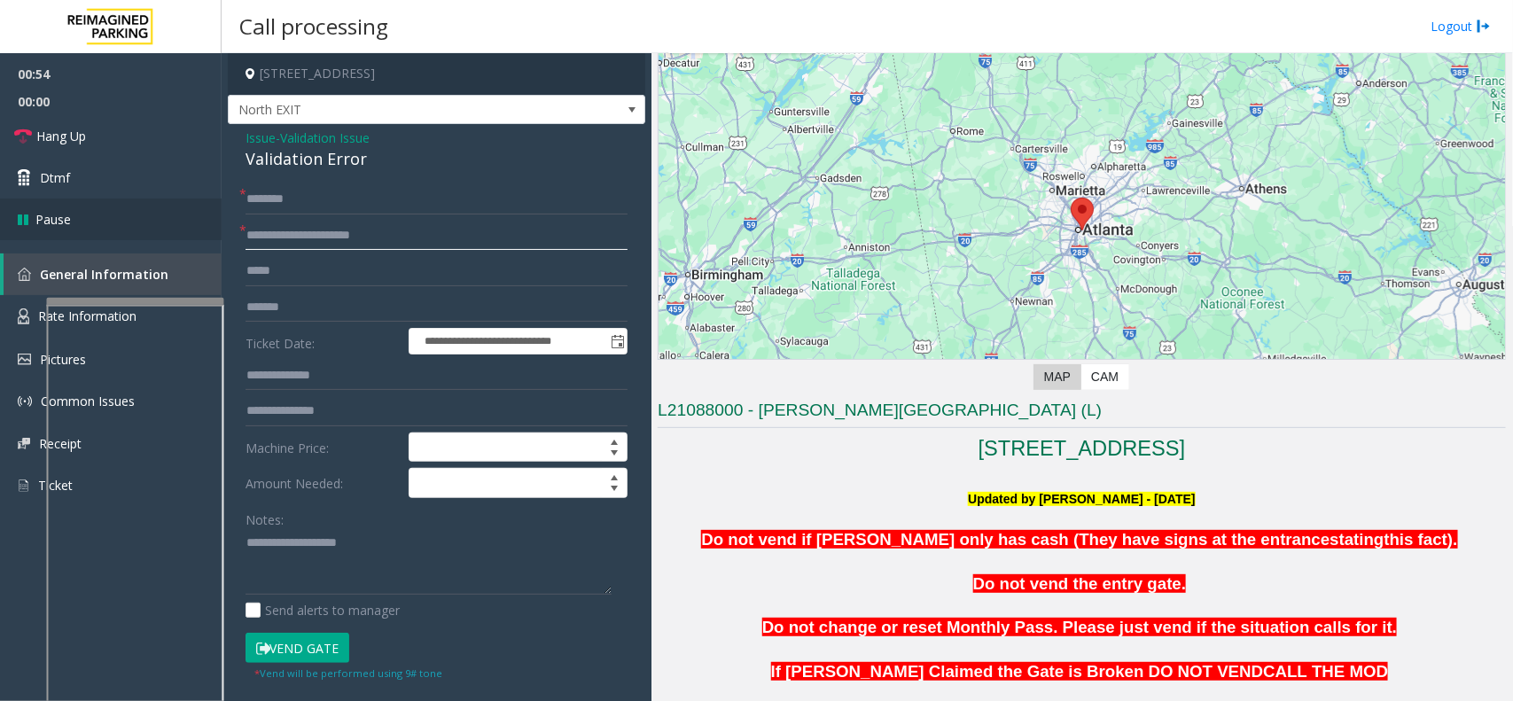
type input "**********"
click at [276, 372] on input "text" at bounding box center [436, 376] width 382 height 30
type input "*"
click at [284, 161] on div "Validation Error" at bounding box center [436, 159] width 382 height 24
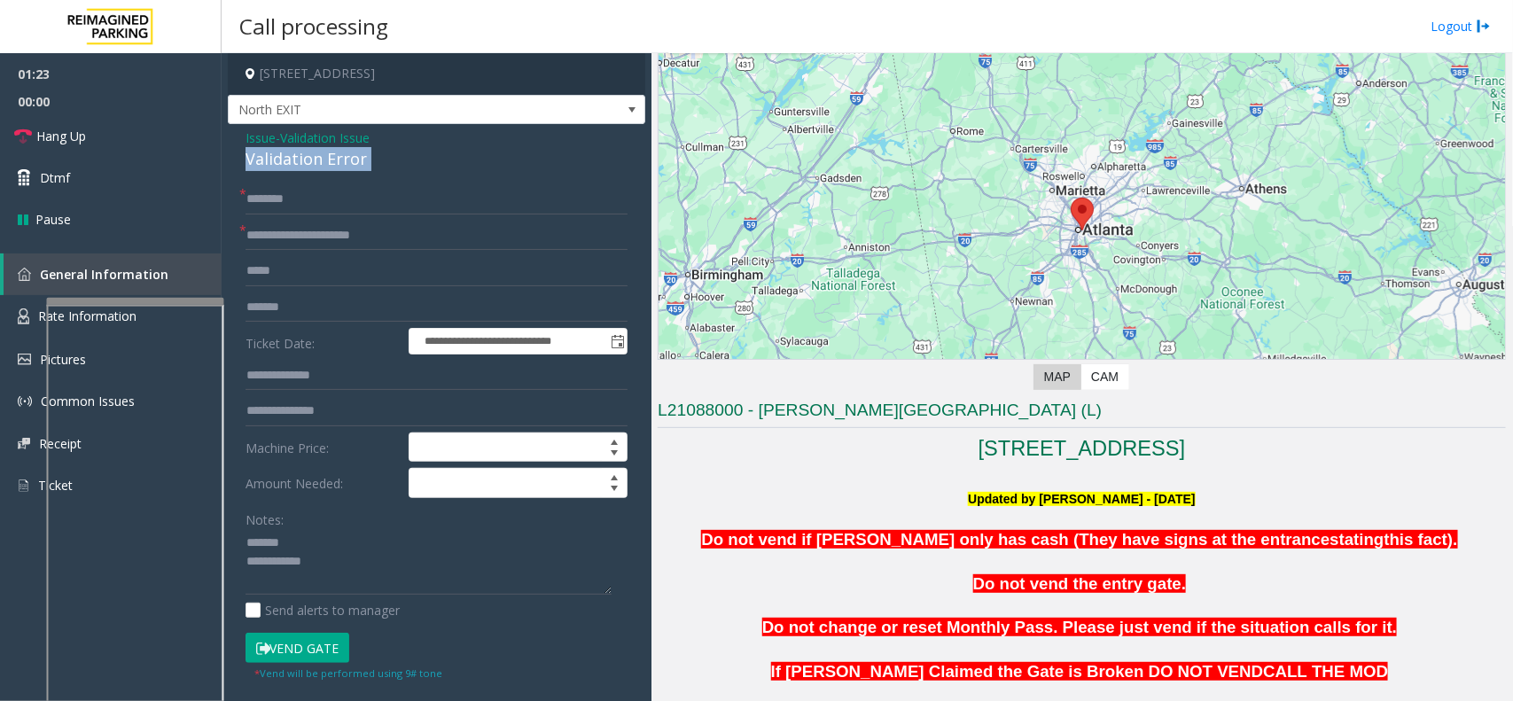
click at [284, 161] on div "Validation Error" at bounding box center [436, 159] width 382 height 24
click at [408, 560] on textarea at bounding box center [428, 562] width 366 height 66
click at [348, 560] on textarea at bounding box center [428, 562] width 366 height 66
click at [330, 560] on textarea at bounding box center [428, 562] width 366 height 66
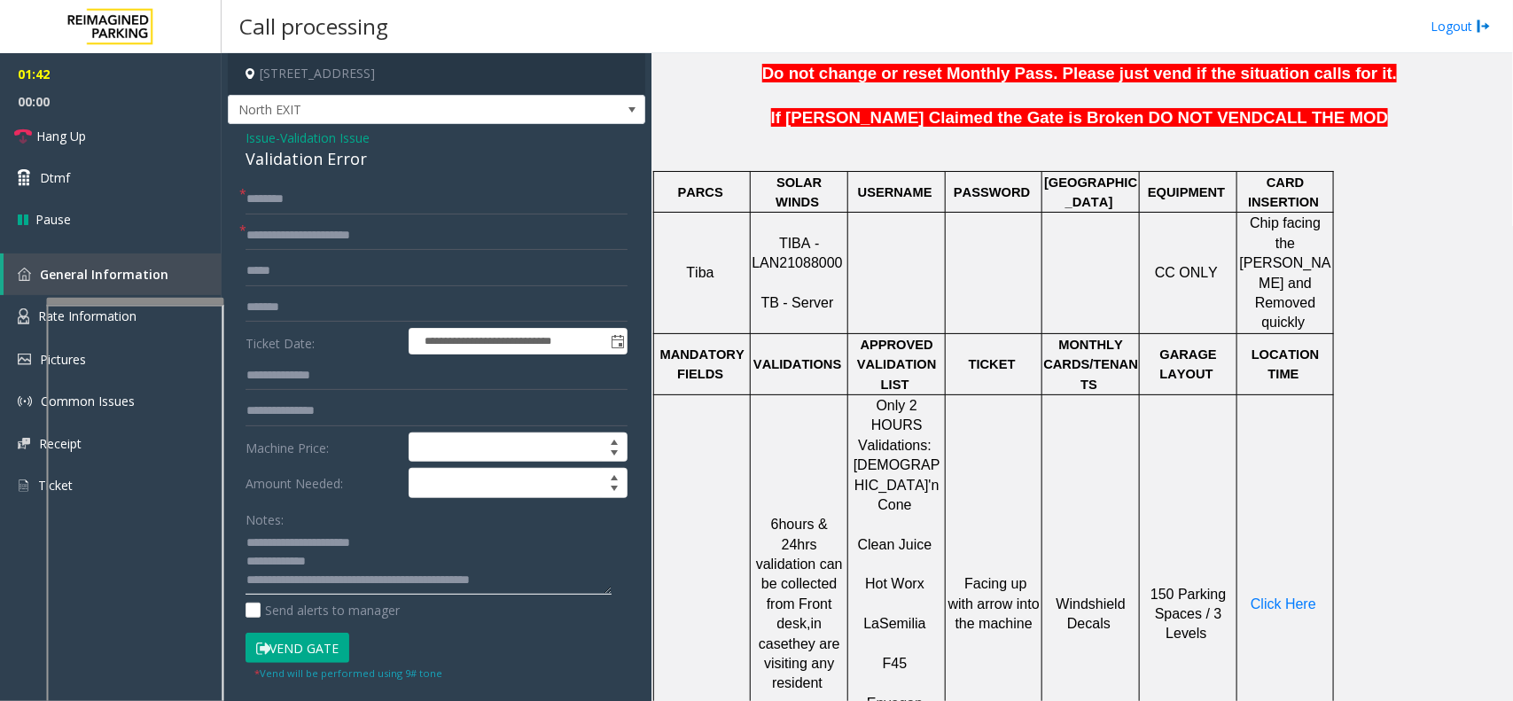
scroll to position [775, 0]
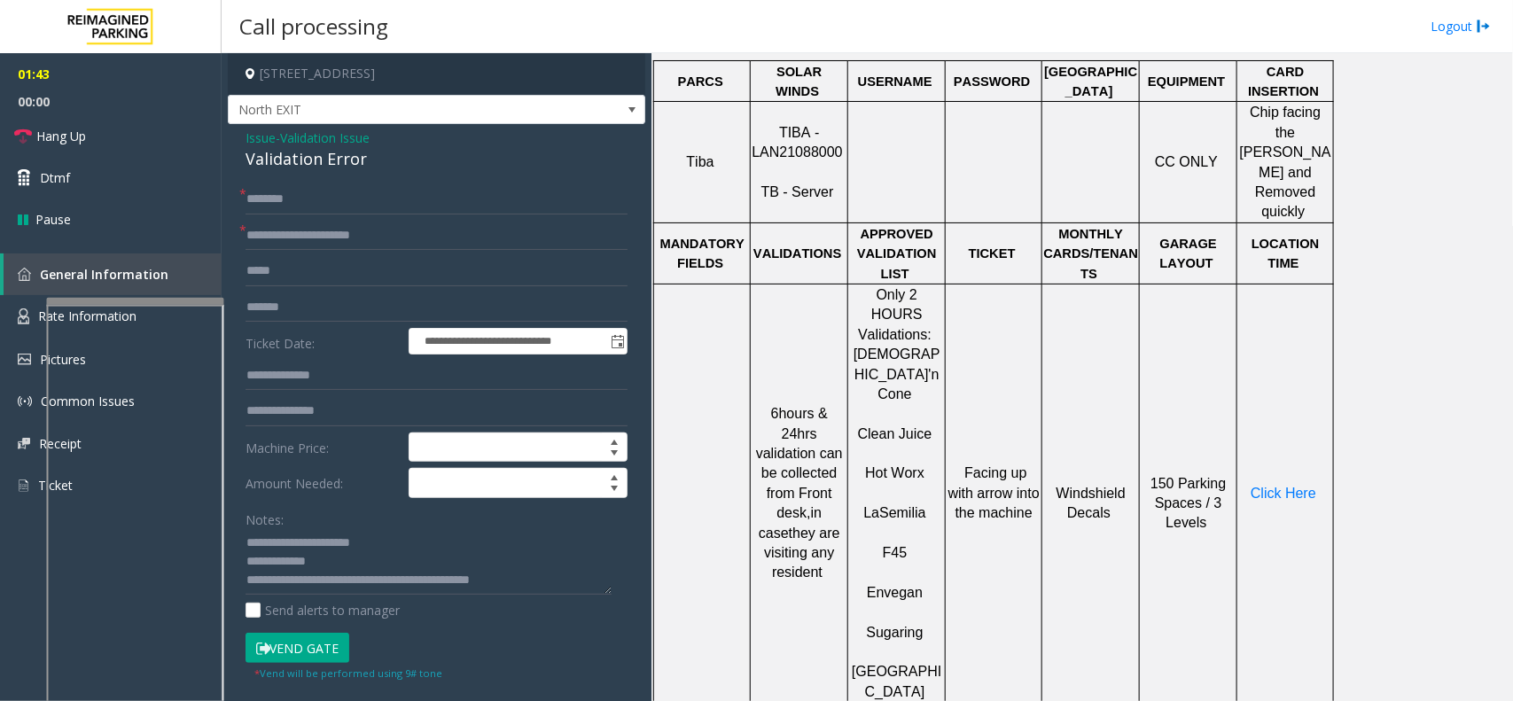
click at [1210, 426] on td "Click Here" at bounding box center [1285, 493] width 97 height 418
click at [1210, 486] on span "Click Here" at bounding box center [1283, 493] width 66 height 15
click at [378, 557] on textarea at bounding box center [428, 562] width 366 height 66
type textarea "**********"
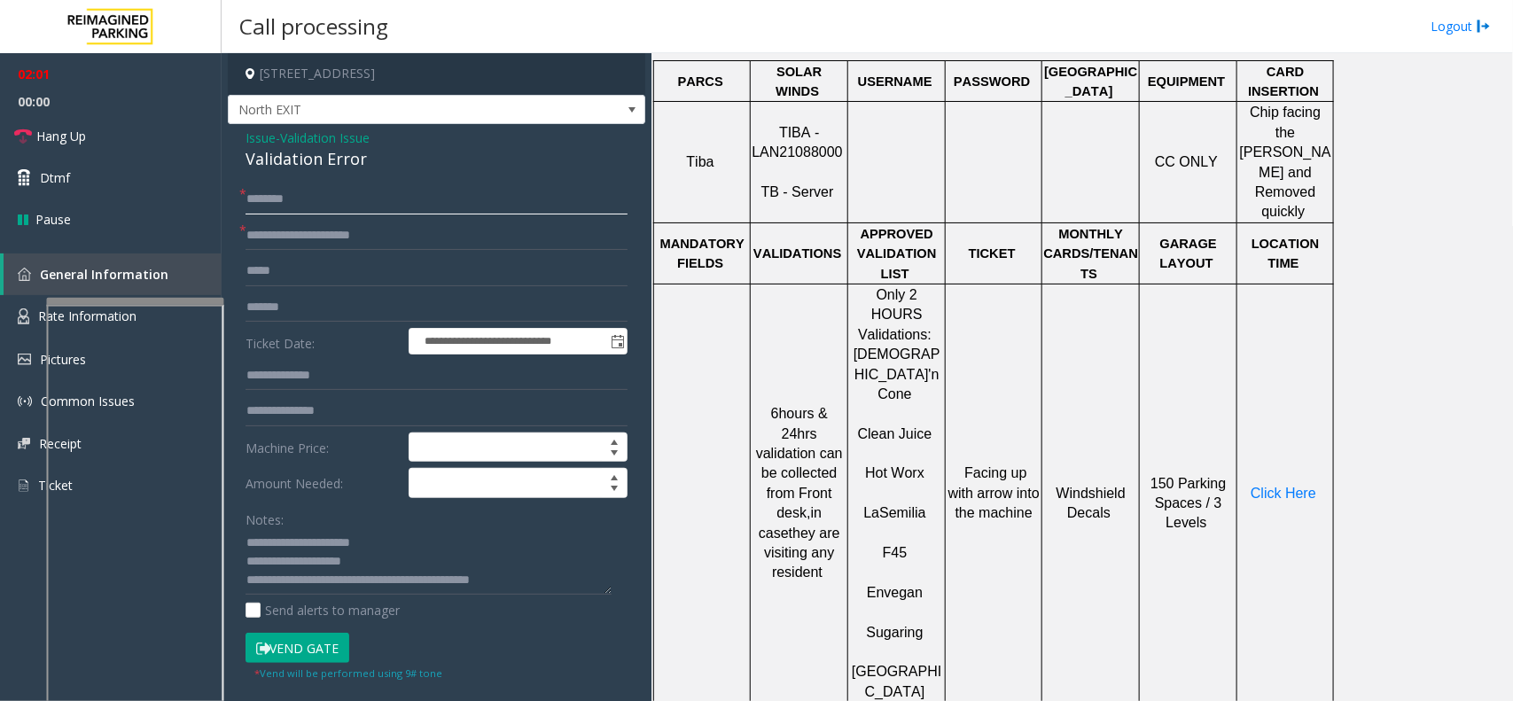
click at [270, 209] on input "text" at bounding box center [436, 199] width 382 height 30
type input "****"
drag, startPoint x: 254, startPoint y: 196, endPoint x: 567, endPoint y: 167, distance: 314.2
click at [567, 167] on div "Validation Error" at bounding box center [436, 159] width 382 height 24
click at [329, 560] on button "Vend Gate" at bounding box center [297, 648] width 104 height 30
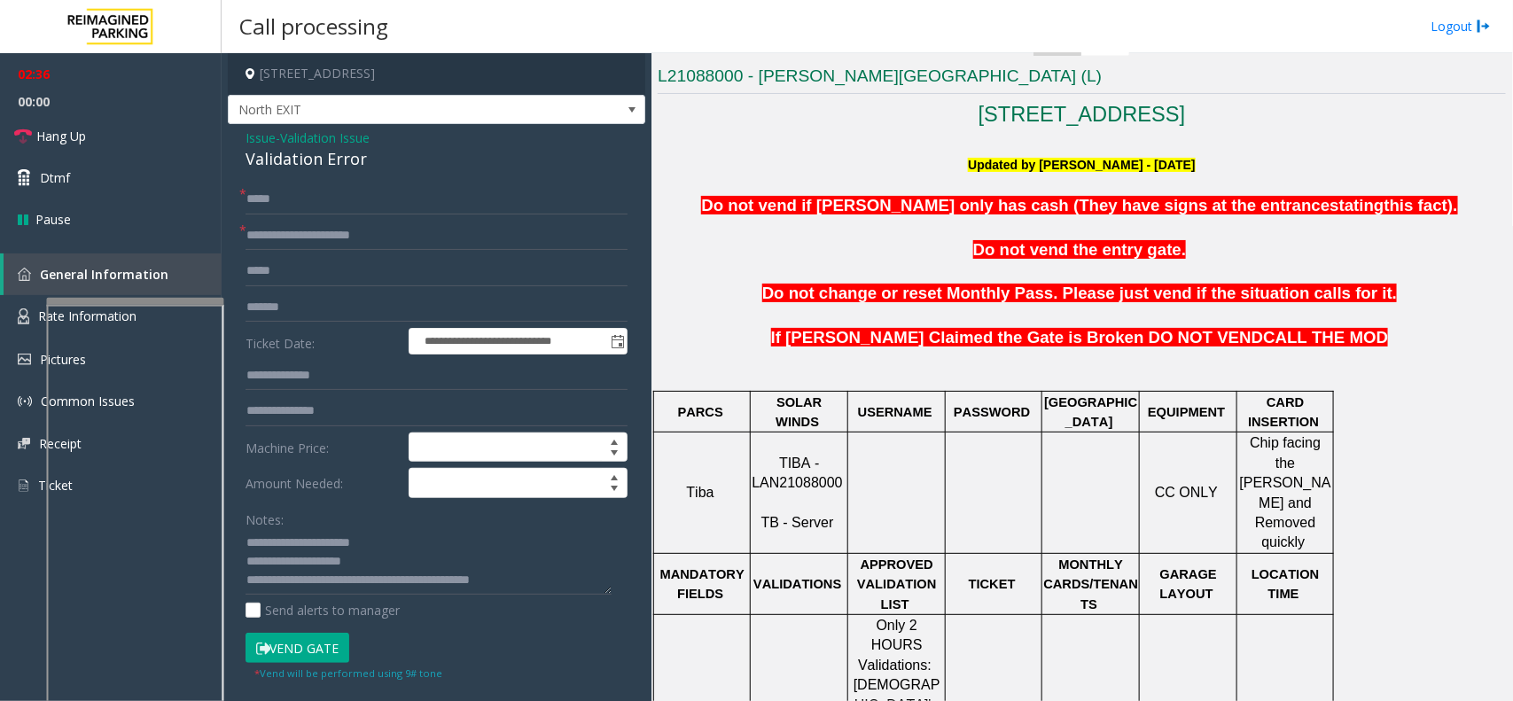
scroll to position [443, 0]
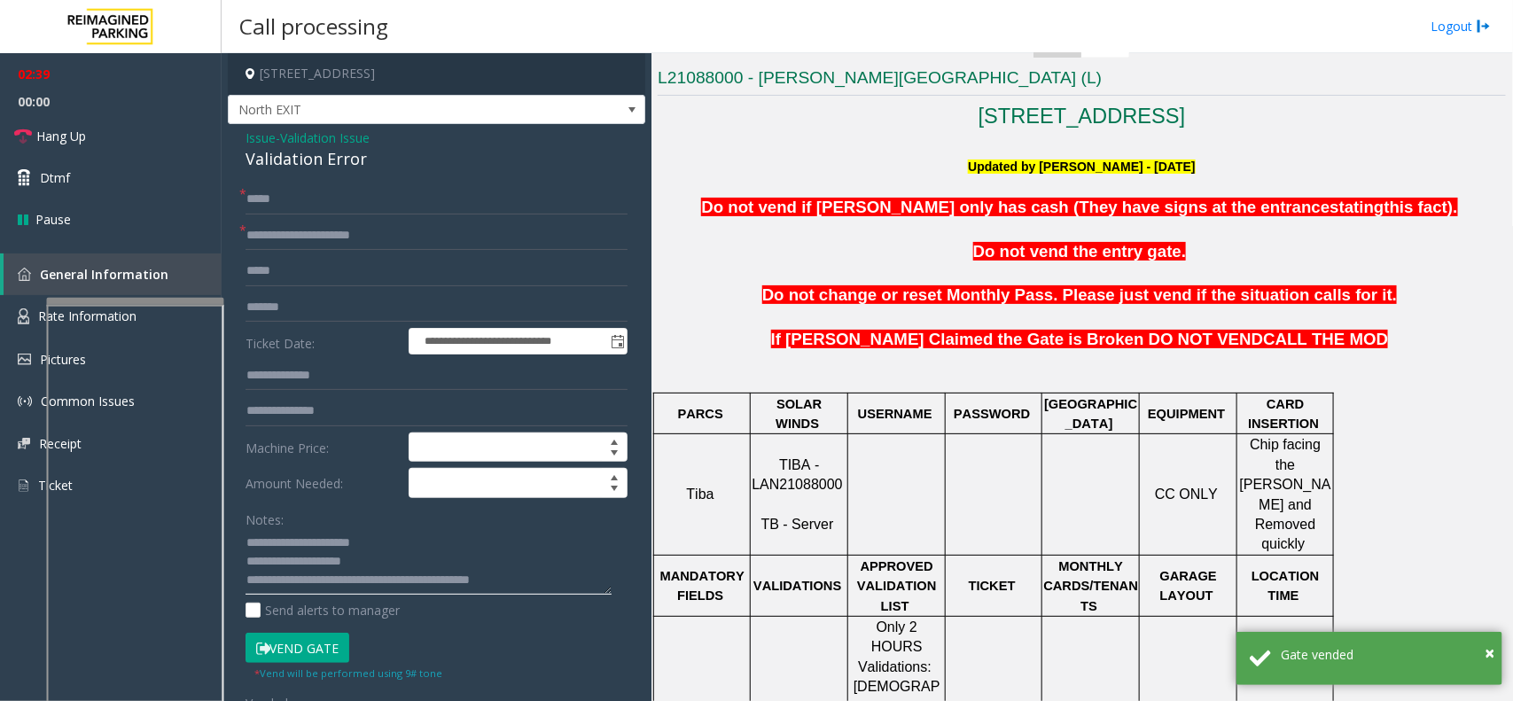
click at [548, 560] on textarea at bounding box center [428, 562] width 366 height 66
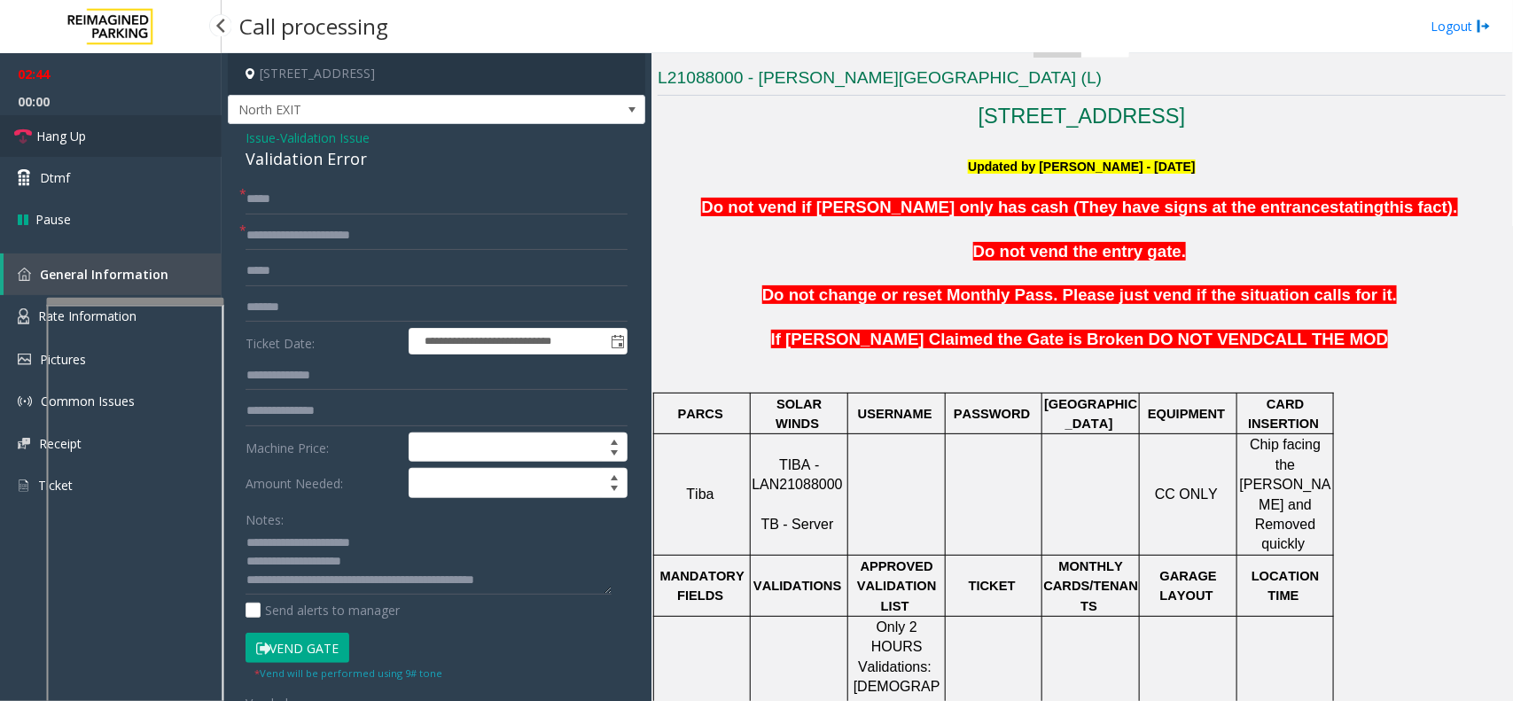
click at [129, 139] on link "Hang Up" at bounding box center [111, 136] width 222 height 42
click at [558, 560] on textarea at bounding box center [428, 562] width 366 height 66
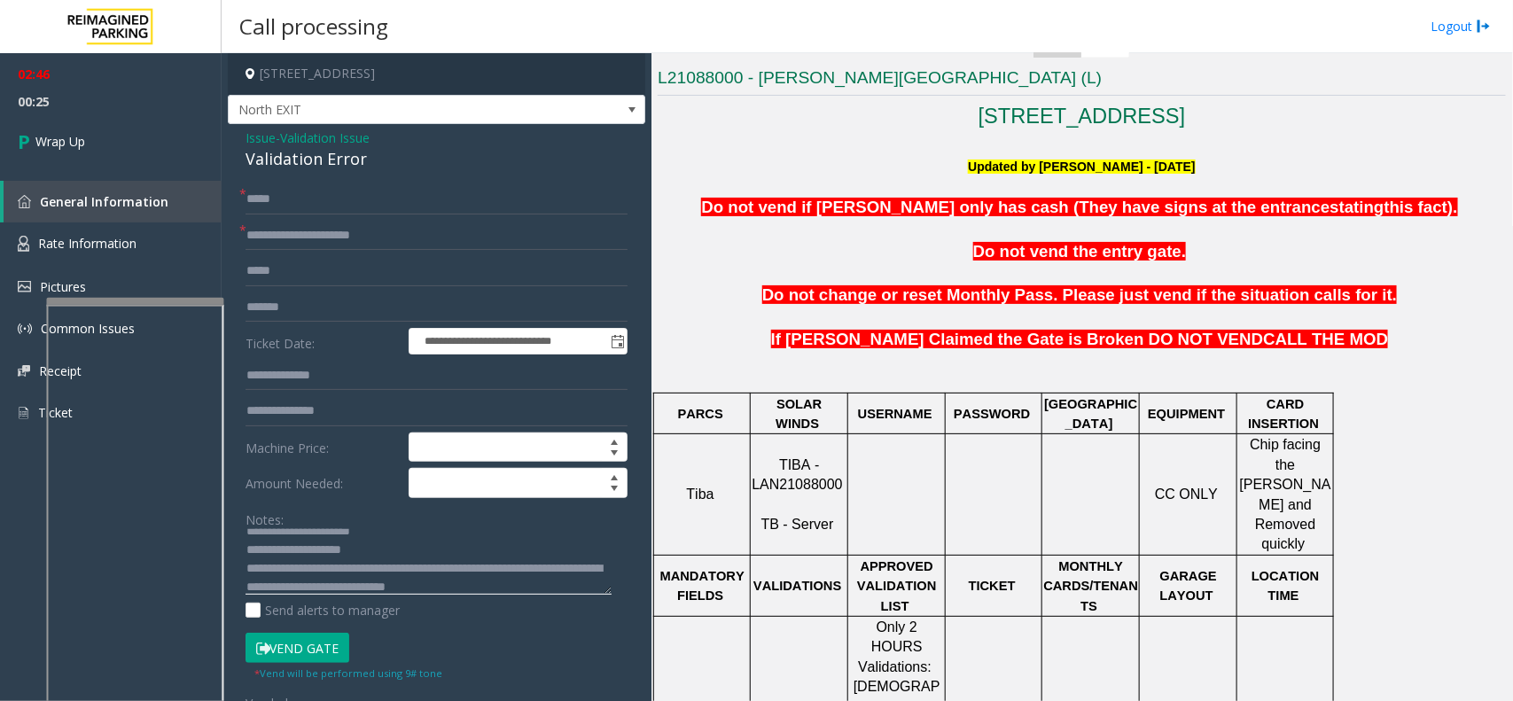
scroll to position [31, 0]
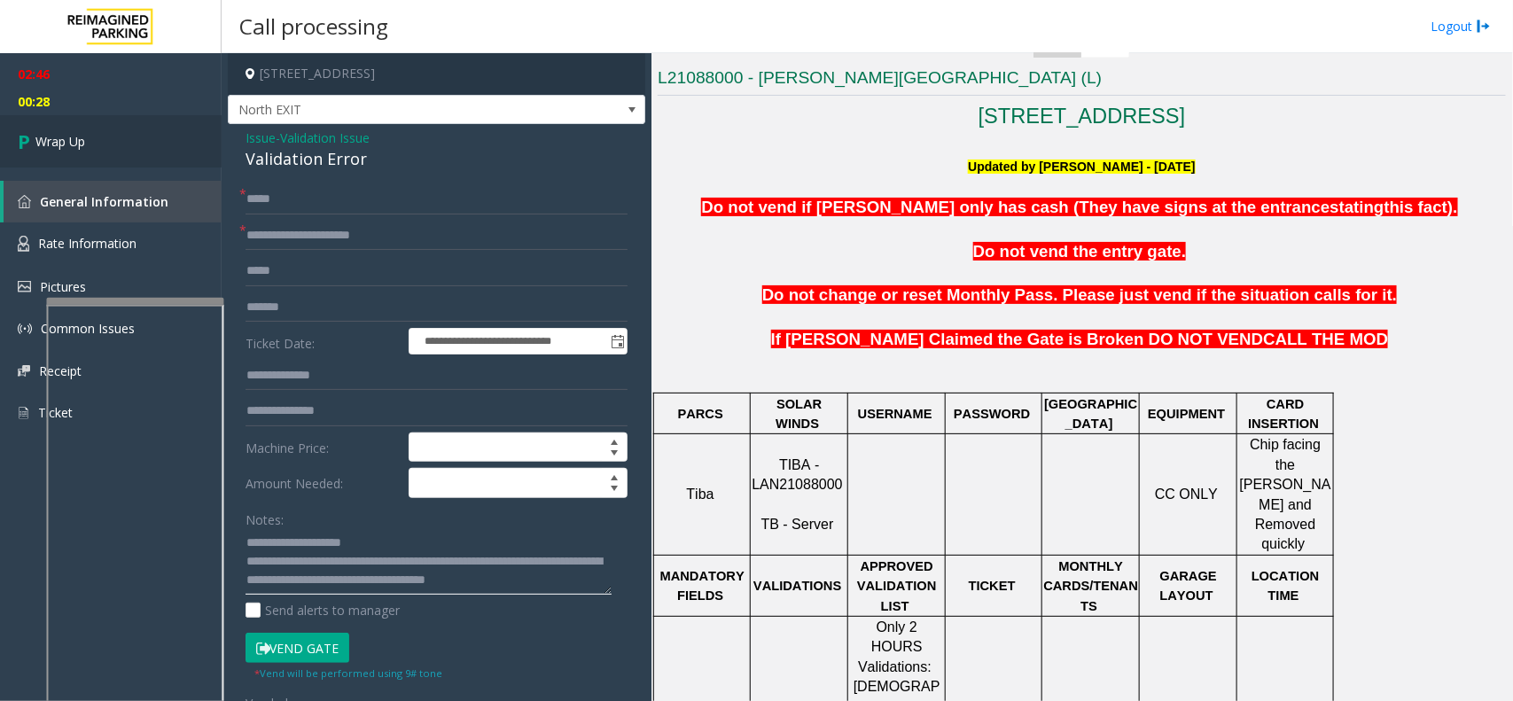
type textarea "**********"
click at [192, 160] on link "Wrap Up" at bounding box center [111, 141] width 222 height 52
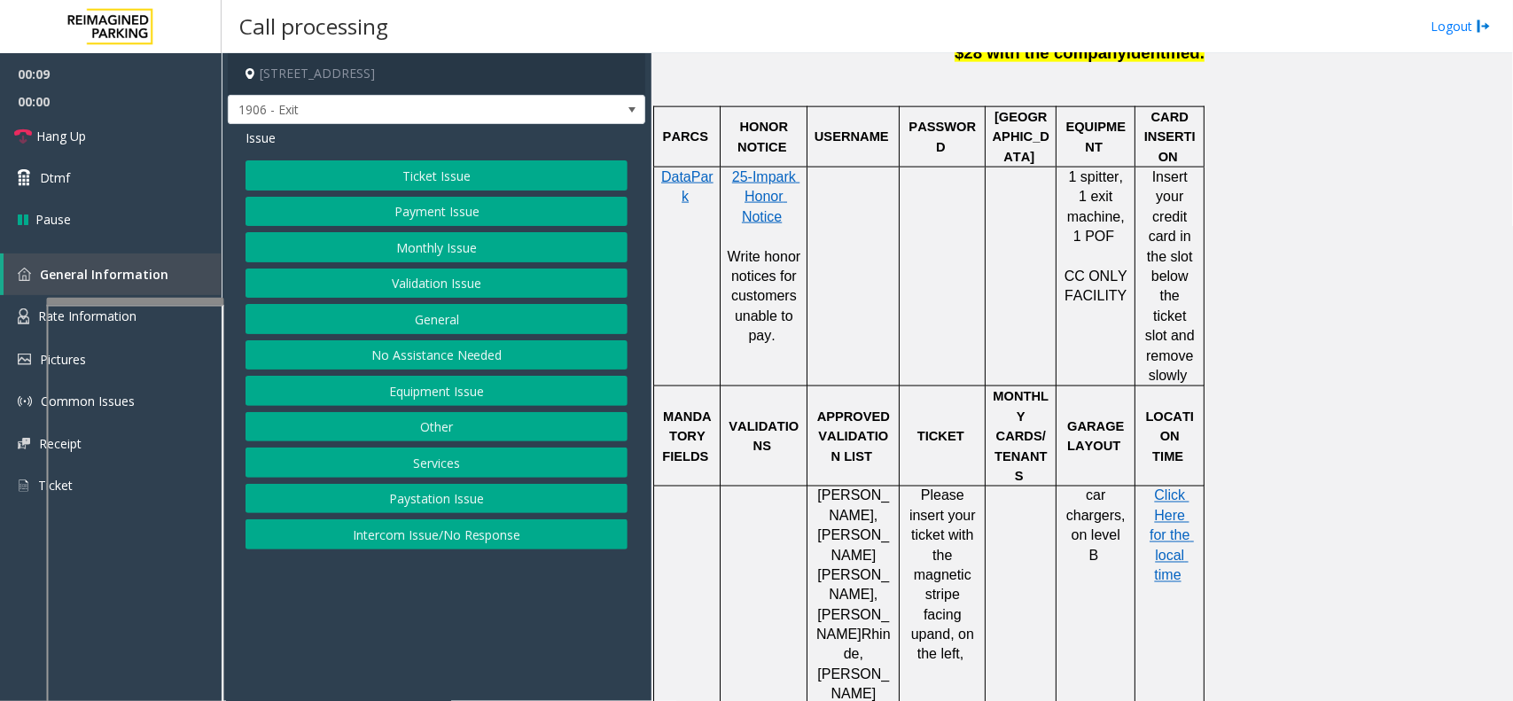
scroll to position [1108, 0]
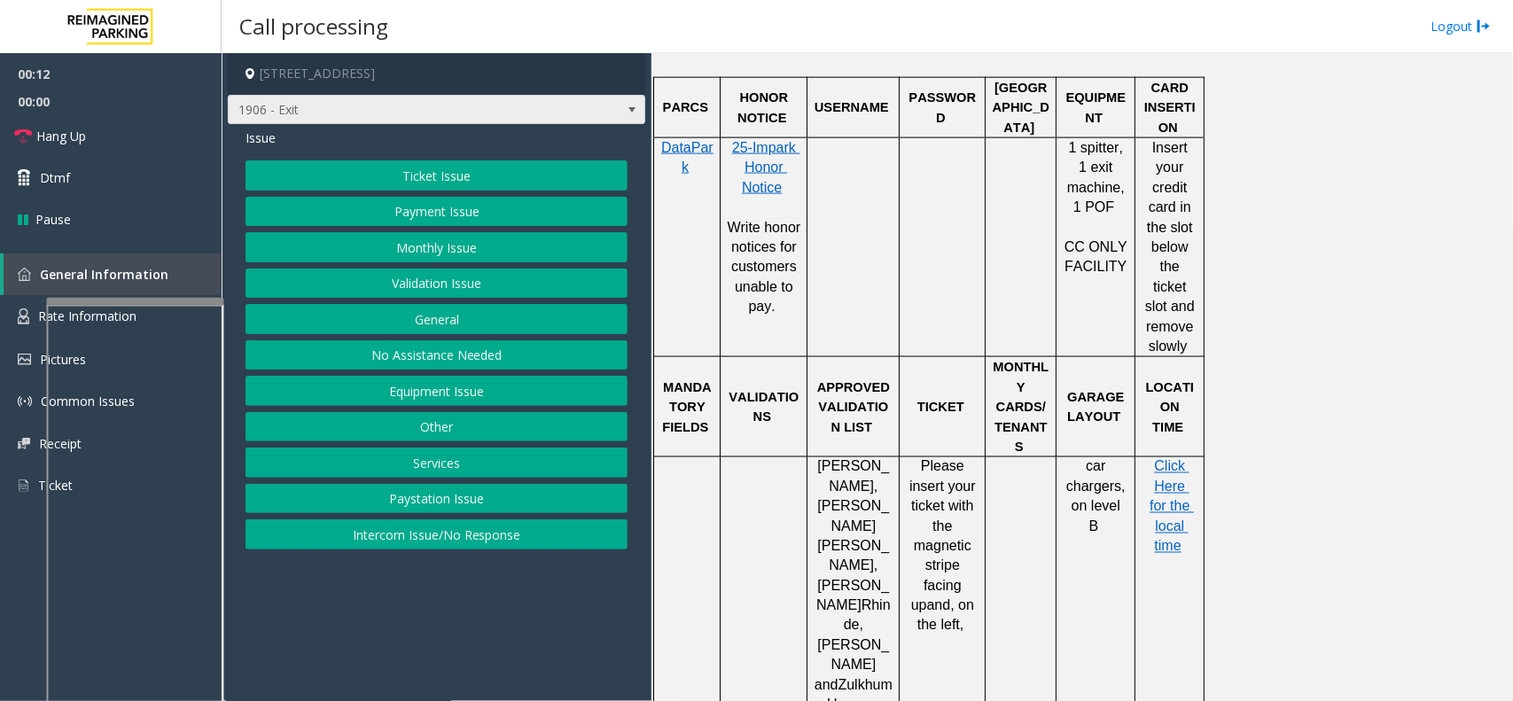
click at [463, 113] on span "1906 - Exit" at bounding box center [395, 110] width 332 height 28
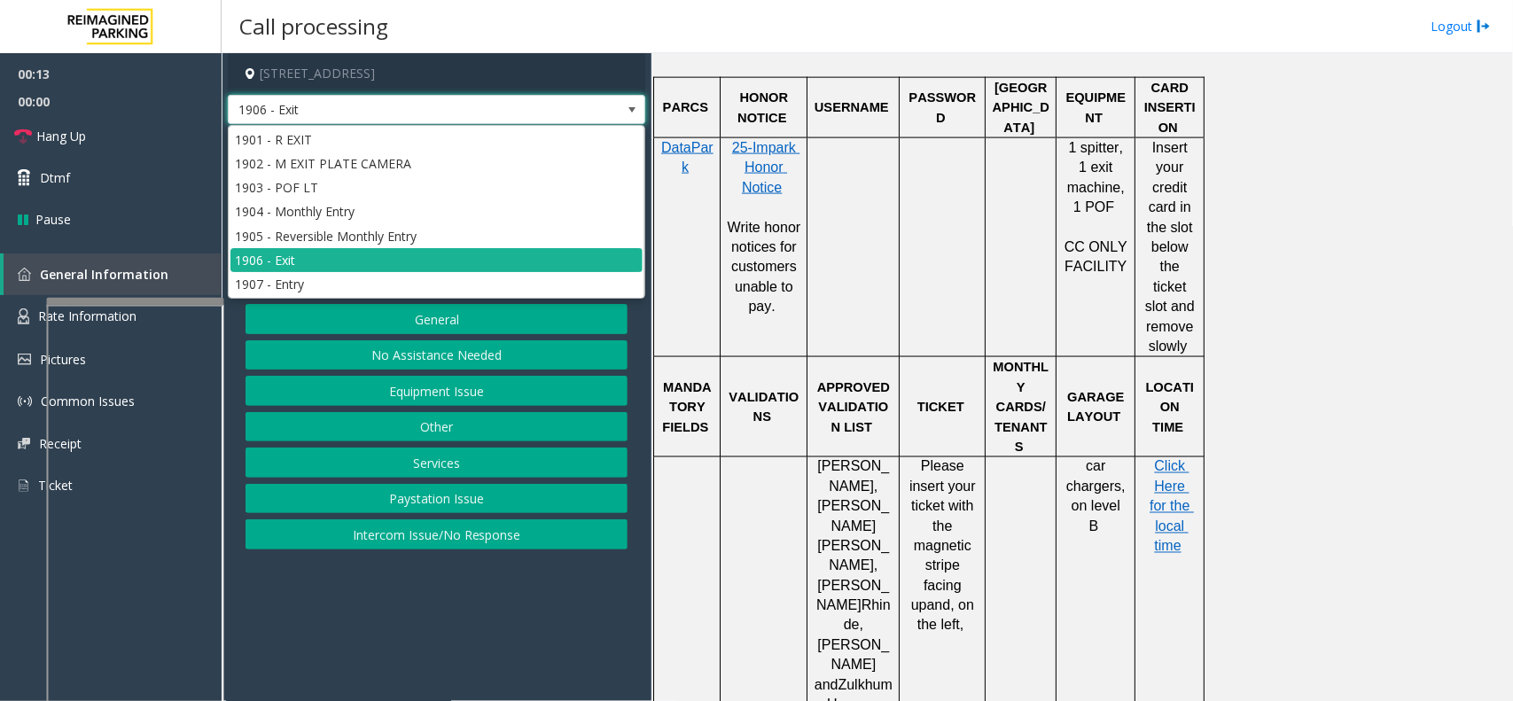
click at [554, 107] on span "1906 - Exit" at bounding box center [395, 110] width 332 height 28
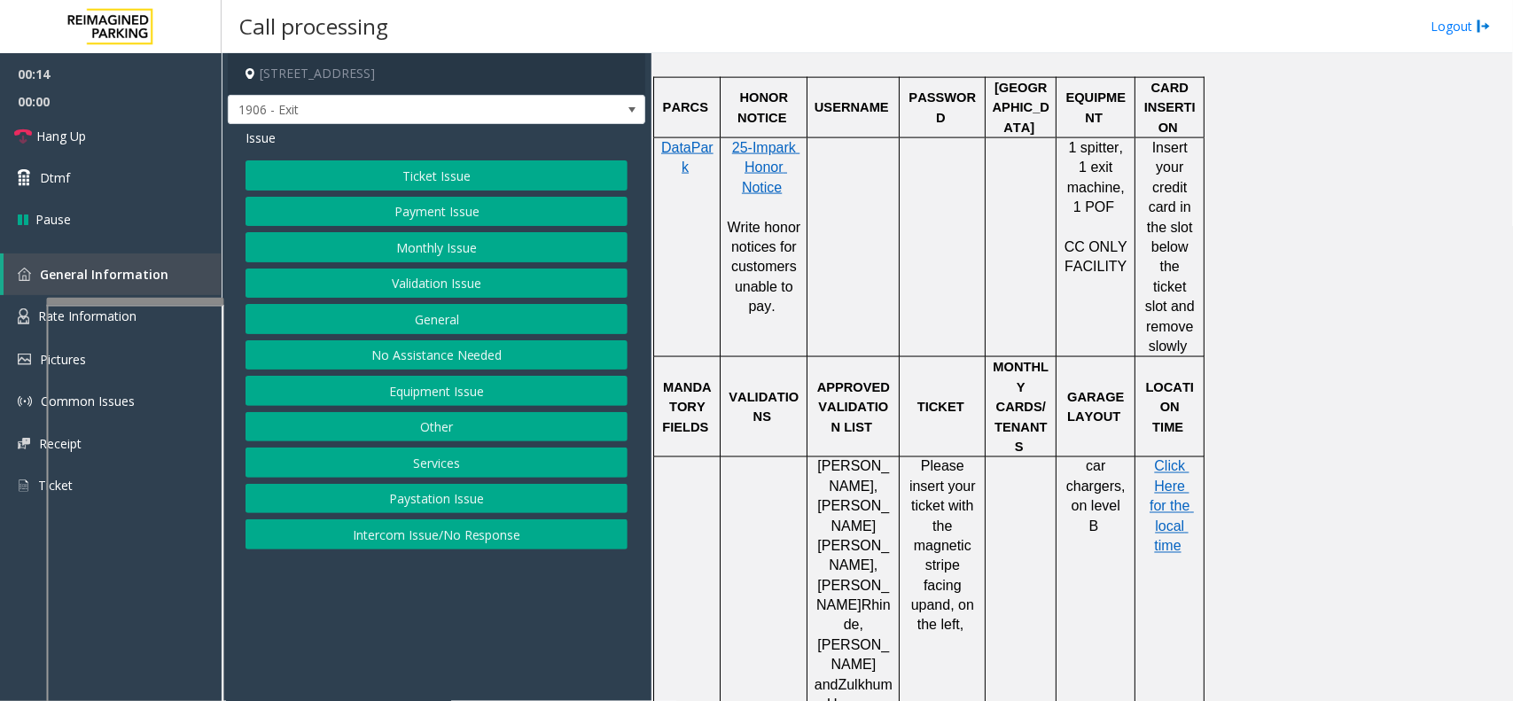
click at [471, 175] on button "Ticket Issue" at bounding box center [436, 175] width 382 height 30
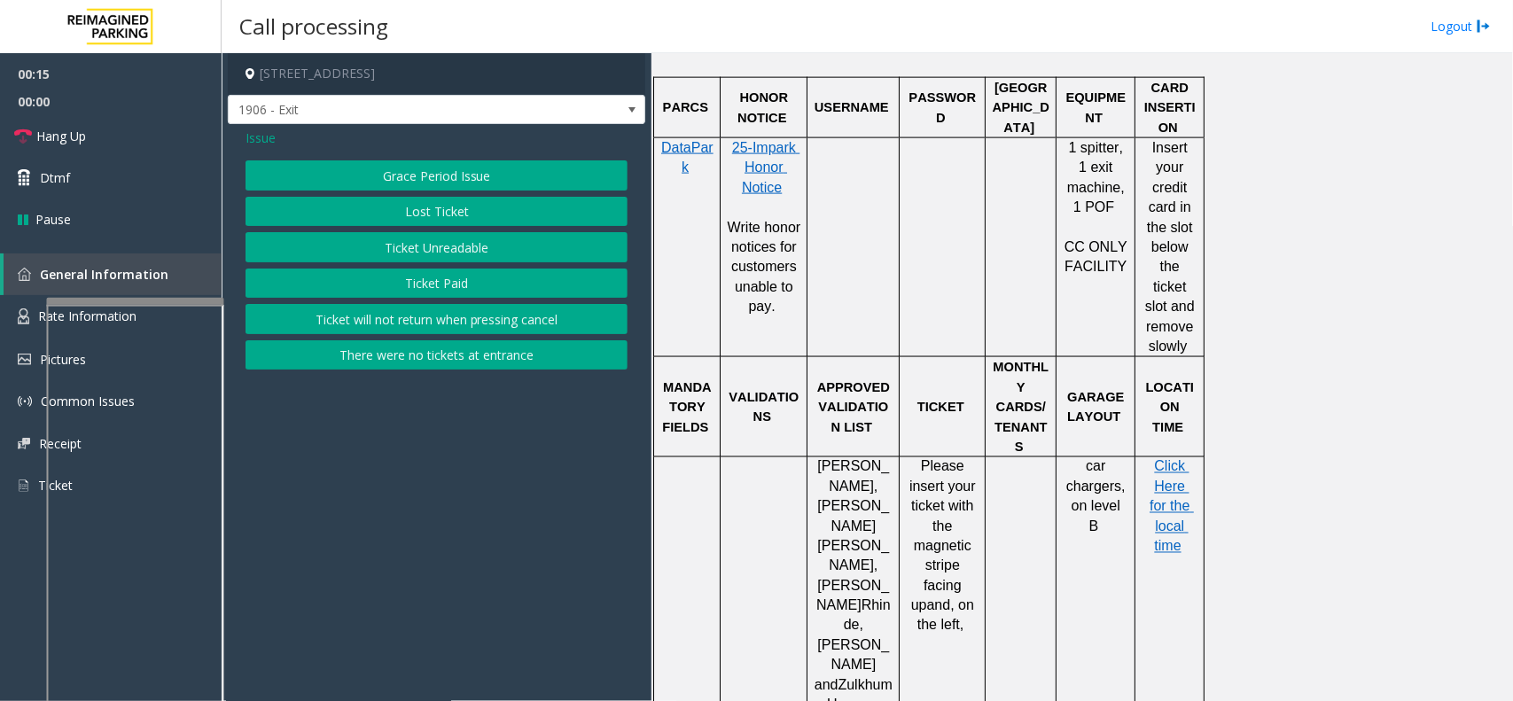
click at [471, 255] on button "Ticket Unreadable" at bounding box center [436, 247] width 382 height 30
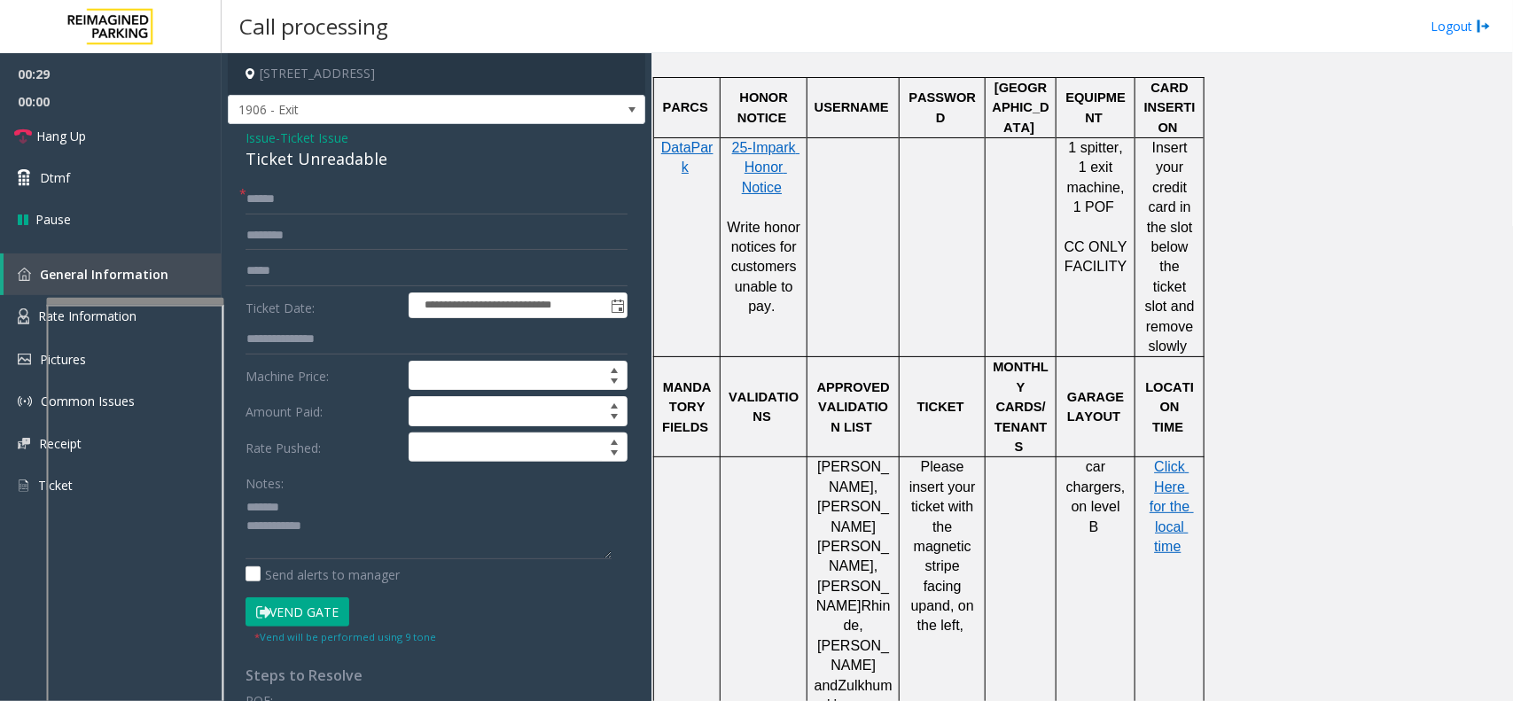
click at [304, 160] on div "Ticket Unreadable" at bounding box center [436, 159] width 382 height 24
click at [365, 552] on textarea at bounding box center [428, 526] width 366 height 66
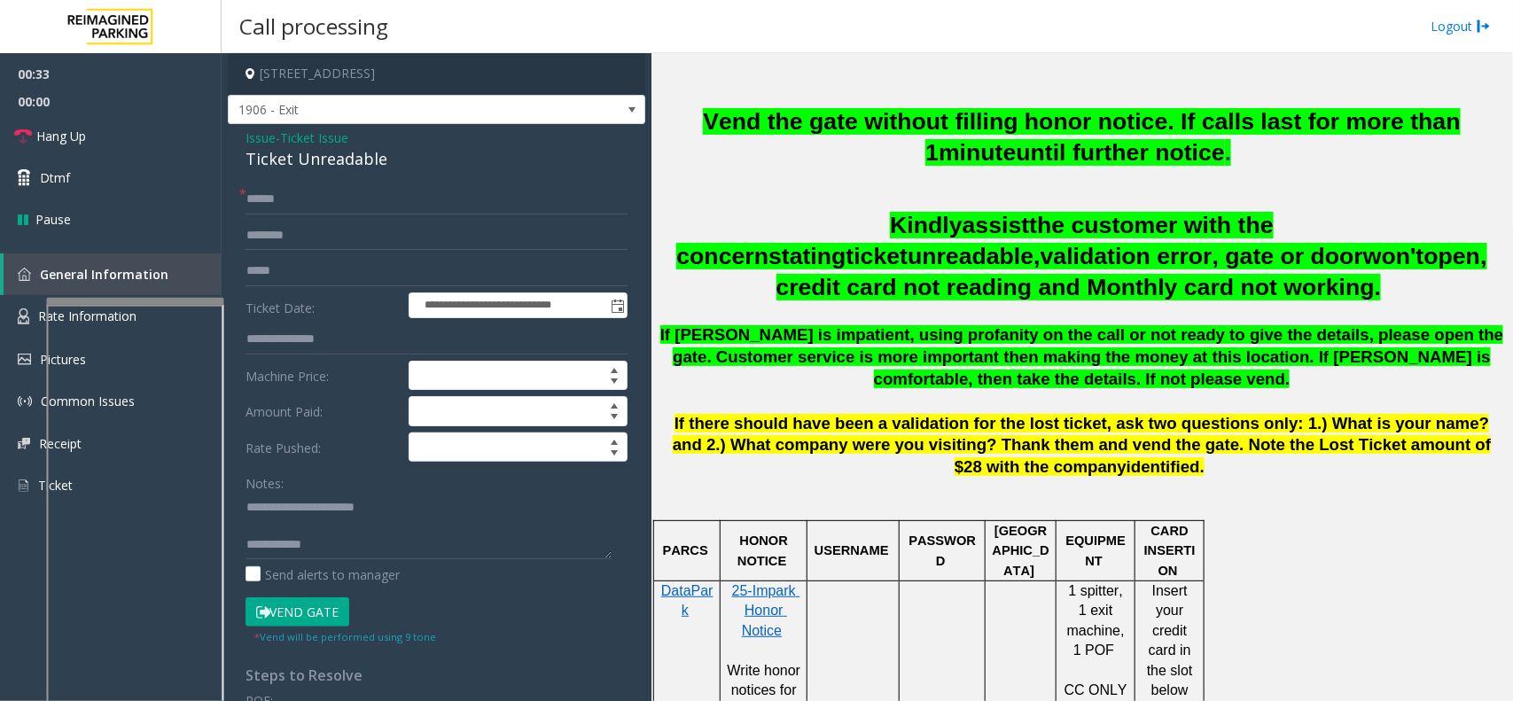
scroll to position [554, 0]
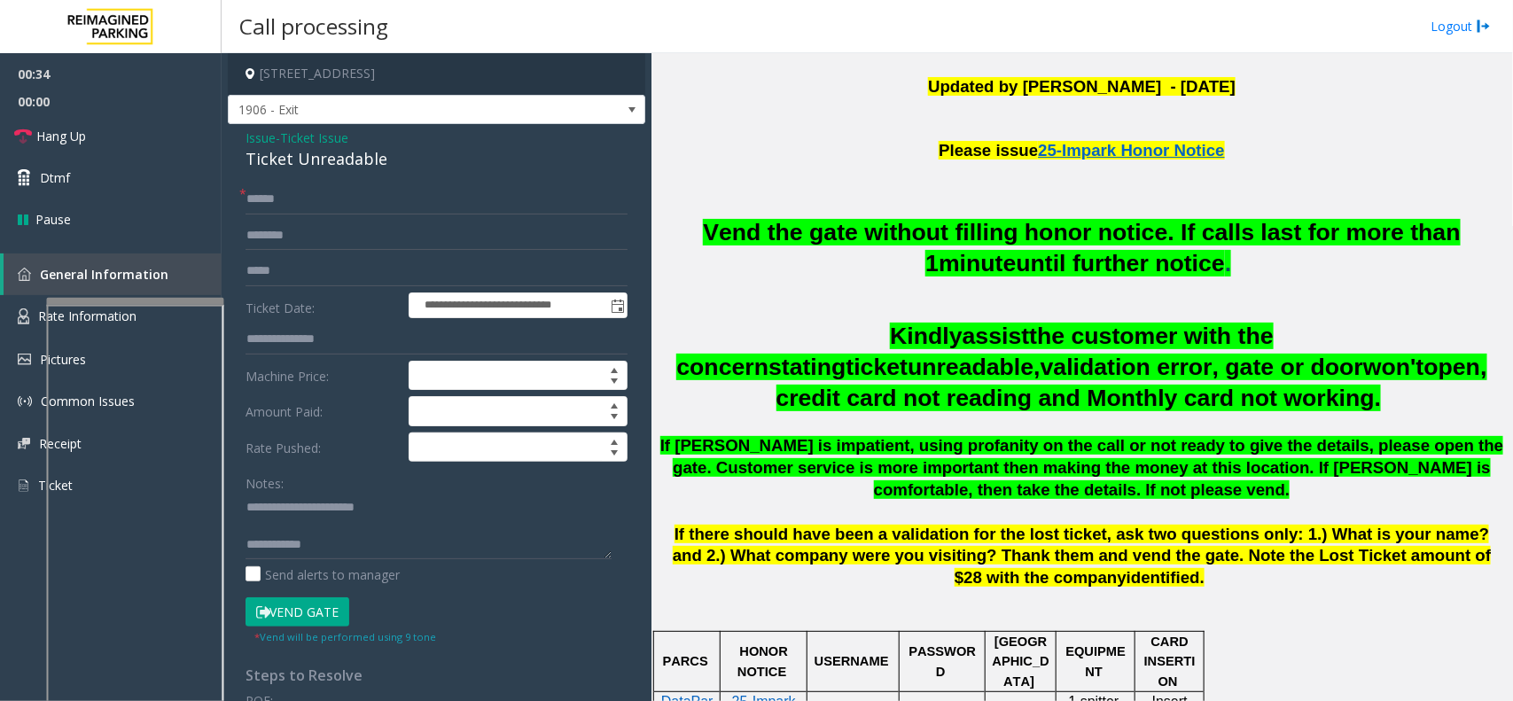
click at [1055, 222] on span "Vend the gate without filling honor notice. If calls last for more than 1" at bounding box center [1082, 248] width 758 height 58
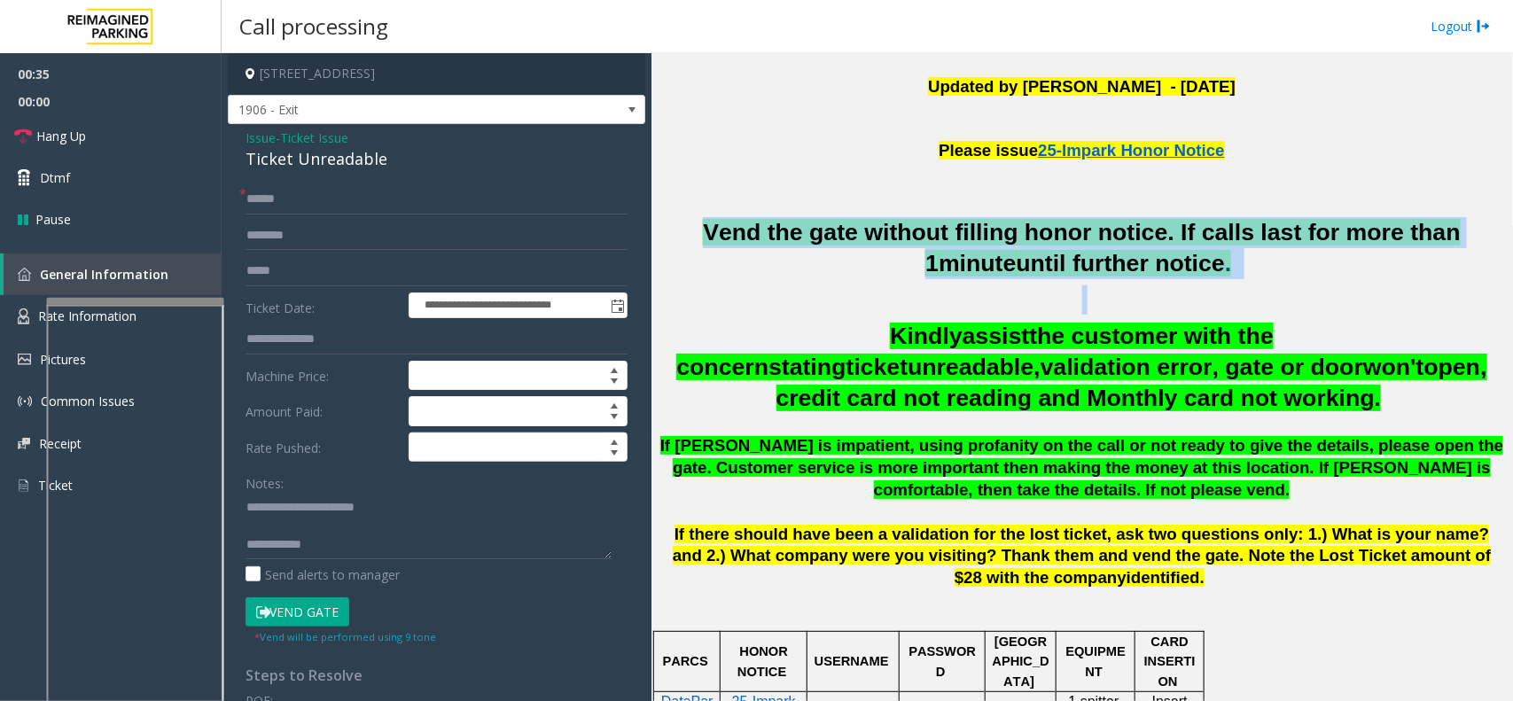
click at [1055, 222] on span "Vend the gate without filling honor notice. If calls last for more than 1" at bounding box center [1082, 248] width 758 height 58
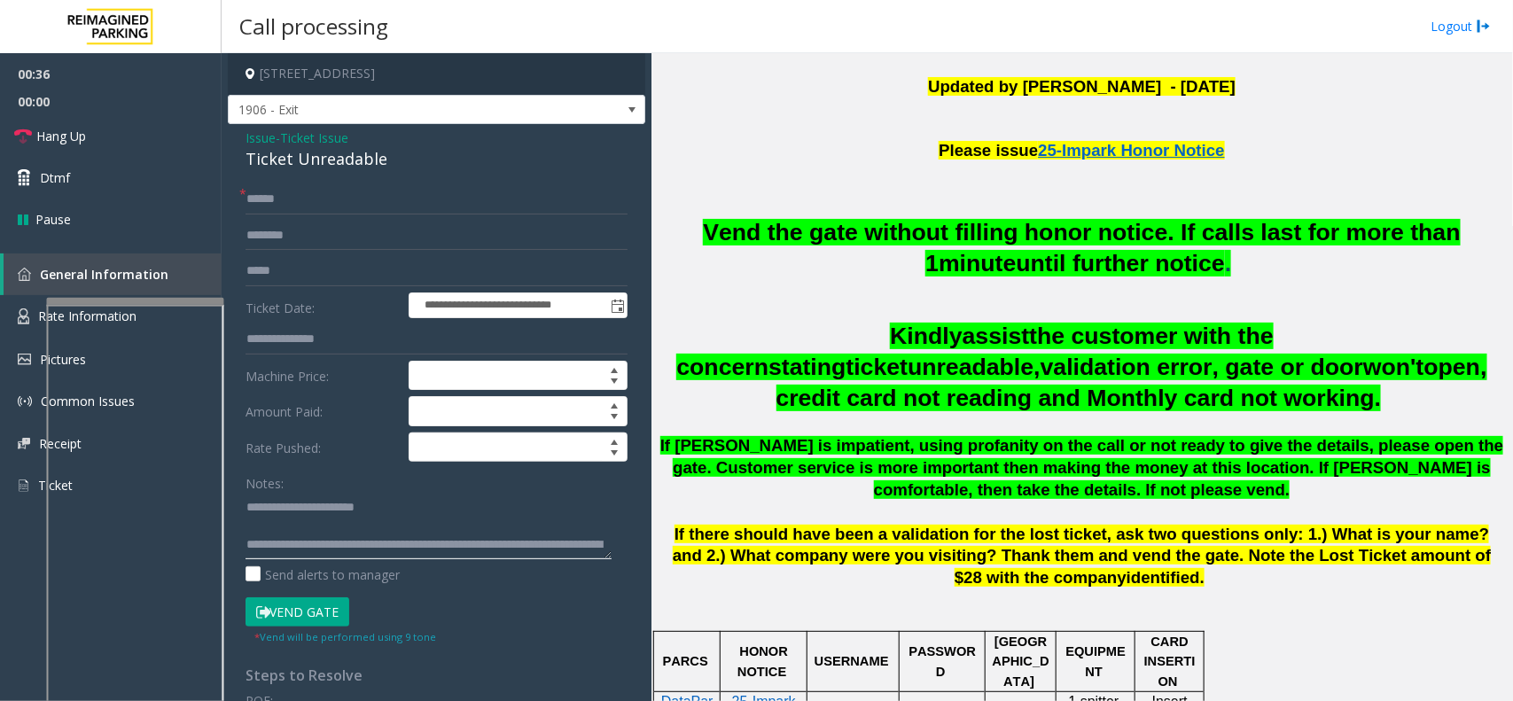
type textarea "**********"
click at [323, 201] on input "text" at bounding box center [436, 199] width 382 height 30
click at [266, 197] on input "******" at bounding box center [436, 199] width 382 height 30
type input "*******"
click at [301, 246] on input "text" at bounding box center [436, 236] width 382 height 30
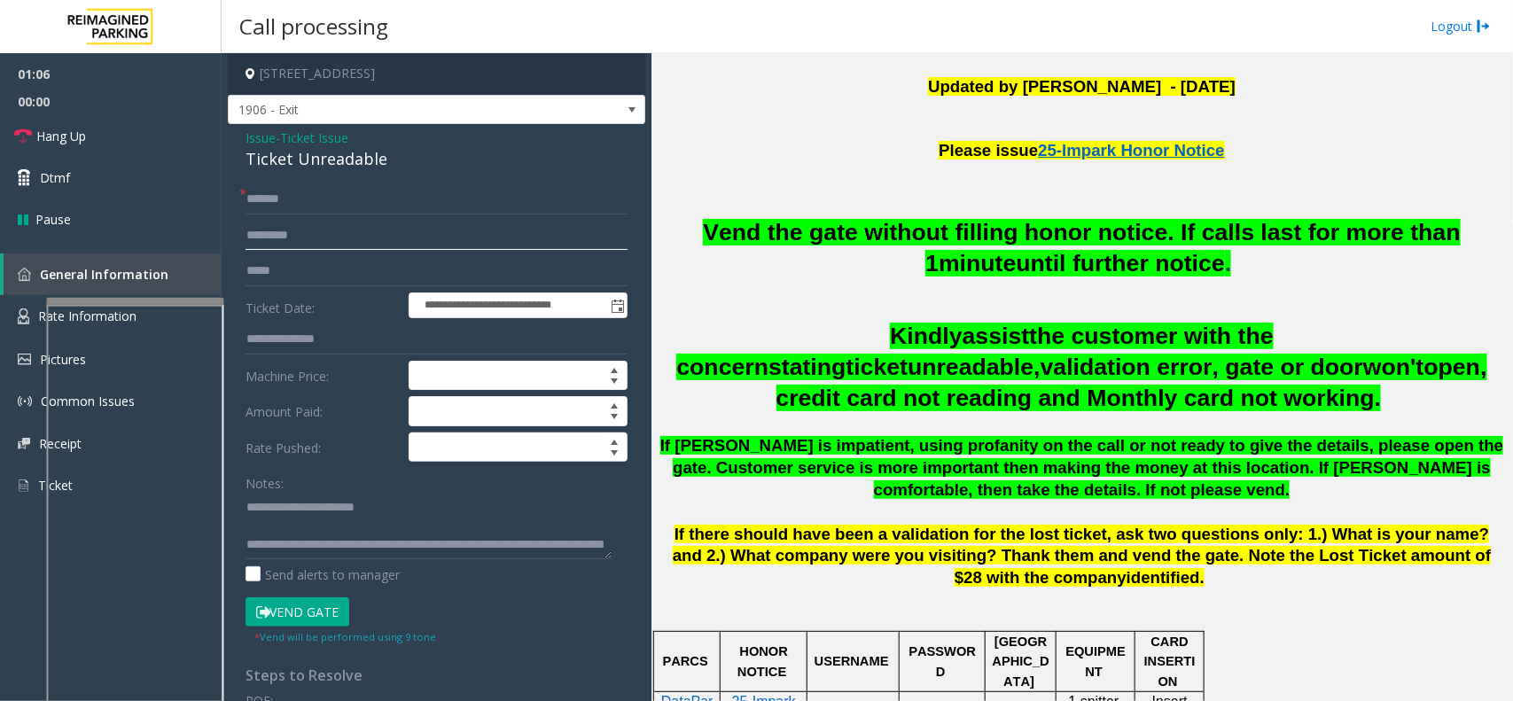
click at [285, 236] on input "*********" at bounding box center [436, 236] width 382 height 30
type input "*********"
drag, startPoint x: 282, startPoint y: 233, endPoint x: 598, endPoint y: 175, distance: 321.6
click at [598, 175] on div "**********" at bounding box center [436, 565] width 417 height 882
click at [315, 560] on form "**********" at bounding box center [436, 414] width 382 height 461
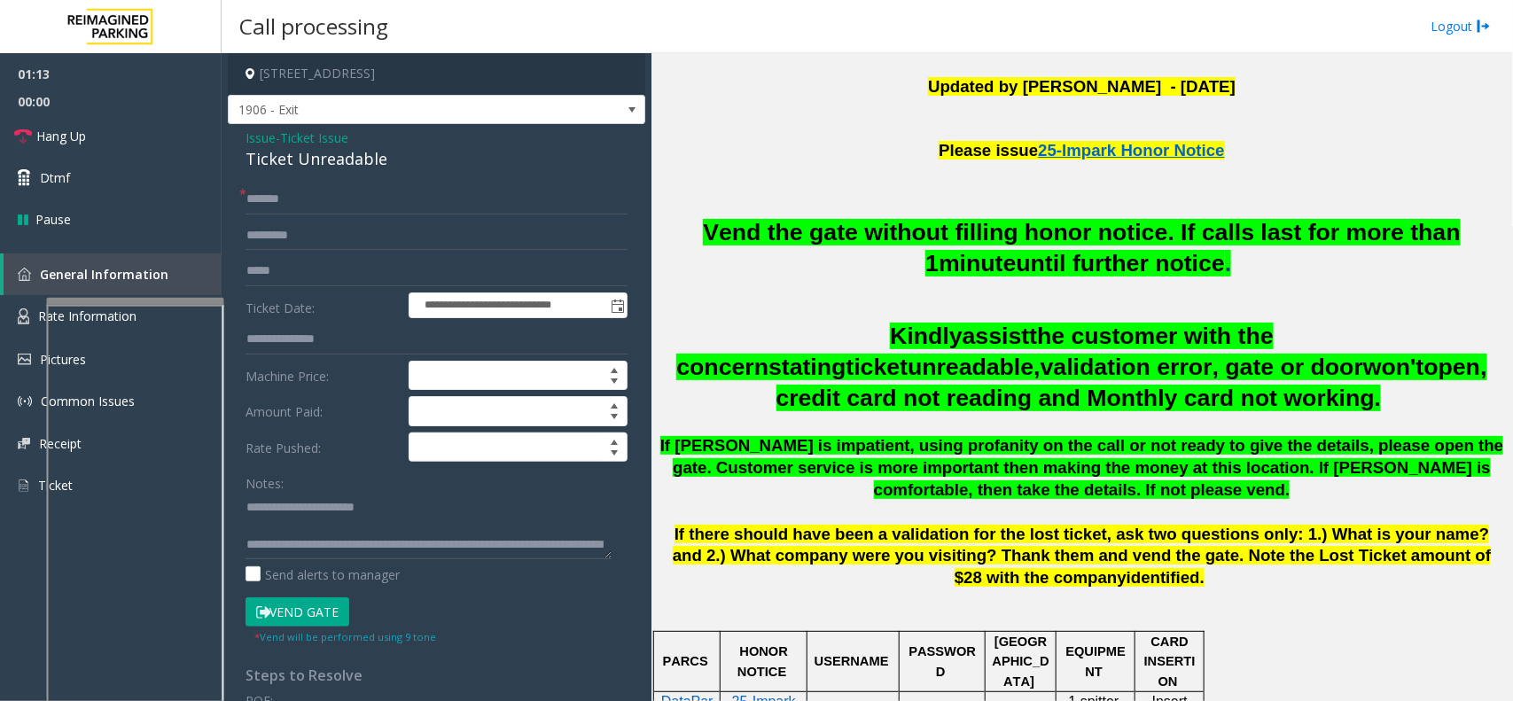
click at [315, 560] on button "Vend Gate" at bounding box center [297, 612] width 104 height 30
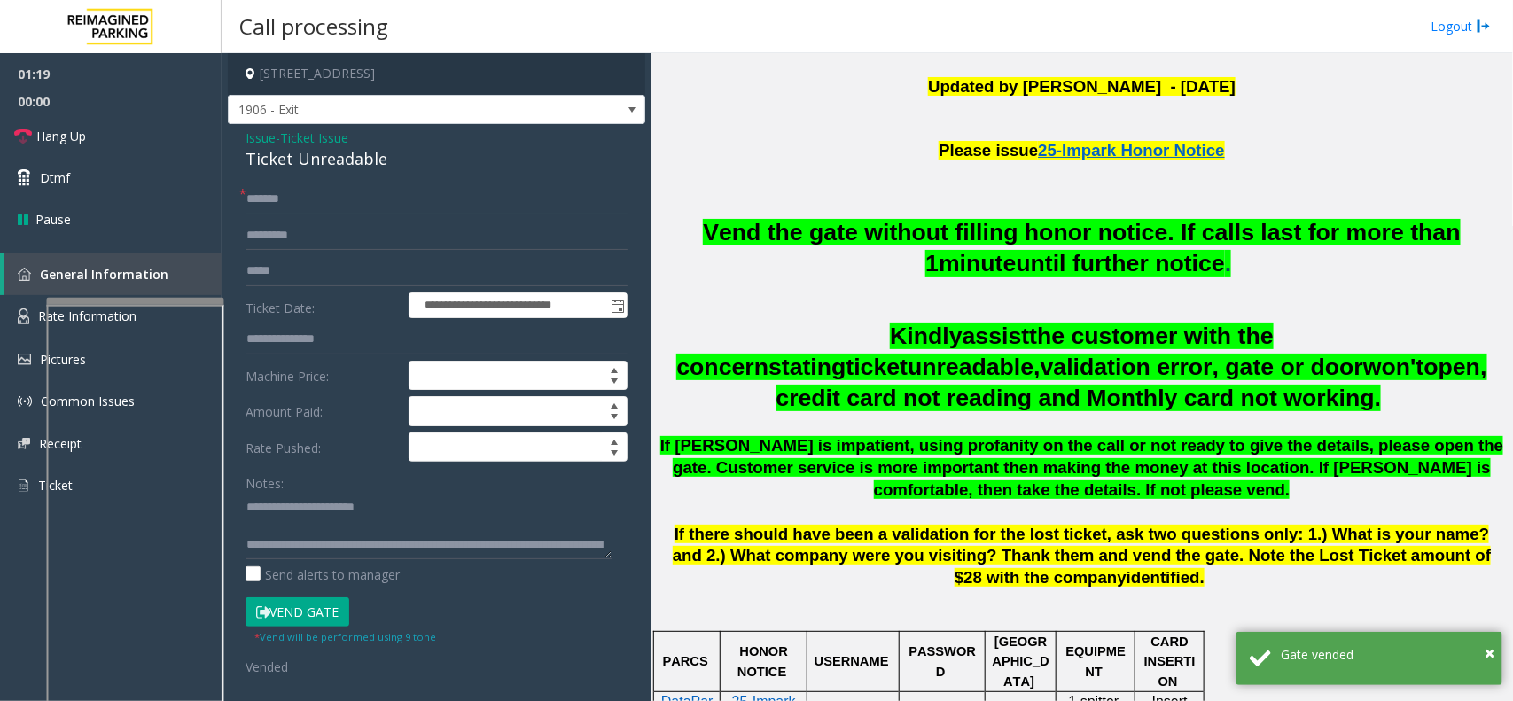
scroll to position [36, 0]
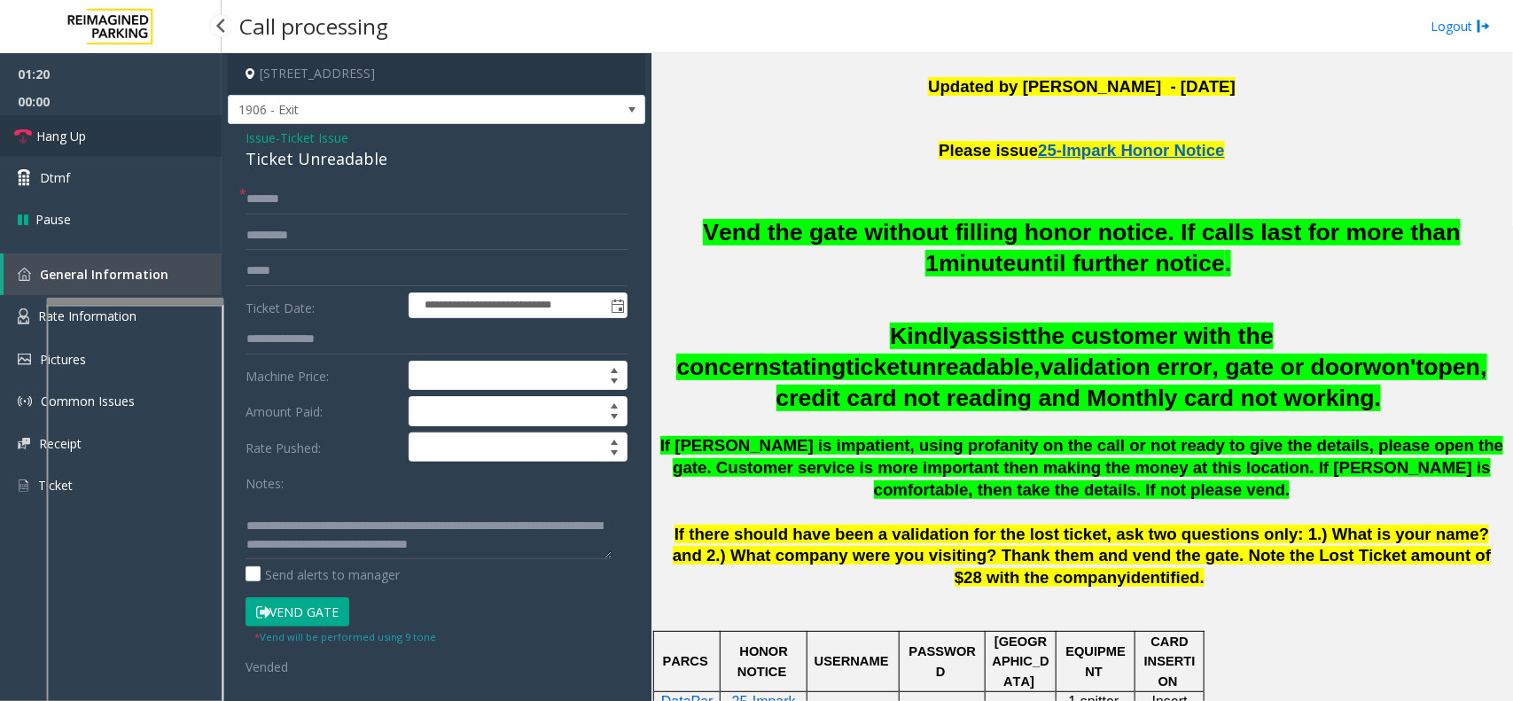
click at [106, 134] on link "Hang Up" at bounding box center [111, 136] width 222 height 42
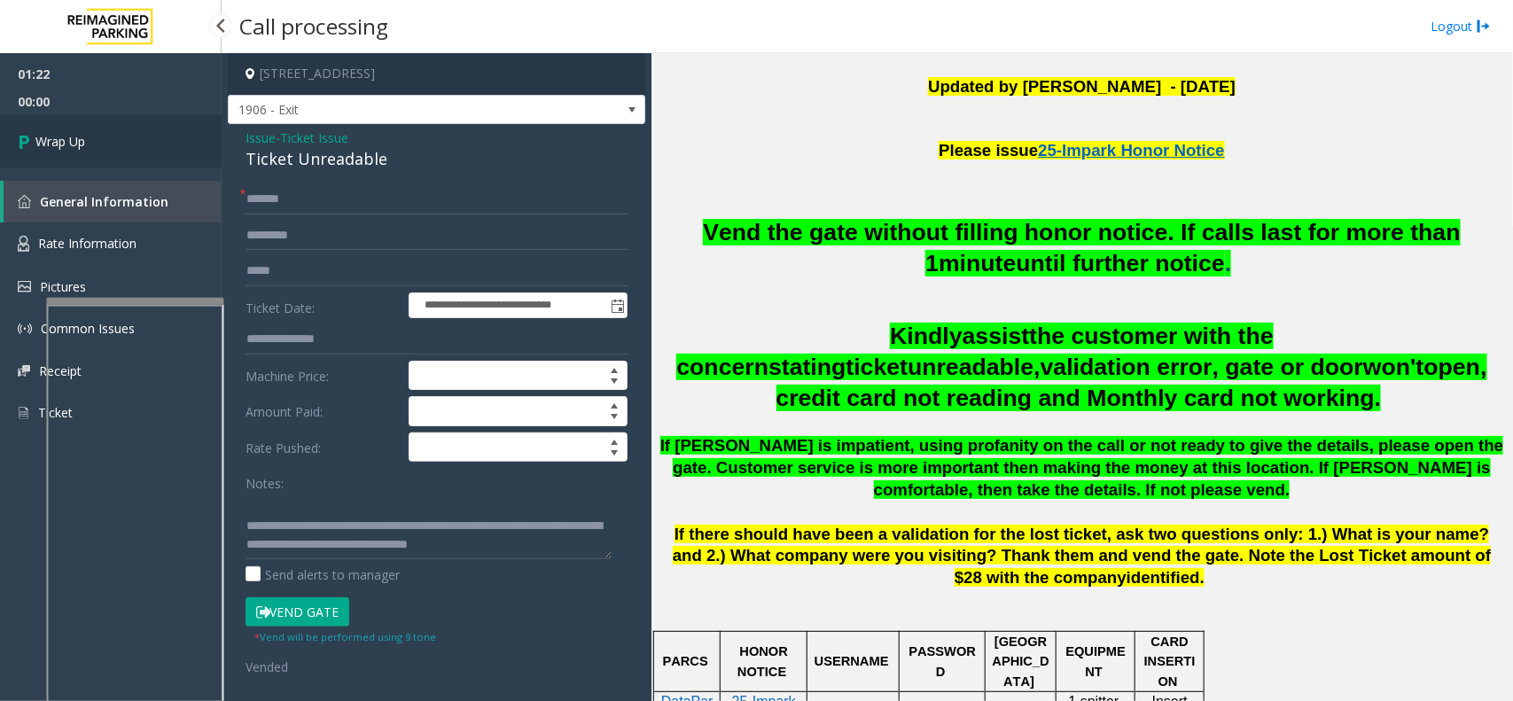
click at [106, 134] on link "Wrap Up" at bounding box center [111, 141] width 222 height 52
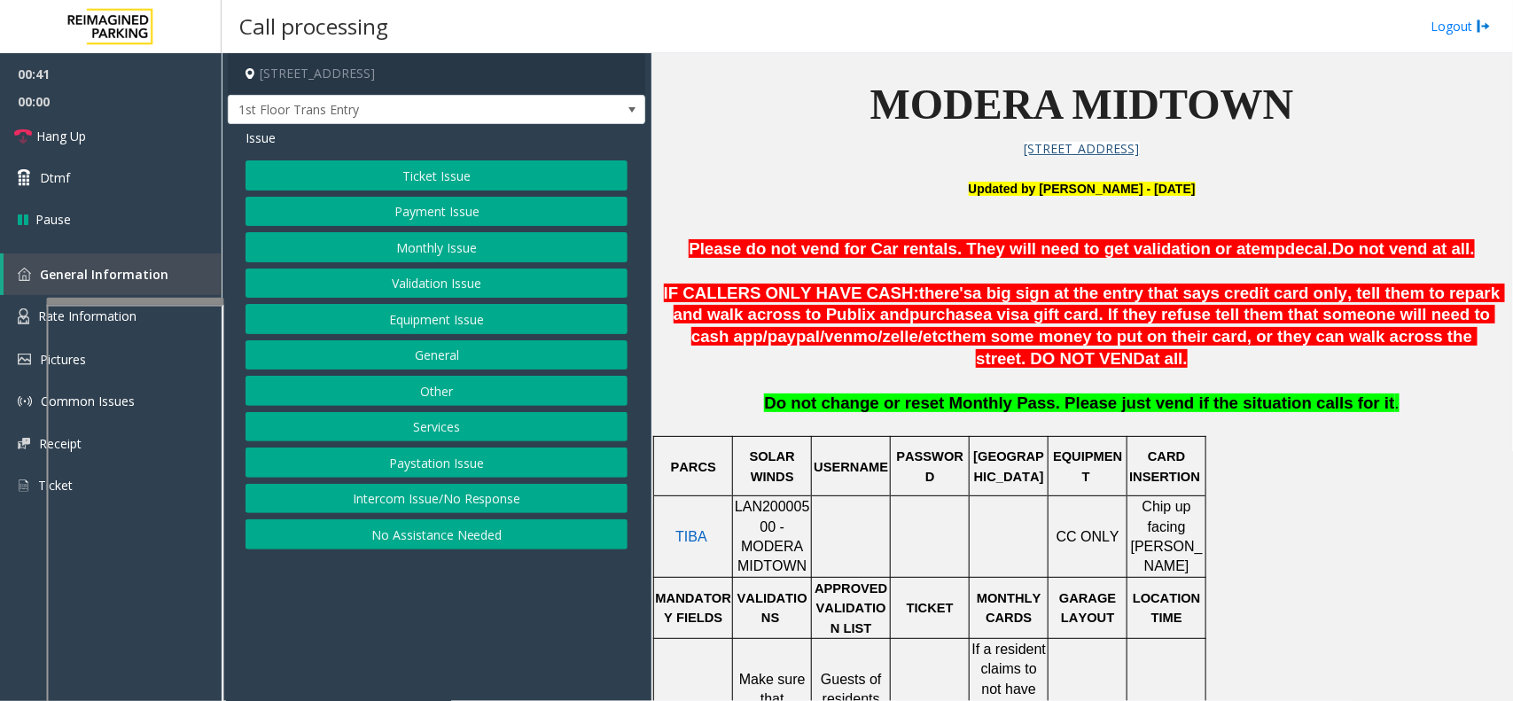
scroll to position [443, 0]
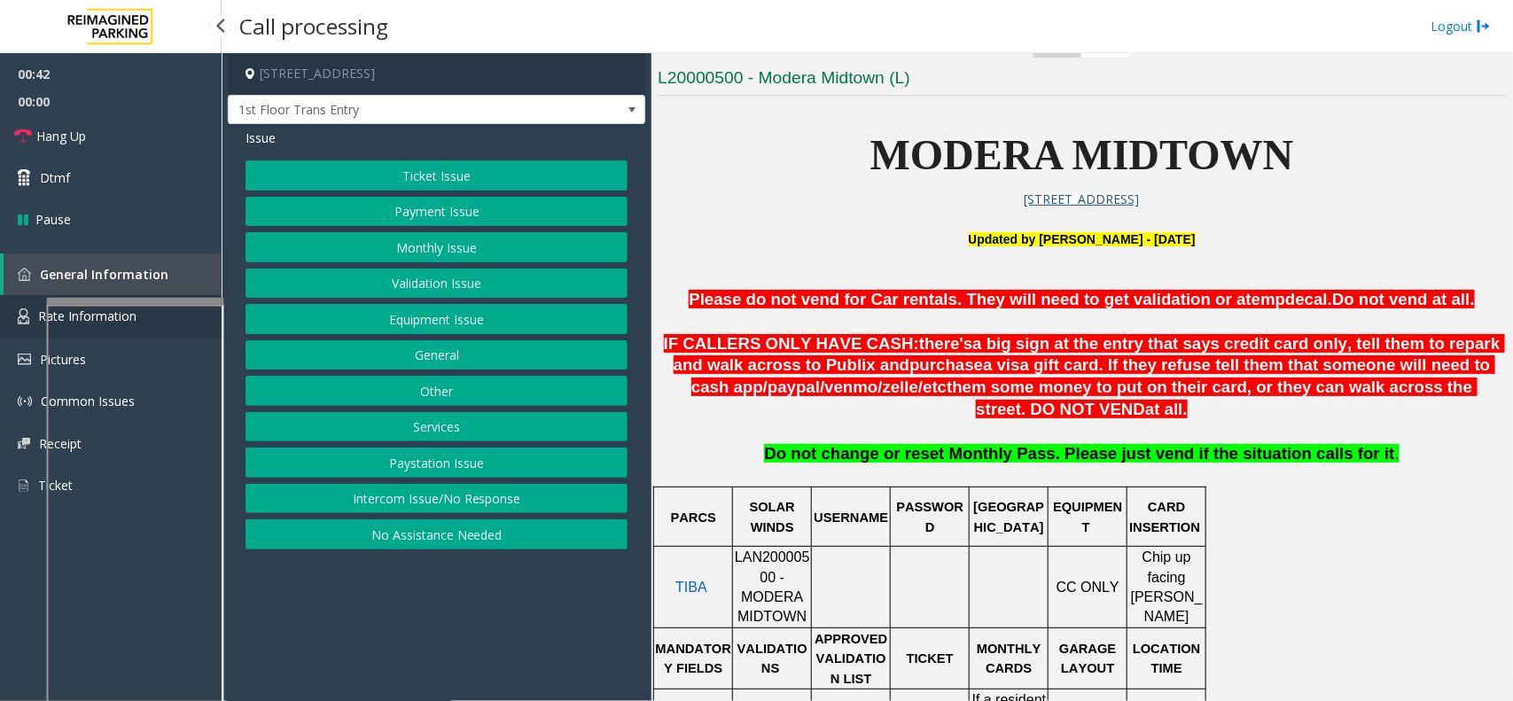
click at [25, 311] on img at bounding box center [24, 316] width 12 height 16
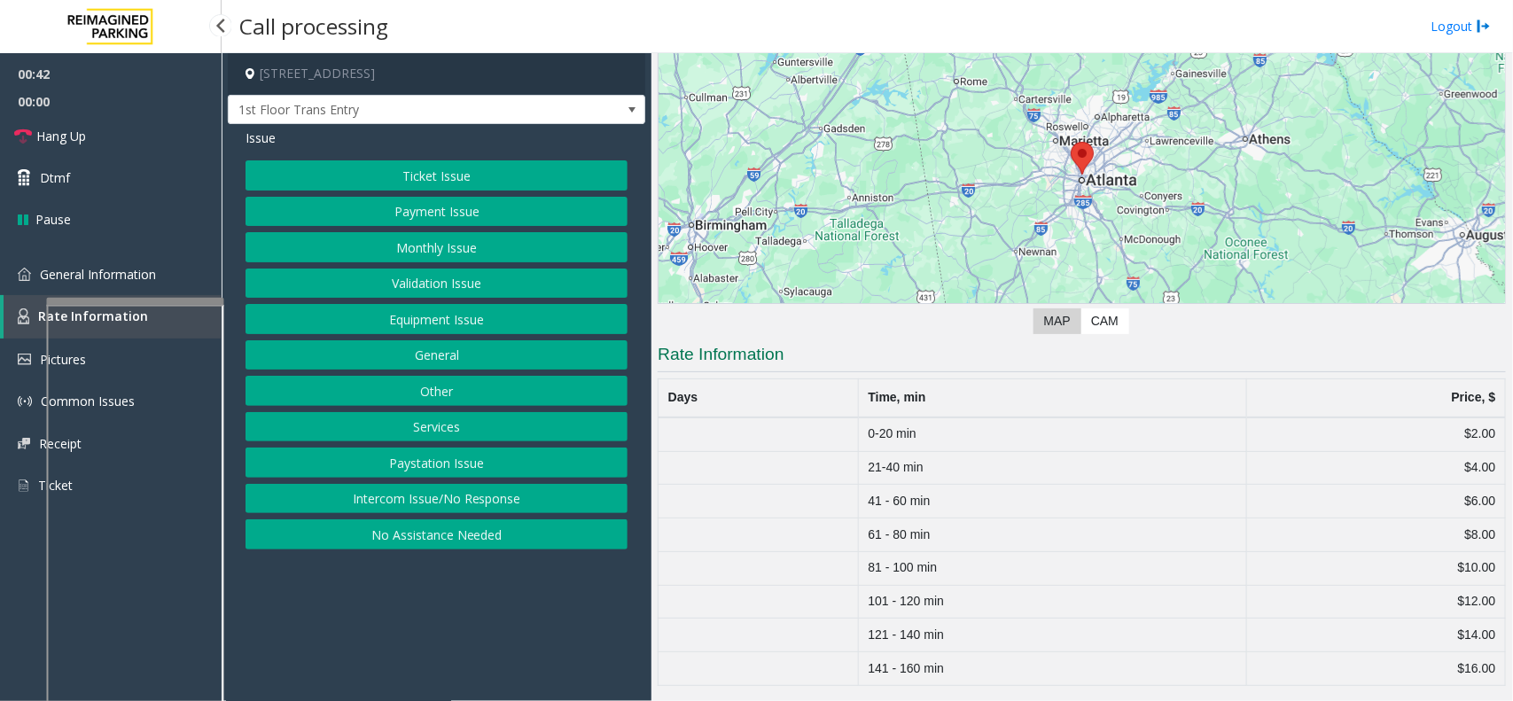
scroll to position [168, 0]
click at [32, 281] on link "General Information" at bounding box center [111, 274] width 222 height 42
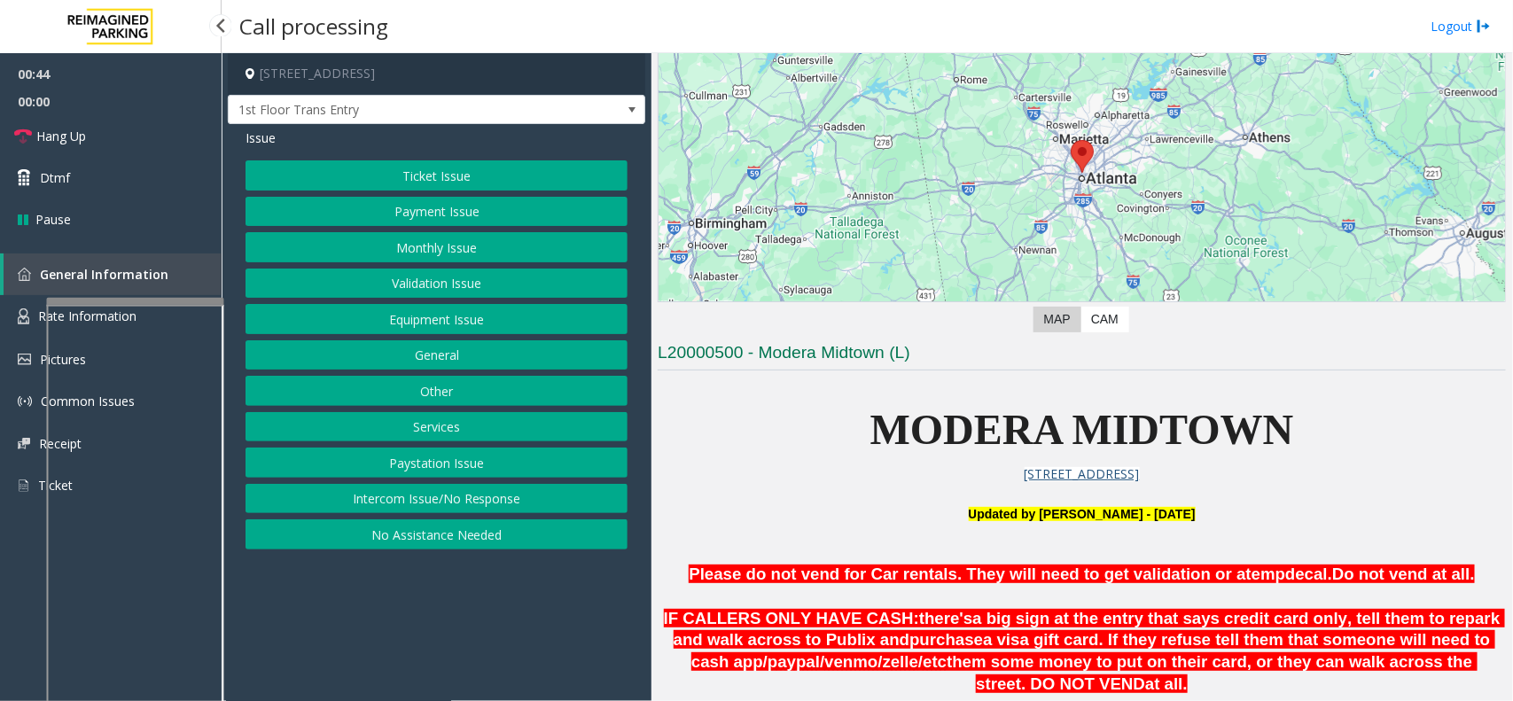
scroll to position [443, 0]
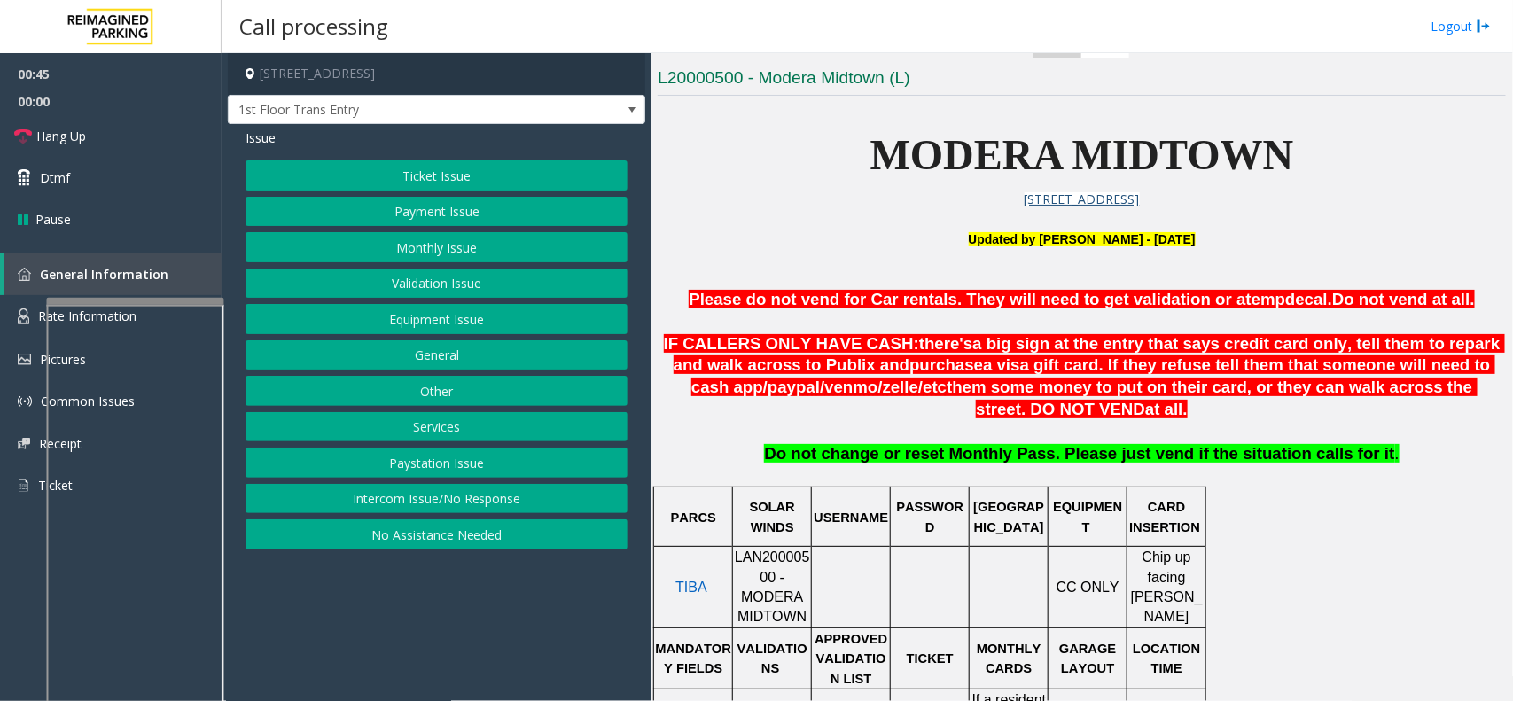
click at [852, 321] on p at bounding box center [1082, 322] width 848 height 22
click at [472, 324] on button "Equipment Issue" at bounding box center [436, 319] width 382 height 30
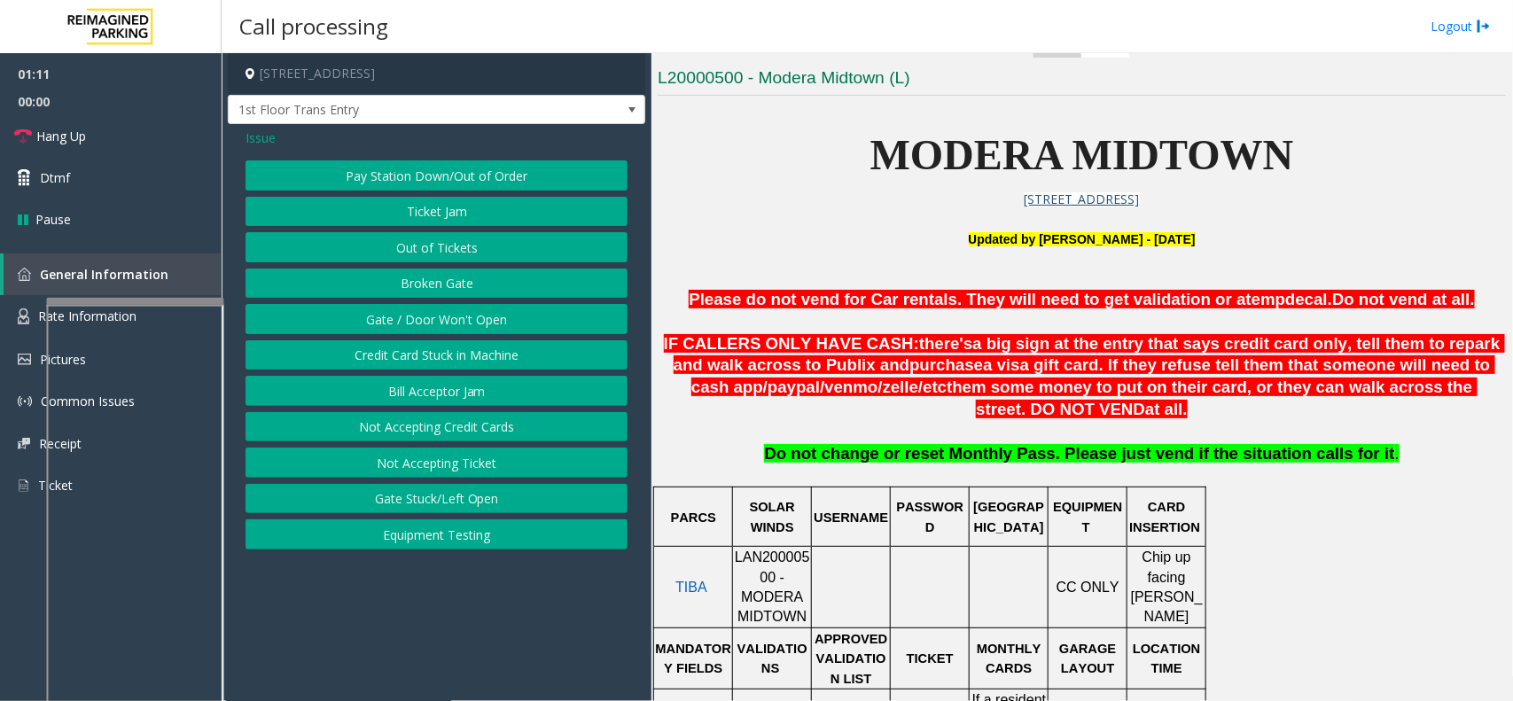
click at [472, 322] on button "Gate / Door Won't Open" at bounding box center [436, 319] width 382 height 30
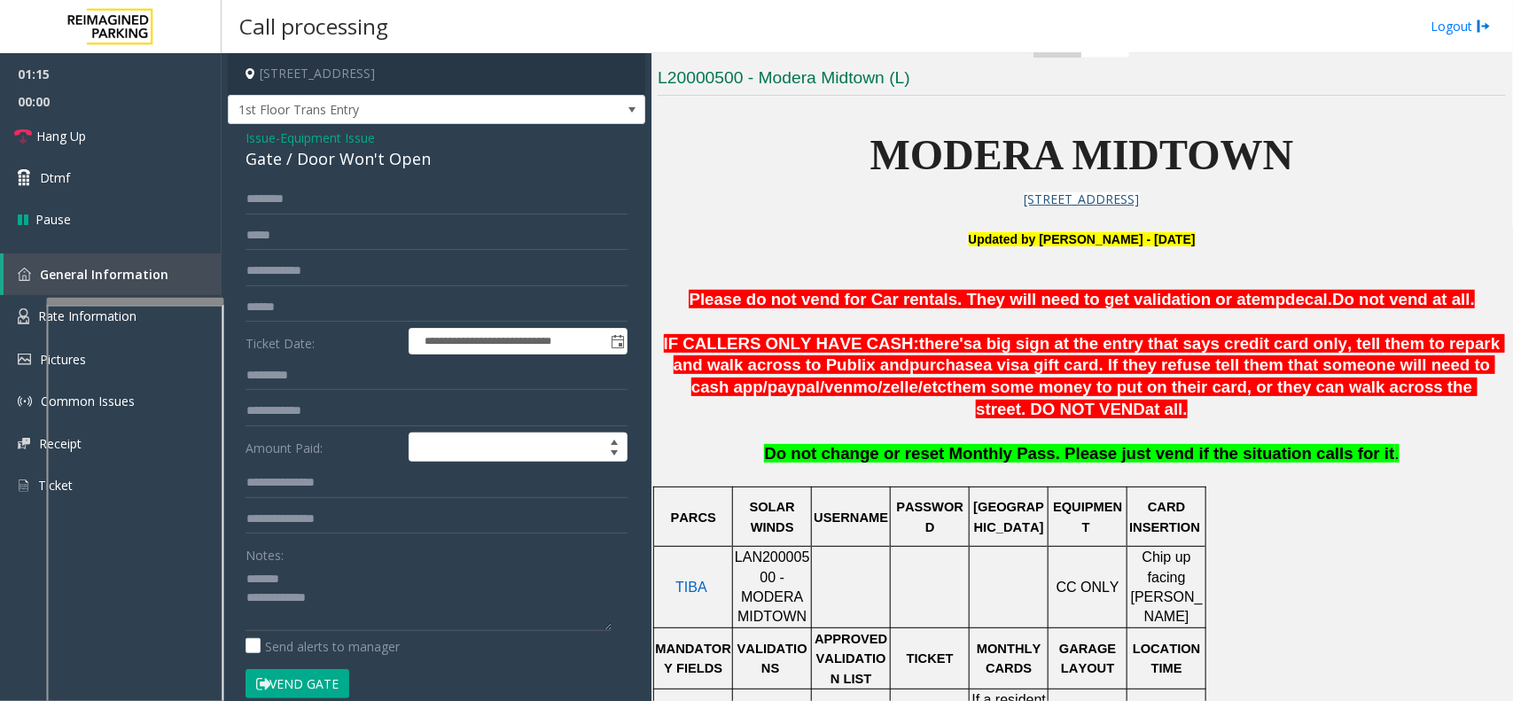
click at [334, 175] on div "**********" at bounding box center [436, 563] width 417 height 879
click at [341, 168] on div "Gate / Door Won't Open" at bounding box center [436, 159] width 382 height 24
click at [197, 128] on link "Hang Up" at bounding box center [111, 136] width 222 height 42
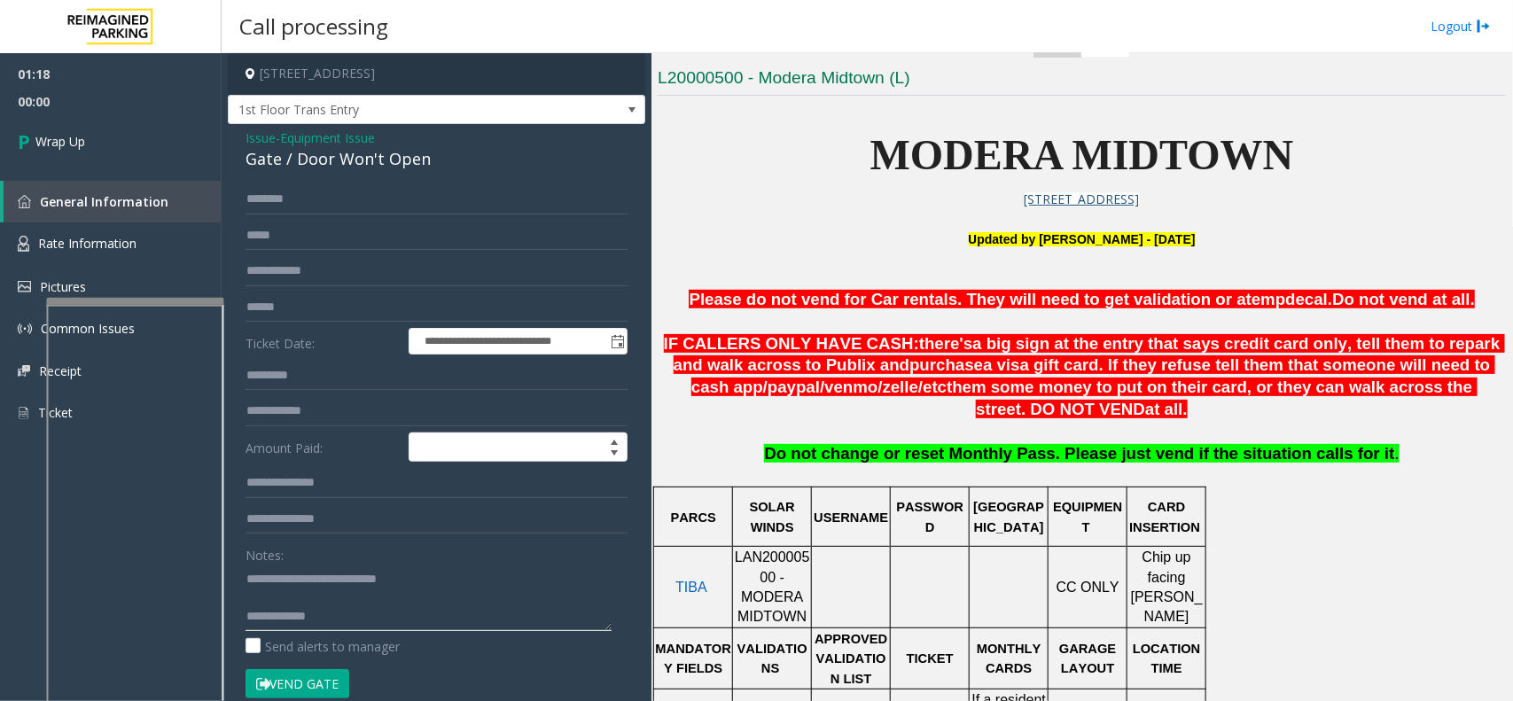
click at [364, 560] on textarea at bounding box center [428, 597] width 366 height 66
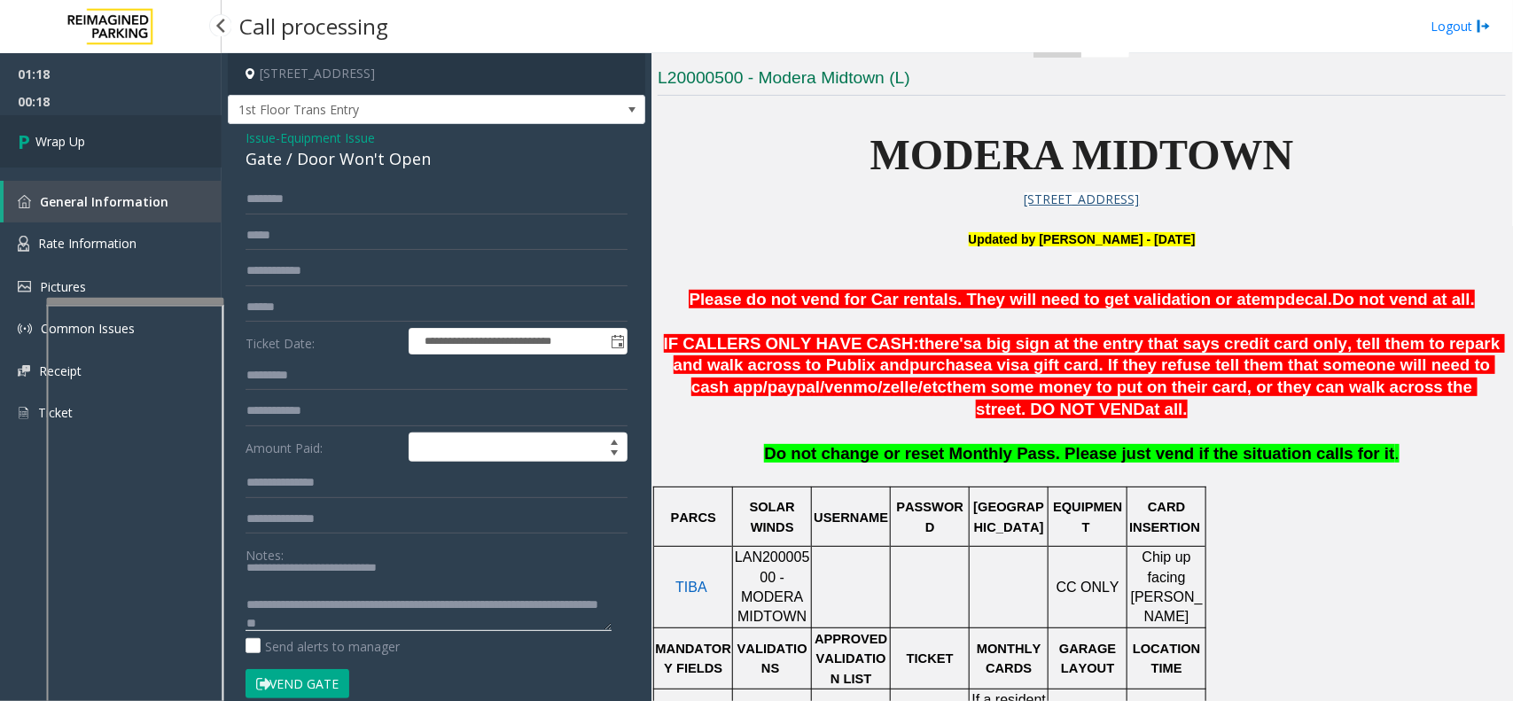
type textarea "**********"
click at [144, 160] on link "Wrap Up" at bounding box center [111, 141] width 222 height 52
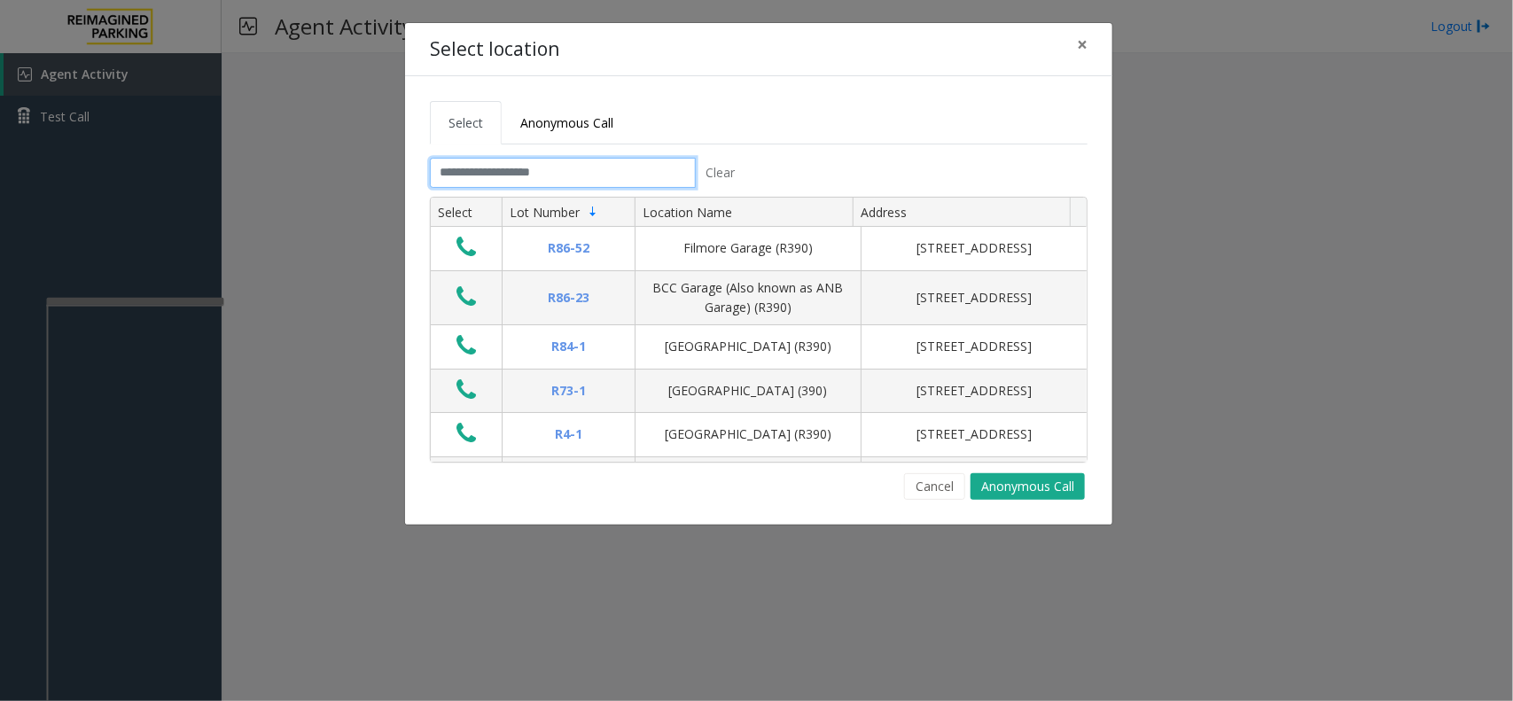
click at [565, 162] on input "text" at bounding box center [563, 173] width 266 height 30
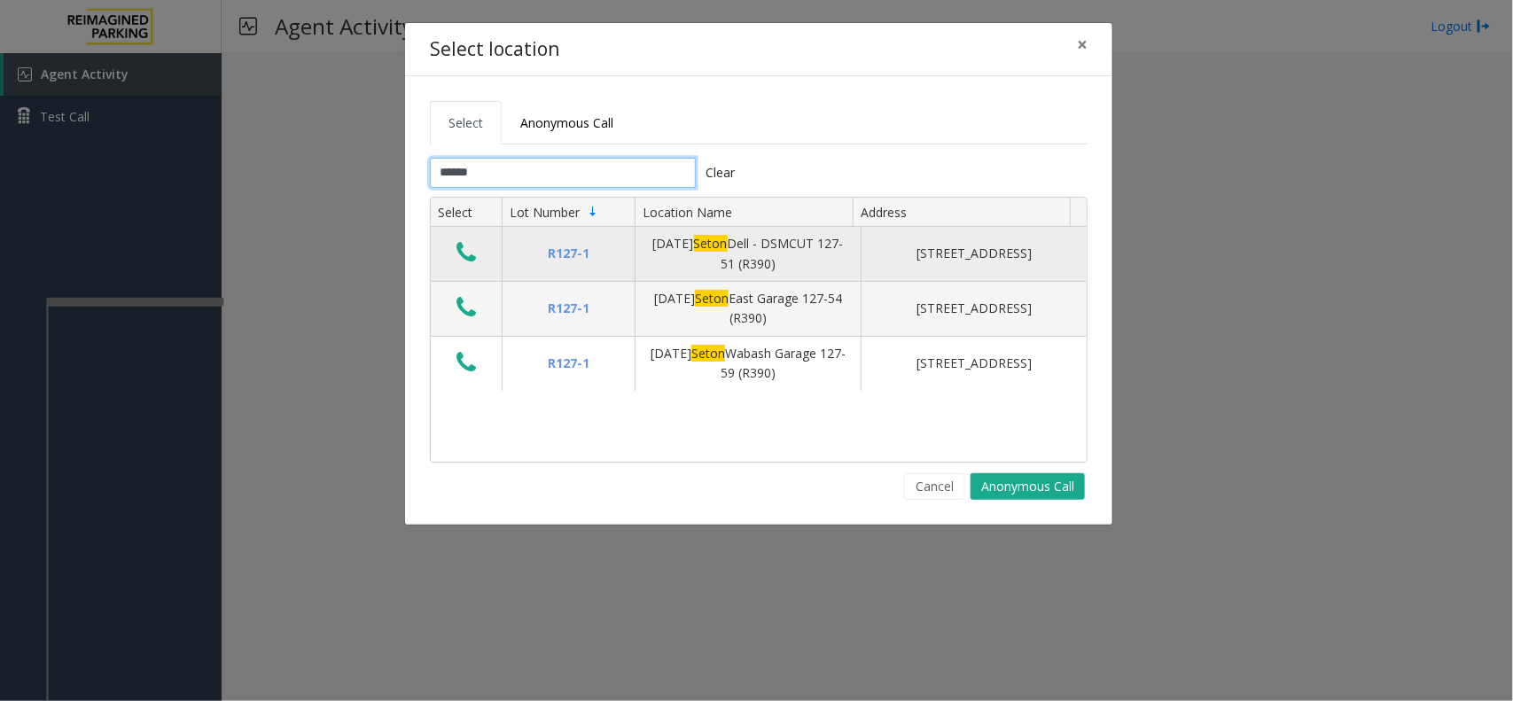
type input "*****"
click at [461, 253] on icon "Data table" at bounding box center [465, 252] width 19 height 25
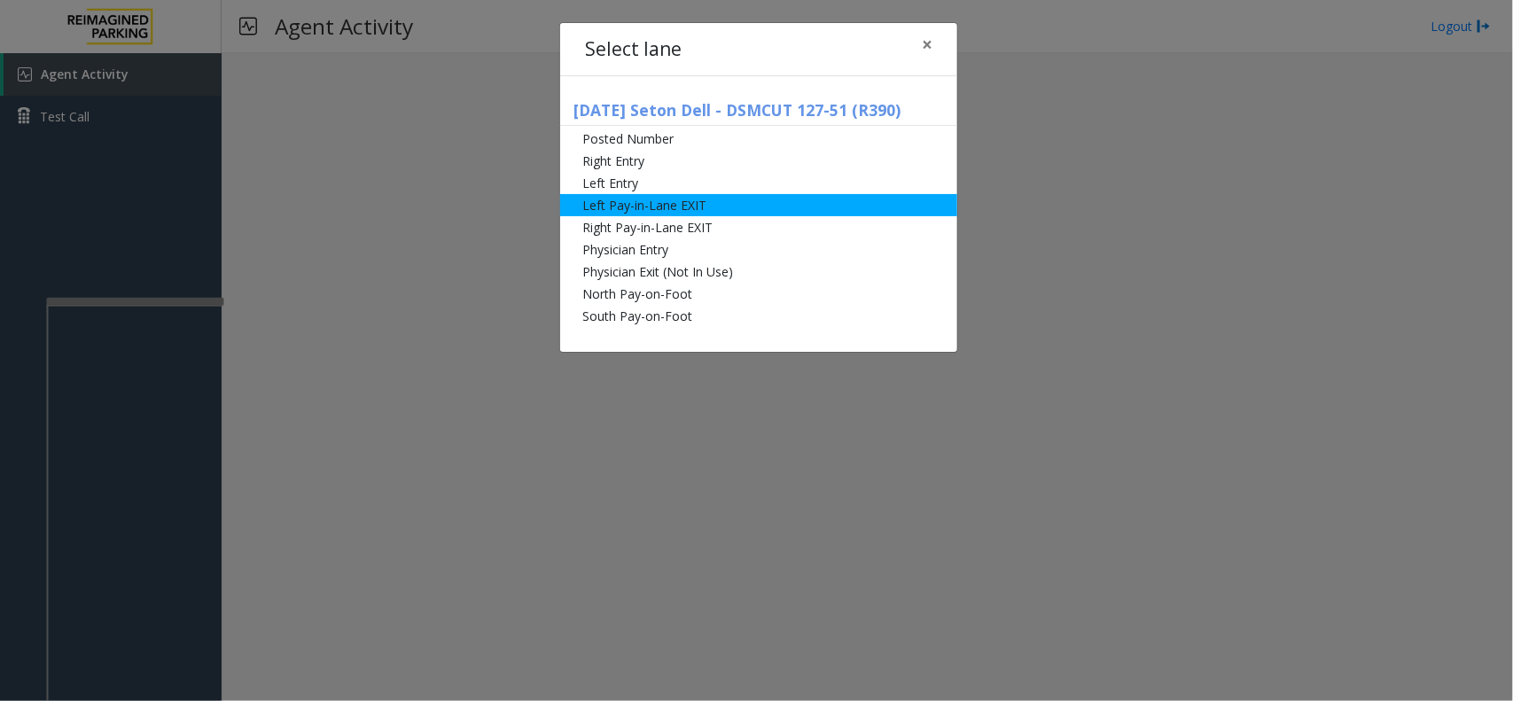
click at [670, 194] on li "Left Pay-in-Lane EXIT" at bounding box center [758, 205] width 397 height 22
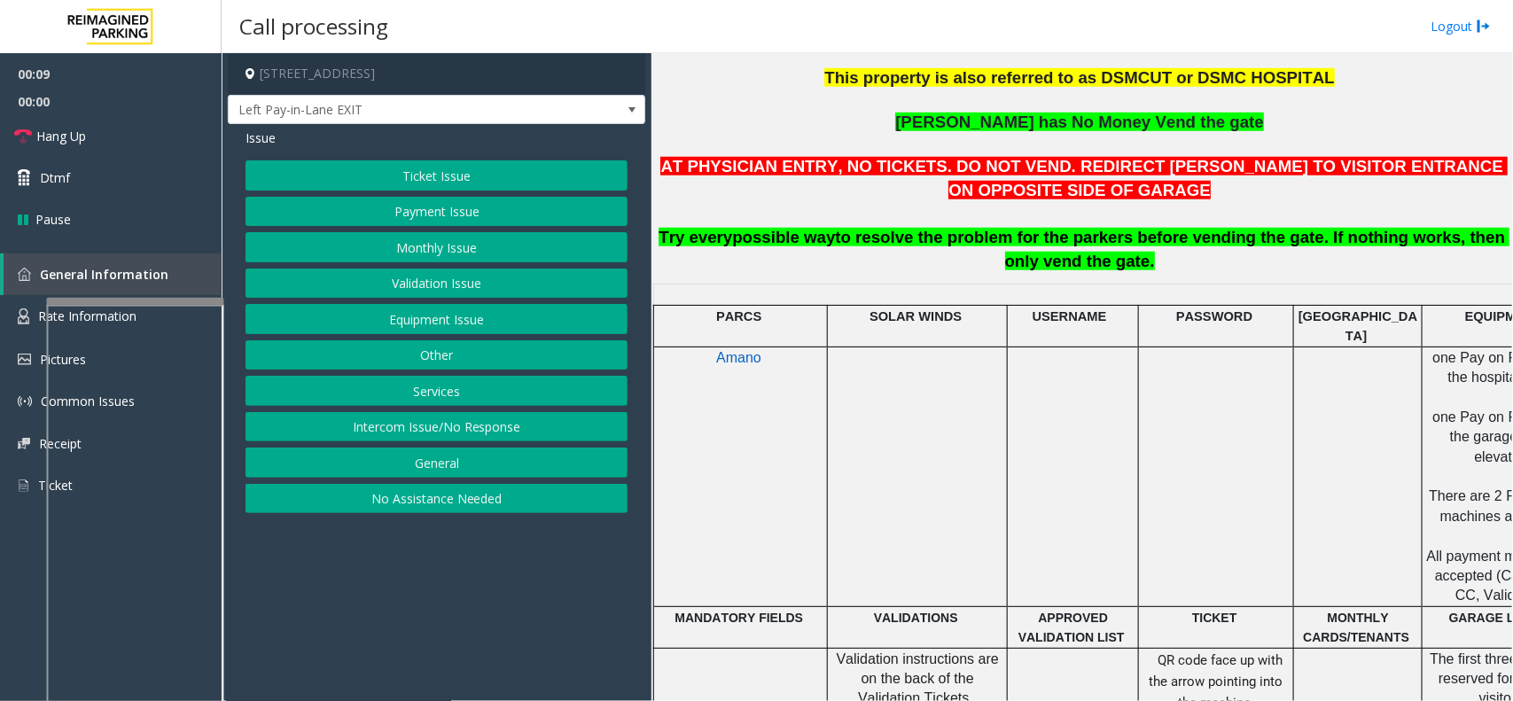
scroll to position [665, 0]
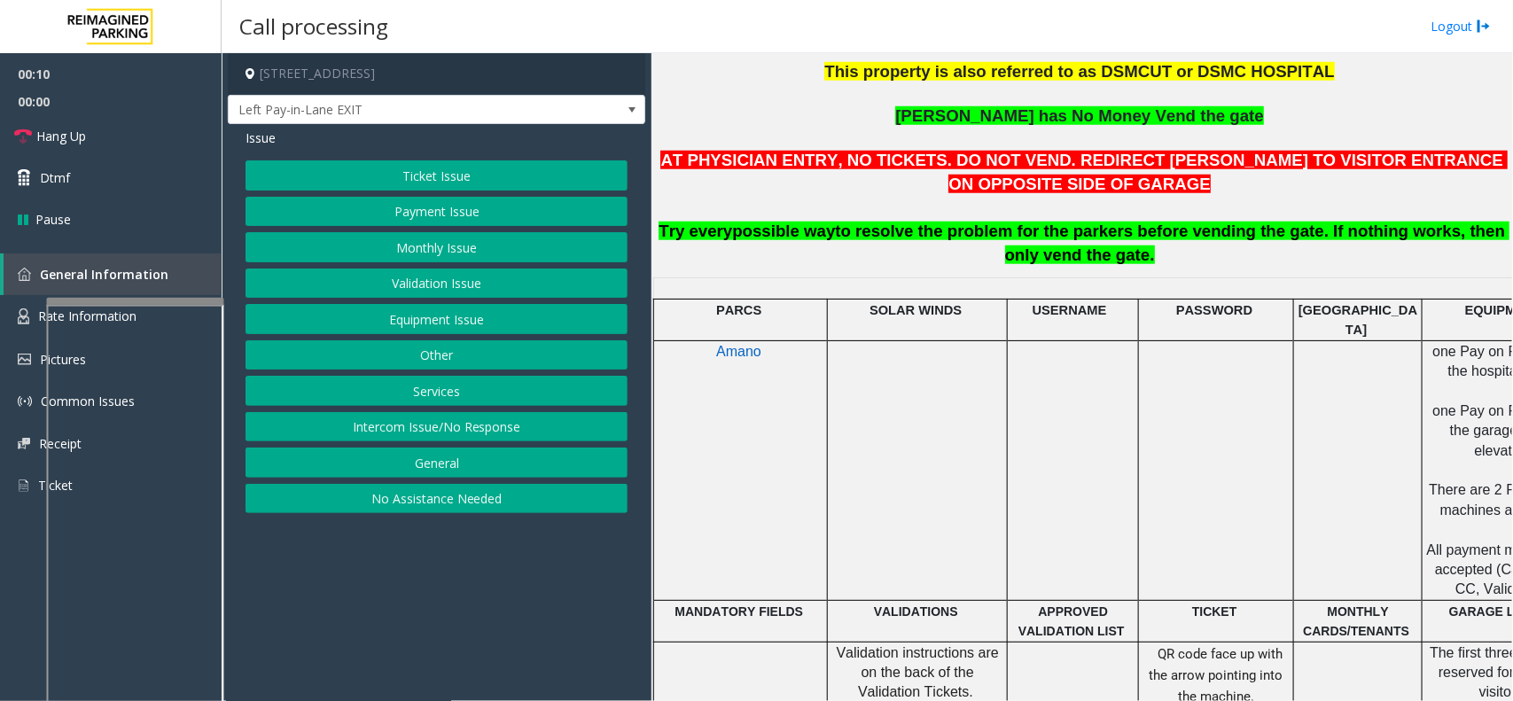
click at [489, 162] on button "Ticket Issue" at bounding box center [436, 175] width 382 height 30
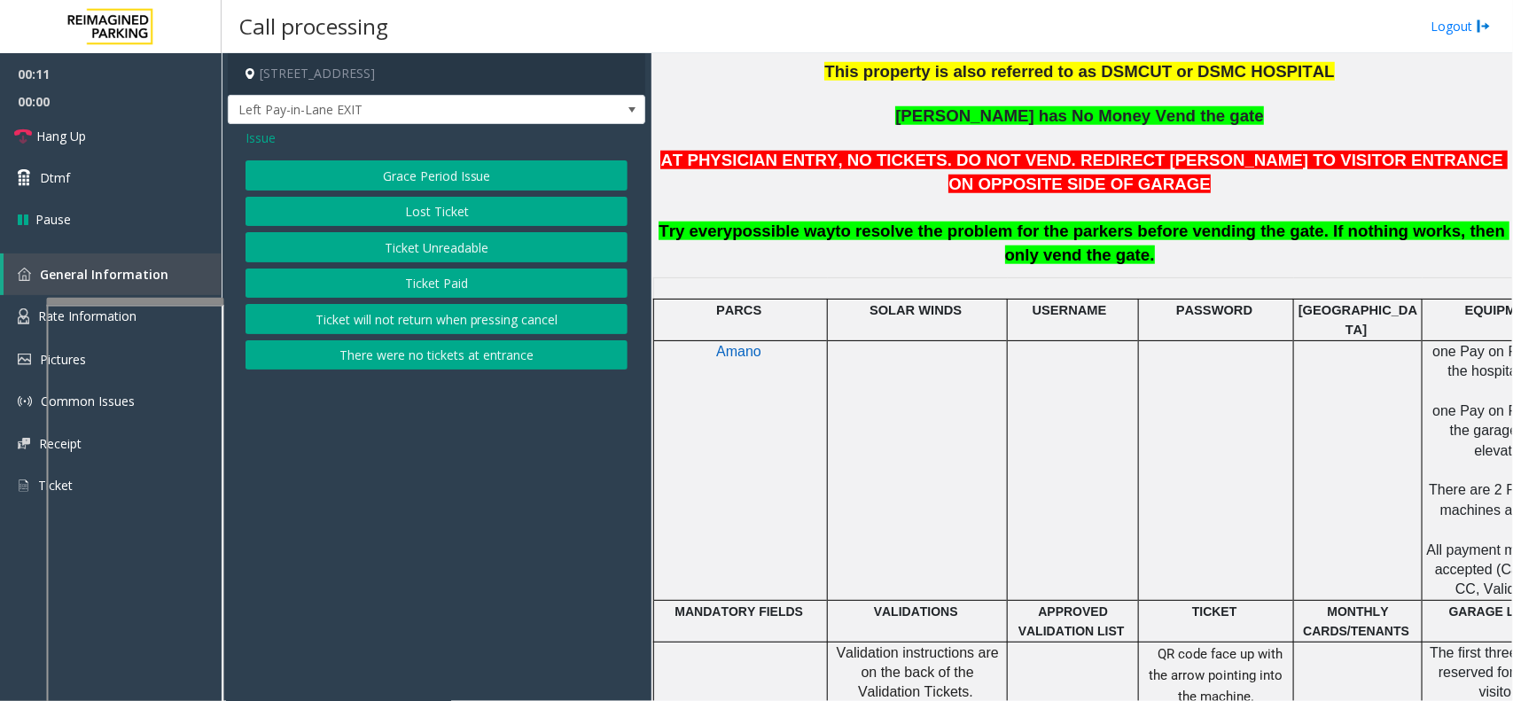
click at [470, 364] on button "There were no tickets at entrance" at bounding box center [436, 355] width 382 height 30
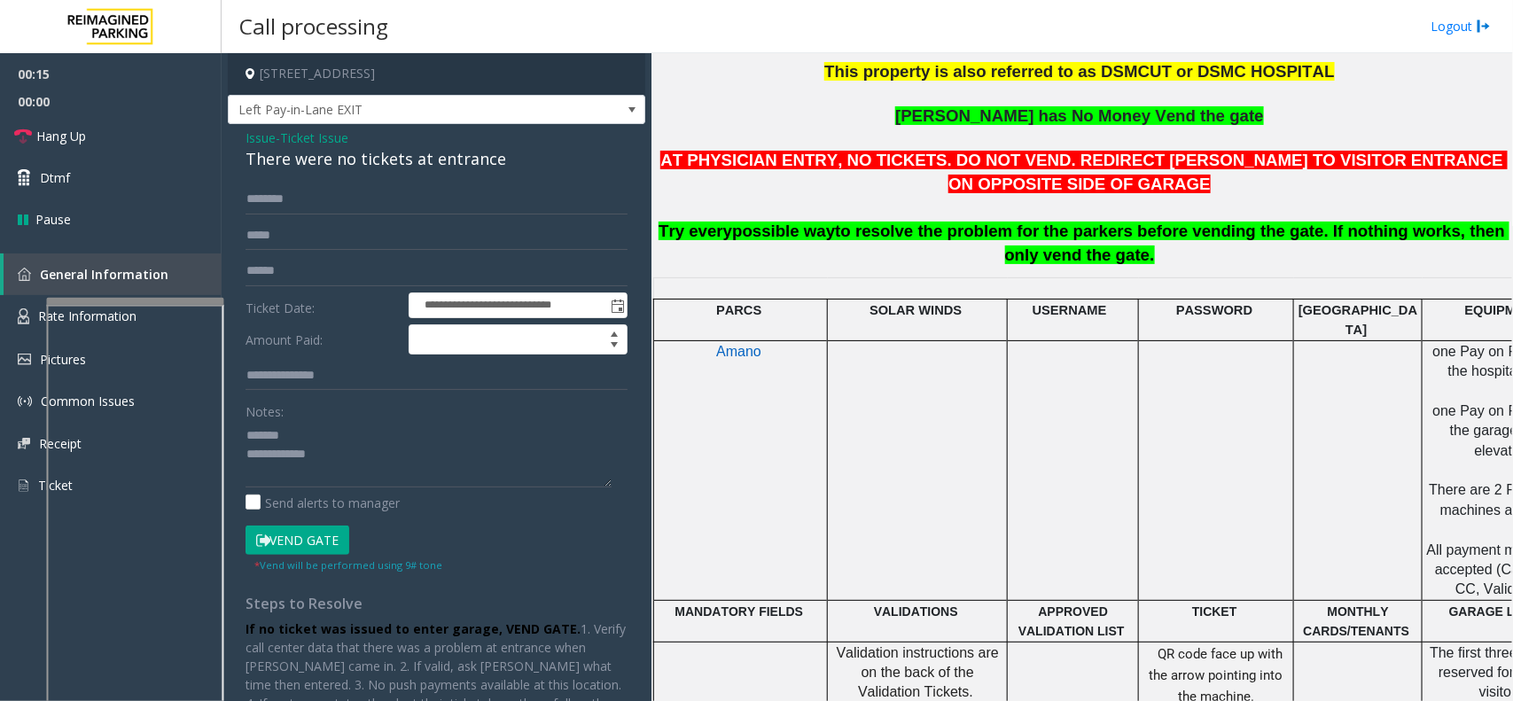
click at [351, 173] on div "**********" at bounding box center [436, 473] width 417 height 698
click at [383, 166] on div "There were no tickets at entrance" at bounding box center [436, 159] width 382 height 24
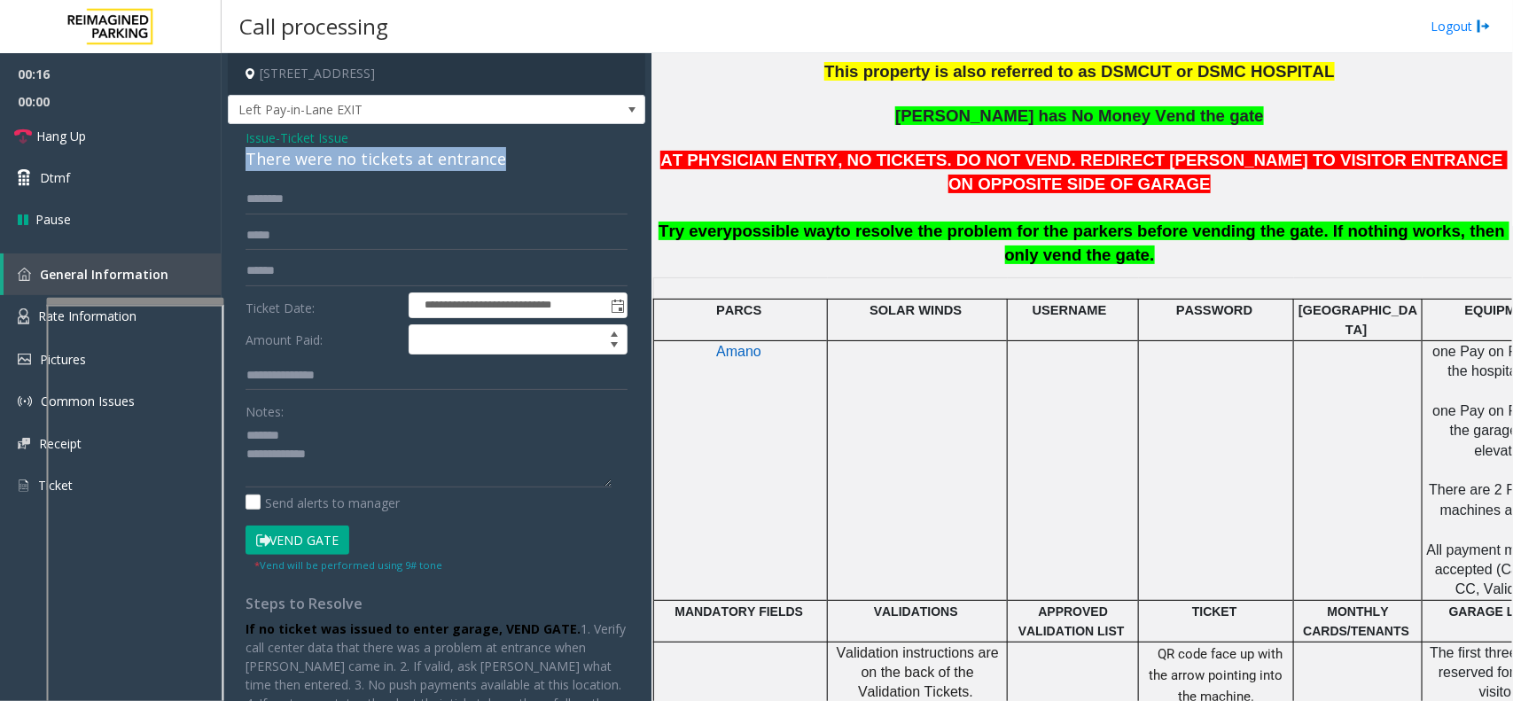
click at [383, 166] on div "There were no tickets at entrance" at bounding box center [436, 159] width 382 height 24
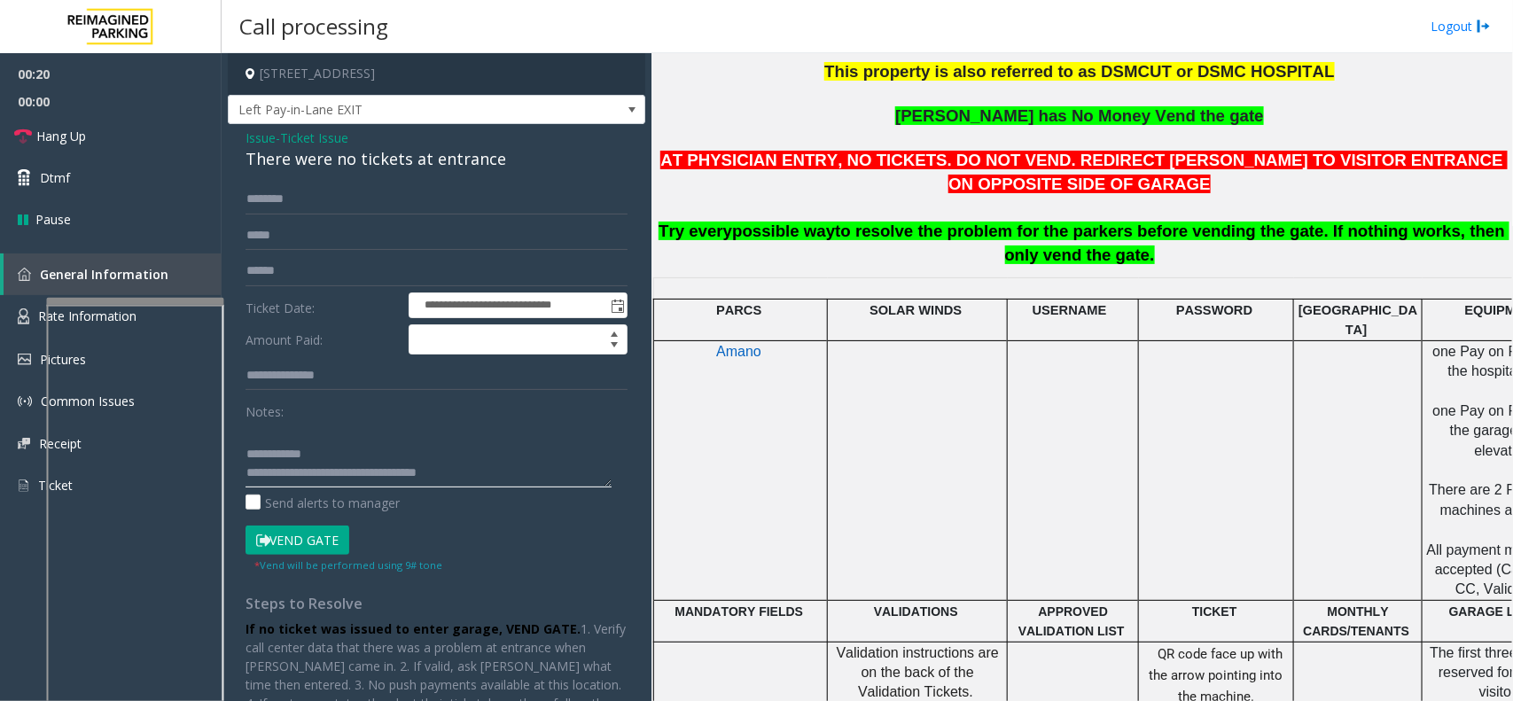
type textarea "**********"
click at [308, 208] on input "text" at bounding box center [436, 199] width 382 height 30
type input "****"
click at [303, 555] on button "Vend Gate" at bounding box center [297, 540] width 104 height 30
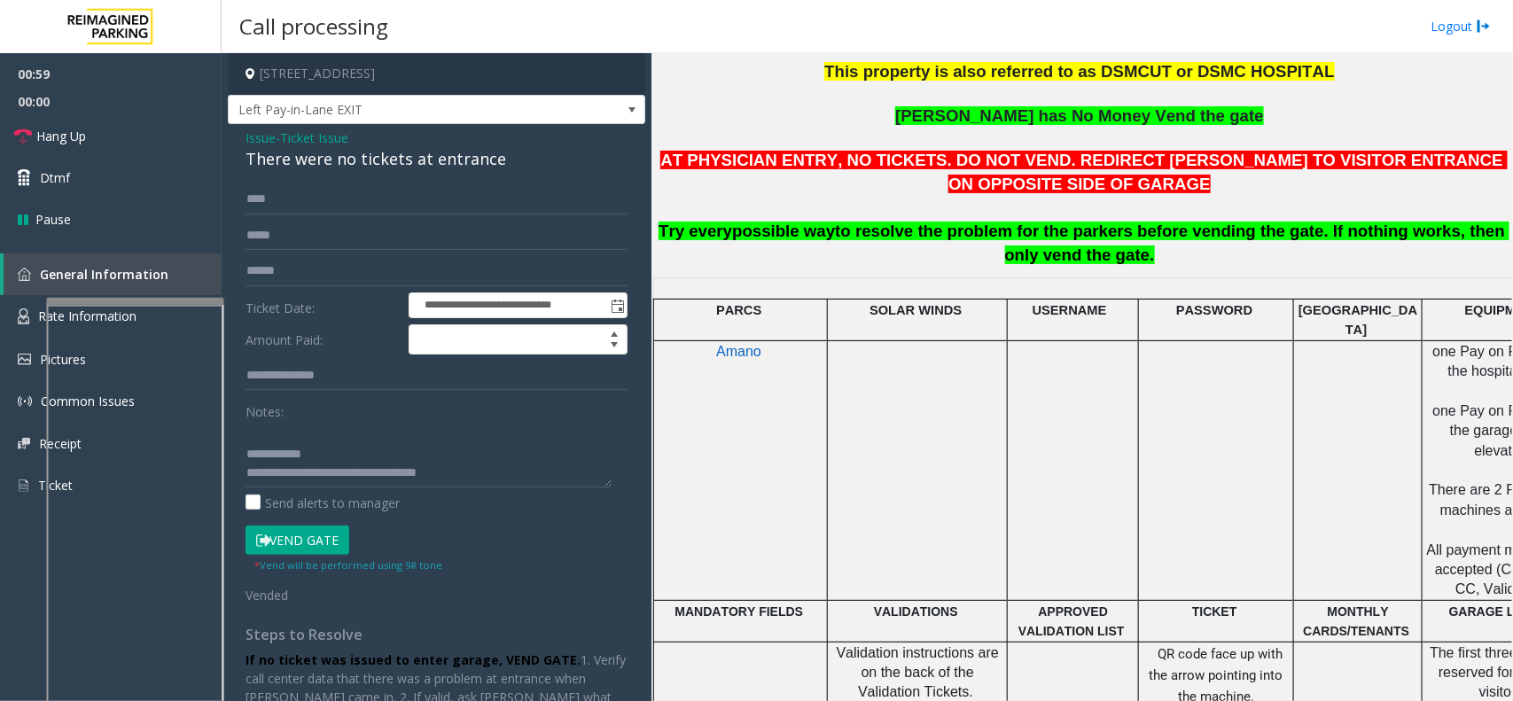
scroll to position [36, 0]
click at [108, 128] on link "Hang Up" at bounding box center [111, 136] width 222 height 42
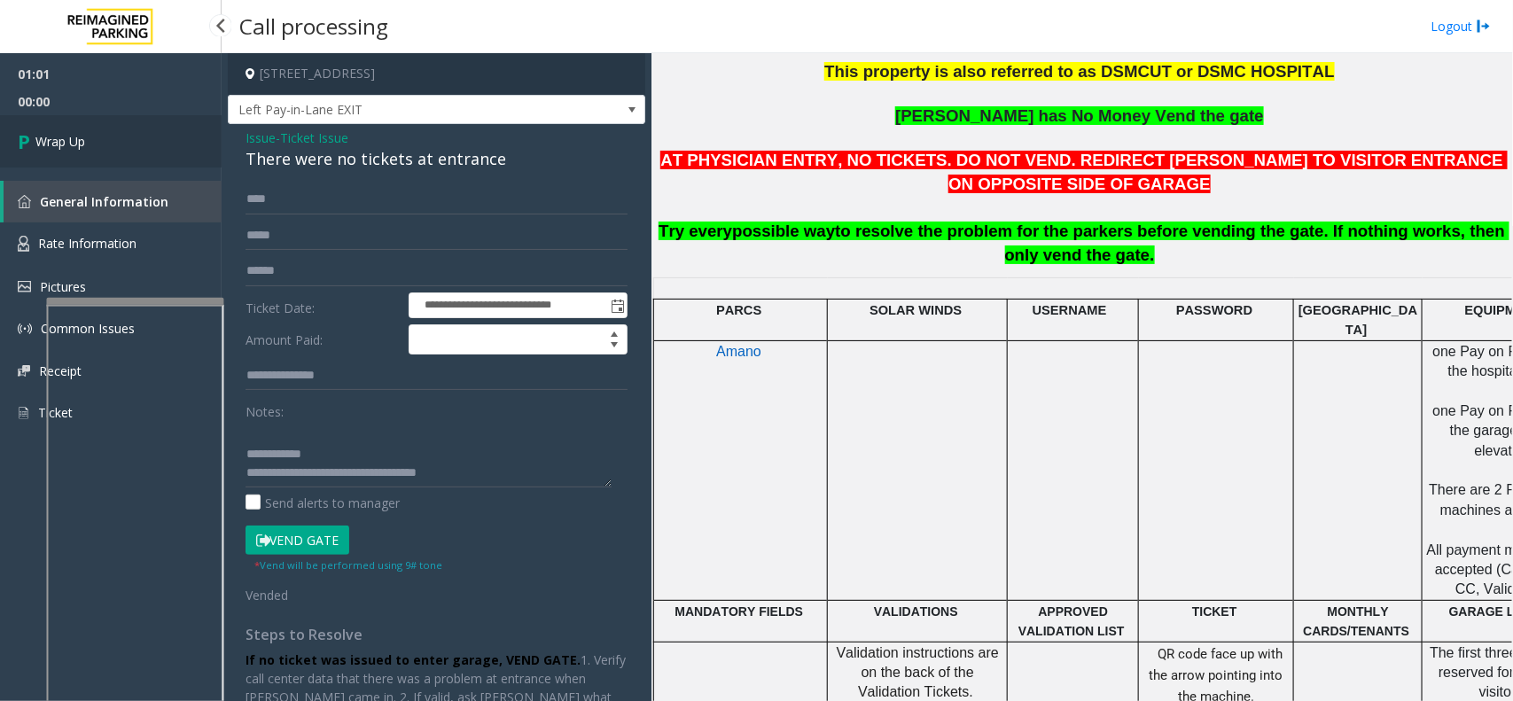
click at [108, 128] on link "Wrap Up" at bounding box center [111, 141] width 222 height 52
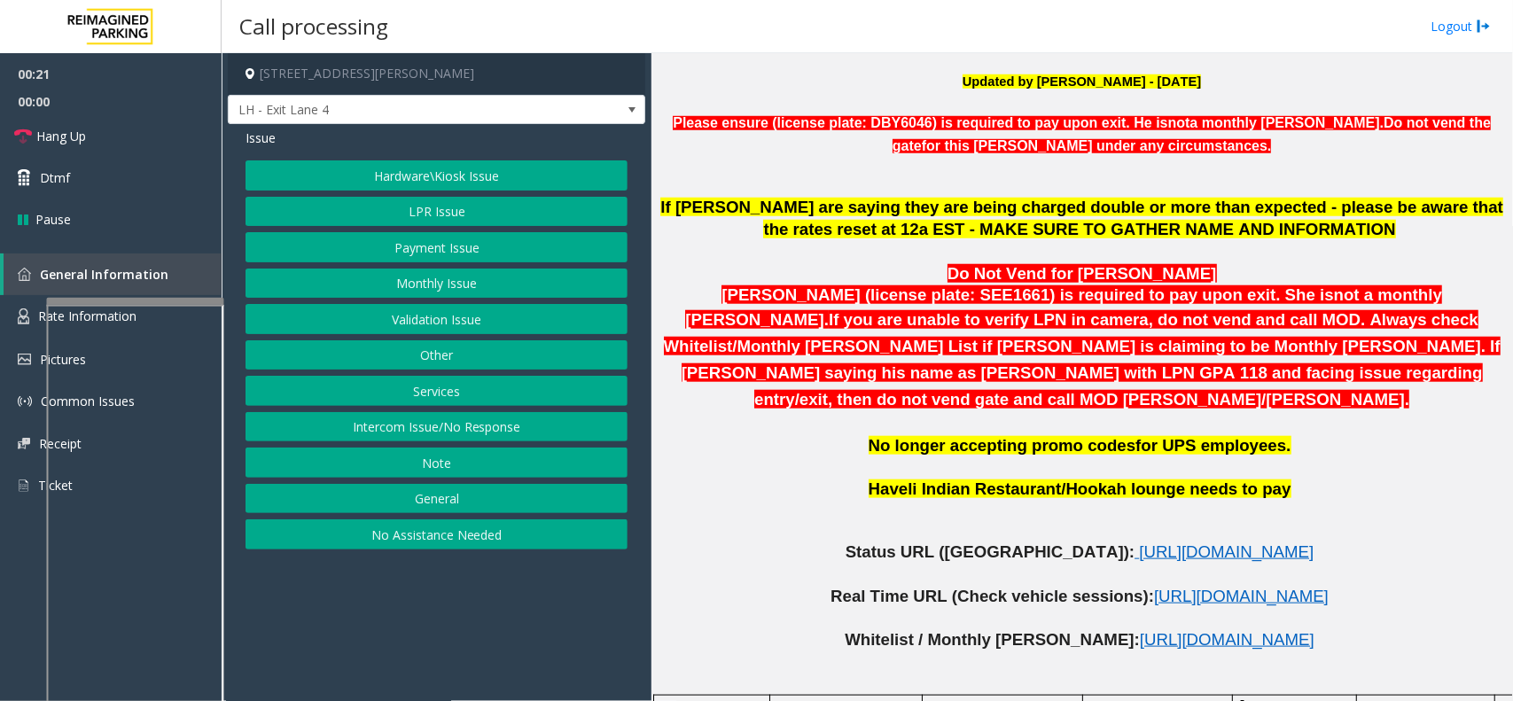
scroll to position [554, 0]
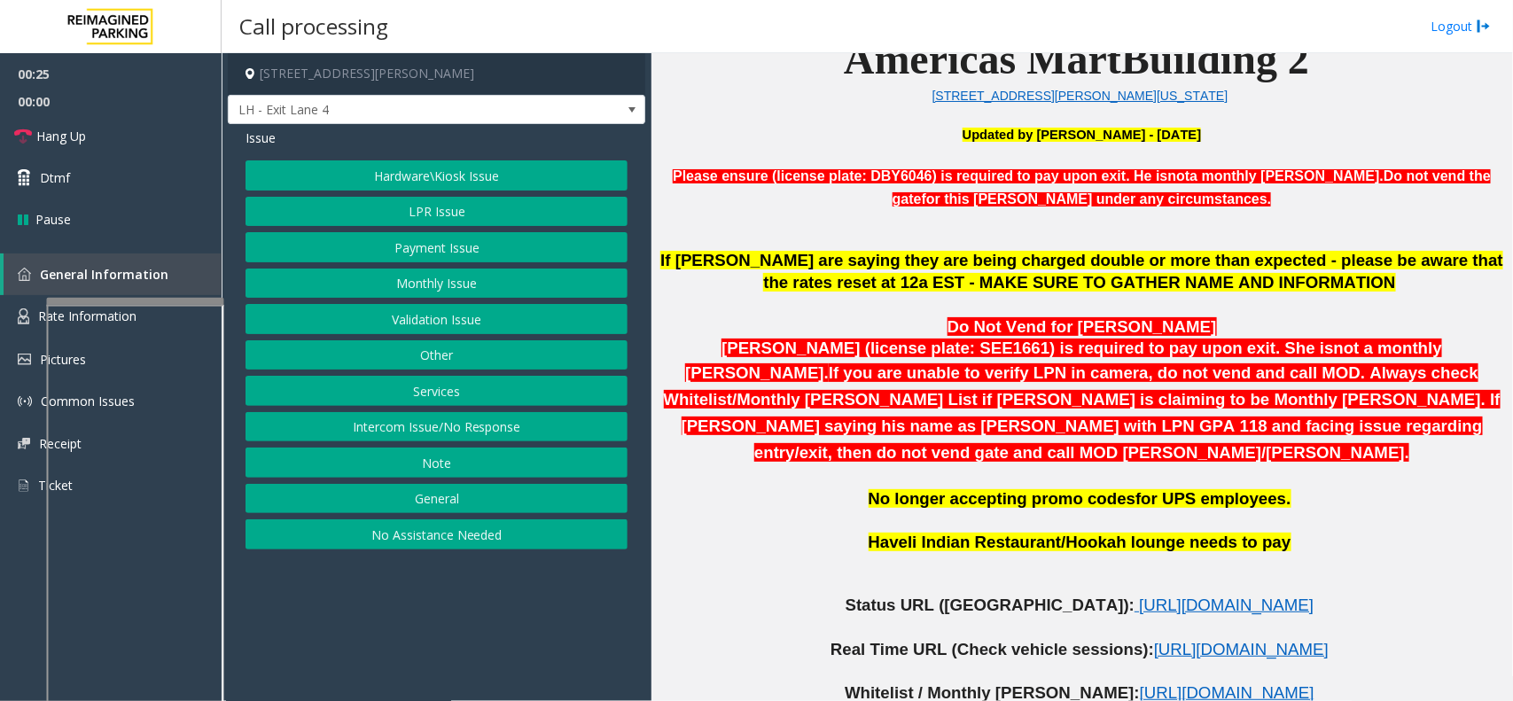
click at [449, 392] on button "Services" at bounding box center [436, 391] width 382 height 30
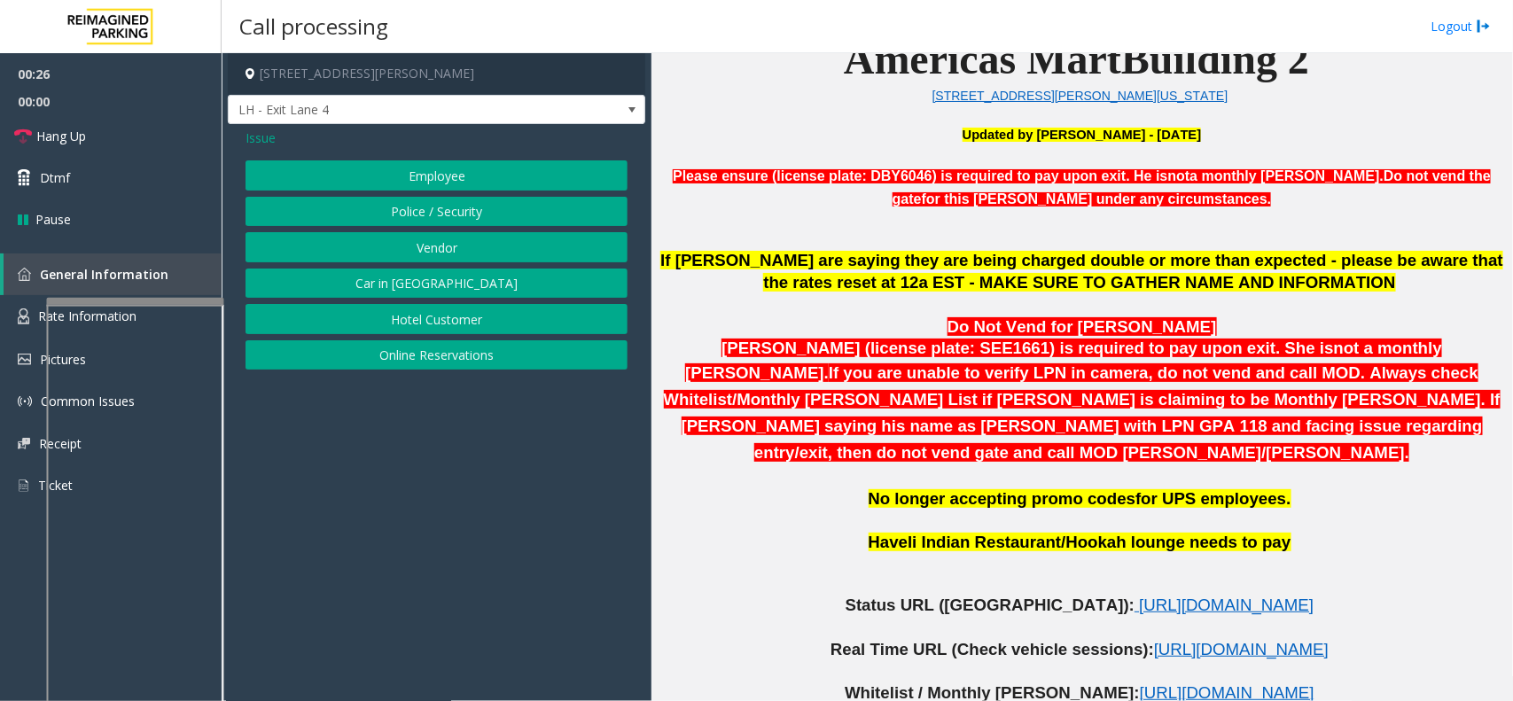
click at [401, 244] on button "Vendor" at bounding box center [436, 247] width 382 height 30
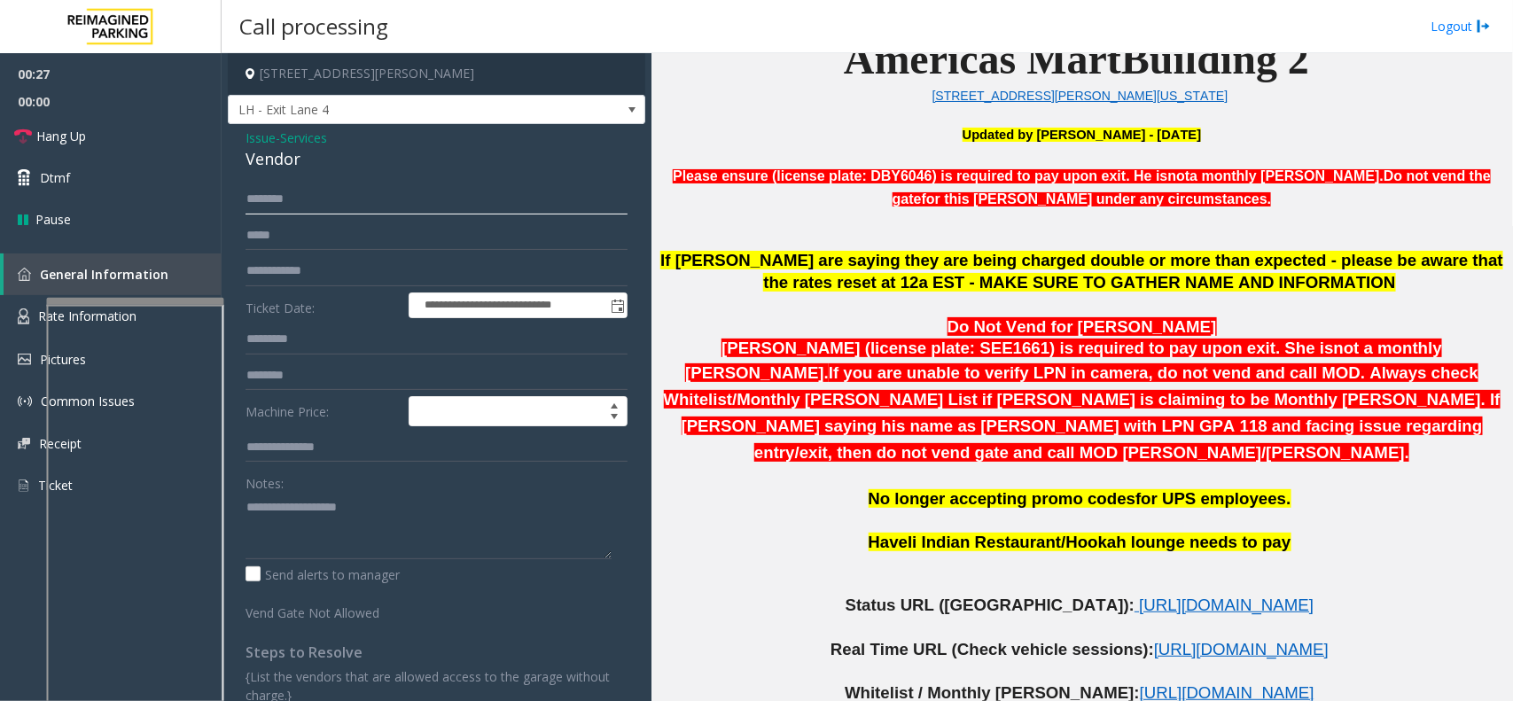
click at [304, 214] on input "text" at bounding box center [436, 199] width 382 height 30
click at [306, 204] on input "text" at bounding box center [436, 199] width 382 height 30
type input "***"
click at [291, 506] on textarea at bounding box center [428, 526] width 366 height 66
click at [369, 493] on div "Notes:" at bounding box center [436, 513] width 382 height 91
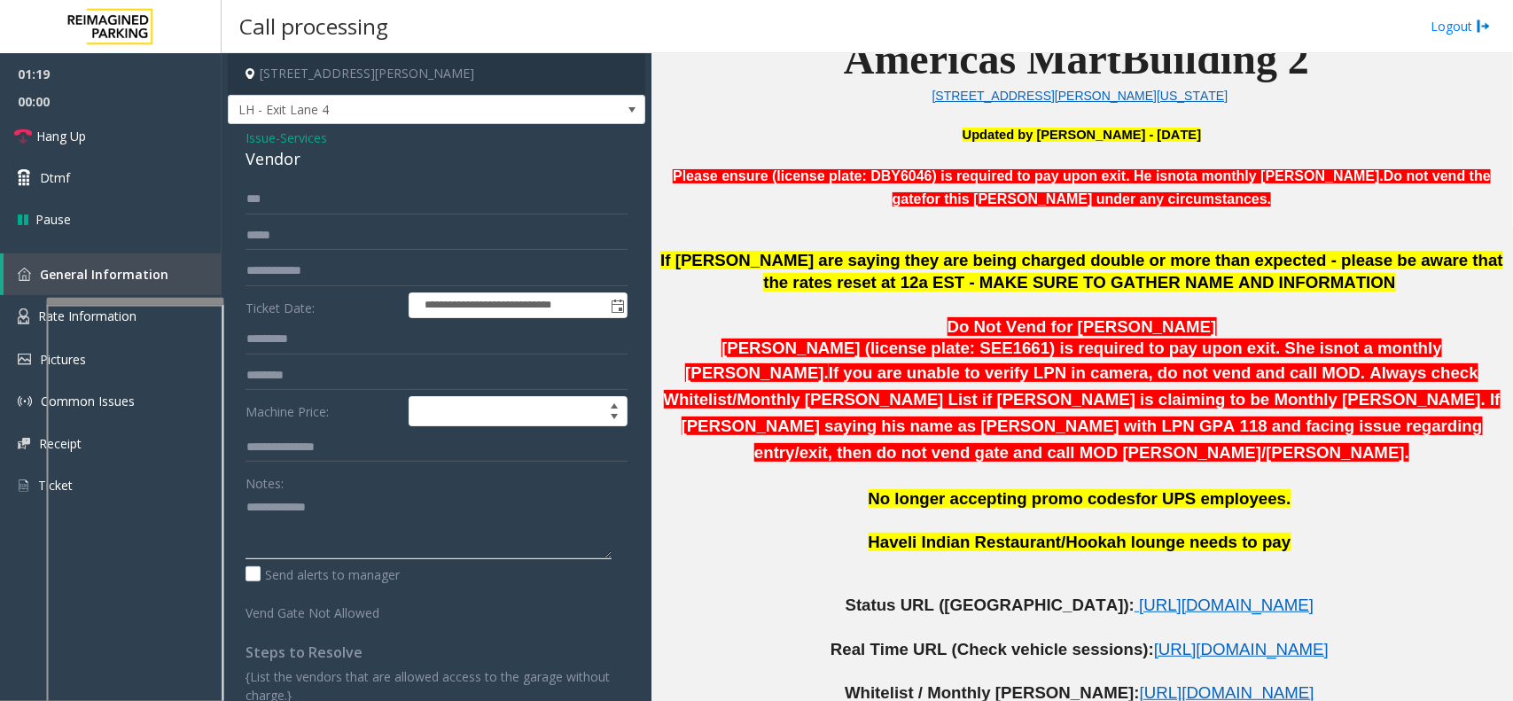
click at [353, 515] on textarea at bounding box center [428, 526] width 366 height 66
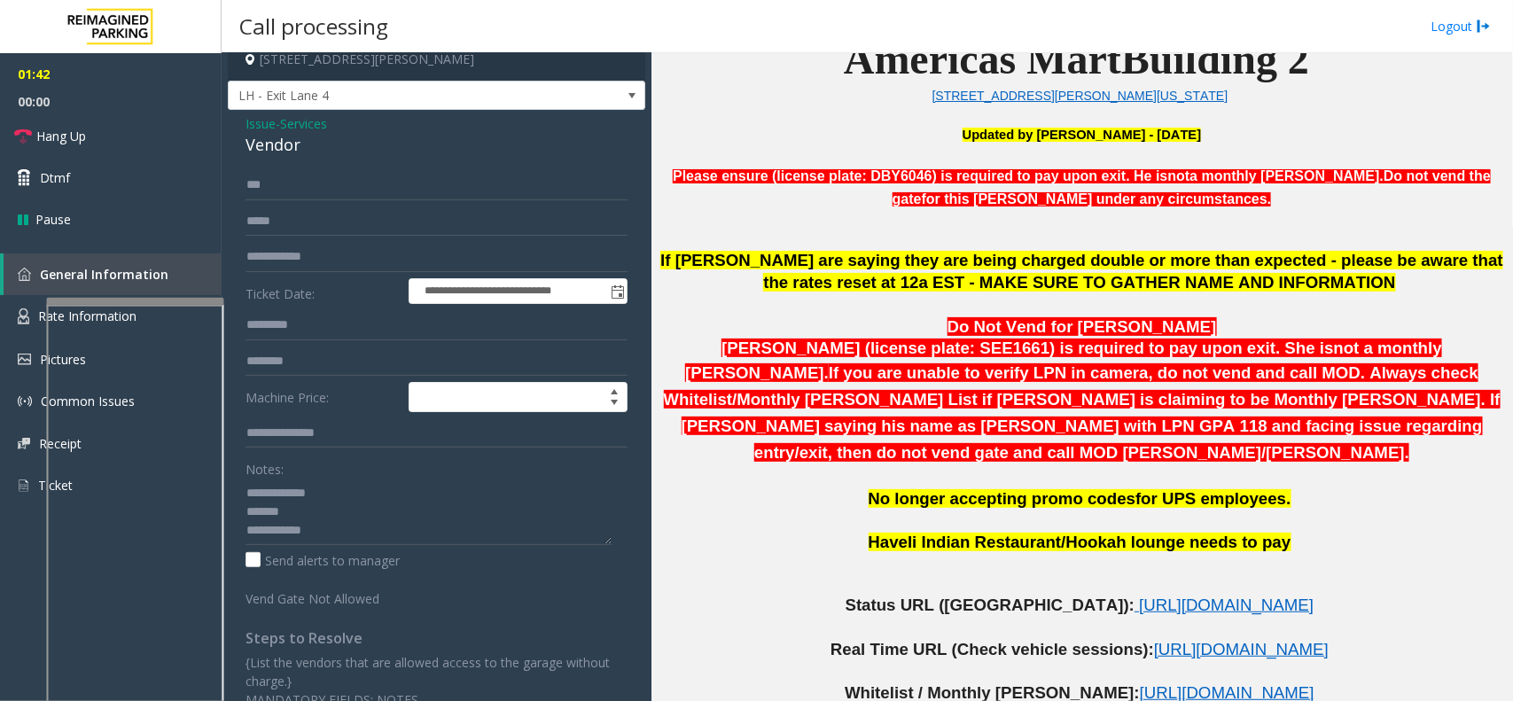
scroll to position [0, 0]
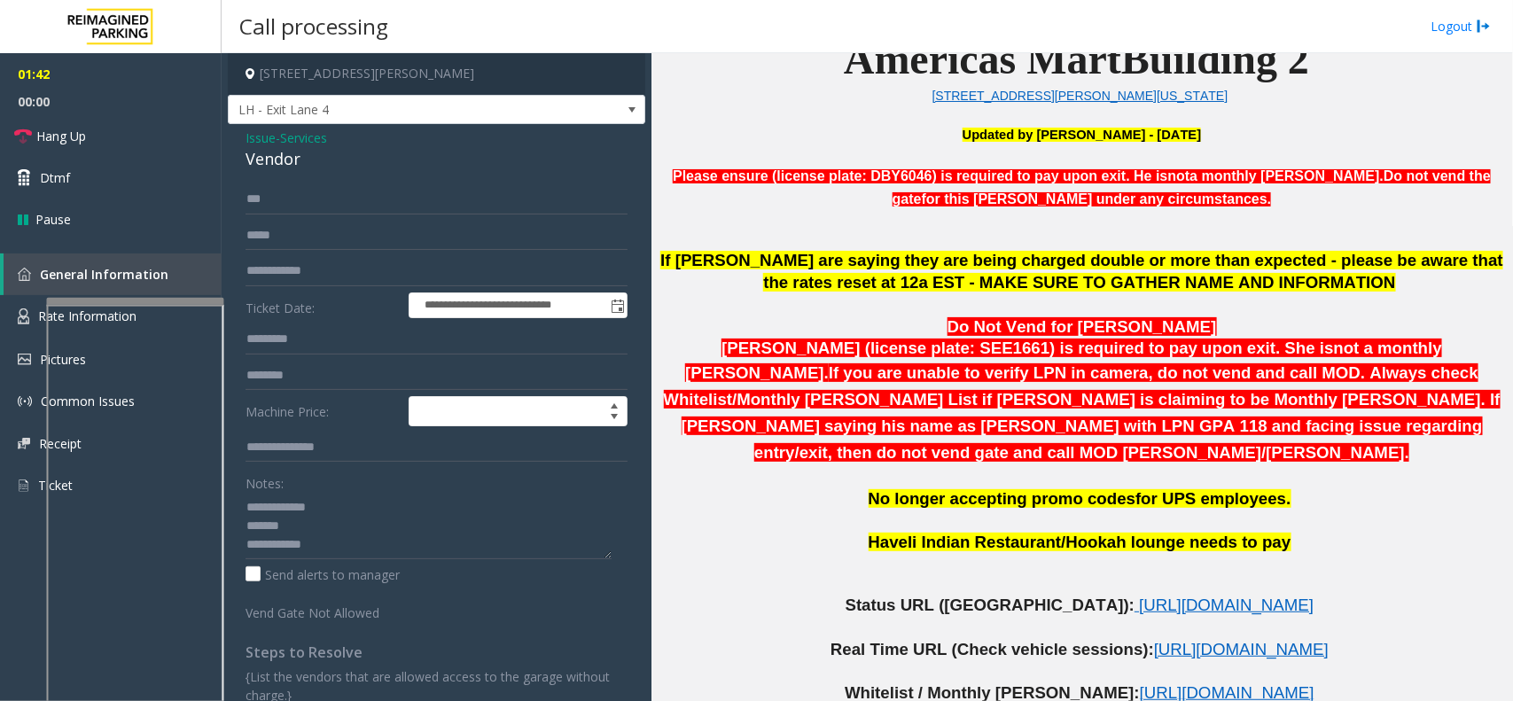
click at [239, 155] on div "**********" at bounding box center [436, 432] width 417 height 617
click at [261, 156] on div "Vendor" at bounding box center [436, 159] width 382 height 24
click at [375, 560] on div "Notes: Send alerts to manager" at bounding box center [436, 526] width 382 height 116
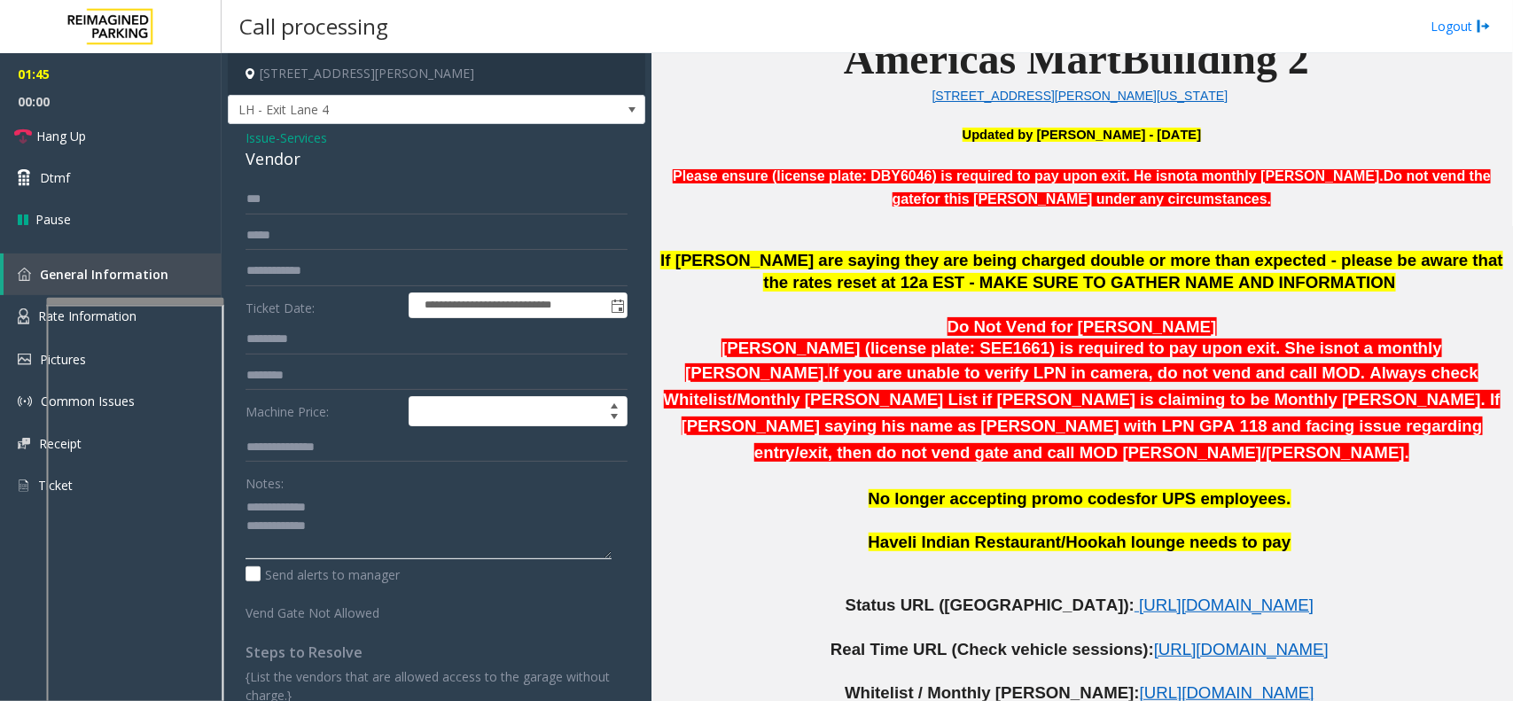
click at [378, 545] on textarea at bounding box center [428, 526] width 366 height 66
click at [127, 121] on link "Hang Up" at bounding box center [111, 136] width 222 height 42
click at [377, 546] on textarea at bounding box center [428, 526] width 366 height 66
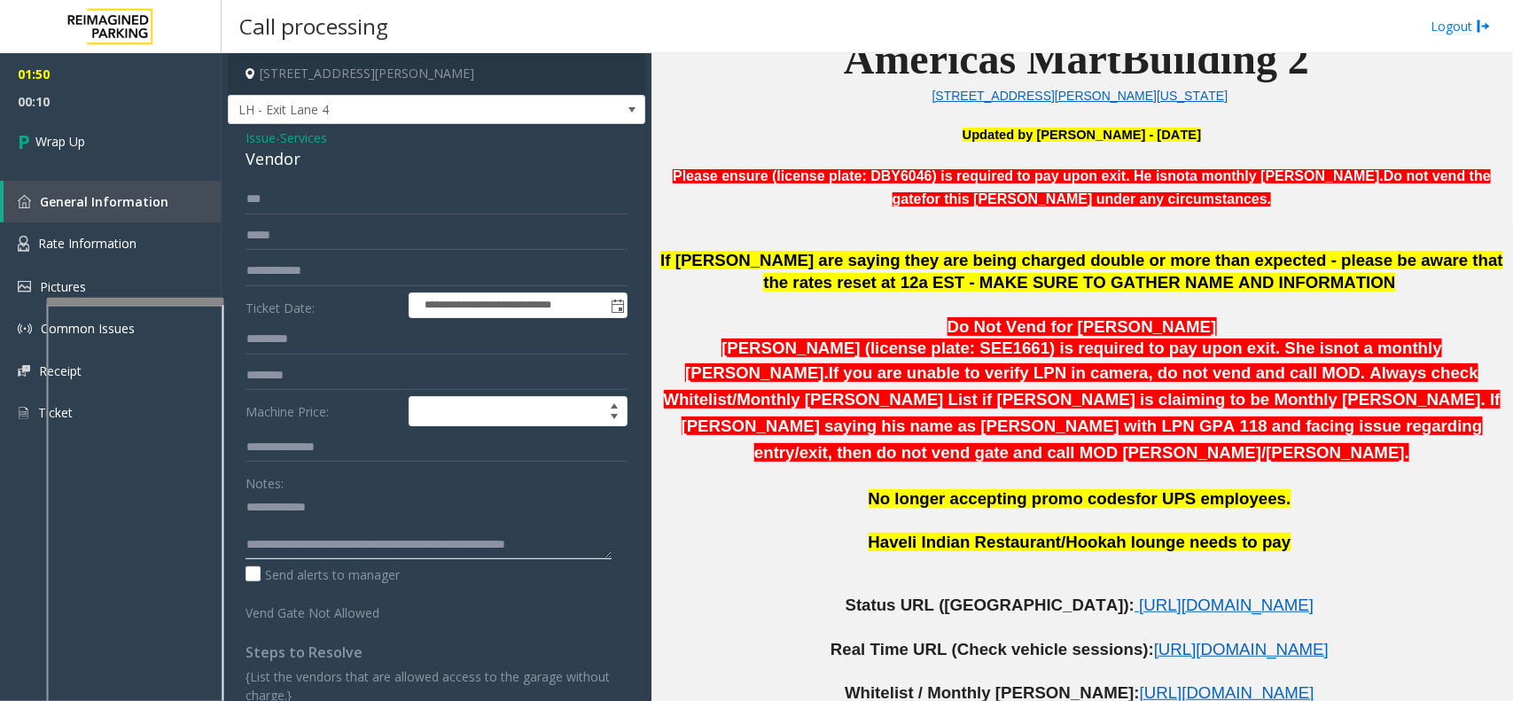
scroll to position [31, 0]
click at [377, 552] on textarea at bounding box center [428, 526] width 366 height 66
click at [403, 552] on textarea at bounding box center [428, 526] width 366 height 66
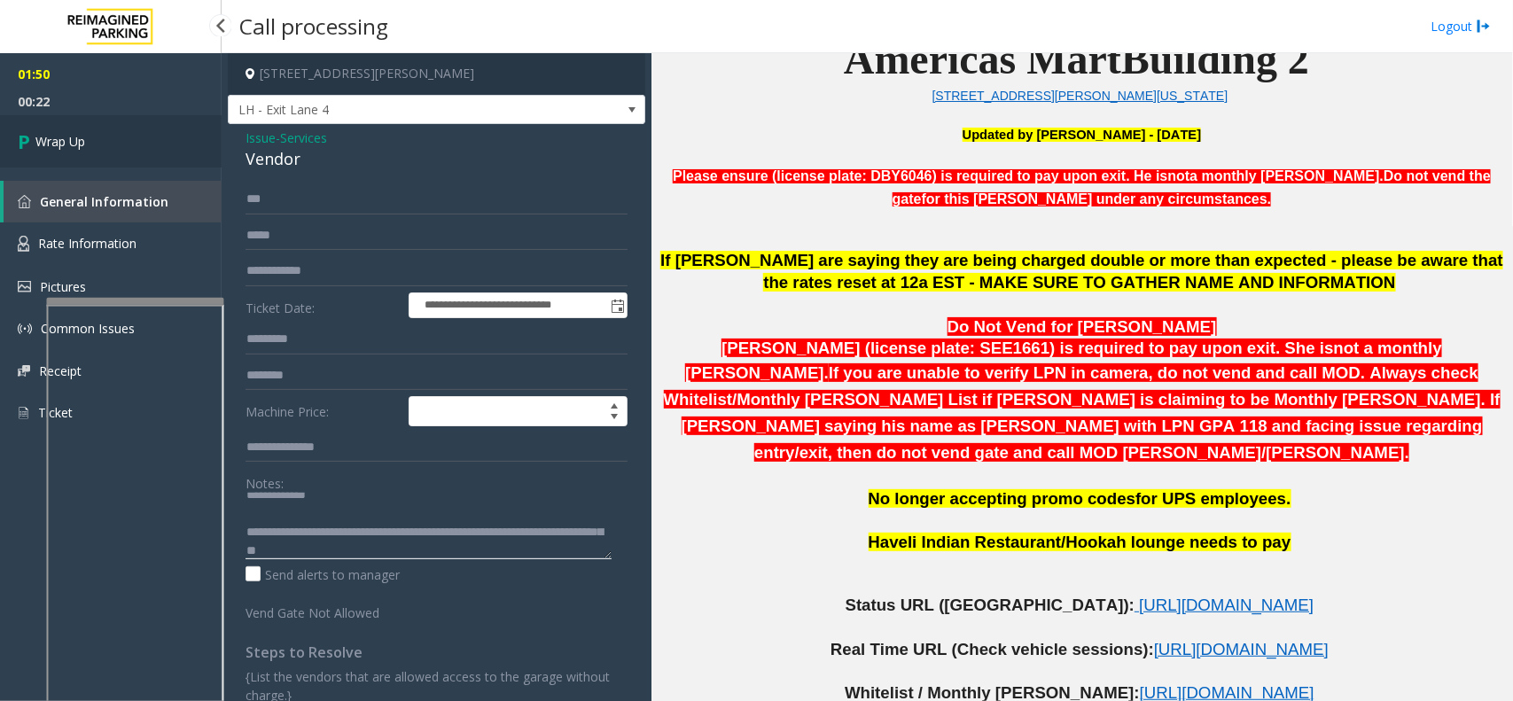
type textarea "**********"
click at [105, 161] on link "Wrap Up" at bounding box center [111, 141] width 222 height 52
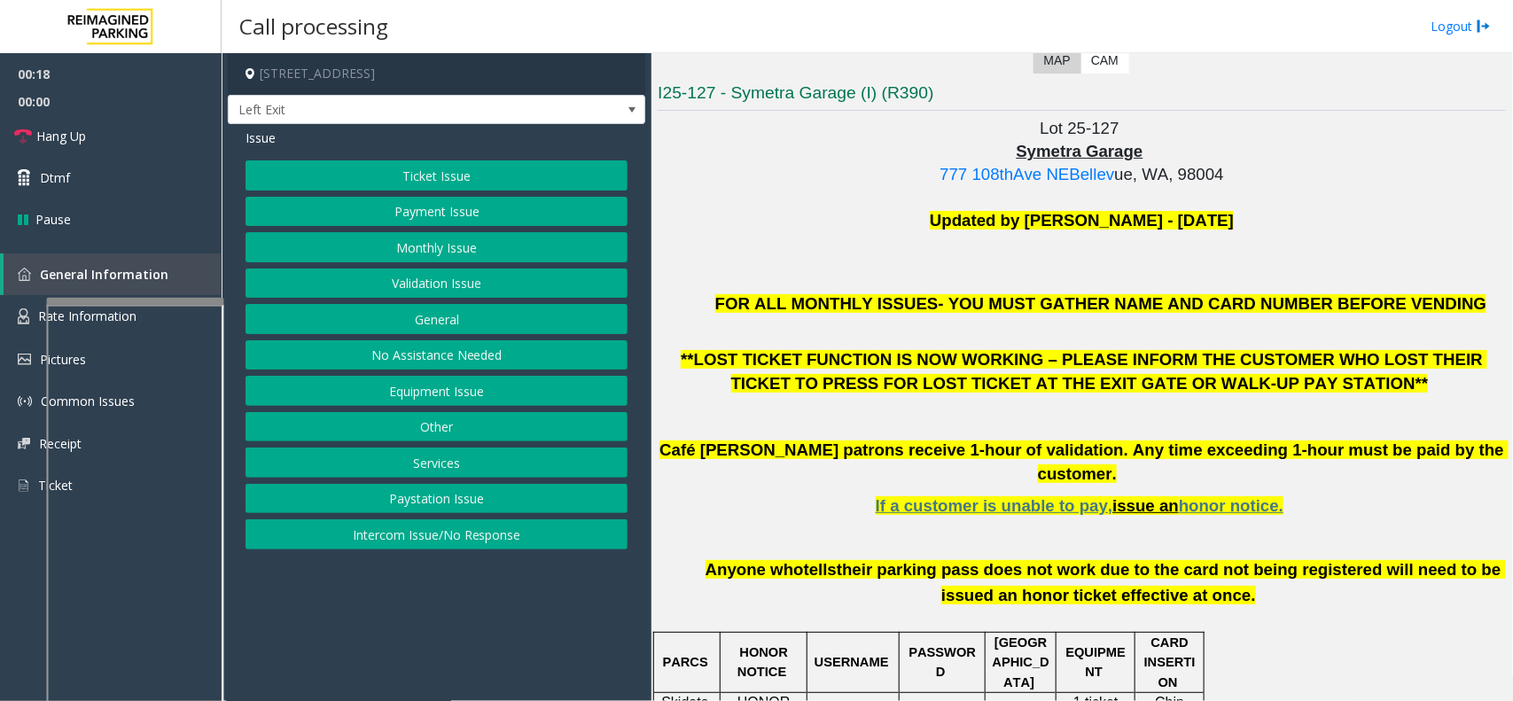
scroll to position [443, 0]
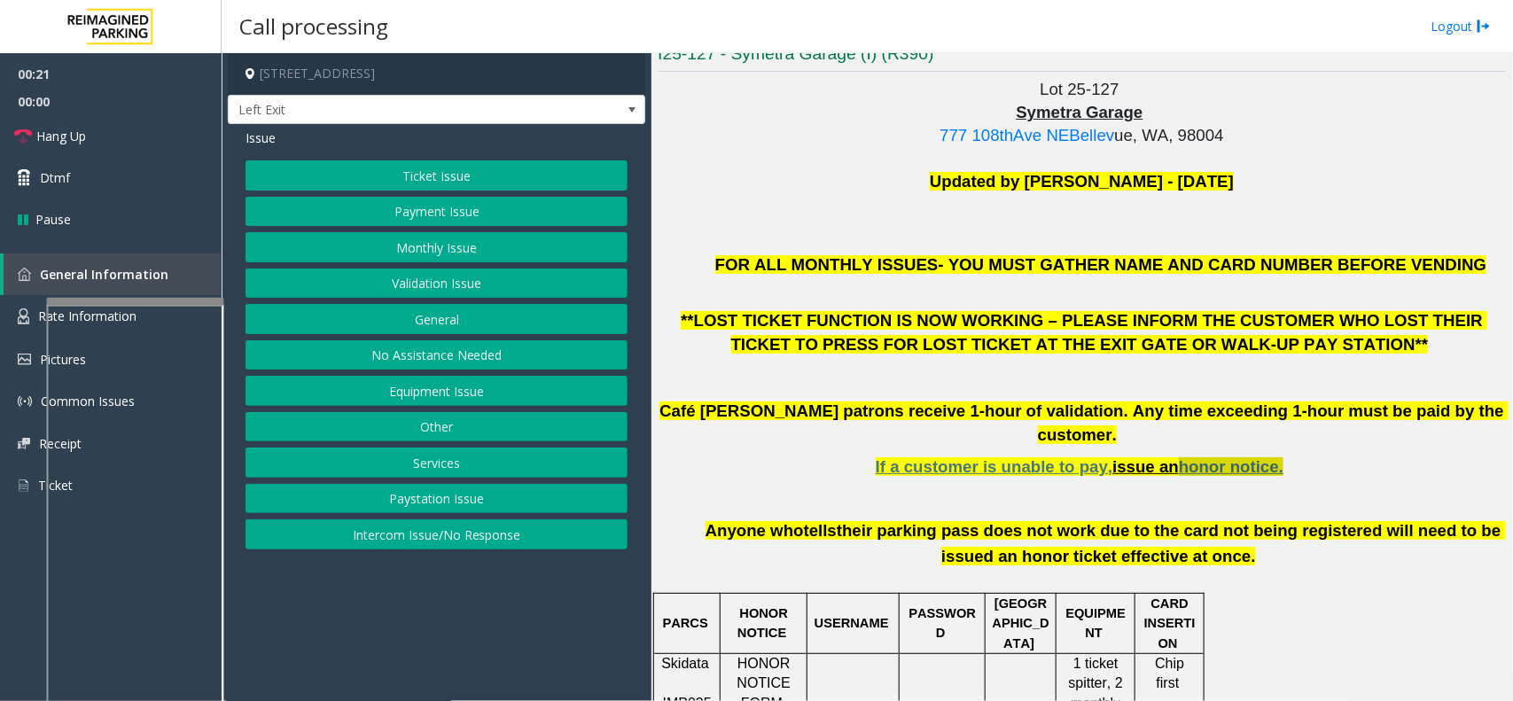
click at [1197, 457] on span "honor notice." at bounding box center [1231, 466] width 105 height 19
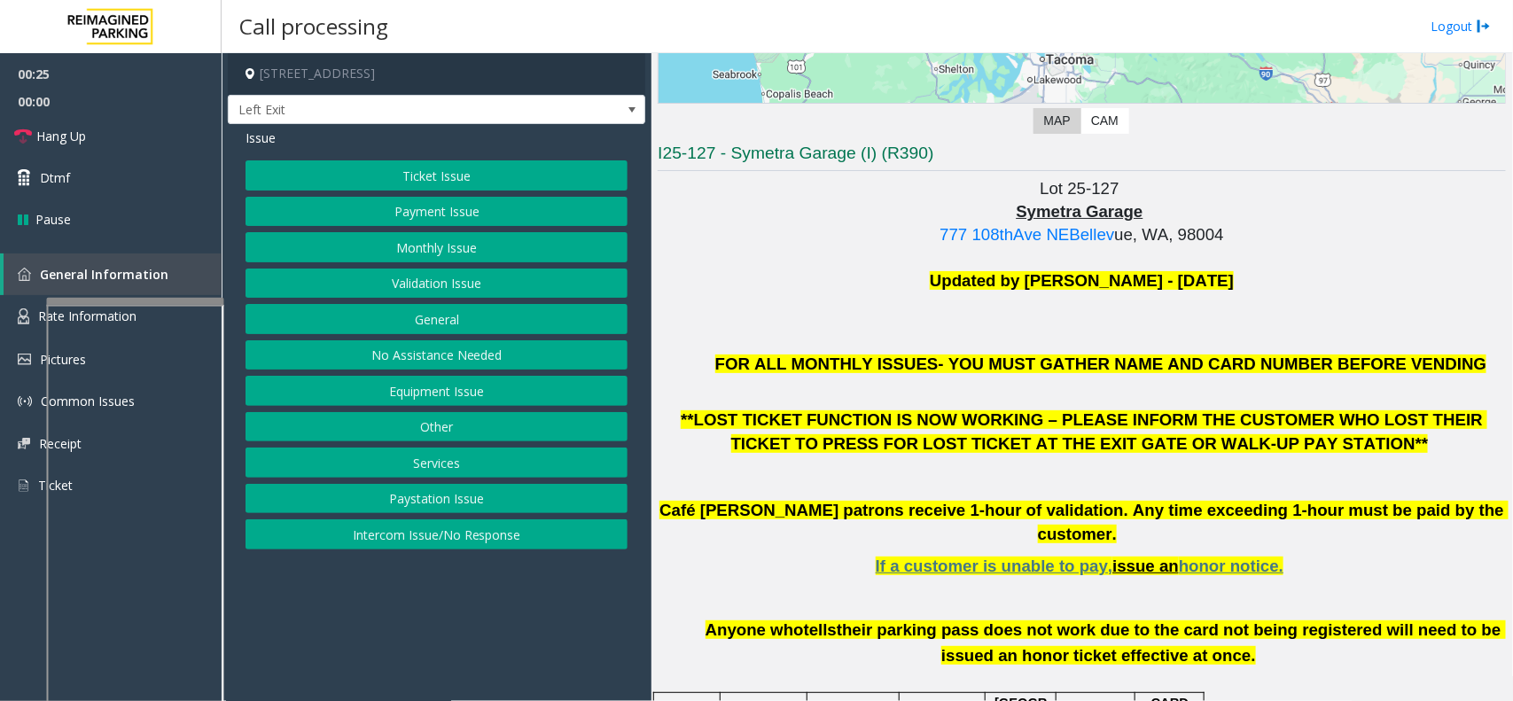
scroll to position [222, 0]
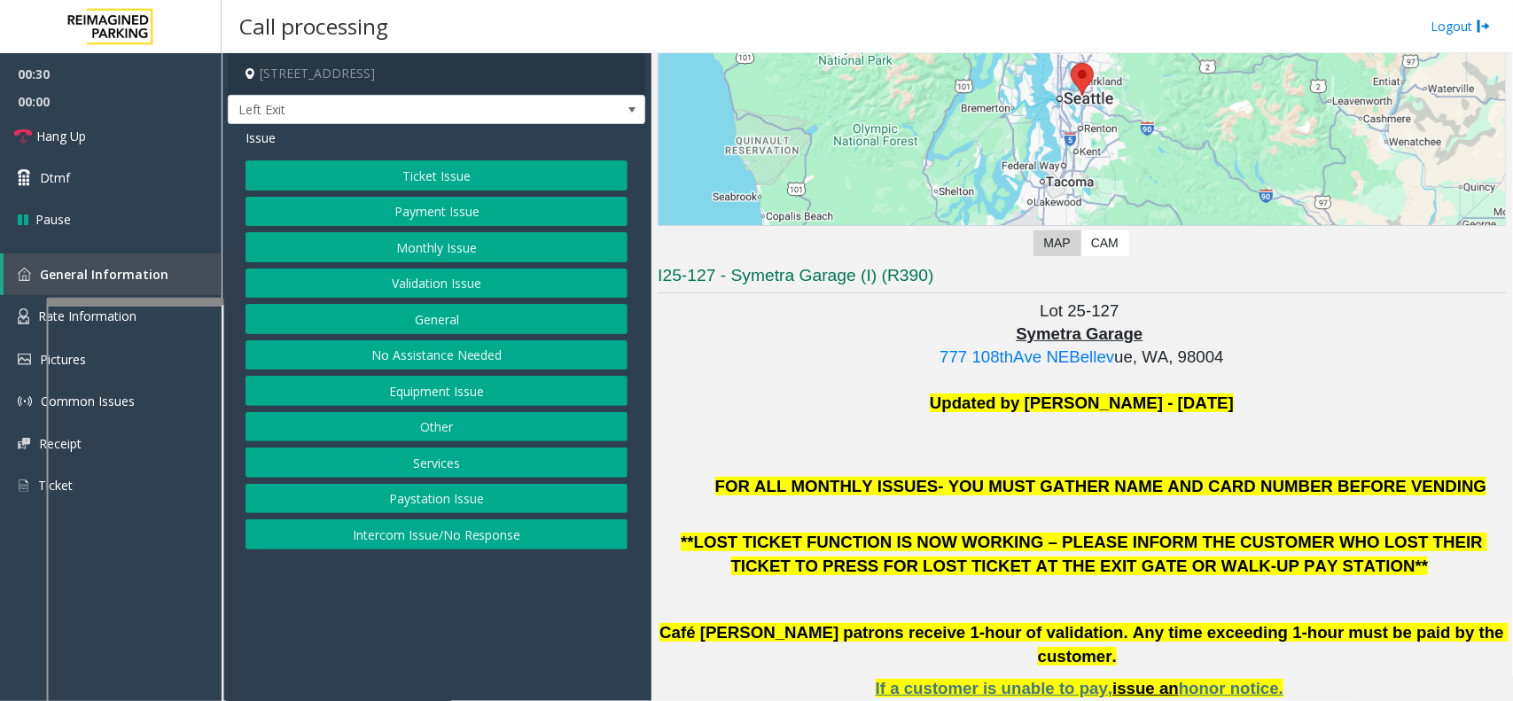
click at [440, 166] on button "Ticket Issue" at bounding box center [436, 175] width 382 height 30
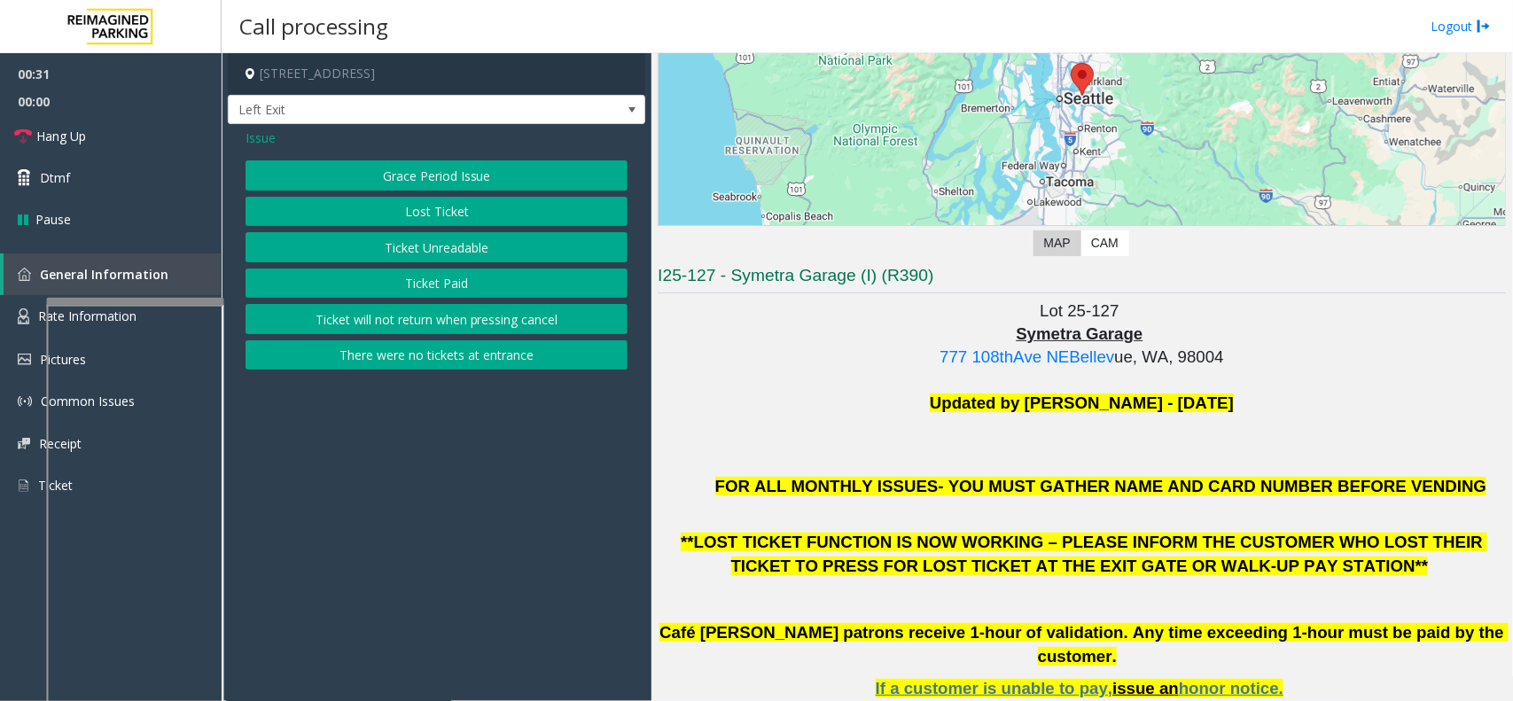
click at [436, 344] on button "There were no tickets at entrance" at bounding box center [436, 355] width 382 height 30
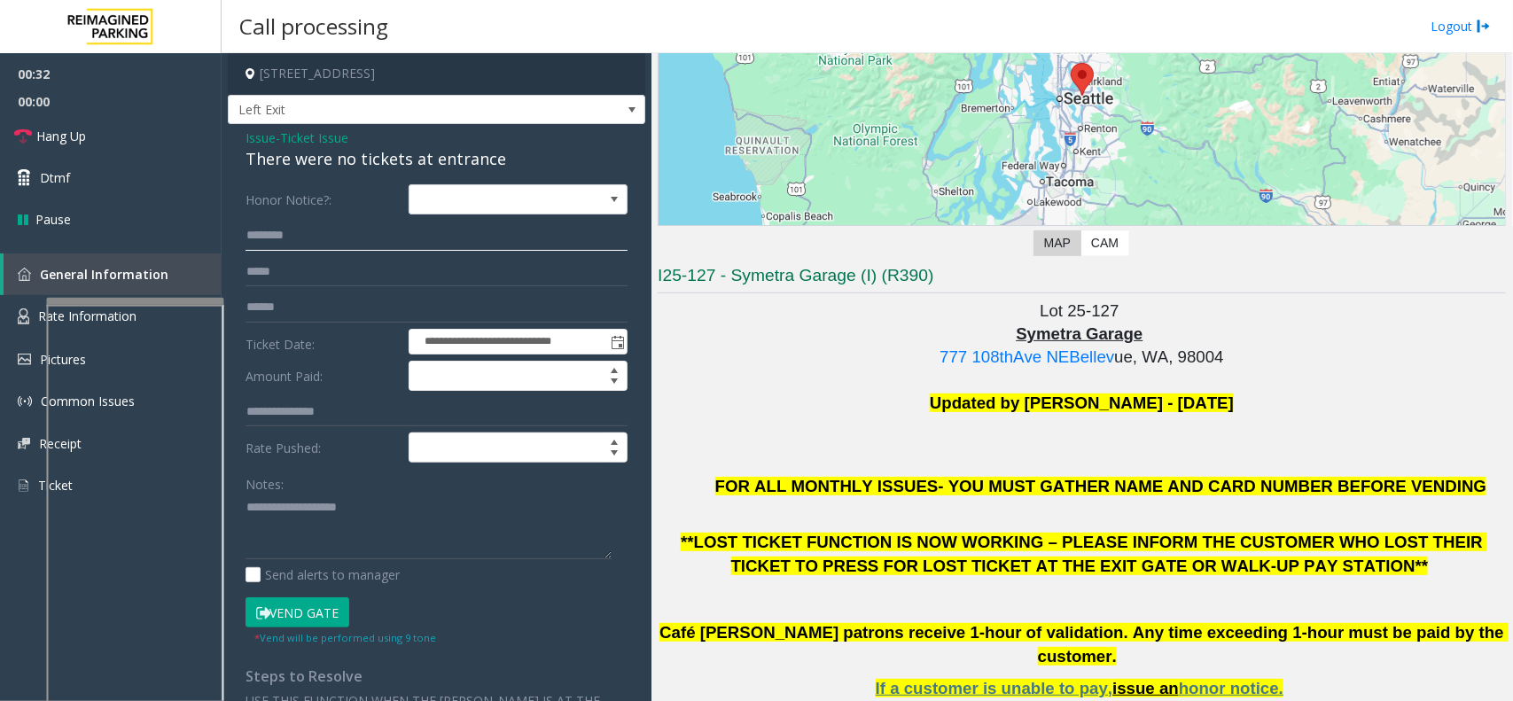
click at [391, 240] on input "text" at bounding box center [436, 236] width 382 height 30
click at [356, 311] on input "text" at bounding box center [436, 307] width 382 height 30
click at [333, 237] on input "text" at bounding box center [436, 236] width 382 height 30
click at [248, 241] on input "****" at bounding box center [436, 236] width 382 height 30
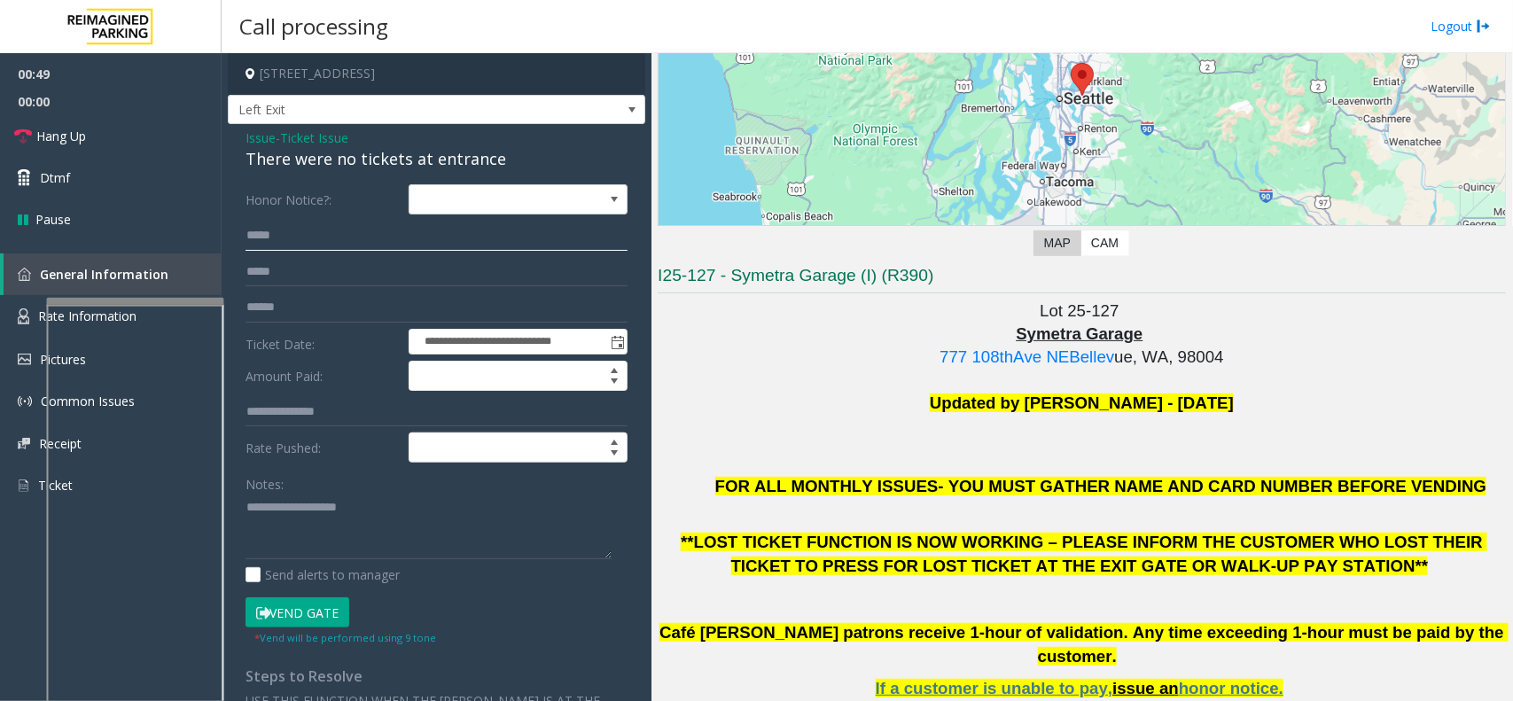
click at [248, 241] on input "****" at bounding box center [436, 236] width 382 height 30
click at [277, 241] on input "****" at bounding box center [436, 236] width 382 height 30
click at [267, 233] on input "*****" at bounding box center [436, 236] width 382 height 30
click at [260, 237] on input "****" at bounding box center [436, 236] width 382 height 30
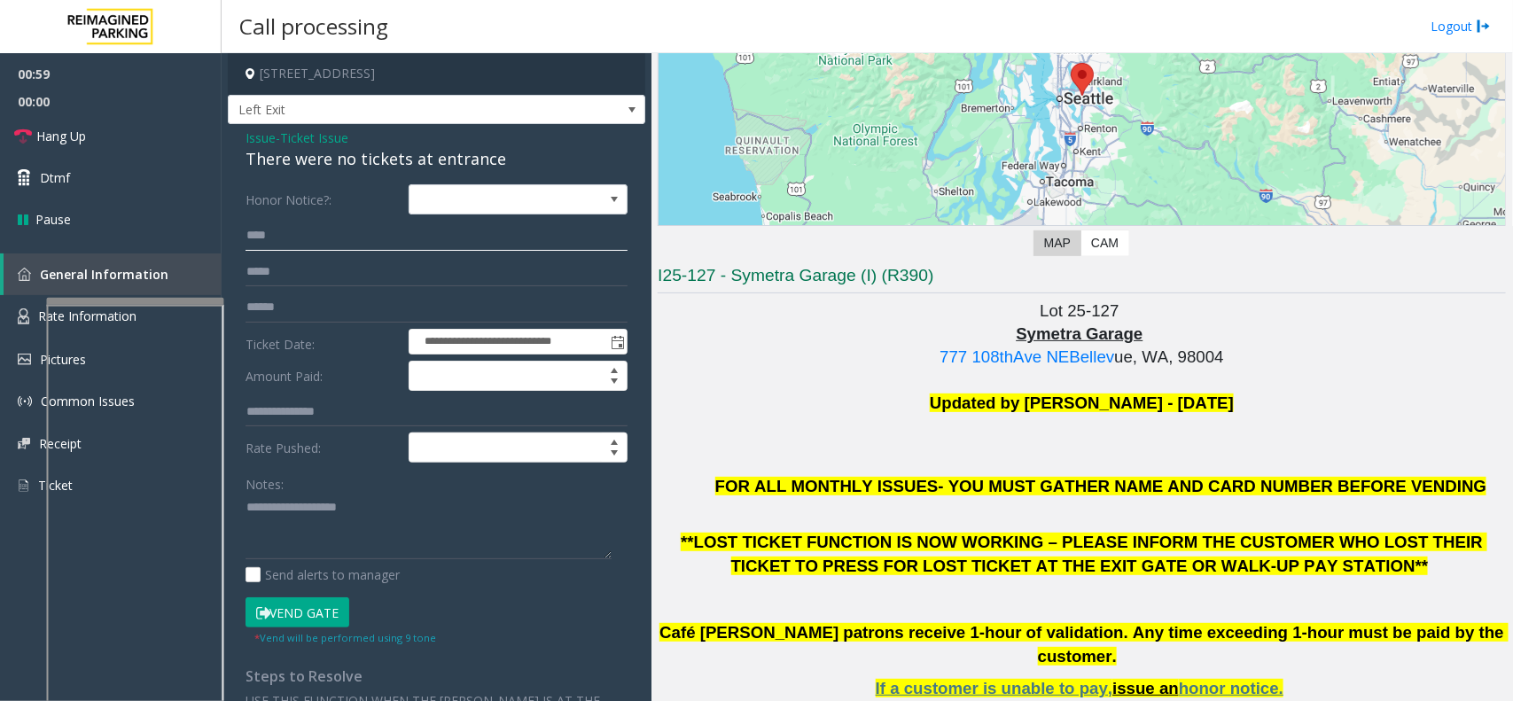
type input "****"
click at [298, 512] on textarea at bounding box center [428, 527] width 366 height 66
click at [392, 155] on div "There were no tickets at entrance" at bounding box center [436, 159] width 382 height 24
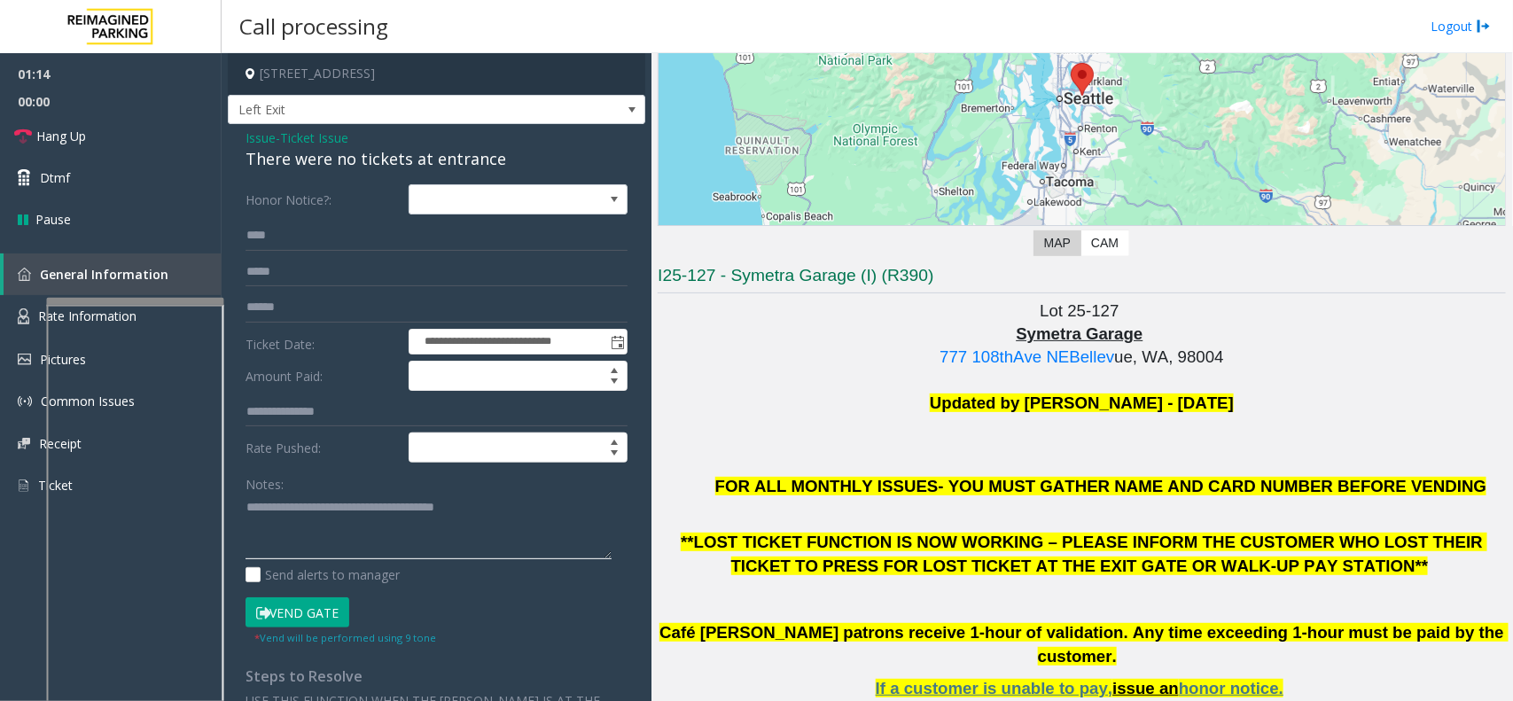
click at [275, 541] on textarea at bounding box center [428, 527] width 366 height 66
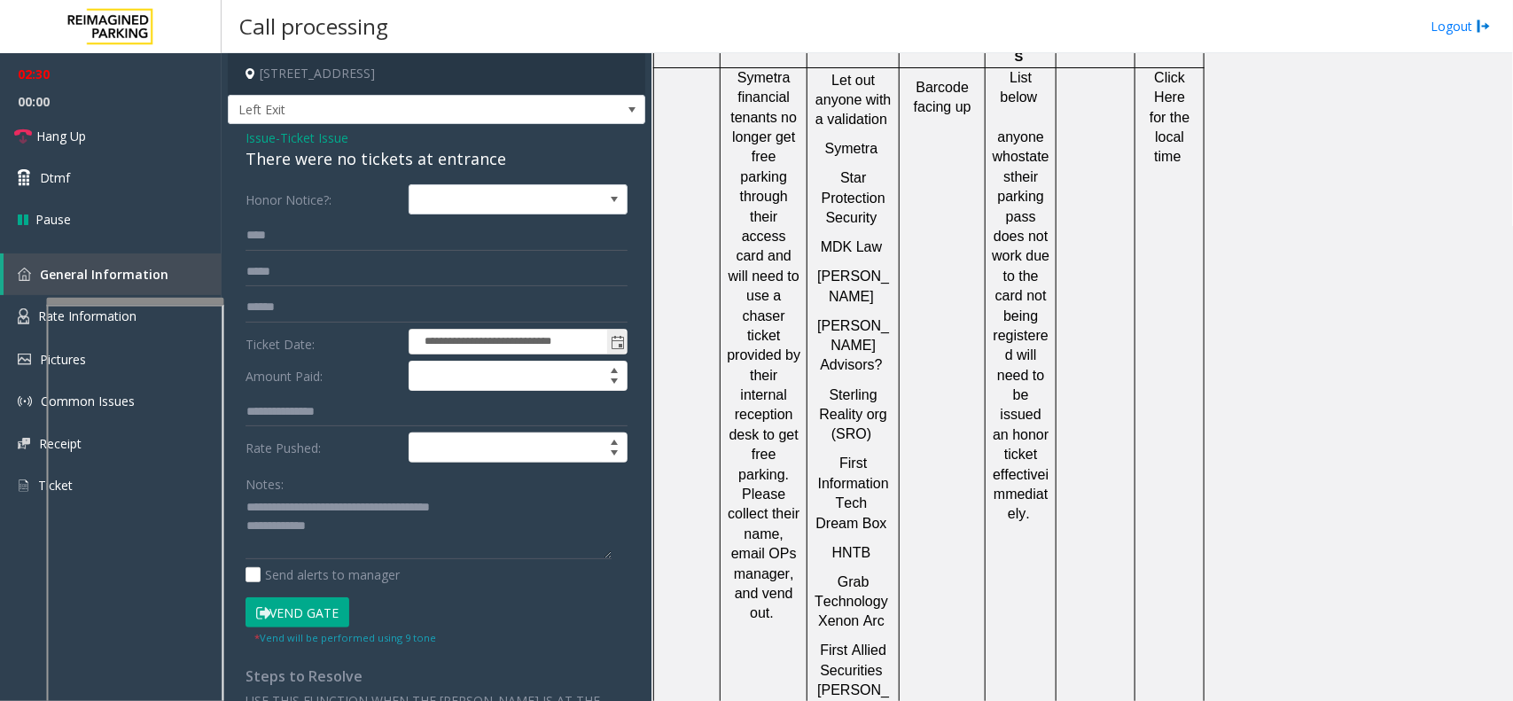
scroll to position [1216, 0]
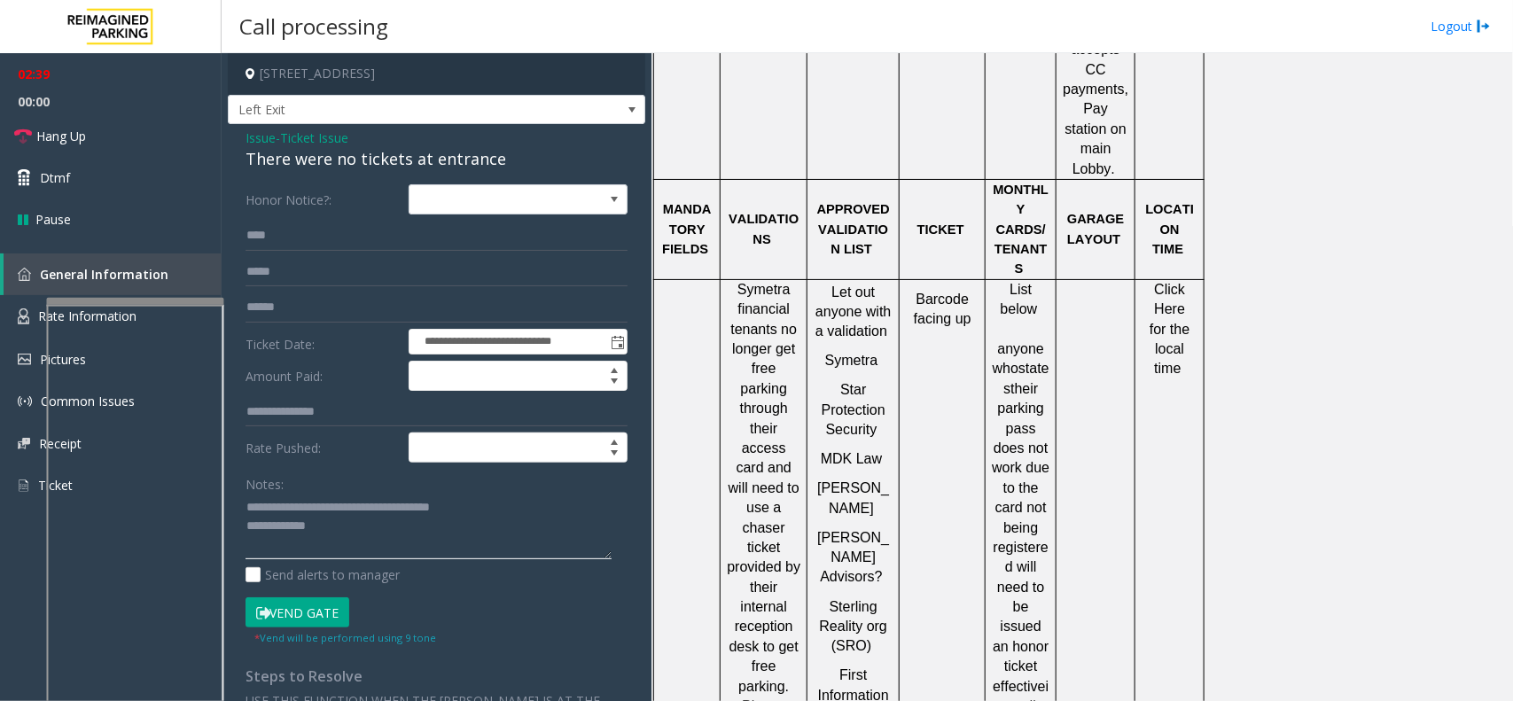
click at [399, 533] on textarea at bounding box center [428, 527] width 366 height 66
click at [373, 530] on textarea at bounding box center [428, 527] width 366 height 66
click at [174, 143] on link "Hang Up" at bounding box center [111, 136] width 222 height 42
click at [319, 532] on textarea at bounding box center [428, 527] width 366 height 66
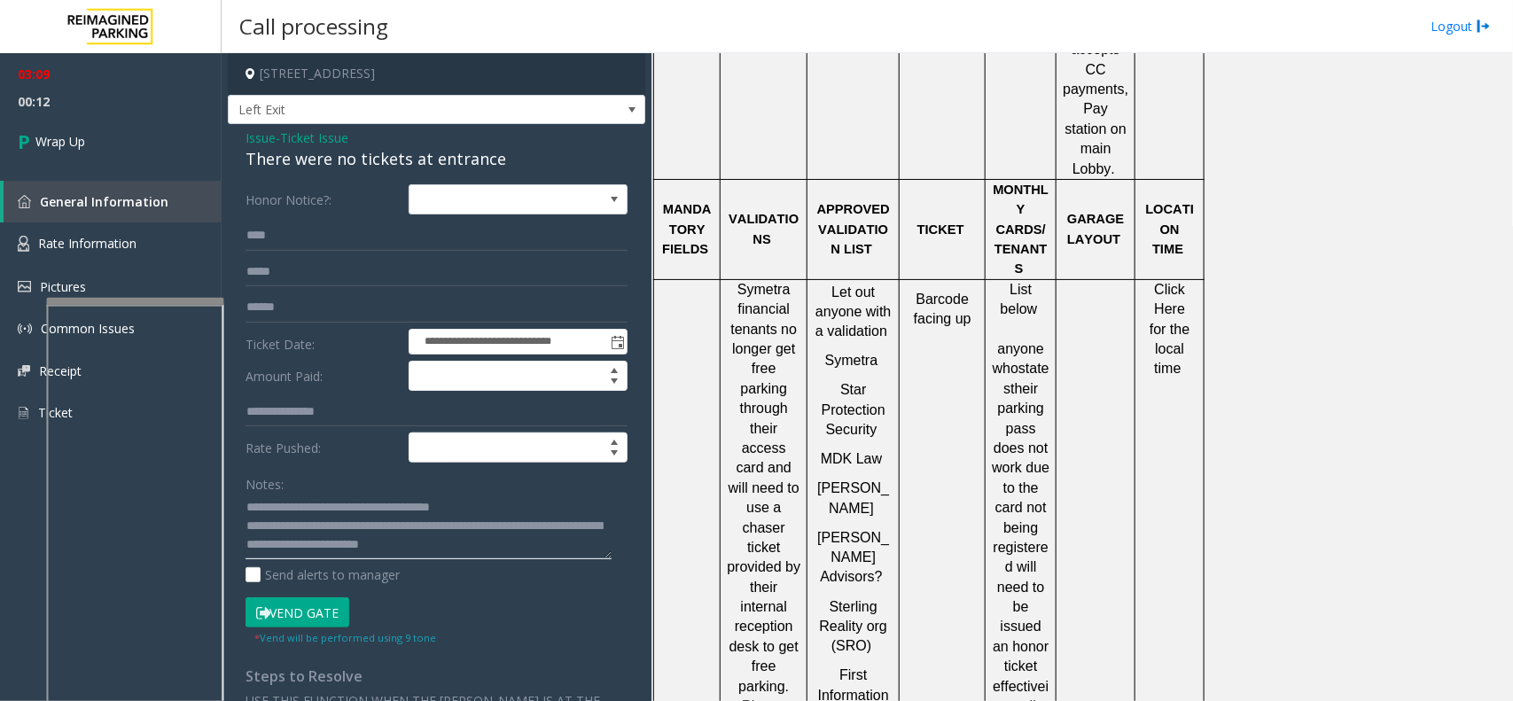
click at [444, 524] on textarea at bounding box center [428, 527] width 366 height 66
type textarea "**********"
click at [127, 144] on link "Wrap Up" at bounding box center [111, 141] width 222 height 52
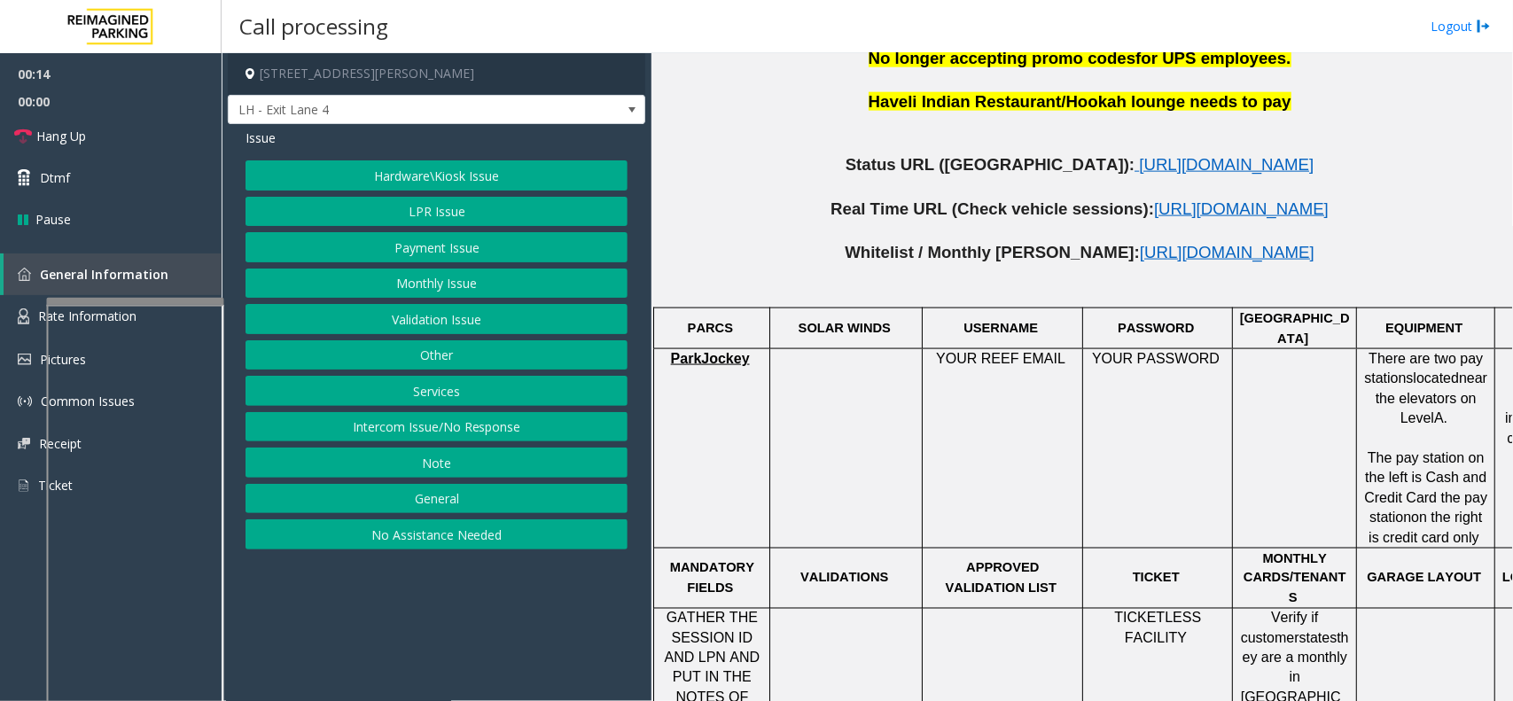
scroll to position [997, 0]
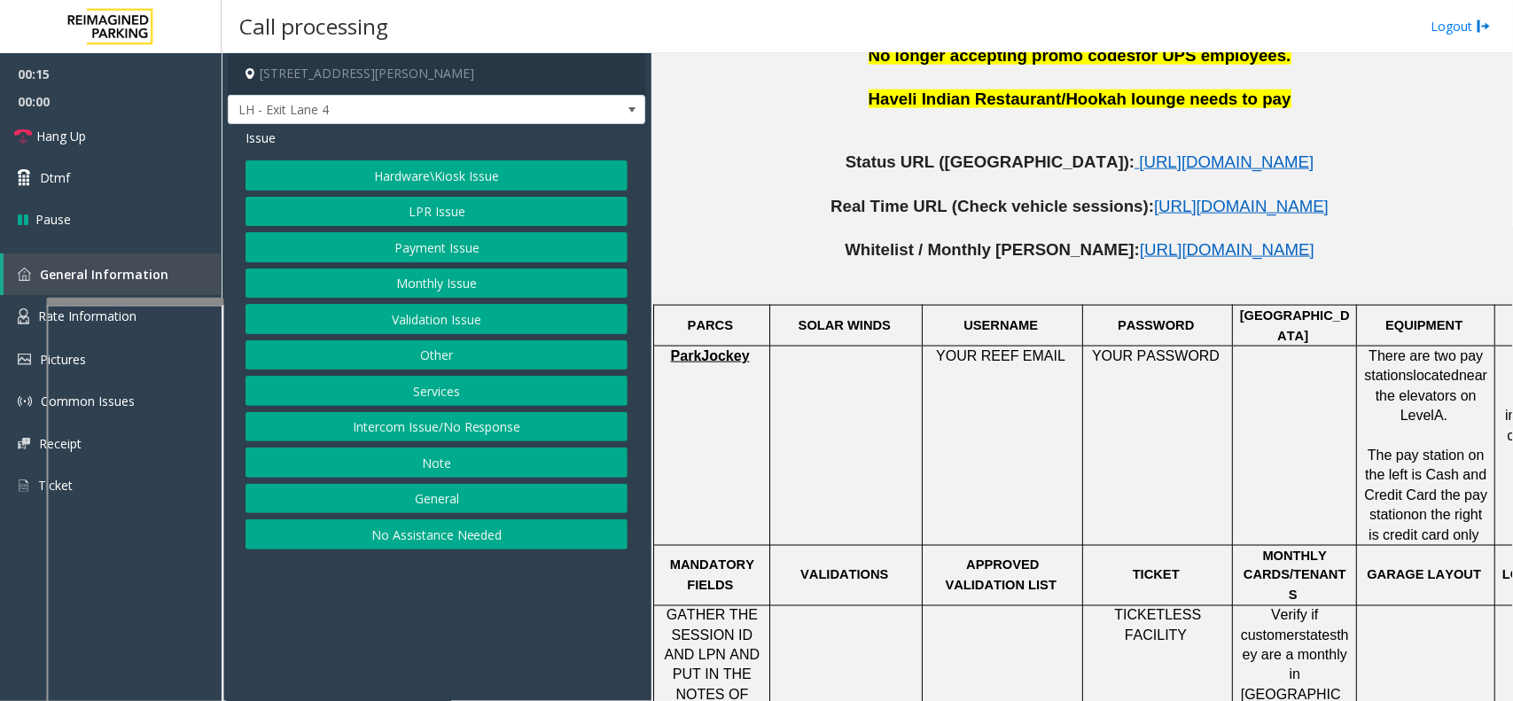
drag, startPoint x: 1296, startPoint y: 489, endPoint x: 1393, endPoint y: 468, distance: 99.8
click at [444, 196] on div "Hardware\Kiosk Issue LPR Issue Payment Issue Monthly Issue Validation Issue Oth…" at bounding box center [436, 354] width 382 height 389
click at [426, 239] on button "Payment Issue" at bounding box center [436, 247] width 382 height 30
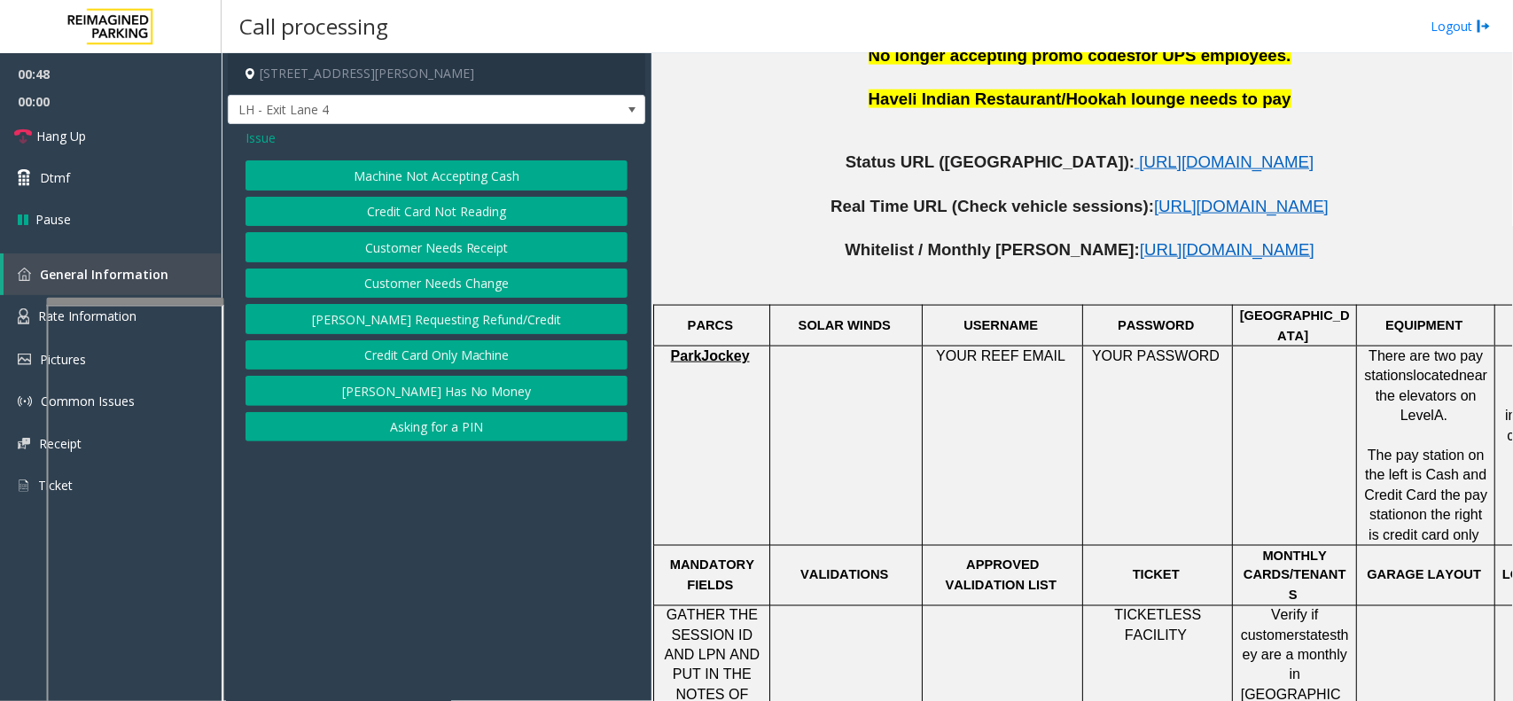
click at [492, 220] on button "Credit Card Not Reading" at bounding box center [436, 212] width 382 height 30
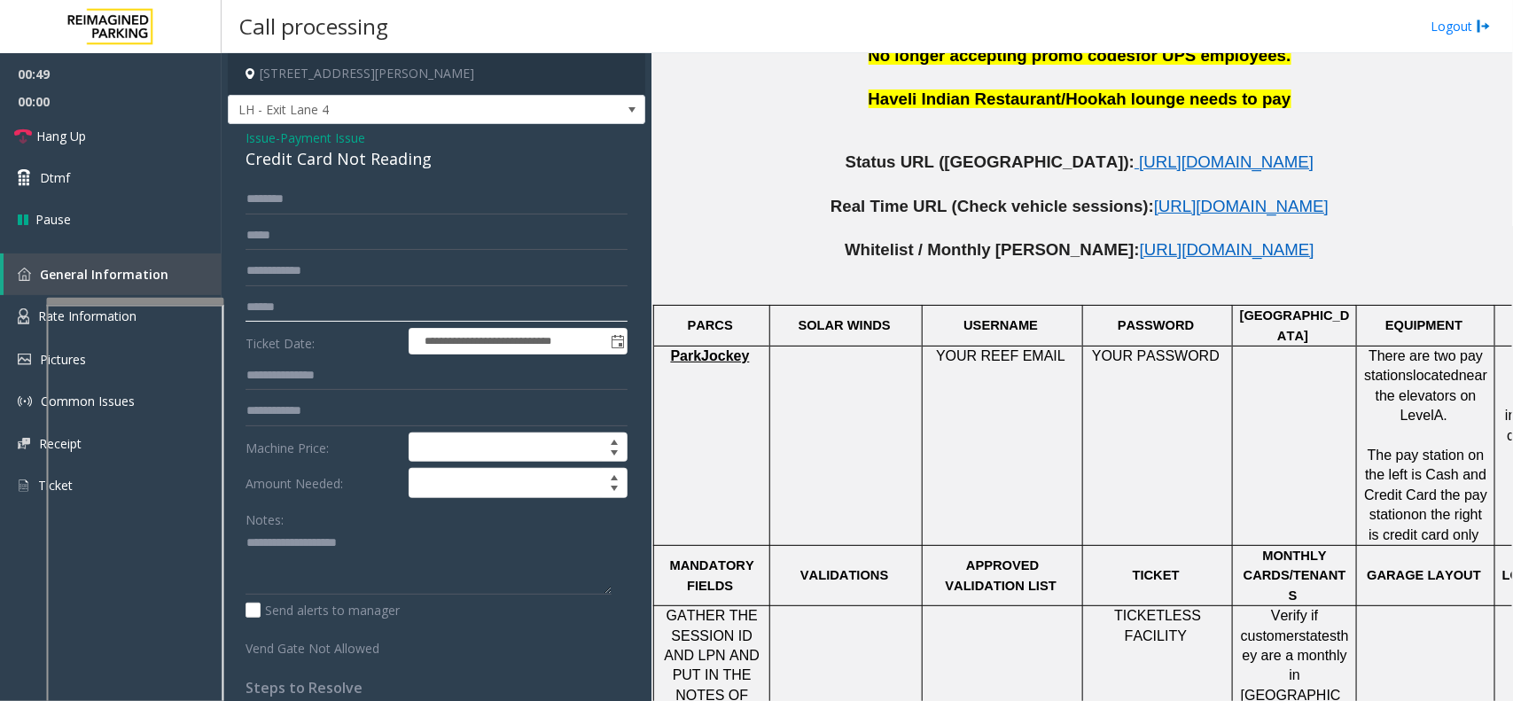
click at [308, 308] on input "text" at bounding box center [436, 307] width 382 height 30
click at [315, 521] on div "Notes:" at bounding box center [436, 549] width 382 height 91
click at [306, 547] on textarea at bounding box center [428, 562] width 366 height 66
click at [394, 547] on textarea at bounding box center [428, 562] width 366 height 66
click at [310, 547] on textarea at bounding box center [428, 562] width 366 height 66
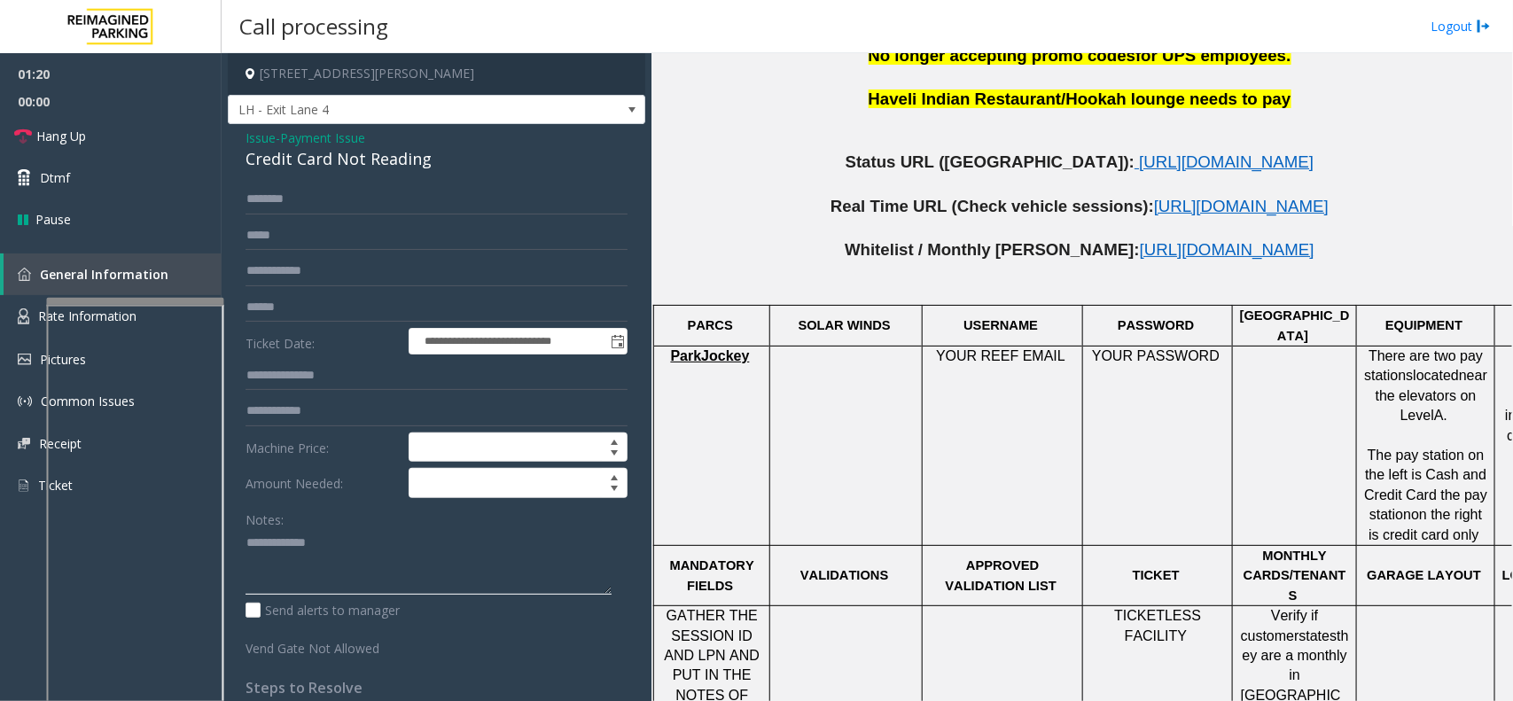
click at [392, 560] on textarea at bounding box center [428, 562] width 366 height 66
click at [286, 201] on input "text" at bounding box center [436, 199] width 382 height 30
click at [270, 198] on input "text" at bounding box center [436, 199] width 382 height 30
click at [359, 167] on div "Credit Card Not Reading" at bounding box center [436, 159] width 382 height 24
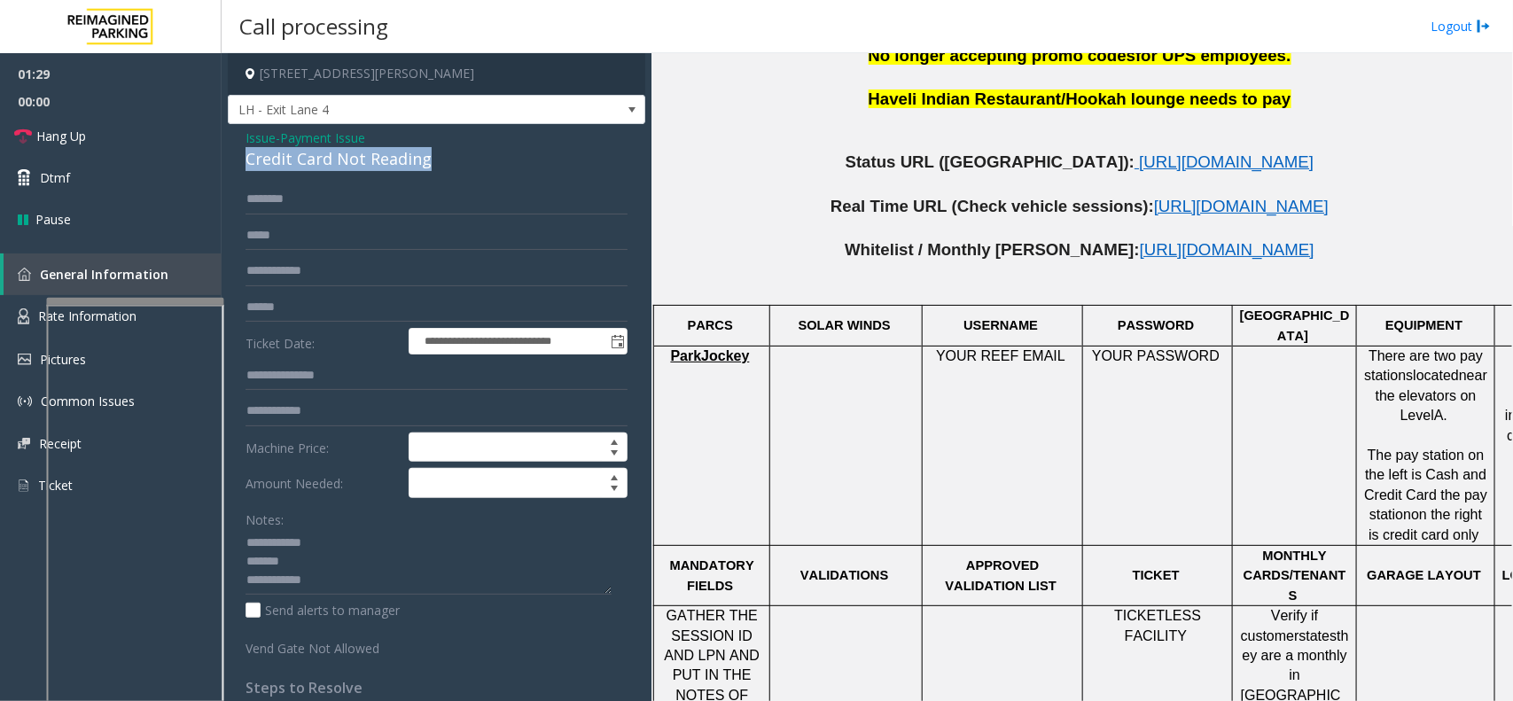
click at [359, 167] on div "Credit Card Not Reading" at bounding box center [436, 159] width 382 height 24
type textarea "**********"
click at [331, 214] on form "**********" at bounding box center [436, 420] width 382 height 473
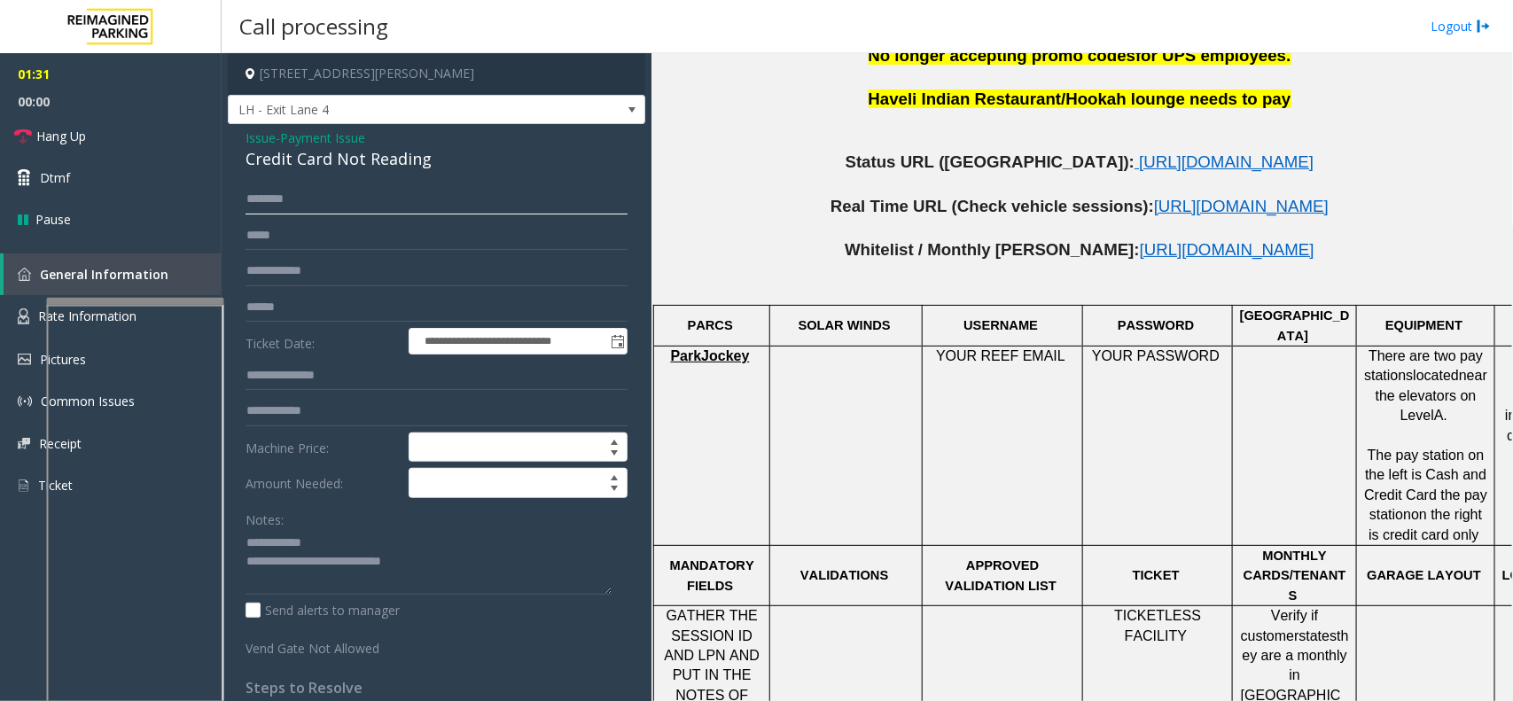
click at [332, 205] on input "text" at bounding box center [436, 199] width 382 height 30
click at [306, 186] on input "text" at bounding box center [436, 199] width 382 height 30
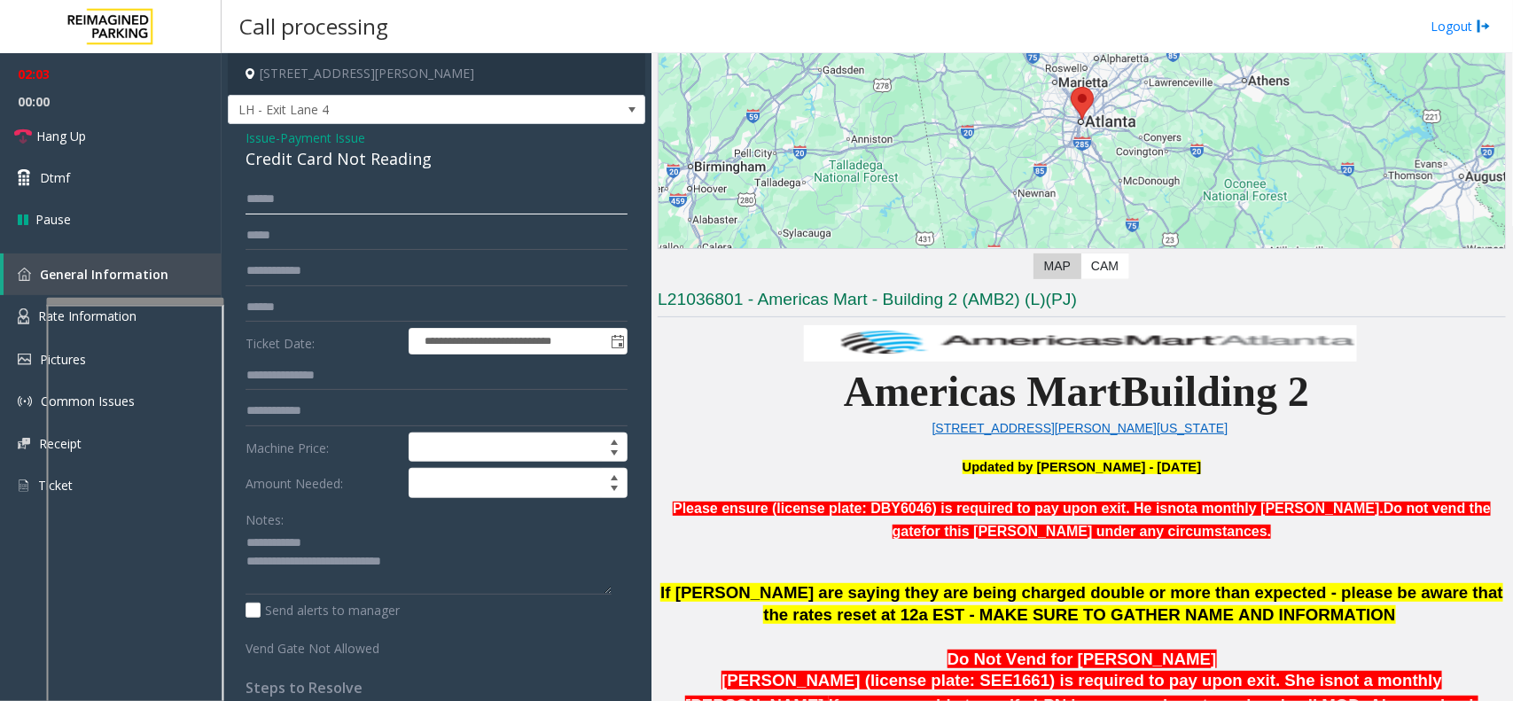
scroll to position [332, 0]
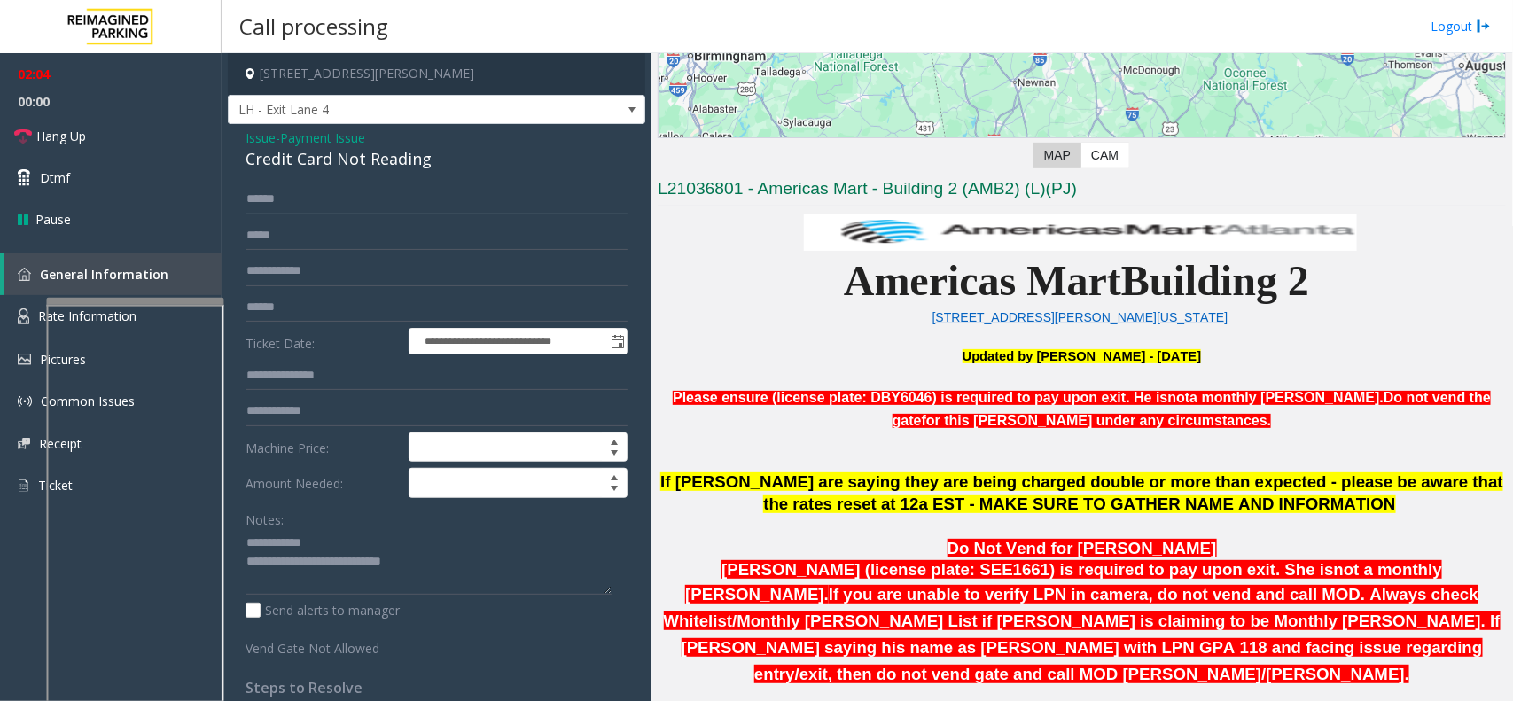
type input "******"
drag, startPoint x: 95, startPoint y: 126, endPoint x: 82, endPoint y: 131, distance: 13.5
click at [95, 126] on link "Hang Up" at bounding box center [111, 136] width 222 height 42
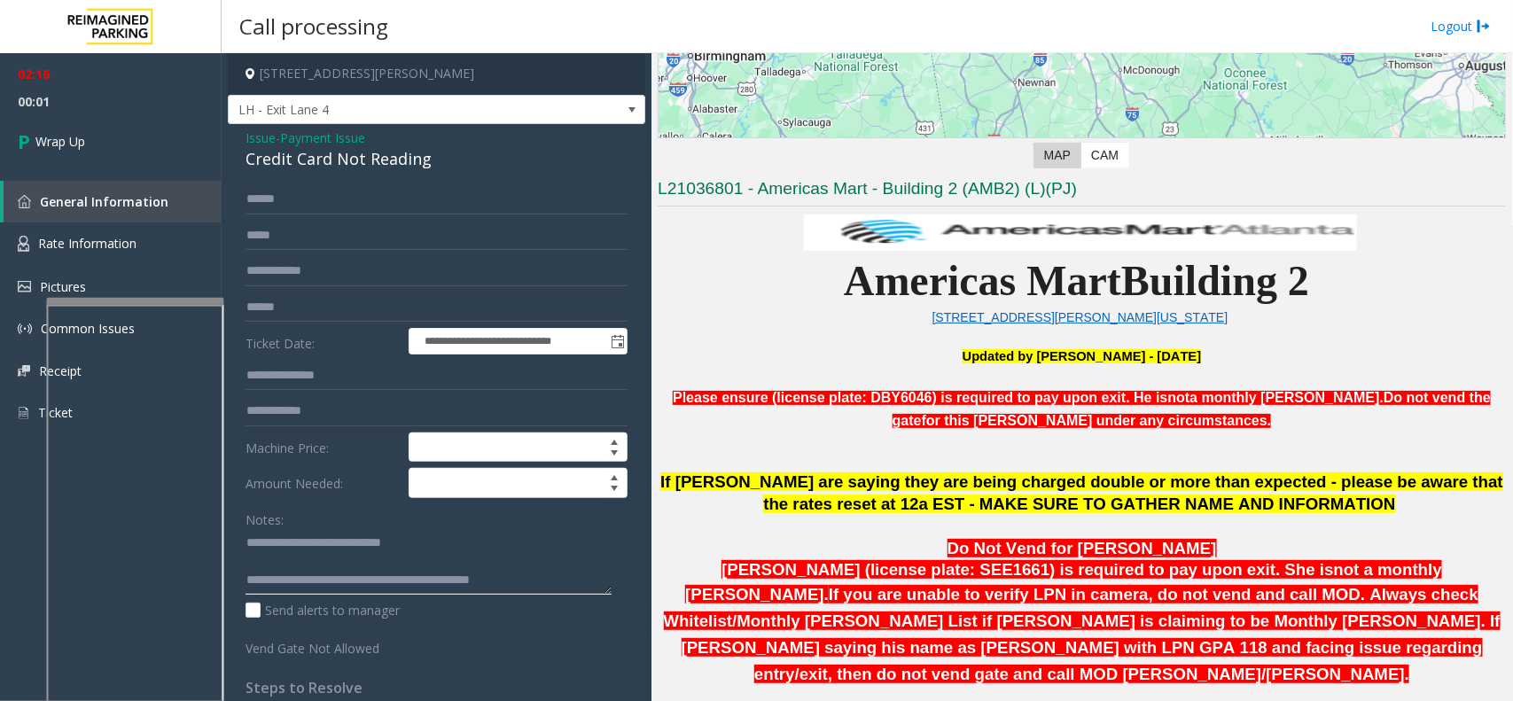
click at [545, 560] on textarea at bounding box center [428, 562] width 366 height 66
click at [551, 560] on textarea at bounding box center [428, 562] width 366 height 66
click at [281, 560] on textarea at bounding box center [428, 562] width 366 height 66
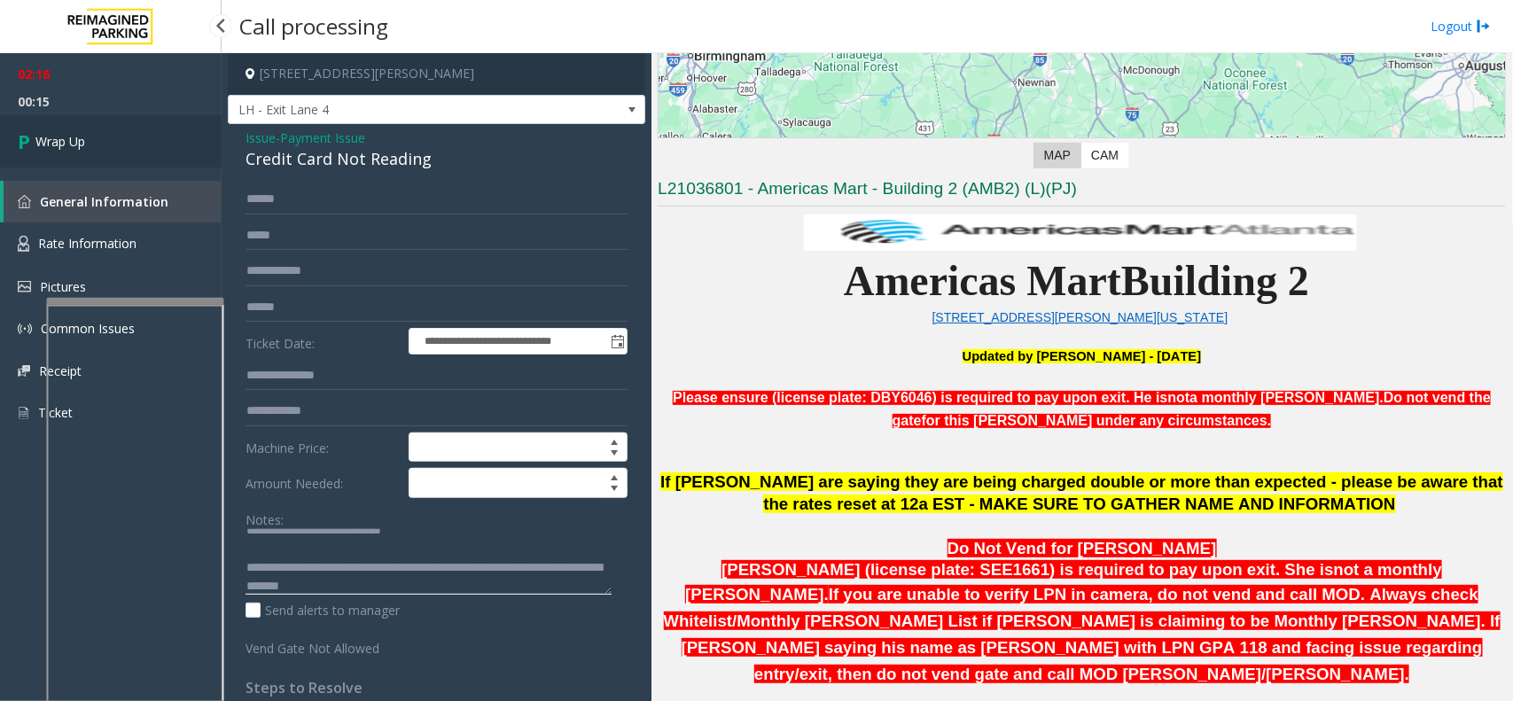
type textarea "**********"
click at [135, 126] on link "Wrap Up" at bounding box center [111, 141] width 222 height 52
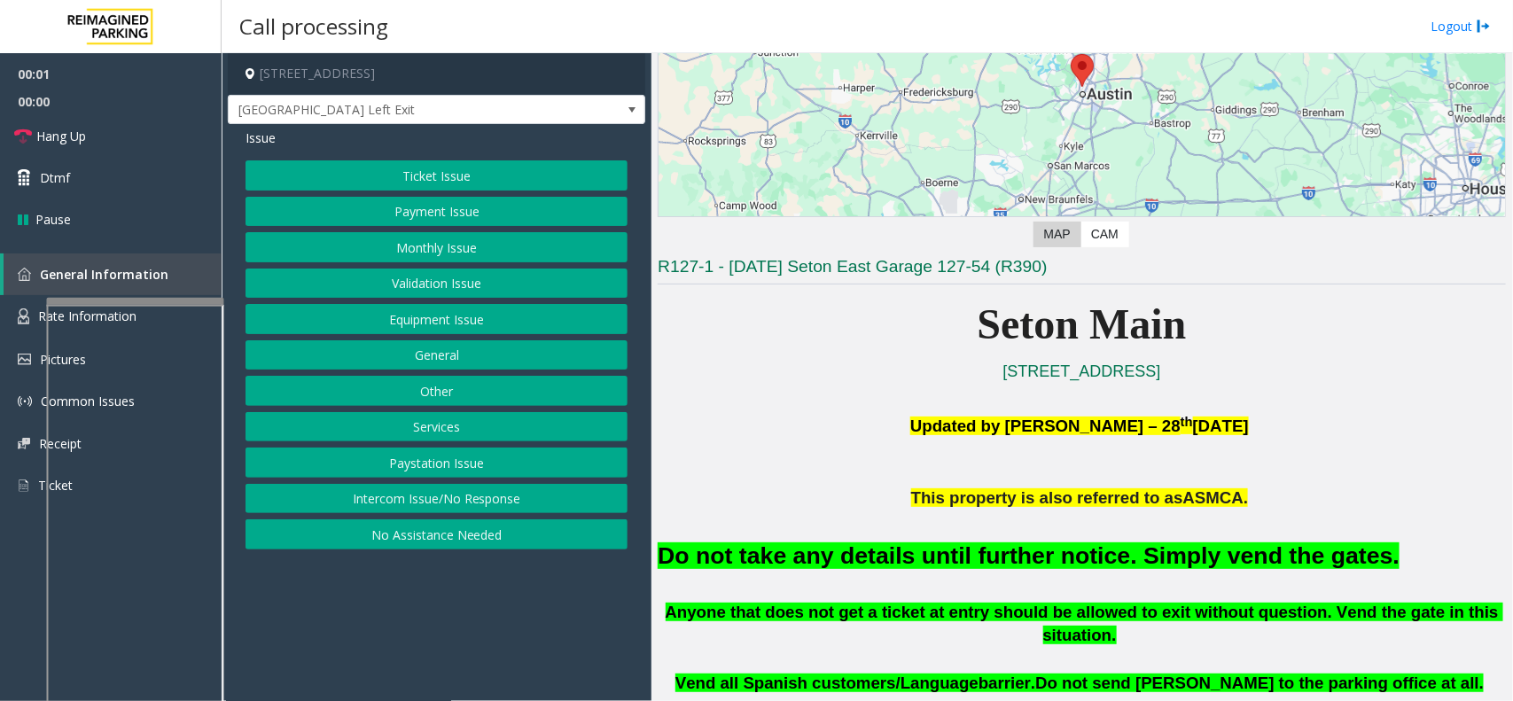
scroll to position [332, 0]
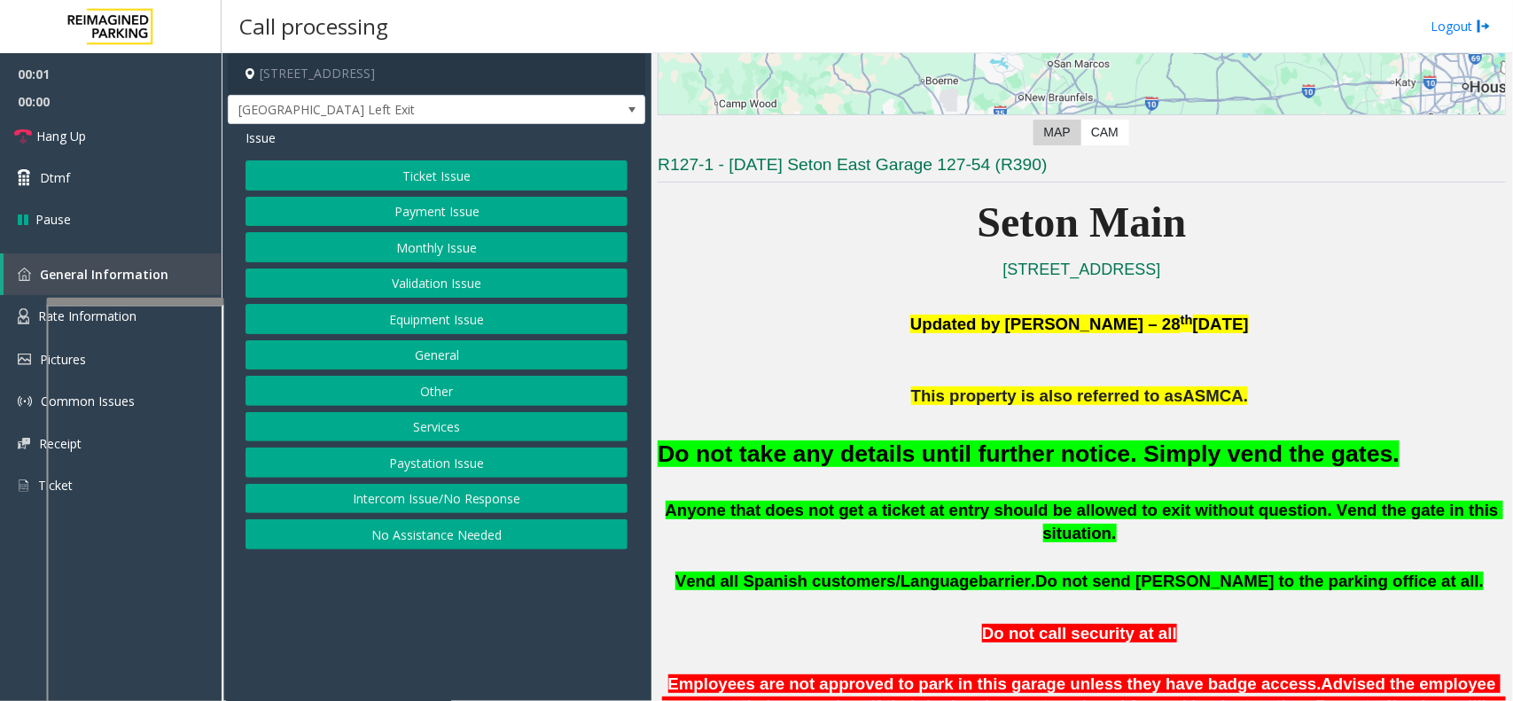
click at [405, 324] on button "Equipment Issue" at bounding box center [436, 319] width 382 height 30
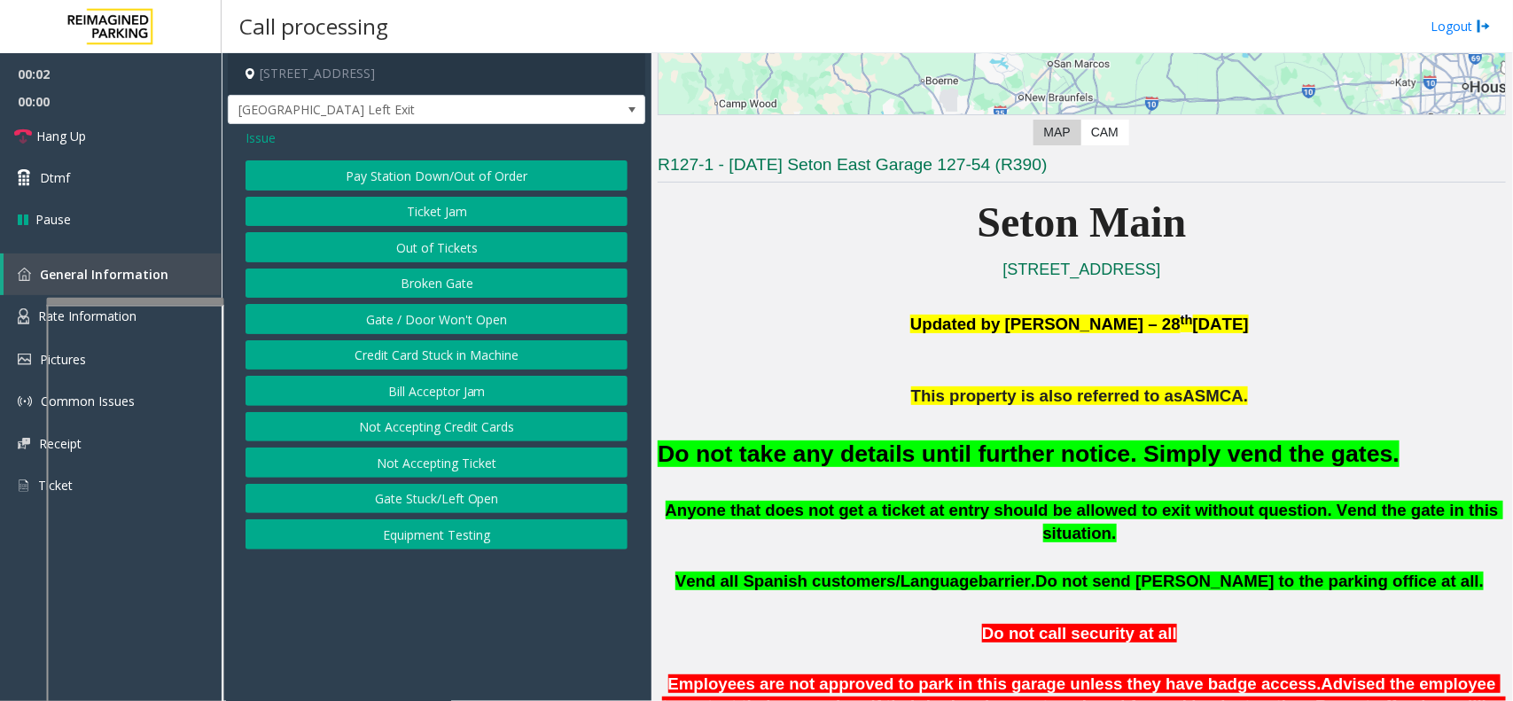
click at [405, 324] on button "Gate / Door Won't Open" at bounding box center [436, 319] width 382 height 30
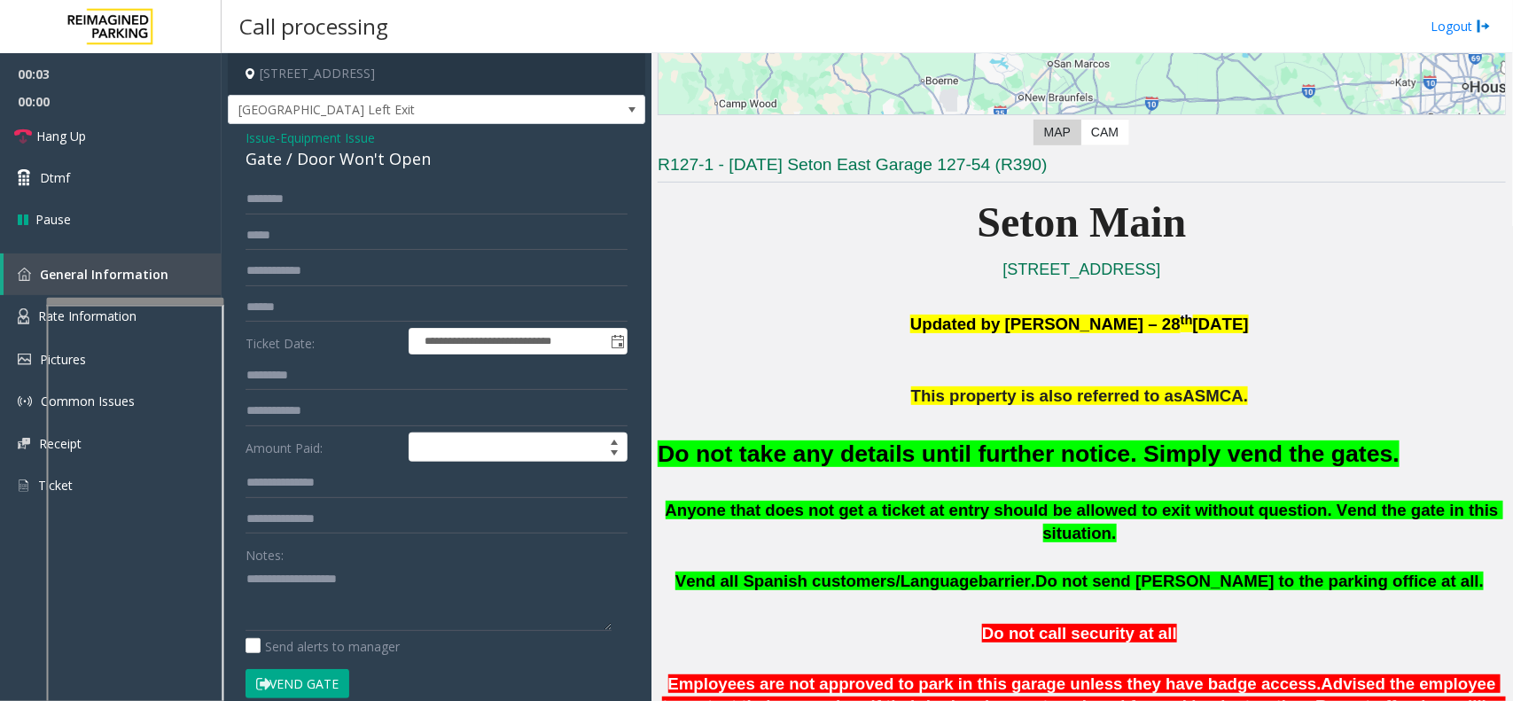
click at [300, 560] on button "Vend Gate" at bounding box center [297, 684] width 104 height 30
click at [714, 470] on h2 "Do not take any details until further notice. Simply vend the gates." at bounding box center [1082, 454] width 848 height 33
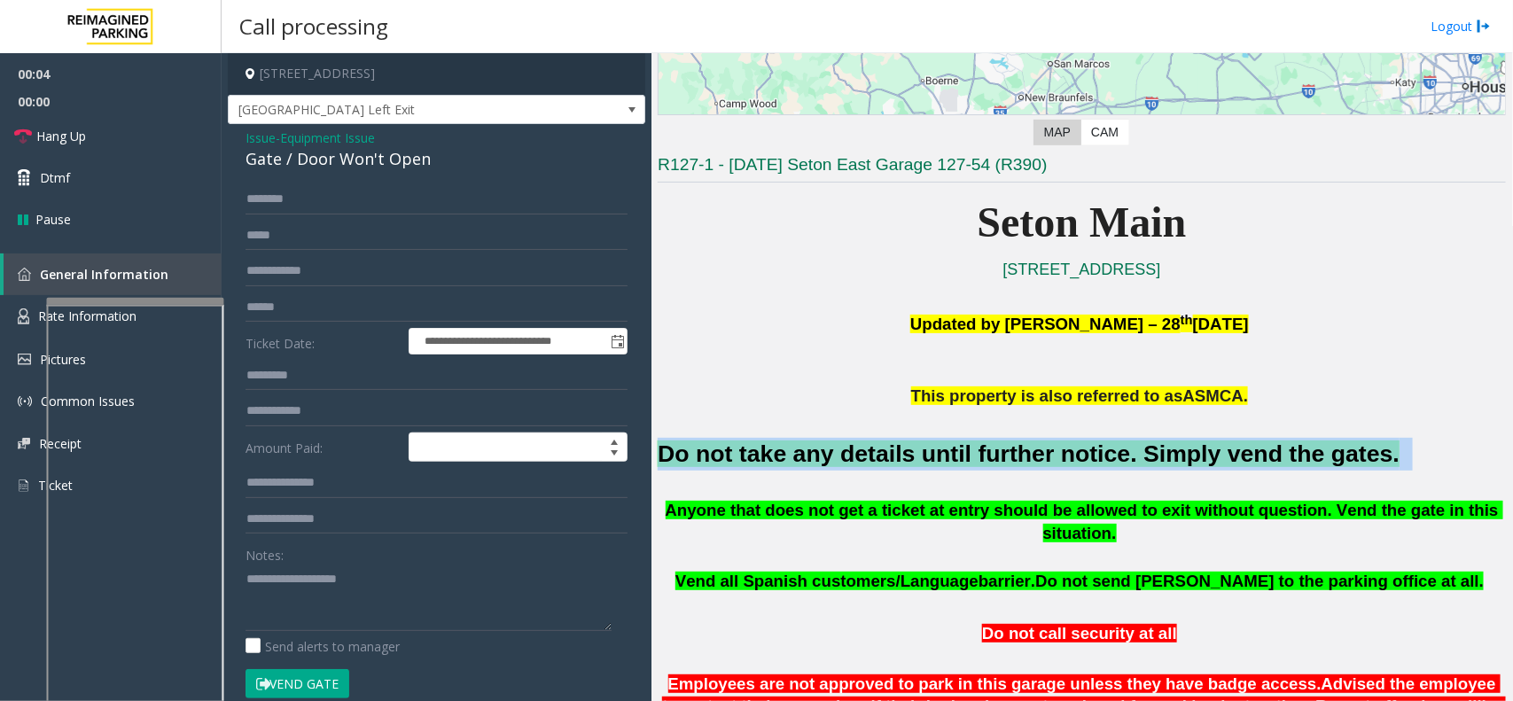
click at [714, 470] on h2 "Do not take any details until further notice. Simply vend the gates." at bounding box center [1082, 454] width 848 height 33
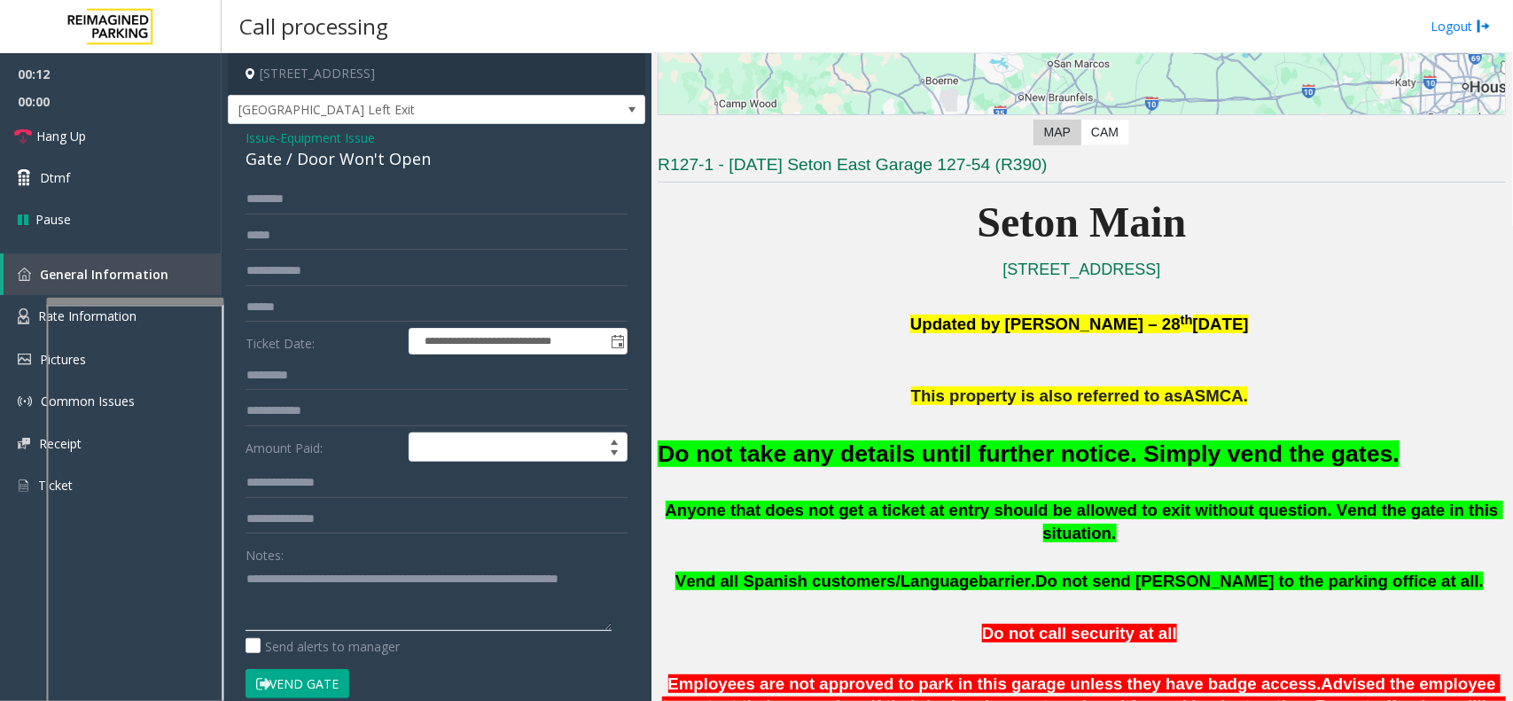
type textarea "**********"
click at [423, 554] on div "Notes:" at bounding box center [436, 585] width 382 height 91
click at [410, 560] on textarea at bounding box center [428, 597] width 366 height 66
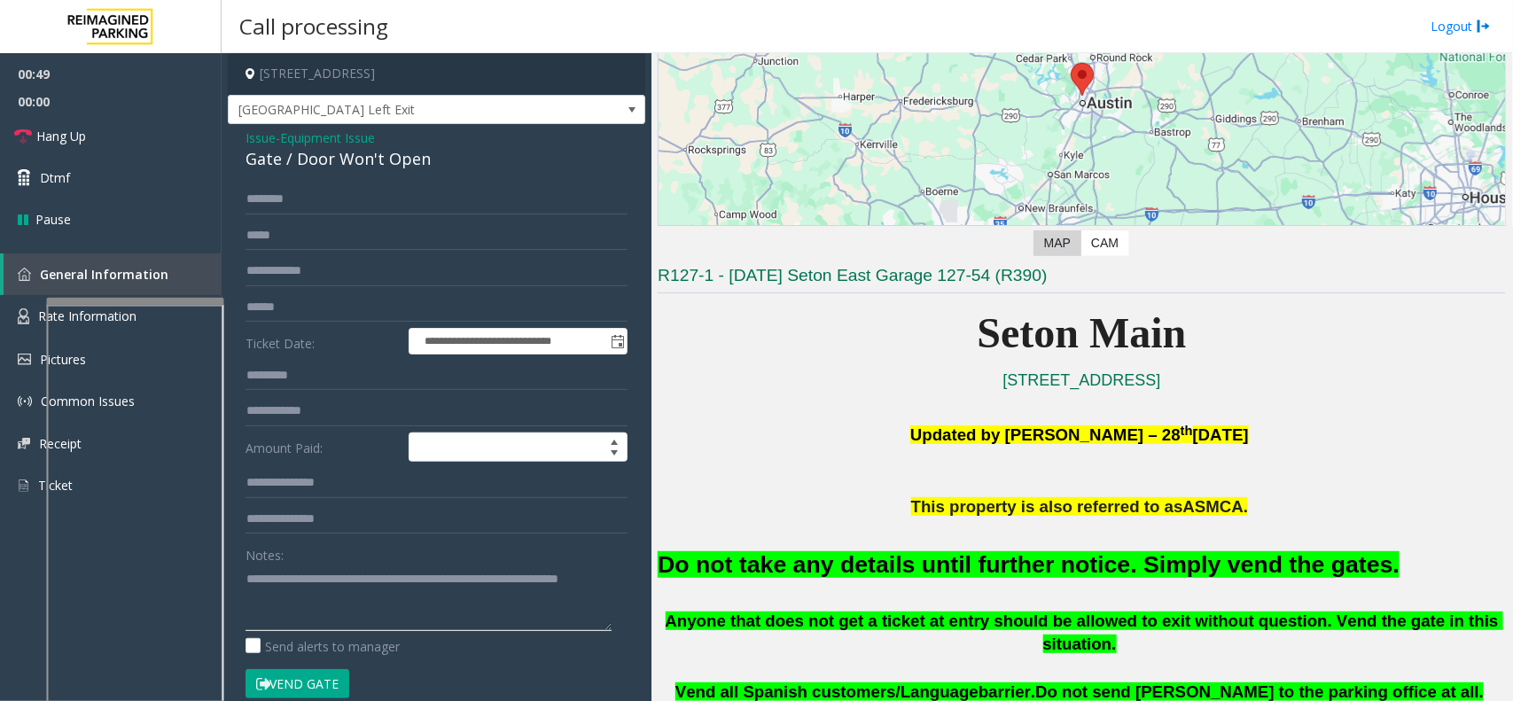
scroll to position [111, 0]
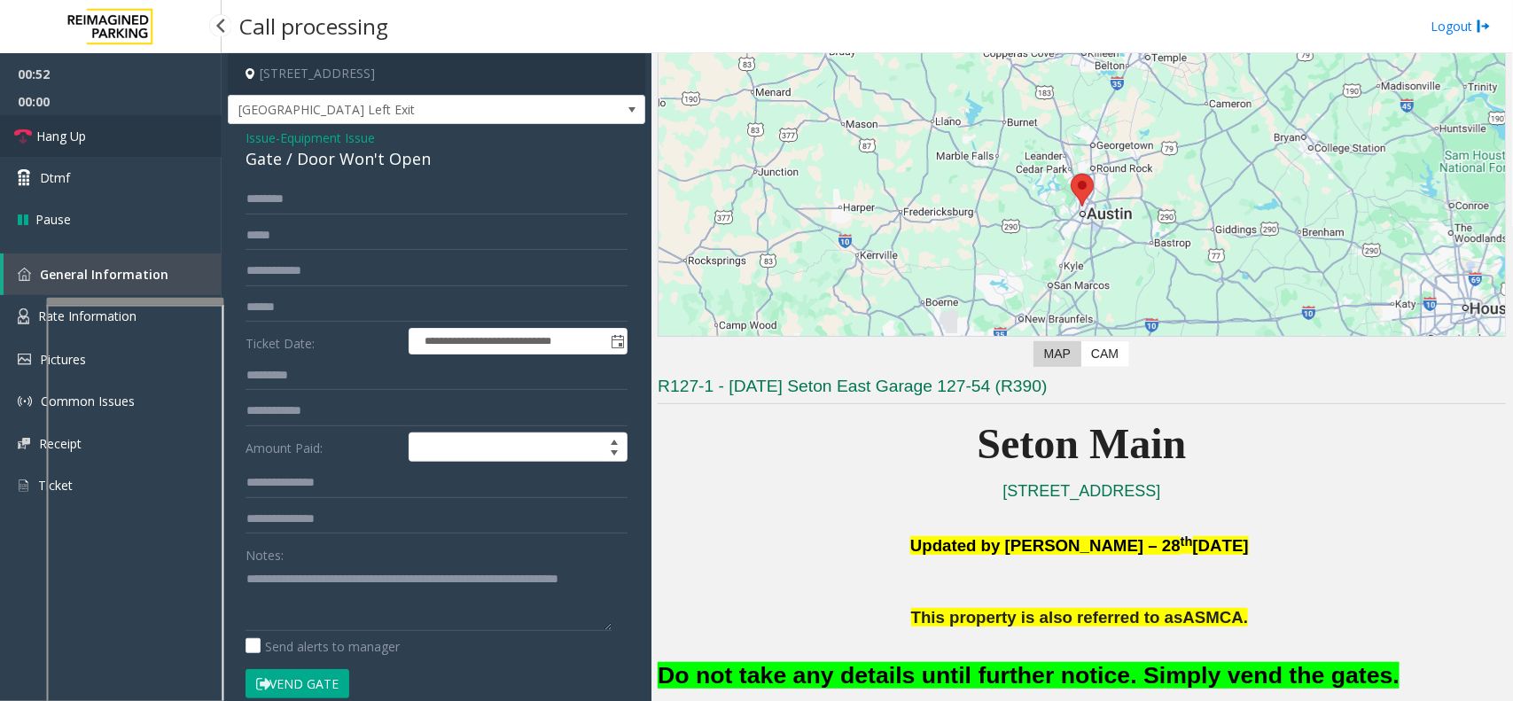
click at [136, 136] on link "Hang Up" at bounding box center [111, 136] width 222 height 42
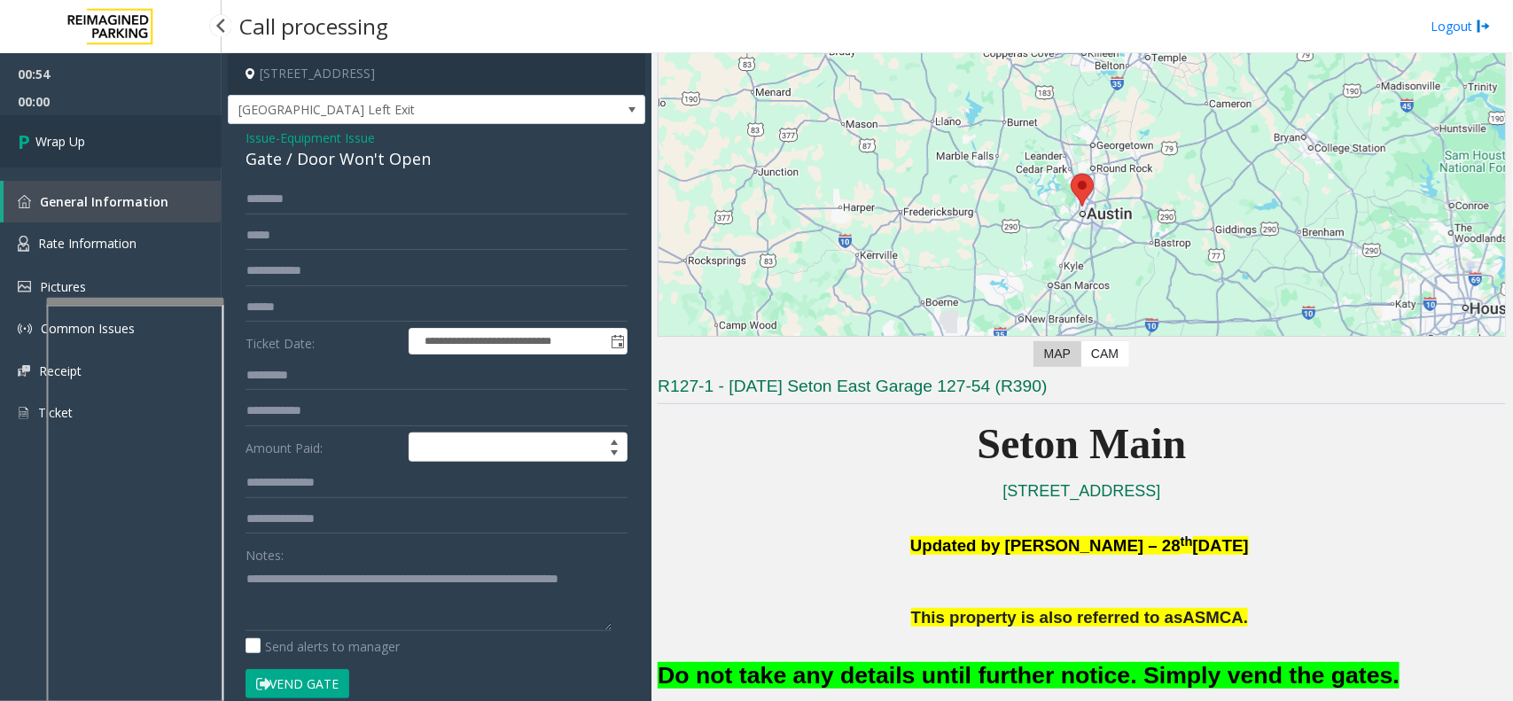
click at [115, 136] on link "Wrap Up" at bounding box center [111, 141] width 222 height 52
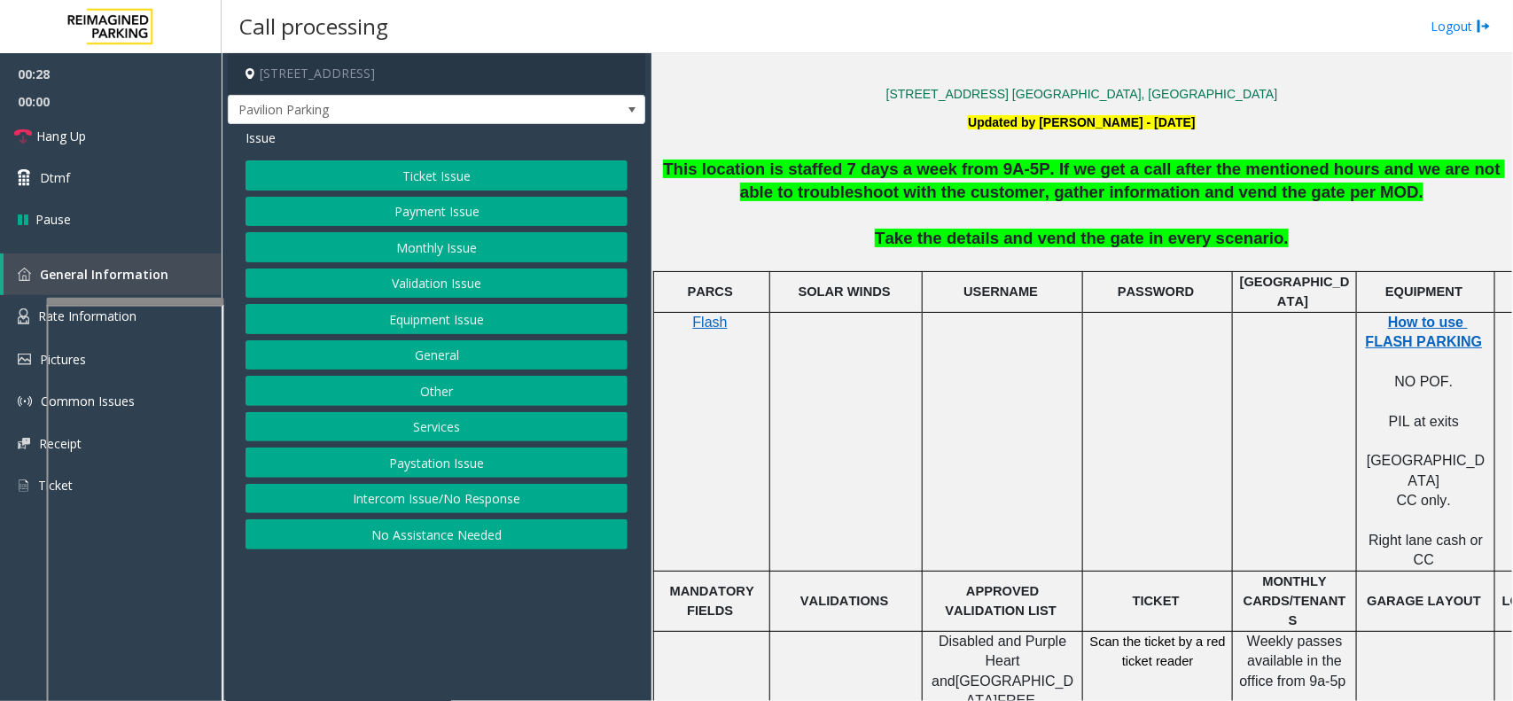
scroll to position [554, 0]
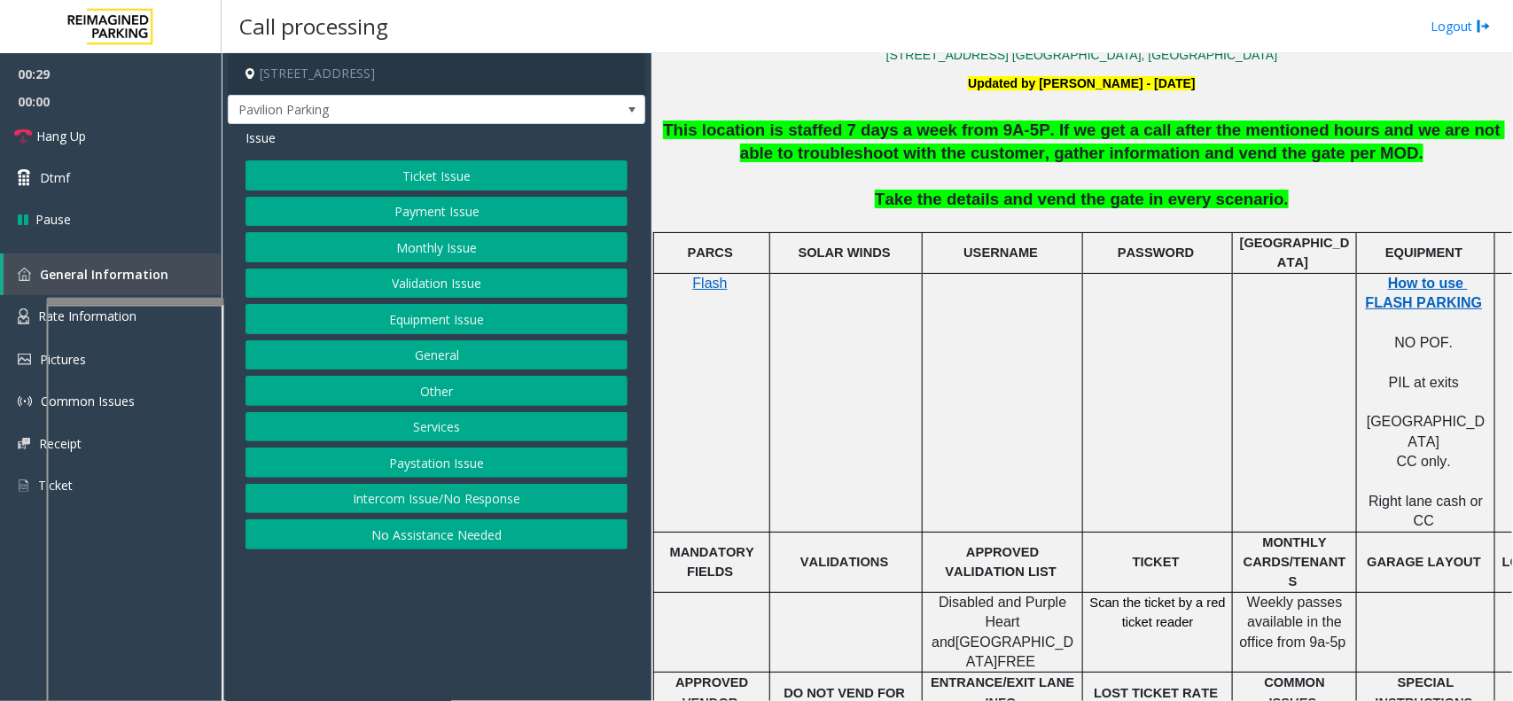
drag, startPoint x: 1234, startPoint y: 377, endPoint x: 1274, endPoint y: 381, distance: 41.0
click at [439, 222] on button "Payment Issue" at bounding box center [436, 212] width 382 height 30
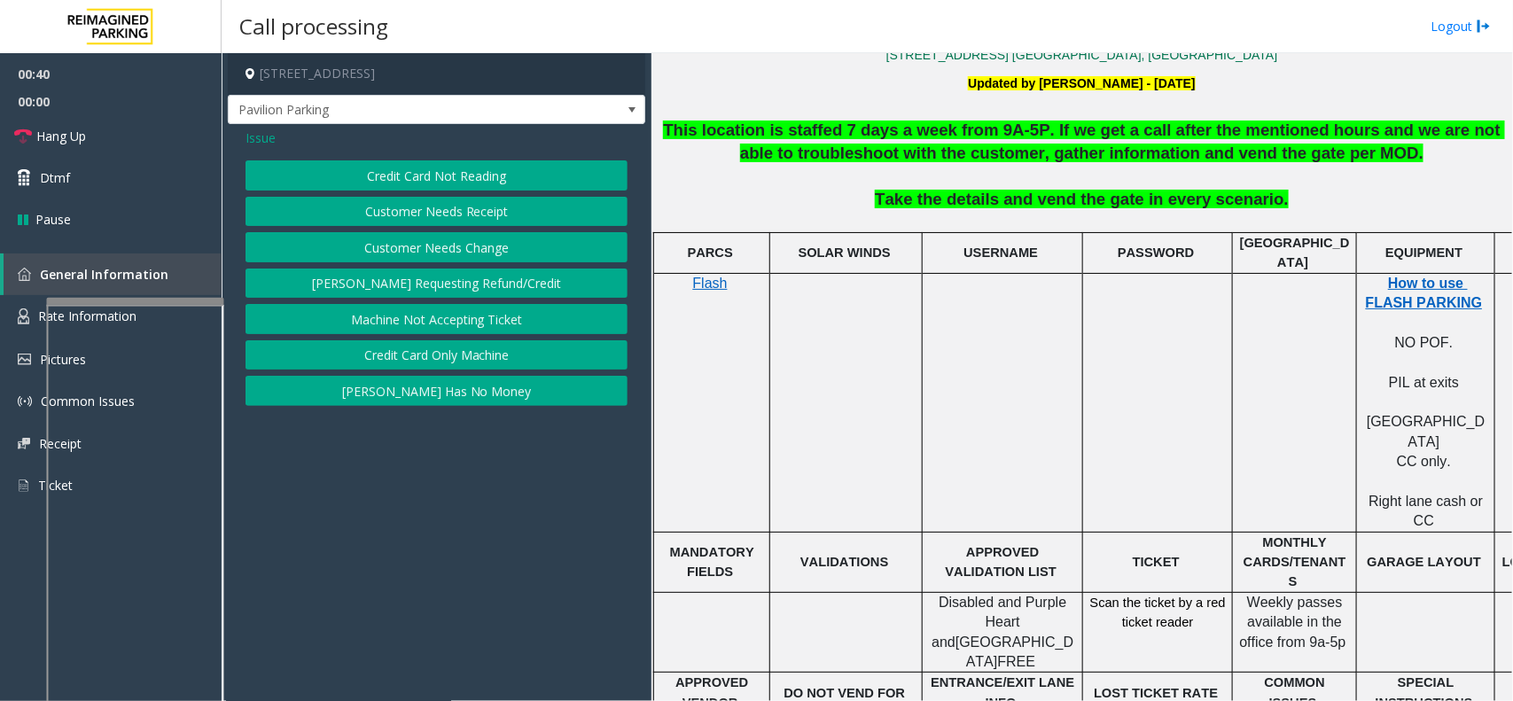
click at [468, 175] on button "Credit Card Not Reading" at bounding box center [436, 175] width 382 height 30
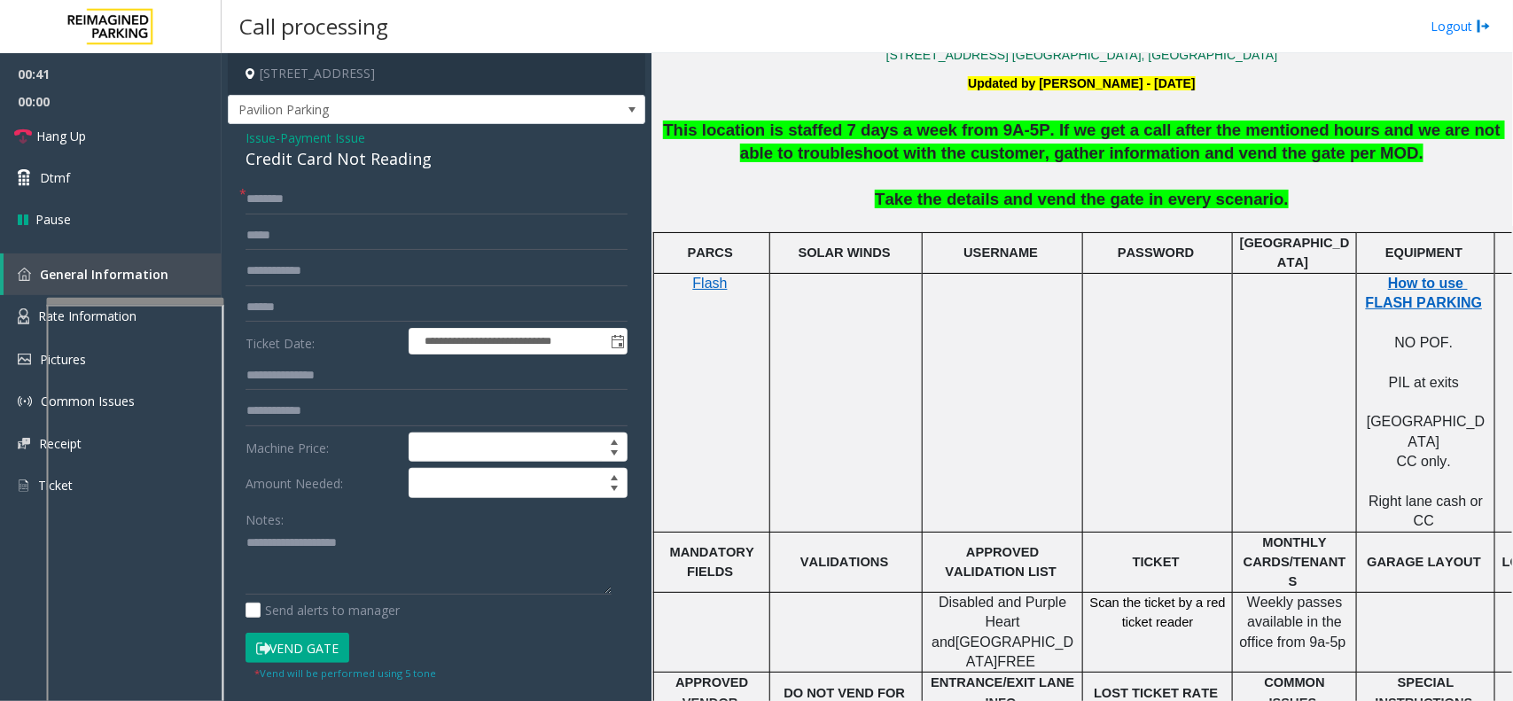
click at [366, 175] on div "**********" at bounding box center [436, 564] width 417 height 881
click at [359, 192] on input "text" at bounding box center [436, 199] width 382 height 30
click at [316, 160] on div "Credit Card Not Reading" at bounding box center [436, 159] width 382 height 24
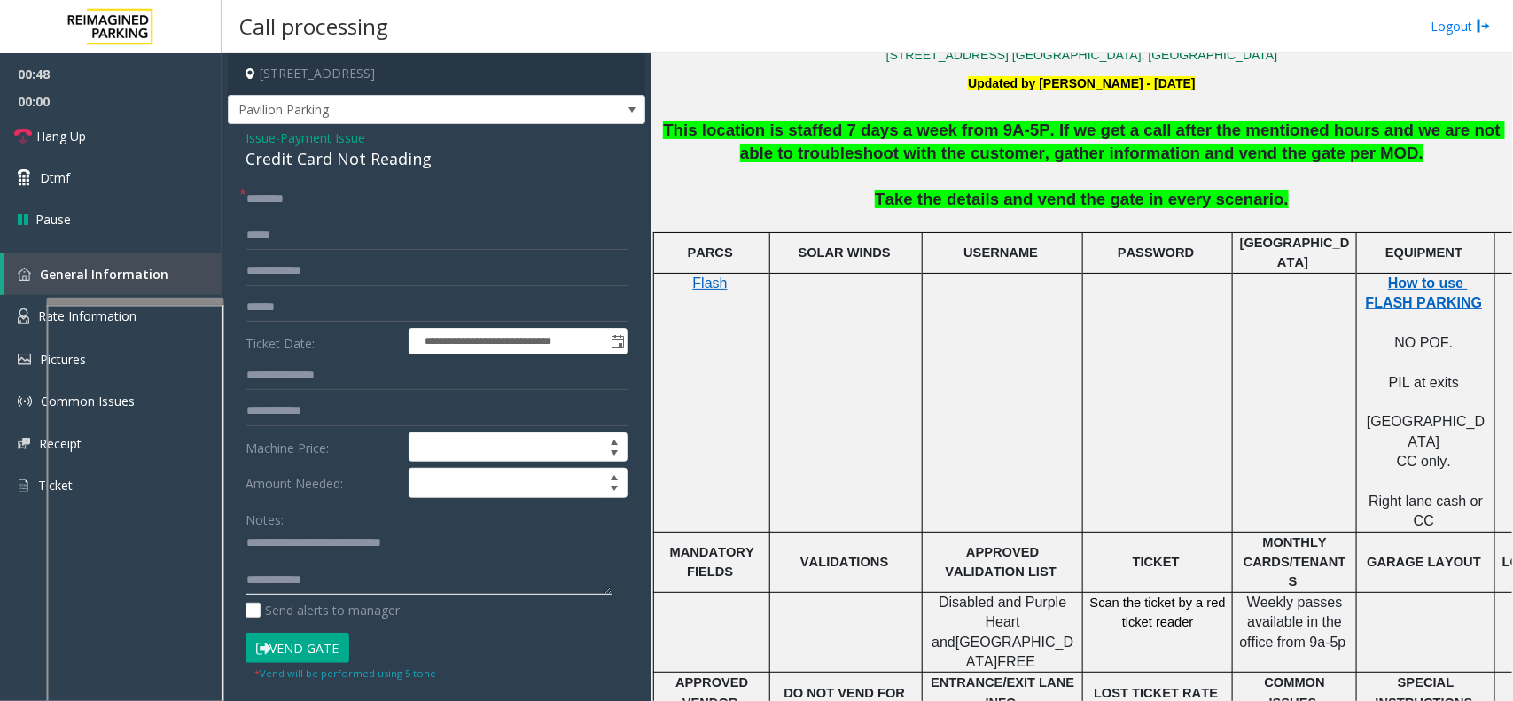
type textarea "**********"
click at [412, 214] on input "text" at bounding box center [436, 199] width 382 height 30
type input "**"
click at [51, 144] on span "Hang Up" at bounding box center [61, 136] width 50 height 19
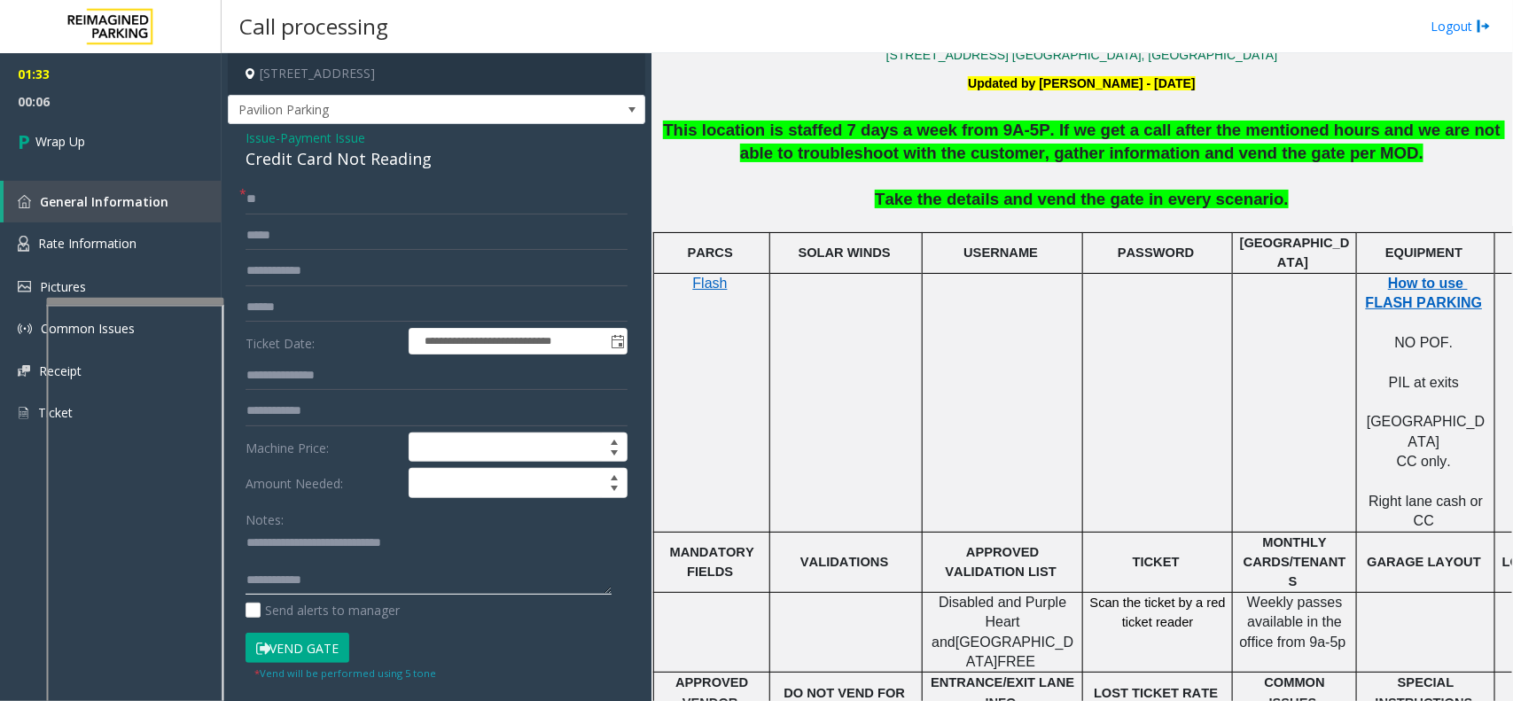
click at [511, 560] on textarea at bounding box center [428, 562] width 366 height 66
click at [370, 560] on textarea at bounding box center [428, 562] width 366 height 66
click at [365, 560] on textarea at bounding box center [428, 562] width 366 height 66
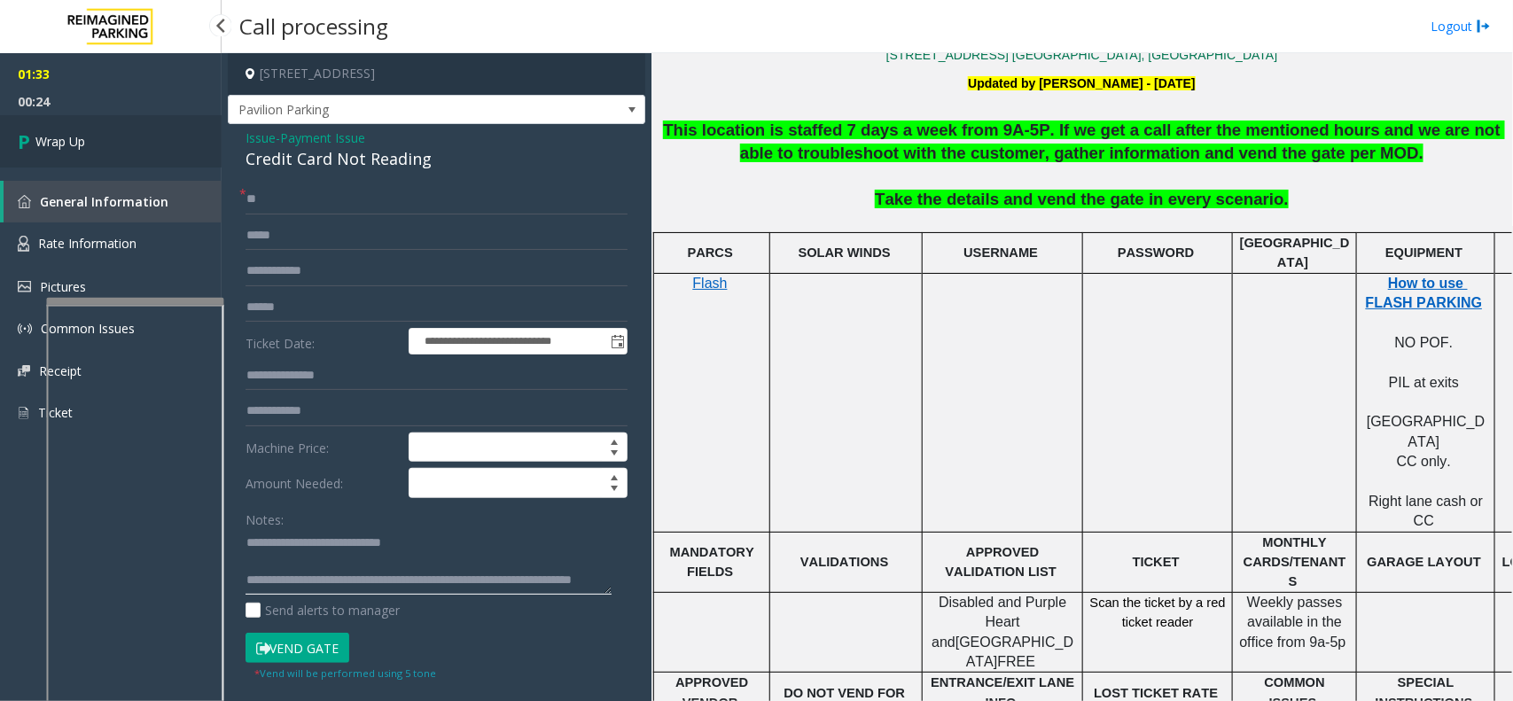
type textarea "**********"
click at [169, 149] on link "Wrap Up" at bounding box center [111, 141] width 222 height 52
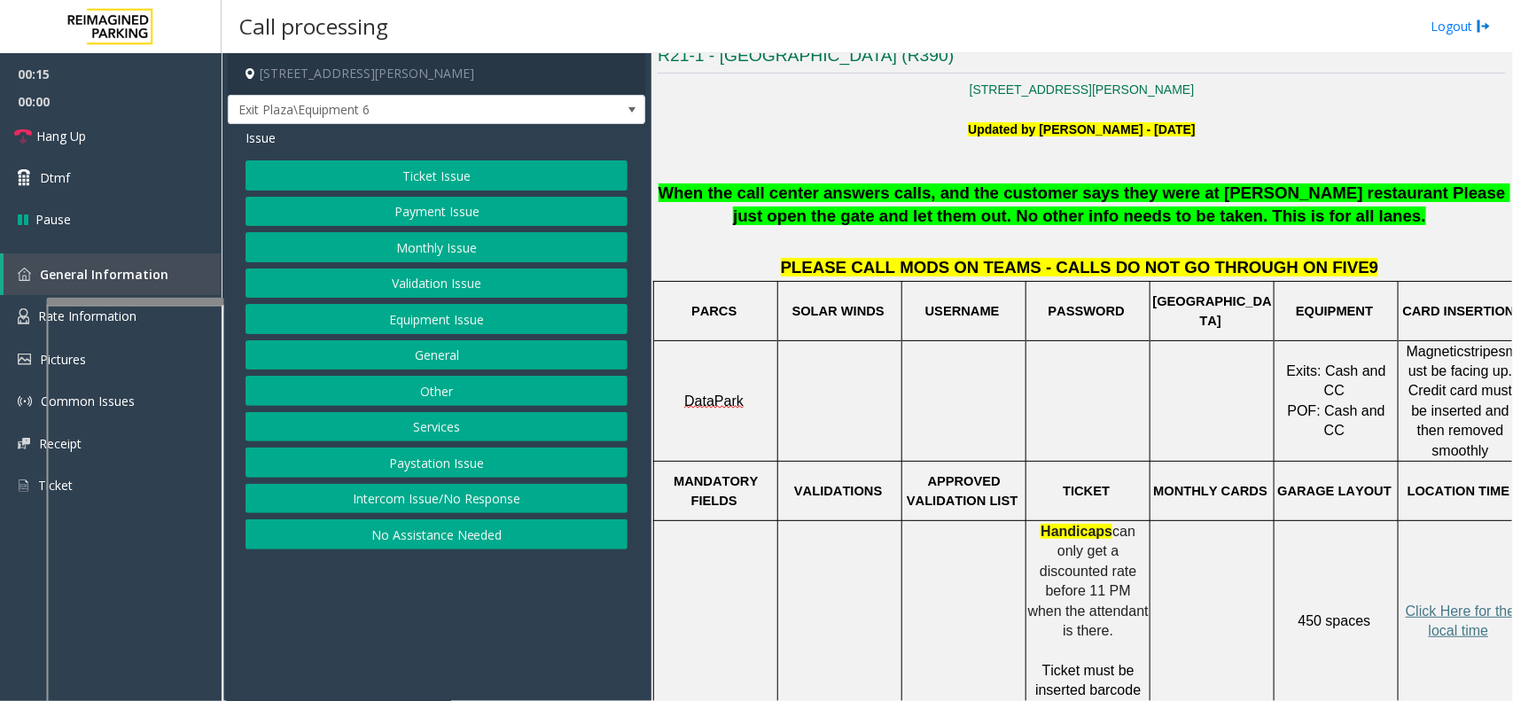
scroll to position [665, 0]
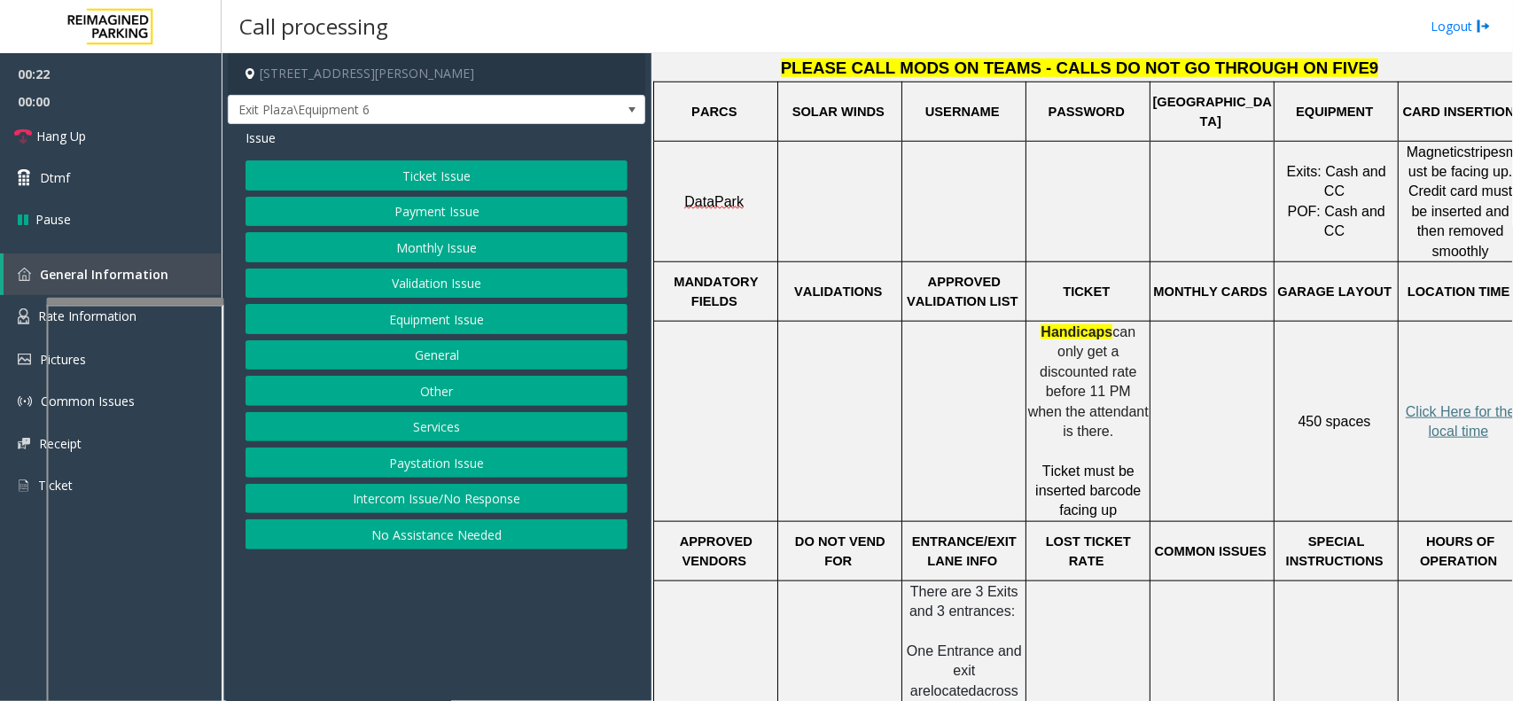
click at [463, 183] on button "Ticket Issue" at bounding box center [436, 175] width 382 height 30
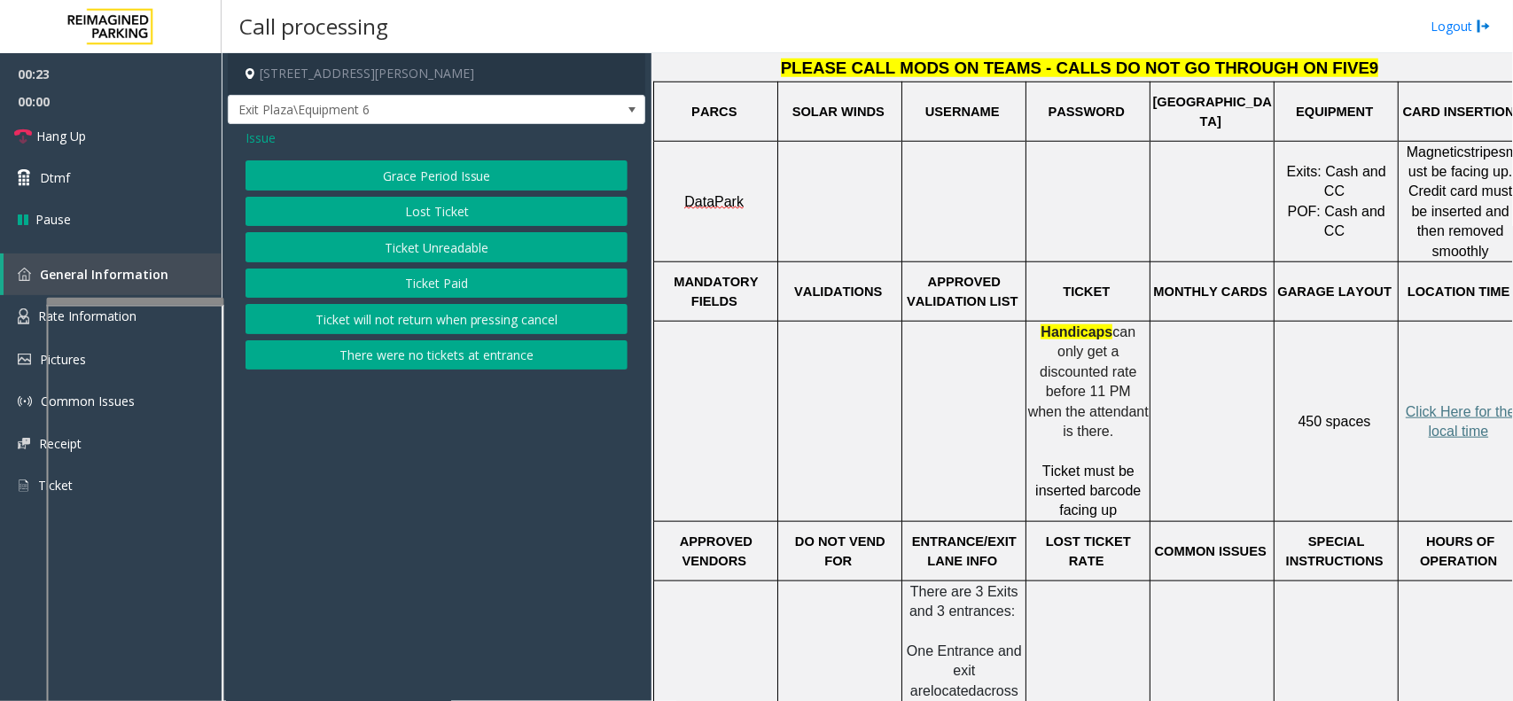
click at [461, 253] on button "Ticket Unreadable" at bounding box center [436, 247] width 382 height 30
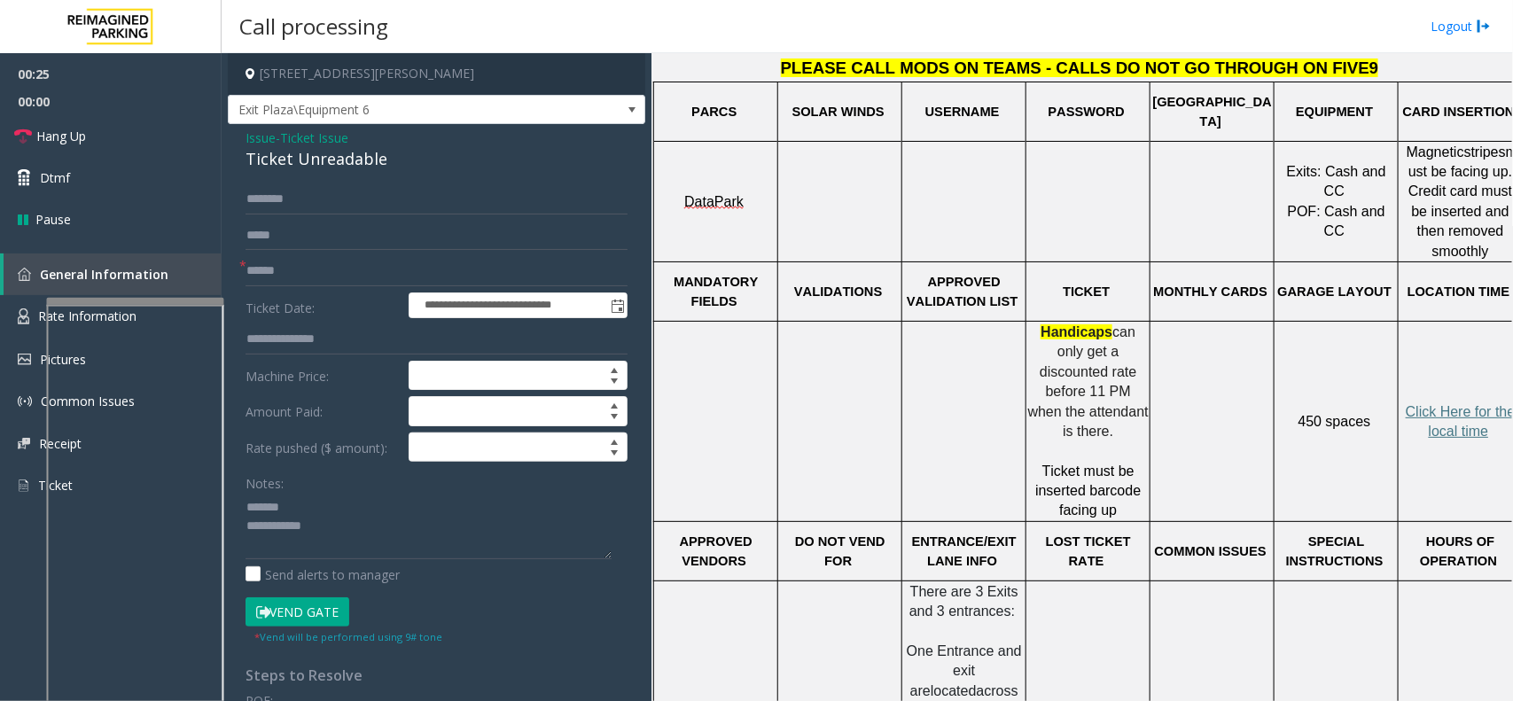
click at [328, 147] on div "Ticket Unreadable" at bounding box center [436, 159] width 382 height 24
click at [328, 152] on div "Ticket Unreadable" at bounding box center [436, 159] width 382 height 24
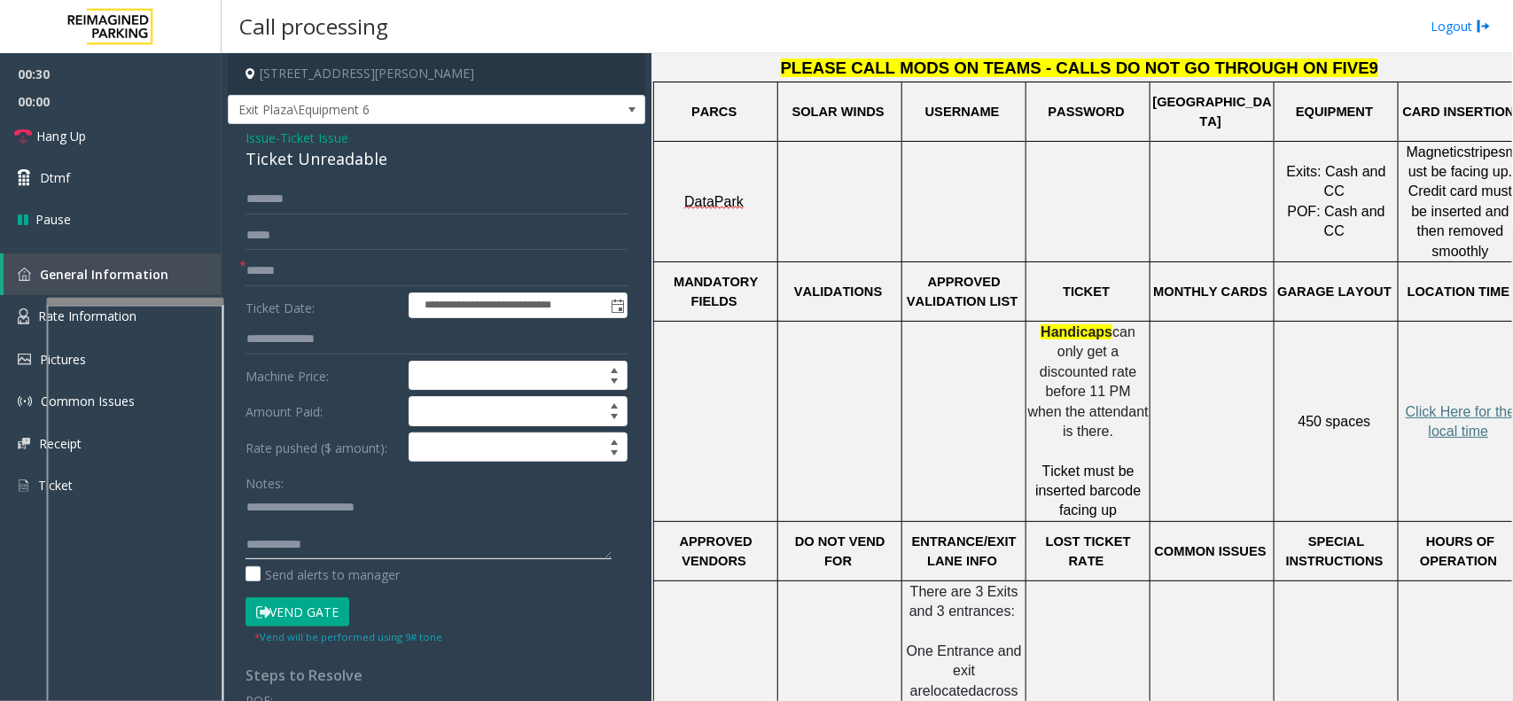
click at [397, 549] on textarea at bounding box center [428, 526] width 366 height 66
type textarea "**********"
click at [352, 259] on input "text" at bounding box center [436, 271] width 382 height 30
type input "******"
click at [313, 560] on button "Vend Gate" at bounding box center [297, 612] width 104 height 30
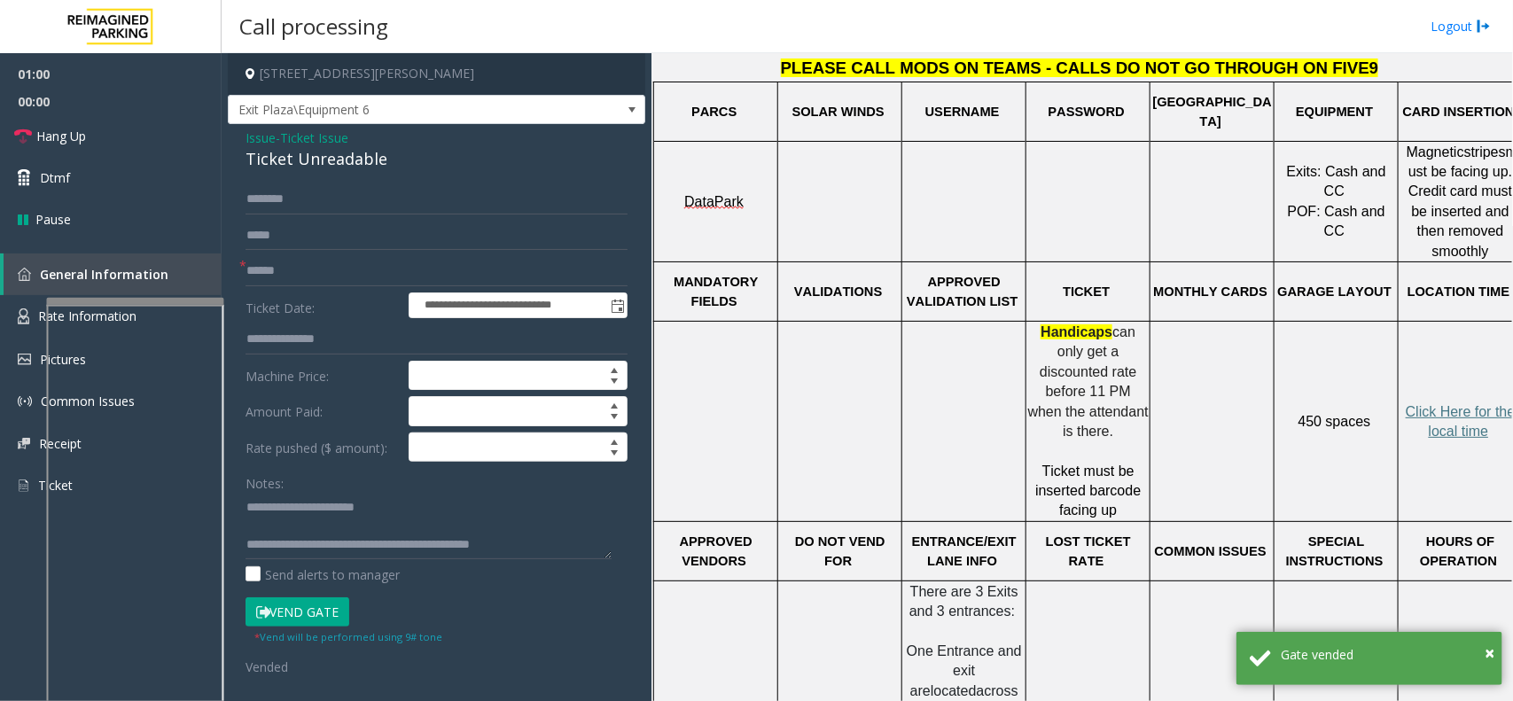
scroll to position [443, 0]
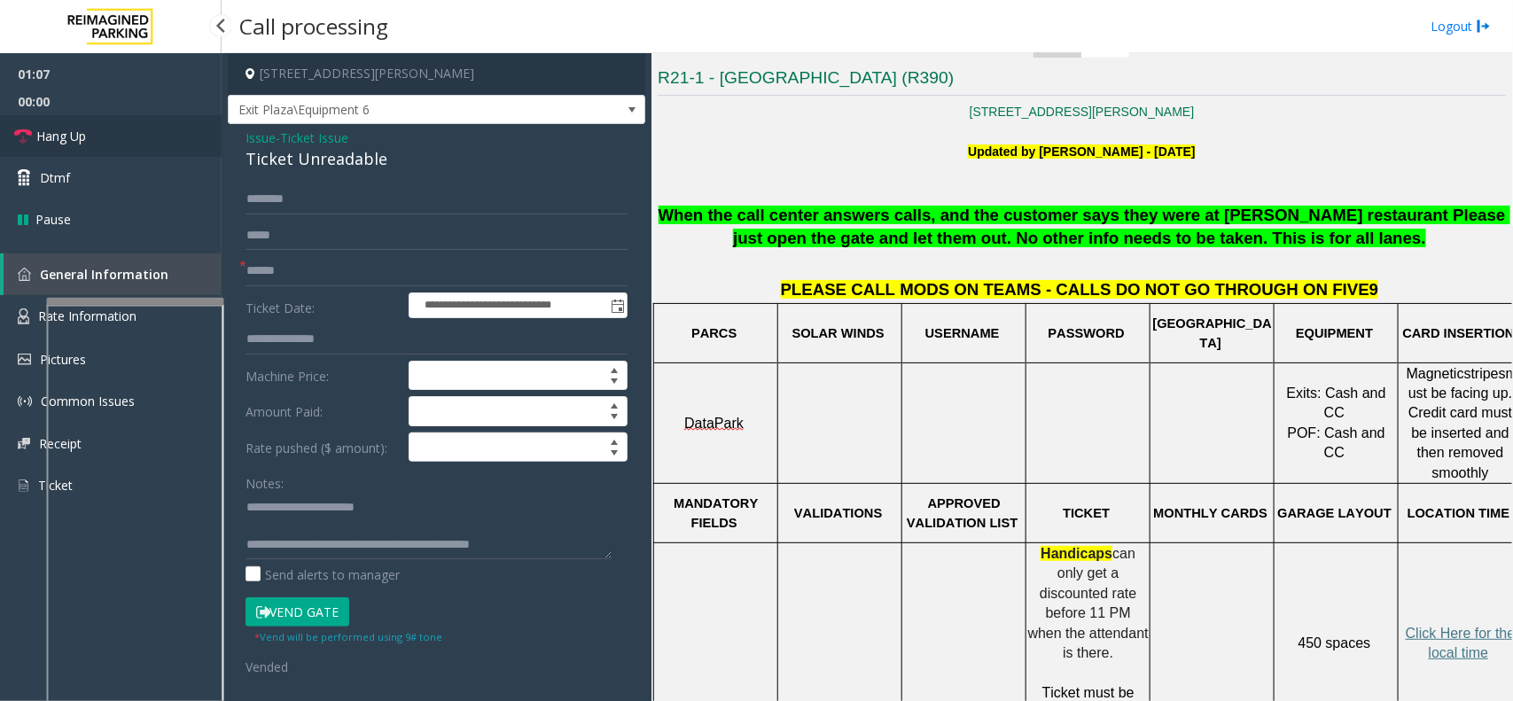
click at [142, 139] on link "Hang Up" at bounding box center [111, 136] width 222 height 42
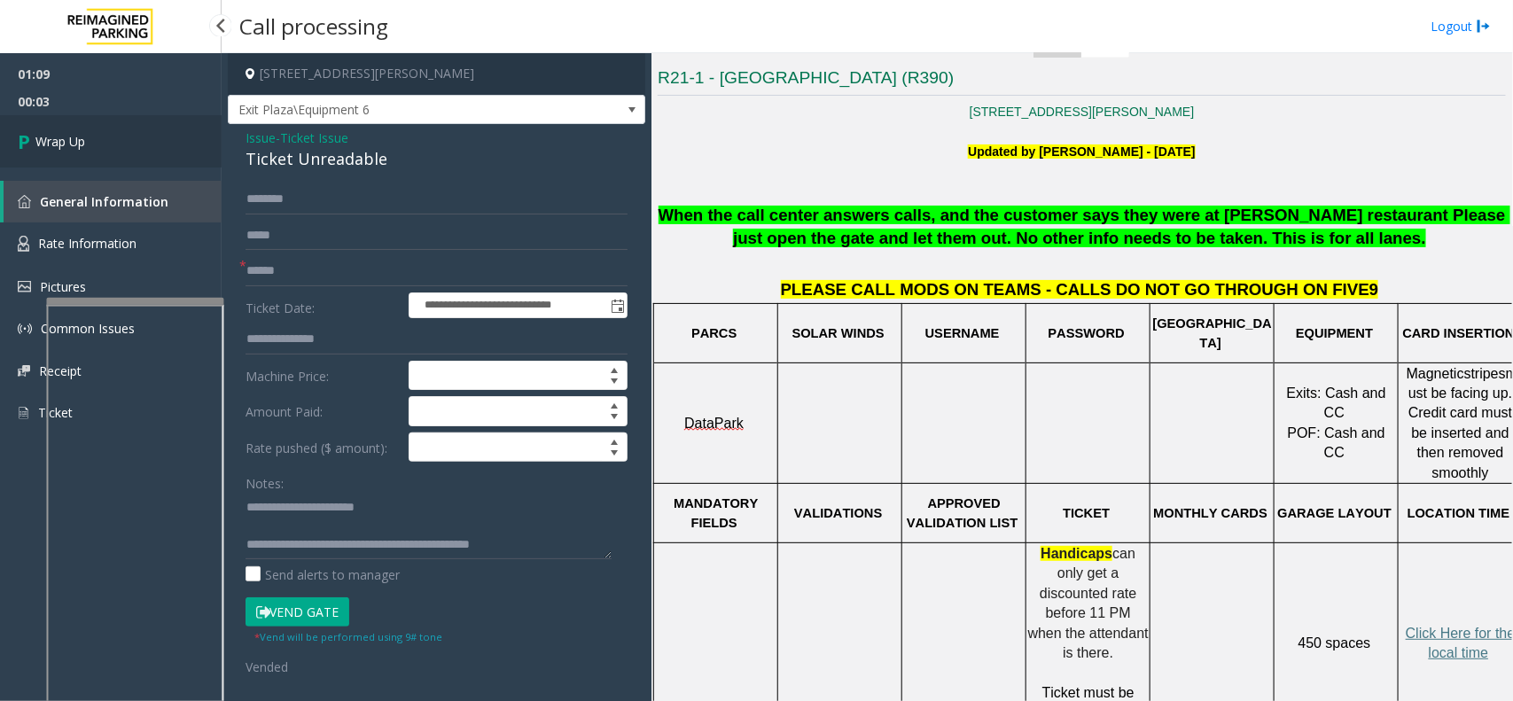
click at [102, 143] on link "Wrap Up" at bounding box center [111, 141] width 222 height 52
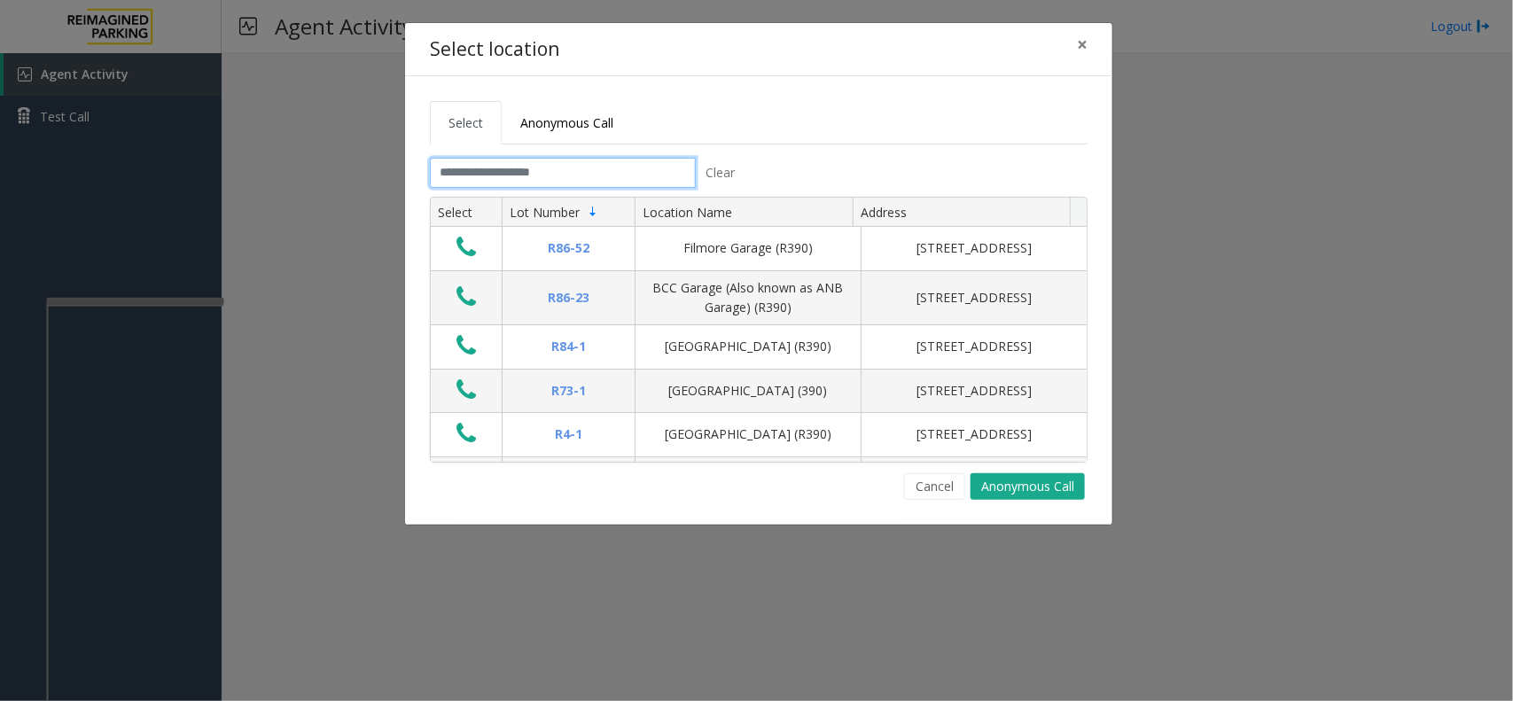
click at [519, 165] on input "text" at bounding box center [563, 173] width 266 height 30
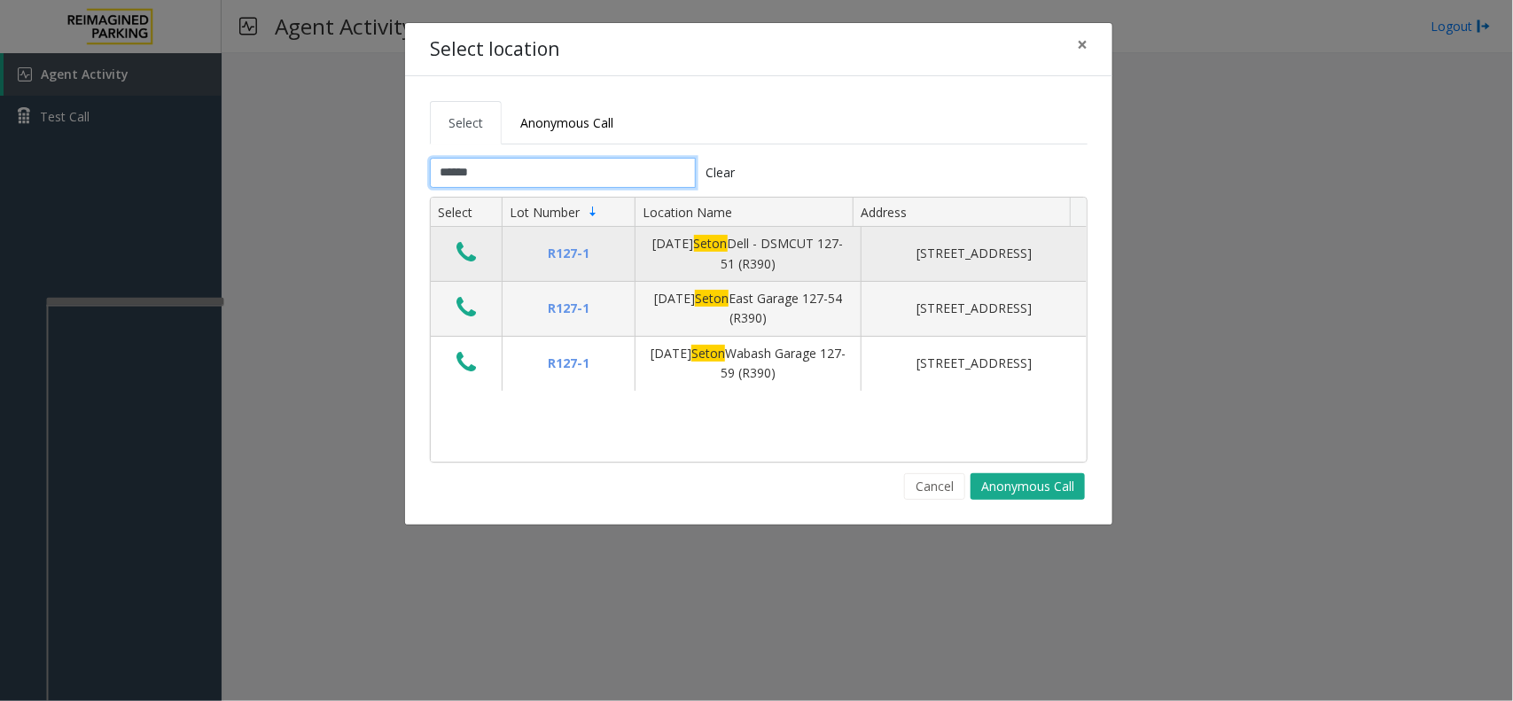
type input "*****"
click at [458, 254] on icon "Data table" at bounding box center [465, 252] width 19 height 25
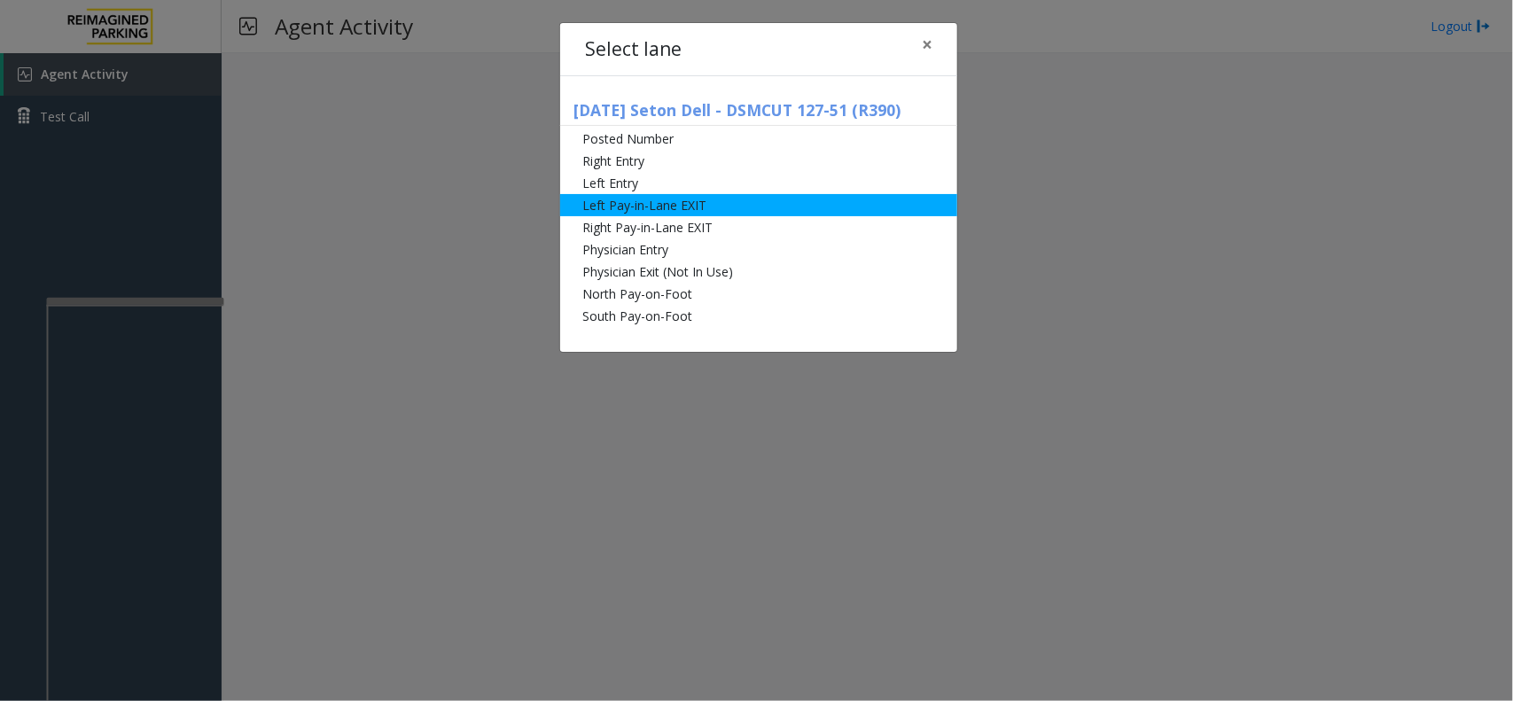
click at [609, 205] on li "Left Pay-in-Lane EXIT" at bounding box center [758, 205] width 397 height 22
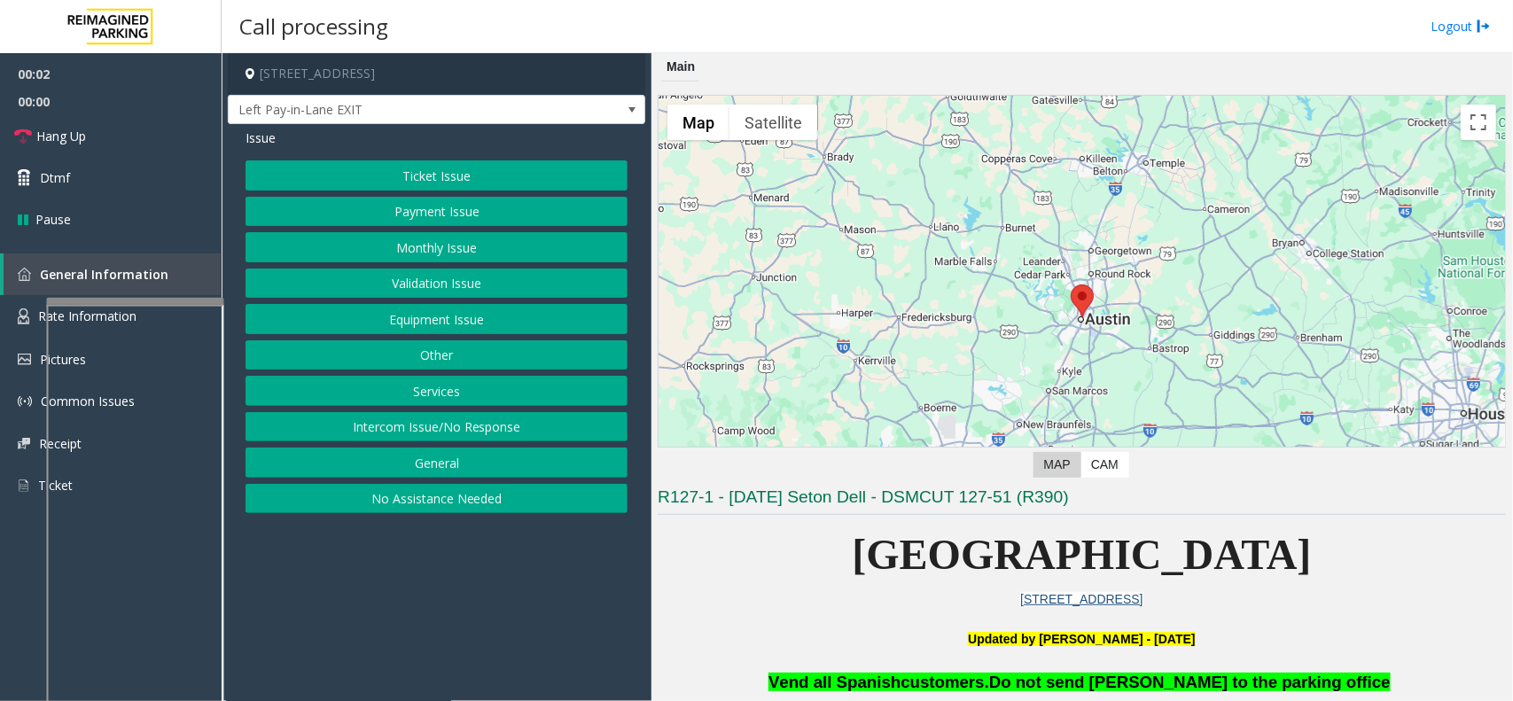
click at [471, 171] on button "Ticket Issue" at bounding box center [436, 175] width 382 height 30
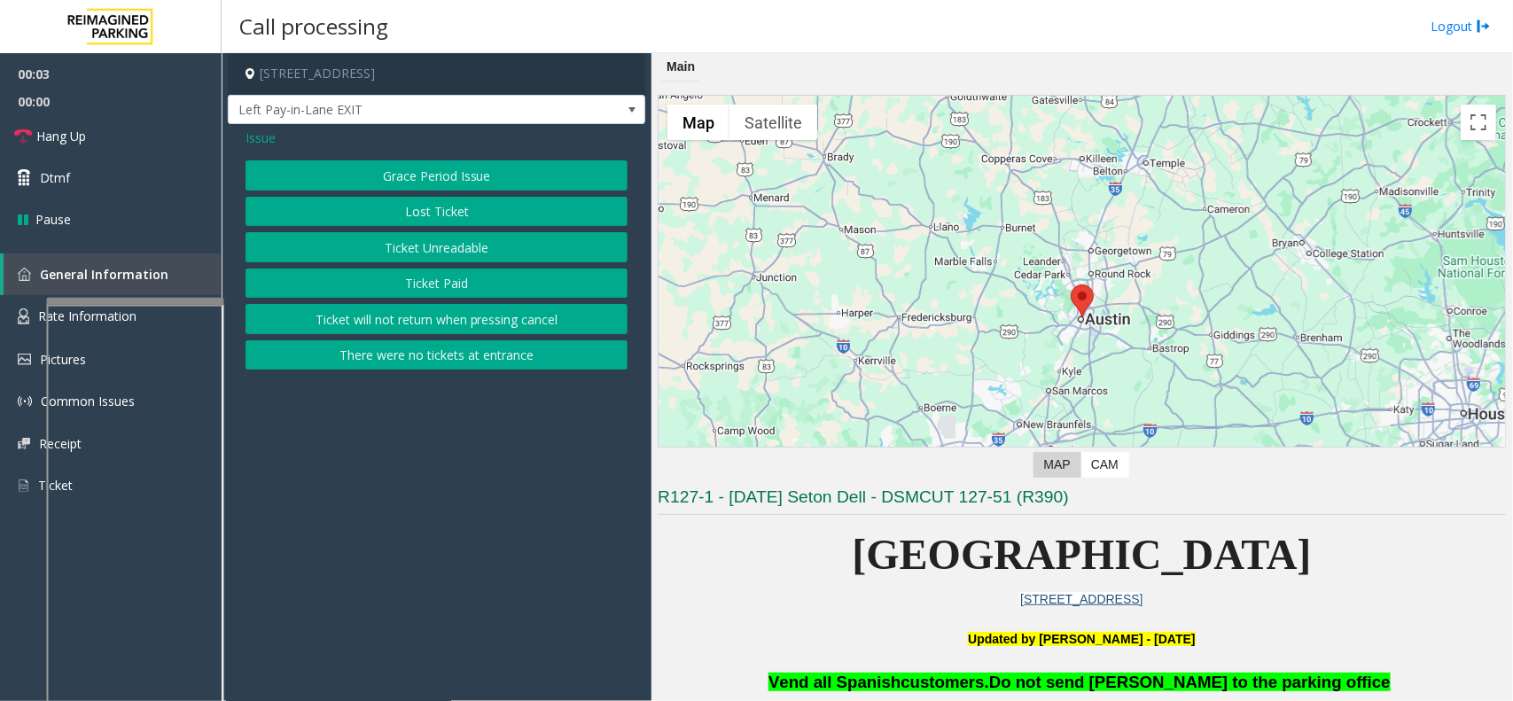
click at [457, 356] on button "There were no tickets at entrance" at bounding box center [436, 355] width 382 height 30
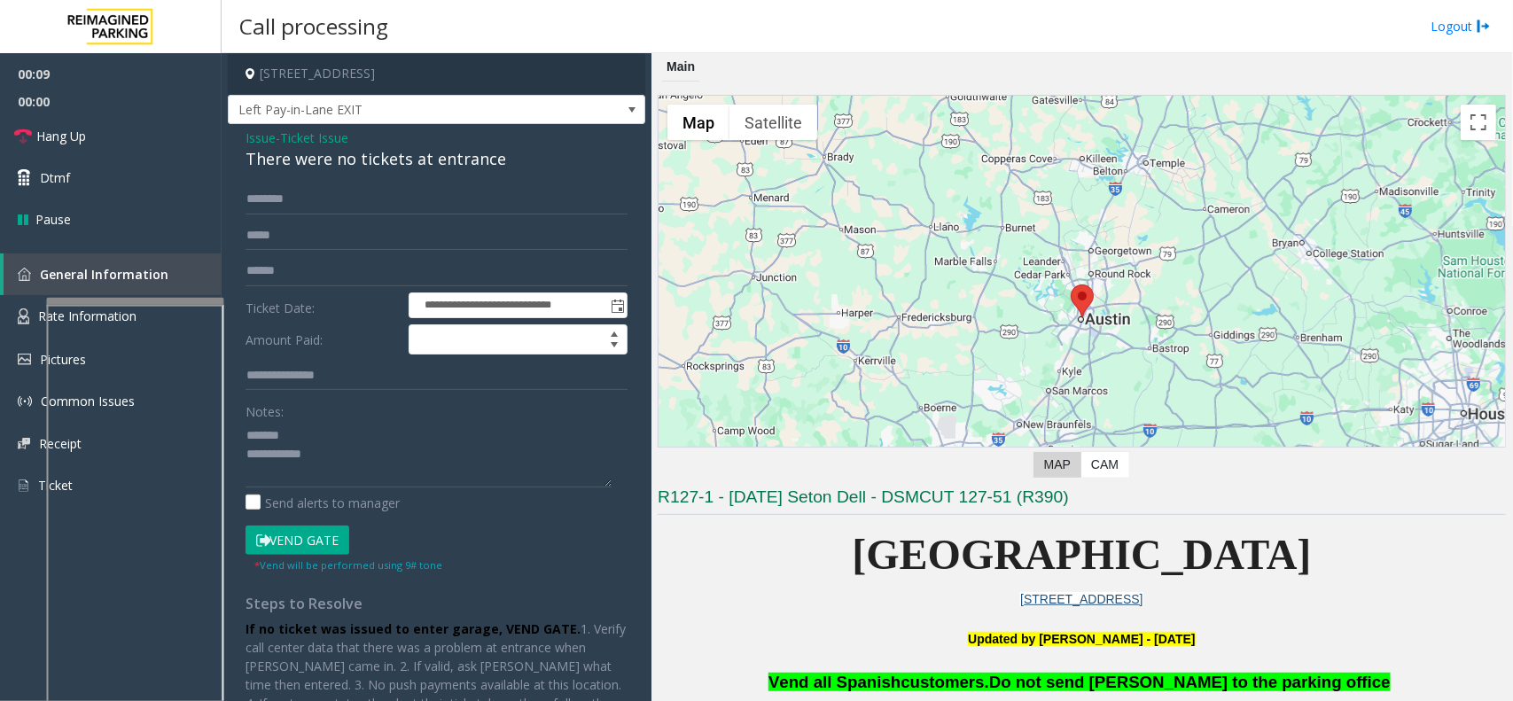
click at [378, 162] on div "There were no tickets at entrance" at bounding box center [436, 159] width 382 height 24
type textarea "**********"
click at [387, 208] on input "text" at bounding box center [436, 199] width 382 height 30
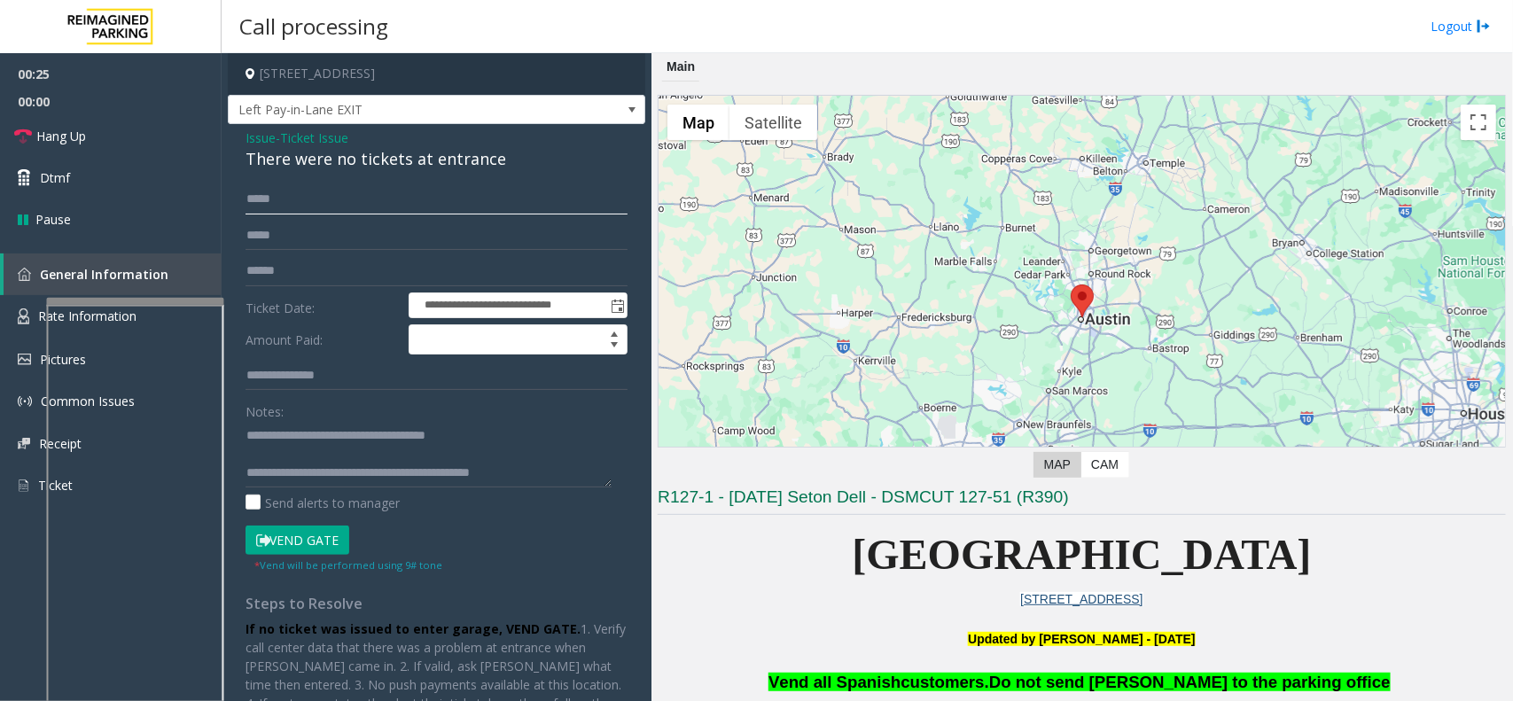
type input "****"
click at [313, 541] on button "Vend Gate" at bounding box center [297, 540] width 104 height 30
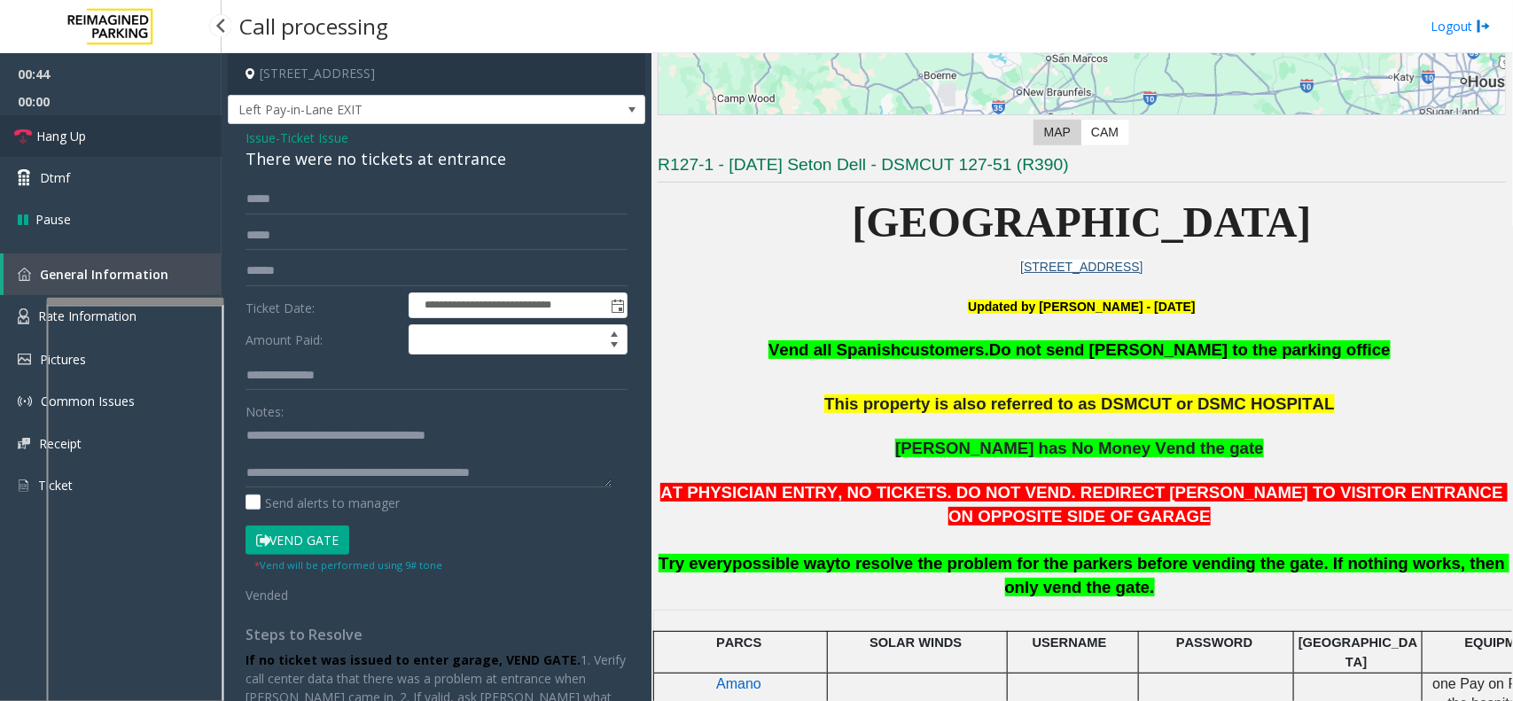
click at [137, 147] on link "Hang Up" at bounding box center [111, 136] width 222 height 42
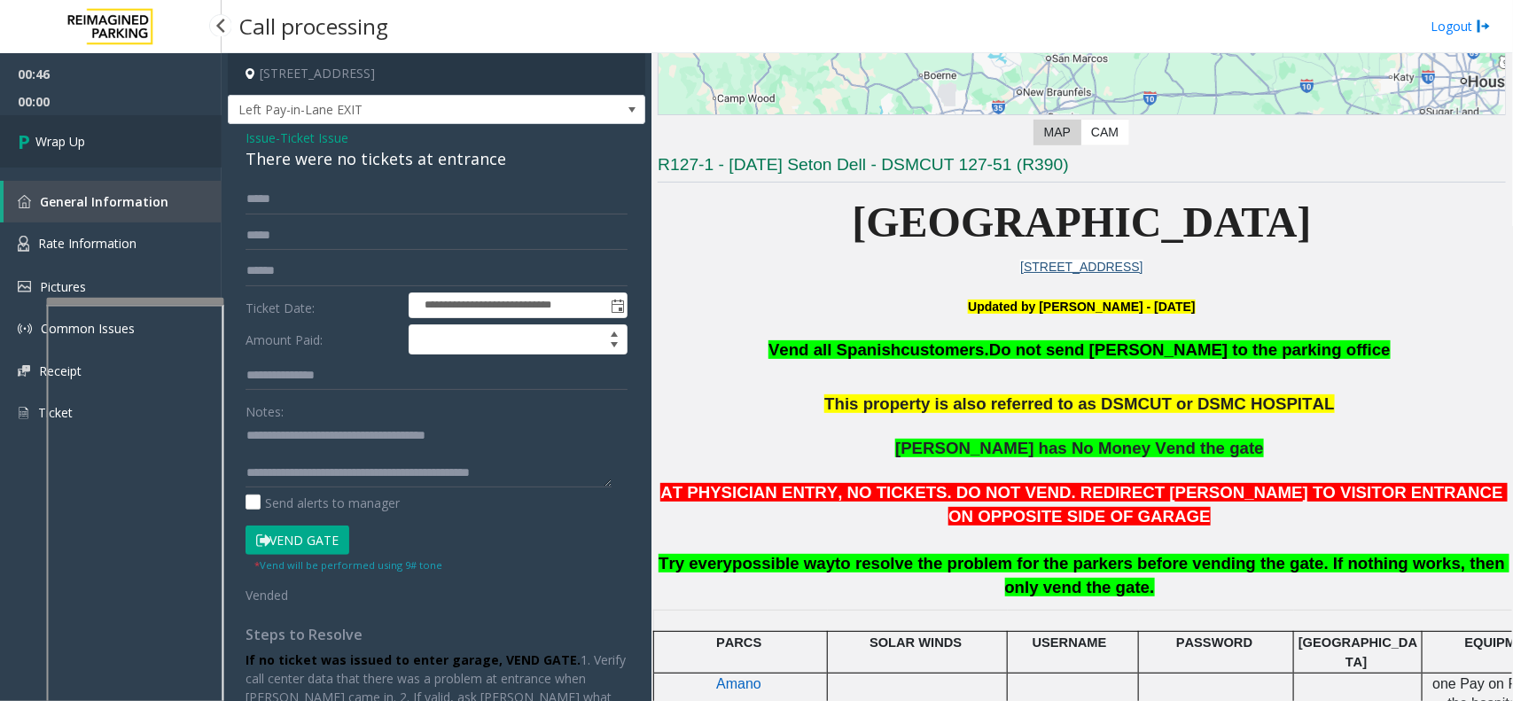
click at [137, 147] on link "Wrap Up" at bounding box center [111, 141] width 222 height 52
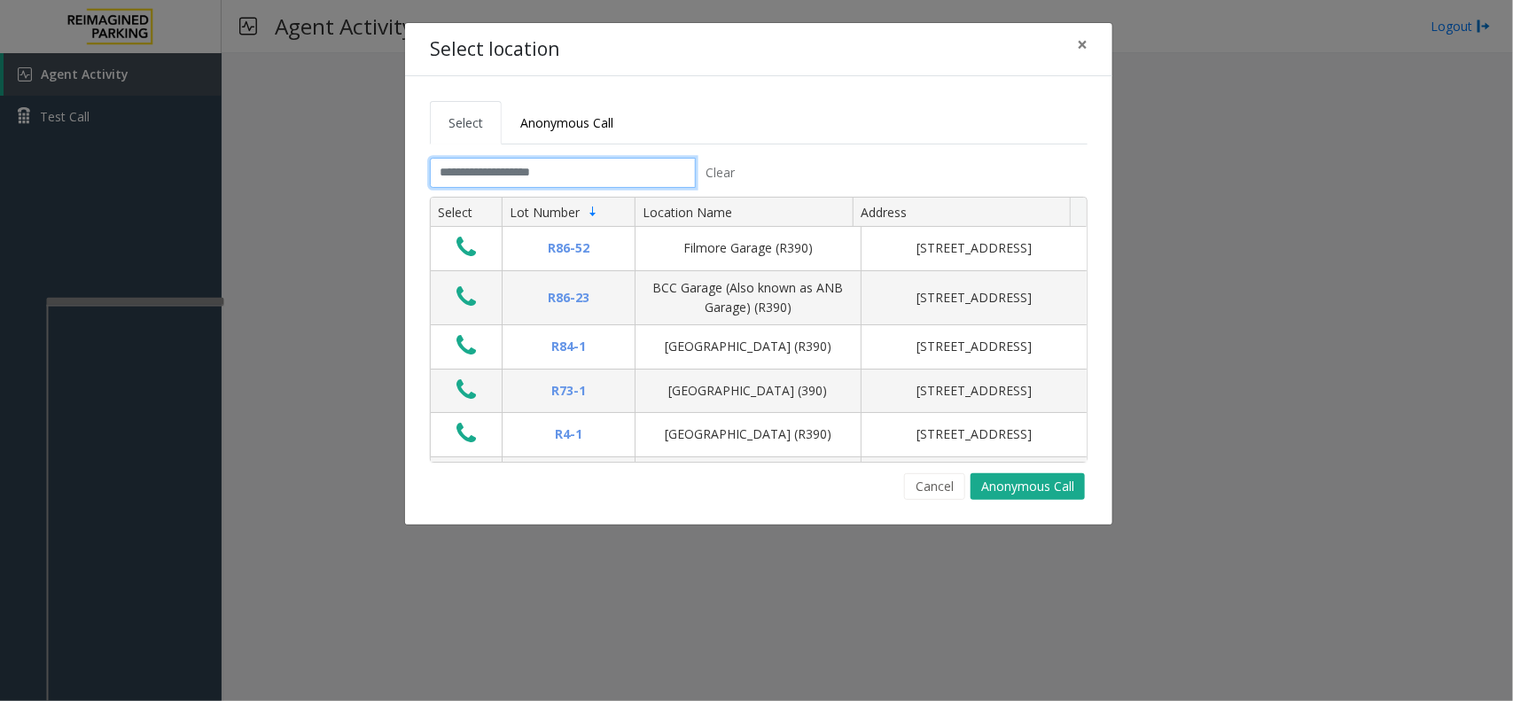
click at [529, 167] on input "text" at bounding box center [563, 173] width 266 height 30
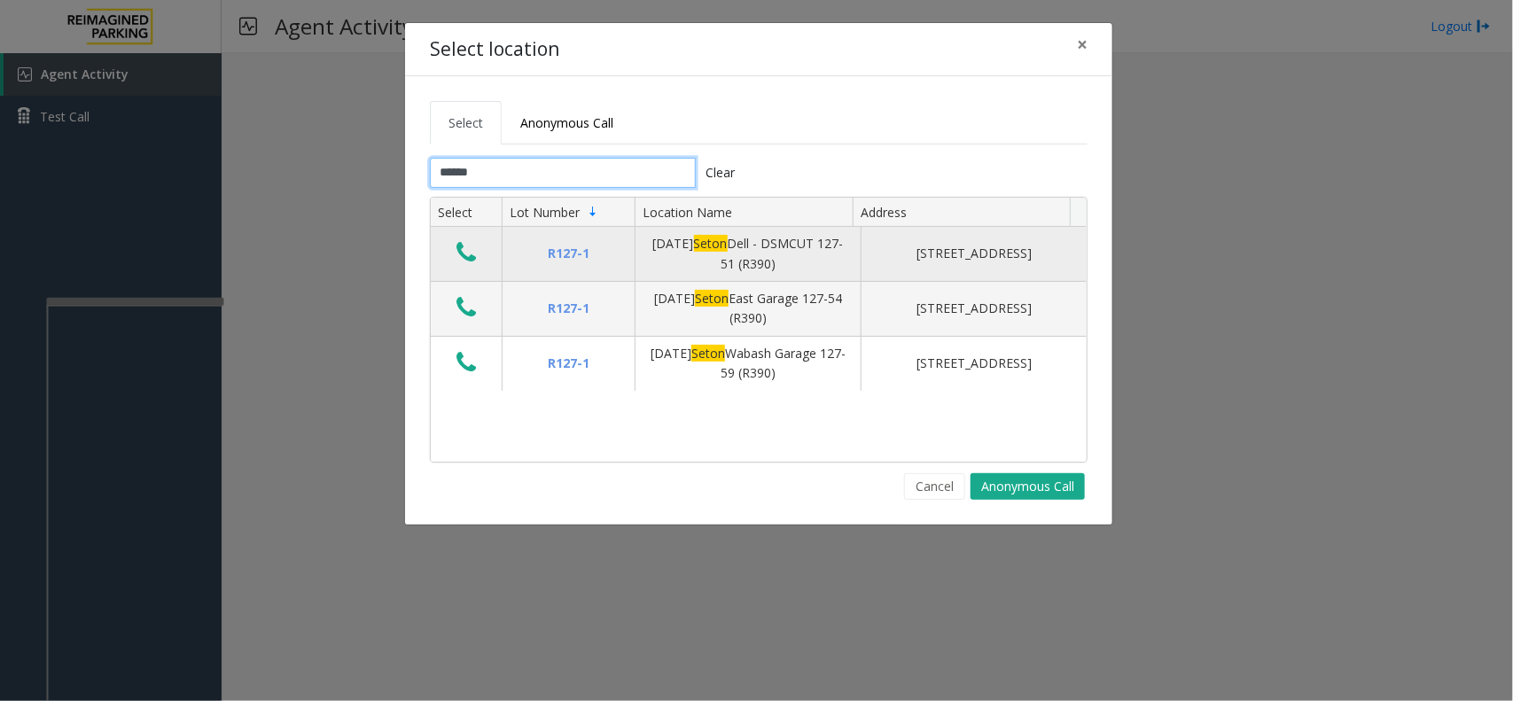
type input "*****"
click at [461, 258] on icon "Data table" at bounding box center [465, 252] width 19 height 25
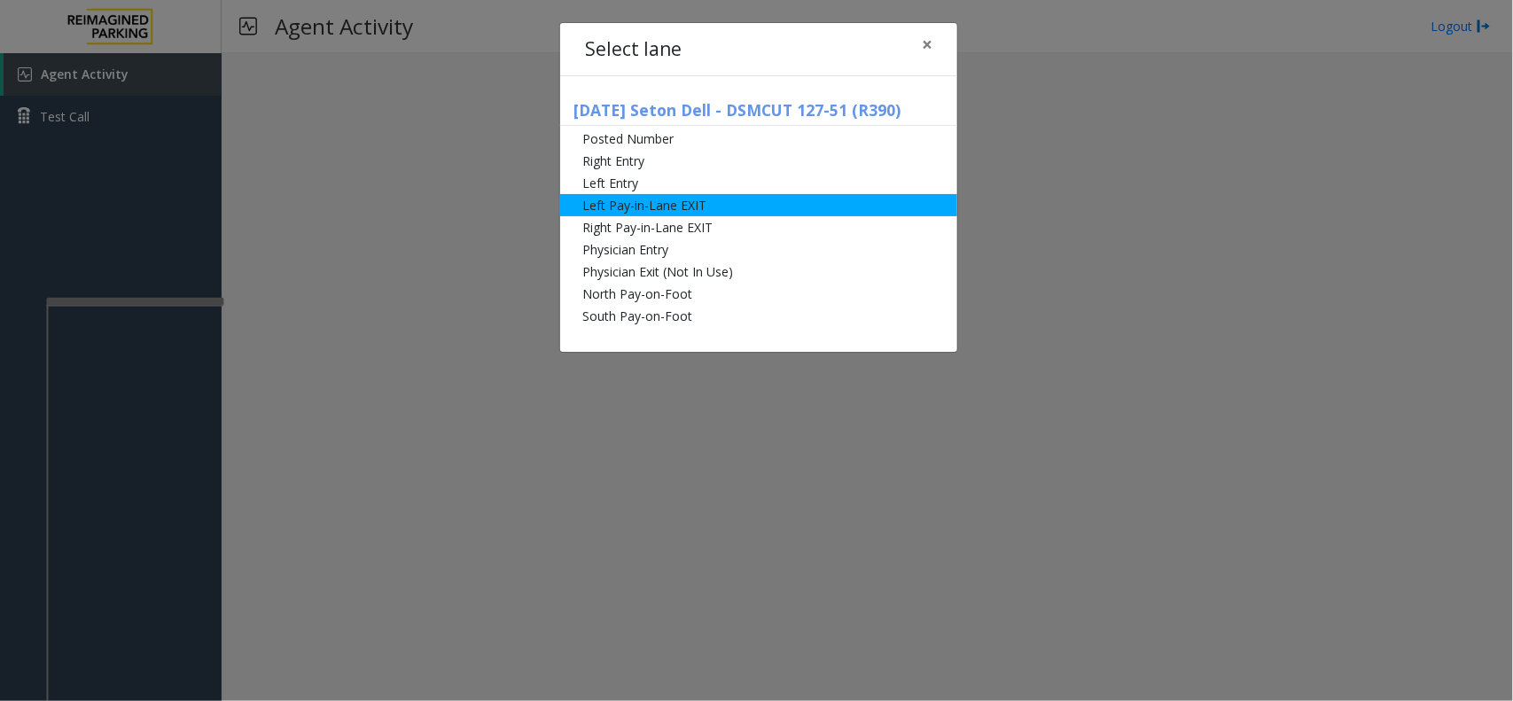
click at [621, 202] on li "Left Pay-in-Lane EXIT" at bounding box center [758, 205] width 397 height 22
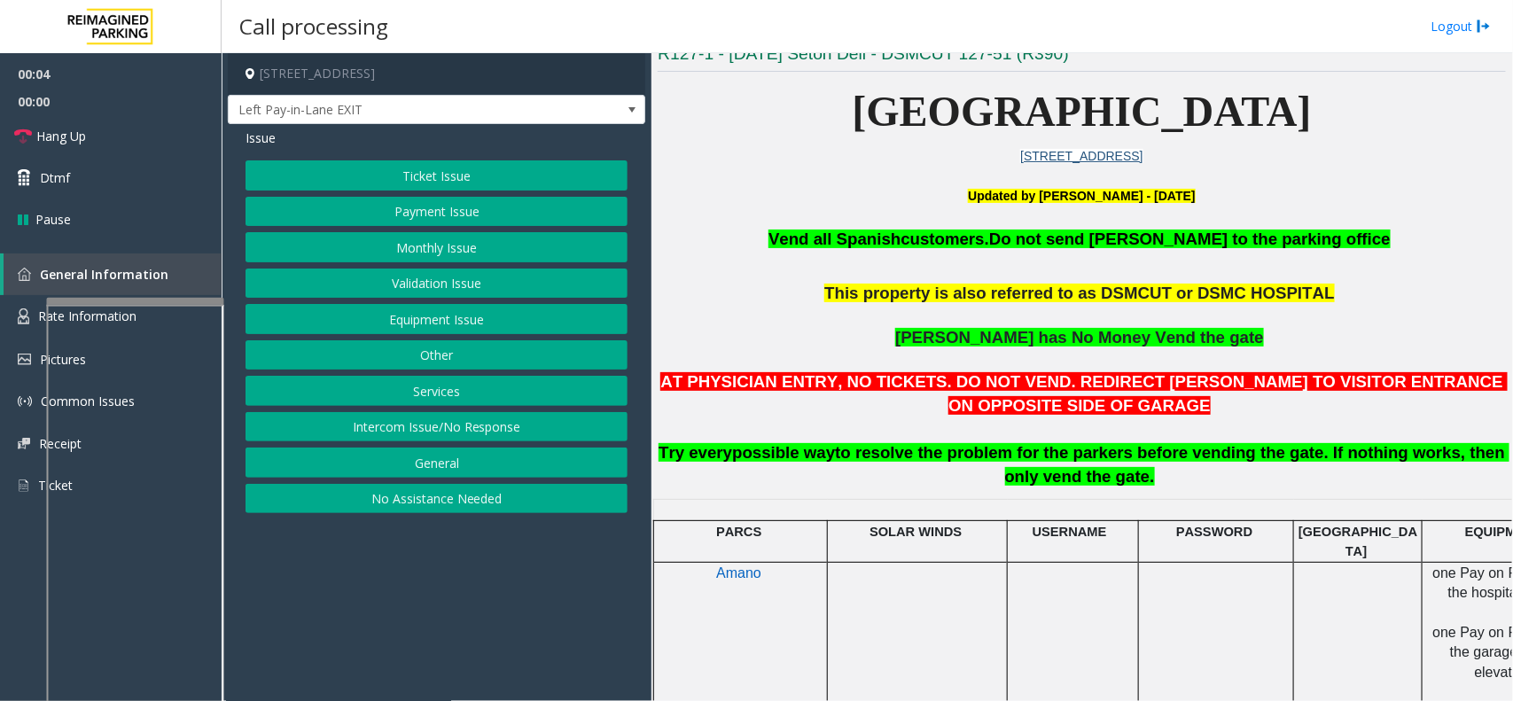
scroll to position [554, 0]
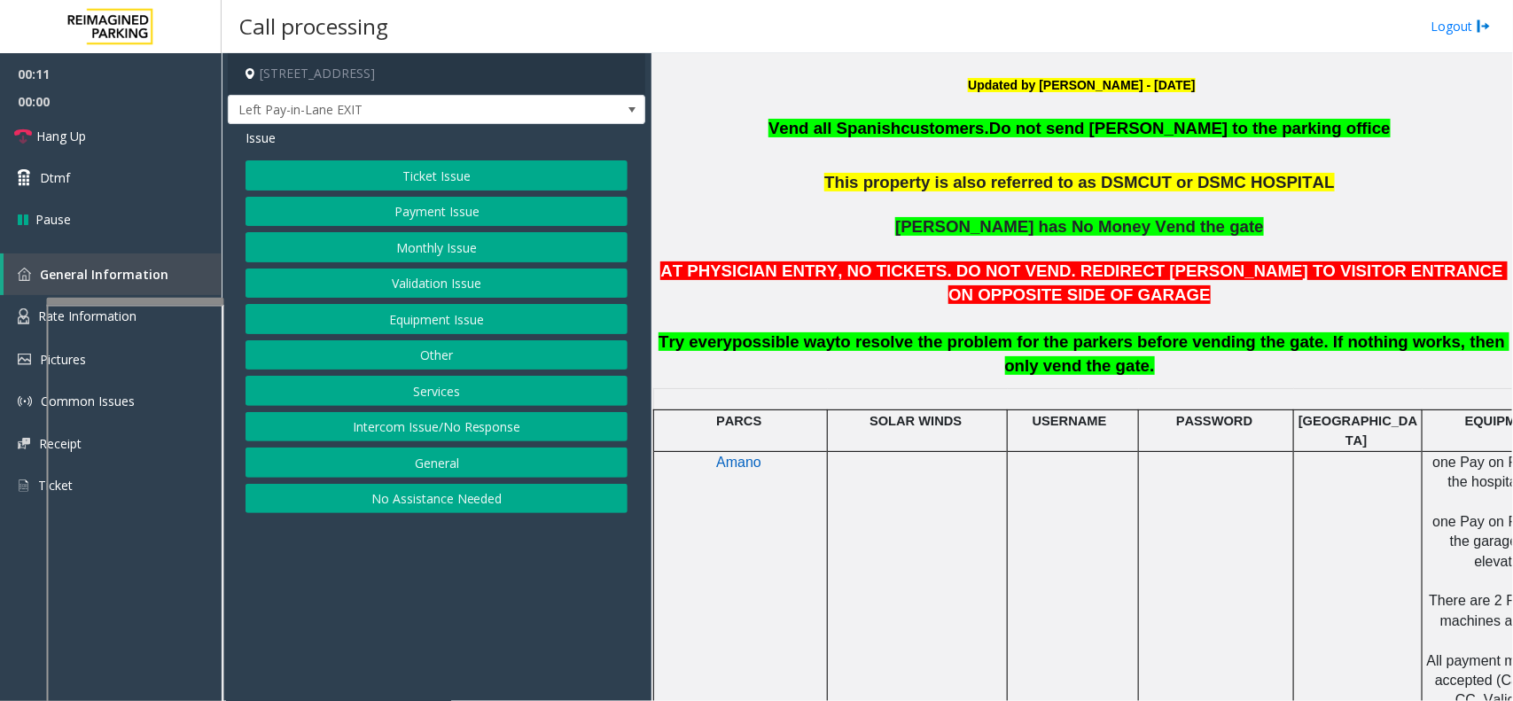
click at [552, 419] on button "Intercom Issue/No Response" at bounding box center [436, 427] width 382 height 30
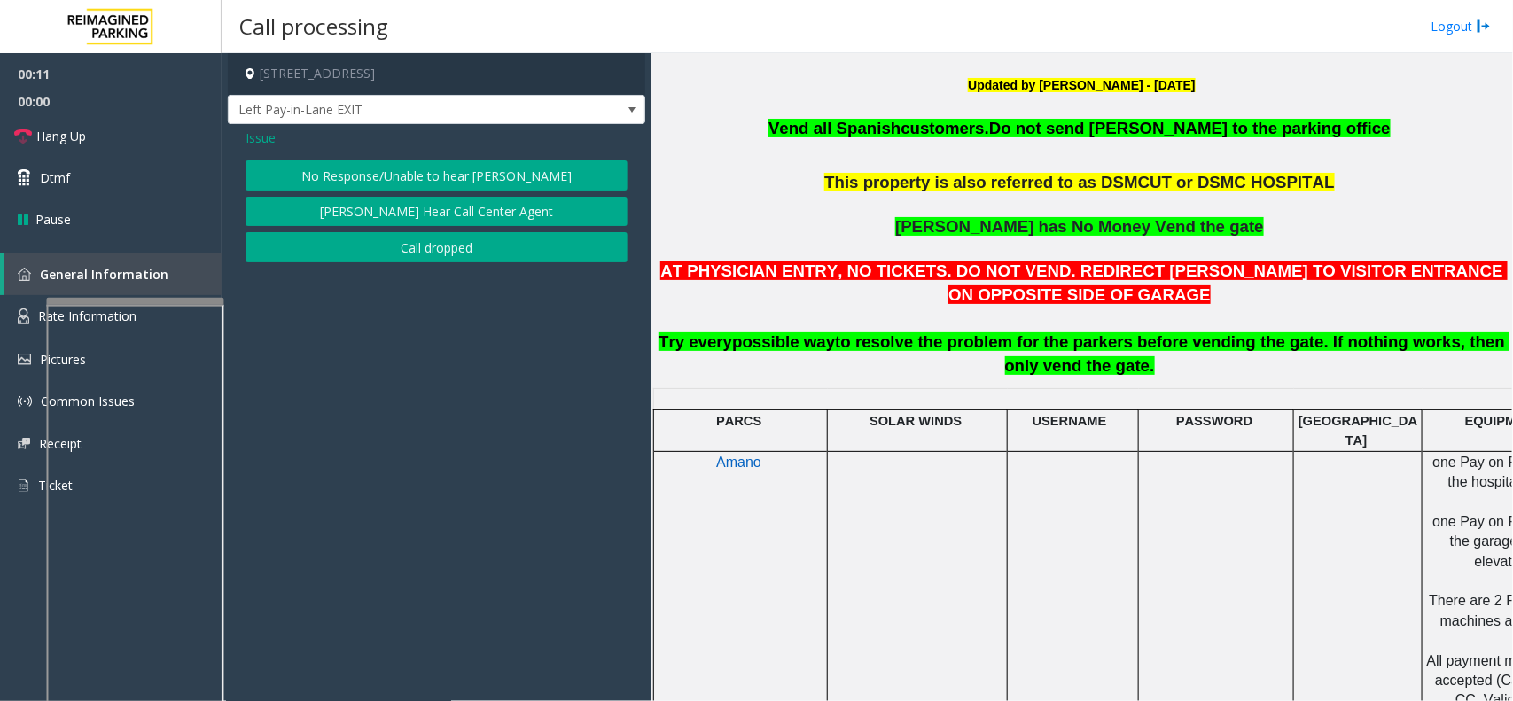
click at [552, 170] on button "No Response/Unable to hear [PERSON_NAME]" at bounding box center [436, 175] width 382 height 30
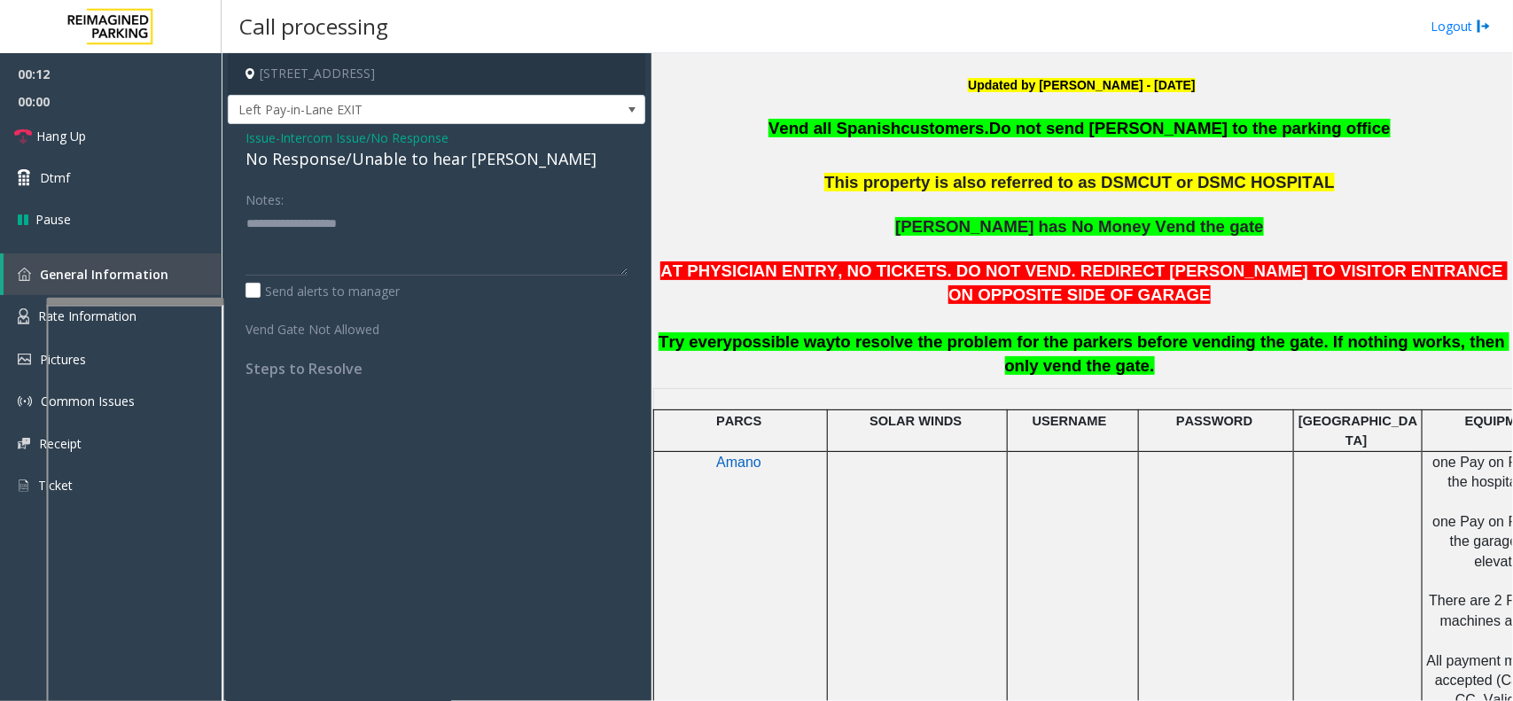
click at [448, 160] on div "No Response/Unable to hear [PERSON_NAME]" at bounding box center [436, 159] width 382 height 24
type textarea "**********"
click at [164, 144] on link "Hang Up" at bounding box center [111, 136] width 222 height 42
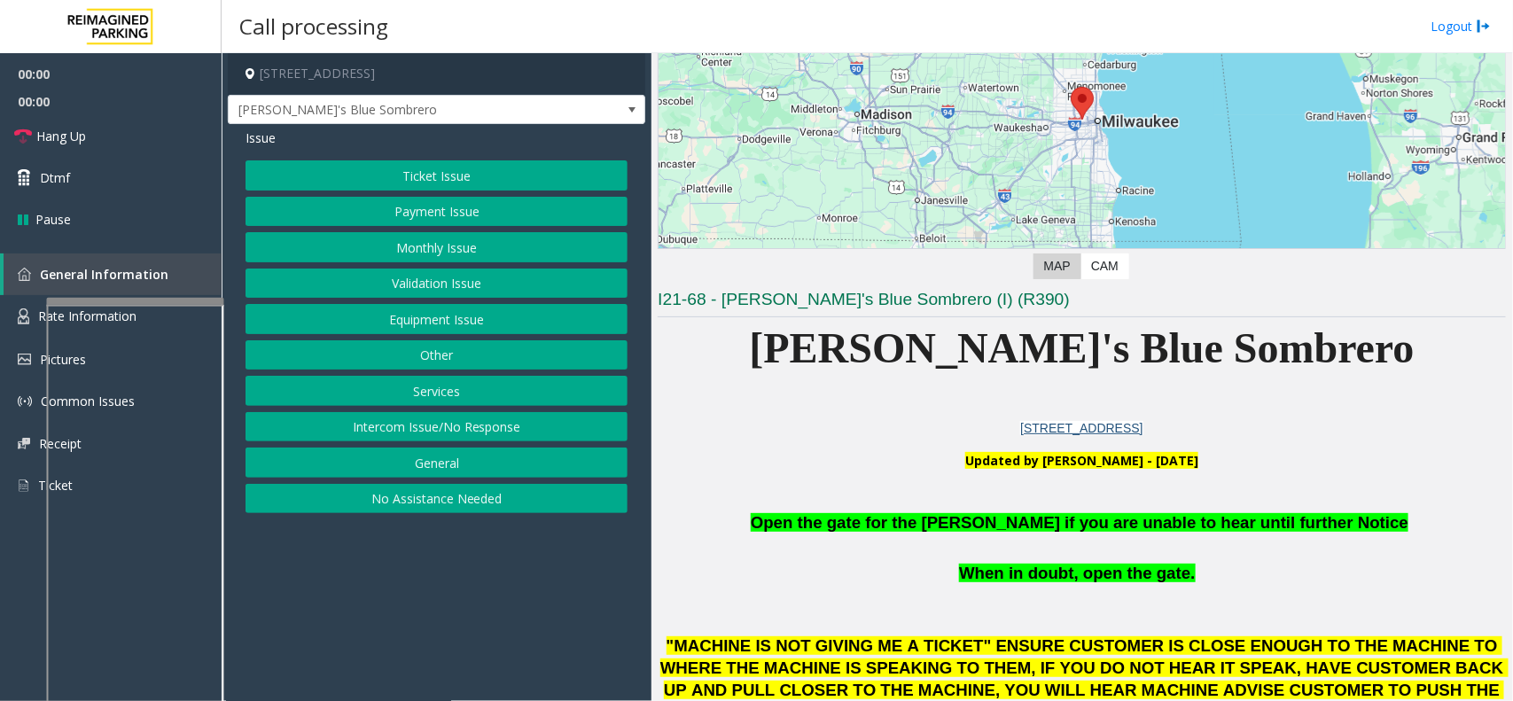
scroll to position [332, 0]
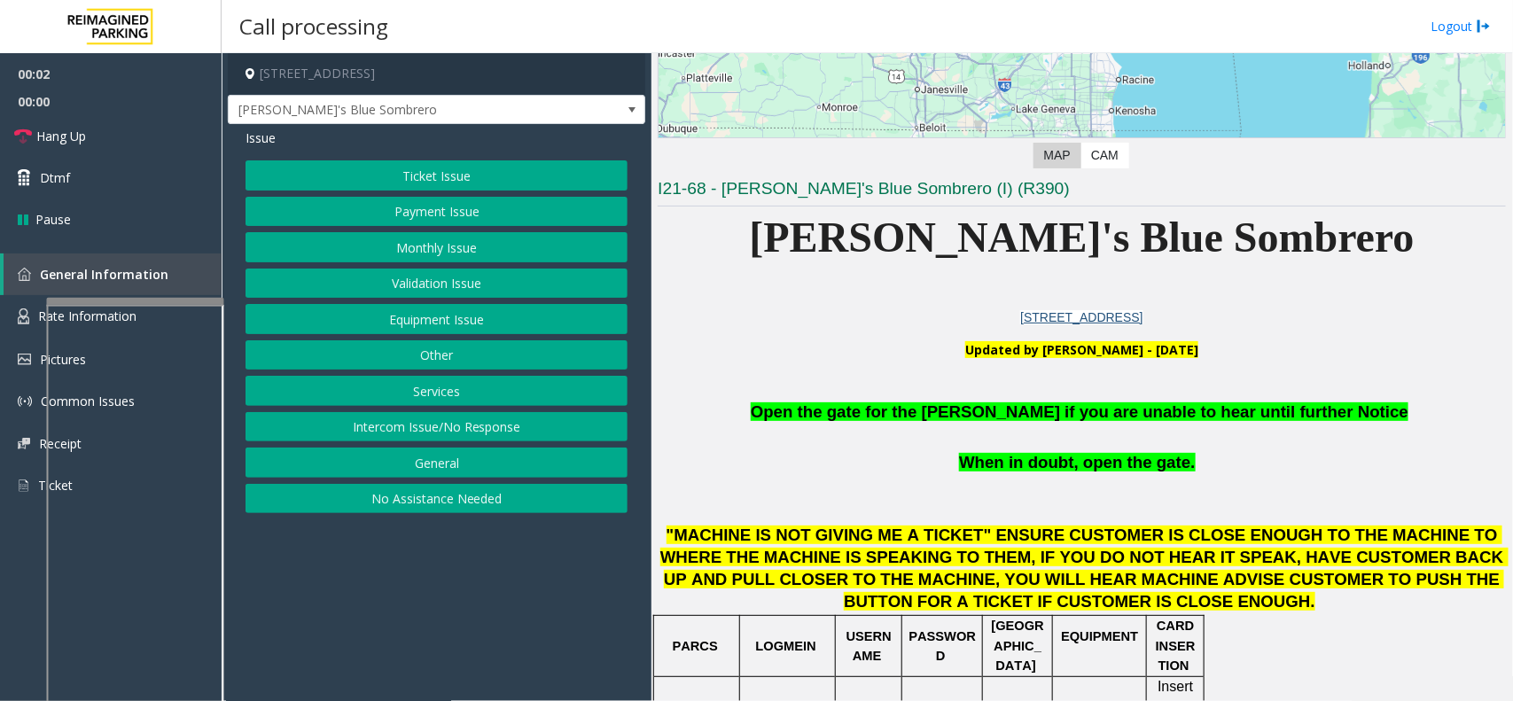
click at [446, 286] on button "Validation Issue" at bounding box center [436, 284] width 382 height 30
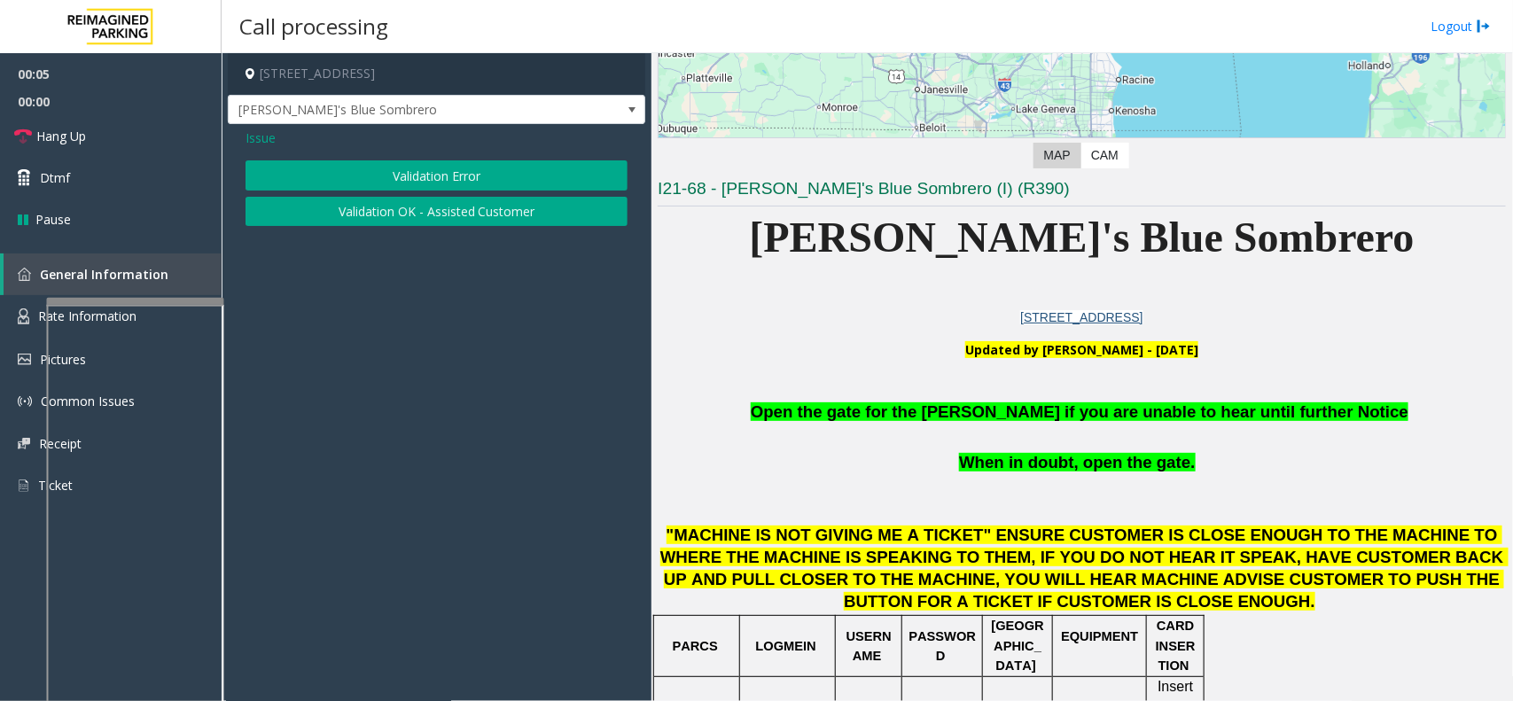
click at [632, 331] on app-call-processing-form "[STREET_ADDRESS] [PERSON_NAME]'s Blue Sombrero Issue Validation Error Validatio…" at bounding box center [437, 377] width 430 height 648
click at [248, 134] on span "Issue" at bounding box center [260, 137] width 30 height 19
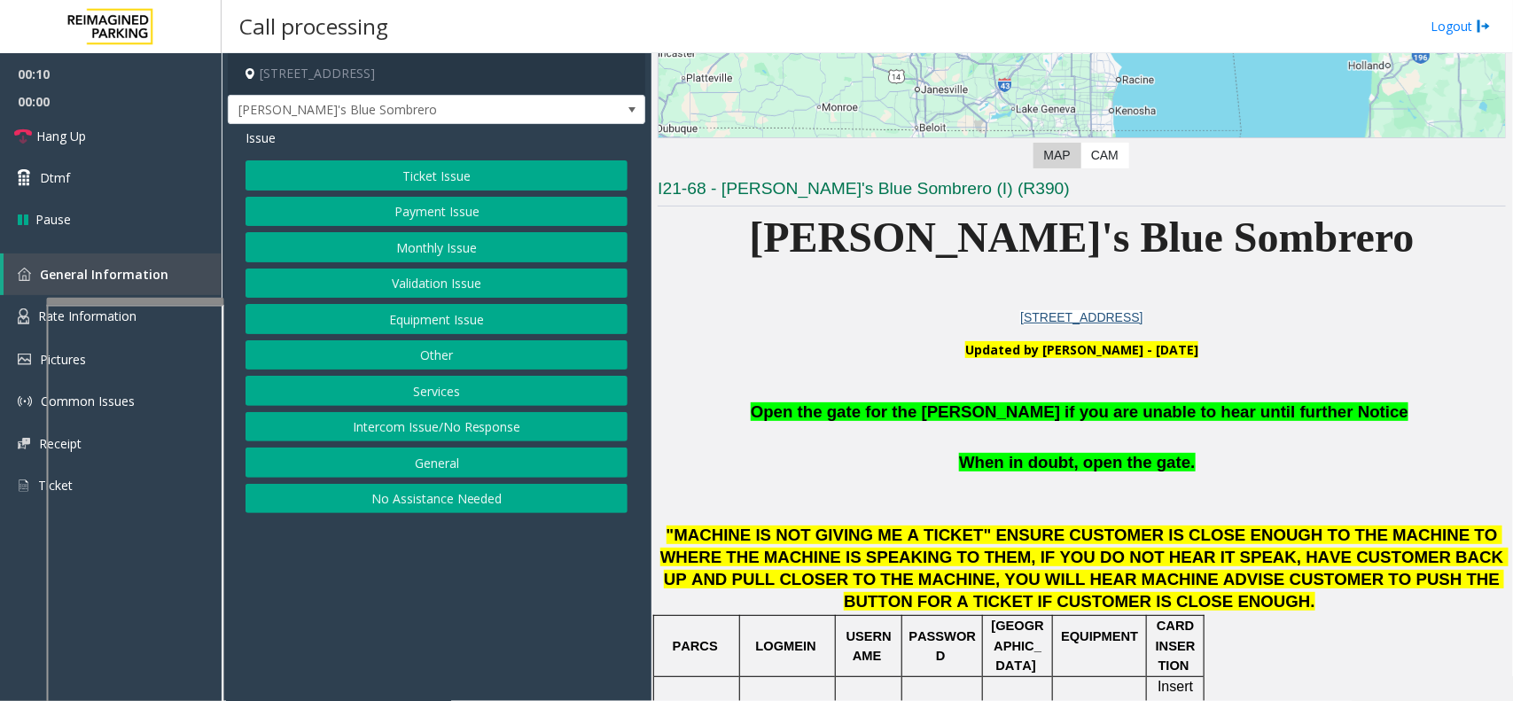
click at [365, 320] on button "Equipment Issue" at bounding box center [436, 319] width 382 height 30
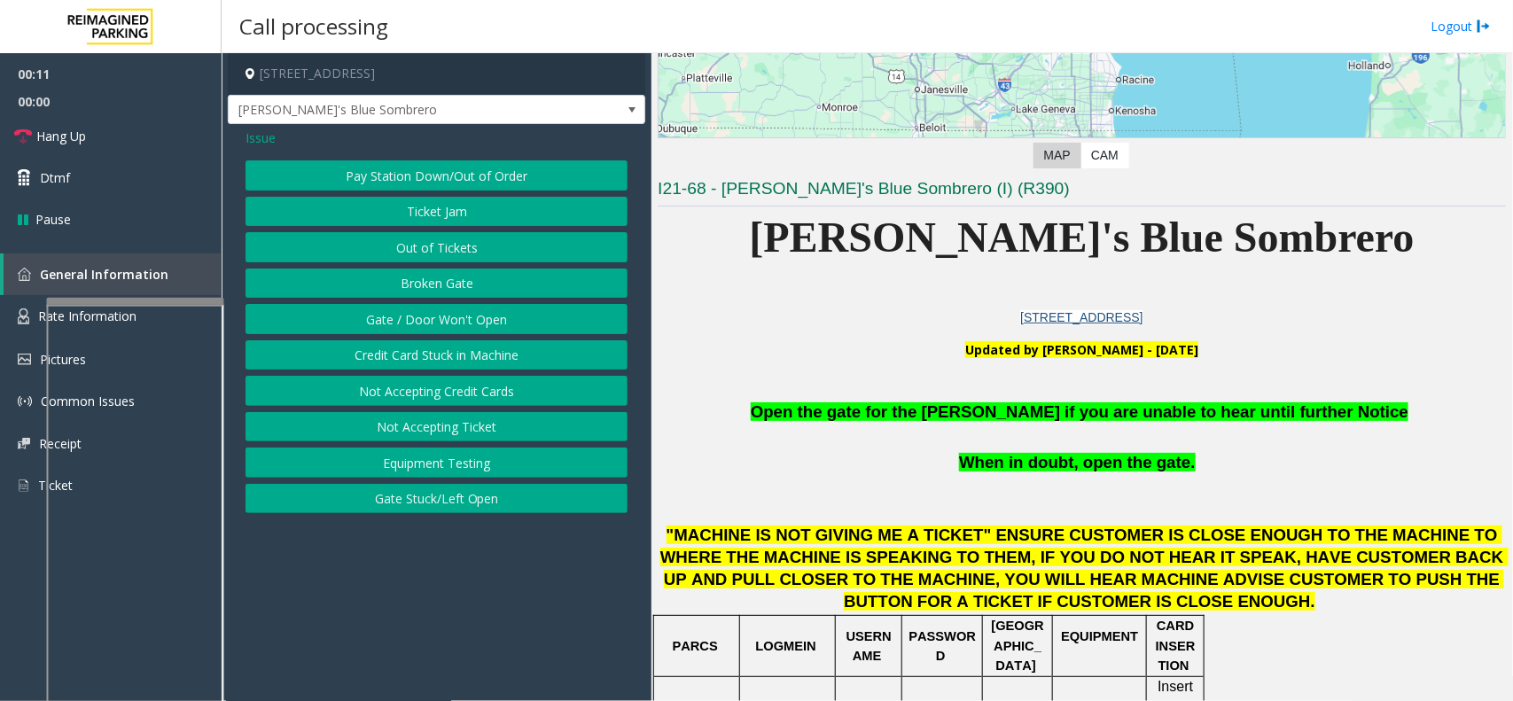
click at [365, 320] on button "Gate / Door Won't Open" at bounding box center [436, 319] width 382 height 30
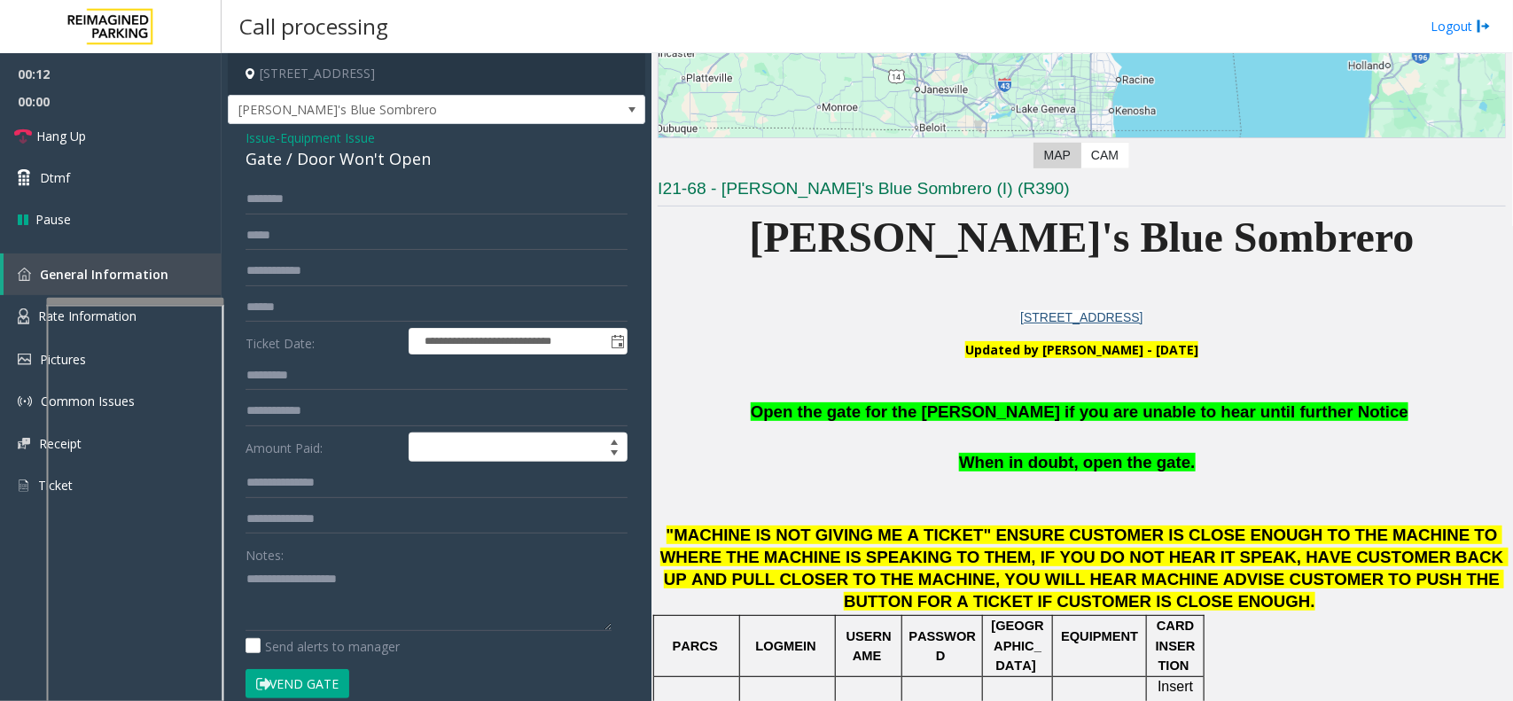
click at [299, 560] on button "Vend Gate" at bounding box center [297, 684] width 104 height 30
click at [868, 401] on p "Open the gate for the [PERSON_NAME] if you are unable to hear until further Not…" at bounding box center [1082, 413] width 848 height 24
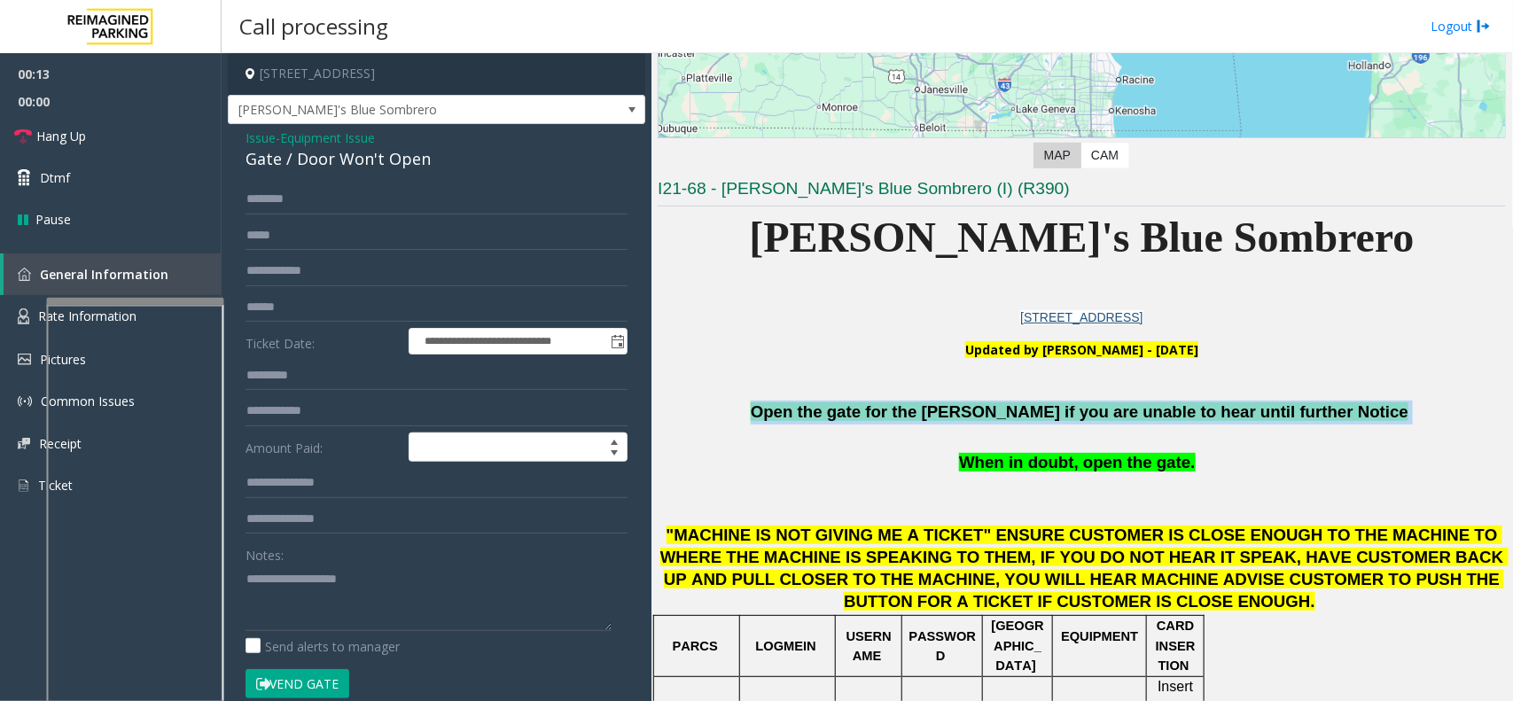
click at [868, 401] on p "Open the gate for the [PERSON_NAME] if you are unable to hear until further Not…" at bounding box center [1082, 413] width 848 height 24
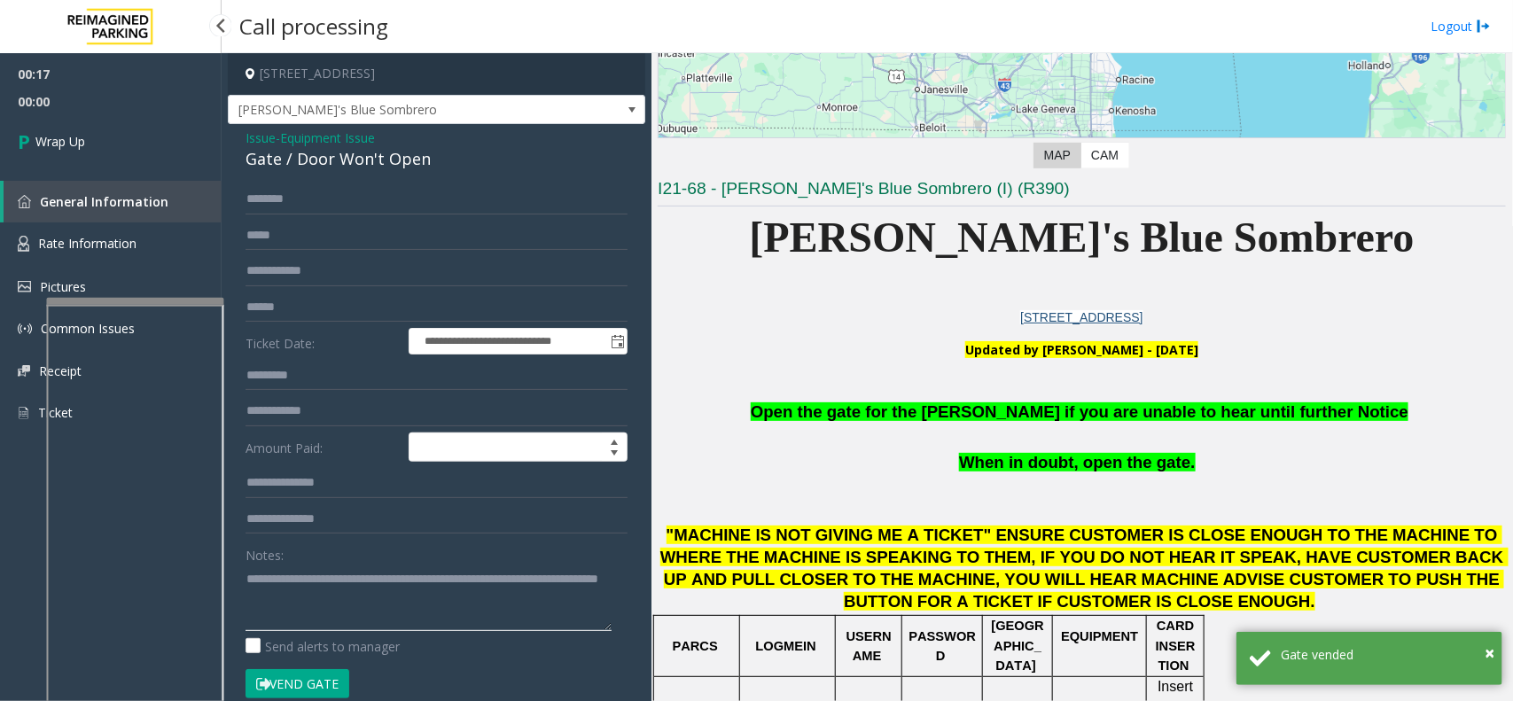
type textarea "**********"
click at [120, 134] on link "Wrap Up" at bounding box center [111, 141] width 222 height 52
